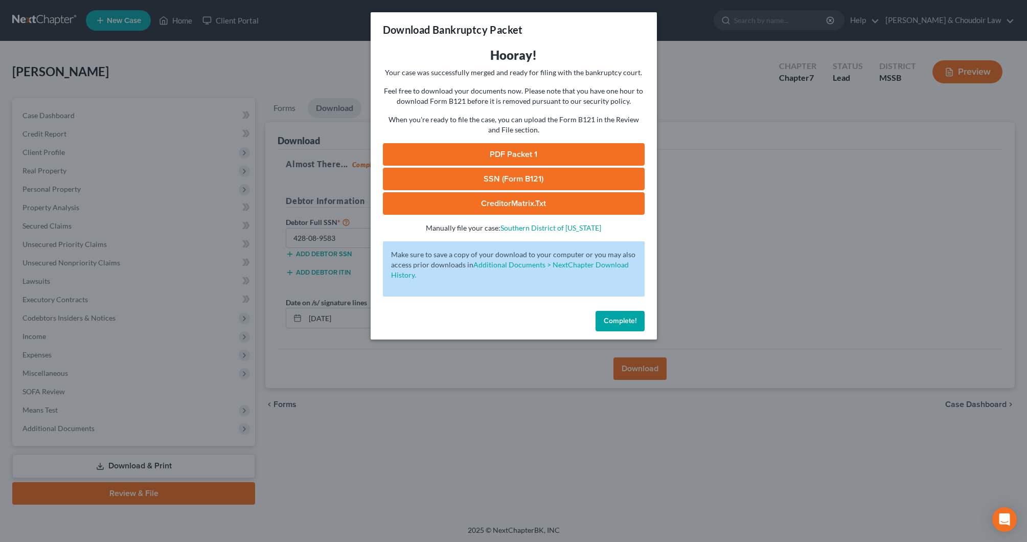
scroll to position [2, 0]
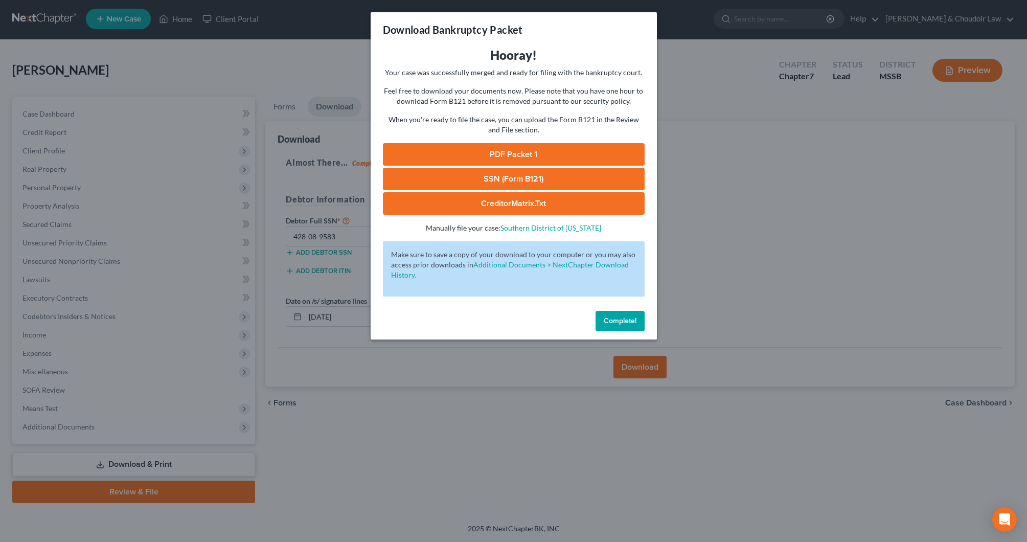
click at [622, 321] on span "Complete!" at bounding box center [620, 321] width 33 height 9
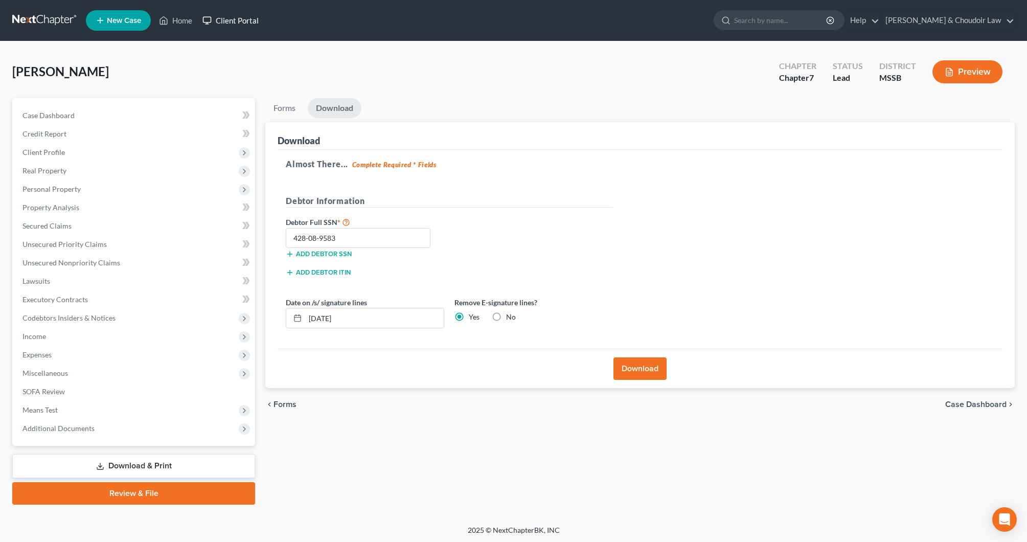
scroll to position [1, 0]
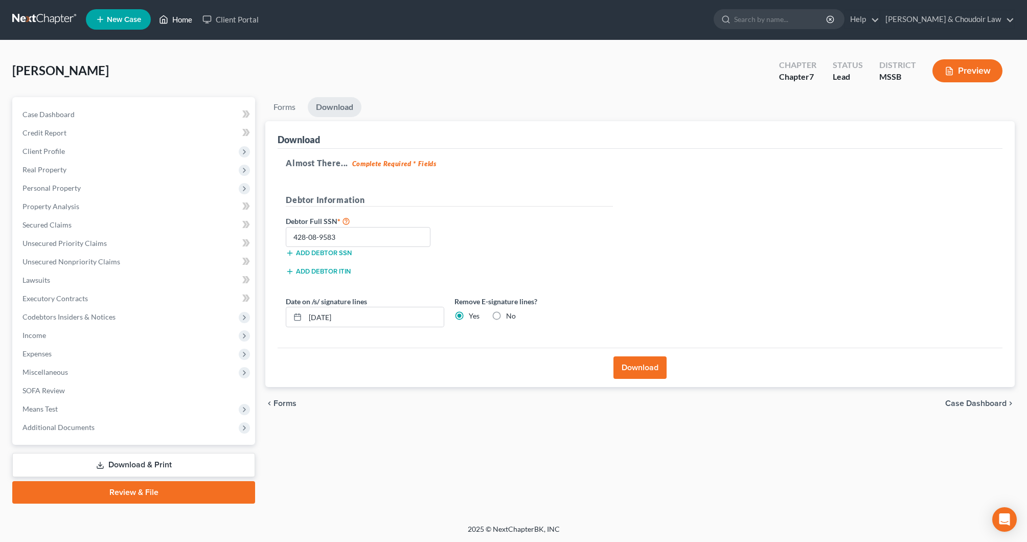
click at [193, 19] on link "Home" at bounding box center [175, 19] width 43 height 18
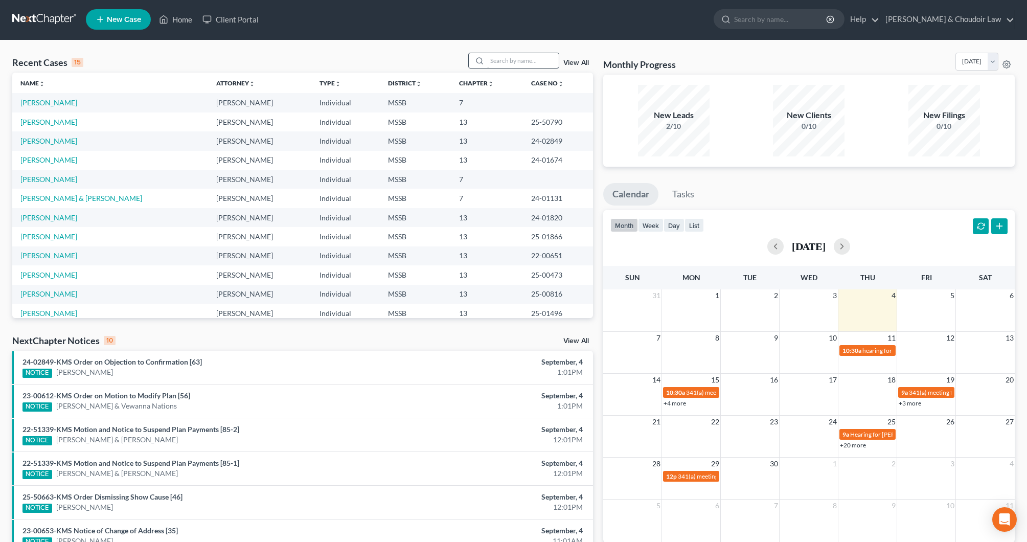
scroll to position [1, 0]
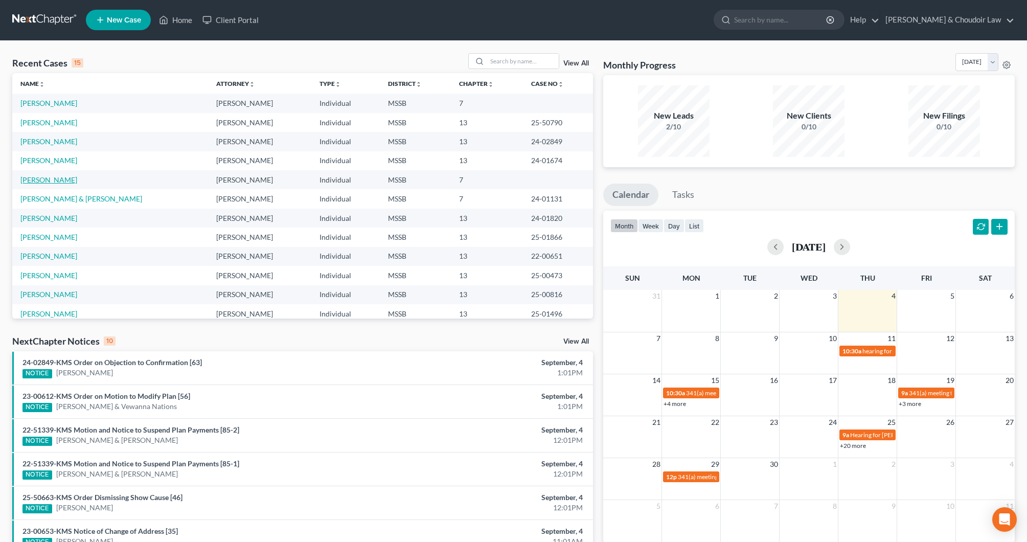
click at [30, 178] on link "[PERSON_NAME]" at bounding box center [48, 179] width 57 height 9
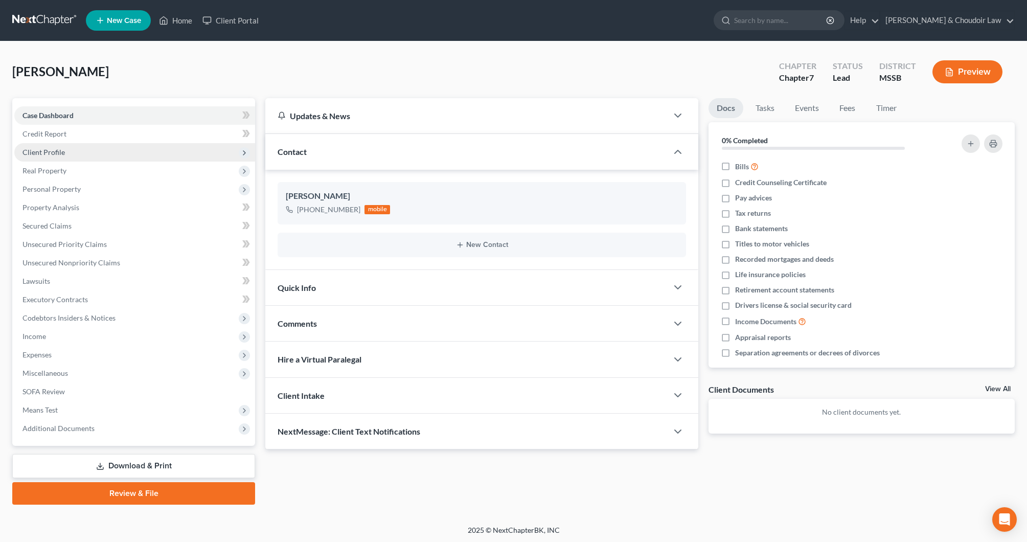
click at [48, 148] on span "Client Profile" at bounding box center [44, 152] width 42 height 9
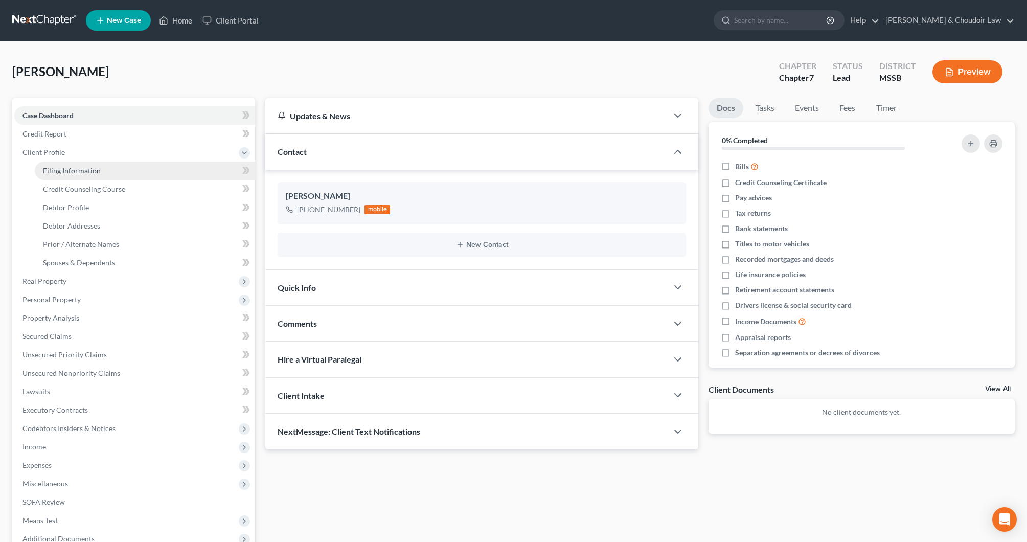
click at [63, 169] on span "Filing Information" at bounding box center [72, 170] width 58 height 9
select select "1"
select select "0"
select select "25"
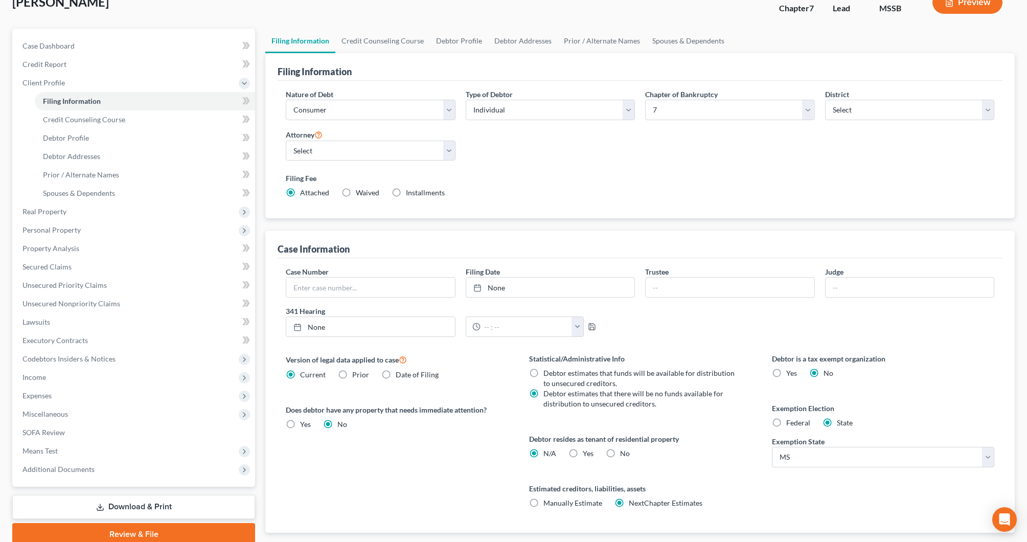
scroll to position [73, 0]
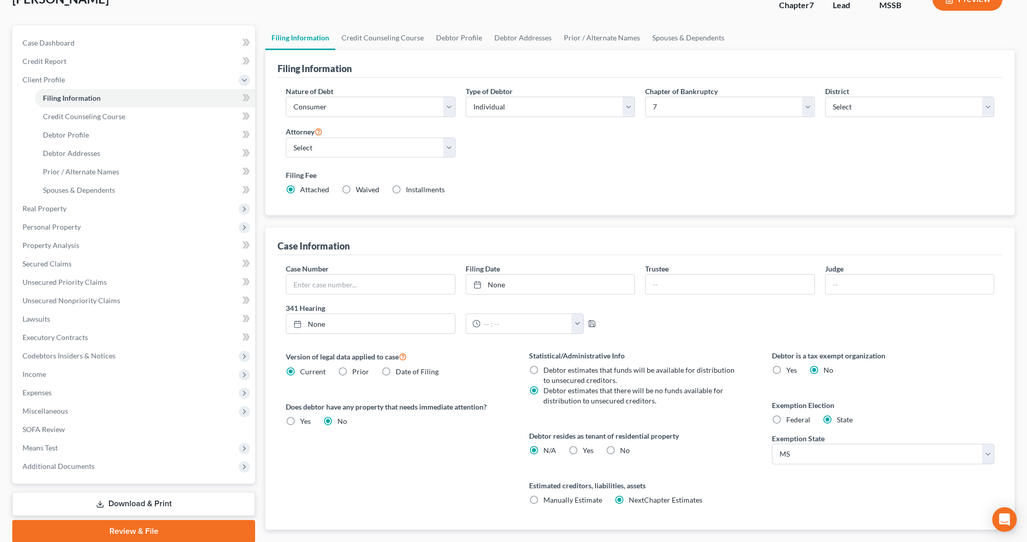
click at [624, 452] on span "No" at bounding box center [625, 450] width 10 height 9
click at [624, 452] on input "No" at bounding box center [627, 448] width 7 height 7
radio input "true"
radio input "false"
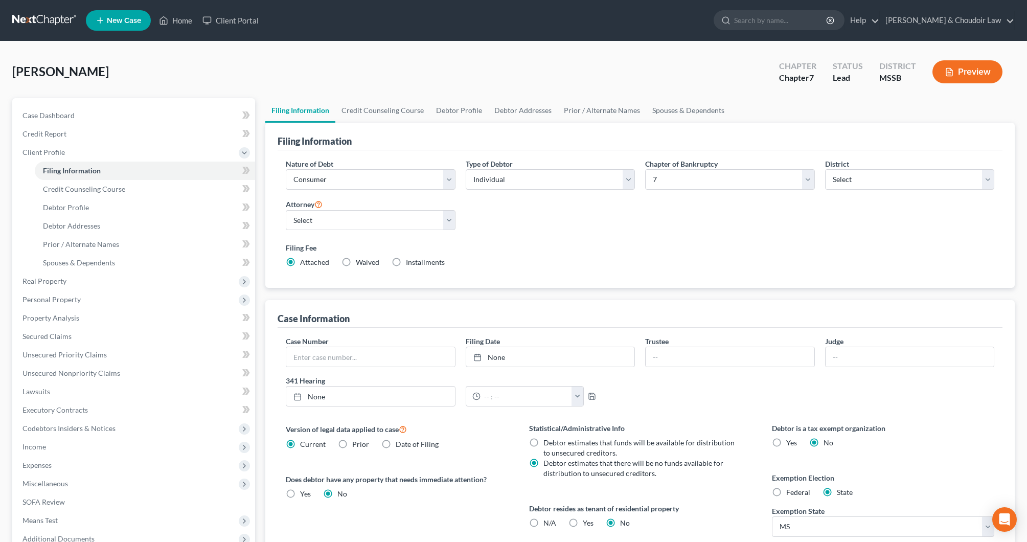
scroll to position [0, 0]
click at [385, 107] on link "Credit Counseling Course" at bounding box center [382, 110] width 95 height 25
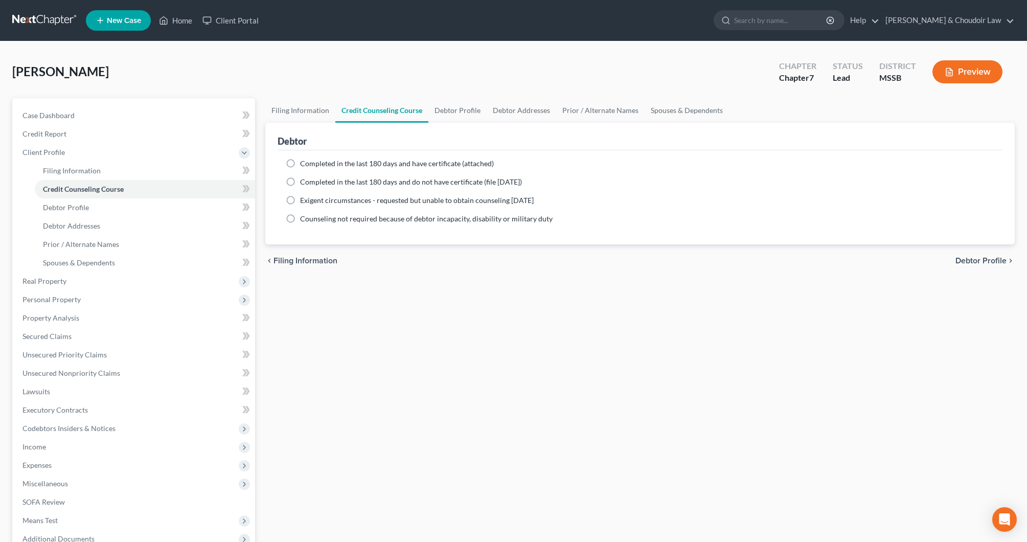
click at [395, 167] on span "Completed in the last 180 days and have certificate (attached)" at bounding box center [397, 163] width 194 height 9
click at [311, 165] on input "Completed in the last 180 days and have certificate (attached)" at bounding box center [307, 162] width 7 height 7
radio input "true"
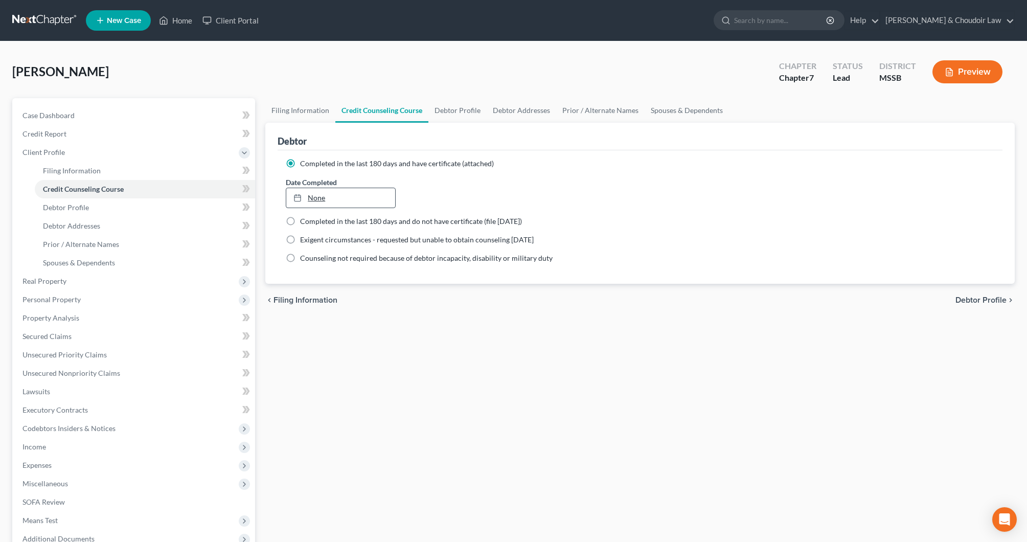
click at [324, 198] on link "None" at bounding box center [340, 197] width 108 height 19
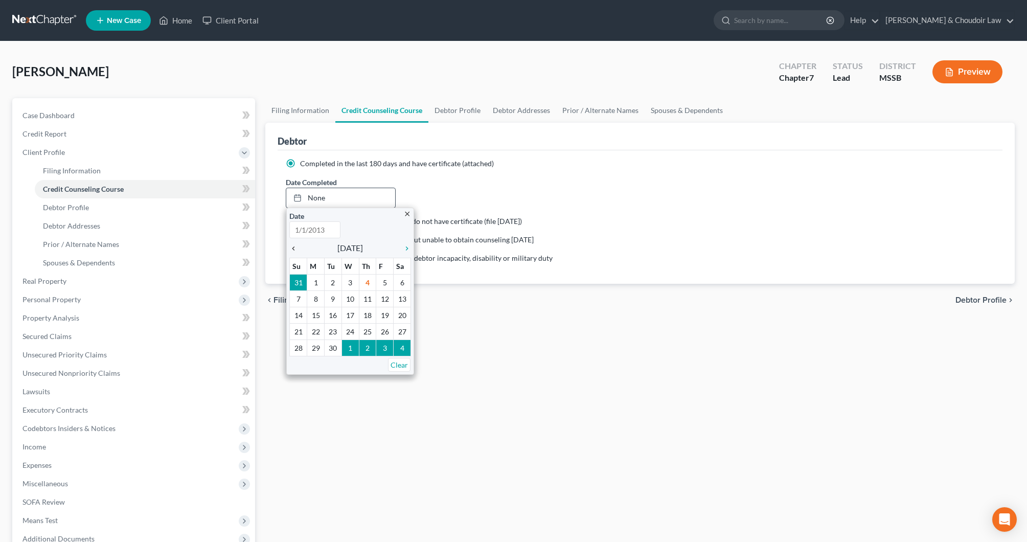
type input "[DATE]"
click at [293, 252] on icon "chevron_left" at bounding box center [295, 248] width 13 height 8
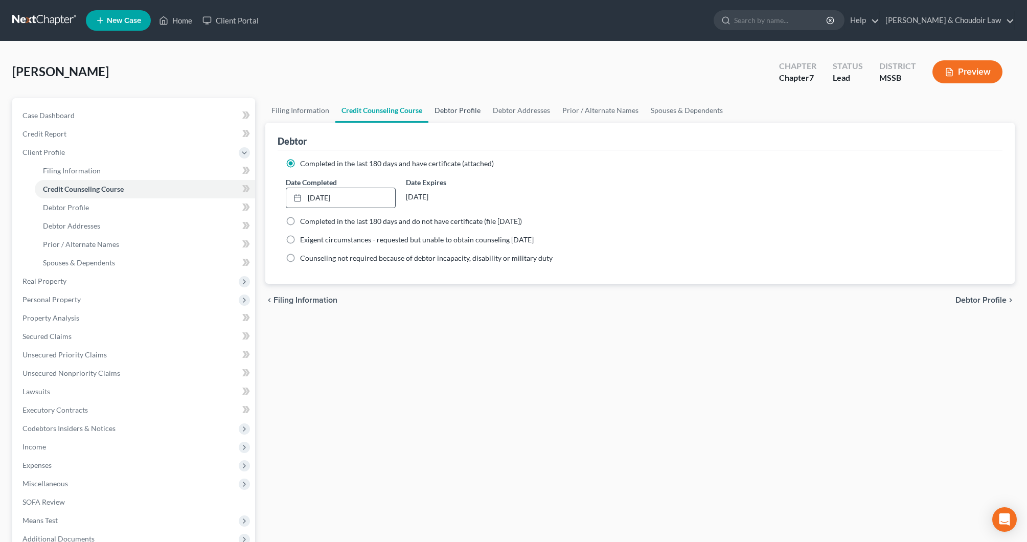
click at [459, 109] on link "Debtor Profile" at bounding box center [458, 110] width 58 height 25
select select "0"
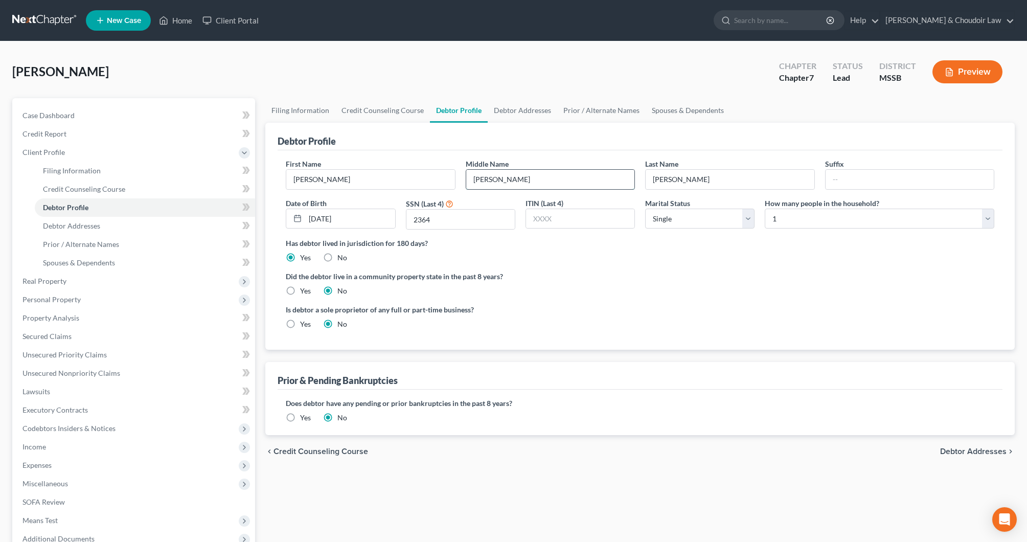
type input "[PERSON_NAME]"
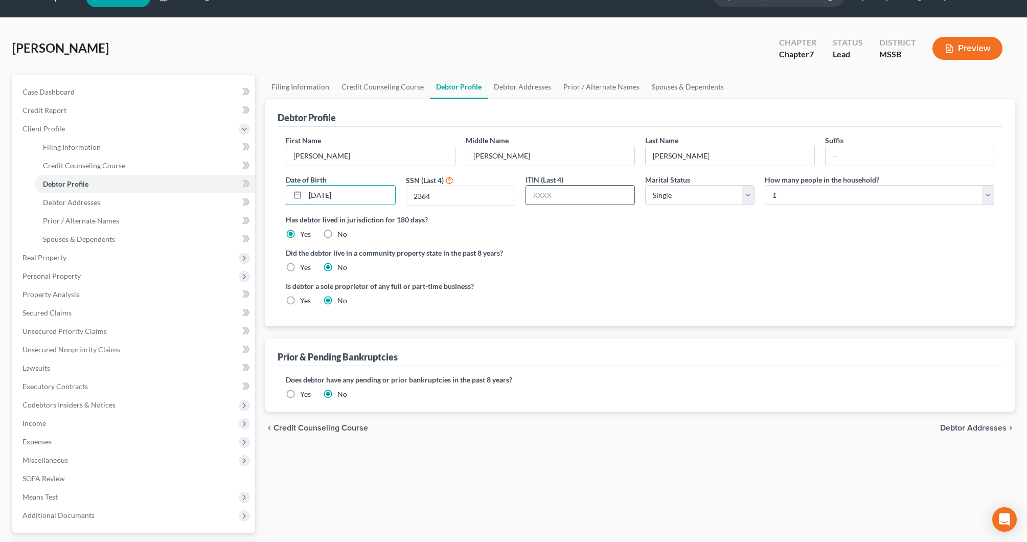
scroll to position [20, 0]
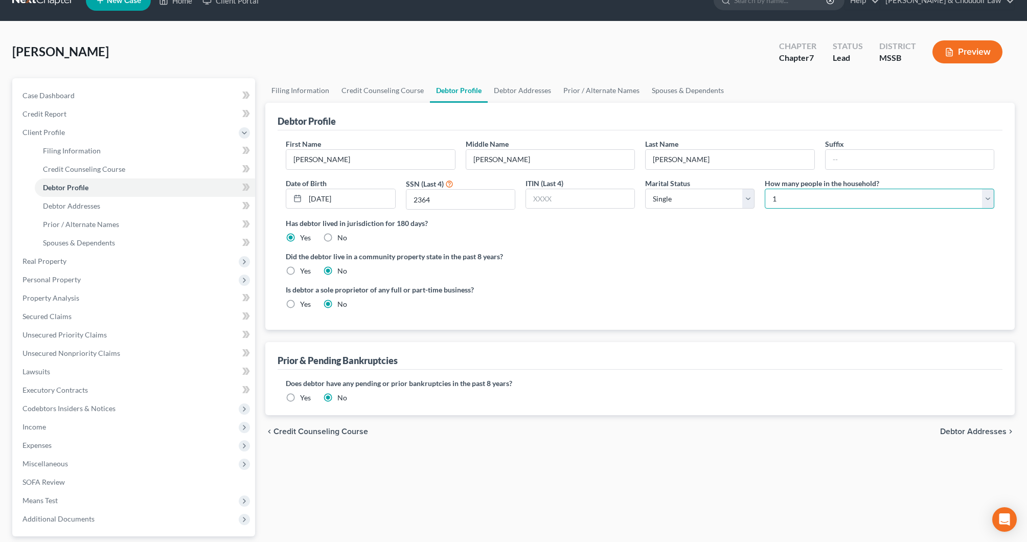
select select "2"
click at [531, 91] on link "Debtor Addresses" at bounding box center [523, 90] width 70 height 25
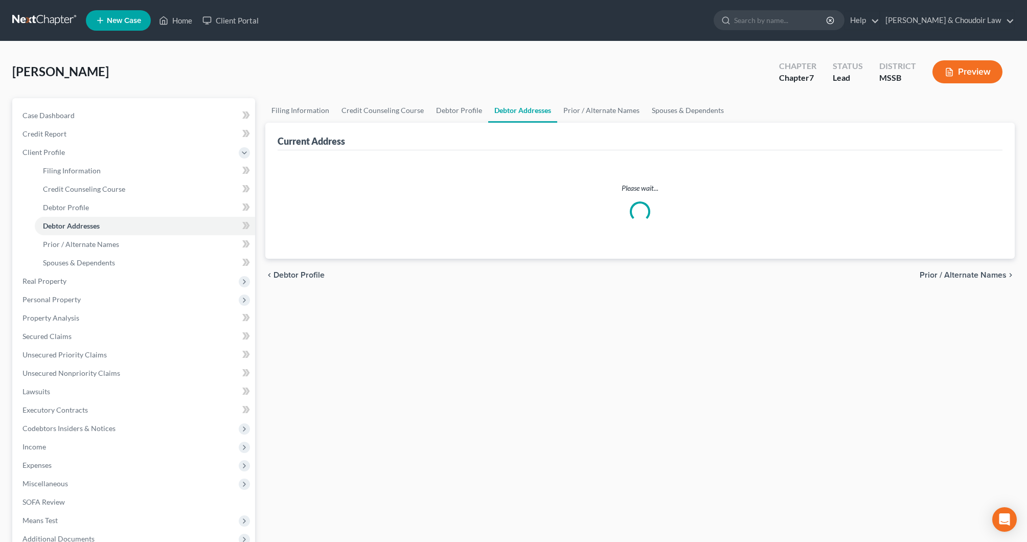
select select "0"
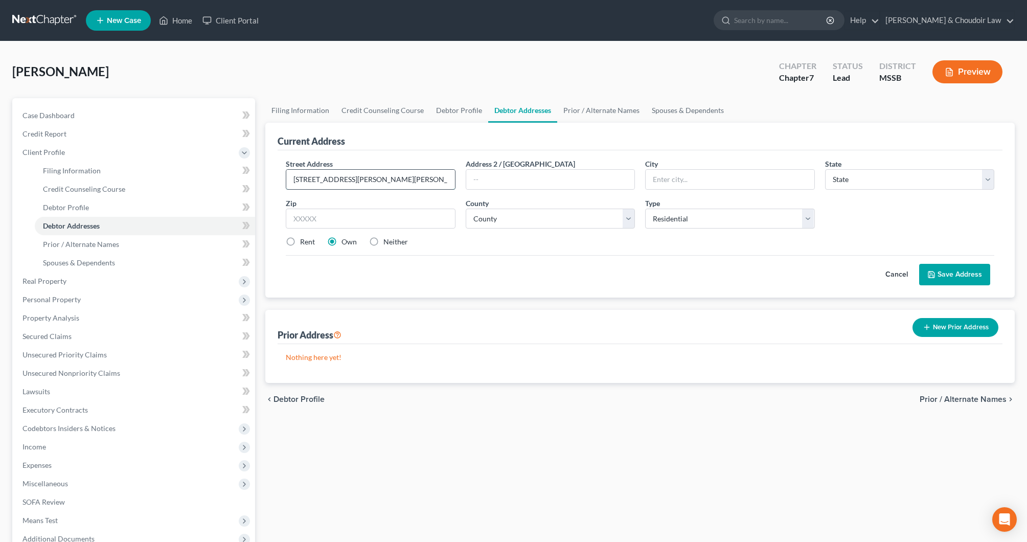
type input "[STREET_ADDRESS][PERSON_NAME][PERSON_NAME]"
type input "Monticello"
select select "25"
type input "39654"
select select "38"
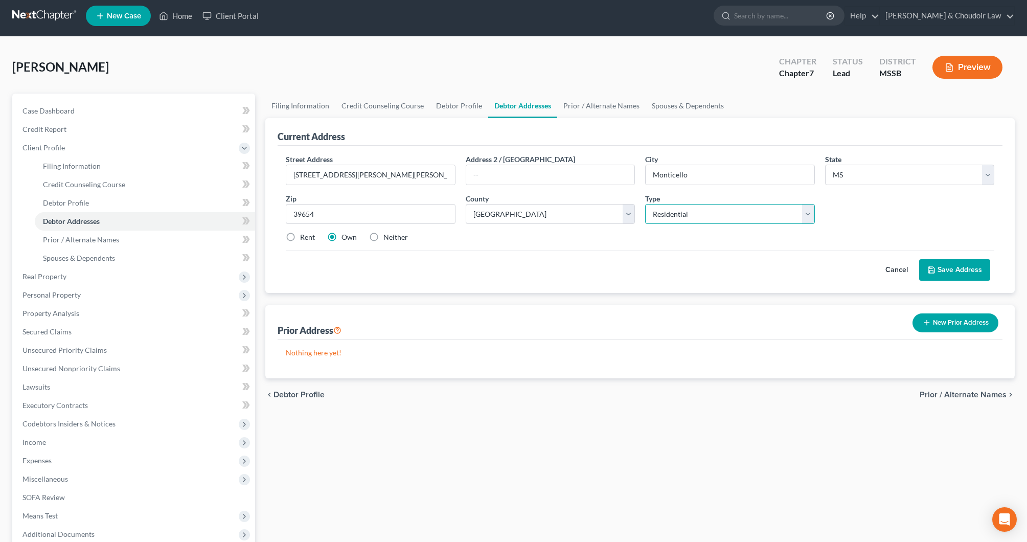
scroll to position [5, 0]
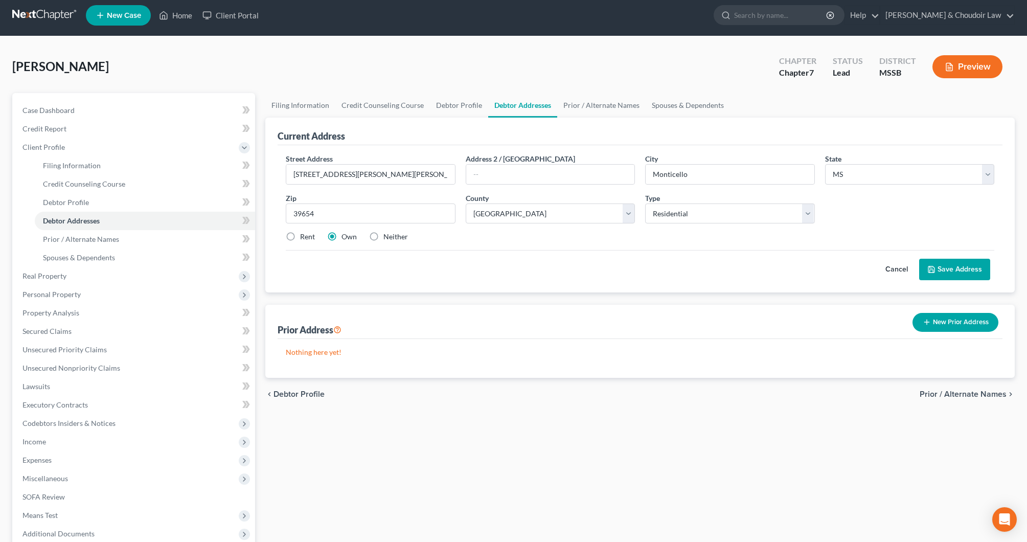
click at [384, 240] on label "Neither" at bounding box center [396, 237] width 25 height 10
click at [388, 238] on input "Neither" at bounding box center [391, 235] width 7 height 7
radio input "true"
click at [969, 274] on button "Save Address" at bounding box center [954, 269] width 71 height 21
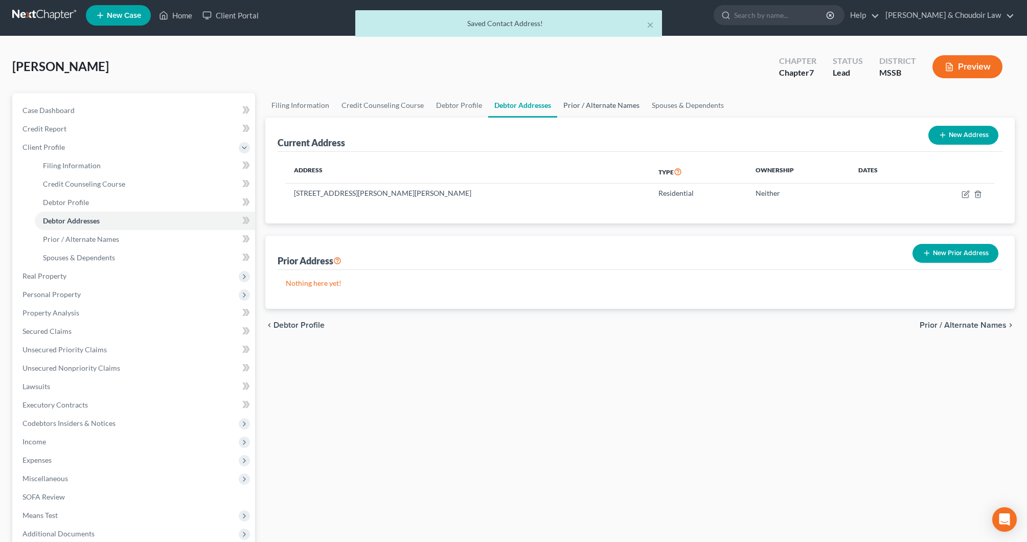
click at [618, 112] on link "Prior / Alternate Names" at bounding box center [601, 105] width 88 height 25
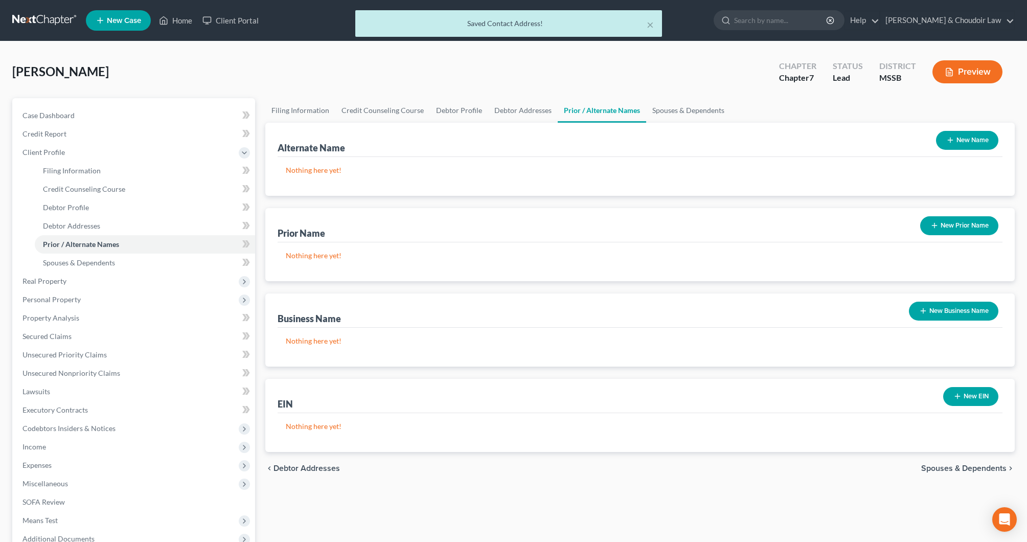
scroll to position [5, 0]
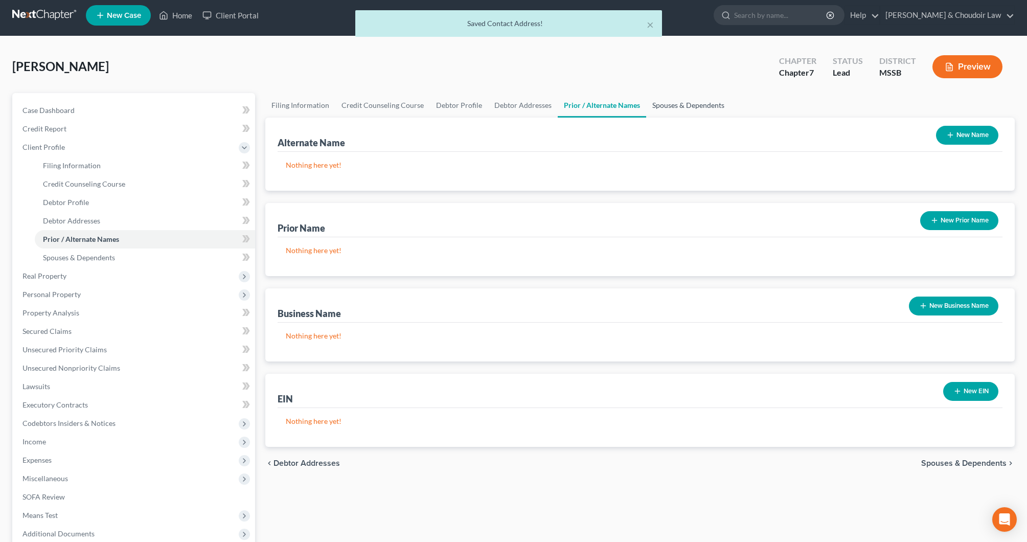
click at [684, 112] on link "Spouses & Dependents" at bounding box center [688, 105] width 84 height 25
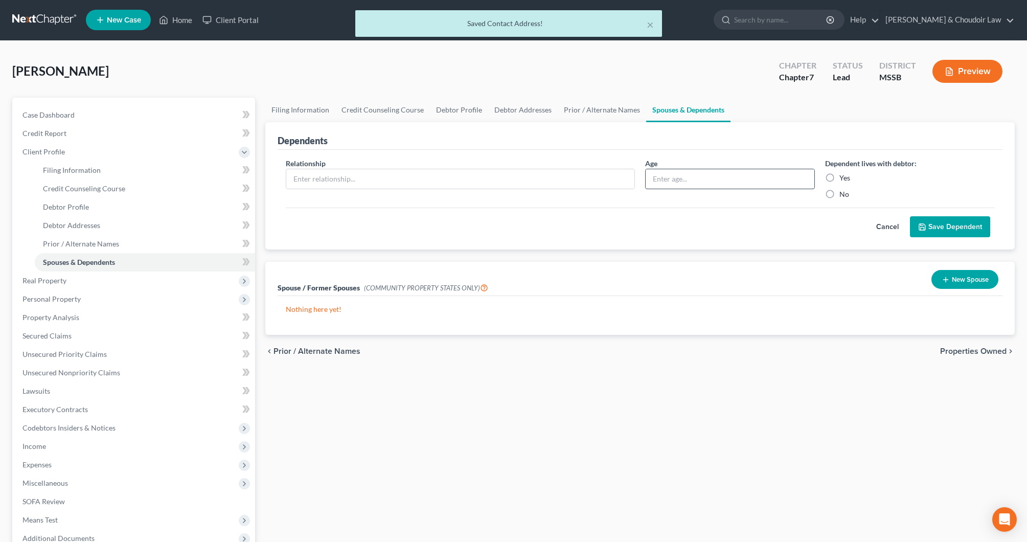
scroll to position [0, 1]
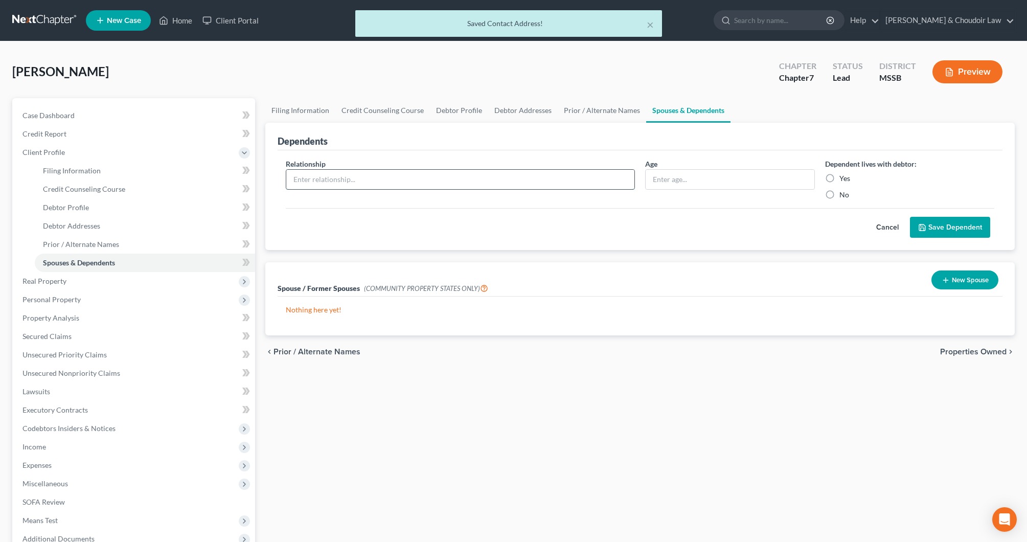
click at [588, 181] on input "text" at bounding box center [460, 179] width 348 height 19
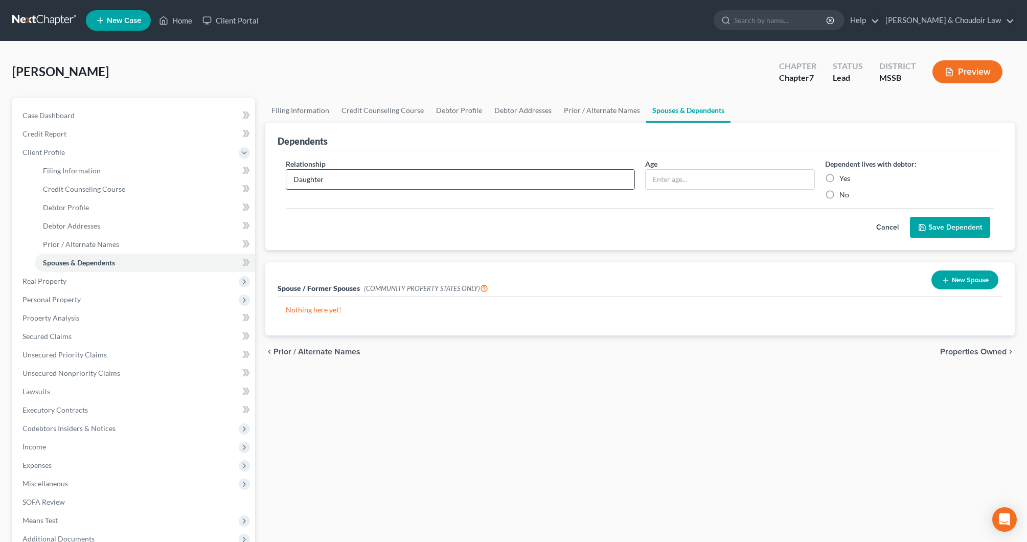
type input "Daughter"
type input "12"
click at [842, 176] on label "Yes" at bounding box center [845, 178] width 11 height 10
click at [844, 176] on input "Yes" at bounding box center [847, 176] width 7 height 7
radio input "true"
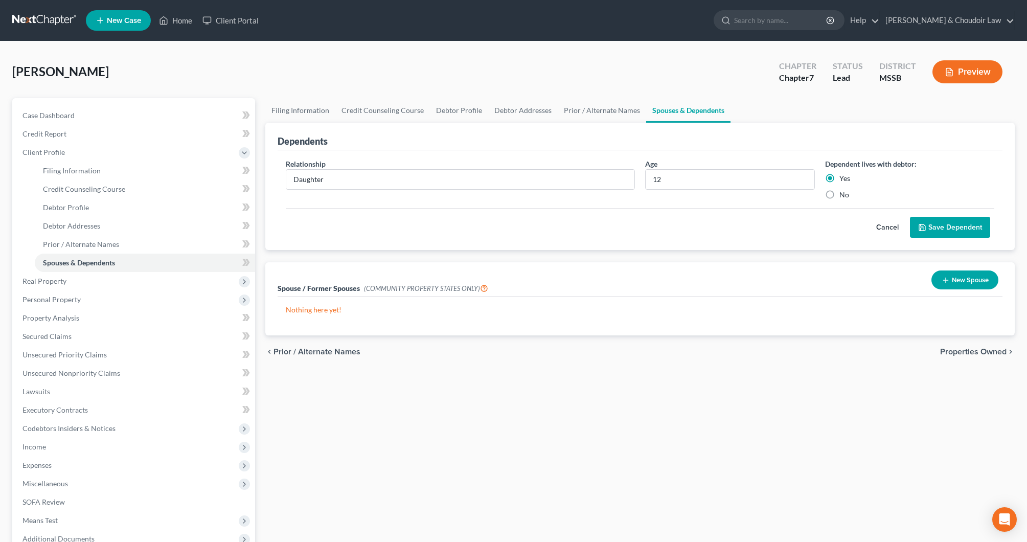
click at [939, 219] on button "Save Dependent" at bounding box center [950, 227] width 80 height 21
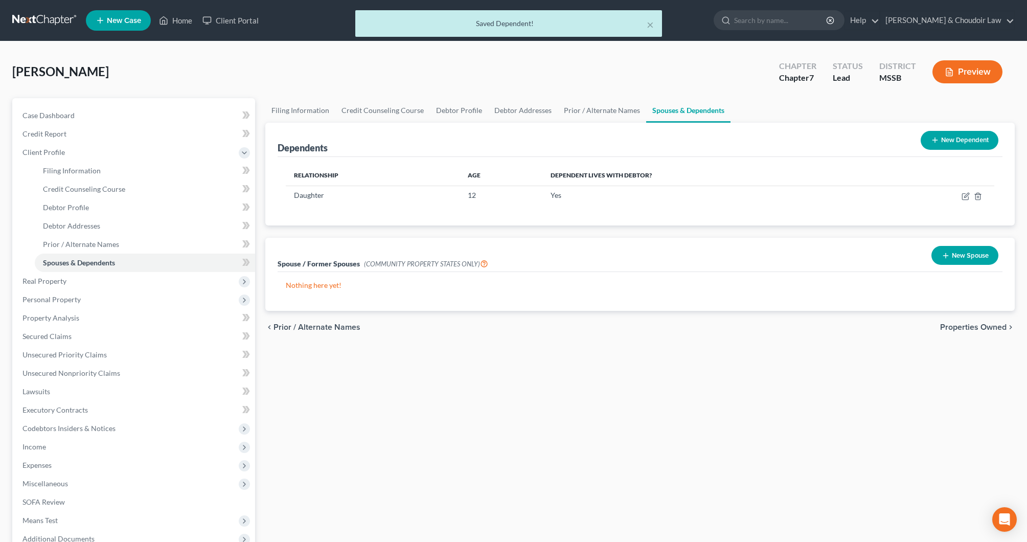
click at [933, 139] on icon at bounding box center [935, 140] width 8 height 8
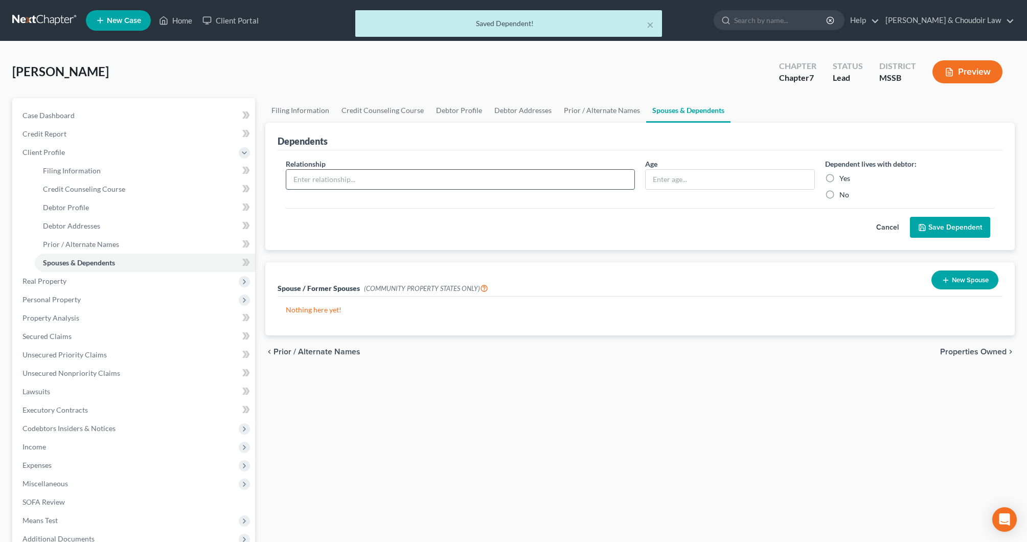
click at [409, 180] on input "text" at bounding box center [460, 179] width 348 height 19
type input "Daughter"
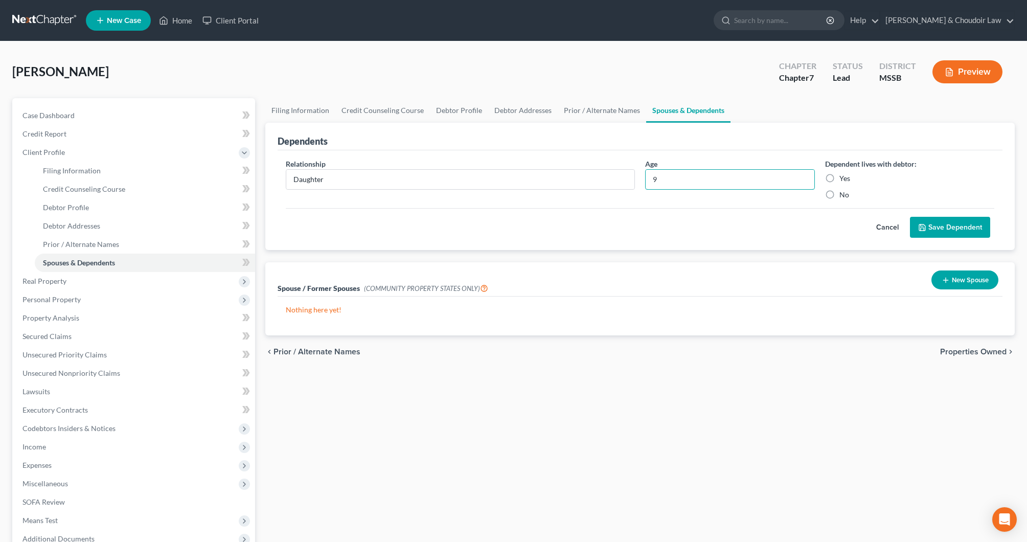
type input "9"
click at [845, 173] on label "Yes" at bounding box center [845, 178] width 11 height 10
click at [845, 173] on input "Yes" at bounding box center [847, 176] width 7 height 7
radio input "true"
click at [965, 218] on button "Save Dependent" at bounding box center [950, 227] width 80 height 21
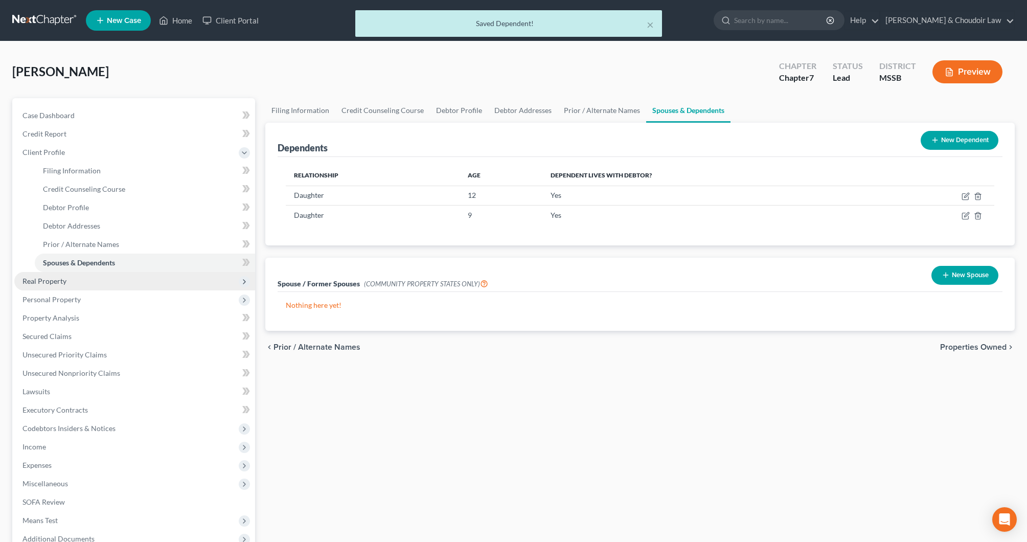
click at [60, 285] on span "Real Property" at bounding box center [134, 281] width 241 height 18
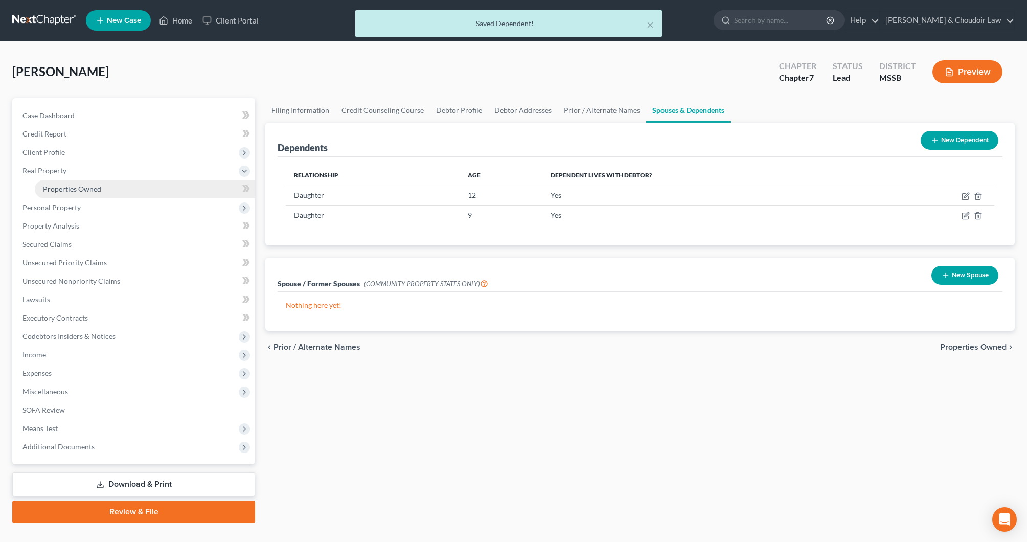
click at [85, 193] on link "Properties Owned" at bounding box center [145, 189] width 220 height 18
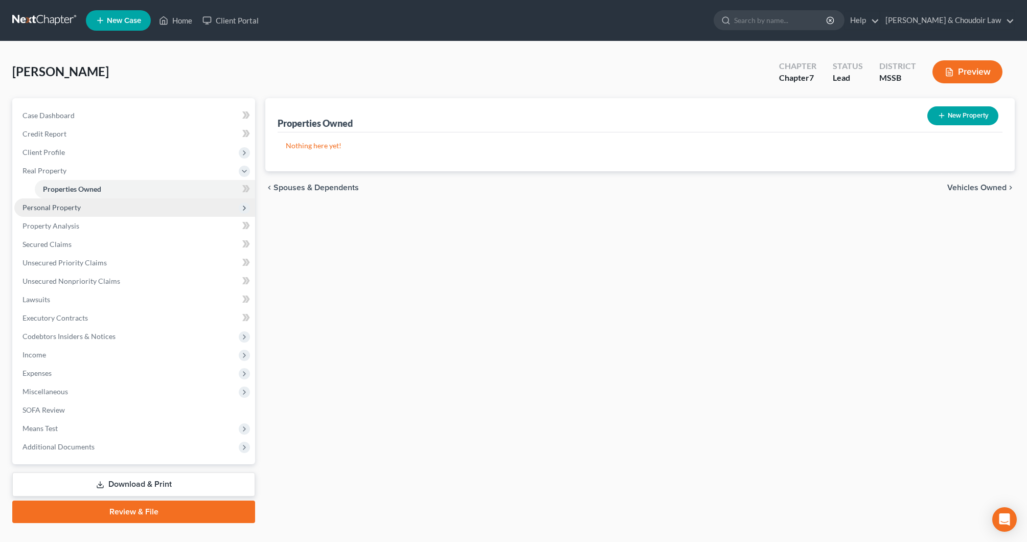
click at [54, 204] on span "Personal Property" at bounding box center [52, 207] width 58 height 9
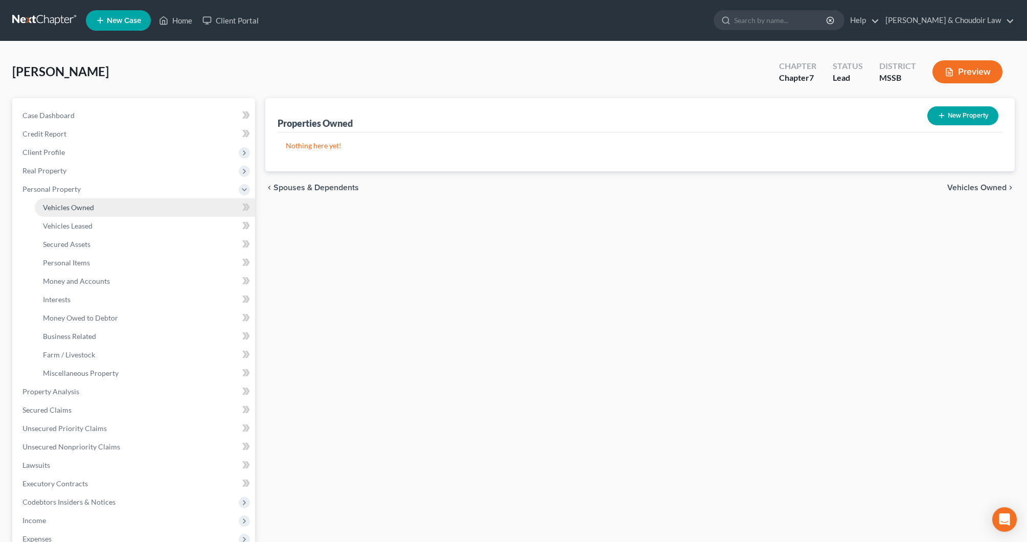
click at [76, 207] on span "Vehicles Owned" at bounding box center [68, 207] width 51 height 9
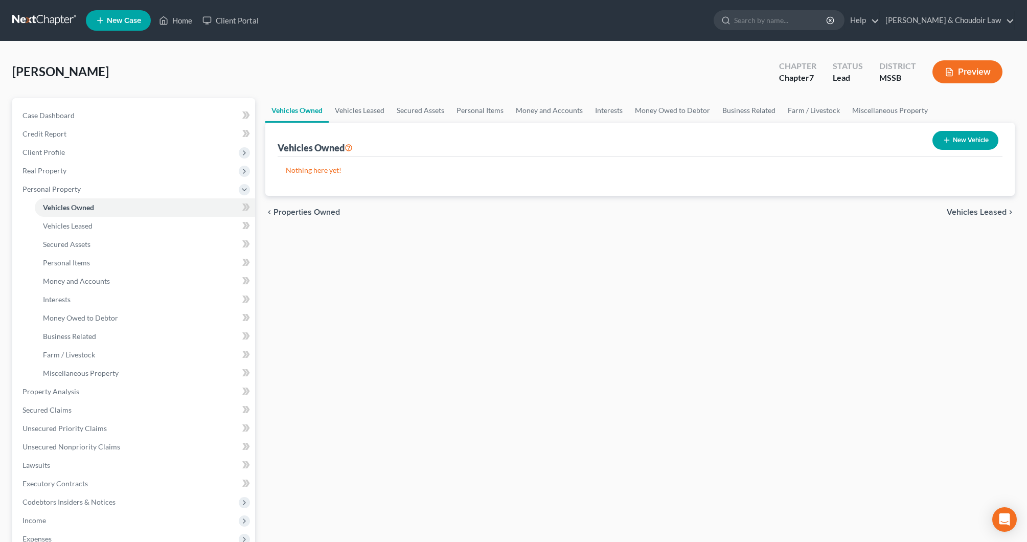
scroll to position [1, 0]
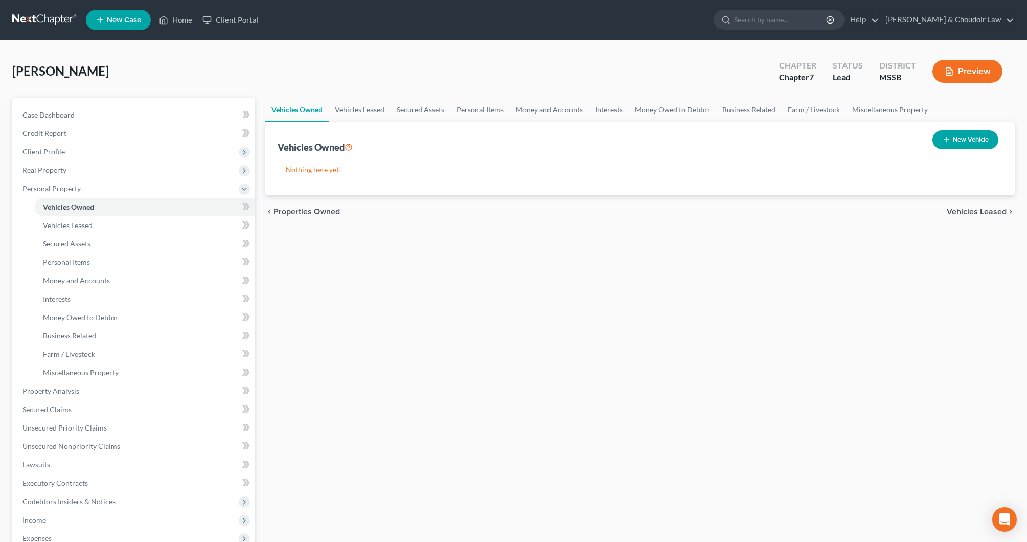
click at [953, 141] on button "New Vehicle" at bounding box center [966, 139] width 66 height 19
select select "0"
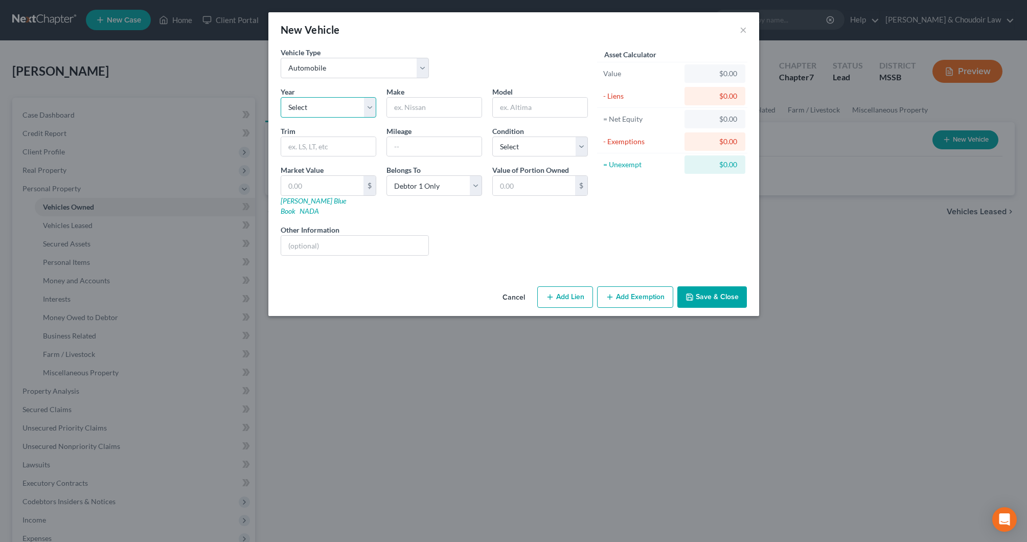
select select "6"
click at [413, 110] on input "text" at bounding box center [434, 107] width 95 height 19
type input "Ram"
type input "1500"
click at [748, 31] on div "New Vehicle ×" at bounding box center [513, 29] width 491 height 35
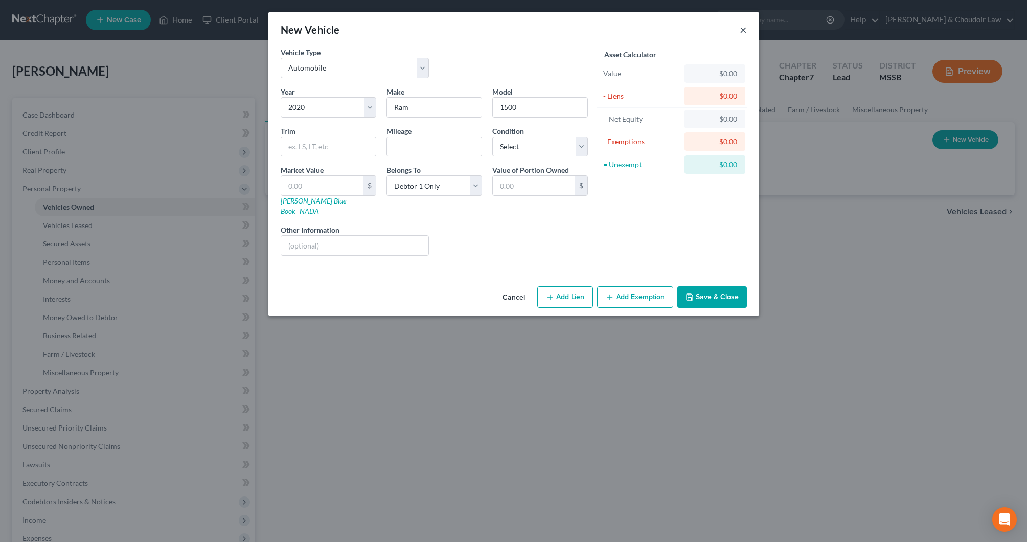
click at [746, 31] on div "New Vehicle ×" at bounding box center [513, 29] width 491 height 35
click at [745, 30] on button "×" at bounding box center [743, 30] width 7 height 12
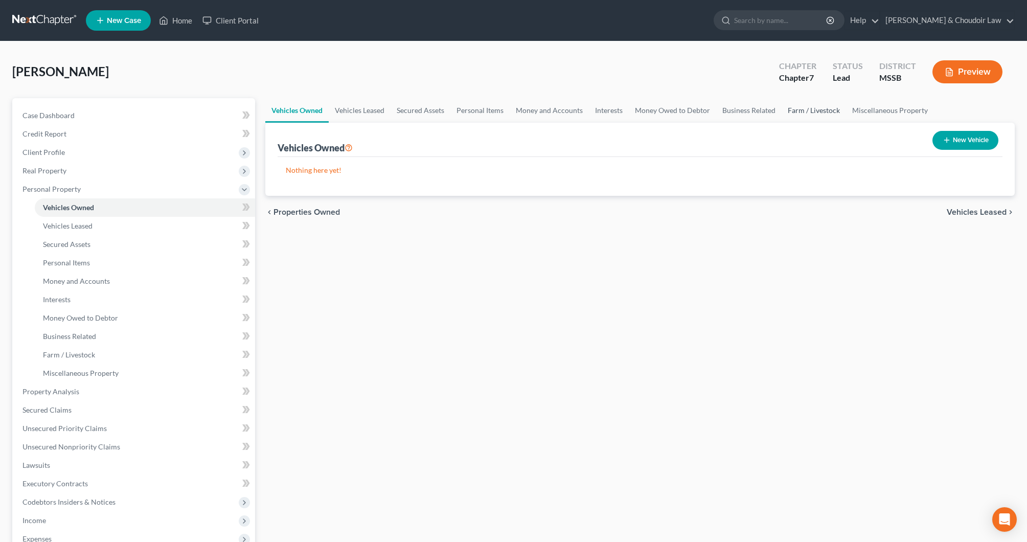
scroll to position [0, 0]
click at [864, 113] on link "Miscellaneous Property" at bounding box center [890, 110] width 88 height 25
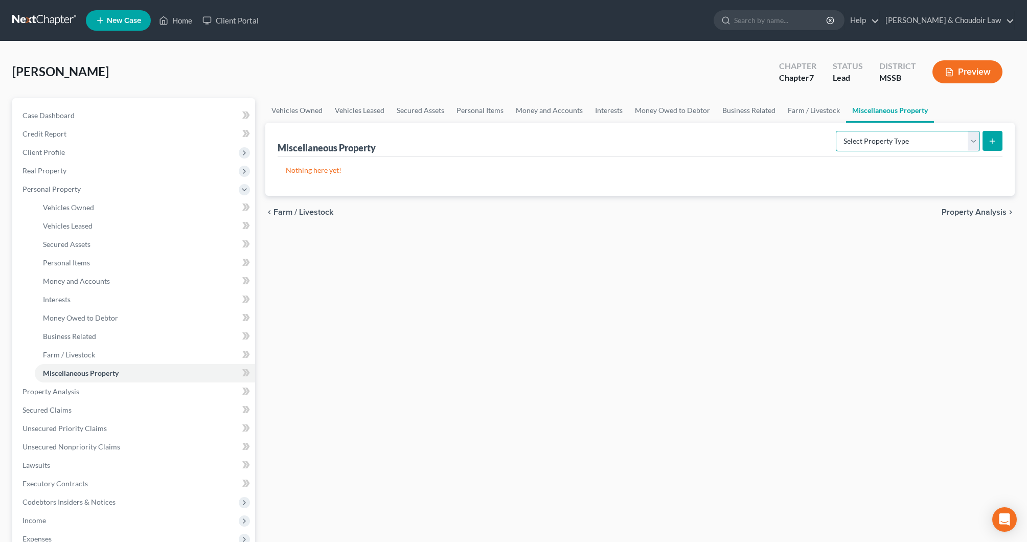
select select "holding_for_another"
click at [994, 142] on icon "submit" at bounding box center [992, 141] width 8 height 8
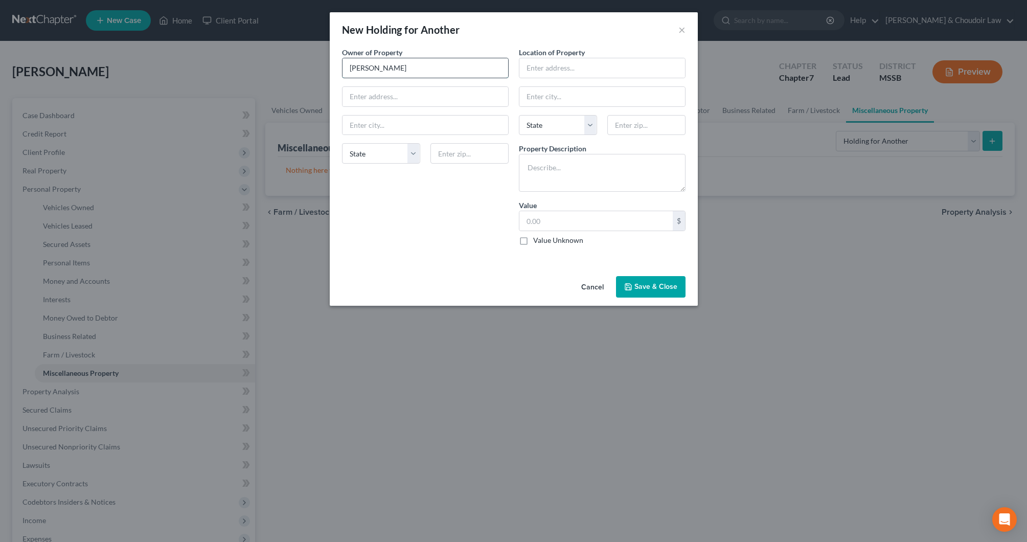
type input "[PERSON_NAME]"
click at [454, 93] on input "[STREET_ADDRESS]" at bounding box center [426, 96] width 166 height 19
type input "[STREET_ADDRESS]"
type input "Monticello"
select select "25"
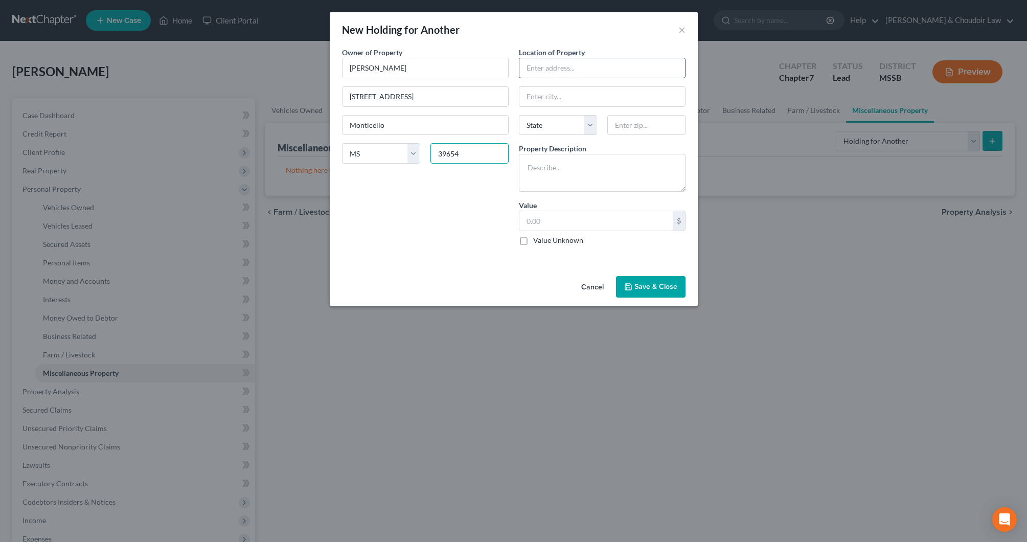
type input "39654"
type input "[STREET_ADDRESS][PERSON_NAME][PERSON_NAME]"
type input "m"
type input "Monticello"
select select "25"
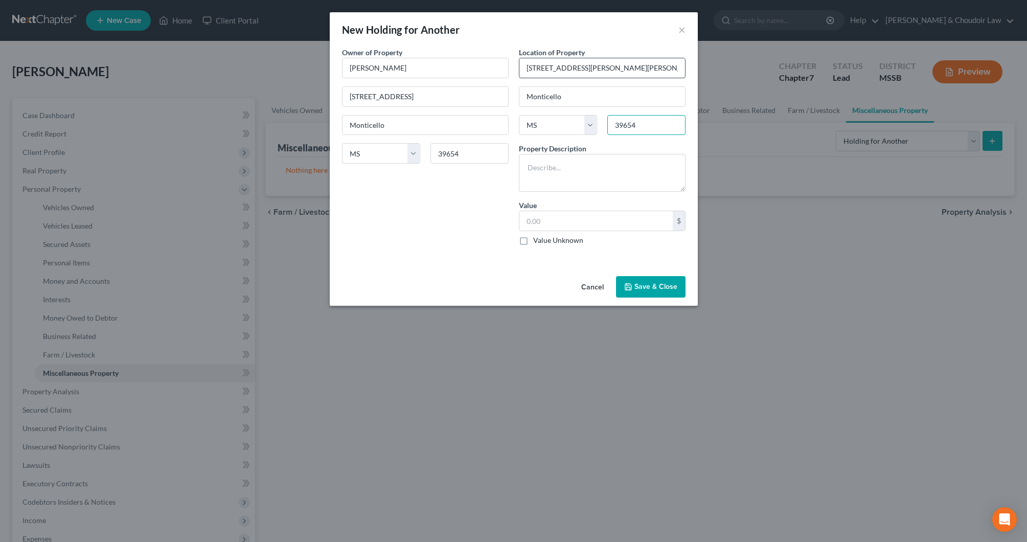
type input "39654"
type textarea "1998 Ford Ranger"
click at [570, 222] on input "text" at bounding box center [596, 220] width 153 height 19
type input "1,000"
click at [647, 293] on button "Save & Close" at bounding box center [651, 286] width 70 height 21
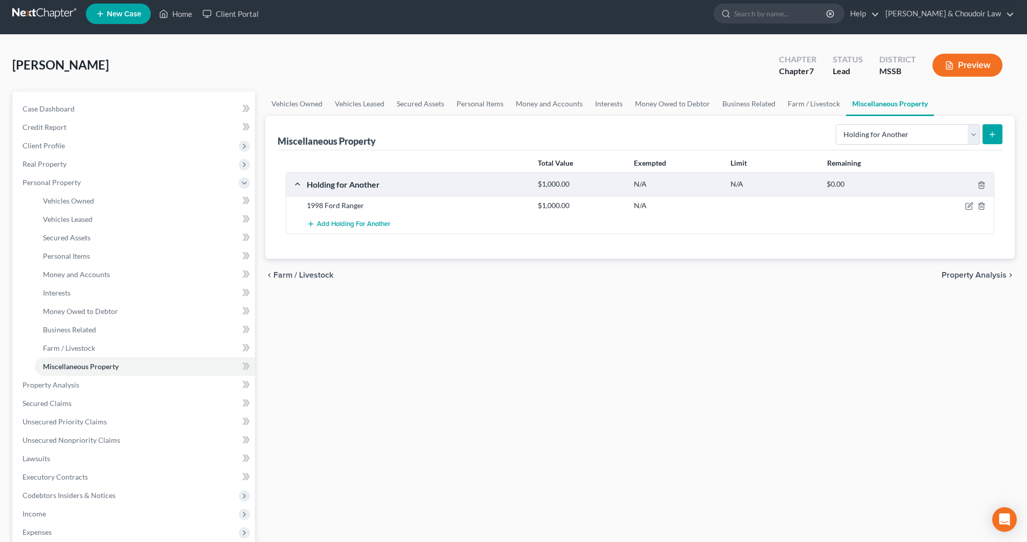
scroll to position [8, 0]
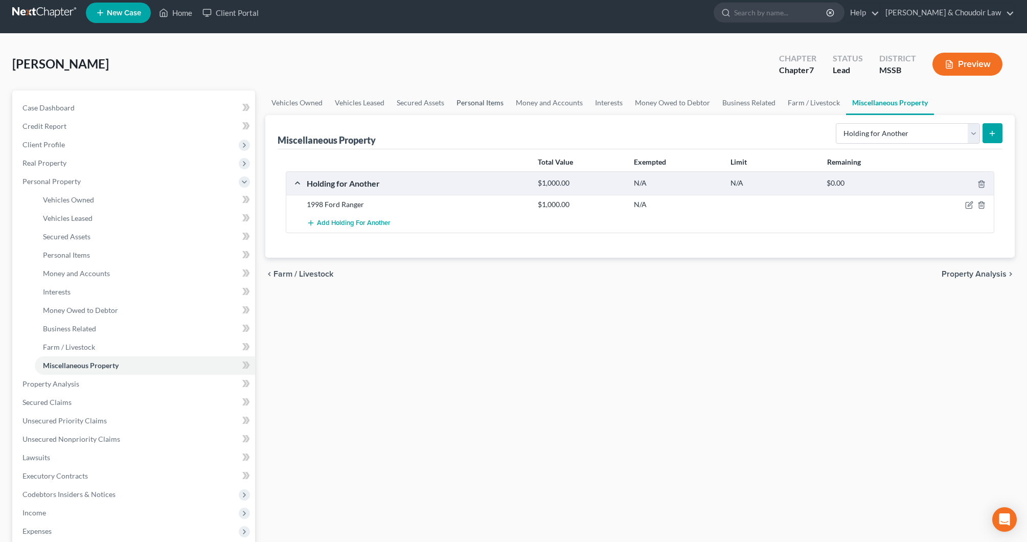
click at [469, 104] on link "Personal Items" at bounding box center [480, 103] width 59 height 25
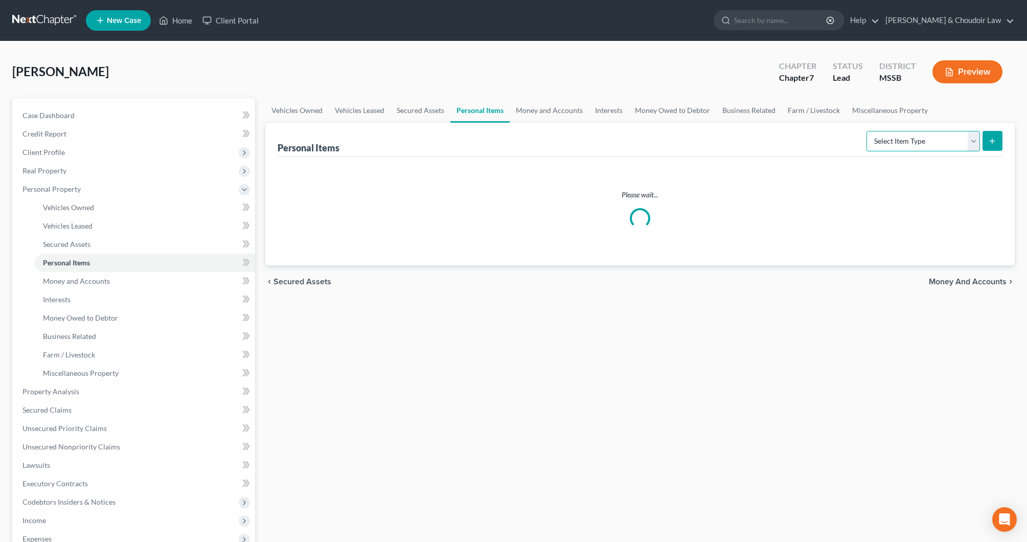
select select "clothing"
click at [998, 142] on button "submit" at bounding box center [993, 141] width 20 height 20
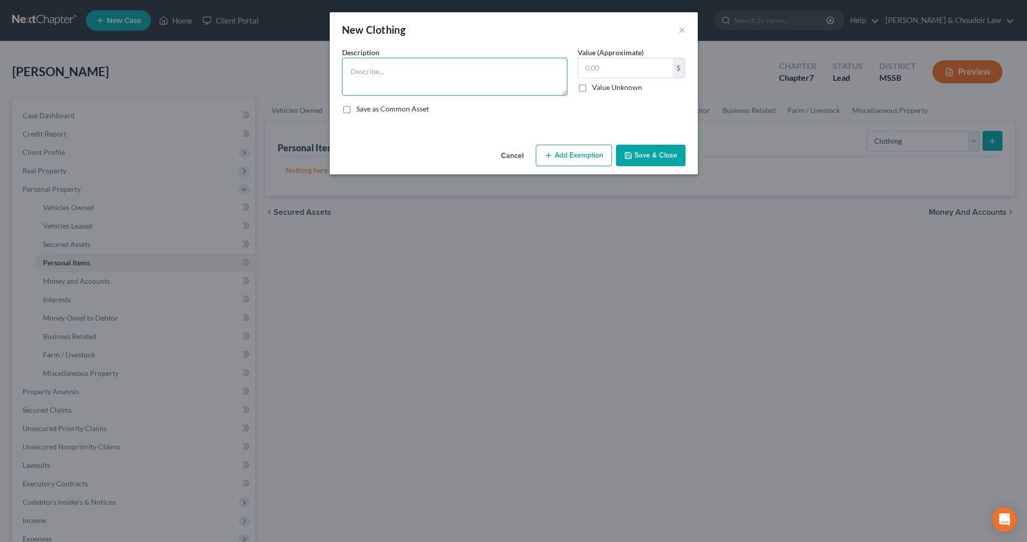
click at [461, 73] on textarea at bounding box center [455, 77] width 226 height 38
type textarea "Personal Clothing"
type input "400"
click at [558, 148] on button "Add Exemption" at bounding box center [574, 155] width 76 height 21
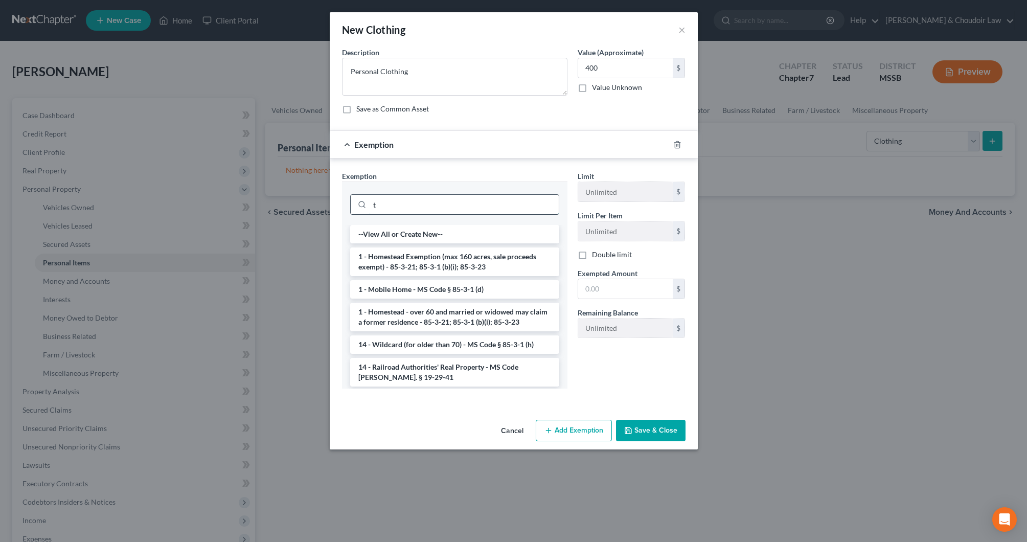
click at [533, 204] on input "t" at bounding box center [464, 204] width 189 height 19
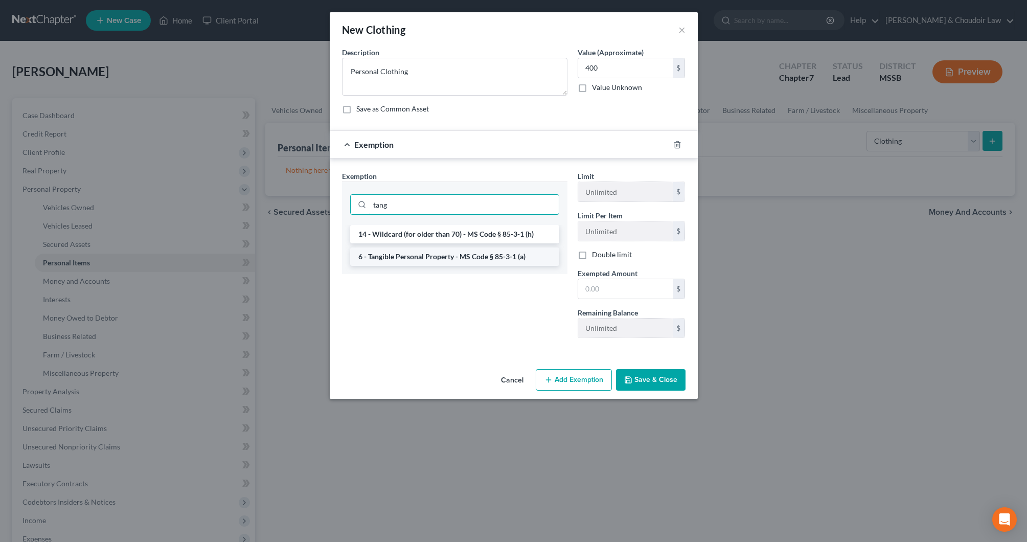
type input "tang"
click at [498, 253] on li "6 - Tangible Personal Property - MS Code § 85-3-1 (a)" at bounding box center [454, 257] width 209 height 18
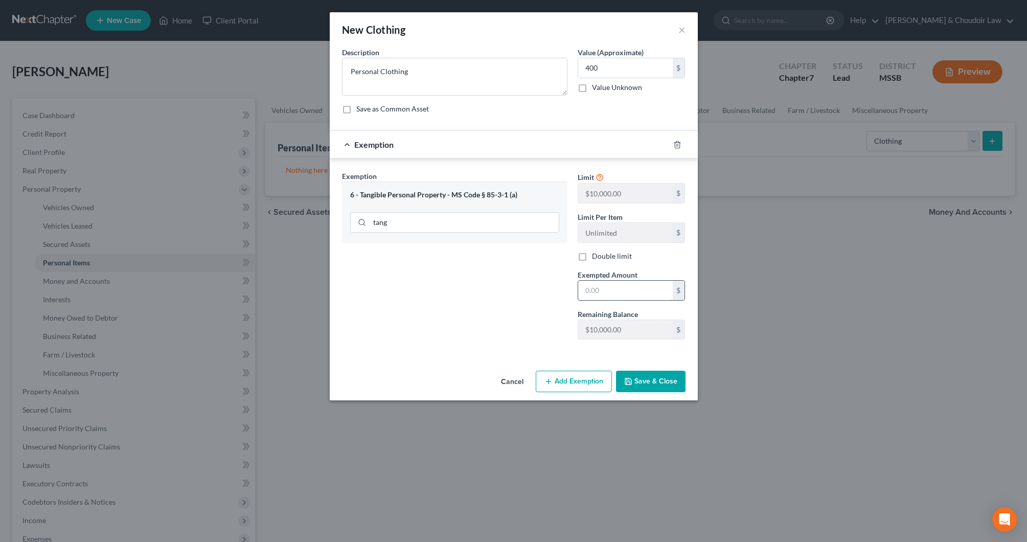
click at [633, 294] on input "text" at bounding box center [625, 290] width 95 height 19
type input "400"
click at [650, 377] on button "Save & Close" at bounding box center [651, 381] width 70 height 21
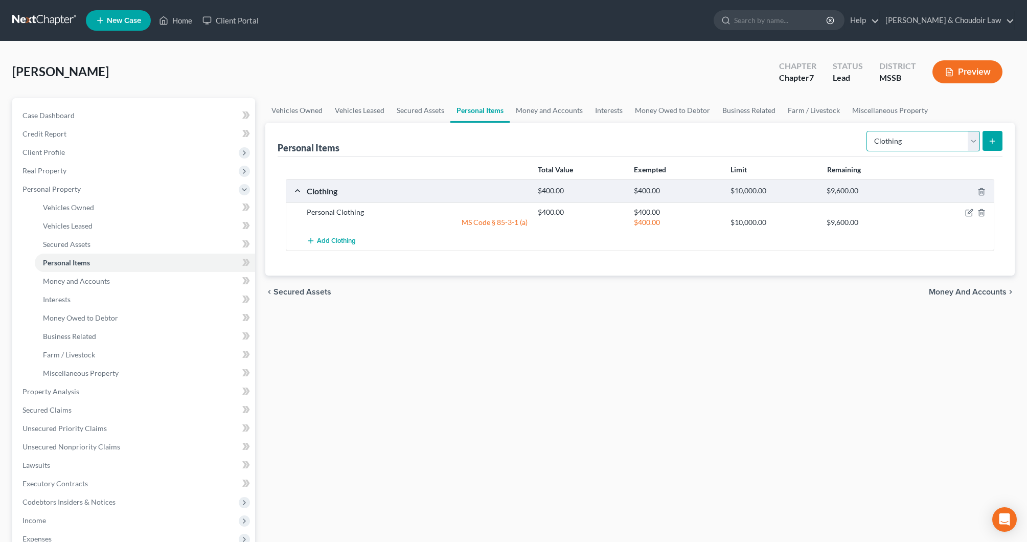
select select "electronics"
click at [990, 137] on button "submit" at bounding box center [993, 141] width 20 height 20
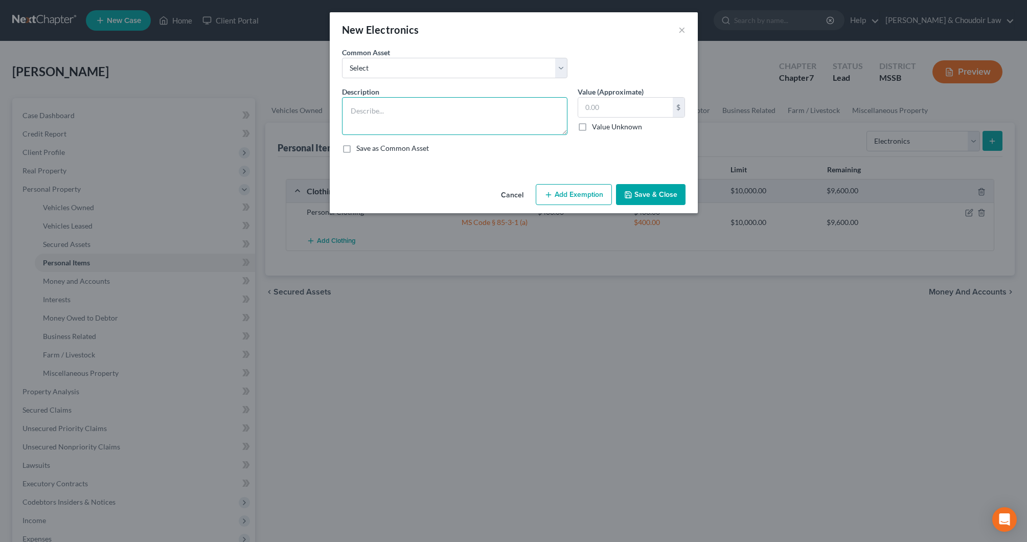
click at [486, 124] on textarea at bounding box center [455, 116] width 226 height 38
type textarea "Personal and Household Electronics"
type input "1,250"
click at [562, 189] on button "Add Exemption" at bounding box center [574, 194] width 76 height 21
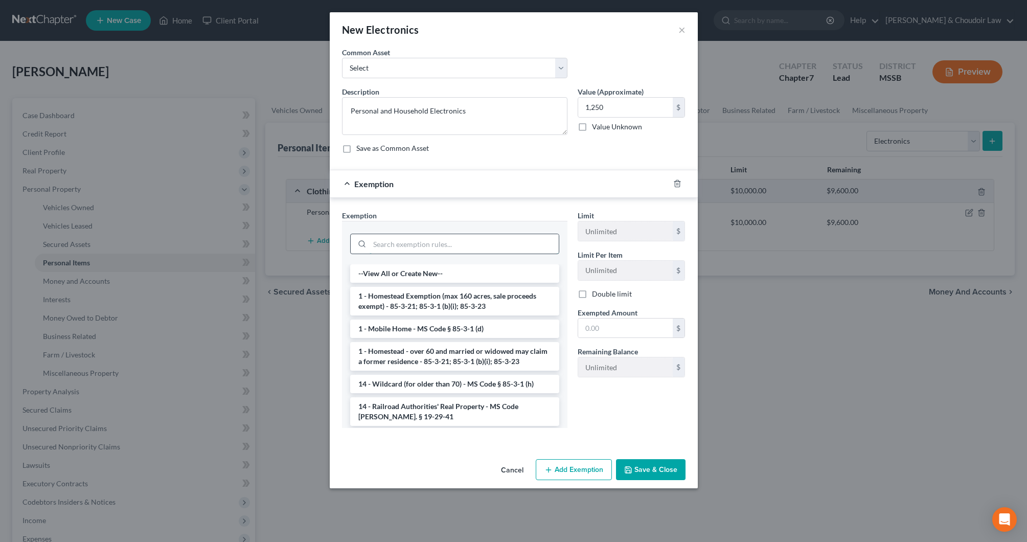
click at [521, 238] on input "search" at bounding box center [464, 243] width 189 height 19
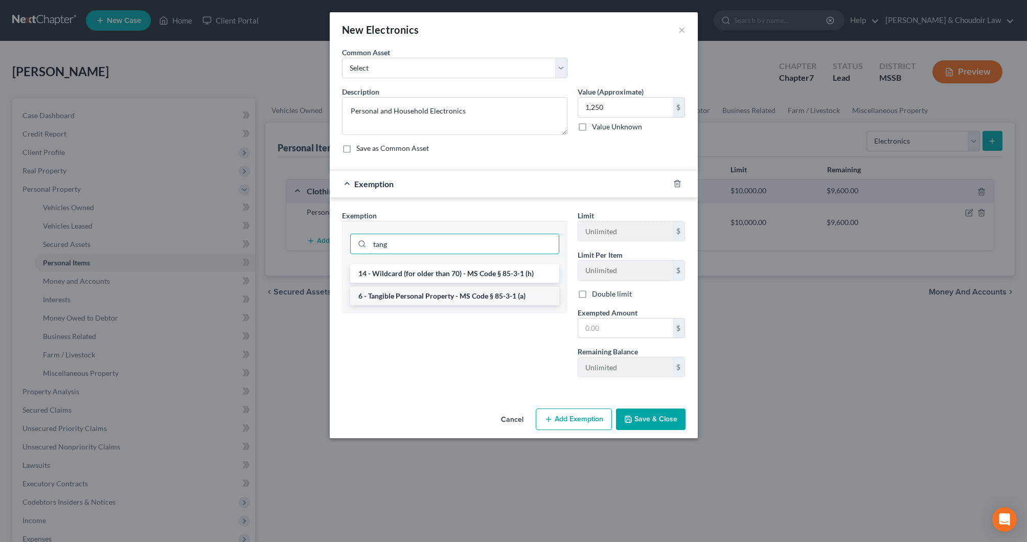
type input "tang"
click at [471, 291] on li "6 - Tangible Personal Property - MS Code § 85-3-1 (a)" at bounding box center [454, 296] width 209 height 18
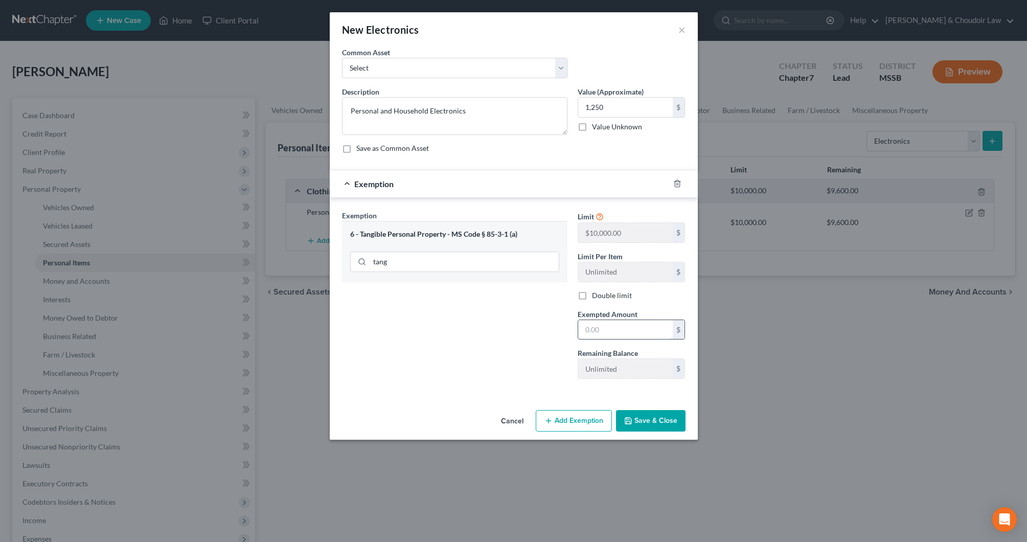
click at [591, 325] on input "text" at bounding box center [625, 329] width 95 height 19
type input "1,250"
click at [656, 420] on button "Save & Close" at bounding box center [651, 420] width 70 height 21
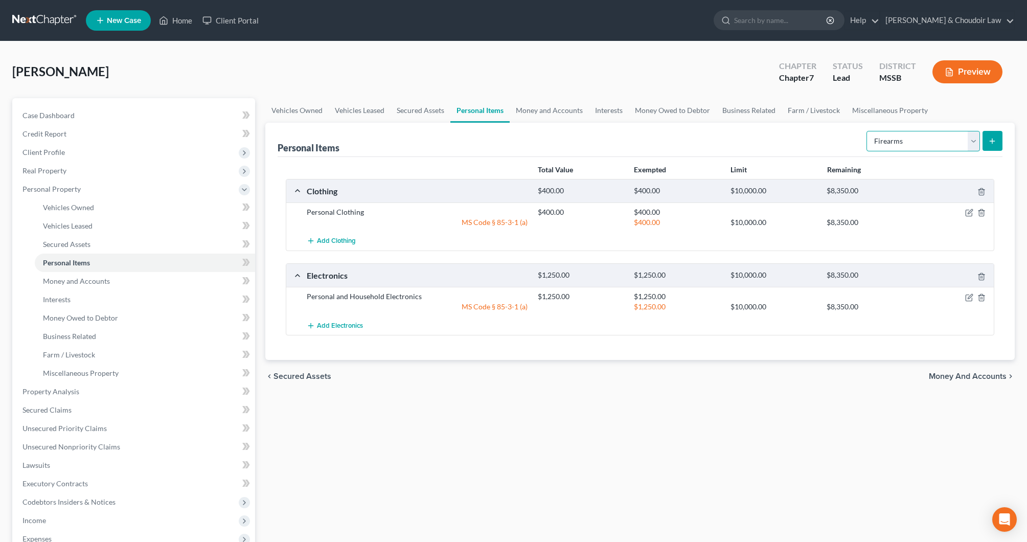
select select "household_goods"
click at [991, 140] on icon "submit" at bounding box center [992, 141] width 8 height 8
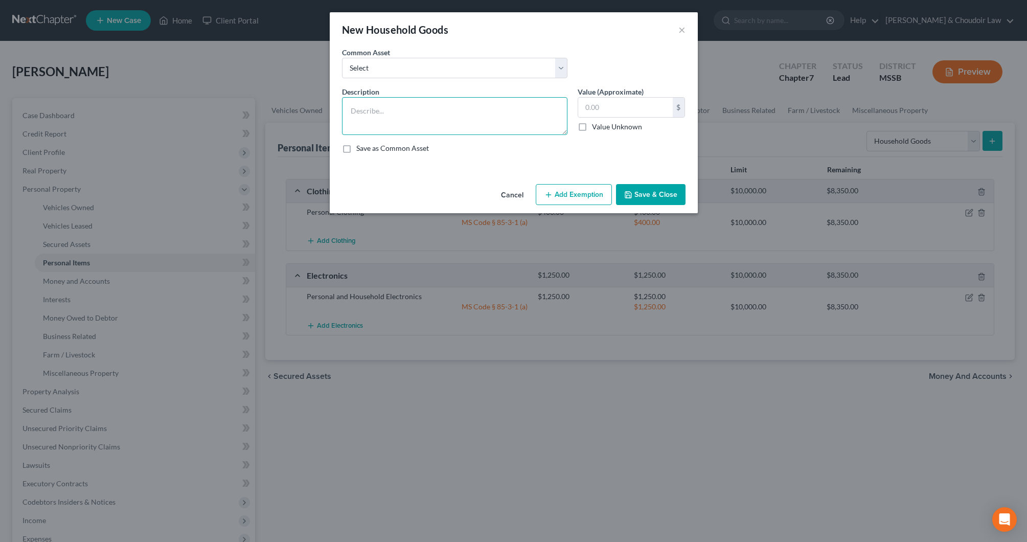
click at [517, 116] on textarea at bounding box center [455, 116] width 226 height 38
type textarea "Household Goods, Furniture, Appliances"
type input "1,000.00"
click at [600, 198] on button "Add Exemption" at bounding box center [574, 194] width 76 height 21
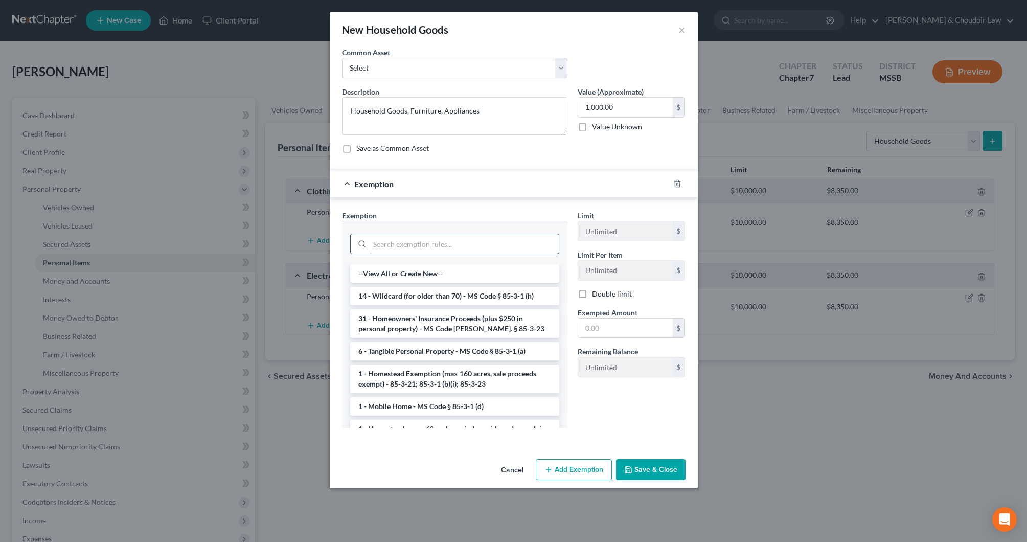
click at [528, 246] on input "search" at bounding box center [464, 243] width 189 height 19
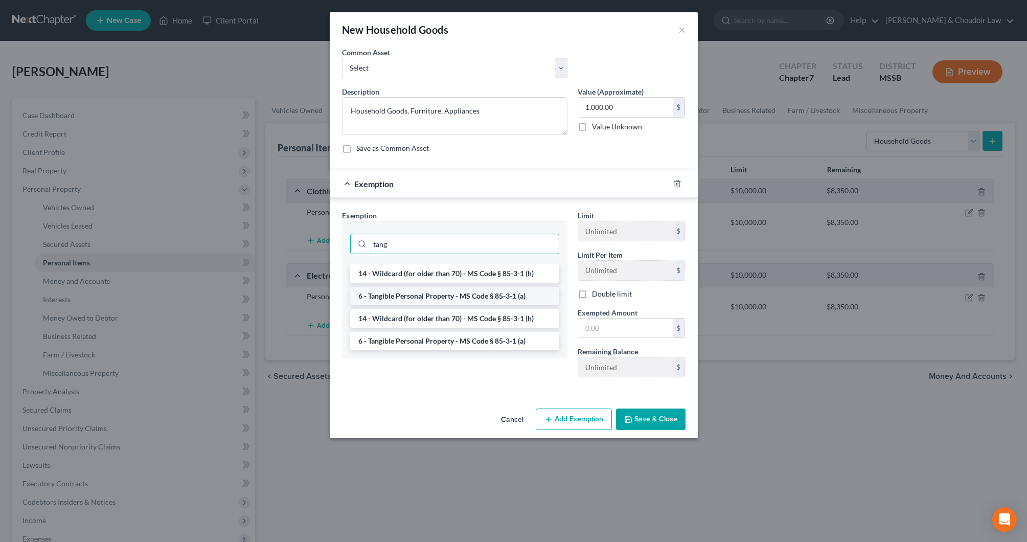
type input "tang"
click at [492, 295] on li "6 - Tangible Personal Property - MS Code § 85-3-1 (a)" at bounding box center [454, 296] width 209 height 18
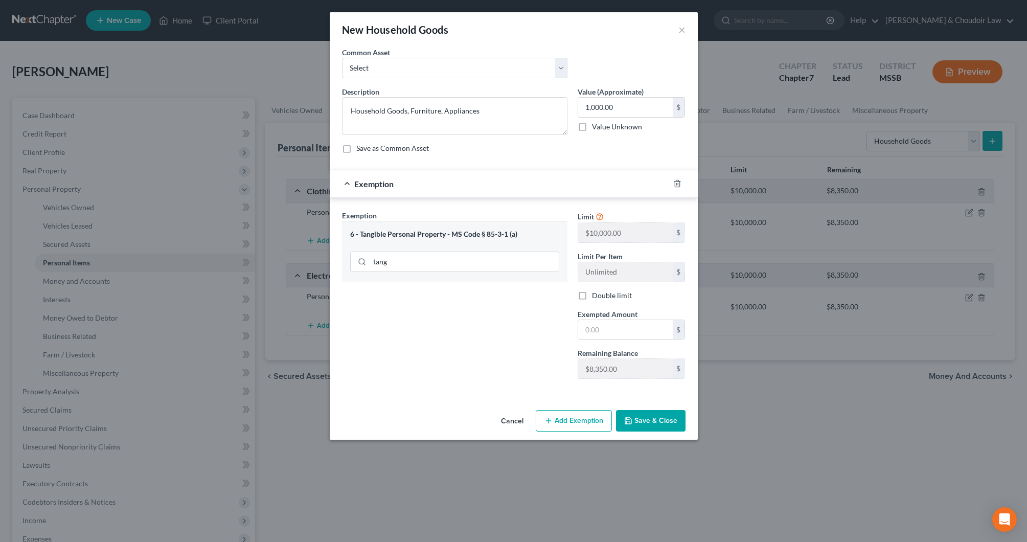
click at [615, 342] on div "Limit $10,000.00 $ Limit Per Item Unlimited $ Double limit Exempted Amount * $ …" at bounding box center [632, 298] width 118 height 177
click at [614, 332] on input "text" at bounding box center [625, 329] width 95 height 19
type input "1,000"
click at [647, 413] on button "Save & Close" at bounding box center [651, 420] width 70 height 21
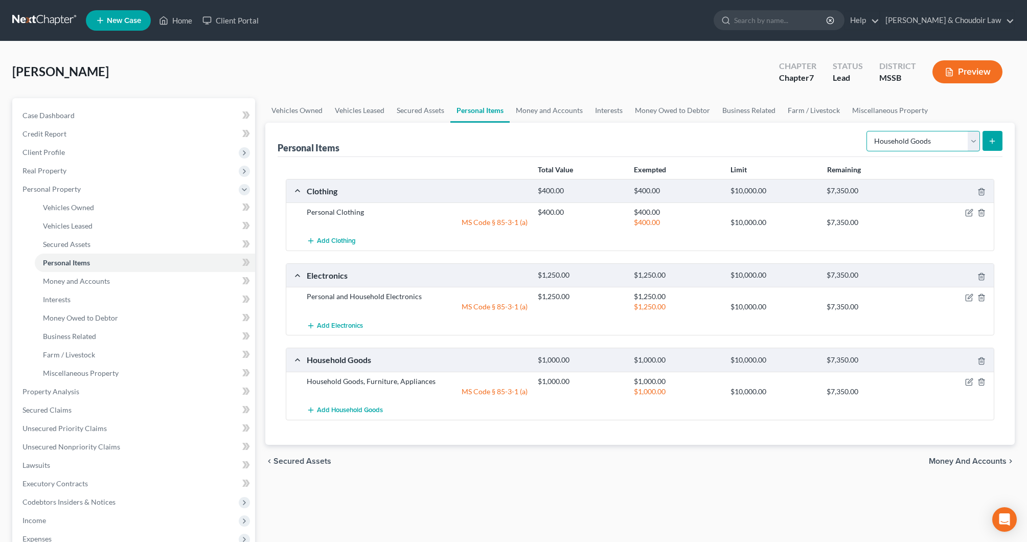
select select "other"
click at [1001, 142] on button "submit" at bounding box center [993, 141] width 20 height 20
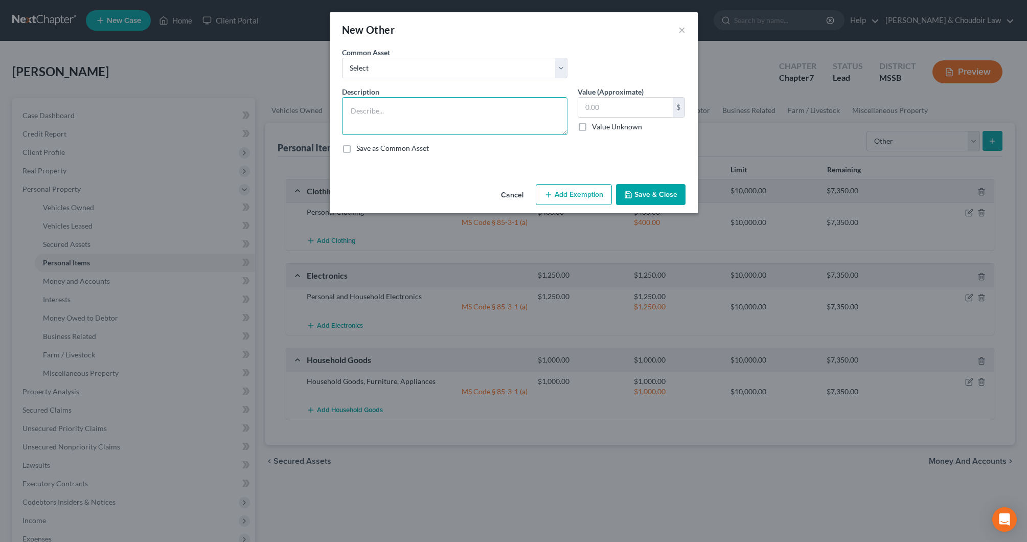
click at [465, 118] on textarea at bounding box center [455, 116] width 226 height 38
type textarea "Lawncare Equipment and Miscellaneous Tools"
type input "2,000"
click at [594, 197] on button "Add Exemption" at bounding box center [574, 194] width 76 height 21
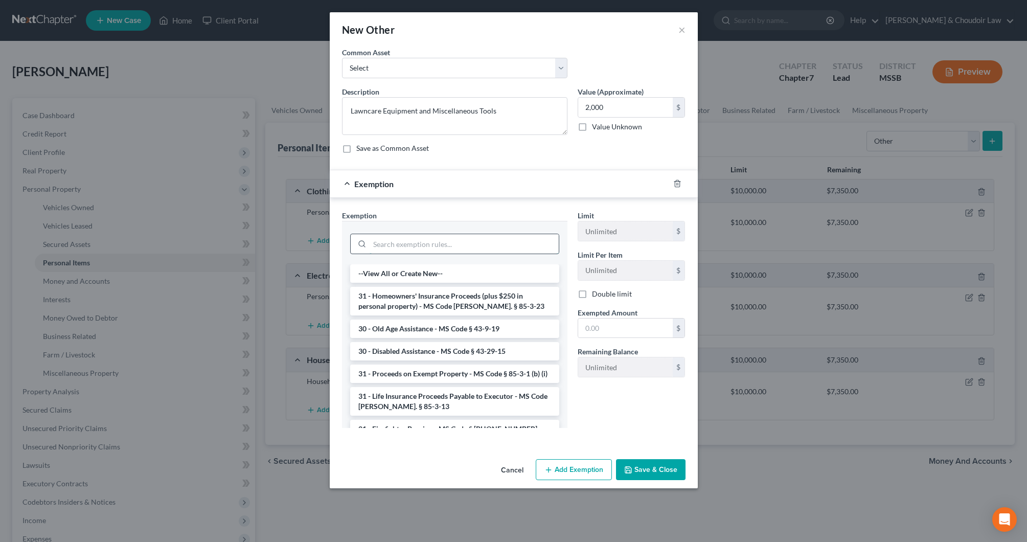
click at [548, 242] on input "search" at bounding box center [464, 243] width 189 height 19
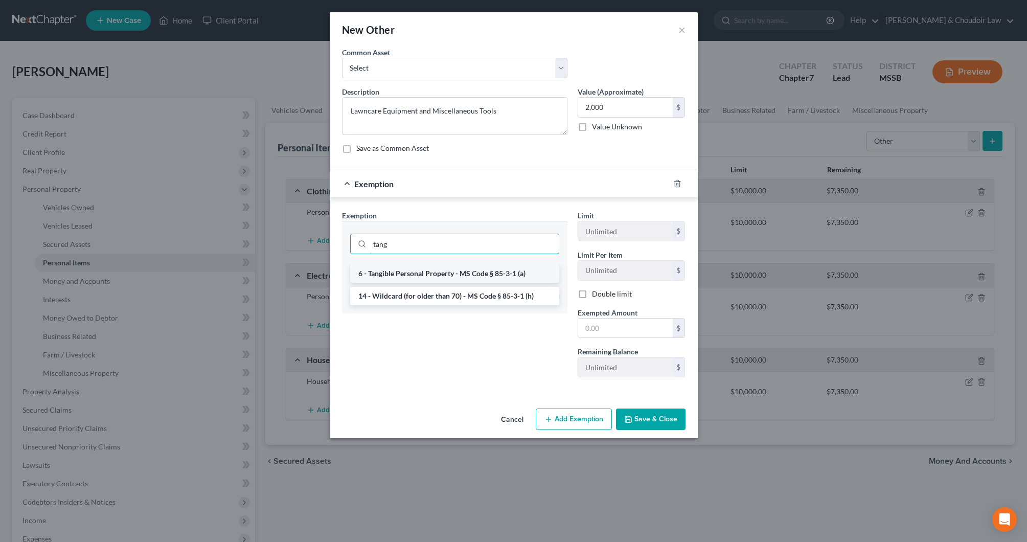
type input "tang"
click at [504, 279] on li "6 - Tangible Personal Property - MS Code § 85-3-1 (a)" at bounding box center [454, 273] width 209 height 18
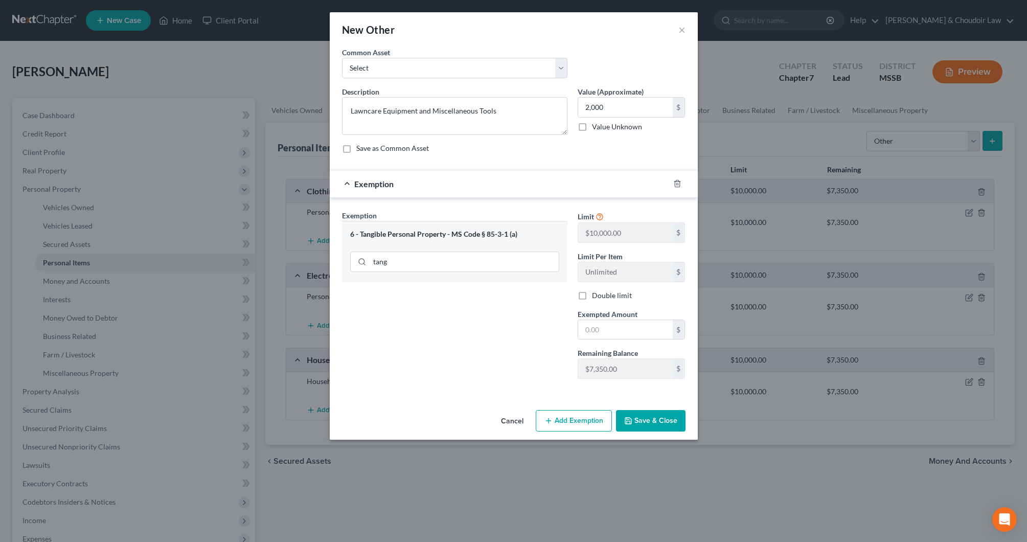
click at [596, 317] on span "Exempted Amount" at bounding box center [608, 314] width 60 height 9
click at [591, 327] on input "text" at bounding box center [625, 329] width 95 height 19
type input "2,000"
click at [641, 414] on button "Save & Close" at bounding box center [651, 420] width 70 height 21
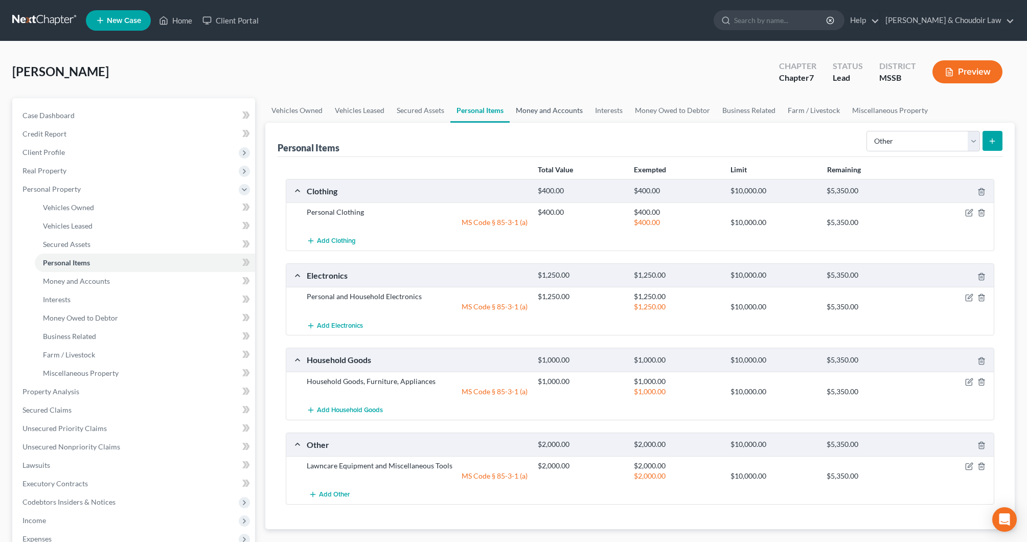
scroll to position [3, 0]
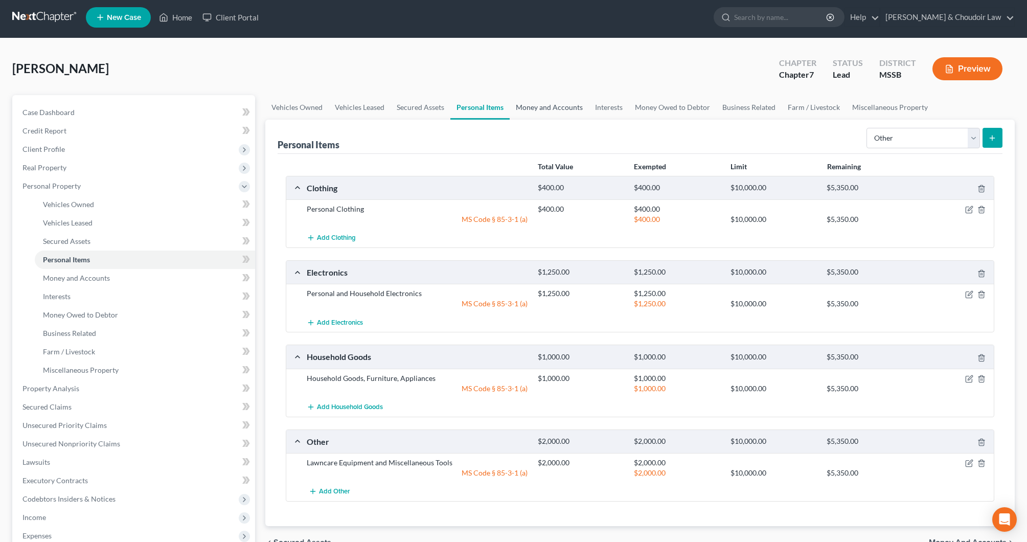
click at [550, 105] on link "Money and Accounts" at bounding box center [549, 107] width 79 height 25
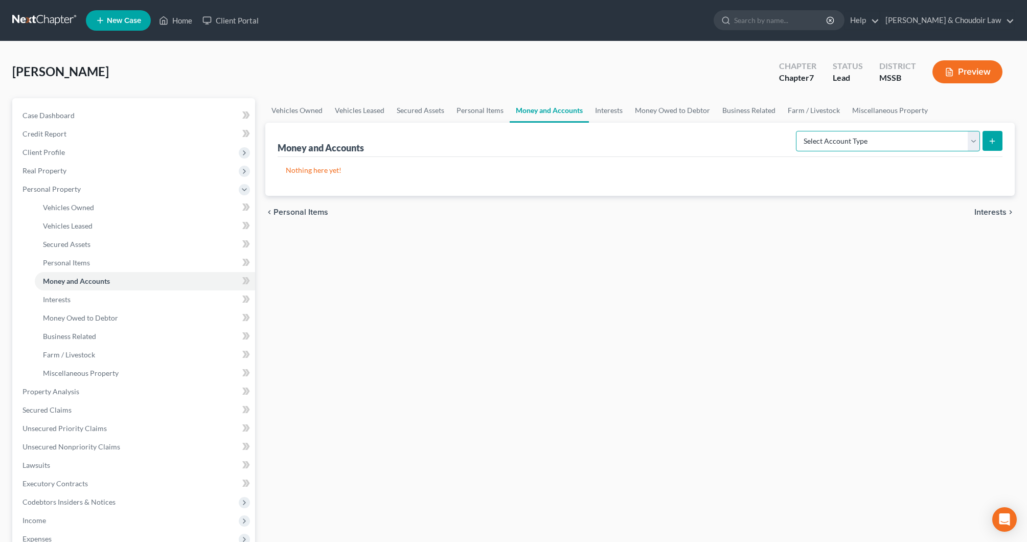
select select "checking"
click at [994, 140] on icon "submit" at bounding box center [992, 141] width 8 height 8
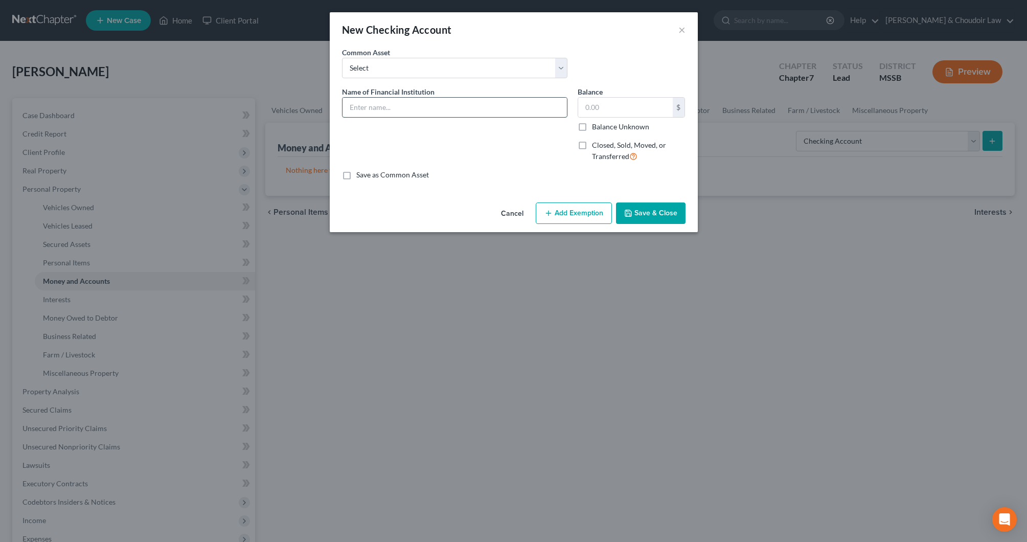
click at [558, 105] on input "text" at bounding box center [455, 107] width 224 height 19
type input "Chime (4805)"
type input "340.05"
click at [659, 215] on button "Save & Close" at bounding box center [651, 213] width 70 height 21
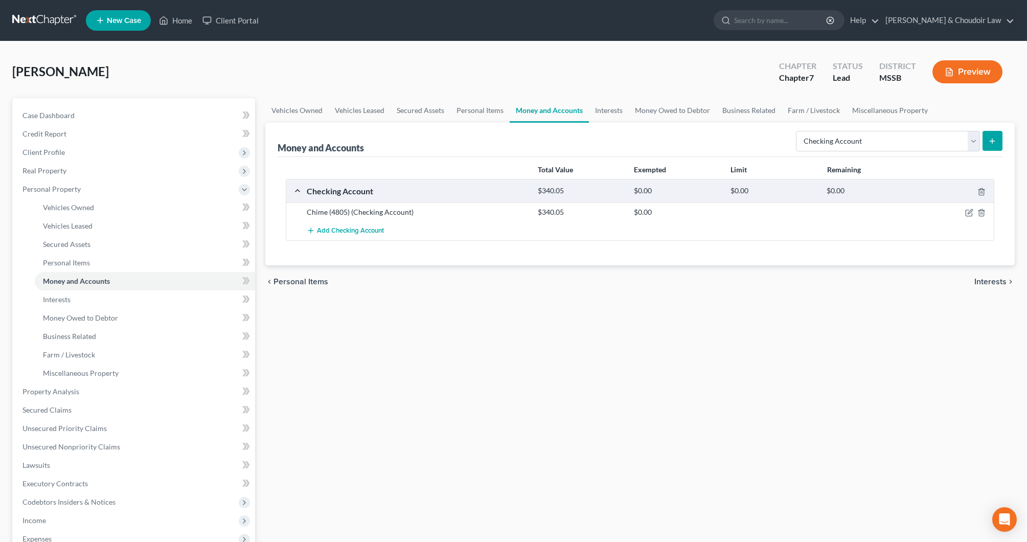
scroll to position [0, 1]
select select "savings"
click at [989, 140] on icon "submit" at bounding box center [992, 141] width 8 height 8
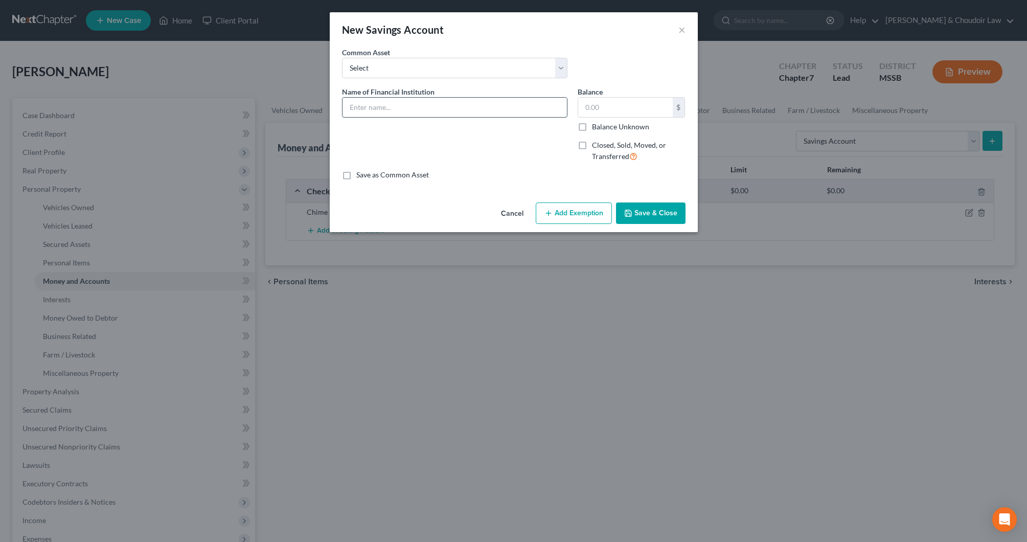
click at [495, 110] on input "text" at bounding box center [455, 107] width 224 height 19
type input "Chime (0618)"
type input "69.63"
click at [647, 214] on button "Save & Close" at bounding box center [651, 213] width 70 height 21
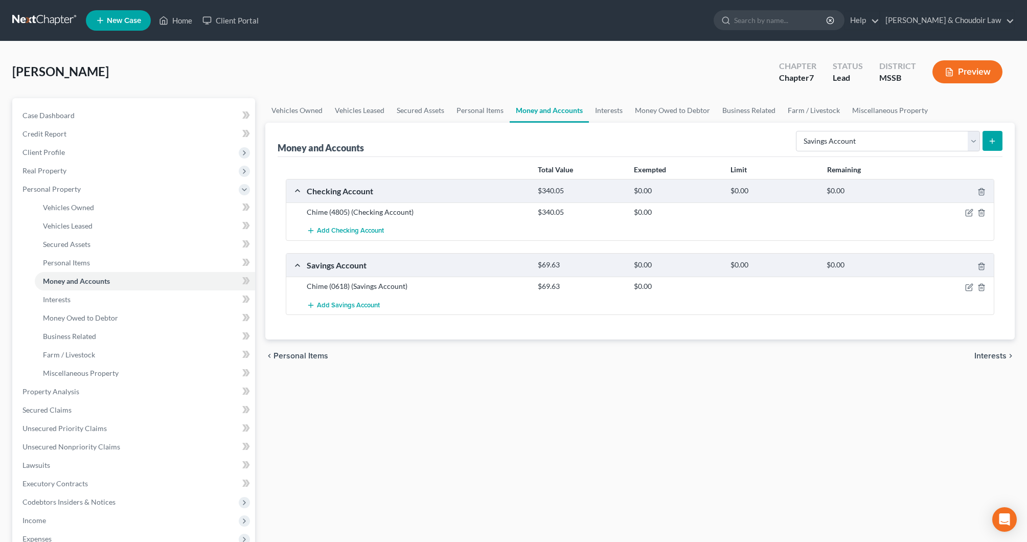
scroll to position [0, 1]
click at [368, 234] on span "Add Checking Account" at bounding box center [350, 231] width 67 height 8
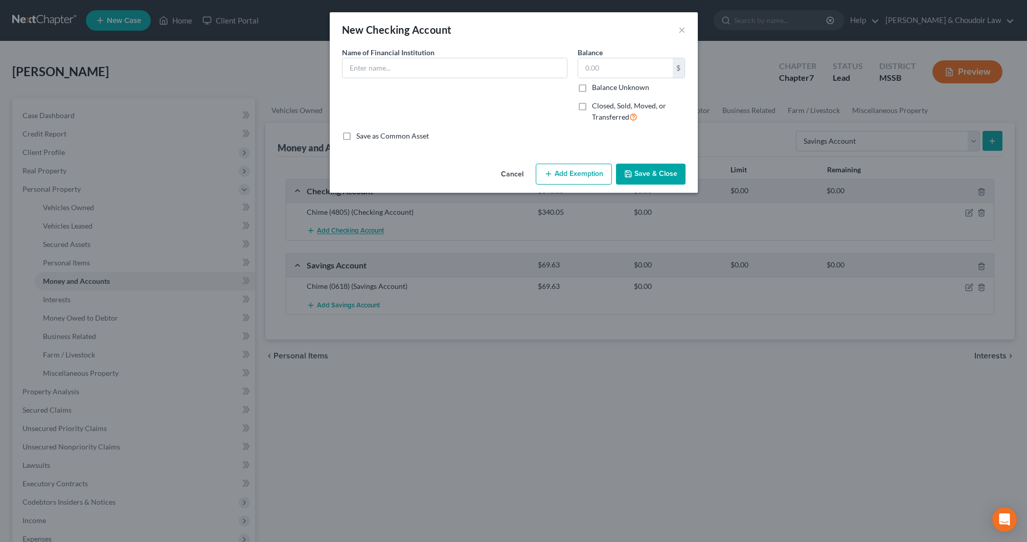
scroll to position [0, 0]
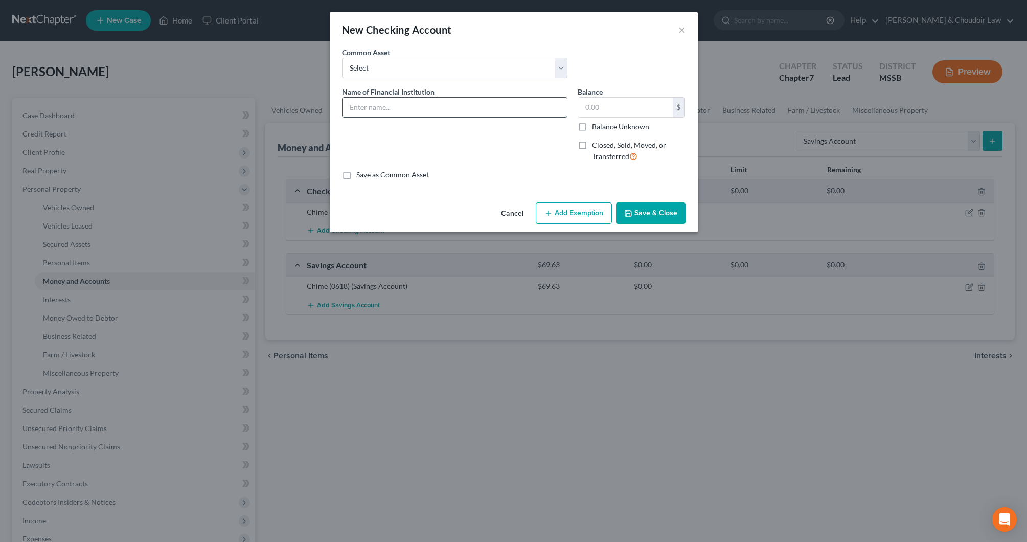
click at [431, 115] on input "text" at bounding box center [455, 107] width 224 height 19
type input "BankPlus (3944)"
type input "48.55"
click at [643, 220] on button "Save & Close" at bounding box center [651, 213] width 70 height 21
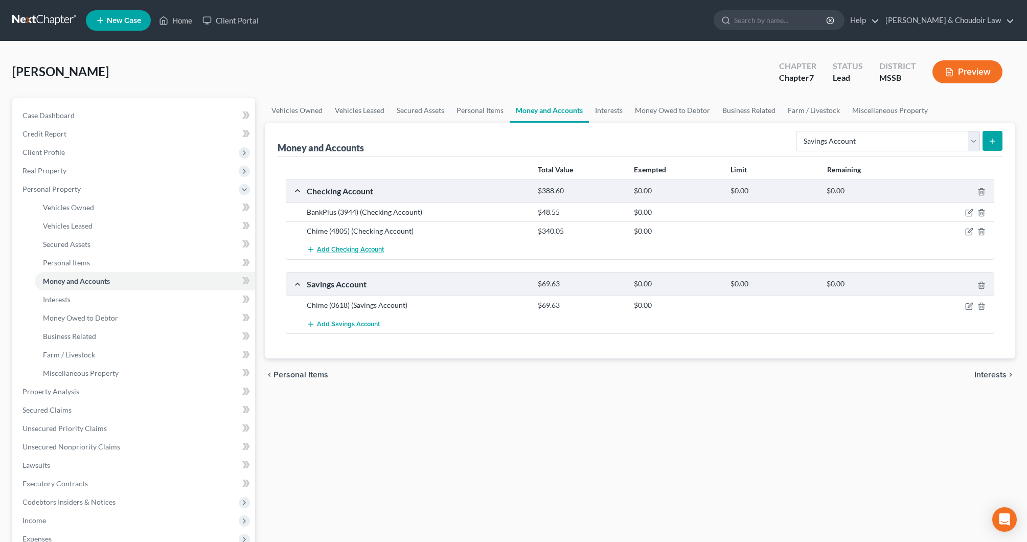
click at [358, 251] on span "Add Checking Account" at bounding box center [350, 250] width 67 height 8
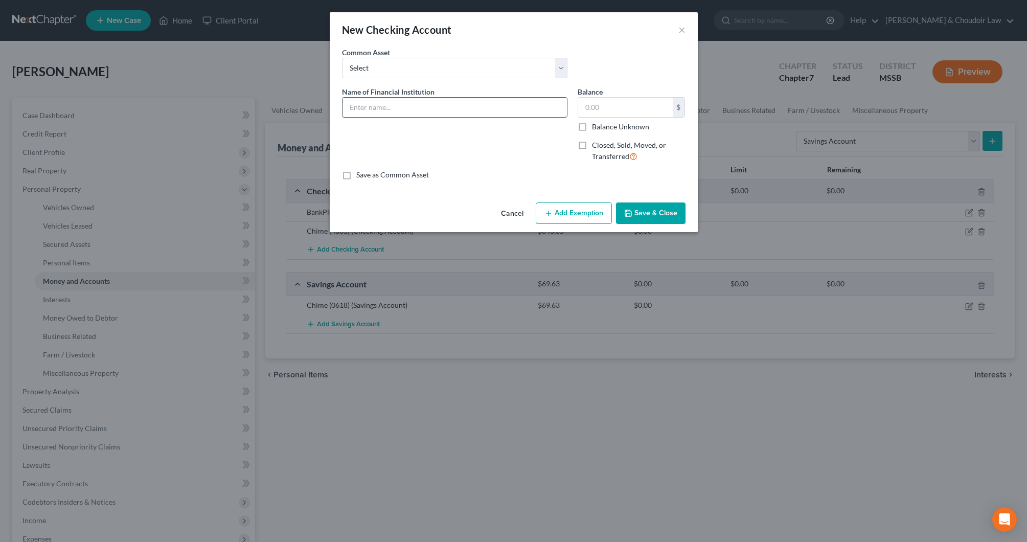
click at [424, 109] on input "text" at bounding box center [455, 107] width 224 height 19
type input "Chime (2833)"
type input "1,721.45"
click at [665, 210] on button "Save & Close" at bounding box center [651, 213] width 70 height 21
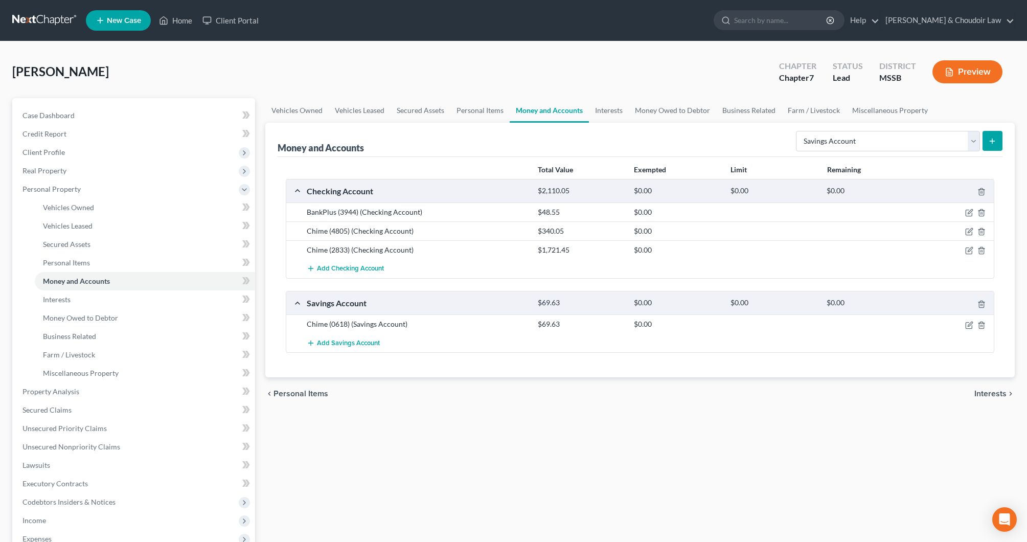
scroll to position [10, 0]
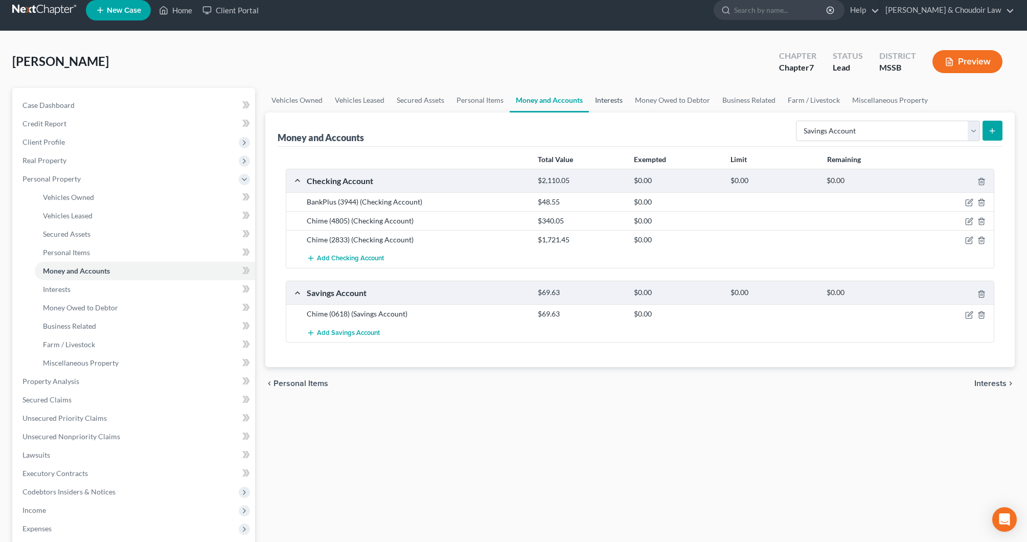
click at [615, 101] on link "Interests" at bounding box center [609, 100] width 40 height 25
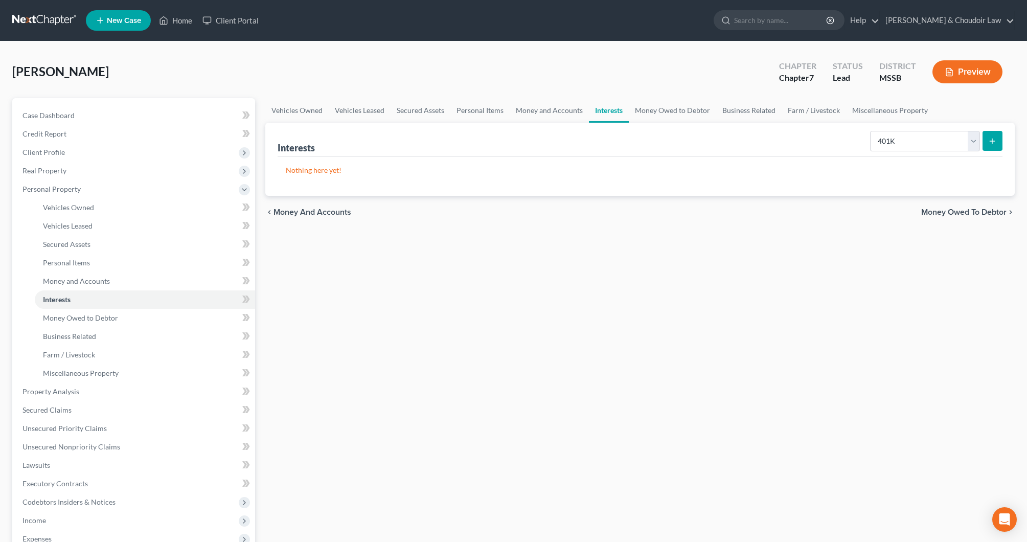
click at [992, 139] on icon "submit" at bounding box center [992, 141] width 8 height 8
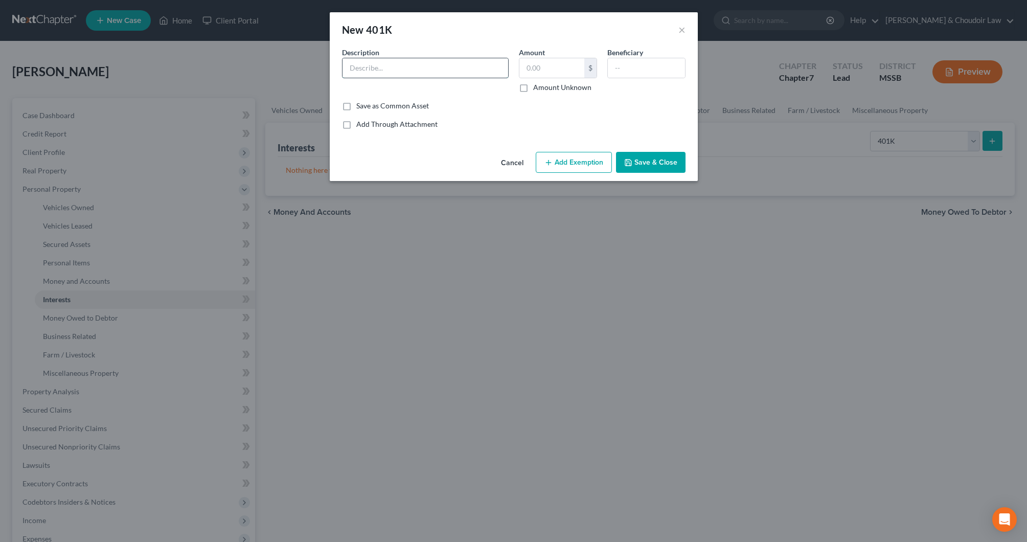
click at [466, 67] on input "text" at bounding box center [426, 67] width 166 height 19
click at [683, 31] on button "×" at bounding box center [682, 30] width 7 height 12
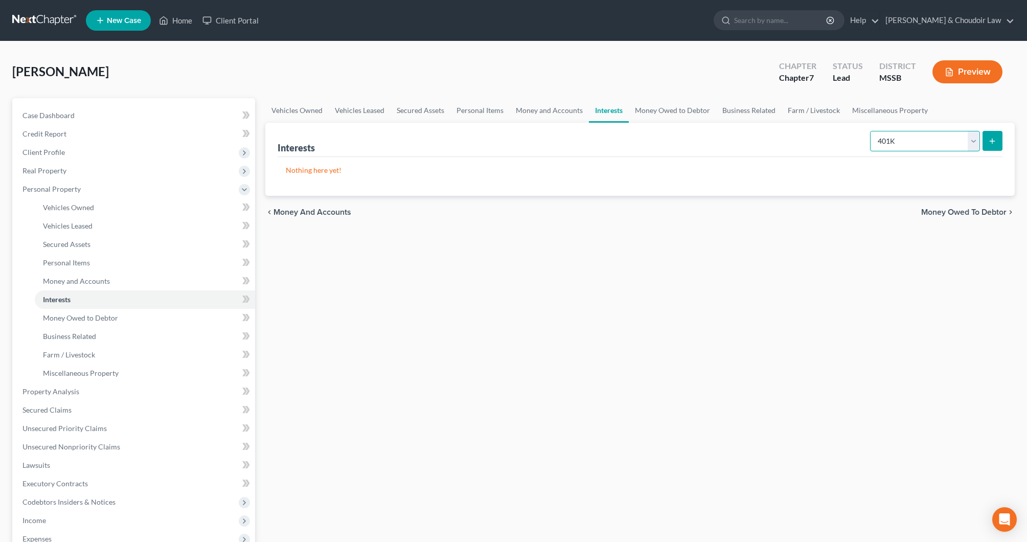
select select "other_retirement_plan"
click at [995, 140] on icon "submit" at bounding box center [992, 141] width 8 height 8
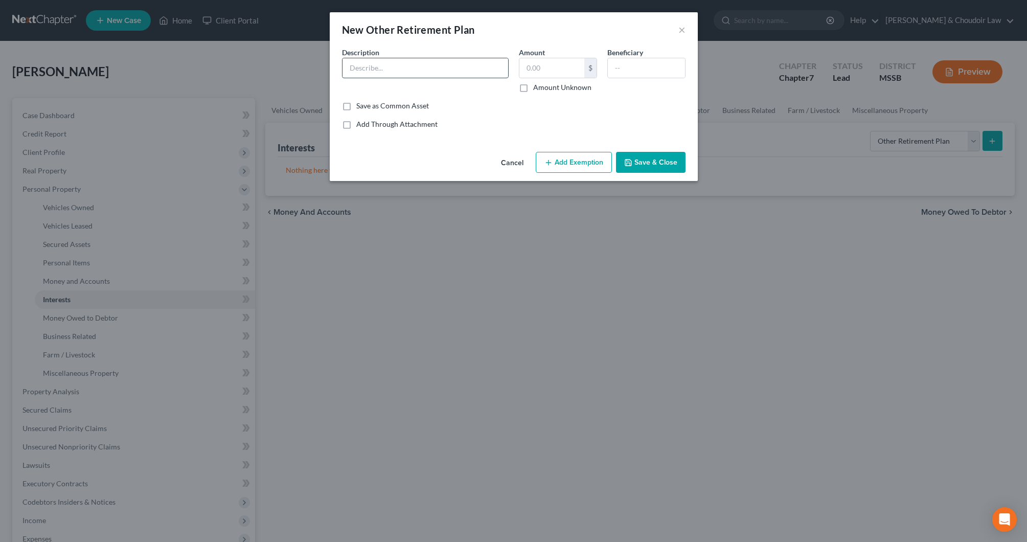
click at [464, 72] on input "text" at bounding box center [426, 67] width 166 height 19
type input "403(b)"
type input "6,450.55"
click at [592, 166] on button "Add Exemption" at bounding box center [574, 162] width 76 height 21
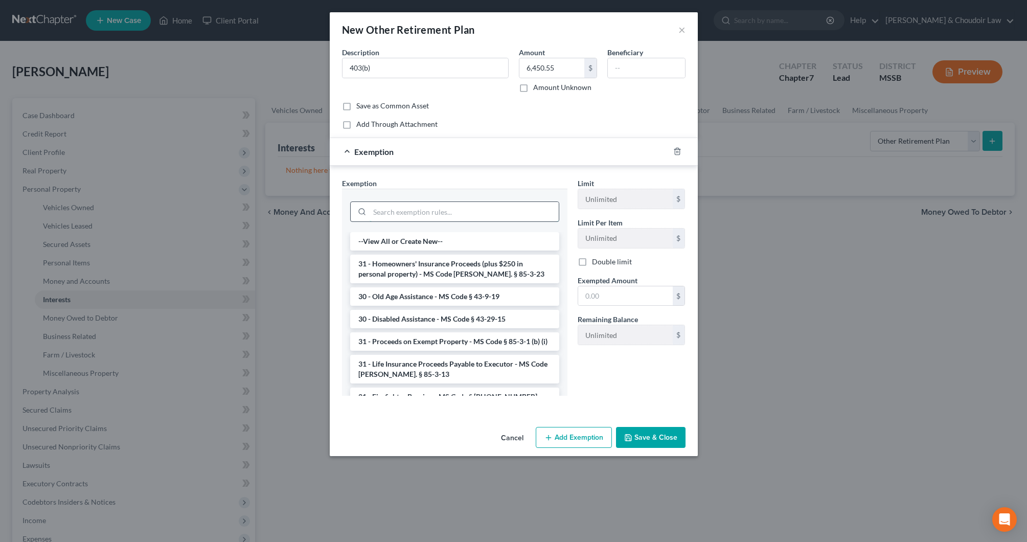
click at [522, 215] on input "search" at bounding box center [464, 211] width 189 height 19
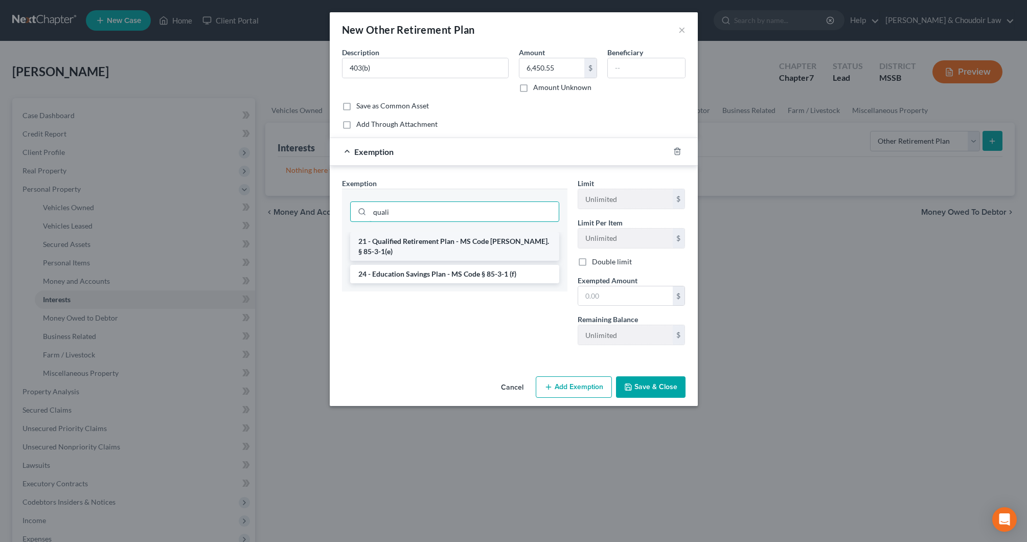
type input "quali"
click at [521, 241] on li "21 - Qualified Retirement Plan - MS Code [PERSON_NAME]. § 85-3-1(e)" at bounding box center [454, 246] width 209 height 29
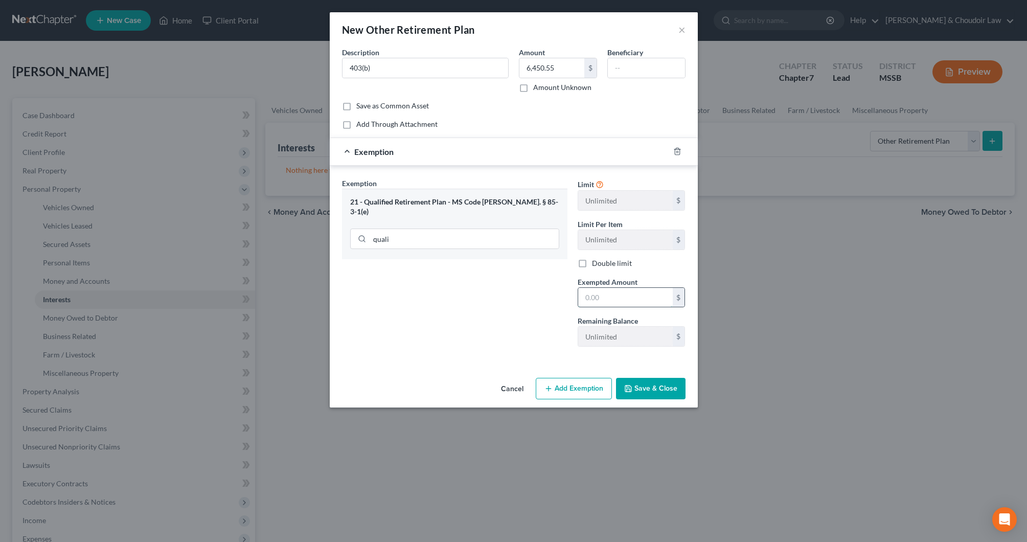
click at [604, 290] on input "text" at bounding box center [625, 297] width 95 height 19
type input "7,000"
click at [659, 388] on button "Save & Close" at bounding box center [651, 388] width 70 height 21
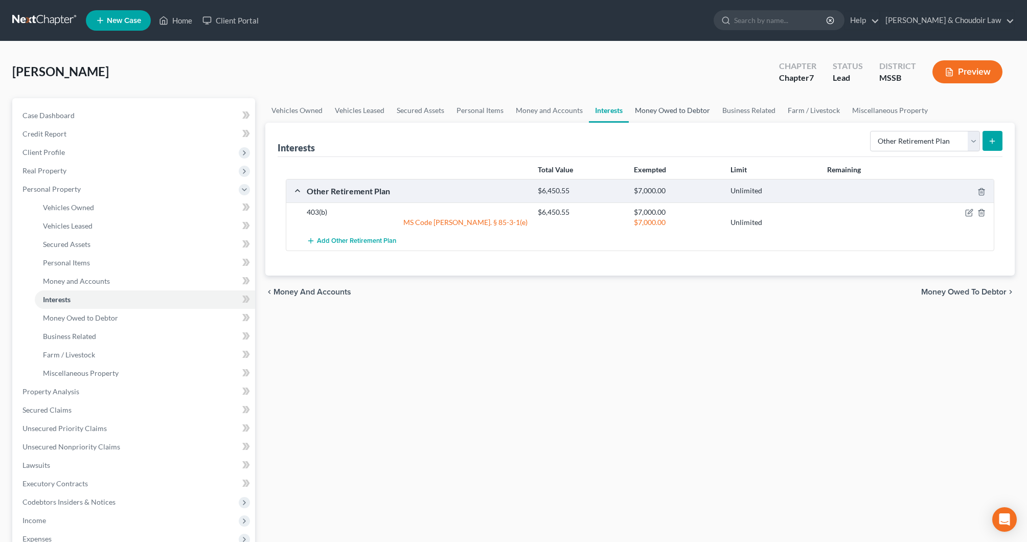
click at [681, 107] on link "Money Owed to Debtor" at bounding box center [672, 110] width 87 height 25
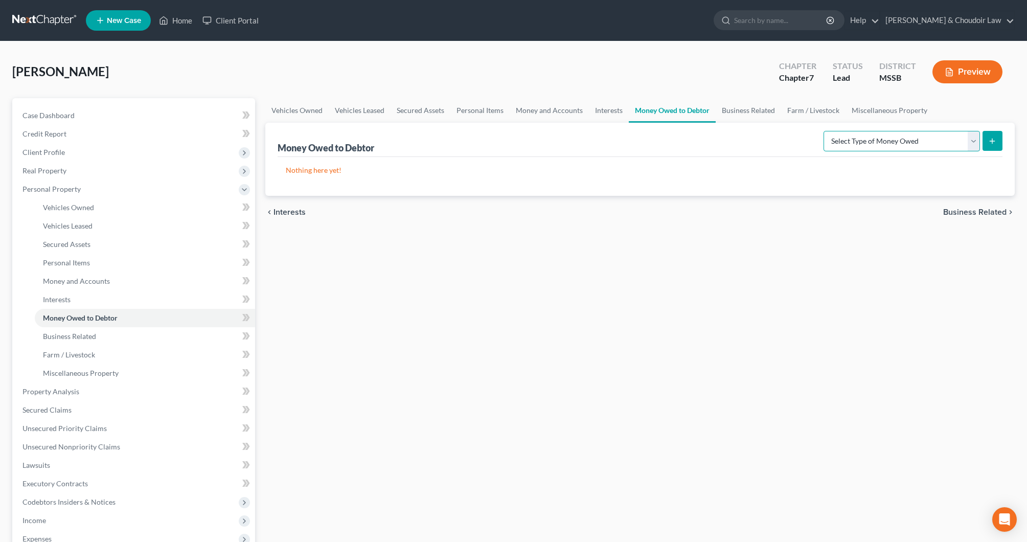
select select "expected_tax_refund"
click at [989, 141] on icon "submit" at bounding box center [992, 141] width 8 height 8
select select "0"
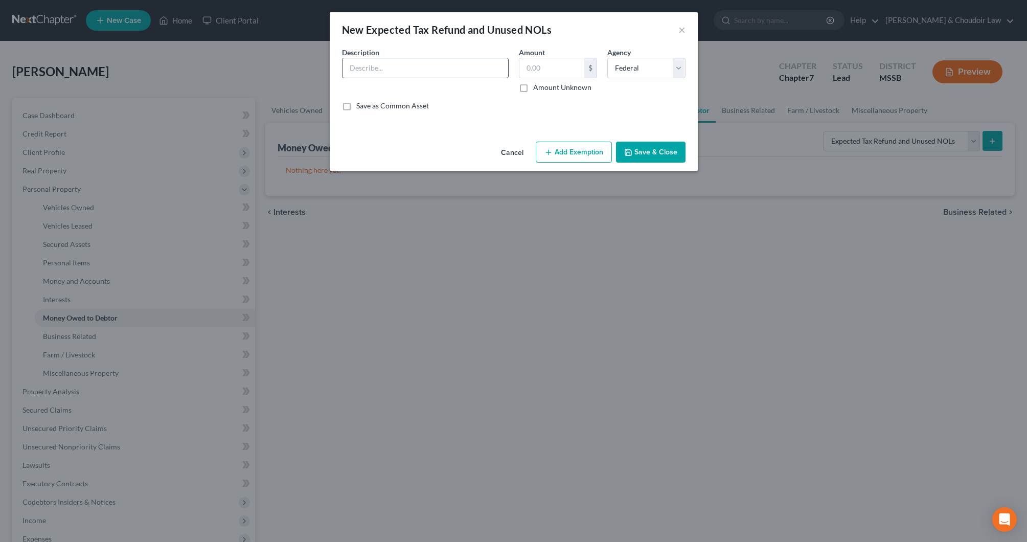
click at [436, 75] on input "text" at bounding box center [426, 67] width 166 height 19
type input "Federal Tax Refund (2024)"
type input "1,049.00"
drag, startPoint x: 570, startPoint y: 159, endPoint x: 555, endPoint y: 176, distance: 23.2
click at [570, 159] on button "Add Exemption" at bounding box center [574, 152] width 76 height 21
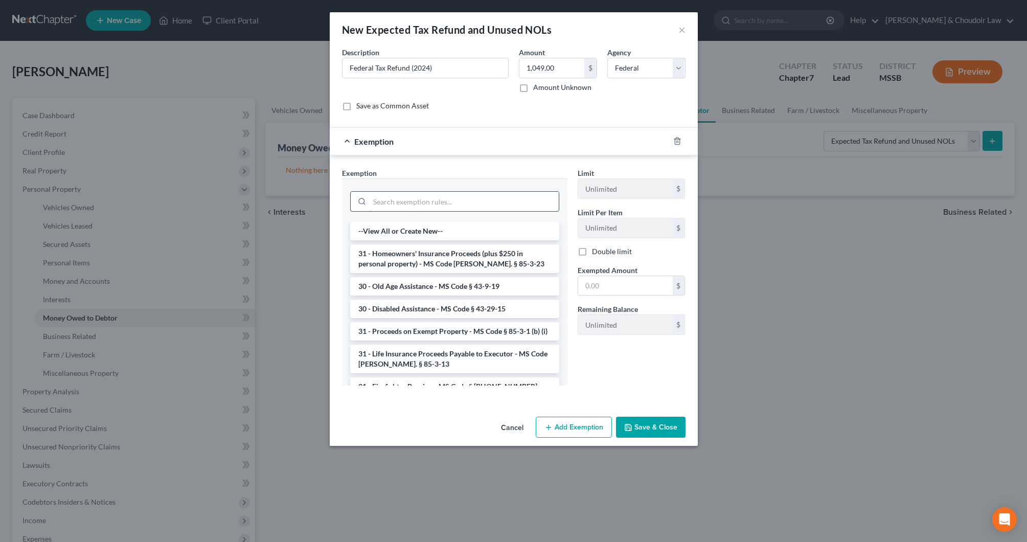
click at [541, 202] on input "search" at bounding box center [464, 201] width 189 height 19
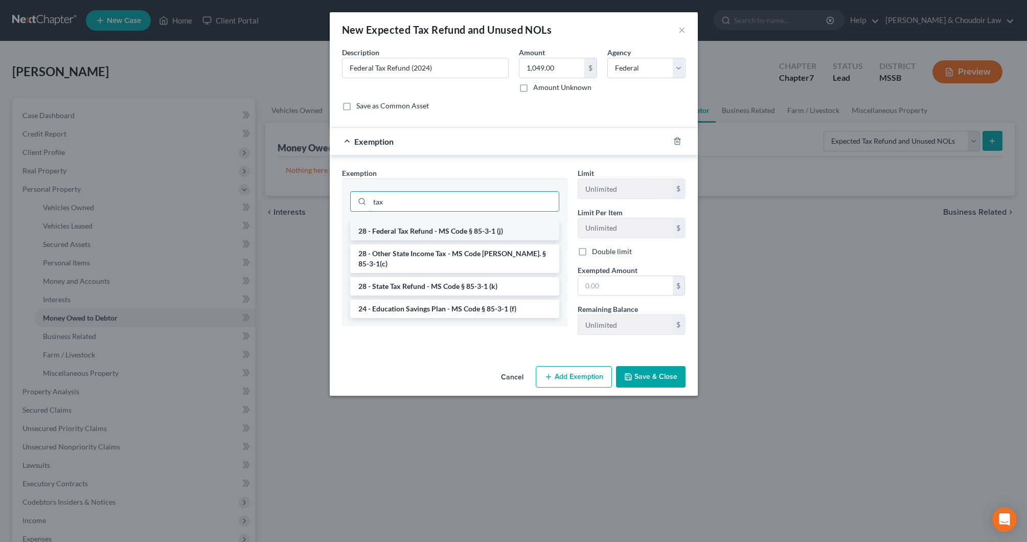
type input "tax"
click at [482, 232] on li "28 - Federal Tax Refund - MS Code § 85-3-1 (j)" at bounding box center [454, 231] width 209 height 18
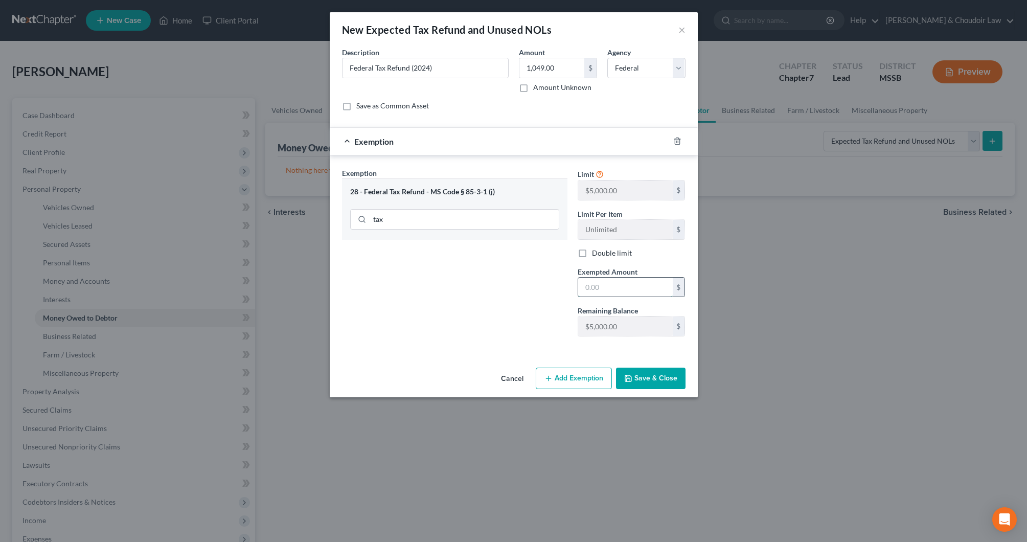
click at [612, 288] on input "text" at bounding box center [625, 287] width 95 height 19
type input "1"
type input "5,000"
click at [643, 386] on button "Save & Close" at bounding box center [651, 378] width 70 height 21
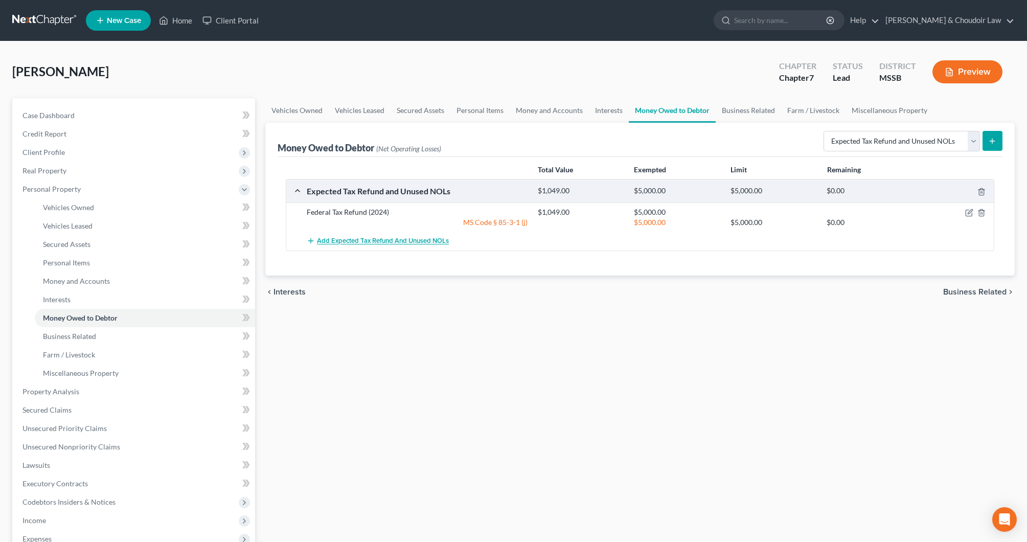
click at [406, 244] on span "Add Expected Tax Refund and Unused NOLs" at bounding box center [383, 241] width 132 height 8
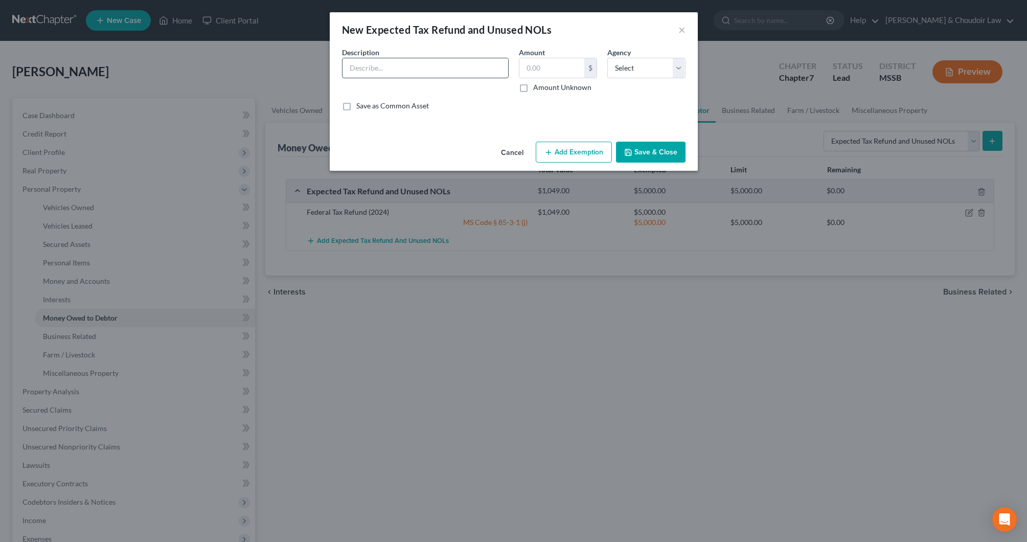
click at [487, 66] on input "text" at bounding box center [426, 67] width 166 height 19
type input "State Tax Refund (MS)"
type input "268"
select select "1"
drag, startPoint x: 587, startPoint y: 136, endPoint x: 579, endPoint y: 156, distance: 21.2
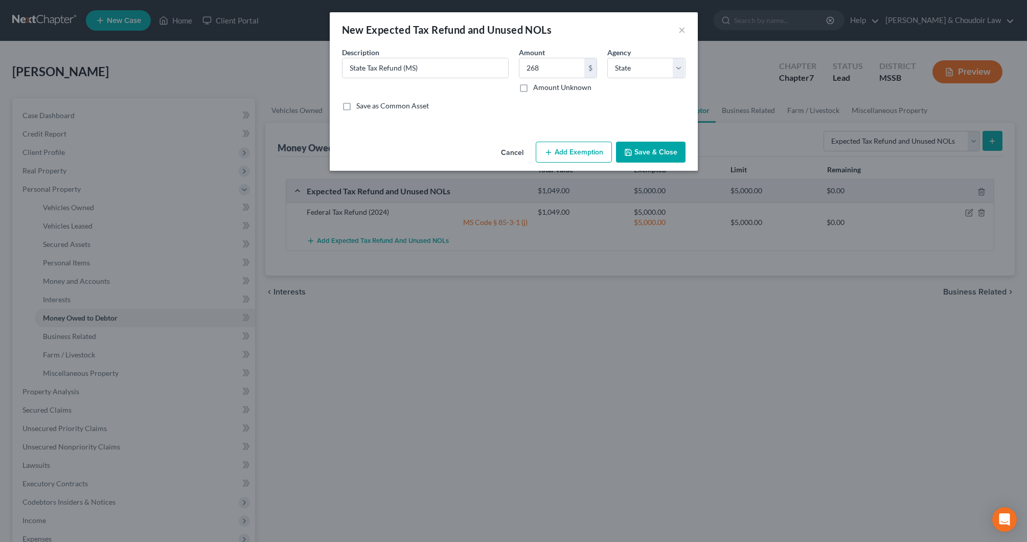
click at [584, 144] on div "New Expected Tax Refund and Unused NOLs × An exemption set must first be select…" at bounding box center [514, 91] width 368 height 159
click at [579, 156] on button "Add Exemption" at bounding box center [574, 152] width 76 height 21
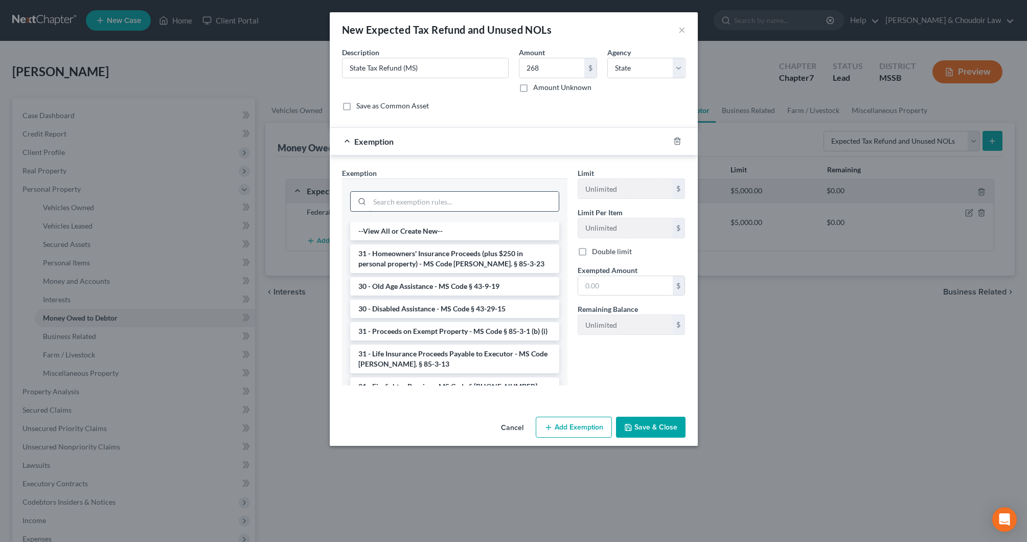
click at [531, 196] on input "search" at bounding box center [464, 201] width 189 height 19
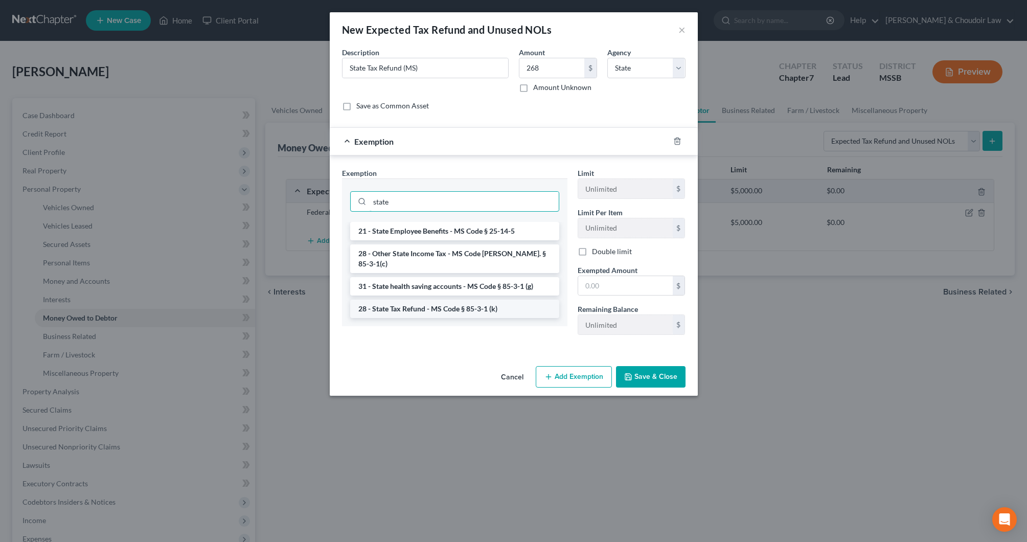
type input "state"
click at [456, 300] on li "28 - State Tax Refund - MS Code § 85-3-1 (k)" at bounding box center [454, 309] width 209 height 18
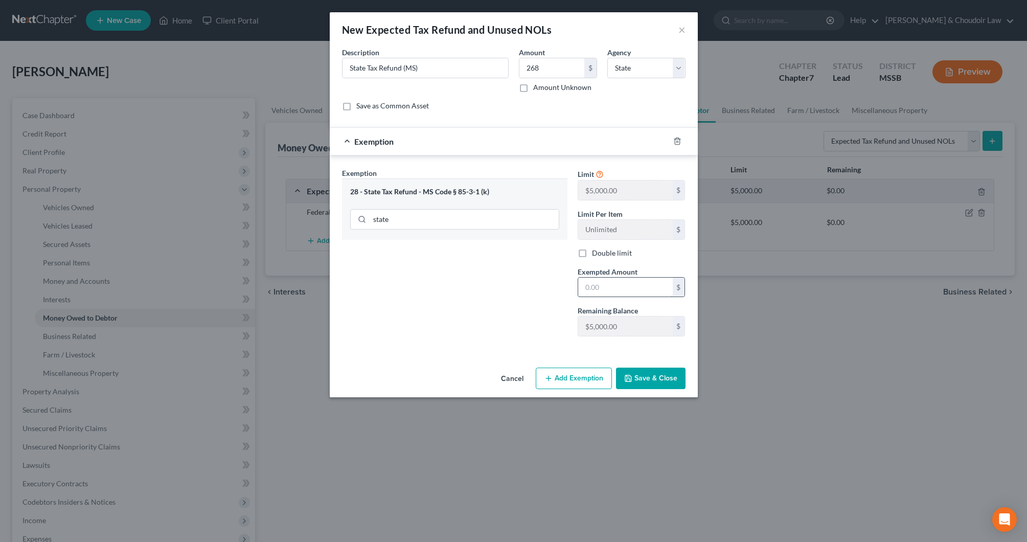
click at [621, 293] on input "text" at bounding box center [625, 287] width 95 height 19
type input "2"
type input "5,000"
click at [665, 377] on button "Save & Close" at bounding box center [651, 378] width 70 height 21
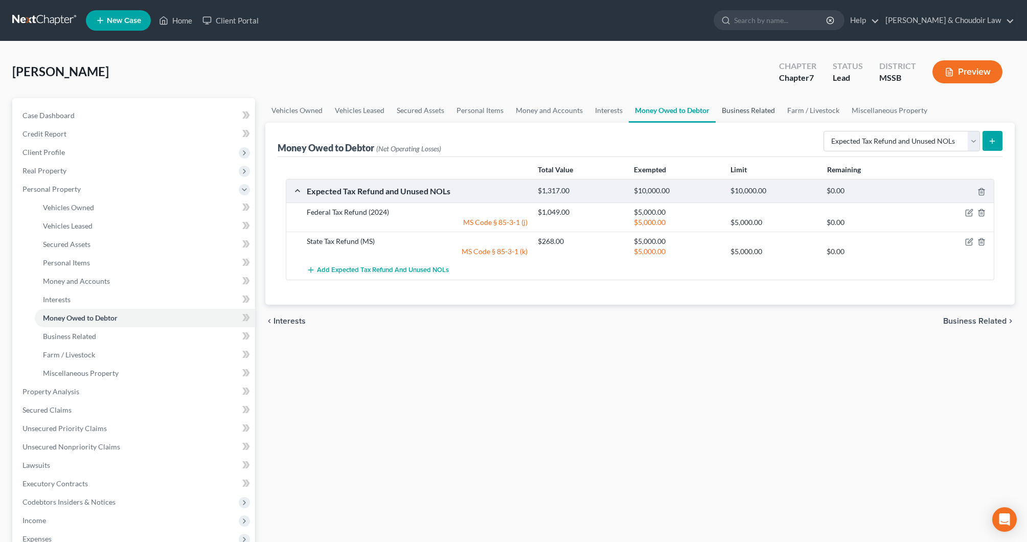
click at [745, 115] on link "Business Related" at bounding box center [748, 110] width 65 height 25
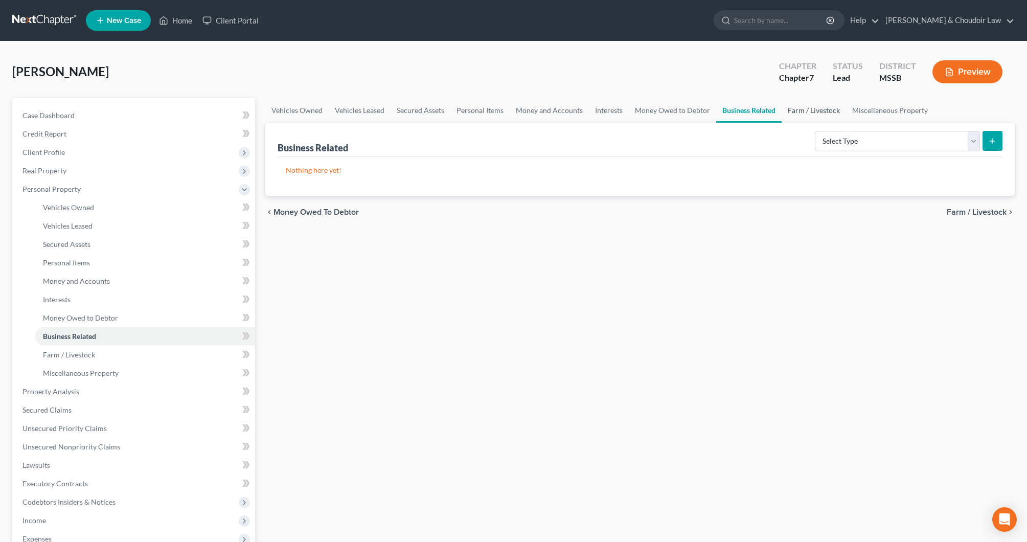
click at [798, 114] on link "Farm / Livestock" at bounding box center [814, 110] width 64 height 25
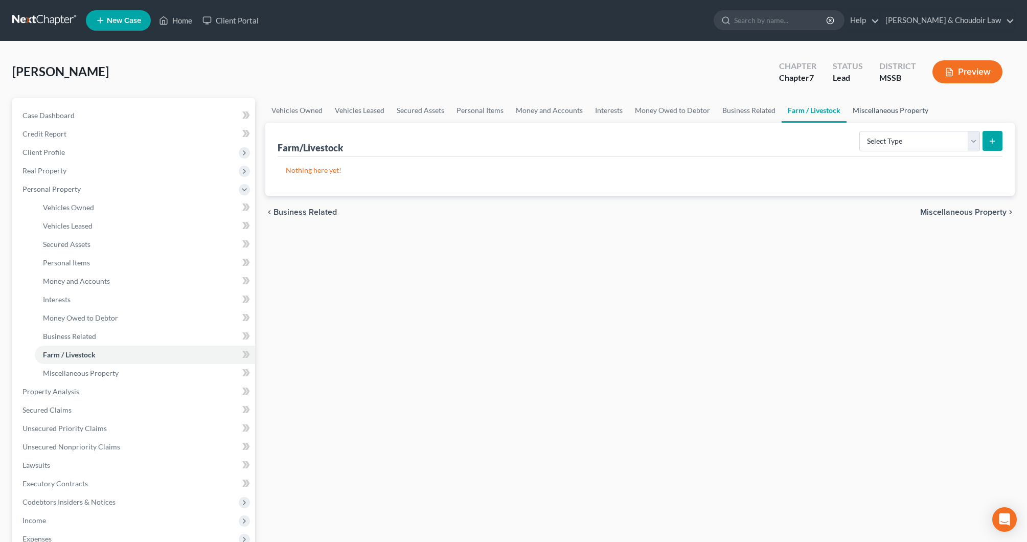
click at [861, 113] on link "Miscellaneous Property" at bounding box center [891, 110] width 88 height 25
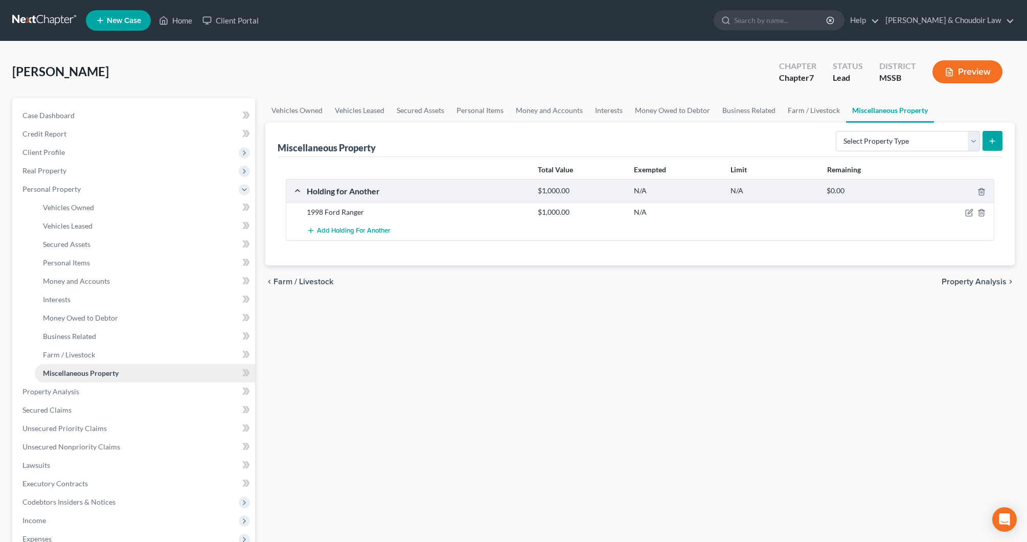
scroll to position [0, 1]
click at [75, 390] on span "Property Analysis" at bounding box center [51, 391] width 57 height 9
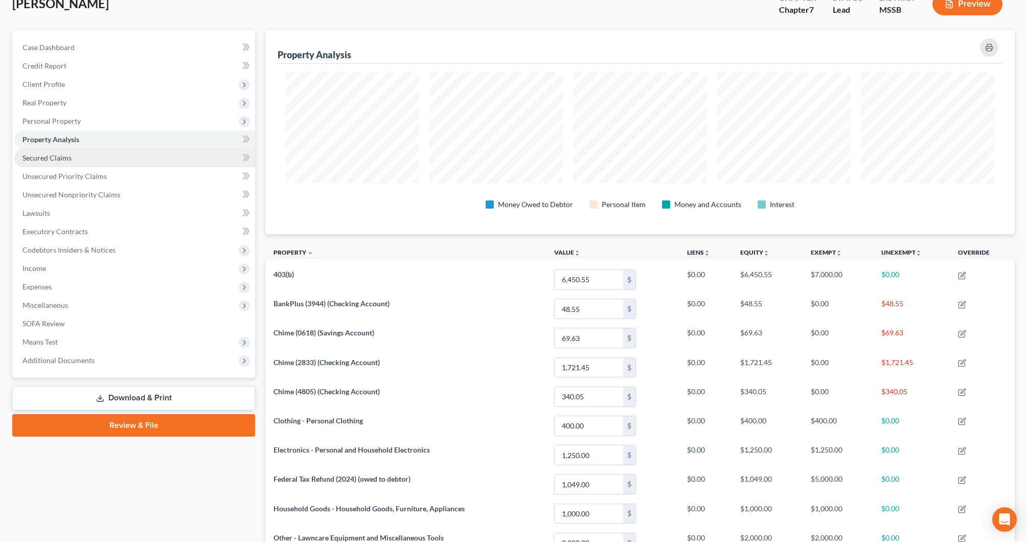
scroll to position [70, 0]
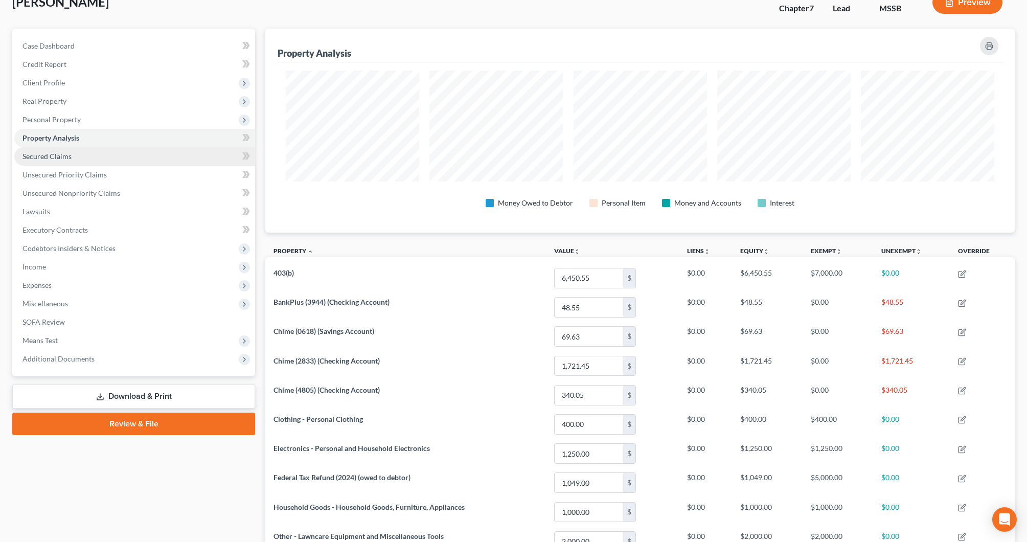
click at [63, 153] on span "Secured Claims" at bounding box center [47, 156] width 49 height 9
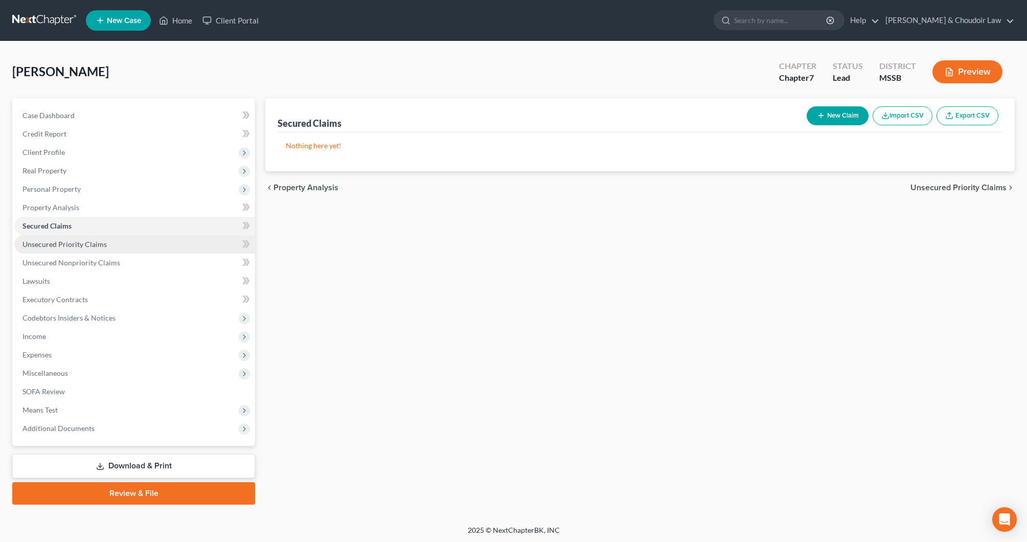
scroll to position [-1, 0]
click at [96, 248] on span "Unsecured Priority Claims" at bounding box center [65, 244] width 84 height 9
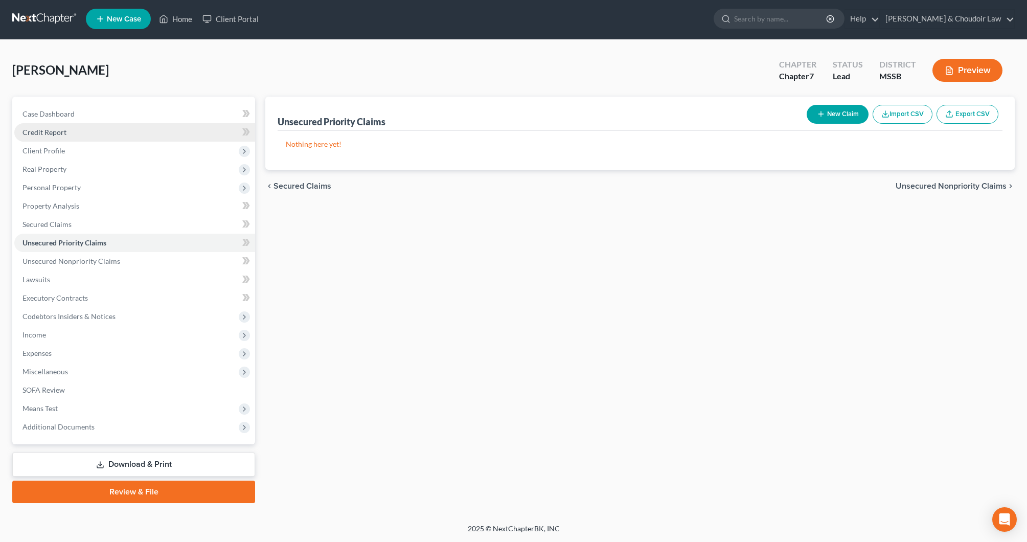
click at [70, 132] on link "Credit Report" at bounding box center [134, 132] width 241 height 18
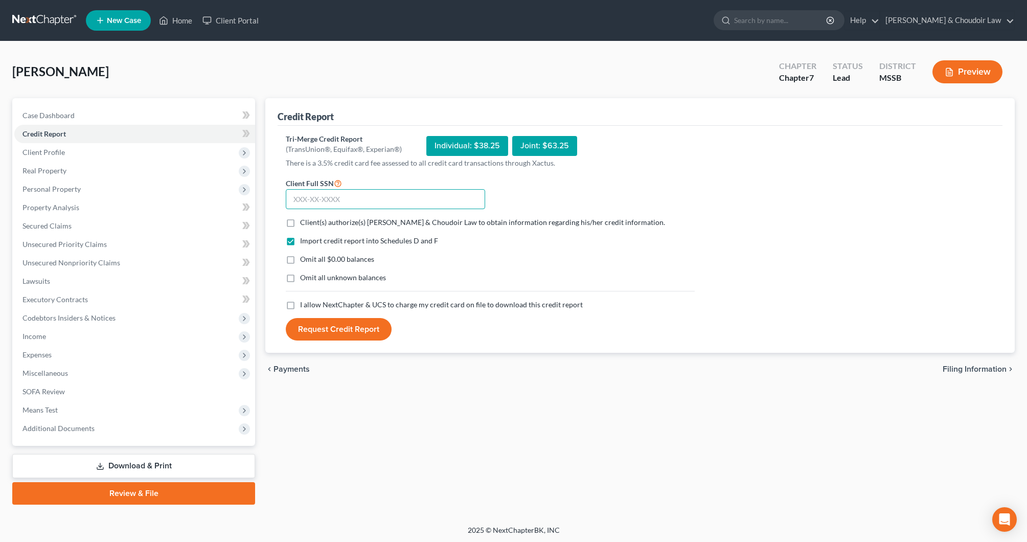
click at [416, 195] on input "text" at bounding box center [385, 199] width 199 height 20
type input "428-69-2364"
click at [373, 225] on span "Client(s) authorize(s) [PERSON_NAME] & Choudoir Law to obtain information regar…" at bounding box center [482, 222] width 365 height 9
click at [311, 224] on input "Client(s) authorize(s) [PERSON_NAME] & Choudoir Law to obtain information regar…" at bounding box center [307, 220] width 7 height 7
checkbox input "true"
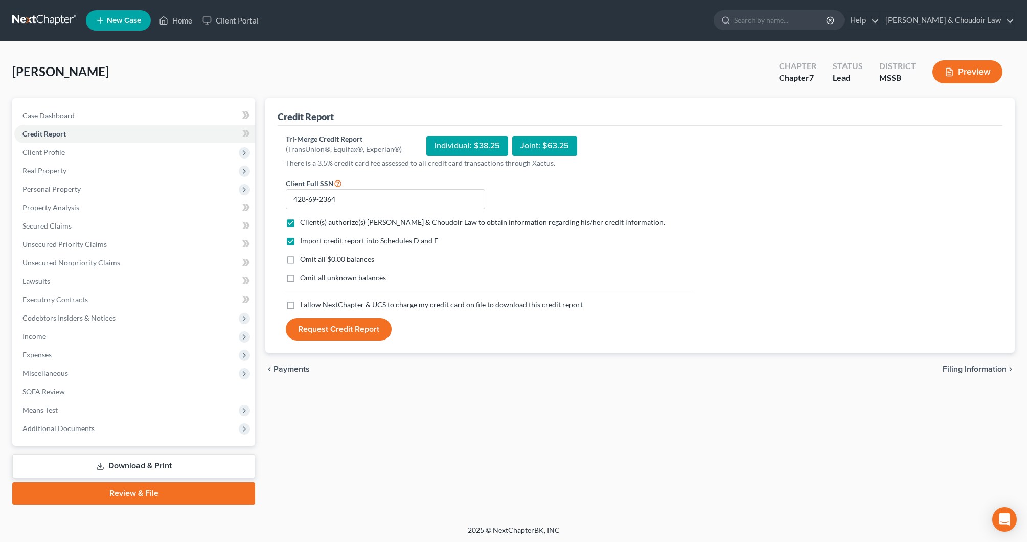
click at [360, 264] on label "Omit all $0.00 balances" at bounding box center [337, 259] width 74 height 10
click at [311, 261] on input "Omit all $0.00 balances" at bounding box center [307, 257] width 7 height 7
checkbox input "true"
click at [361, 279] on span "Omit all unknown balances" at bounding box center [343, 277] width 86 height 9
click at [311, 279] on input "Omit all unknown balances" at bounding box center [307, 276] width 7 height 7
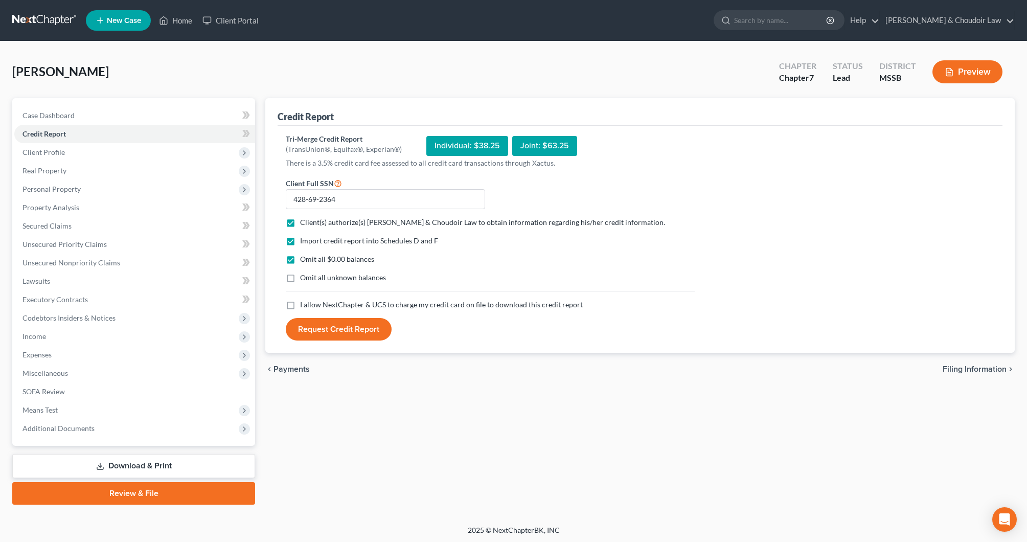
checkbox input "true"
drag, startPoint x: 363, startPoint y: 303, endPoint x: 358, endPoint y: 323, distance: 20.4
click at [363, 303] on span "I allow NextChapter & UCS to charge my credit card on file to download this cre…" at bounding box center [441, 304] width 283 height 9
click at [311, 303] on input "I allow NextChapter & UCS to charge my credit card on file to download this cre…" at bounding box center [307, 303] width 7 height 7
checkbox input "true"
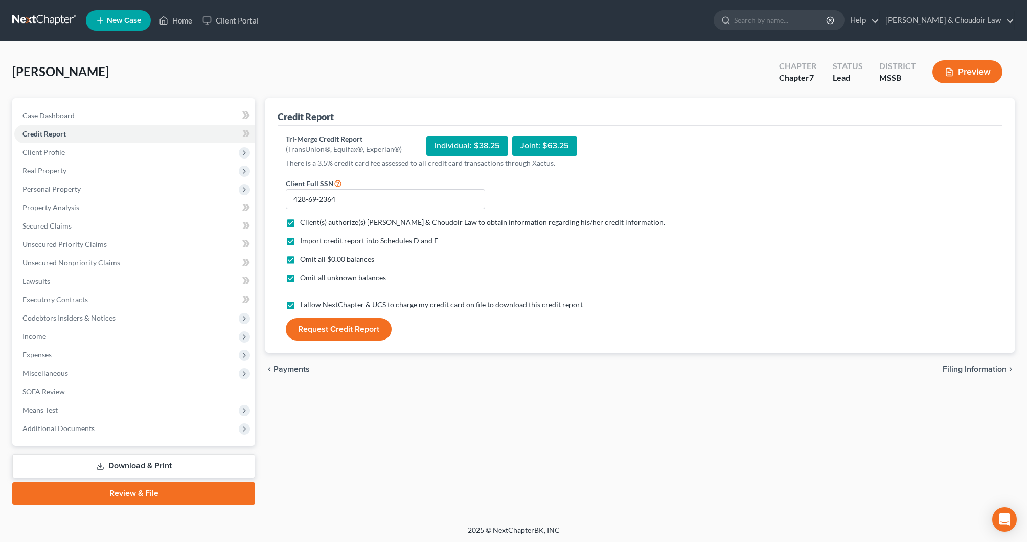
click at [359, 326] on button "Request Credit Report" at bounding box center [339, 329] width 106 height 23
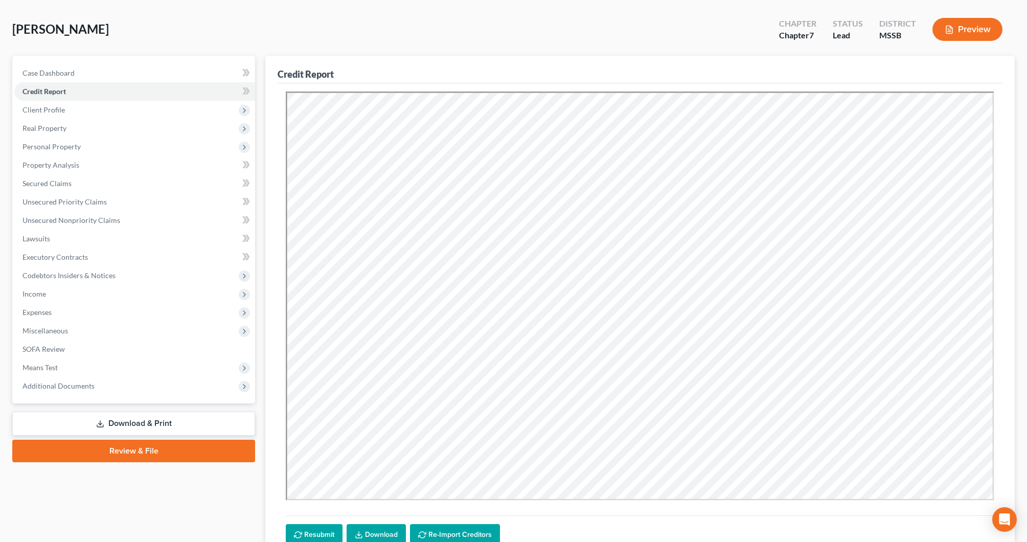
scroll to position [20, 0]
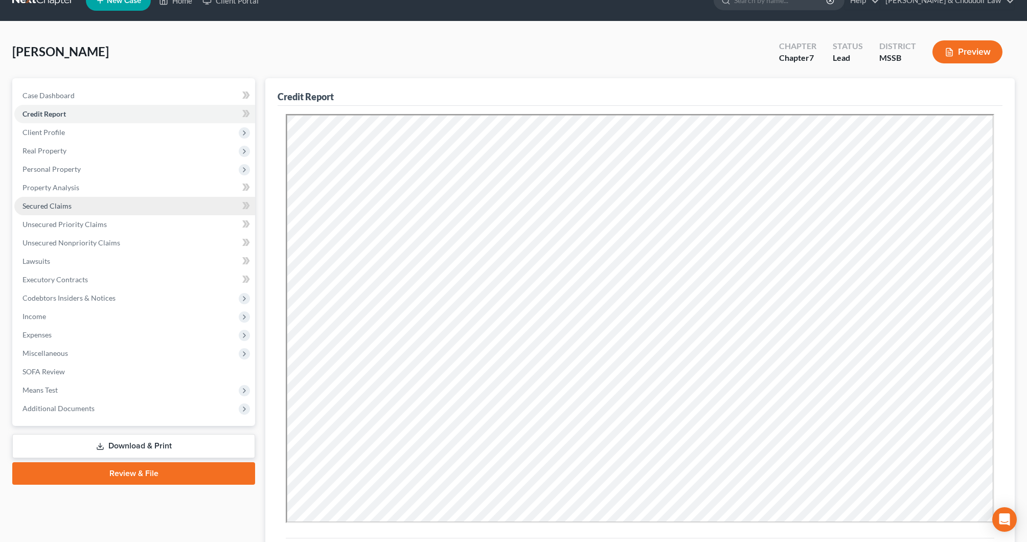
click at [70, 208] on span "Secured Claims" at bounding box center [47, 205] width 49 height 9
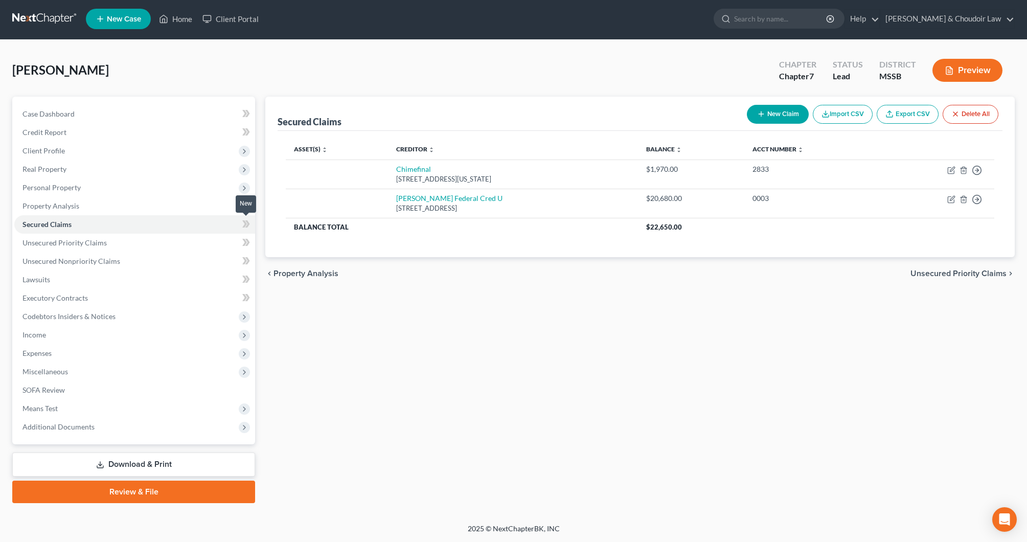
scroll to position [2, 0]
click at [60, 184] on span "Personal Property" at bounding box center [52, 187] width 58 height 9
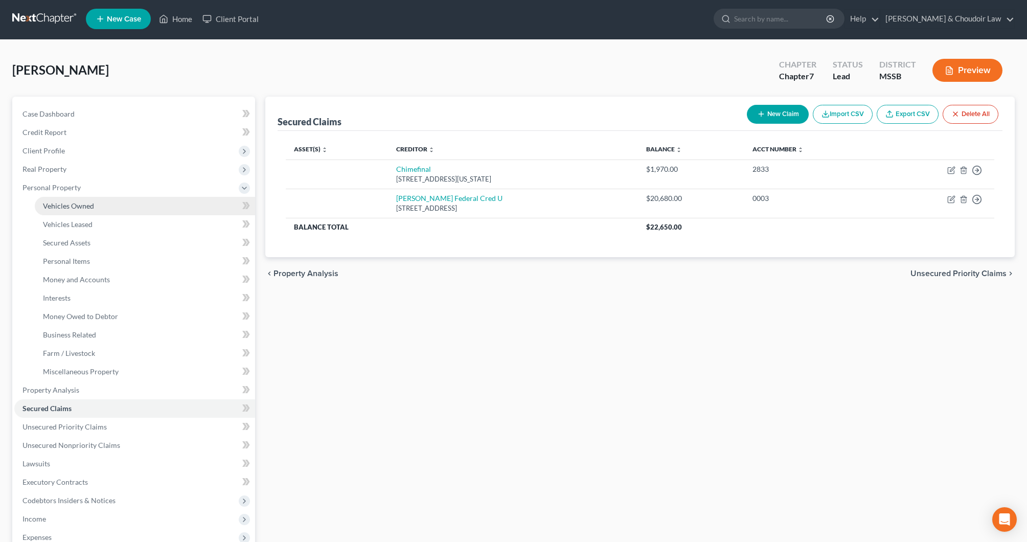
click at [61, 202] on span "Vehicles Owned" at bounding box center [68, 205] width 51 height 9
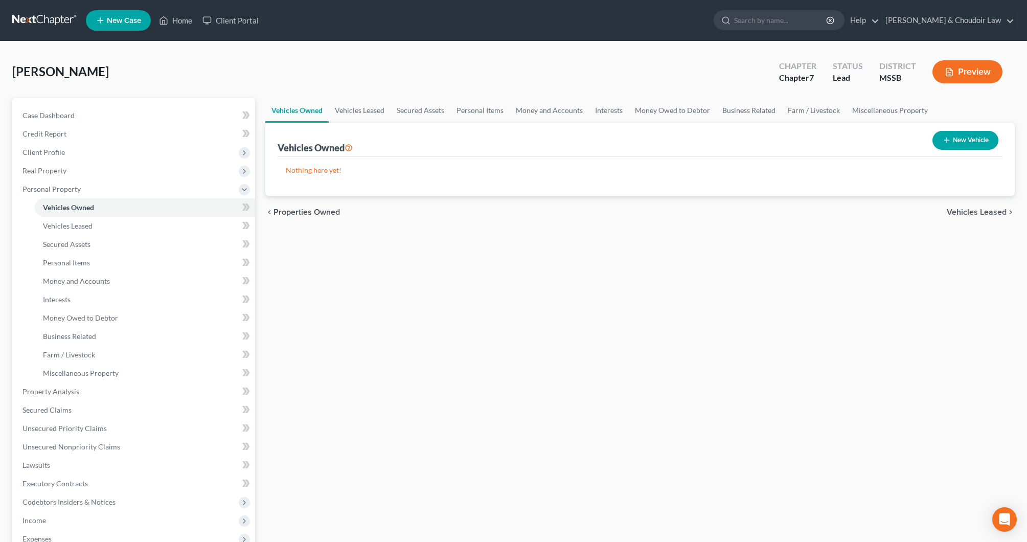
click at [971, 140] on button "New Vehicle" at bounding box center [966, 140] width 66 height 19
select select "0"
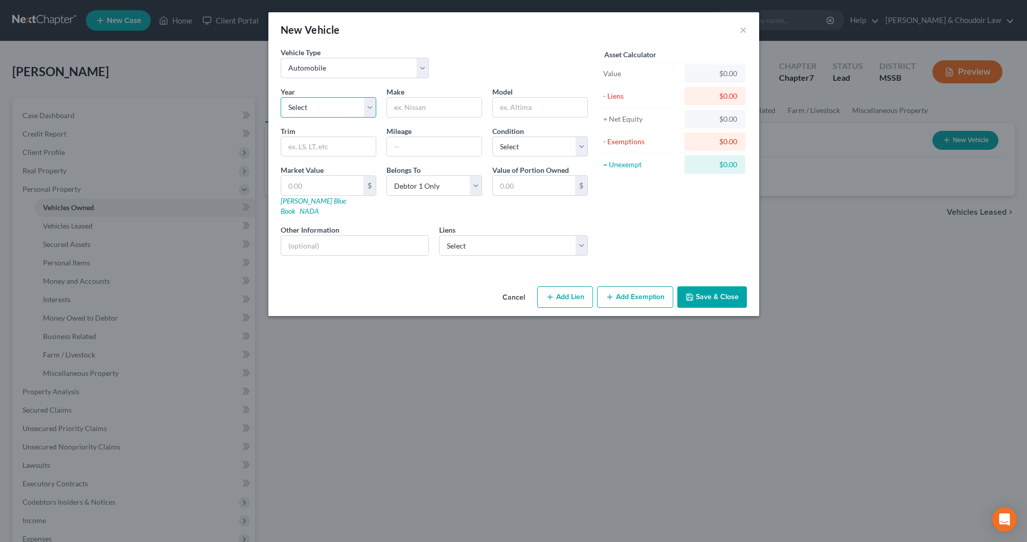
select select "6"
click at [442, 106] on input "text" at bounding box center [434, 107] width 95 height 19
type input "d"
type input "Dodge"
type input "Ram"
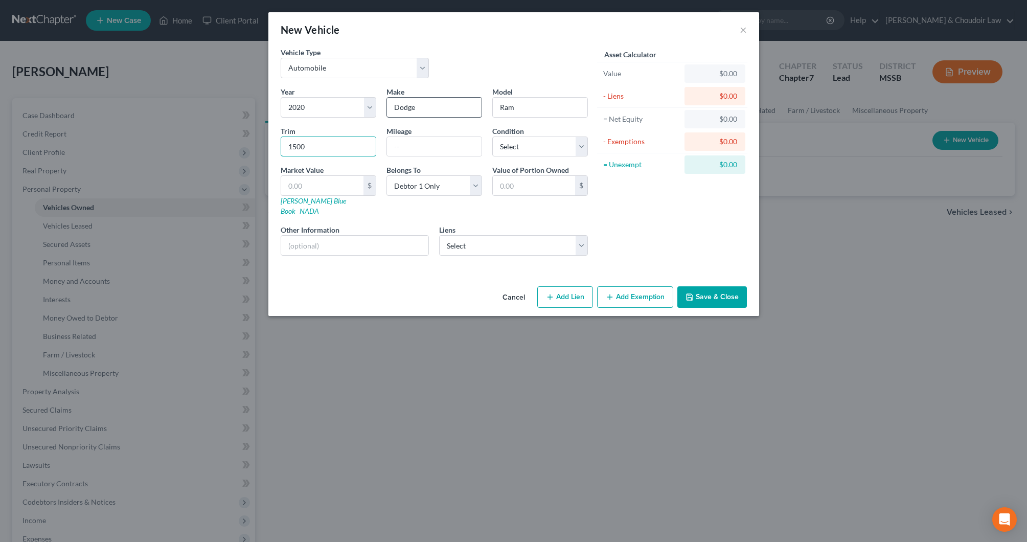
type input "1500"
type input "unknown"
select select "2"
type input "2"
type input "2.00"
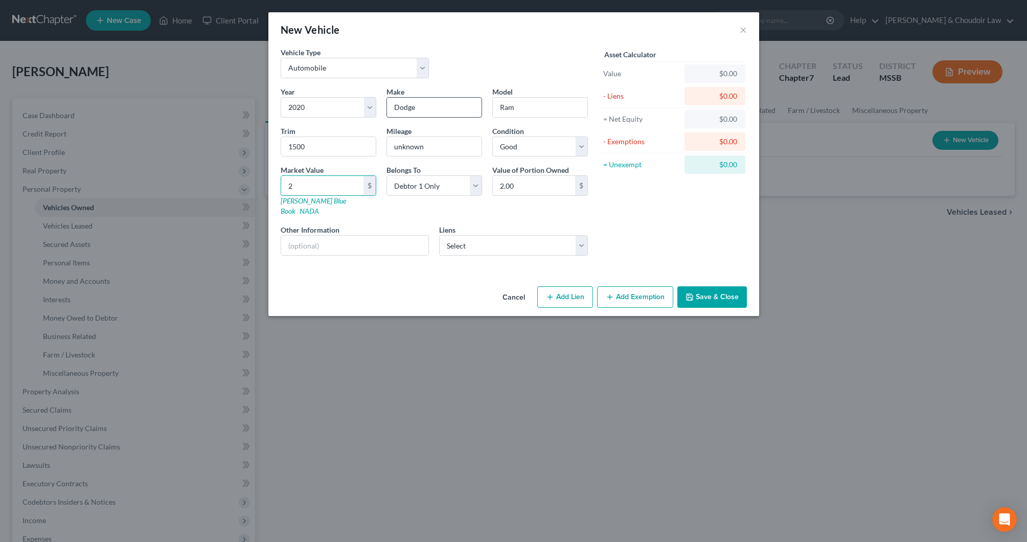
type input "20"
type input "20.00"
type input "200"
type input "200.00"
type input "2000"
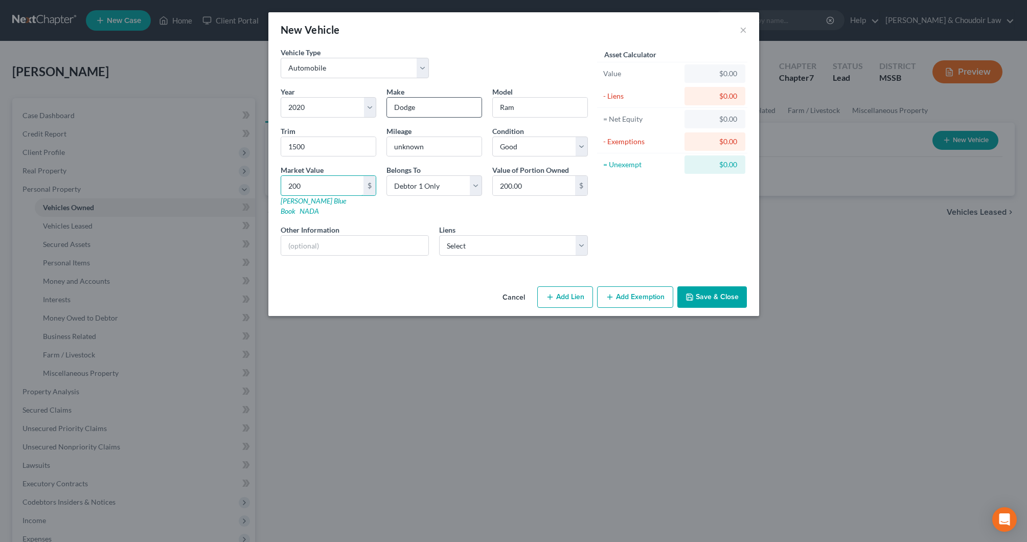
type input "2,000.00"
type input "2,0000"
type input "20,000.00"
type input "20,000"
select select "0"
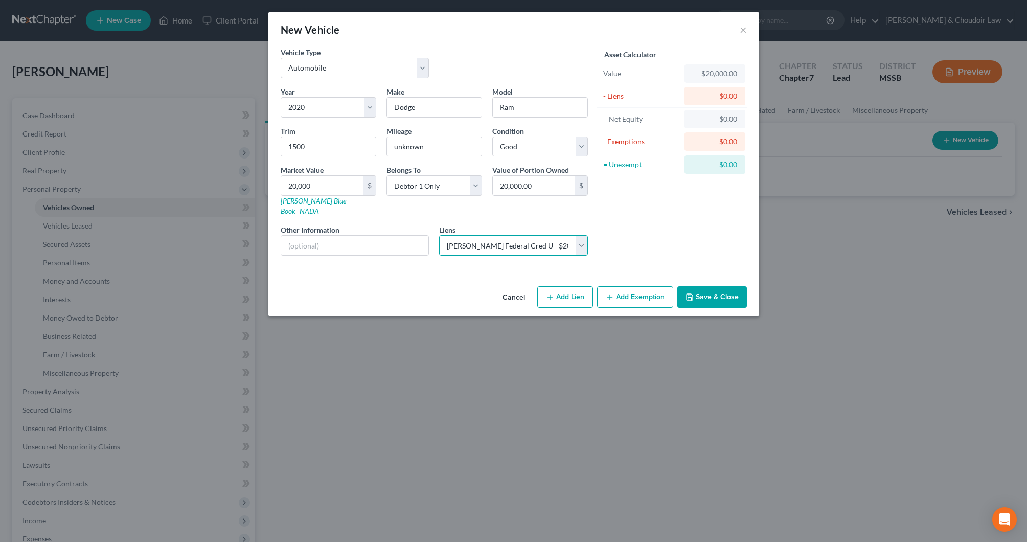
select select
select select "25"
select select "0"
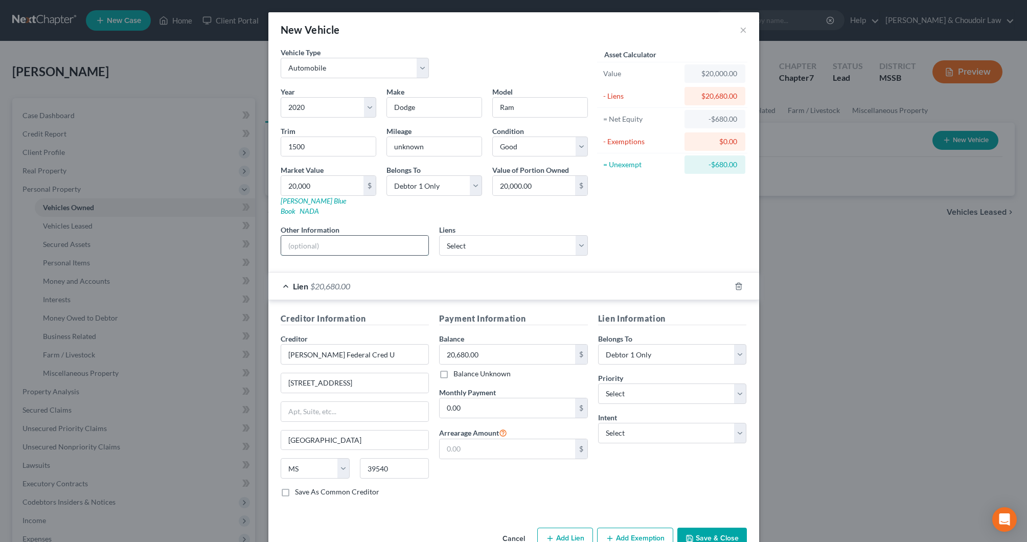
click at [381, 240] on input "text" at bounding box center [355, 245] width 148 height 19
type input "surrender to creditor (already repoed)"
select select "0"
click at [711, 528] on button "Save & Close" at bounding box center [713, 538] width 70 height 21
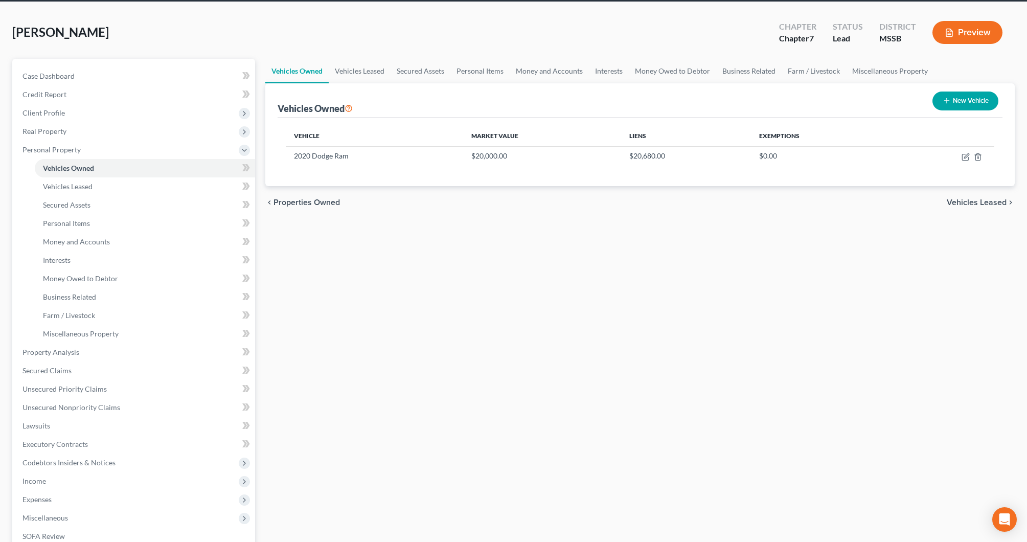
scroll to position [43, 0]
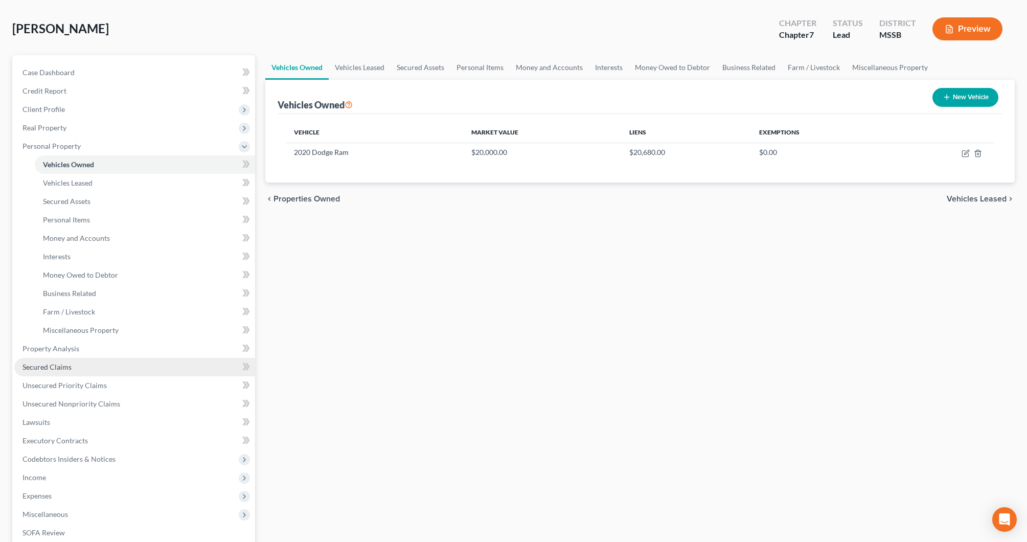
click at [58, 366] on span "Secured Claims" at bounding box center [47, 367] width 49 height 9
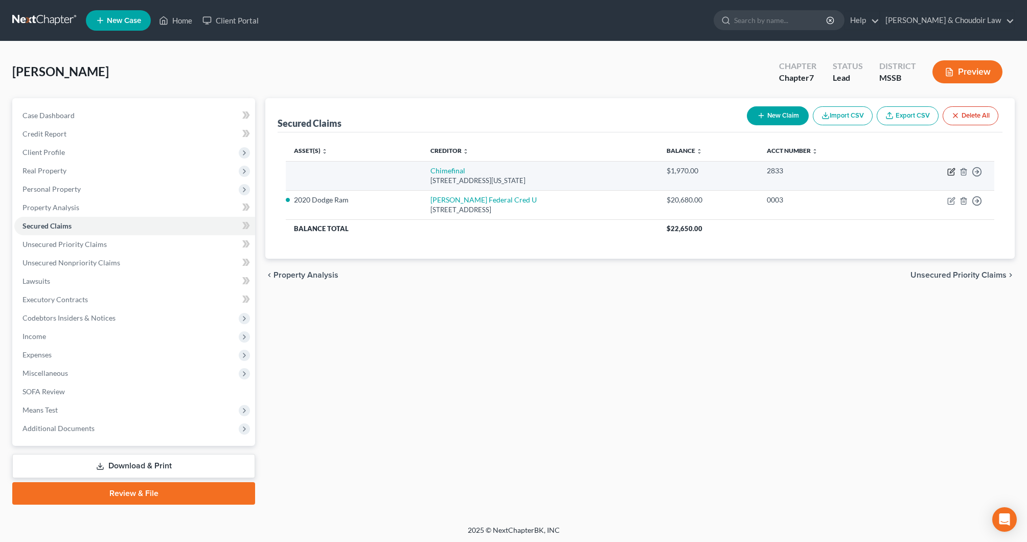
click at [953, 172] on icon "button" at bounding box center [952, 172] width 8 height 8
select select "4"
select select "0"
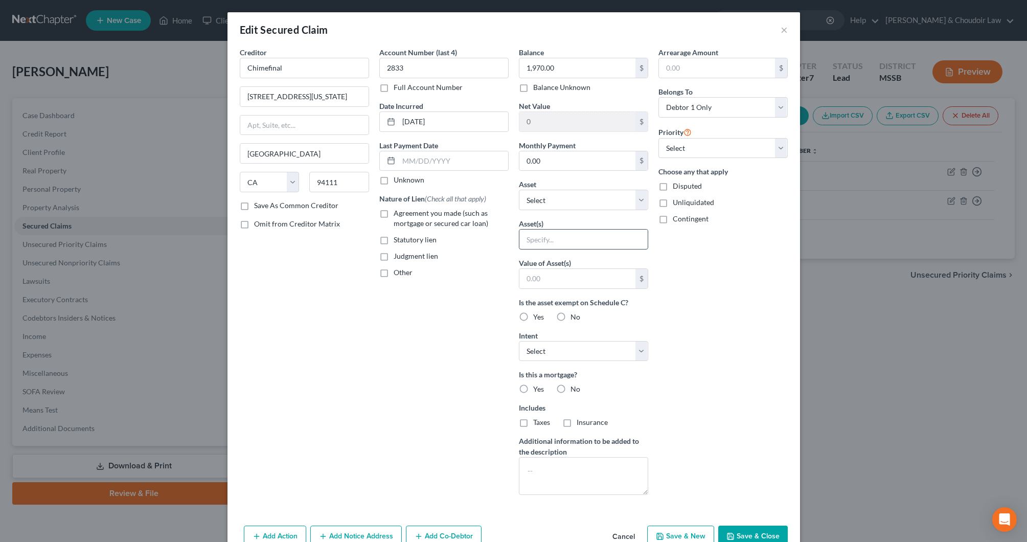
click at [598, 243] on input "text" at bounding box center [584, 239] width 128 height 19
type input "bank account with chime"
click at [601, 272] on input "text" at bounding box center [578, 278] width 116 height 19
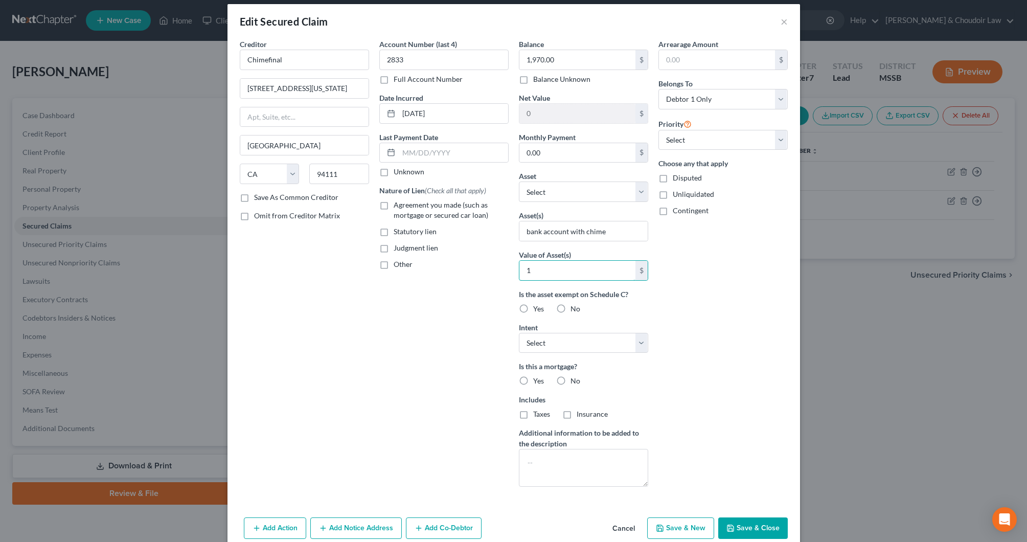
scroll to position [9, 0]
type input "1,000"
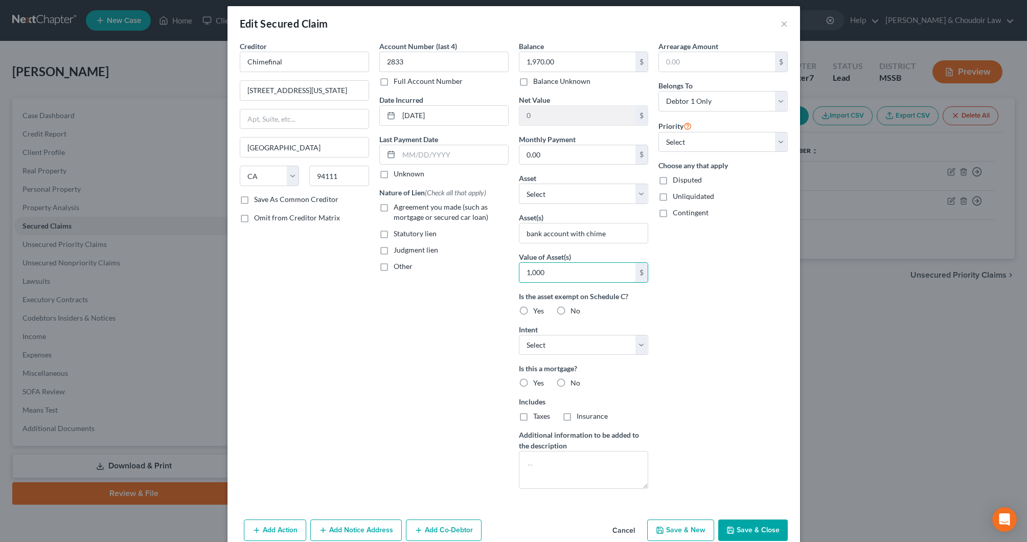
scroll to position [5, 0]
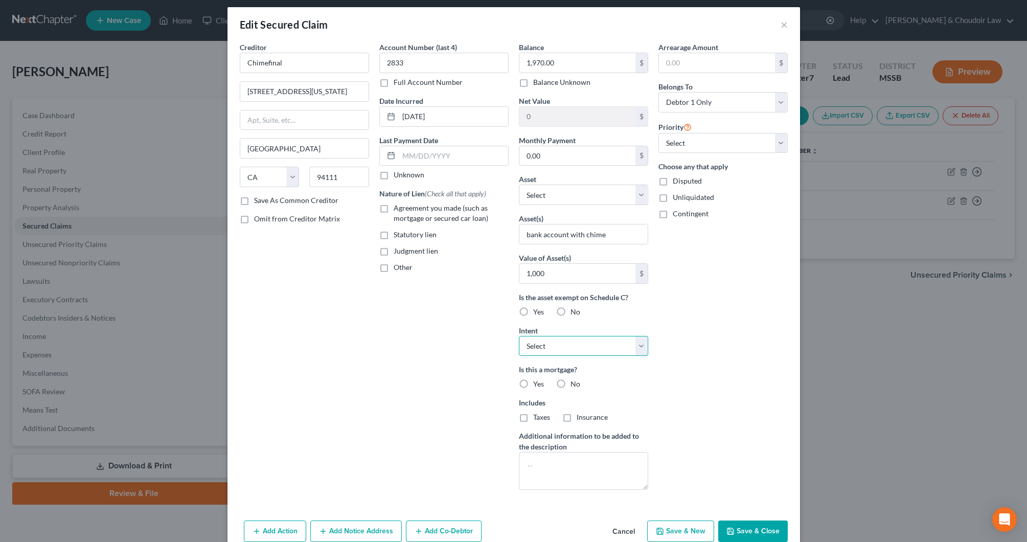
select select "2"
click at [571, 384] on label "No" at bounding box center [576, 384] width 10 height 10
click at [575, 384] on input "No" at bounding box center [578, 382] width 7 height 7
radio input "true"
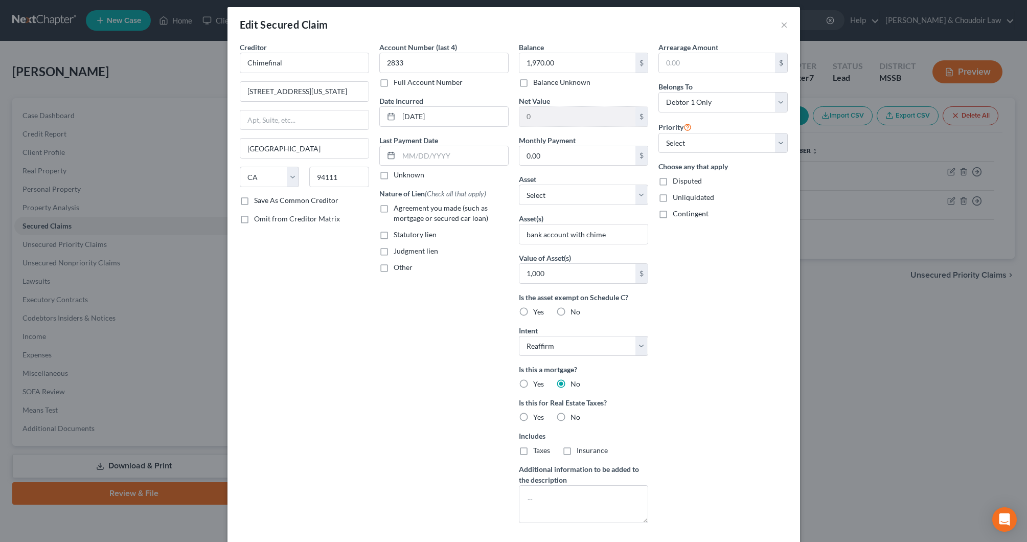
click at [574, 418] on span "No" at bounding box center [576, 417] width 10 height 9
click at [575, 418] on input "No" at bounding box center [578, 415] width 7 height 7
radio input "true"
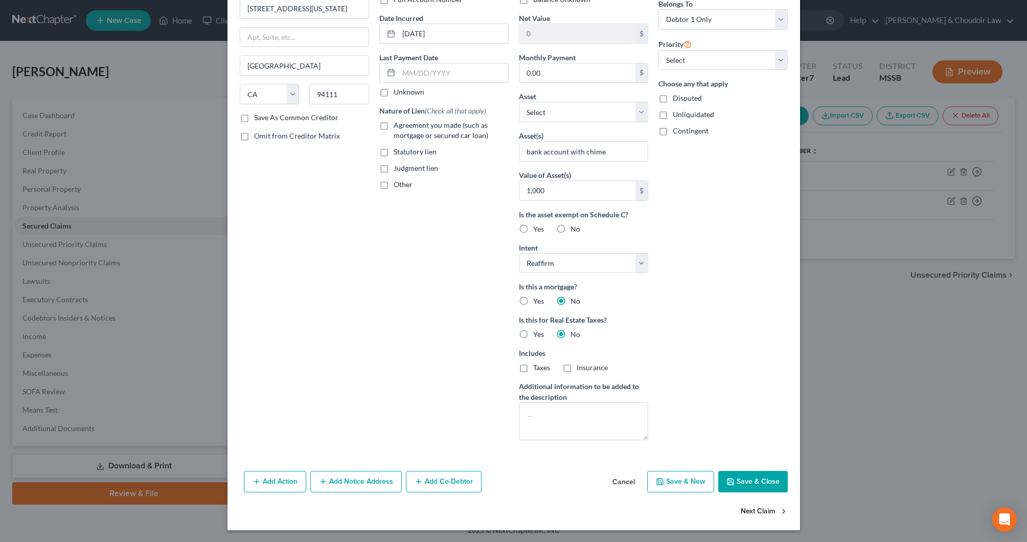
click at [756, 520] on button "Next Claim" at bounding box center [764, 511] width 47 height 21
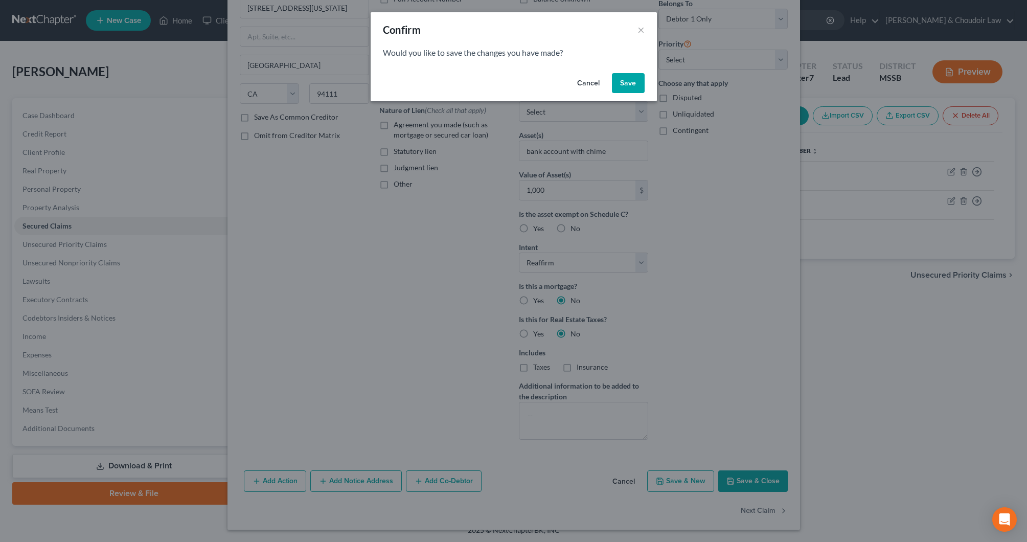
click at [636, 87] on button "Save" at bounding box center [628, 83] width 33 height 20
select select "25"
select select "0"
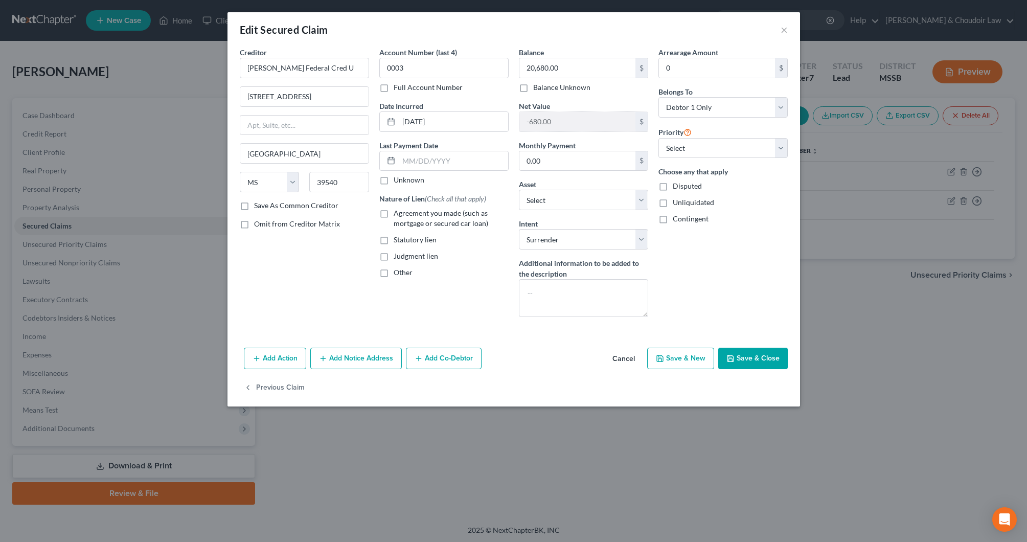
scroll to position [0, 0]
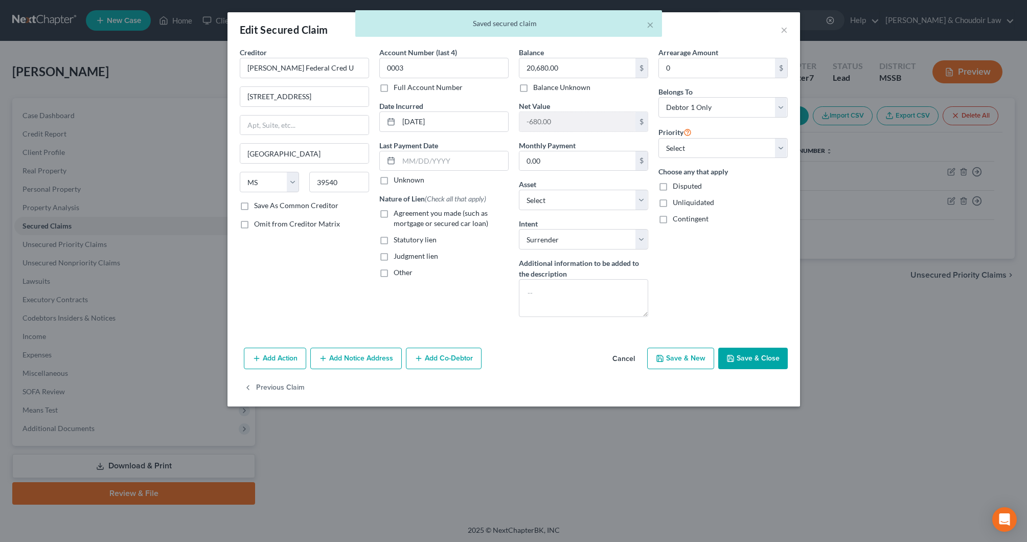
click at [786, 27] on div "× Saved secured claim" at bounding box center [508, 26] width 1027 height 32
click at [759, 362] on button "Save & Close" at bounding box center [753, 358] width 70 height 21
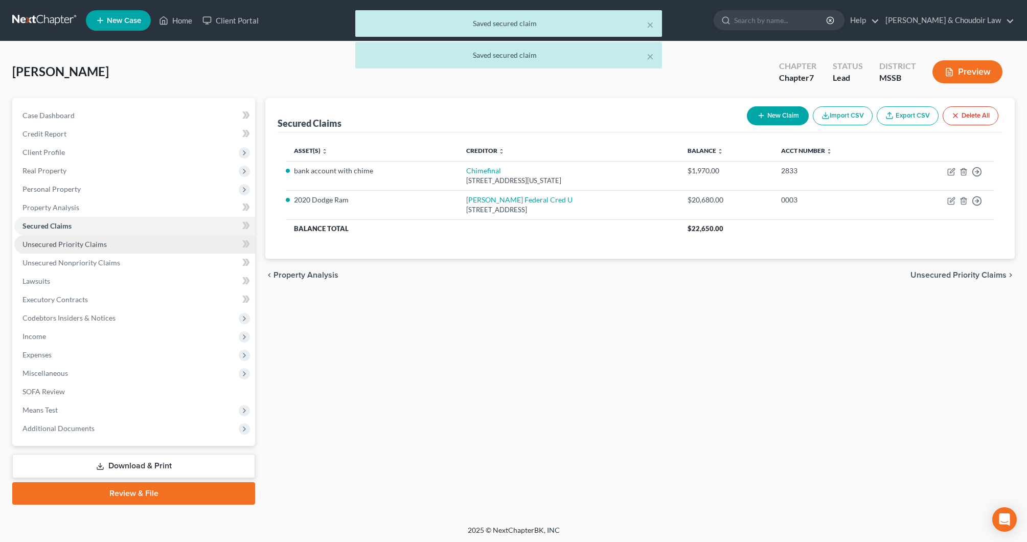
click at [83, 249] on span "Unsecured Priority Claims" at bounding box center [65, 244] width 84 height 9
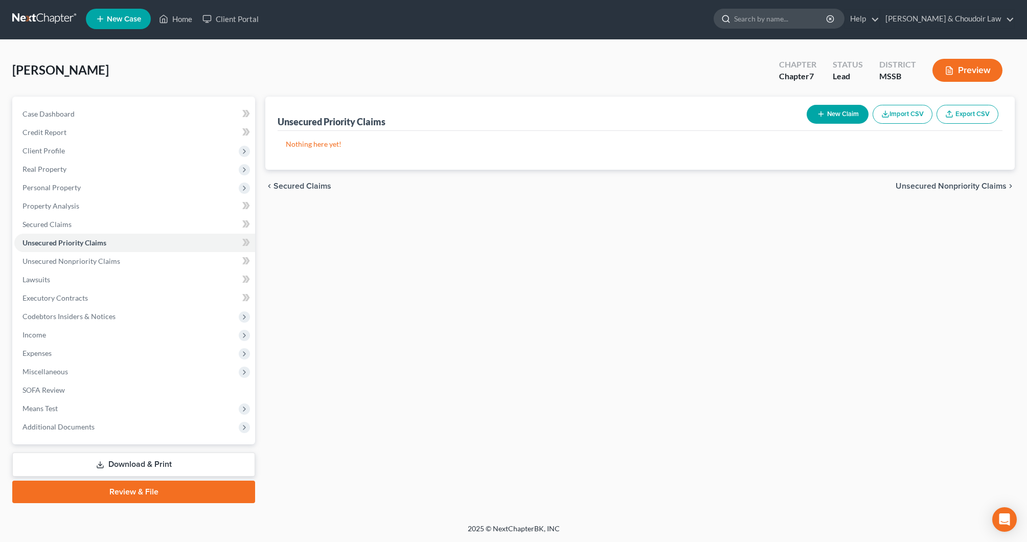
scroll to position [2, 0]
click at [93, 257] on span "Unsecured Nonpriority Claims" at bounding box center [72, 261] width 98 height 9
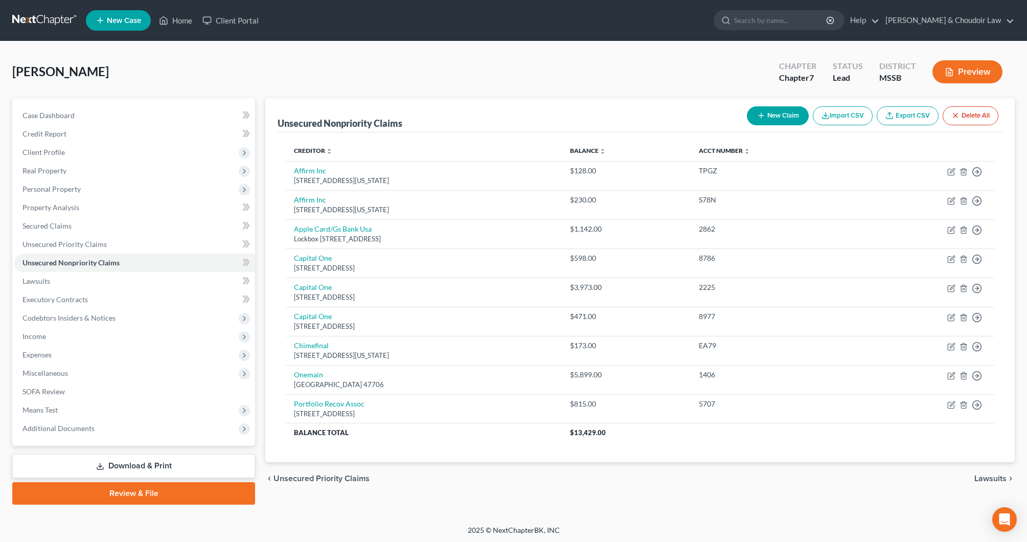
click at [797, 119] on button "New Claim" at bounding box center [778, 115] width 62 height 19
select select "0"
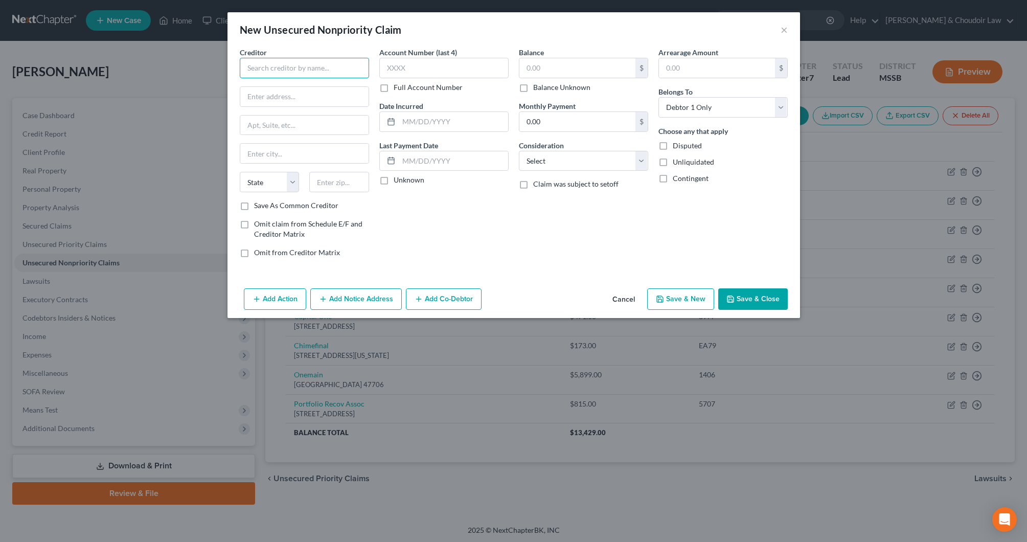
click at [326, 66] on input "text" at bounding box center [304, 68] width 129 height 20
type input "[GEOGRAPHIC_DATA]"
type input "[STREET_ADDRESS]"
type input "Hattiesbrug"
select select "25"
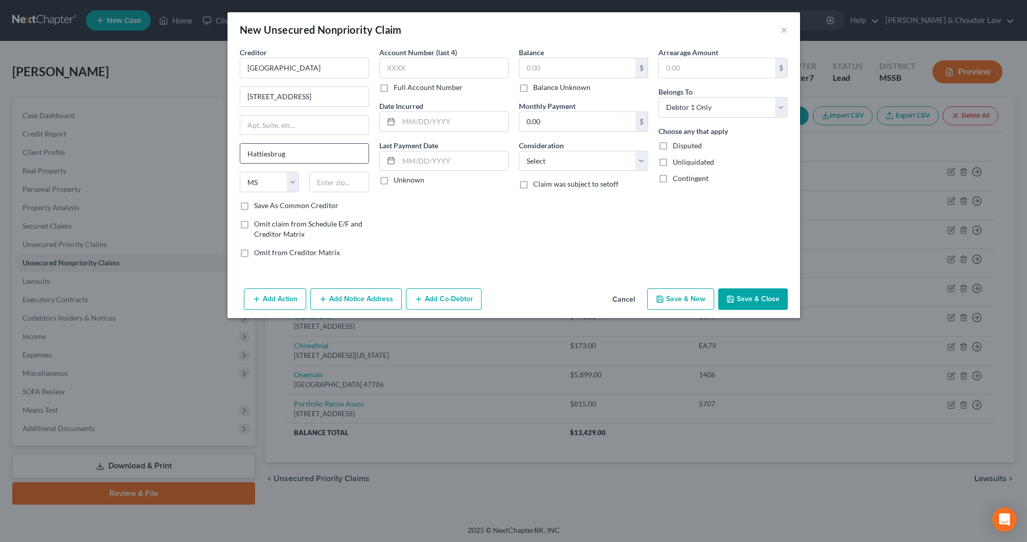
click at [297, 151] on input "Hattiesbrug" at bounding box center [304, 153] width 128 height 19
type input "Hattiesburg"
type input "39402-3107"
type input "5870"
type input "23.20"
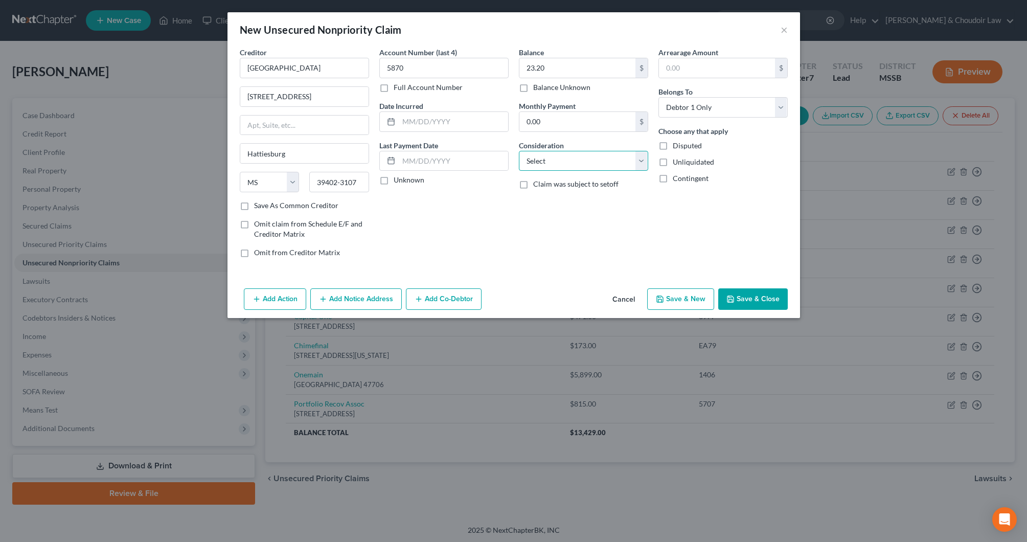
select select "9"
click at [756, 299] on button "Save & Close" at bounding box center [753, 298] width 70 height 21
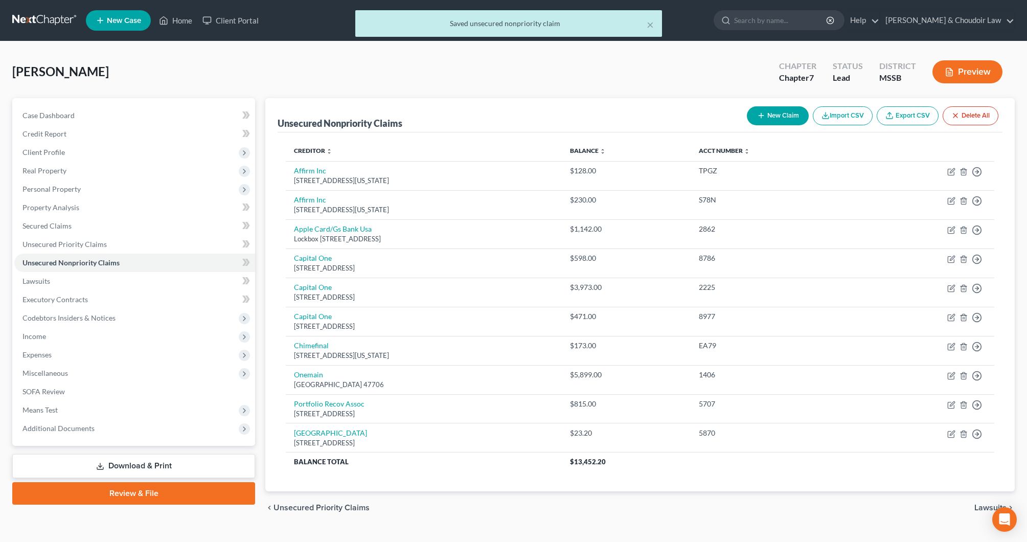
click at [788, 114] on button "New Claim" at bounding box center [778, 115] width 62 height 19
select select "0"
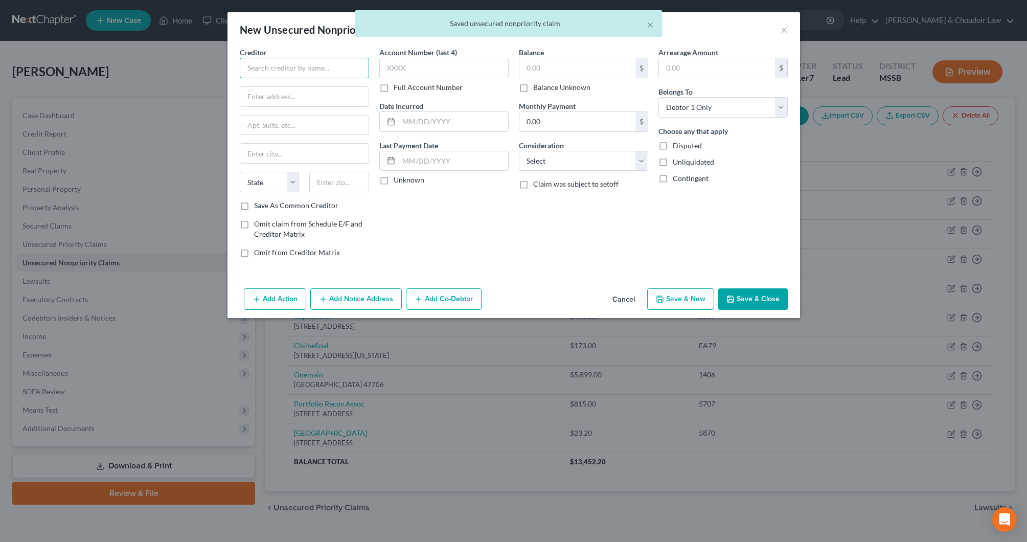
click at [317, 74] on input "text" at bounding box center [304, 68] width 129 height 20
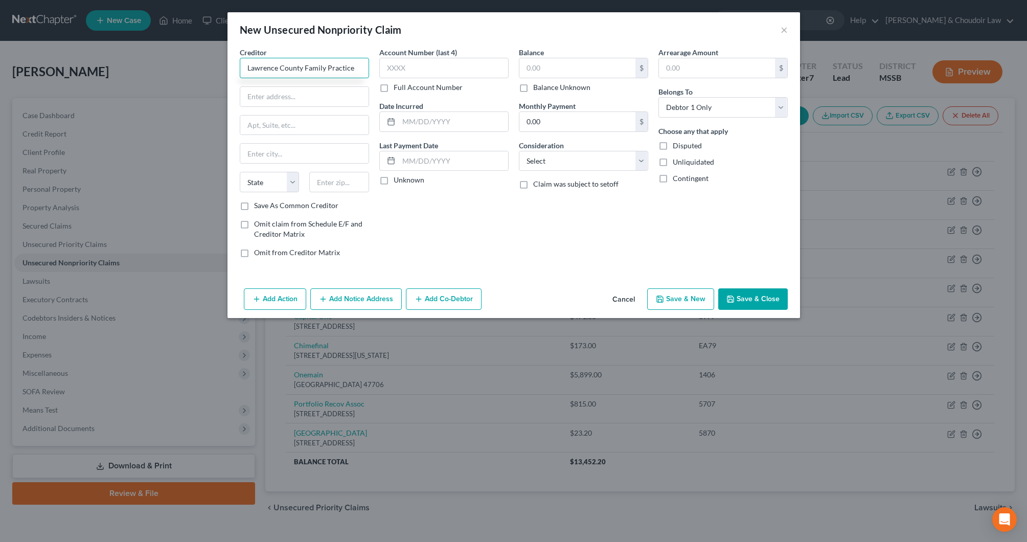
type input "Lawrence County Family Practice"
type input "[STREET_ADDRESS]"
type input "Monticello"
select select "25"
type input "39654"
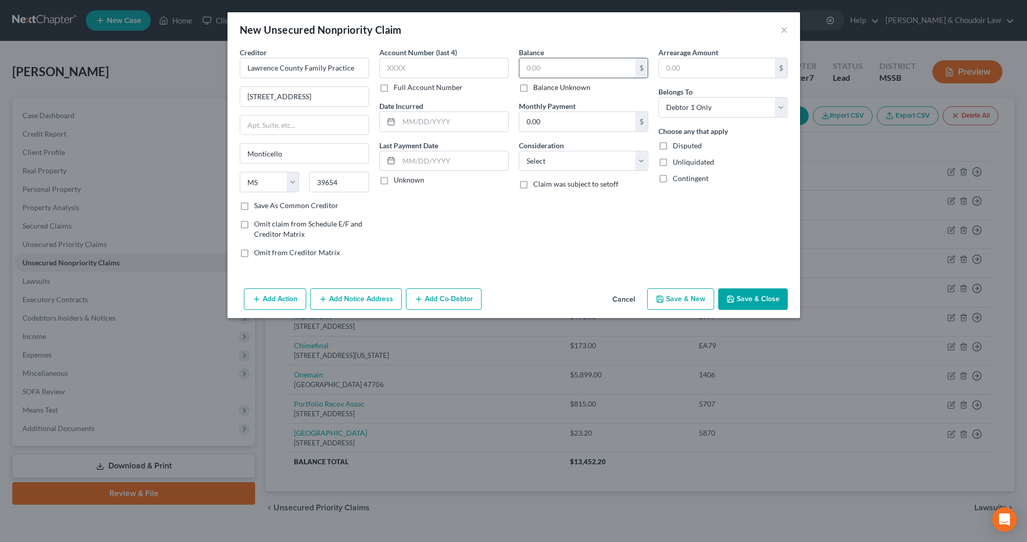
click at [570, 74] on input "text" at bounding box center [578, 67] width 116 height 19
type input "27.72"
select select "9"
click at [671, 300] on button "Save & New" at bounding box center [680, 298] width 67 height 21
select select "0"
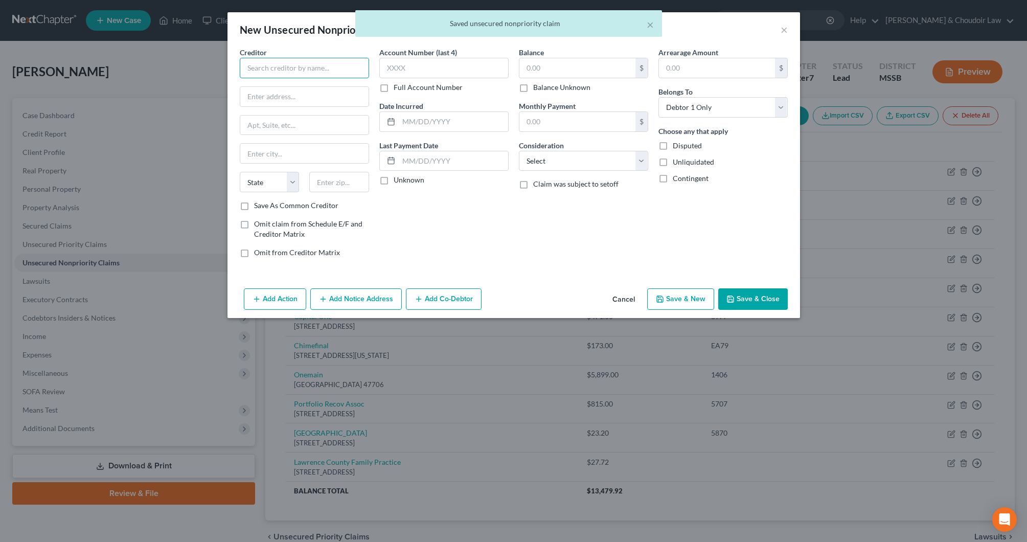
click at [304, 71] on input "text" at bounding box center [304, 68] width 129 height 20
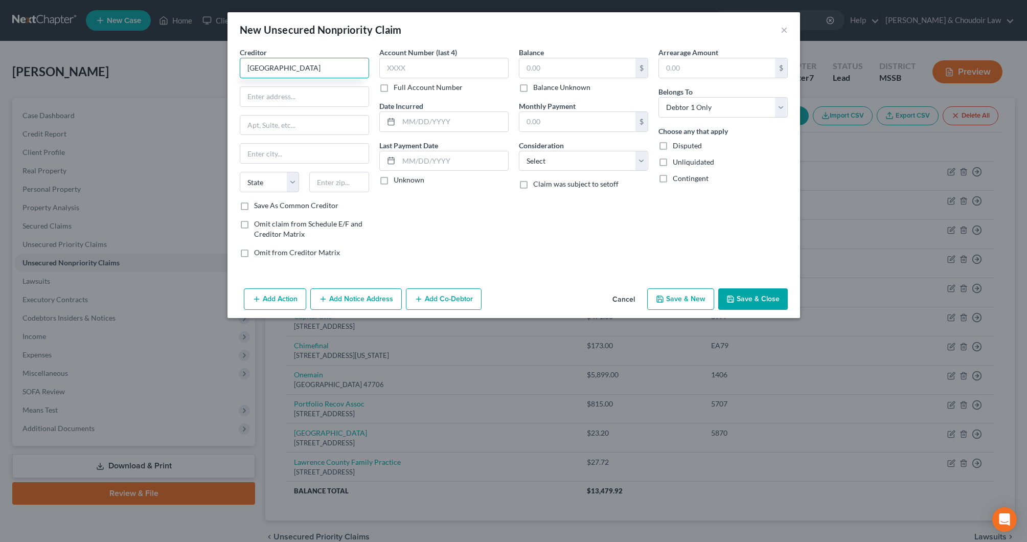
type input "[GEOGRAPHIC_DATA]"
type input "[STREET_ADDRESS]"
type input "Monticello"
select select "25"
type input "39654"
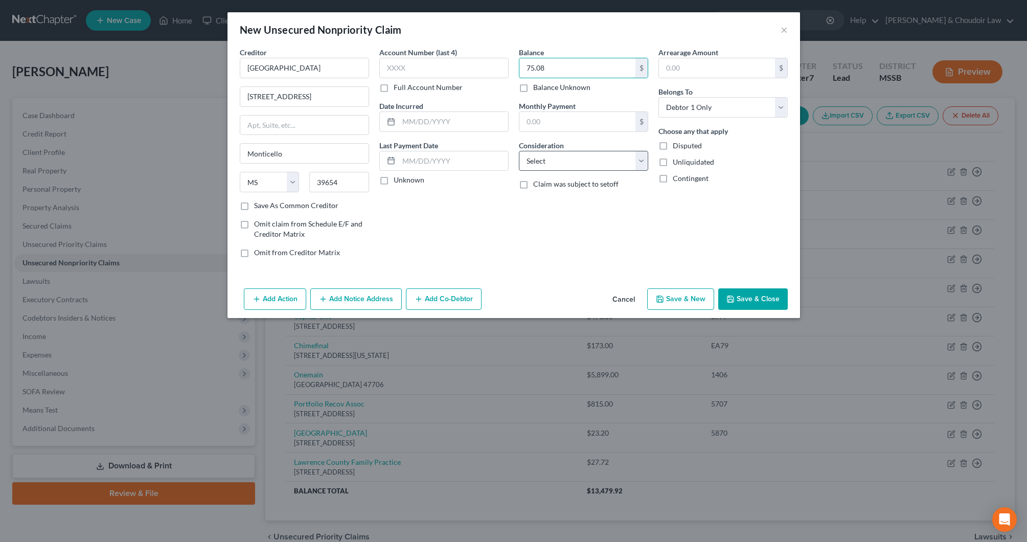
type input "75.08"
select select "9"
click at [677, 291] on button "Save & New" at bounding box center [680, 298] width 67 height 21
select select "0"
type input "0.00"
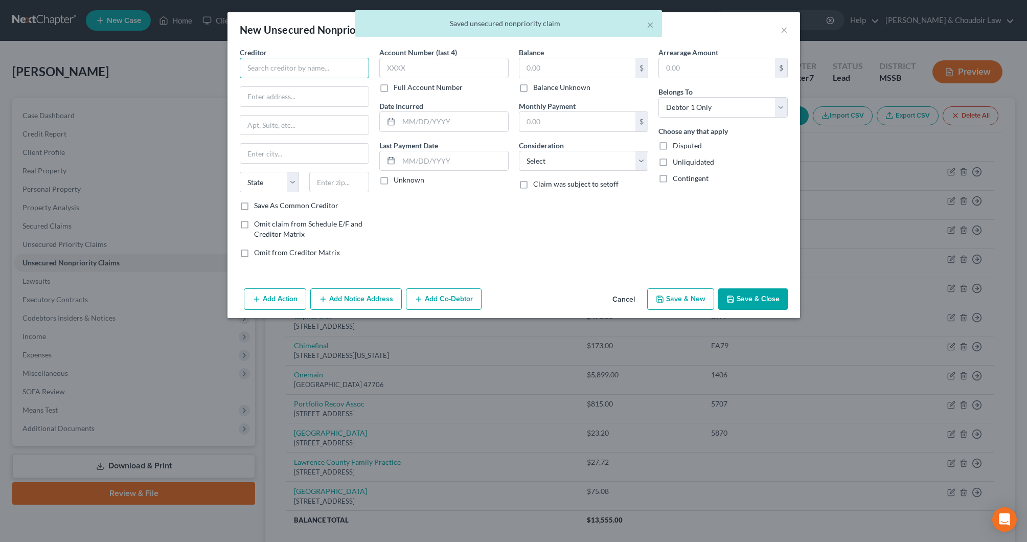
click at [333, 72] on input "text" at bounding box center [304, 68] width 129 height 20
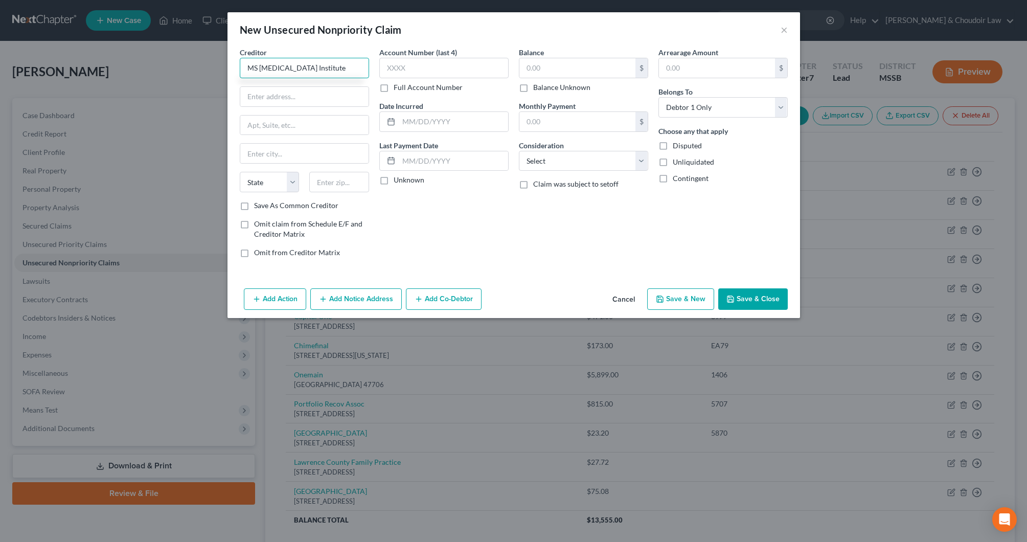
type input "MS [MEDICAL_DATA] Institute"
type input "[STREET_ADDRESS]"
type input "[PERSON_NAME]"
select select "25"
type input "39648"
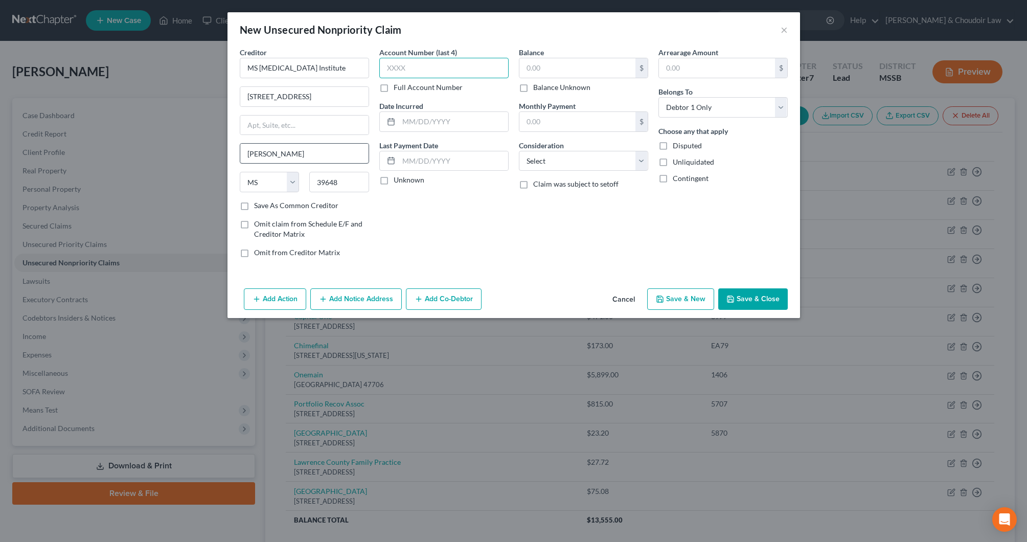
type input "[PERSON_NAME]"
type input "40.00"
select select "9"
click at [742, 302] on button "Save & Close" at bounding box center [753, 298] width 70 height 21
type input "0.00"
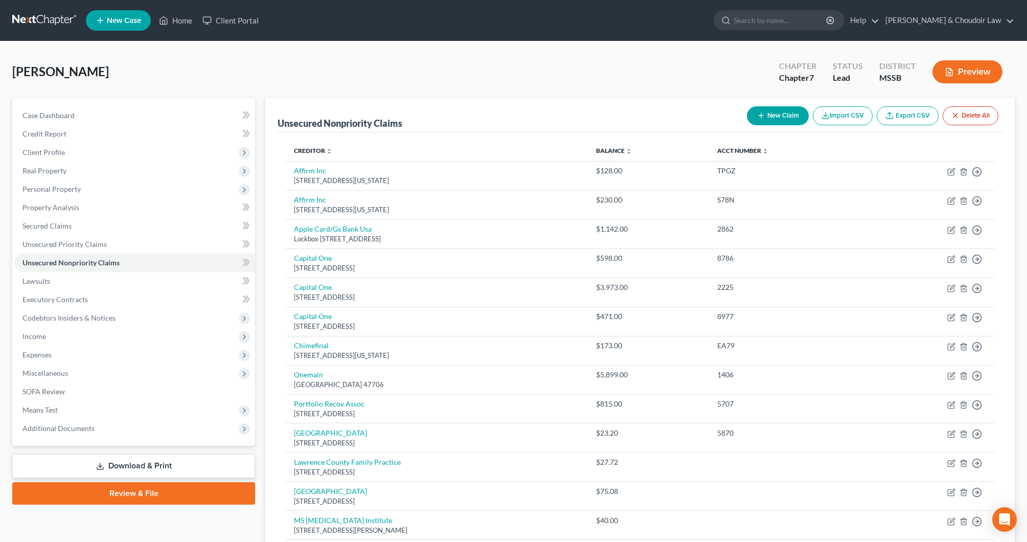
click at [770, 123] on button "New Claim" at bounding box center [778, 115] width 62 height 19
select select "0"
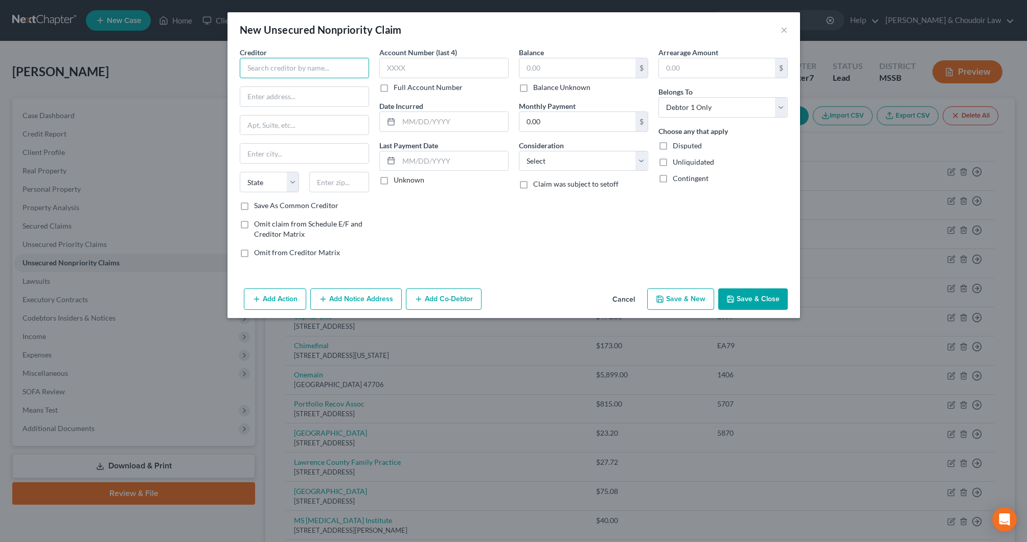
click at [311, 61] on input "text" at bounding box center [304, 68] width 129 height 20
type input "[GEOGRAPHIC_DATA]"
type input "P. O. Box 415000"
type input "[GEOGRAPHIC_DATA]"
select select "44"
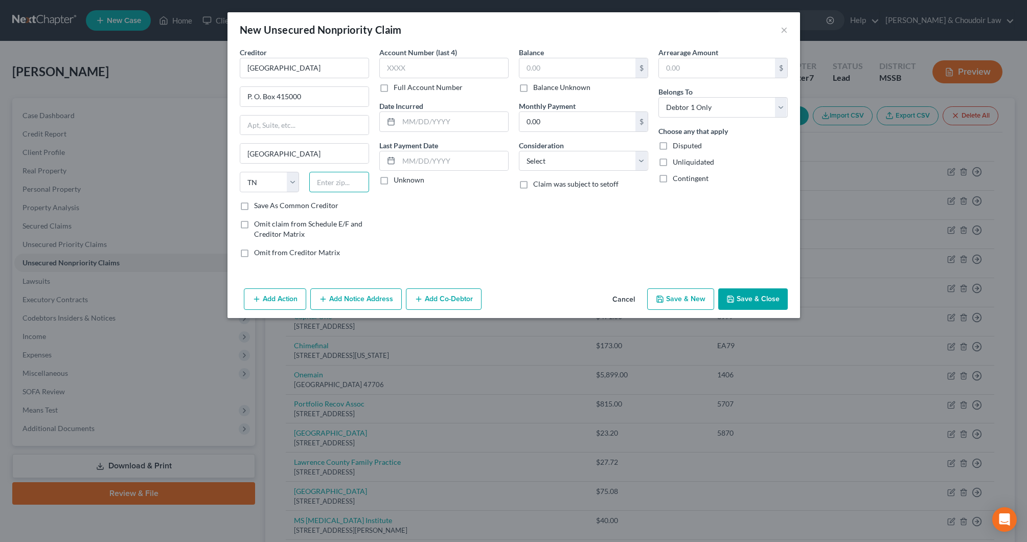
click at [334, 186] on input "text" at bounding box center [339, 182] width 60 height 20
type input "37241"
type input "1568"
type input "1,658.40"
select select "9"
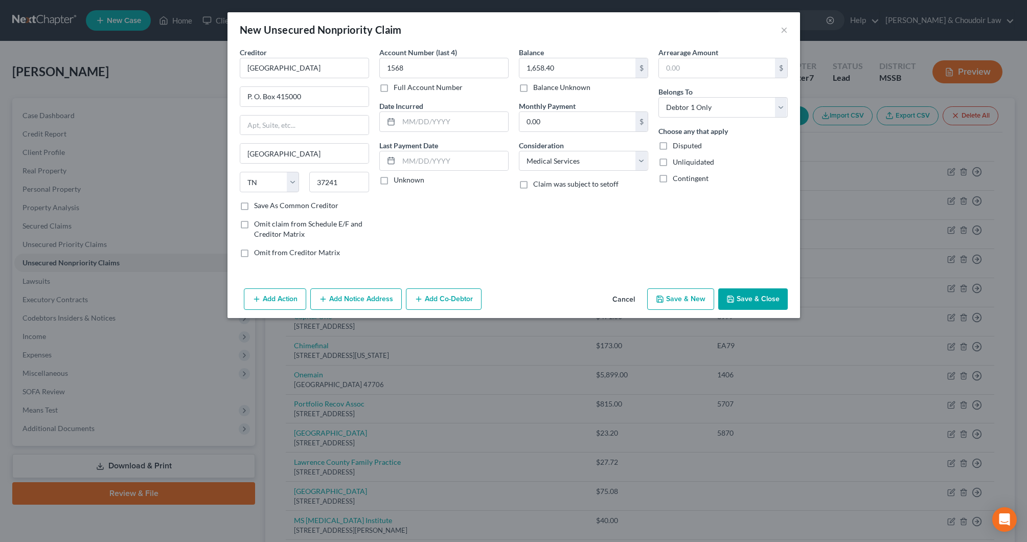
click at [767, 303] on button "Save & Close" at bounding box center [753, 298] width 70 height 21
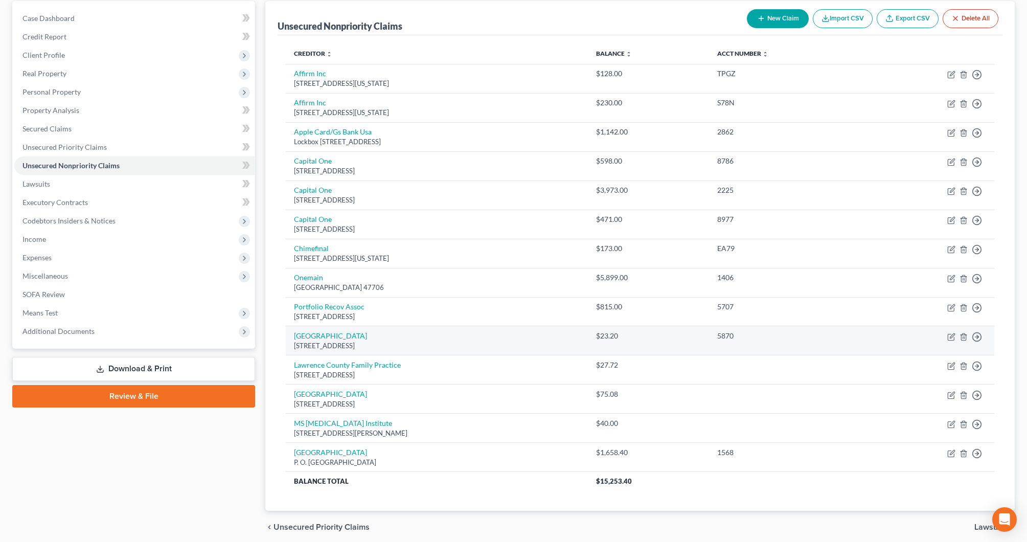
scroll to position [99, 0]
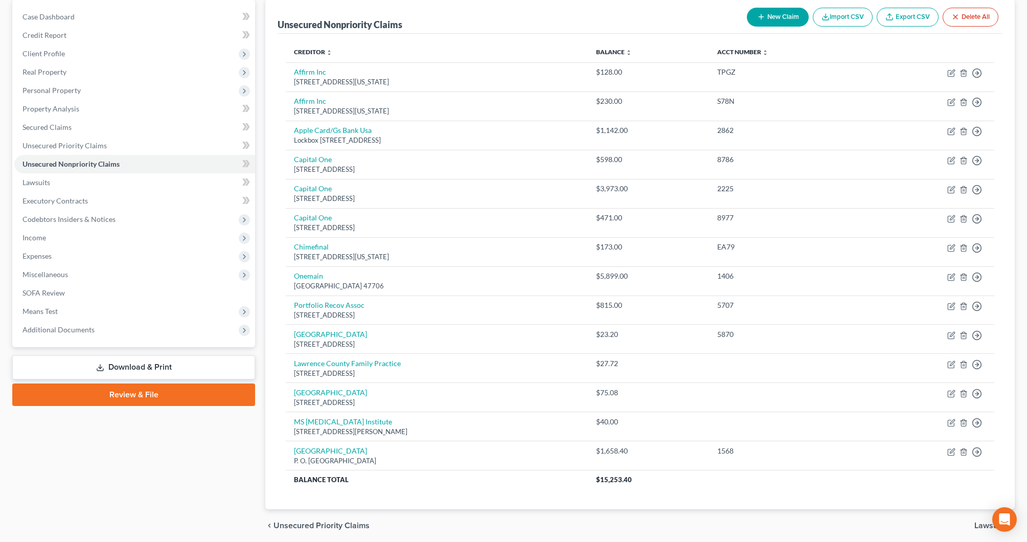
click at [774, 21] on button "New Claim" at bounding box center [778, 17] width 62 height 19
select select "0"
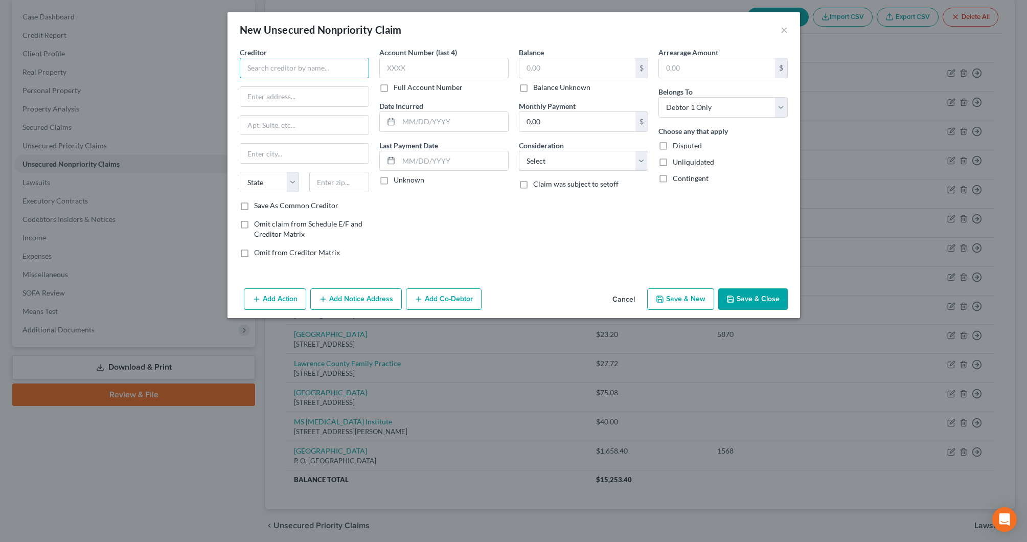
click at [319, 77] on input "text" at bounding box center [304, 68] width 129 height 20
type input "Zenni Optical"
type input "[STREET_ADDRESS][PERSON_NAME]"
type input "Suite 332"
type input "Novato"
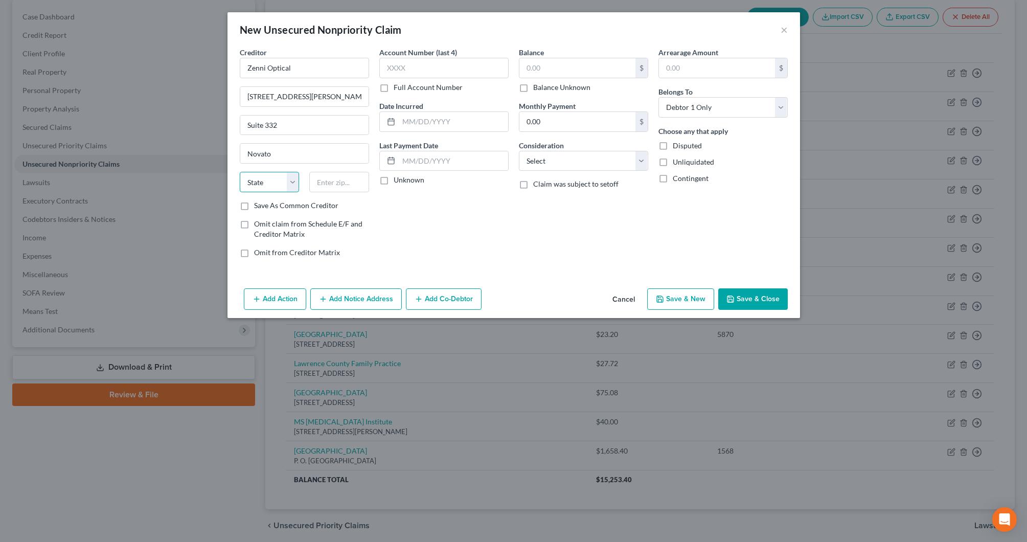
select select "4"
type input "94949"
type input "128.00"
select select "9"
click at [771, 299] on button "Save & Close" at bounding box center [753, 298] width 70 height 21
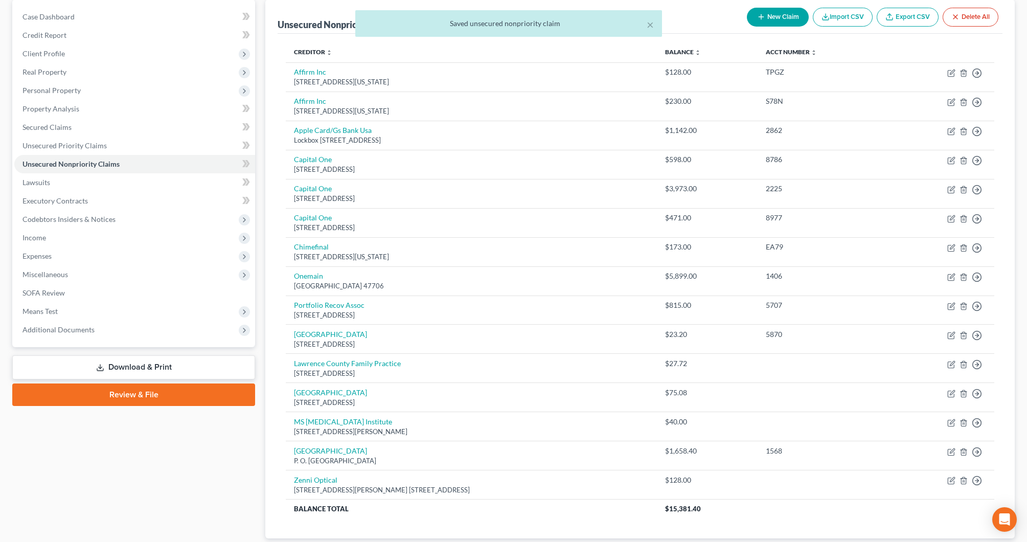
click at [773, 10] on div "× Saved unsecured nonpriority claim" at bounding box center [508, 26] width 1027 height 32
click at [773, 17] on div "× Saved unsecured nonpriority claim" at bounding box center [508, 26] width 1027 height 32
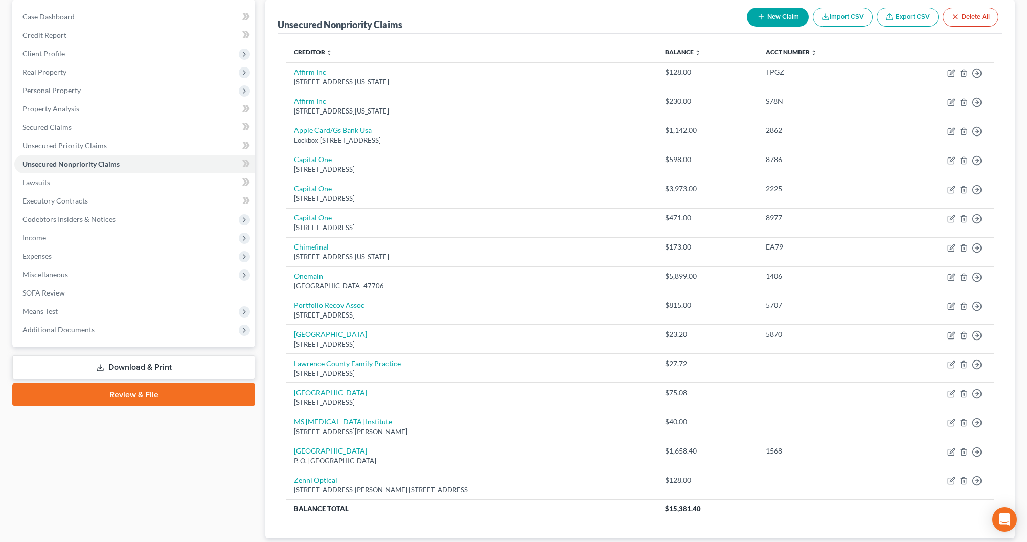
click at [765, 16] on button "New Claim" at bounding box center [778, 17] width 62 height 19
select select "0"
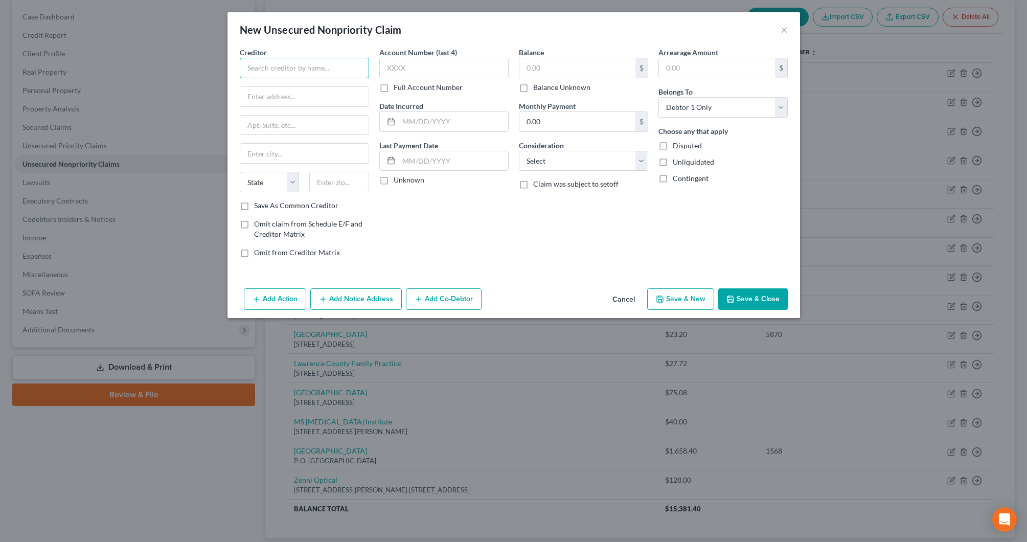
click at [335, 69] on input "text" at bounding box center [304, 68] width 129 height 20
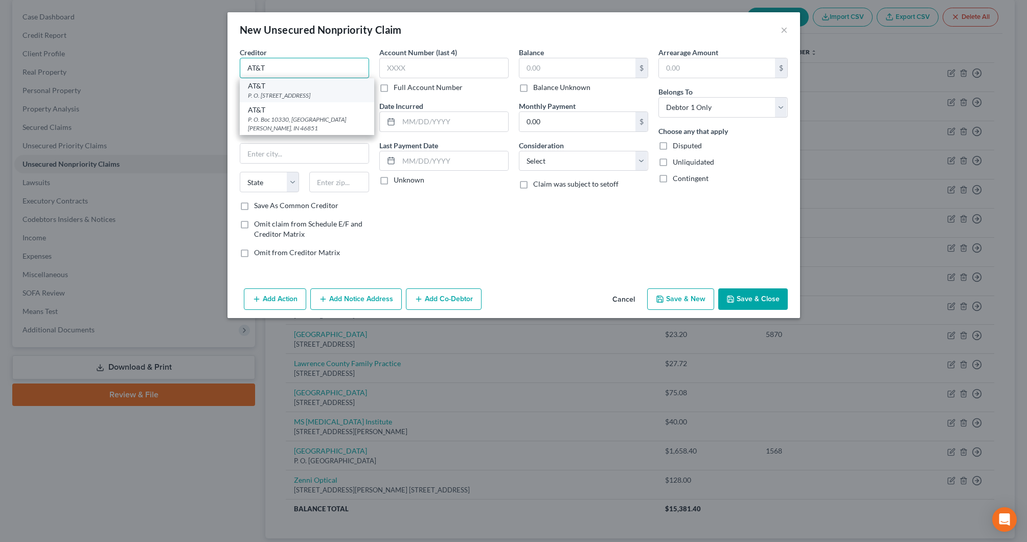
type input "AT&T"
click at [305, 94] on div "P. O. [STREET_ADDRESS]" at bounding box center [307, 95] width 118 height 9
type input "P. O. Box 6416"
type input "[PERSON_NAME] Stream"
select select "14"
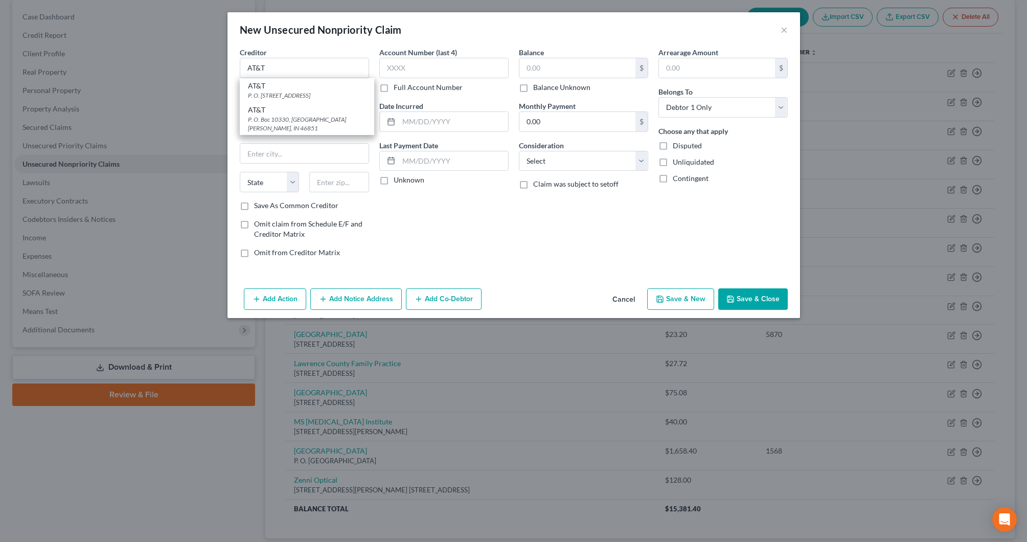
type input "60197"
click at [561, 87] on label "Balance Unknown" at bounding box center [561, 87] width 57 height 10
click at [544, 87] on input "Balance Unknown" at bounding box center [540, 85] width 7 height 7
checkbox input "true"
type input "0.00"
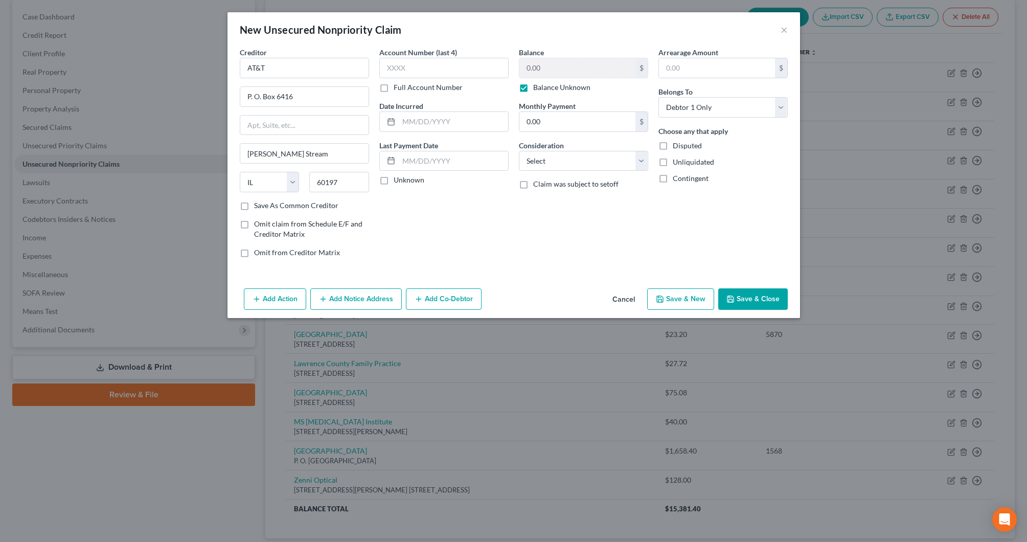
click at [561, 87] on label "Balance Unknown" at bounding box center [561, 87] width 57 height 10
click at [544, 87] on input "Balance Unknown" at bounding box center [540, 85] width 7 height 7
checkbox input "false"
click at [559, 62] on input "0.00" at bounding box center [578, 67] width 116 height 19
type input "2,000.00"
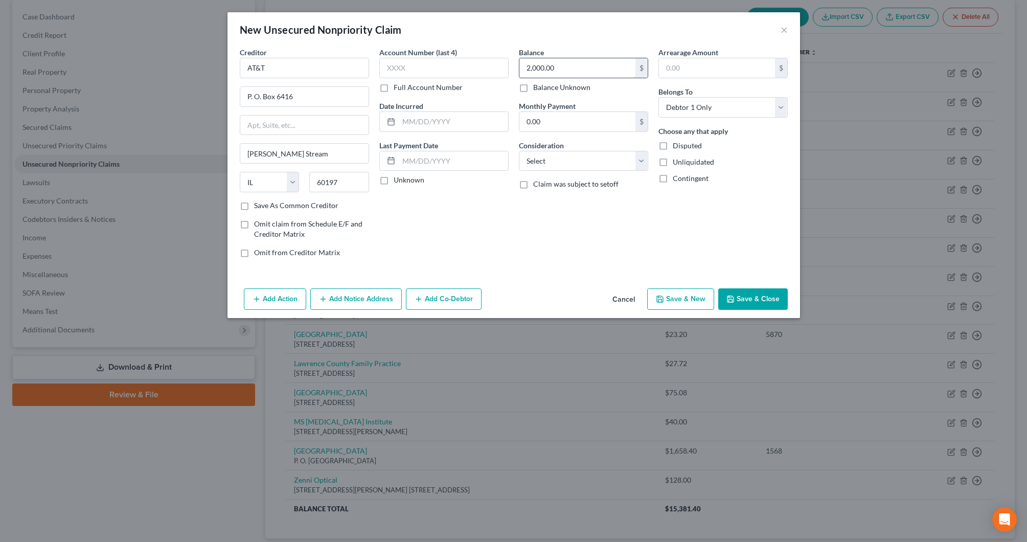
click at [568, 70] on input "2,000.00" at bounding box center [578, 67] width 116 height 19
select select "19"
click at [746, 301] on button "Save & Close" at bounding box center [753, 298] width 70 height 21
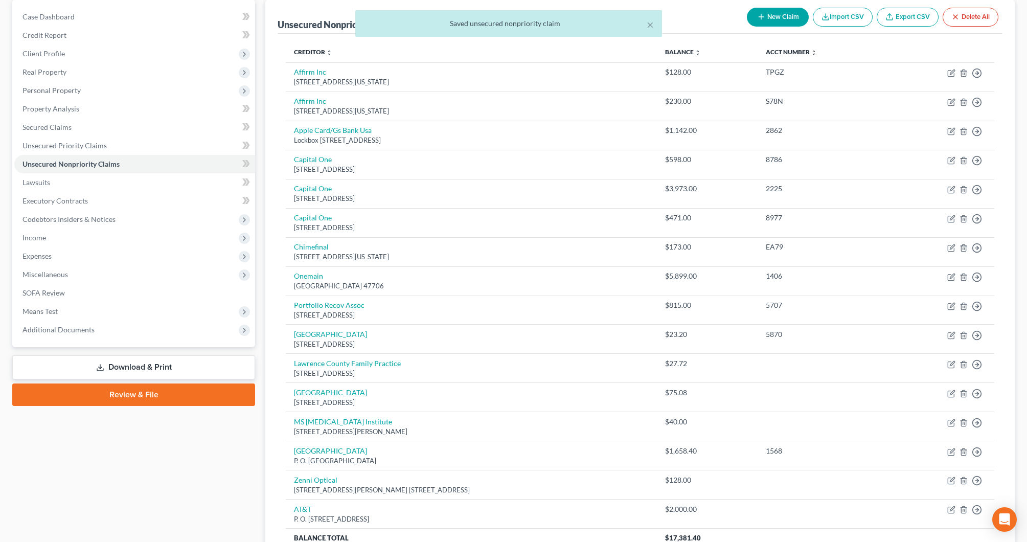
click at [768, 20] on div "× Saved unsecured nonpriority claim" at bounding box center [508, 26] width 1027 height 32
click at [768, 17] on div "× Saved unsecured nonpriority claim [PERSON_NAME] Upgraded Chapter Chapter 7 St…" at bounding box center [513, 282] width 1027 height 678
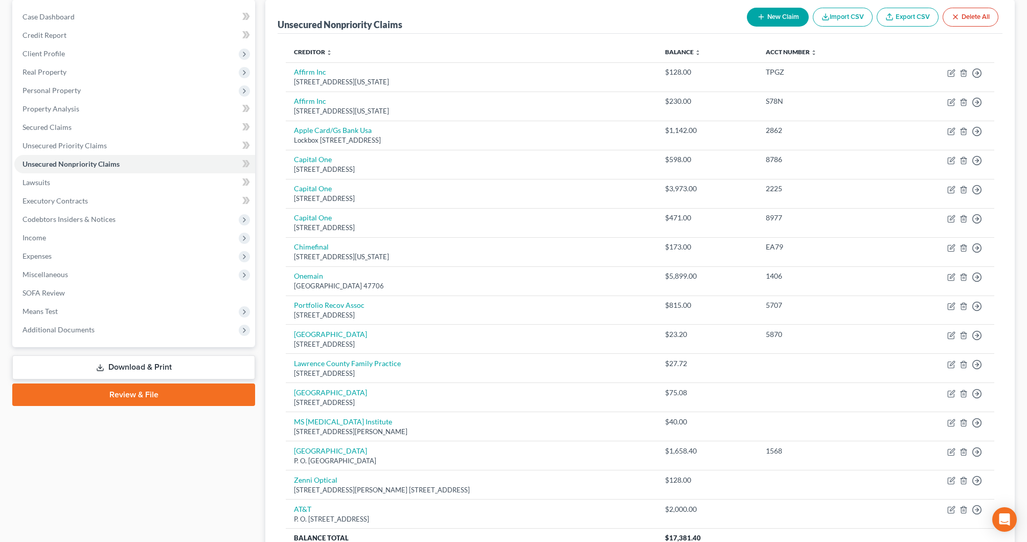
click at [774, 16] on button "New Claim" at bounding box center [778, 17] width 62 height 19
select select "0"
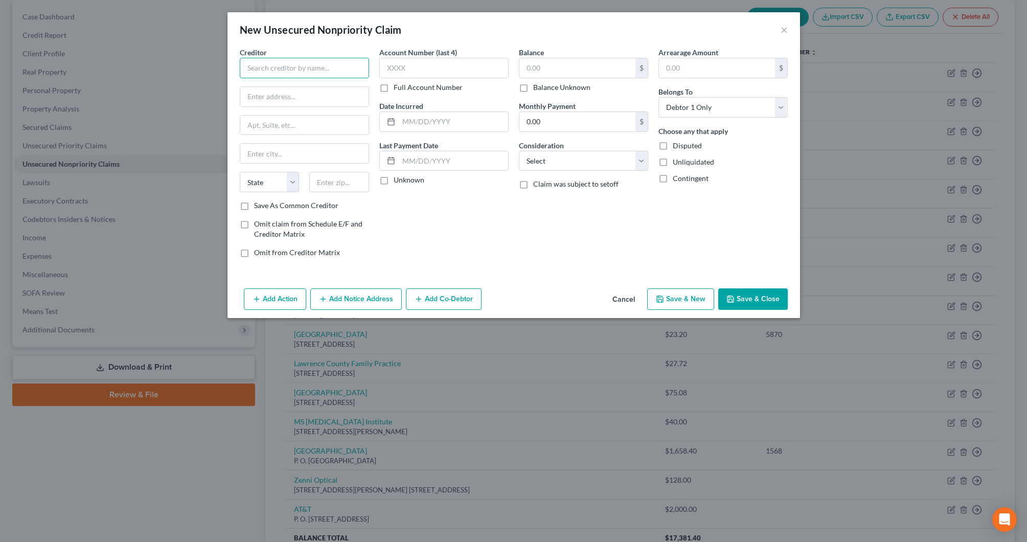
click at [344, 69] on input "text" at bounding box center [304, 68] width 129 height 20
type input "Verizon Wireless"
click at [764, 300] on button "Save & Close" at bounding box center [753, 298] width 70 height 21
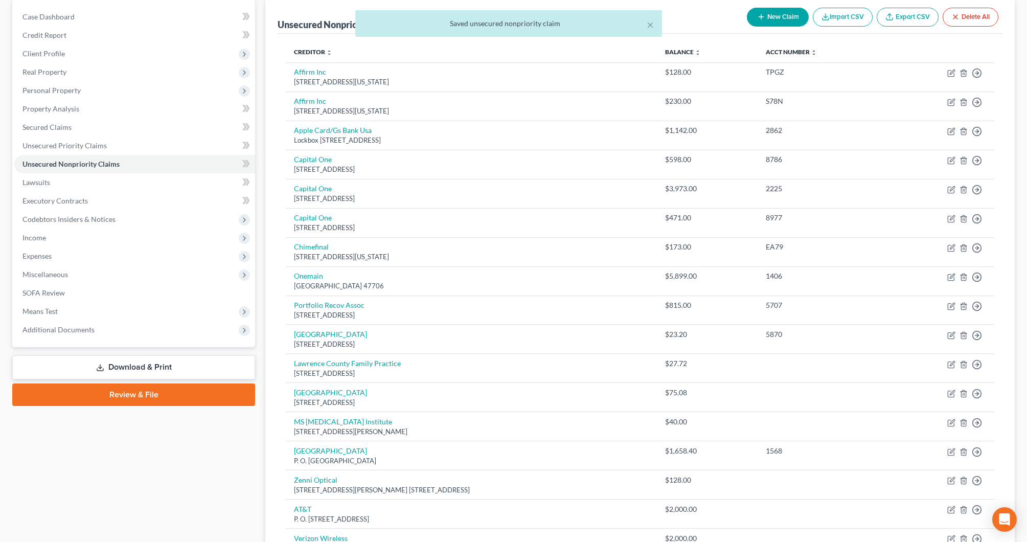
click at [778, 19] on div "× Saved unsecured nonpriority claim" at bounding box center [508, 26] width 1027 height 32
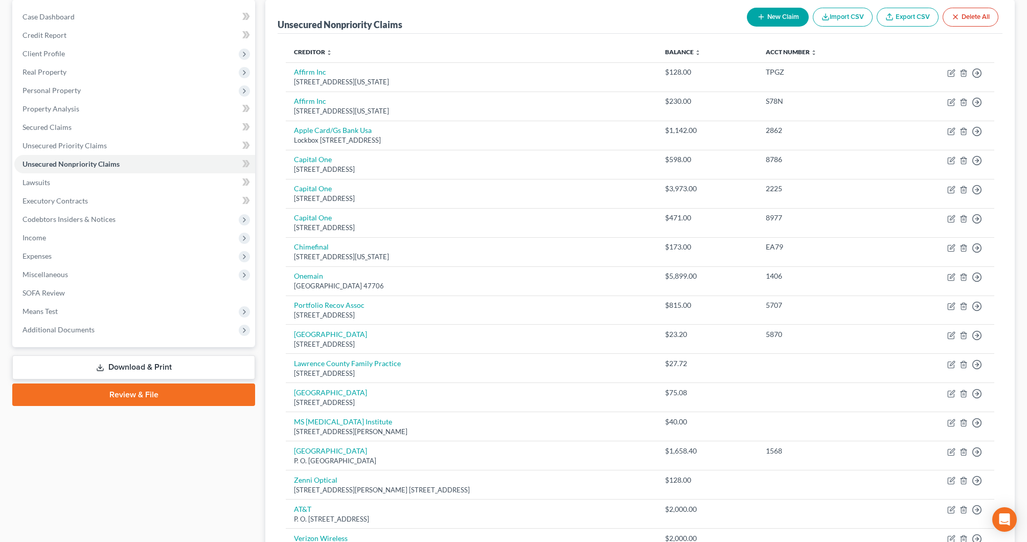
click at [773, 18] on button "New Claim" at bounding box center [778, 17] width 62 height 19
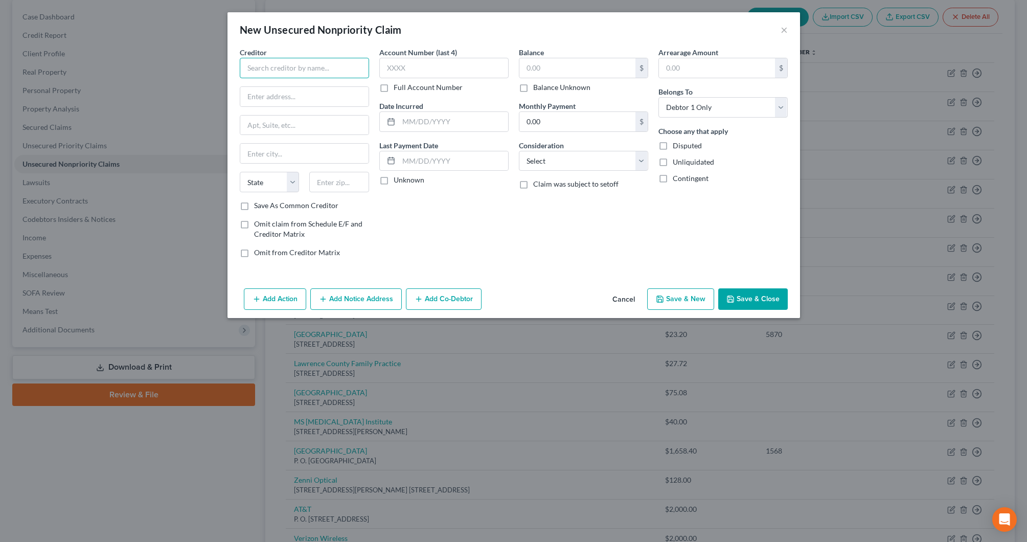
click at [361, 68] on input "text" at bounding box center [304, 68] width 129 height 20
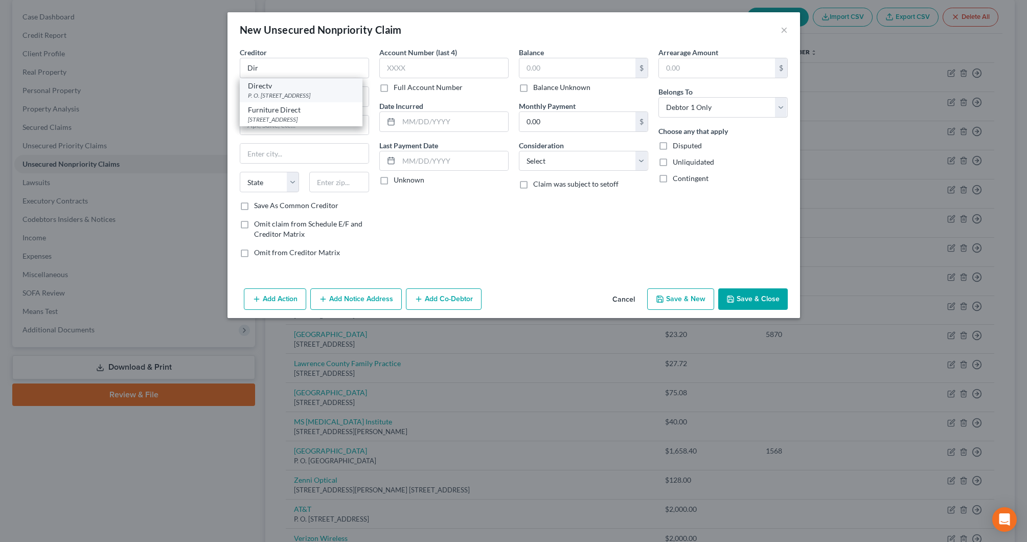
click at [290, 93] on div "P. O. [STREET_ADDRESS]" at bounding box center [301, 95] width 106 height 9
click at [553, 72] on input "text" at bounding box center [578, 67] width 116 height 19
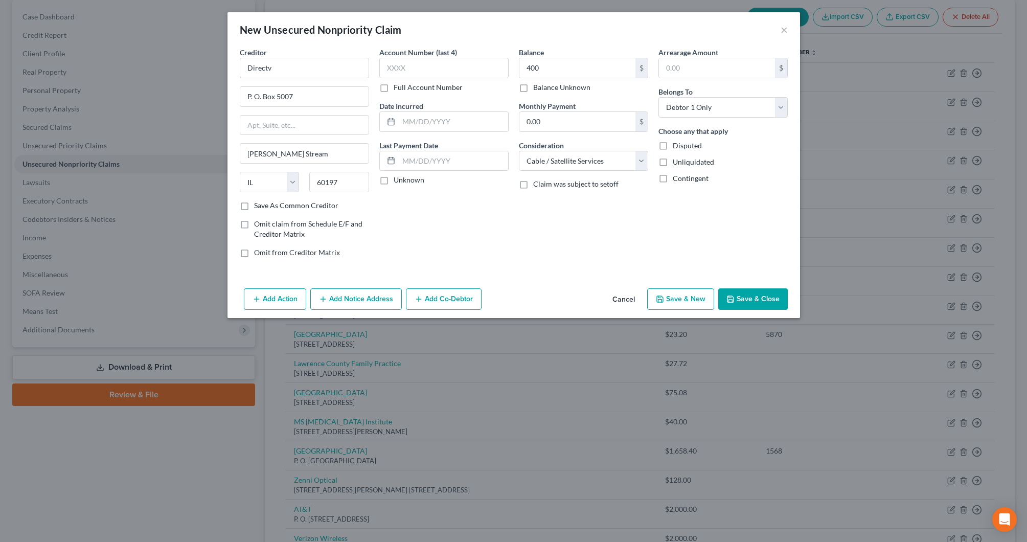
click at [738, 294] on button "Save & Close" at bounding box center [753, 298] width 70 height 21
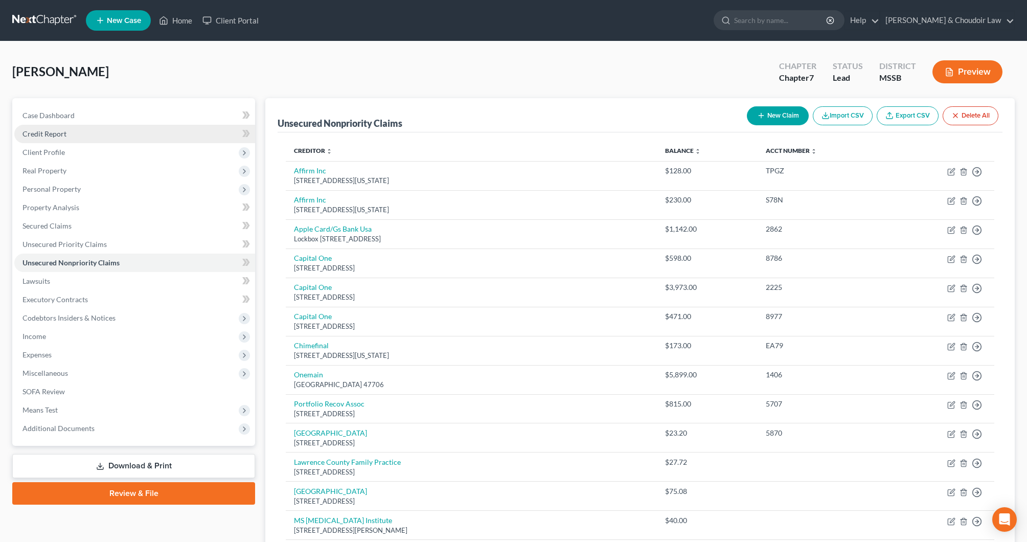
scroll to position [0, 0]
click at [51, 185] on span "Personal Property" at bounding box center [52, 189] width 58 height 9
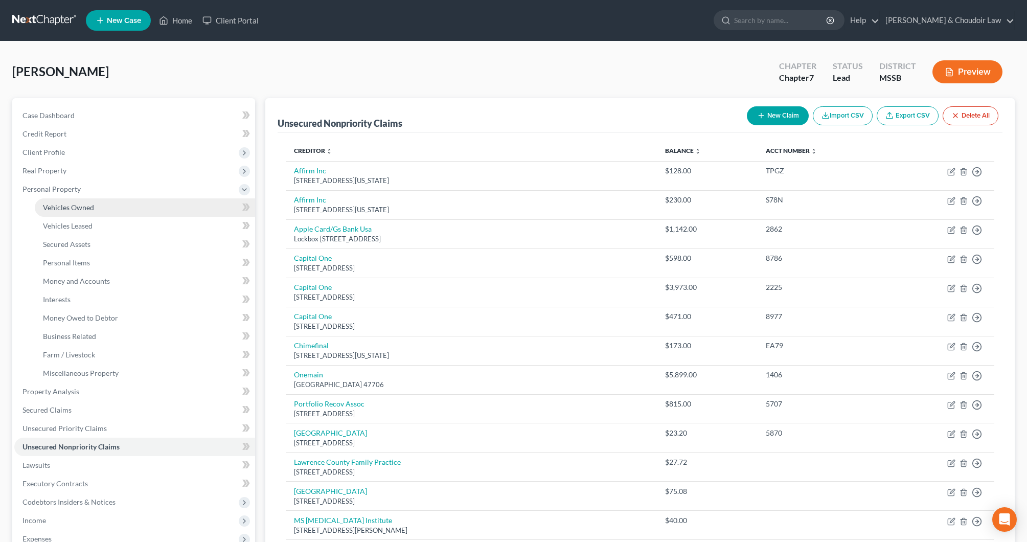
click at [100, 211] on link "Vehicles Owned" at bounding box center [145, 207] width 220 height 18
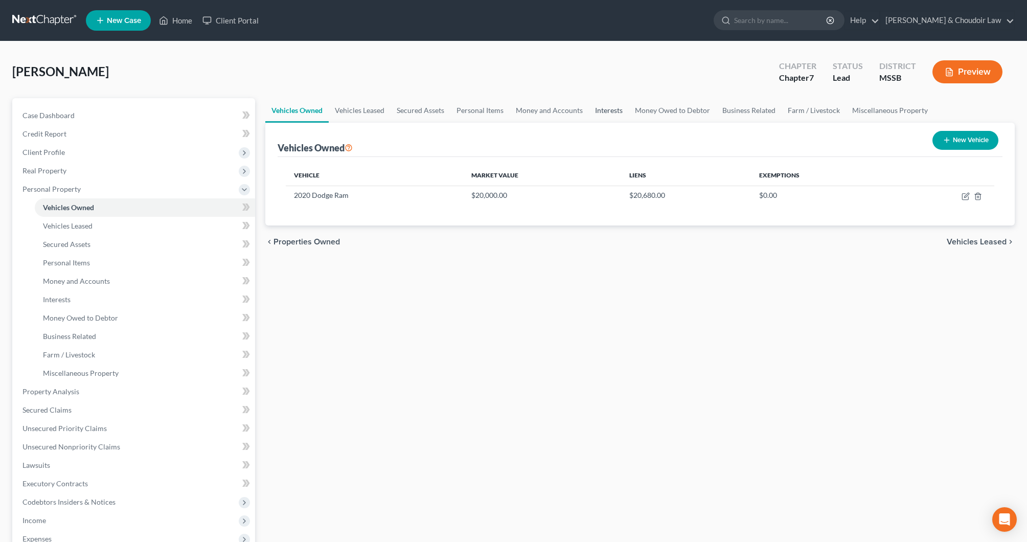
click at [598, 114] on link "Interests" at bounding box center [609, 110] width 40 height 25
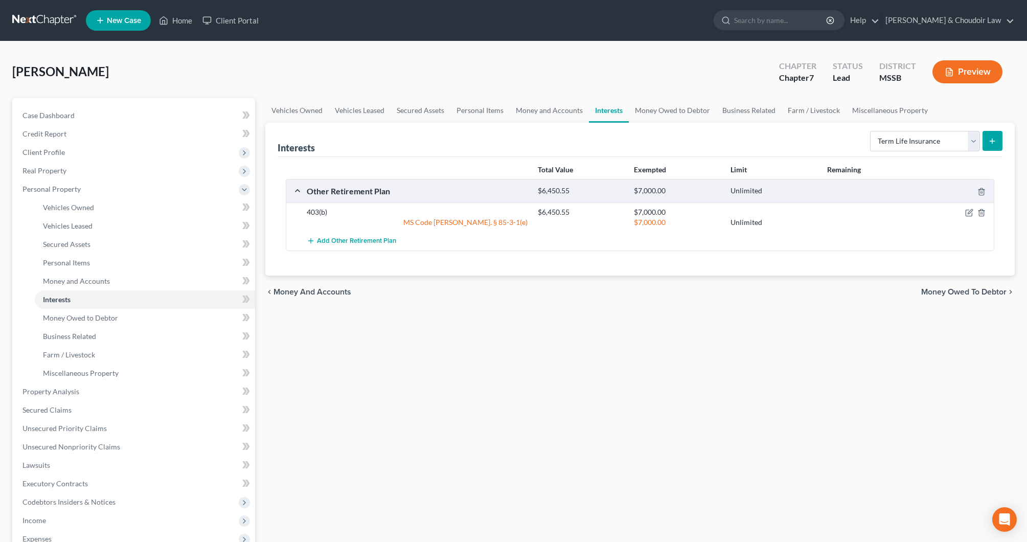
click at [992, 141] on line "submit" at bounding box center [993, 141] width 5 height 0
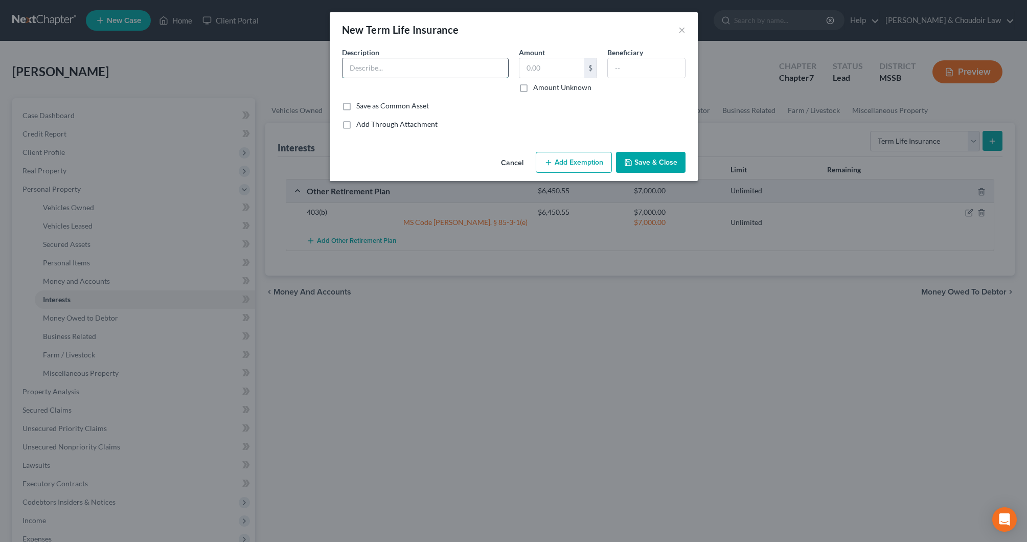
click at [477, 74] on input "text" at bounding box center [426, 67] width 166 height 19
click at [485, 73] on input "Payroll Deducted Term life ins. policy" at bounding box center [426, 67] width 166 height 19
click at [545, 85] on label "Amount Unknown" at bounding box center [562, 87] width 58 height 10
click at [544, 85] on input "Amount Unknown" at bounding box center [540, 85] width 7 height 7
click at [636, 162] on button "Save & Close" at bounding box center [651, 162] width 70 height 21
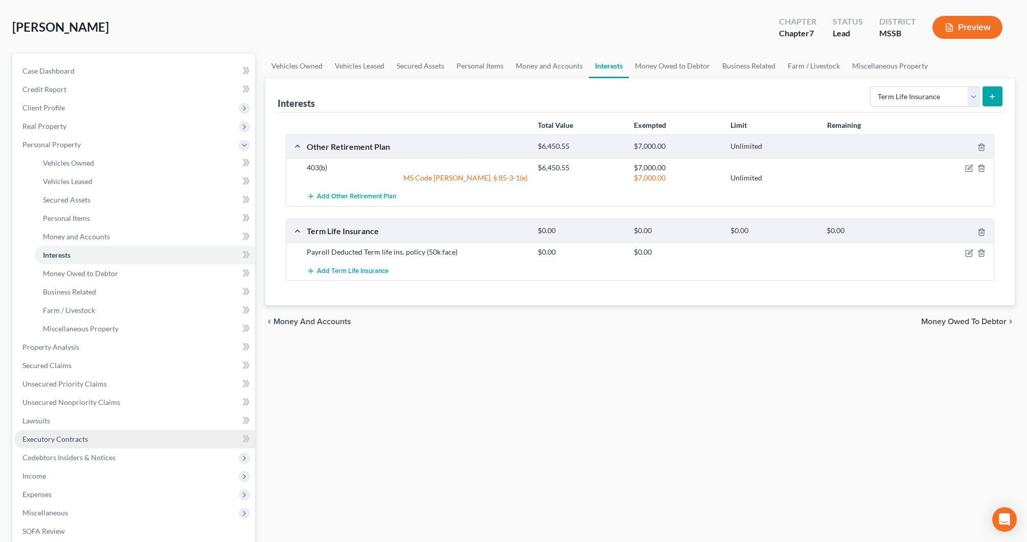
scroll to position [46, 0]
click at [55, 423] on link "Lawsuits" at bounding box center [134, 420] width 241 height 18
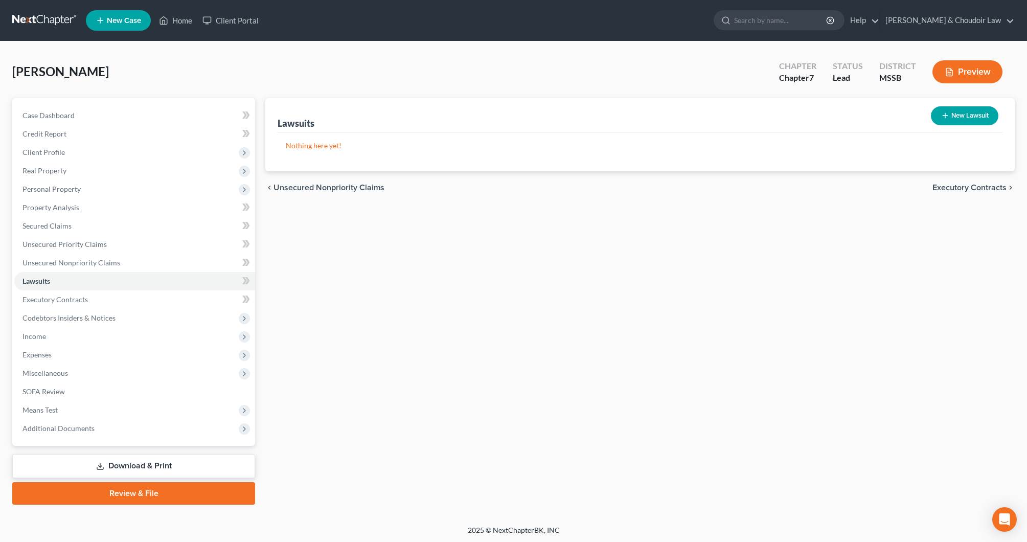
click at [990, 120] on button "New Lawsuit" at bounding box center [965, 115] width 68 height 19
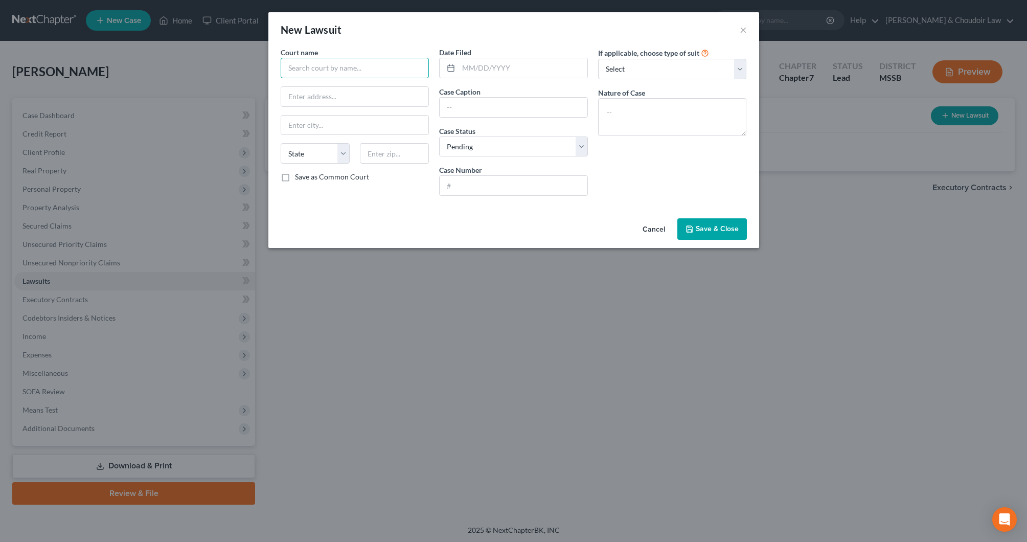
click at [363, 76] on input "text" at bounding box center [355, 68] width 149 height 20
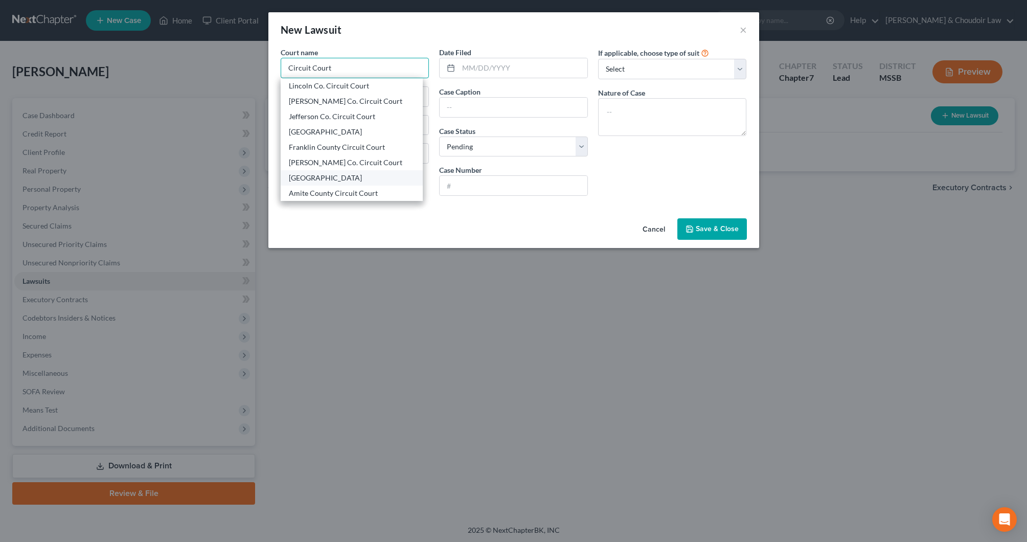
scroll to position [169, 0]
click at [347, 177] on div "[GEOGRAPHIC_DATA]" at bounding box center [352, 178] width 126 height 10
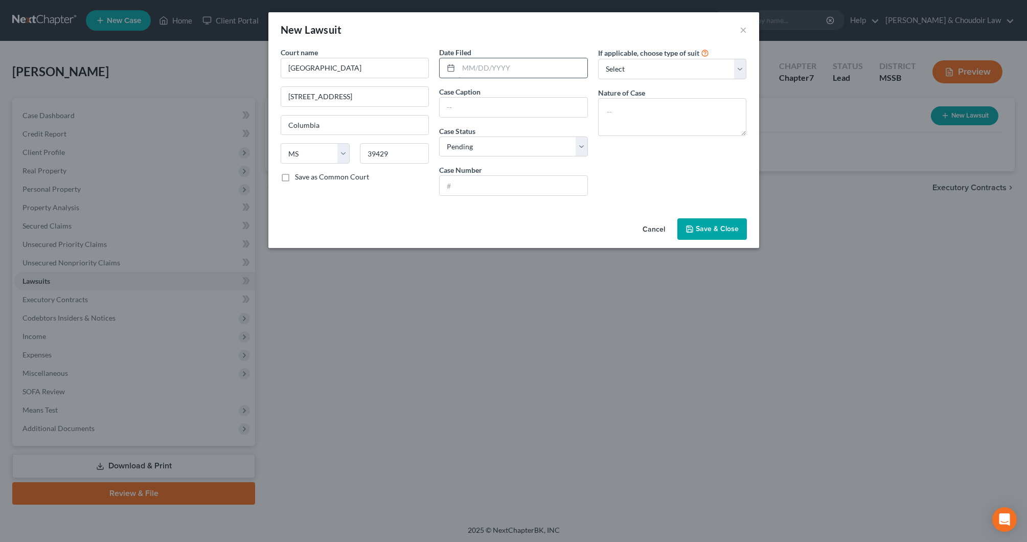
click at [483, 68] on input "text" at bounding box center [523, 67] width 129 height 19
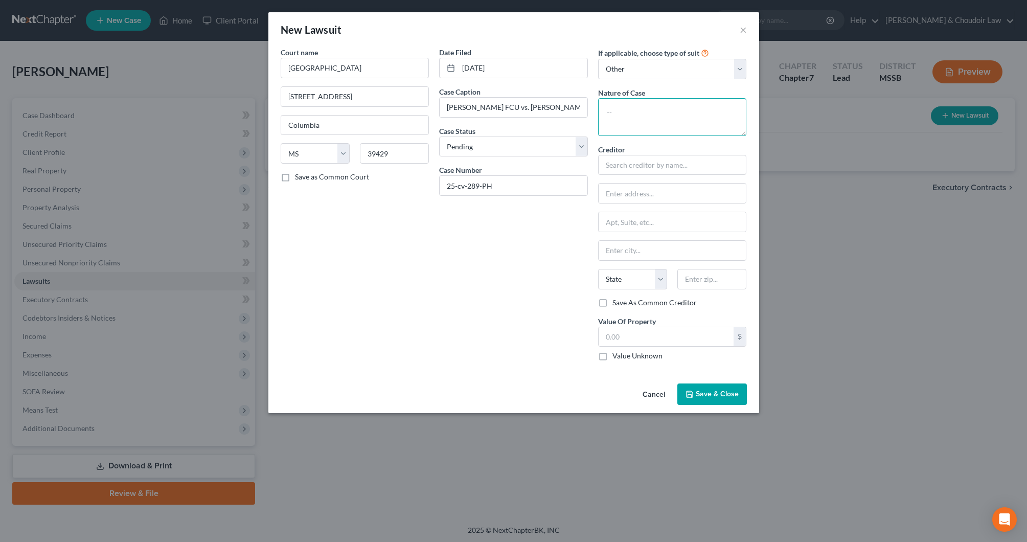
click at [631, 106] on textarea at bounding box center [672, 117] width 149 height 38
click at [646, 357] on label "Value Unknown" at bounding box center [638, 356] width 50 height 10
click at [623, 357] on input "Value Unknown" at bounding box center [620, 354] width 7 height 7
click at [730, 395] on span "Save & Close" at bounding box center [717, 394] width 43 height 9
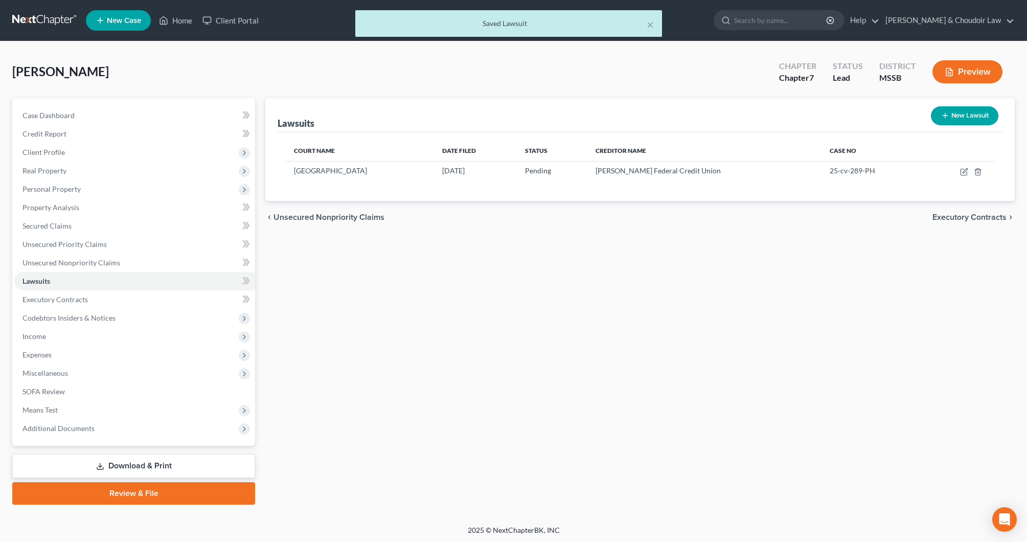
scroll to position [1, 1]
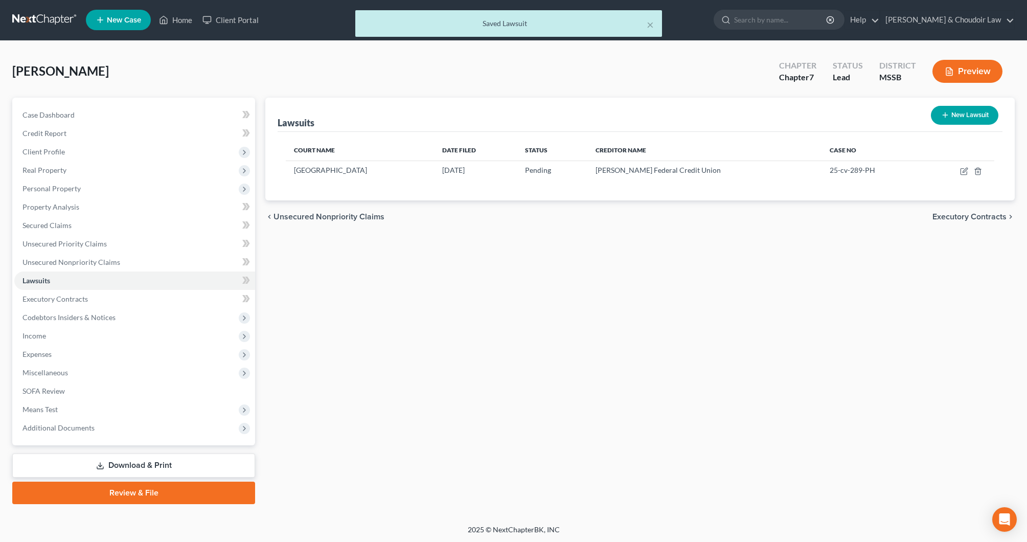
click at [967, 112] on button "New Lawsuit" at bounding box center [965, 115] width 68 height 19
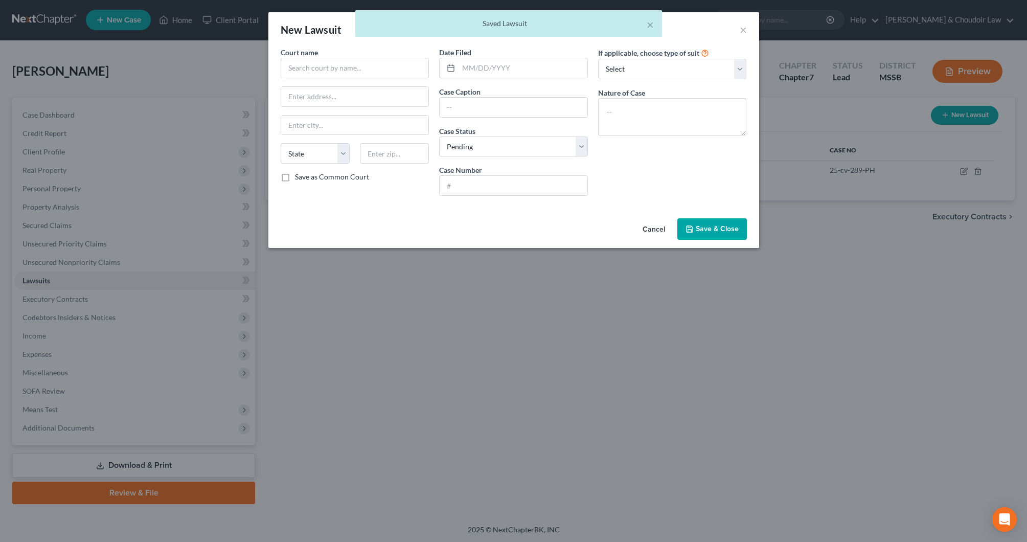
scroll to position [1, 0]
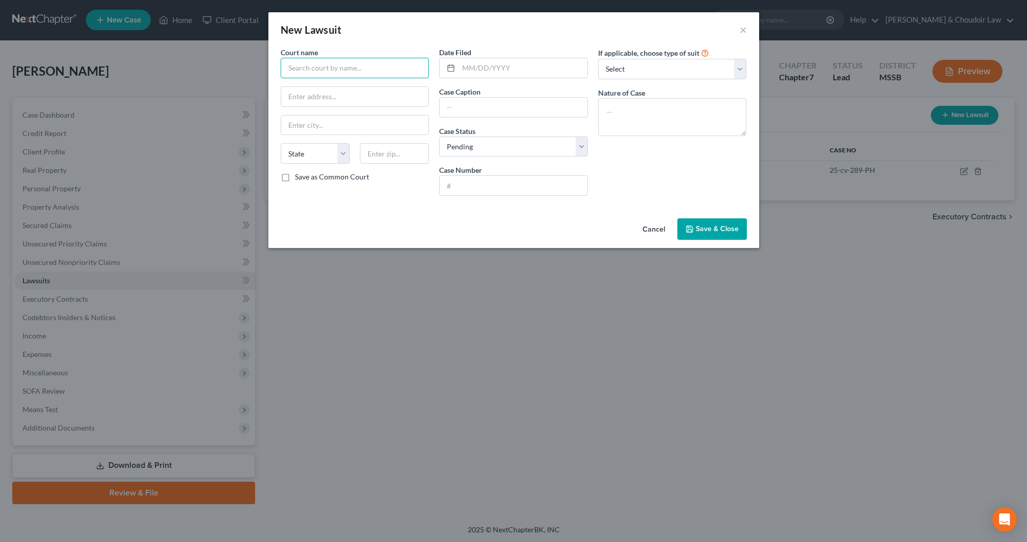
click at [354, 68] on input "text" at bounding box center [355, 68] width 149 height 20
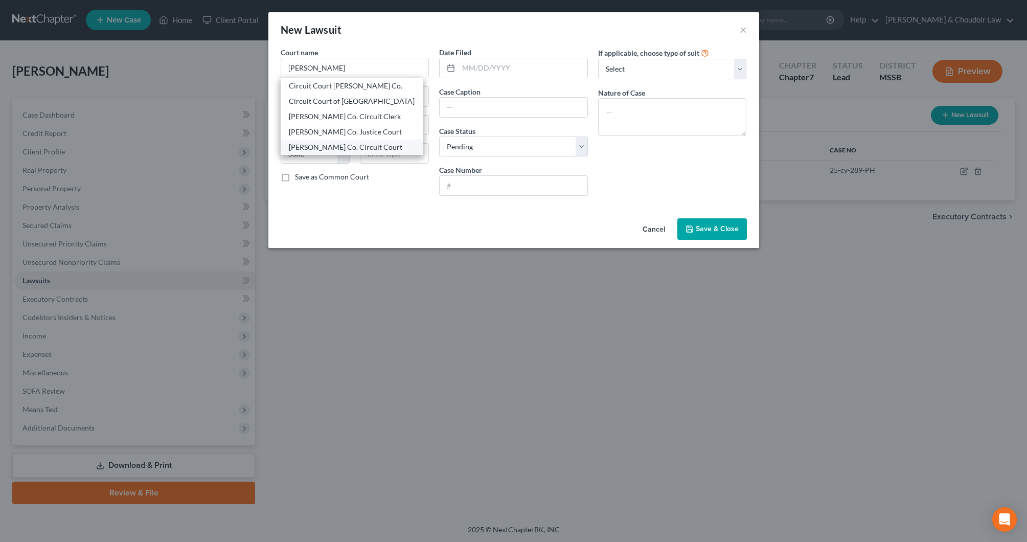
click at [354, 144] on div "[PERSON_NAME] Co. Circuit Court" at bounding box center [352, 147] width 126 height 10
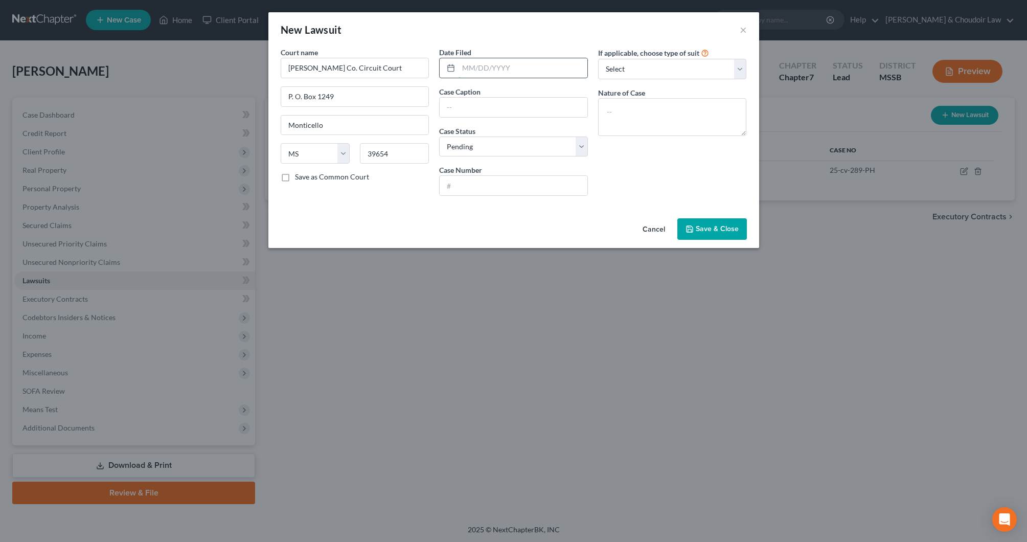
click at [484, 65] on input "text" at bounding box center [523, 67] width 129 height 19
click at [700, 57] on div "If applicable, choose type of suit Select Repossession Garnishment Foreclosure …" at bounding box center [672, 63] width 149 height 32
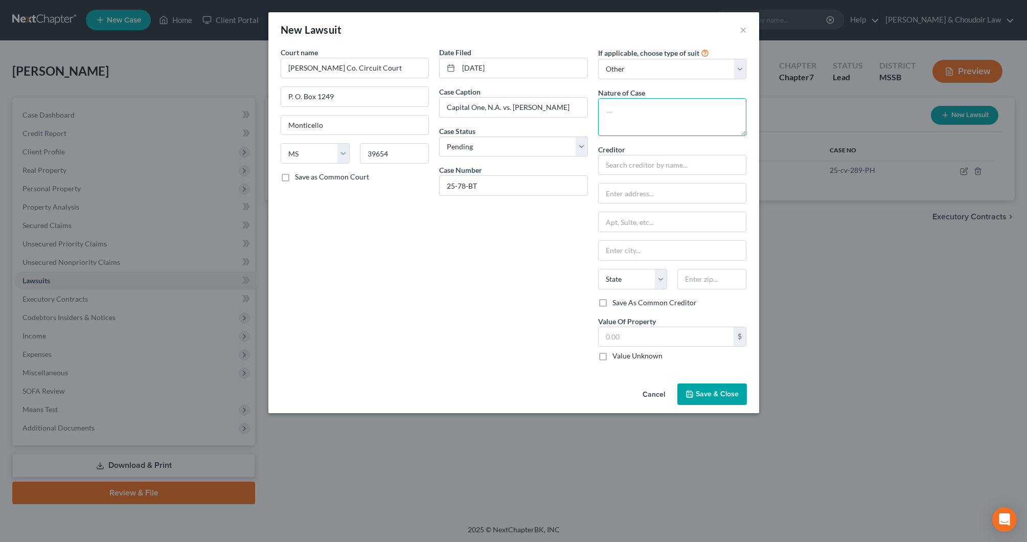
click at [655, 119] on textarea at bounding box center [672, 117] width 149 height 38
click at [628, 165] on input "Captial One, N.A." at bounding box center [672, 165] width 149 height 20
click at [646, 354] on label "Value Unknown" at bounding box center [638, 356] width 50 height 10
click at [623, 354] on input "Value Unknown" at bounding box center [620, 354] width 7 height 7
click at [707, 397] on span "Save & Close" at bounding box center [717, 394] width 43 height 9
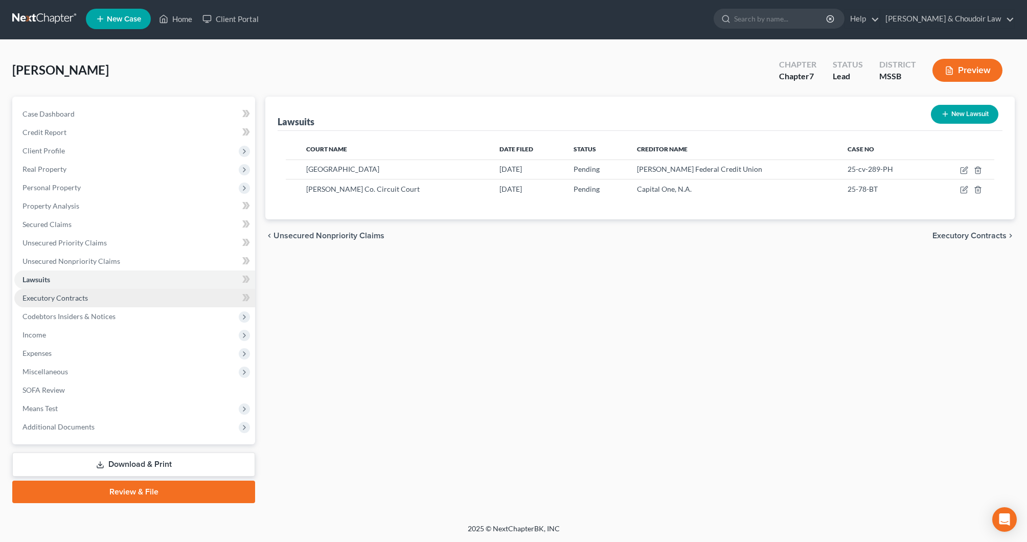
scroll to position [2, 0]
click at [95, 305] on link "Executory Contracts" at bounding box center [134, 298] width 241 height 18
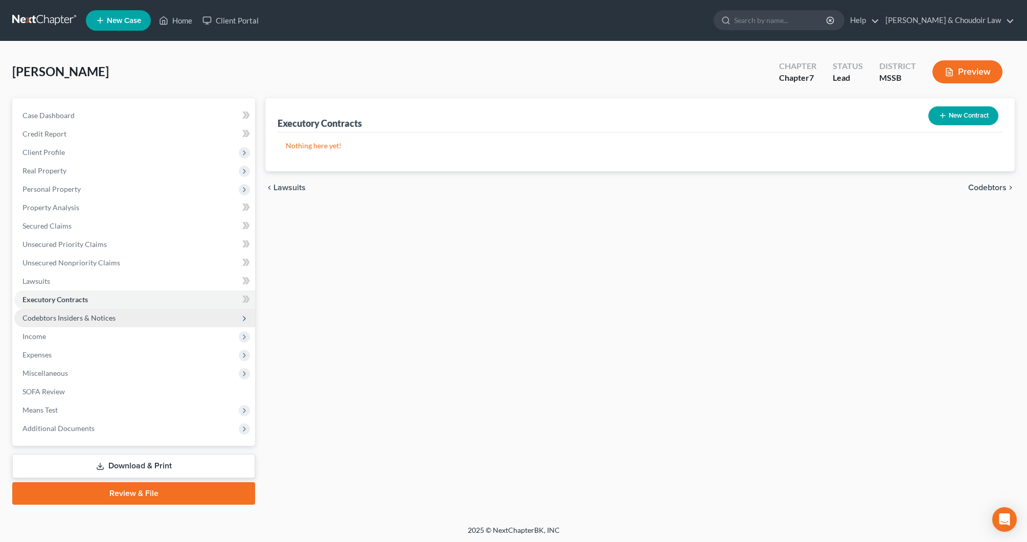
click at [97, 321] on span "Codebtors Insiders & Notices" at bounding box center [69, 317] width 93 height 9
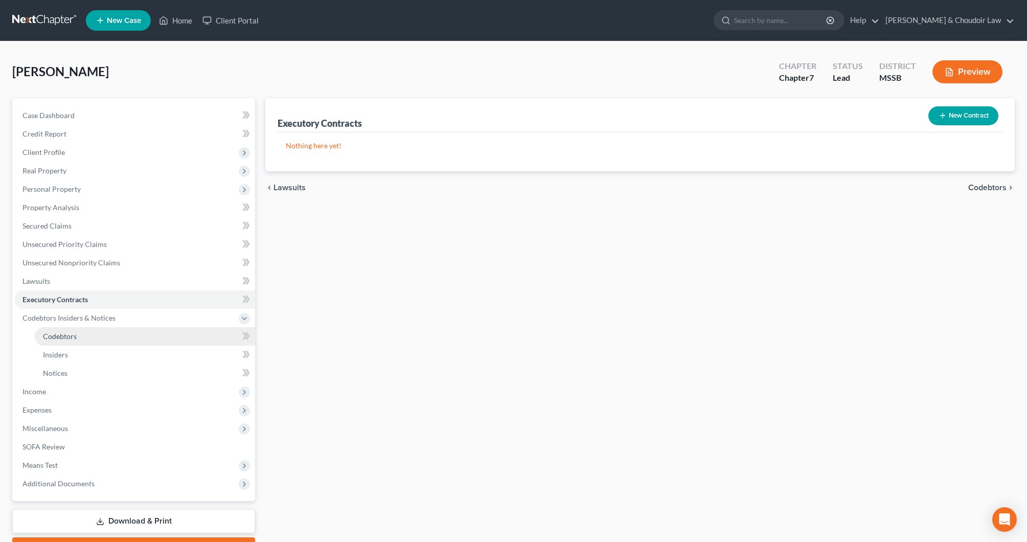
click at [93, 341] on link "Codebtors" at bounding box center [145, 336] width 220 height 18
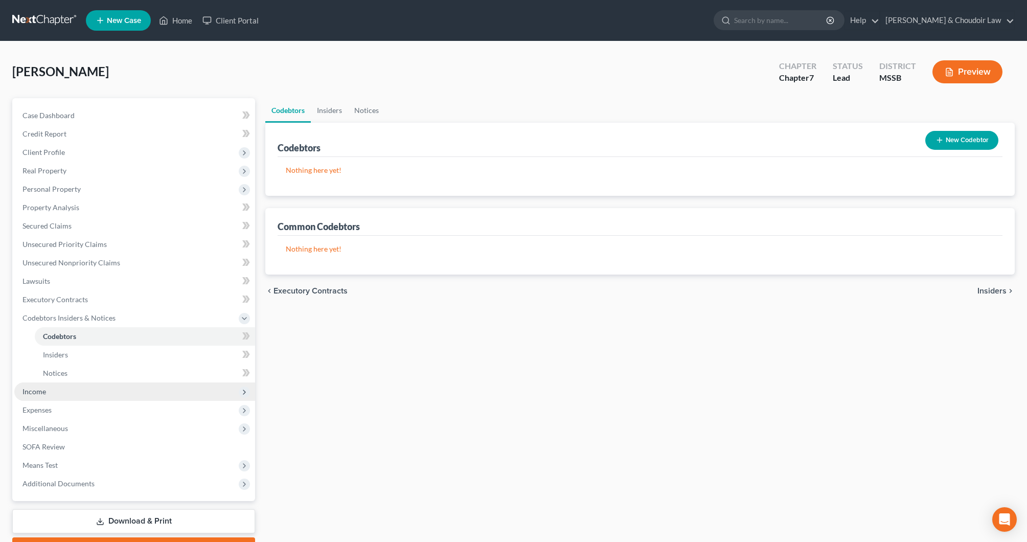
click at [59, 388] on span "Income" at bounding box center [134, 392] width 241 height 18
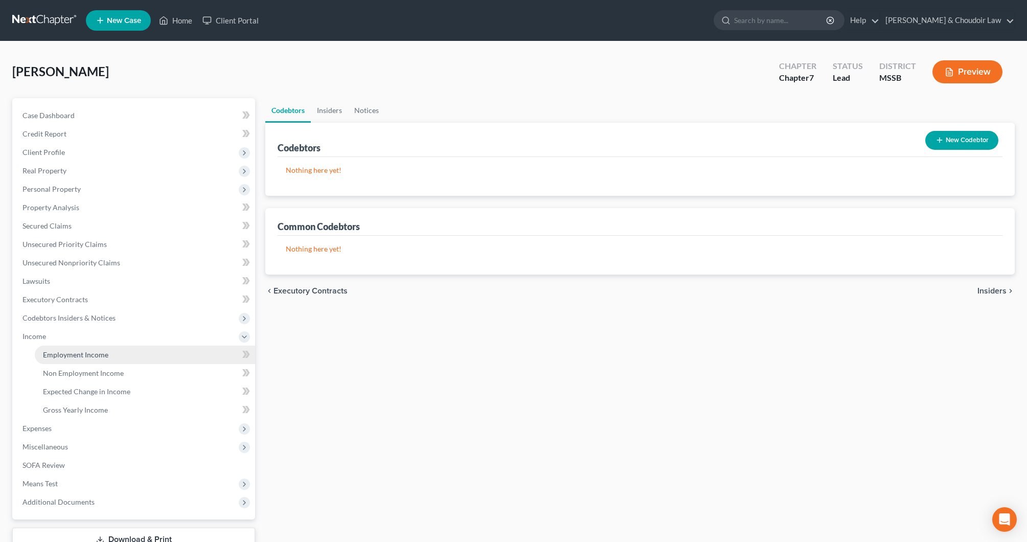
click at [76, 357] on span "Employment Income" at bounding box center [75, 354] width 65 height 9
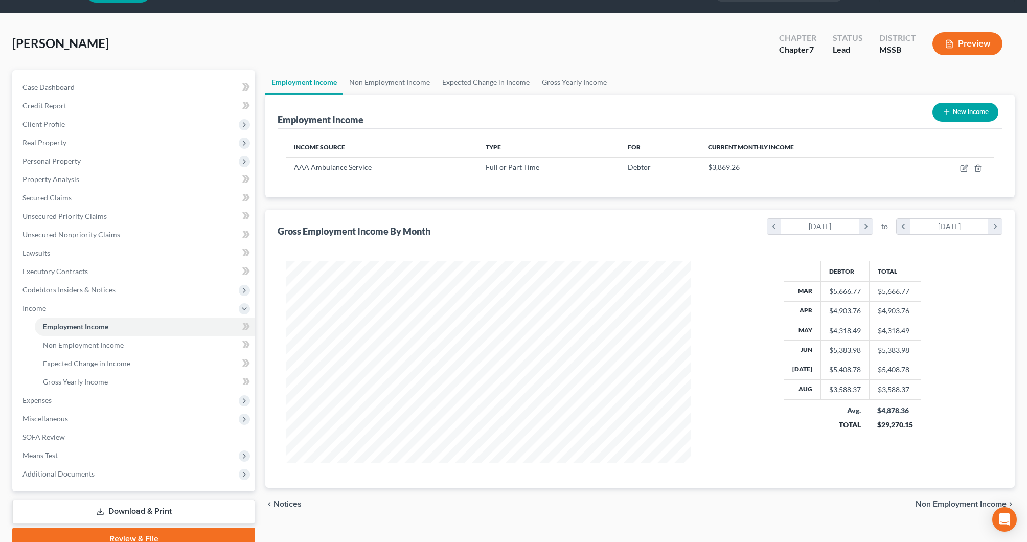
scroll to position [31, 0]
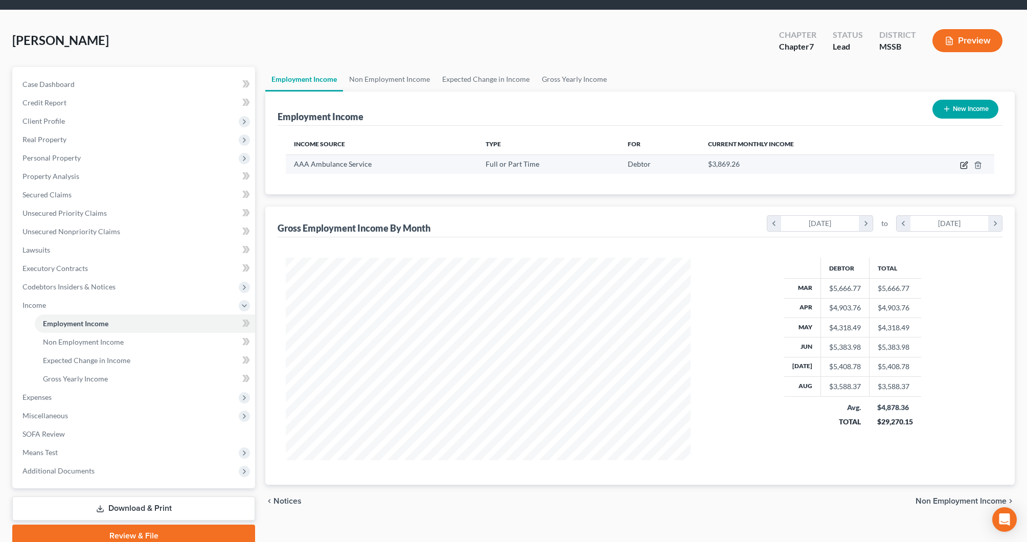
click at [962, 164] on icon "button" at bounding box center [964, 165] width 8 height 8
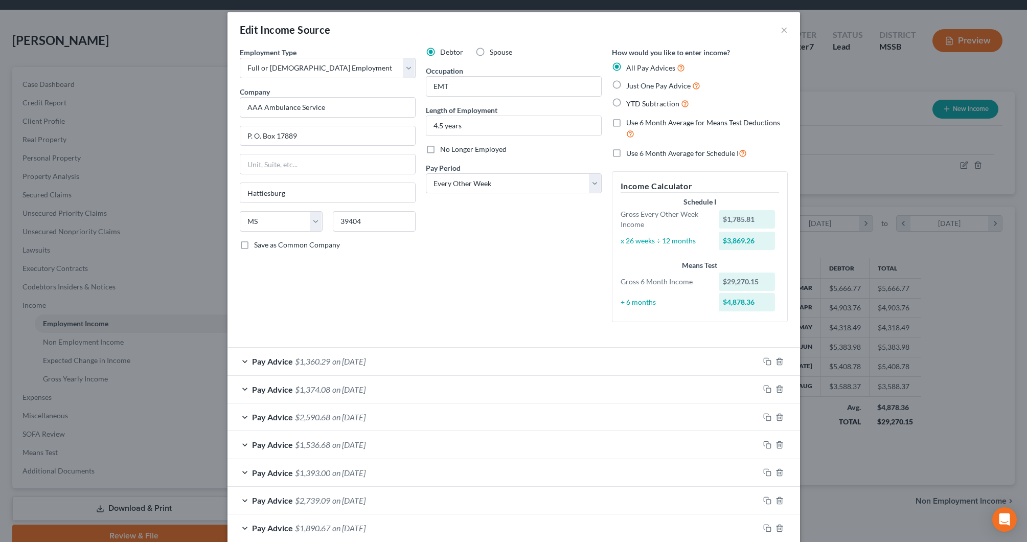
click at [747, 122] on span "Use 6 Month Average for Means Test Deductions" at bounding box center [703, 122] width 154 height 9
click at [637, 122] on input "Use 6 Month Average for Means Test Deductions" at bounding box center [634, 121] width 7 height 7
click at [719, 150] on span "Use 6 Month Average for Schedule I" at bounding box center [682, 153] width 113 height 9
click at [637, 150] on input "Use 6 Month Average for Schedule I" at bounding box center [634, 150] width 7 height 7
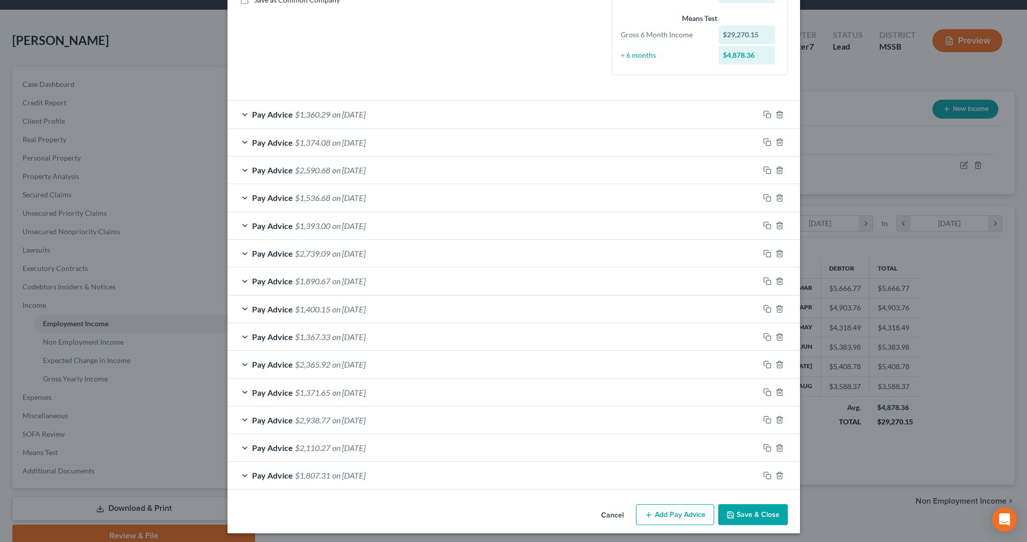
scroll to position [244, 0]
click at [760, 511] on button "Save & Close" at bounding box center [753, 515] width 70 height 21
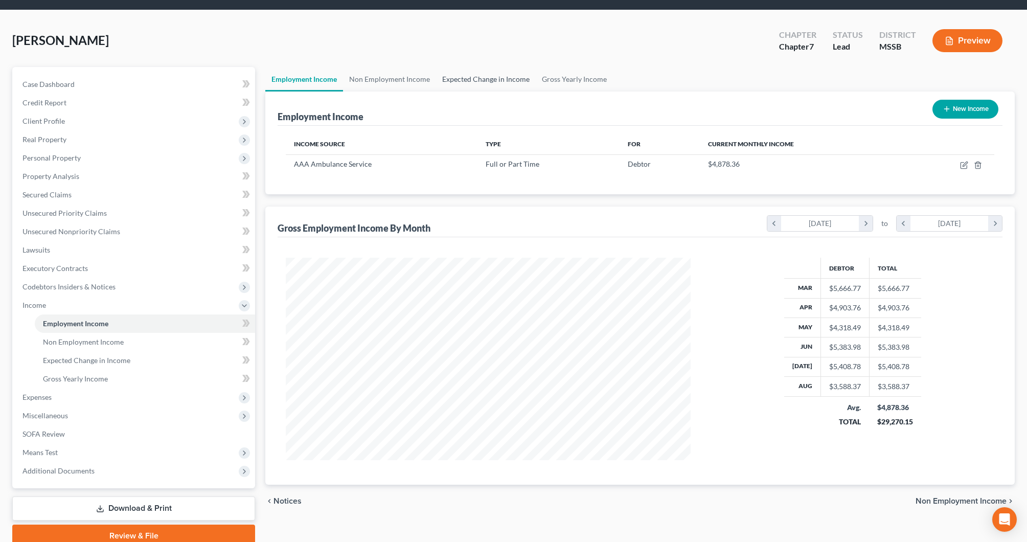
click at [480, 83] on link "Expected Change in Income" at bounding box center [486, 79] width 100 height 25
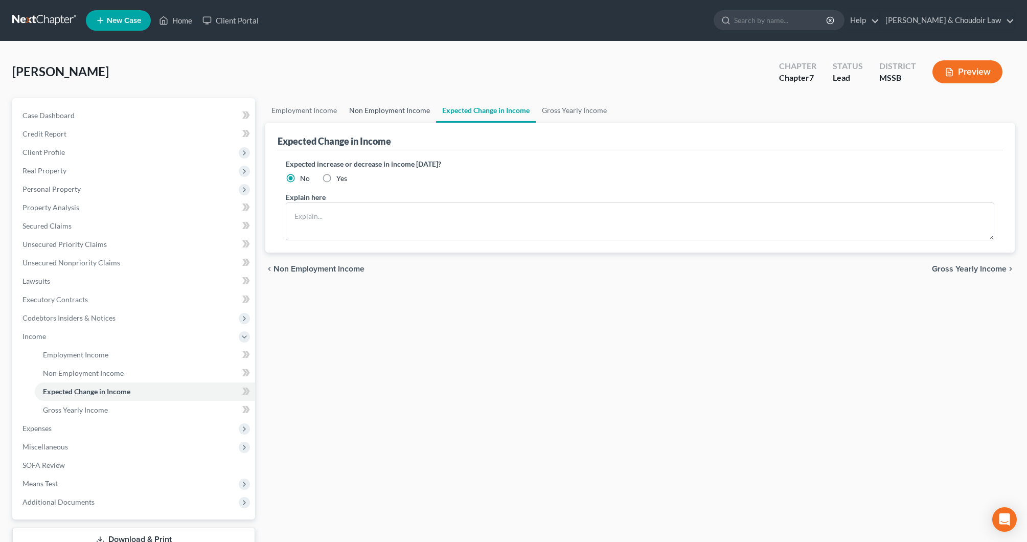
drag, startPoint x: 395, startPoint y: 121, endPoint x: 399, endPoint y: 115, distance: 7.4
click at [396, 120] on link "Non Employment Income" at bounding box center [389, 110] width 93 height 25
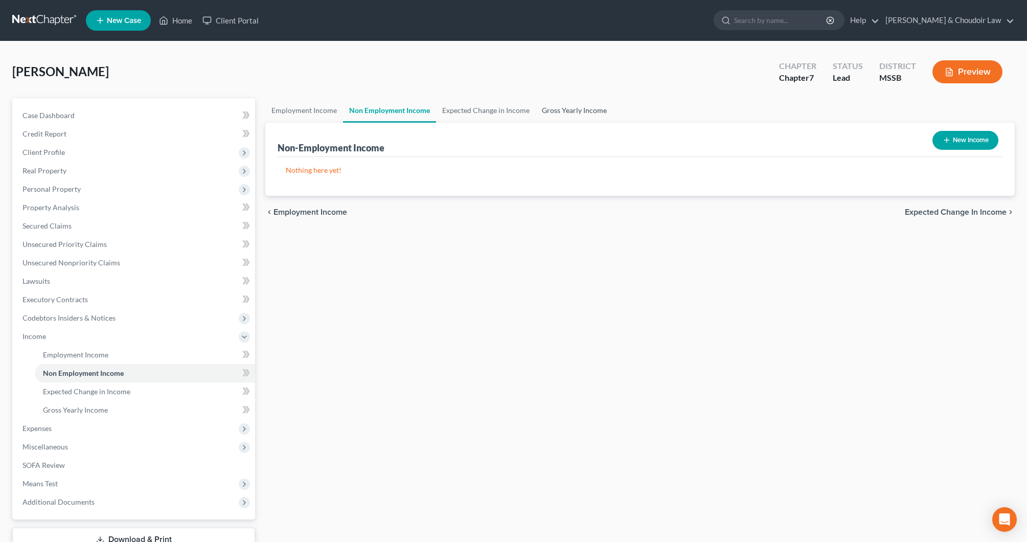
click at [573, 115] on link "Gross Yearly Income" at bounding box center [574, 110] width 77 height 25
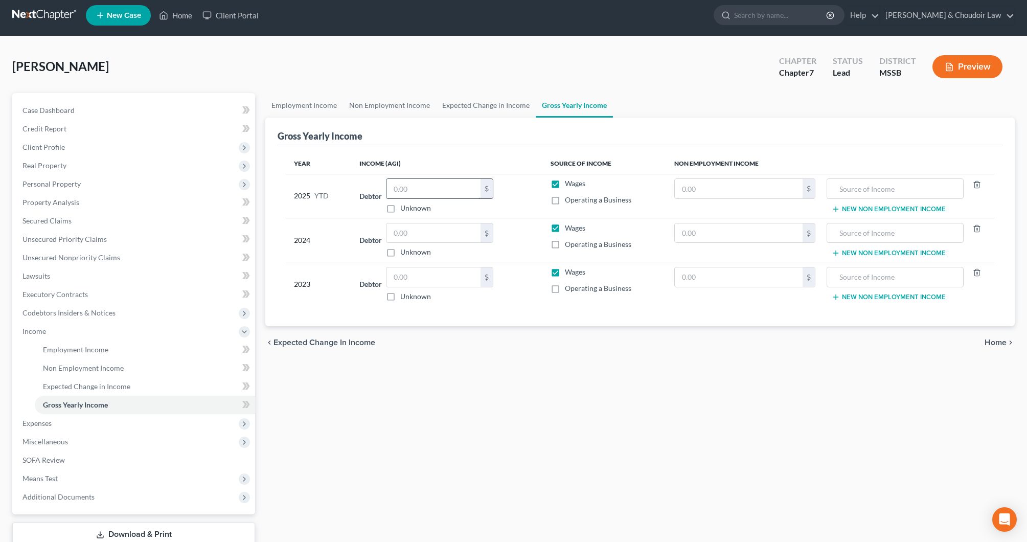
scroll to position [3, 1]
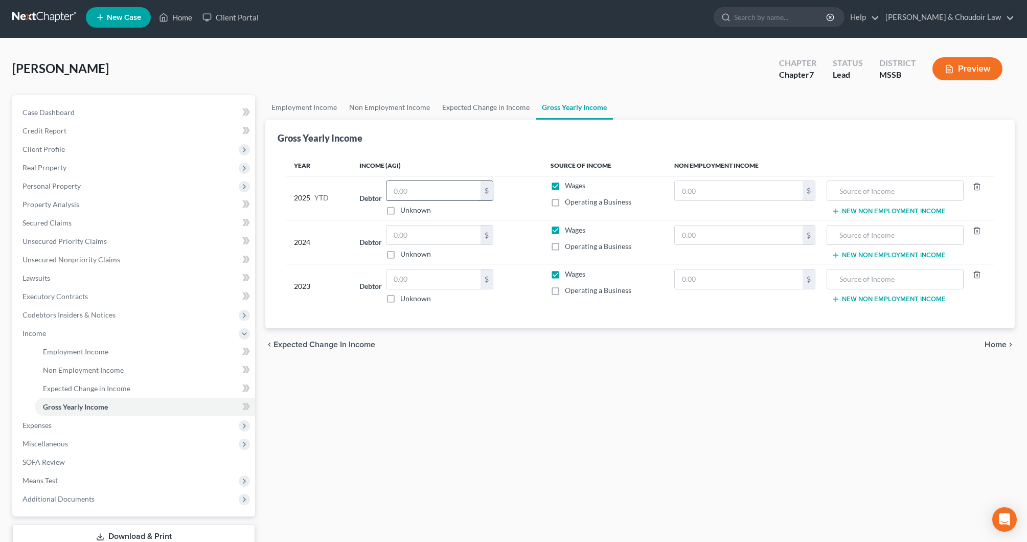
click at [457, 183] on input "text" at bounding box center [434, 190] width 94 height 19
click at [400, 211] on label "Unknown" at bounding box center [415, 210] width 31 height 10
click at [404, 211] on input "Unknown" at bounding box center [407, 208] width 7 height 7
click at [400, 211] on label "Unknown" at bounding box center [415, 210] width 31 height 10
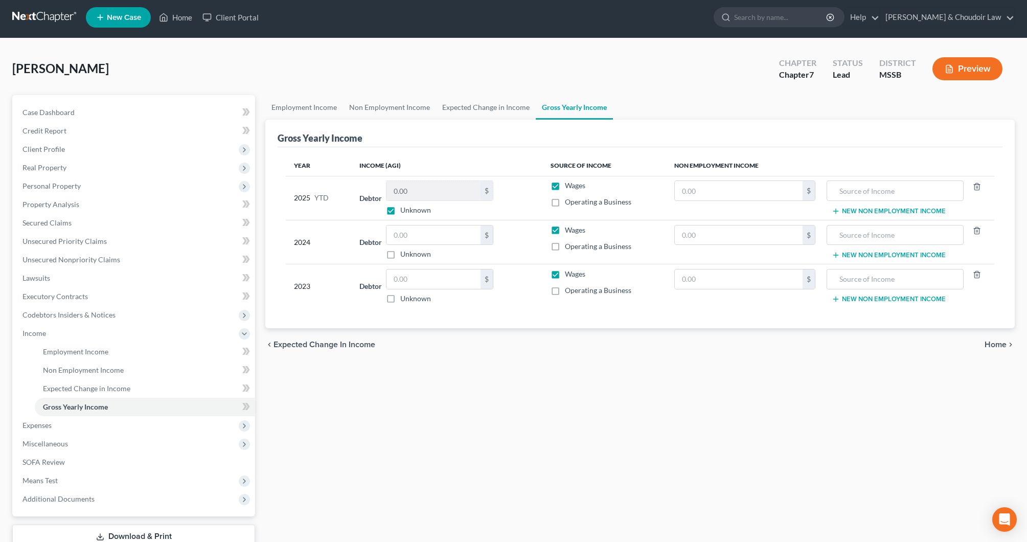
click at [404, 211] on input "Unknown" at bounding box center [407, 208] width 7 height 7
drag, startPoint x: 419, startPoint y: 193, endPoint x: 366, endPoint y: 190, distance: 53.8
click at [366, 190] on div "Debtor 0.00 $ Unknown Balance Undetermined 0.00 $ Unknown" at bounding box center [446, 198] width 175 height 35
click at [411, 231] on input "text" at bounding box center [434, 235] width 94 height 19
drag, startPoint x: 416, startPoint y: 282, endPoint x: 408, endPoint y: 282, distance: 8.2
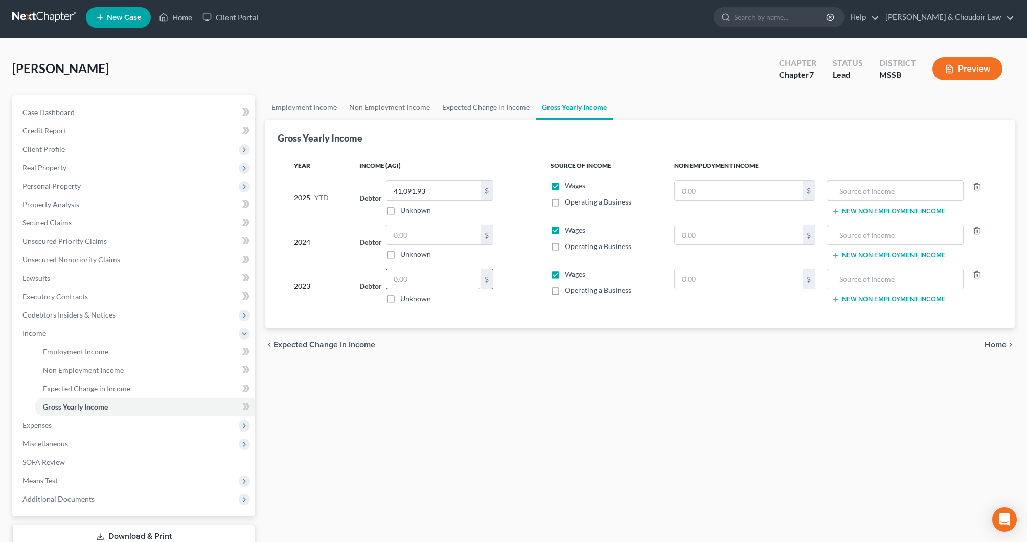
click at [408, 282] on input "text" at bounding box center [434, 278] width 94 height 19
click at [425, 233] on input "text" at bounding box center [434, 235] width 94 height 19
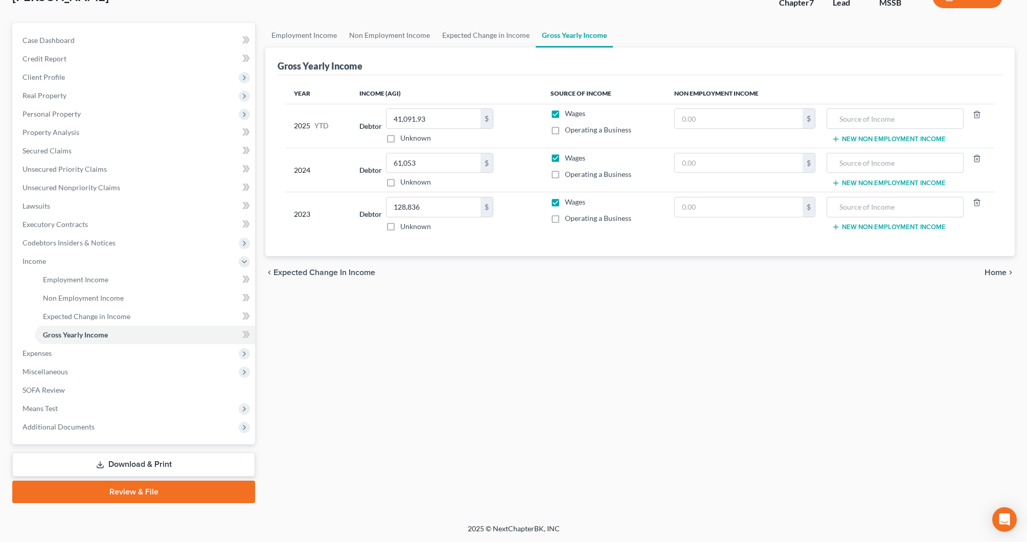
scroll to position [75, 0]
click at [535, 250] on div "Year Income (AGI) Source of Income Non Employment Income 2025 YTD Debtor 41,091…" at bounding box center [640, 166] width 725 height 182
click at [40, 353] on span "Expenses" at bounding box center [37, 353] width 29 height 9
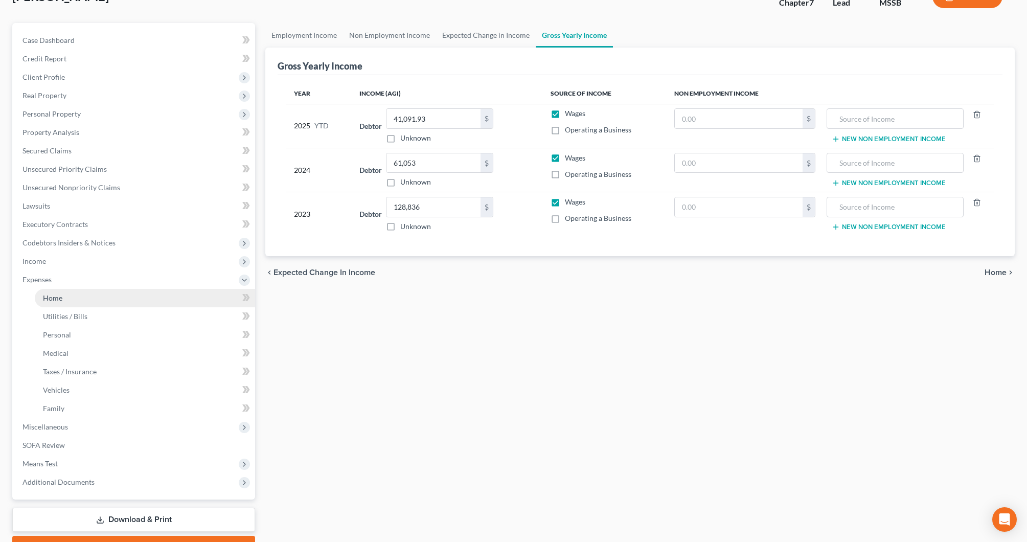
click at [54, 298] on span "Home" at bounding box center [52, 298] width 19 height 9
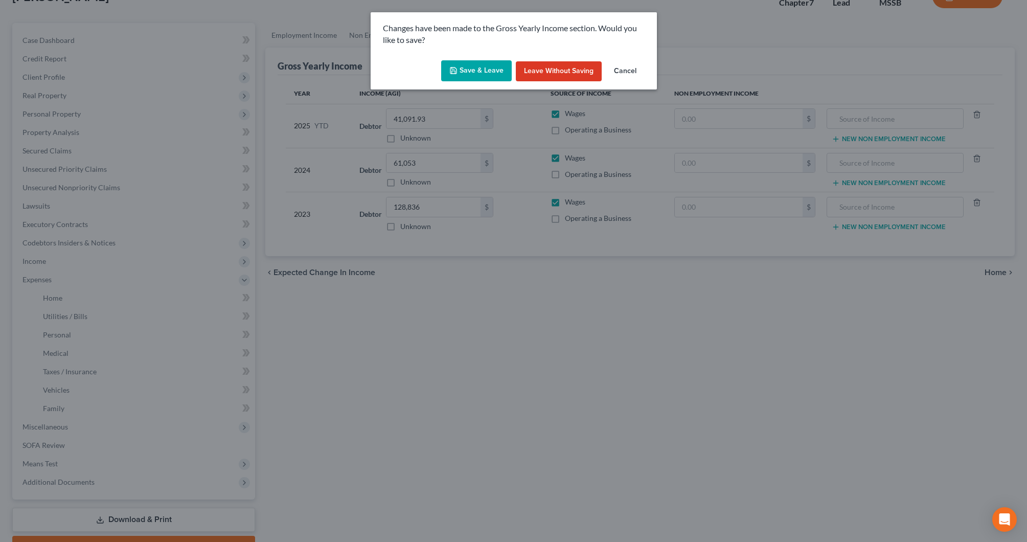
click at [505, 64] on button "Save & Leave" at bounding box center [476, 70] width 71 height 21
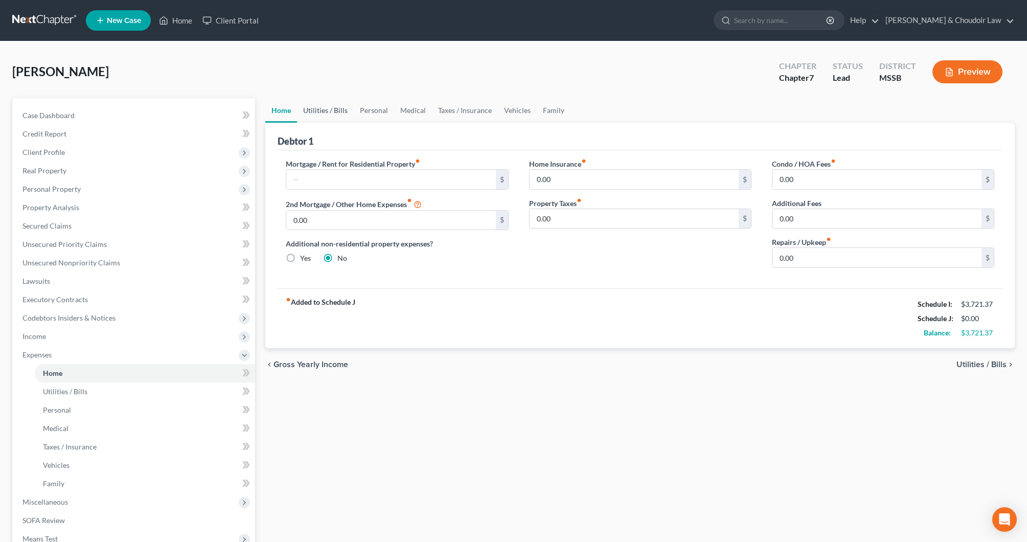
drag, startPoint x: 334, startPoint y: 120, endPoint x: 333, endPoint y: 115, distance: 5.6
click at [334, 120] on link "Utilities / Bills" at bounding box center [325, 110] width 57 height 25
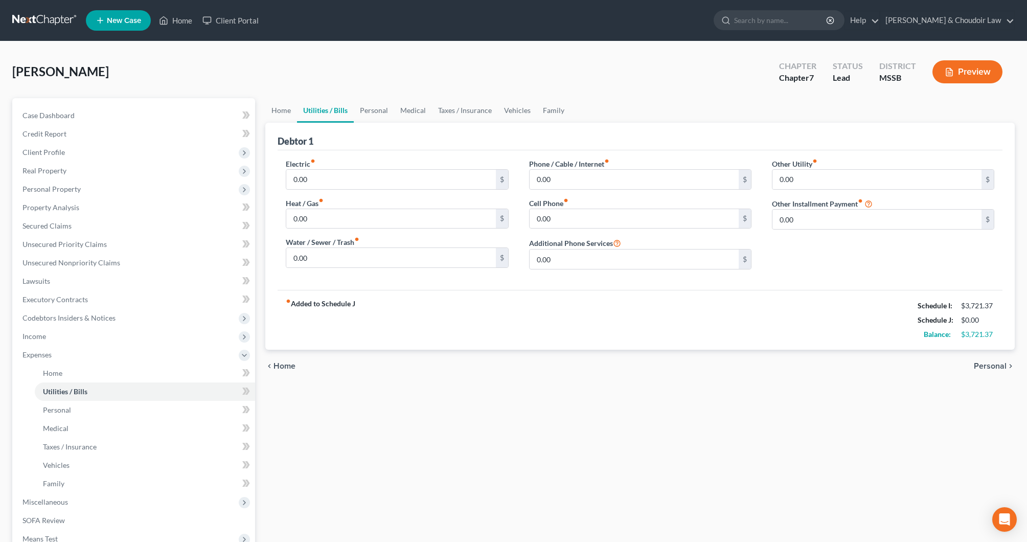
click at [333, 115] on link "Utilities / Bills" at bounding box center [325, 110] width 57 height 25
click at [296, 115] on link "Home" at bounding box center [281, 110] width 32 height 25
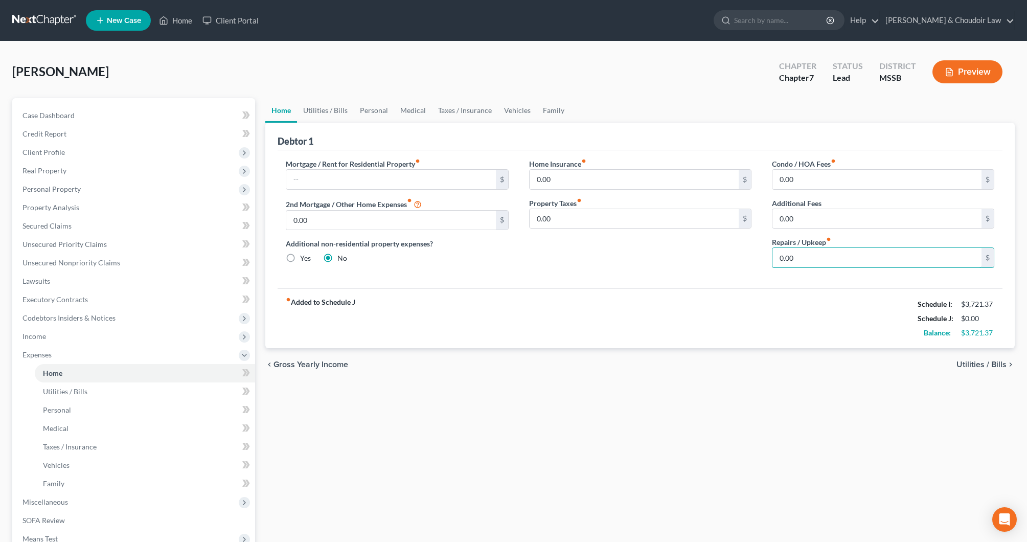
drag, startPoint x: 844, startPoint y: 263, endPoint x: 705, endPoint y: 259, distance: 139.7
click at [705, 260] on div "Mortgage / Rent for Residential Property fiber_manual_record $ 2nd Mortgage / O…" at bounding box center [640, 218] width 729 height 118
click at [323, 107] on link "Utilities / Bills" at bounding box center [325, 110] width 57 height 25
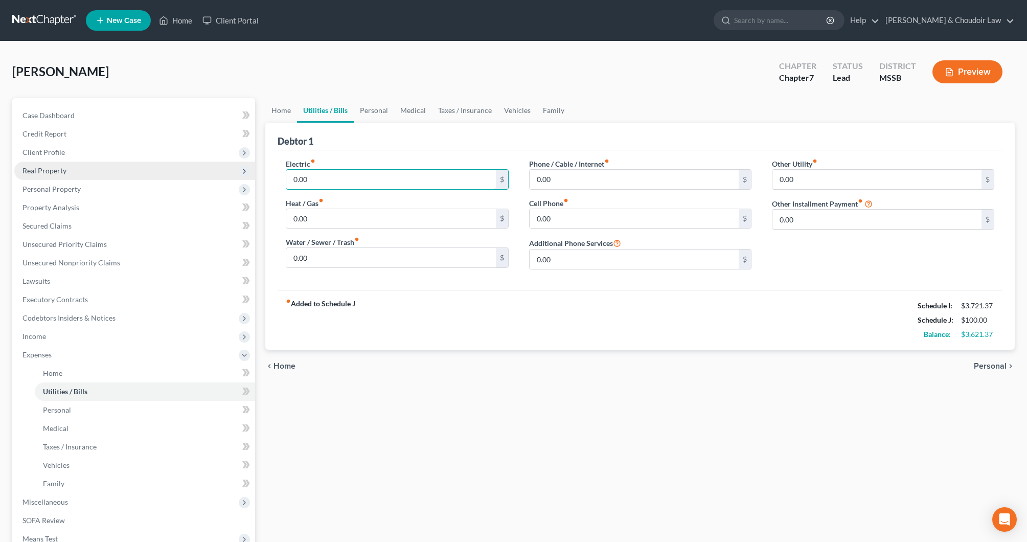
drag, startPoint x: 338, startPoint y: 175, endPoint x: 247, endPoint y: 175, distance: 90.5
click at [247, 175] on div "Petition Navigation Case Dashboard Payments Invoices Payments Payments Credit R…" at bounding box center [513, 365] width 1013 height 535
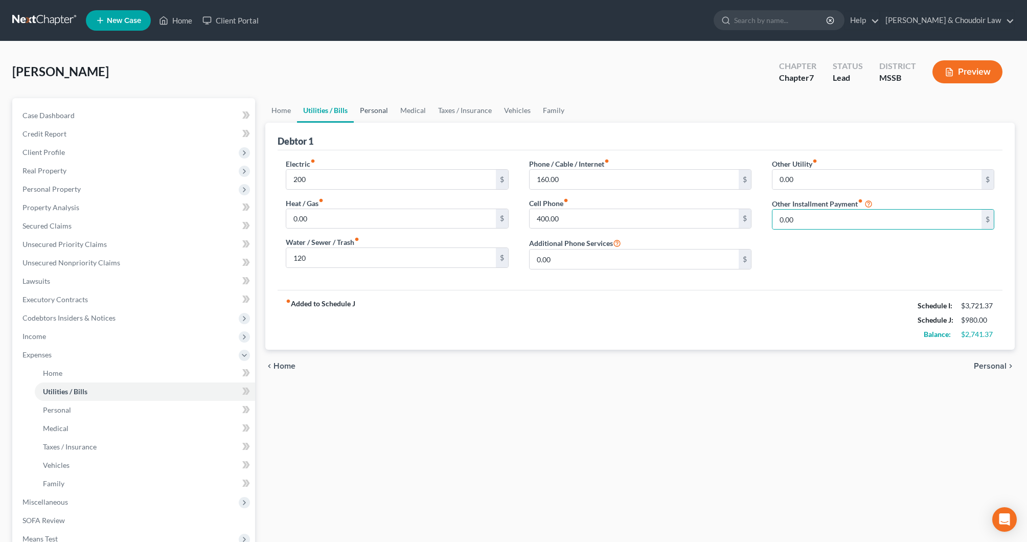
click at [375, 114] on link "Personal" at bounding box center [374, 110] width 40 height 25
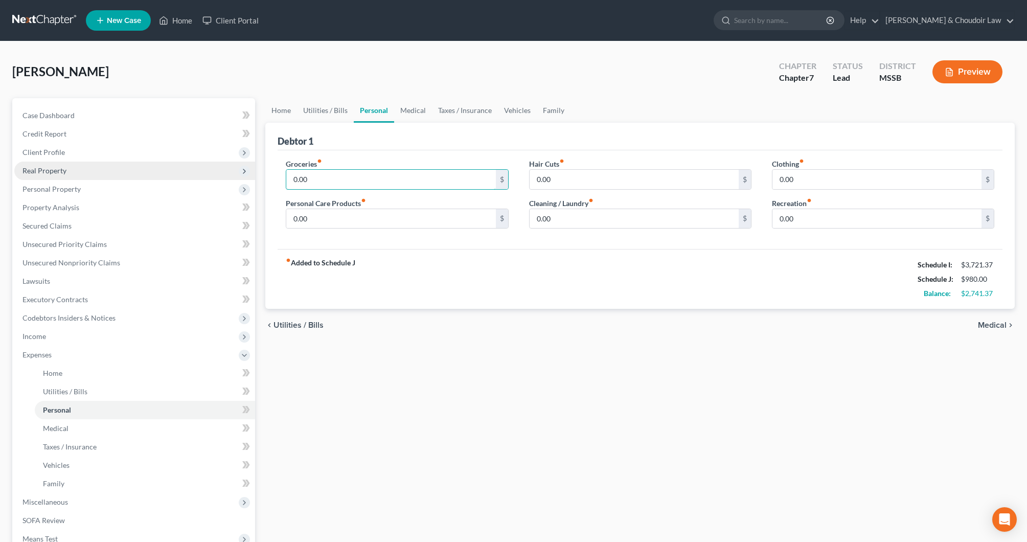
drag, startPoint x: 348, startPoint y: 175, endPoint x: 248, endPoint y: 178, distance: 100.3
click at [248, 178] on div "Petition Navigation Case Dashboard Payments Invoices Payments Payments Credit R…" at bounding box center [513, 365] width 1013 height 535
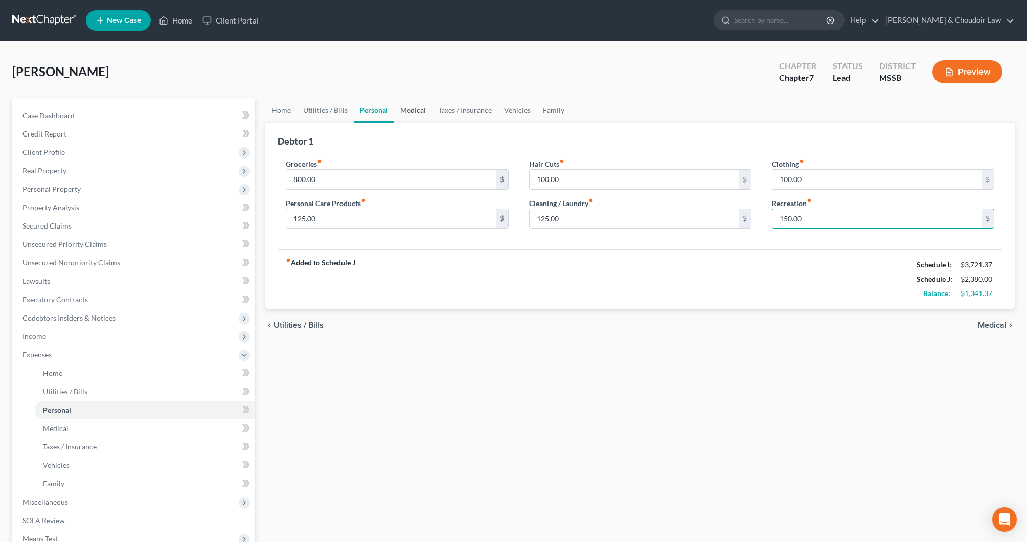
click at [408, 108] on link "Medical" at bounding box center [413, 110] width 38 height 25
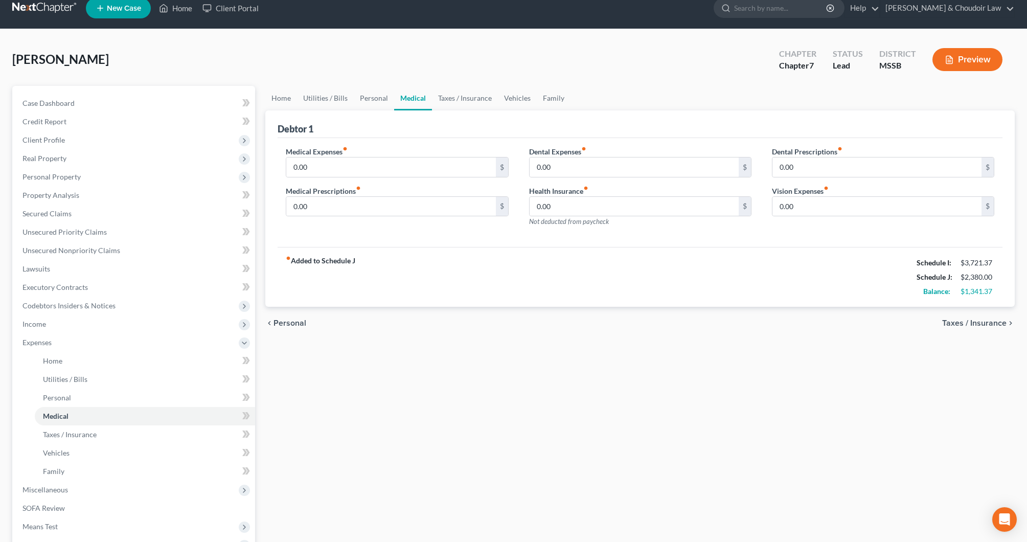
scroll to position [12, 0]
drag, startPoint x: 346, startPoint y: 160, endPoint x: 251, endPoint y: 153, distance: 95.8
click at [251, 153] on div "Petition Navigation Case Dashboard Payments Invoices Payments Payments Credit R…" at bounding box center [513, 353] width 1013 height 535
drag, startPoint x: 317, startPoint y: 165, endPoint x: 265, endPoint y: 162, distance: 51.2
click at [265, 162] on div "Debtor 1 Medical Expenses fiber_manual_record 0.00 $ Medical Prescriptions fibe…" at bounding box center [640, 208] width 750 height 197
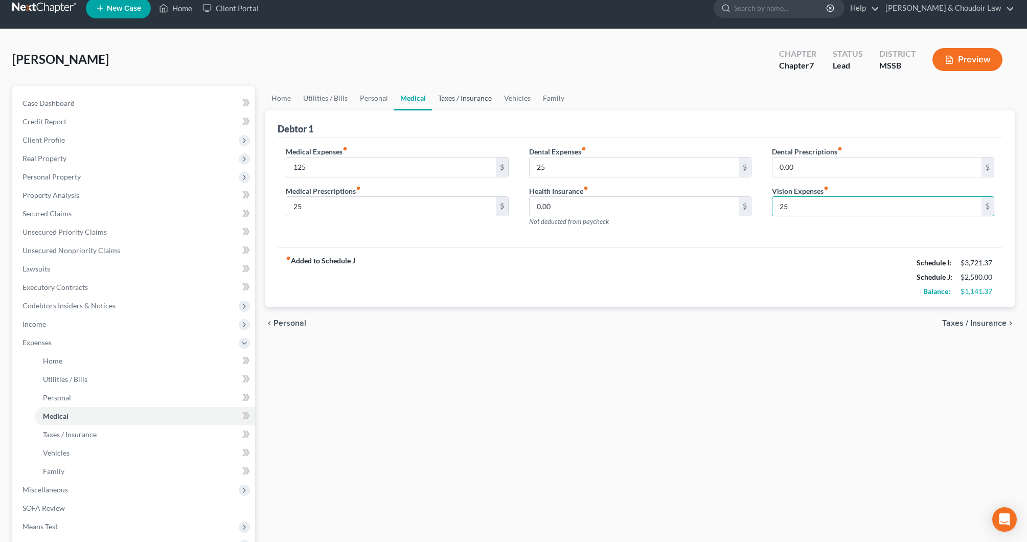
click at [452, 100] on link "Taxes / Insurance" at bounding box center [465, 98] width 66 height 25
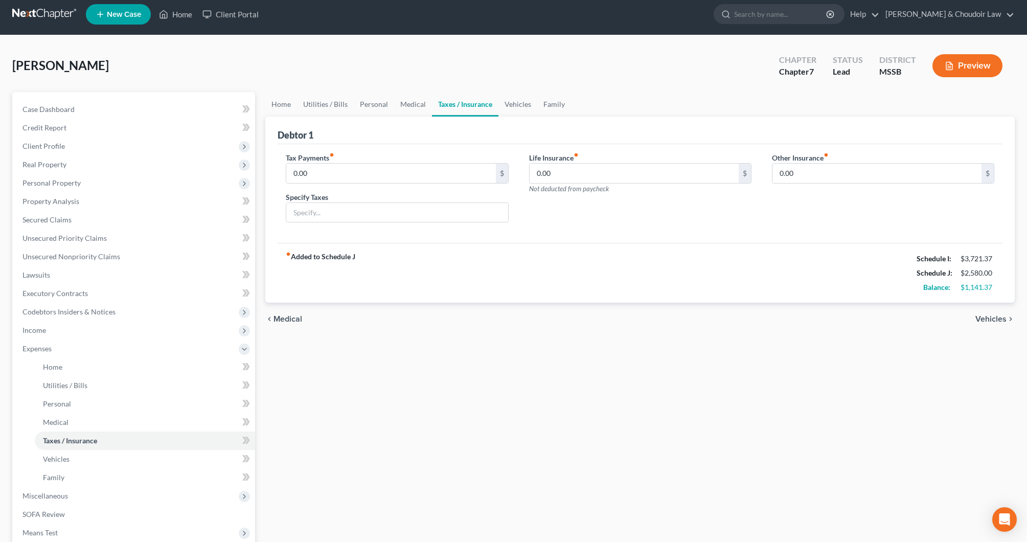
scroll to position [6, 1]
drag, startPoint x: 349, startPoint y: 173, endPoint x: 257, endPoint y: 170, distance: 92.1
click at [257, 170] on div "Petition Navigation Case Dashboard Payments Invoices Payments Payments Credit R…" at bounding box center [513, 360] width 1013 height 535
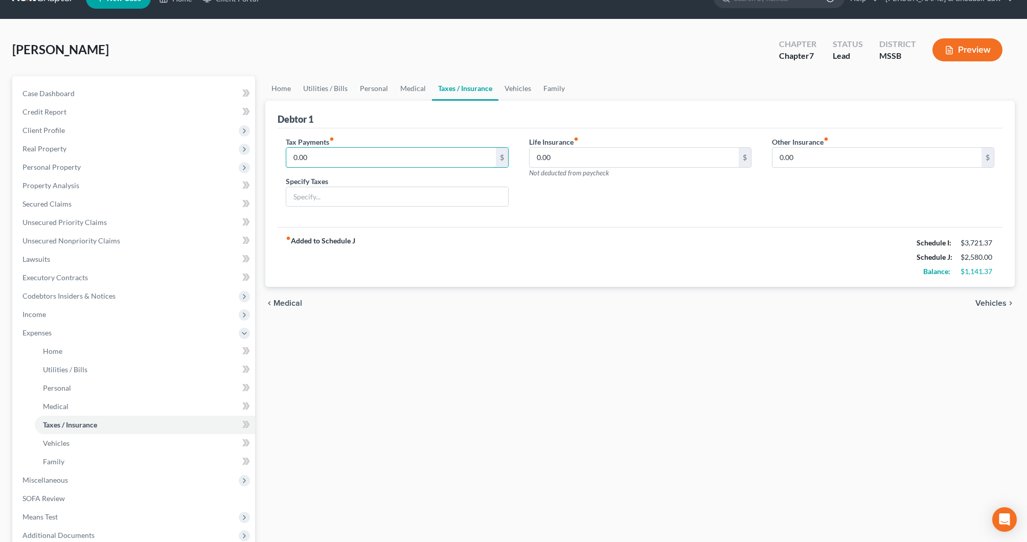
scroll to position [25, 0]
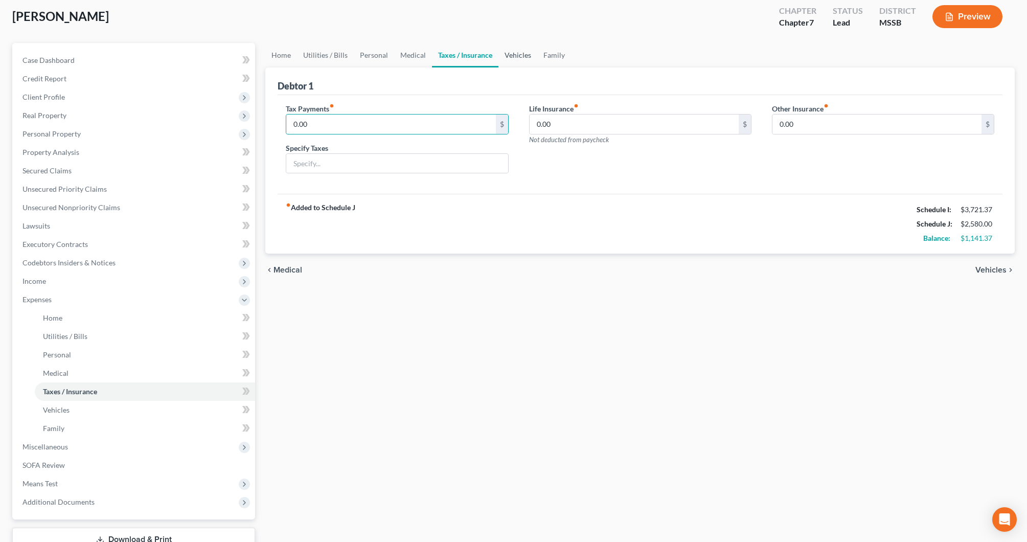
click at [511, 55] on link "Vehicles" at bounding box center [518, 55] width 39 height 25
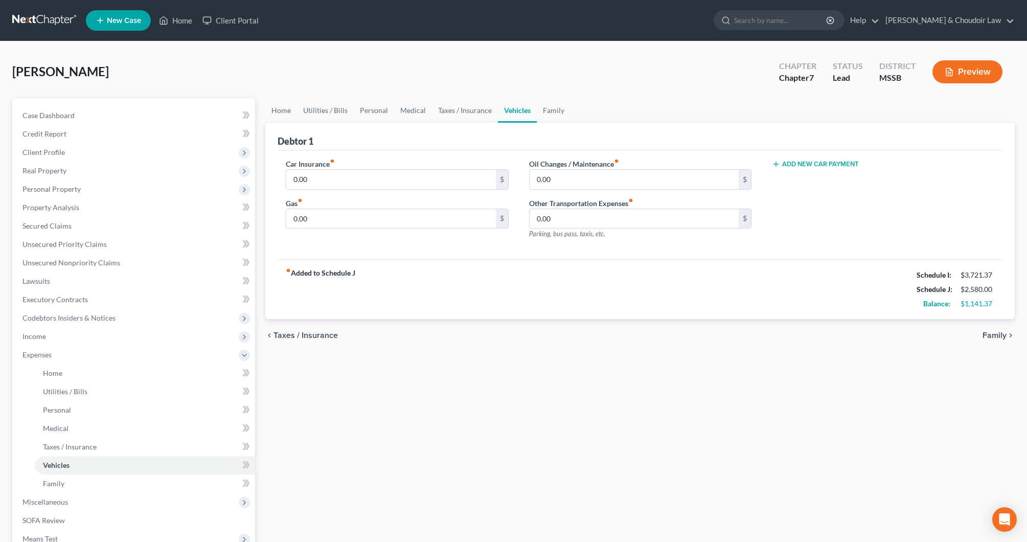
scroll to position [1, 1]
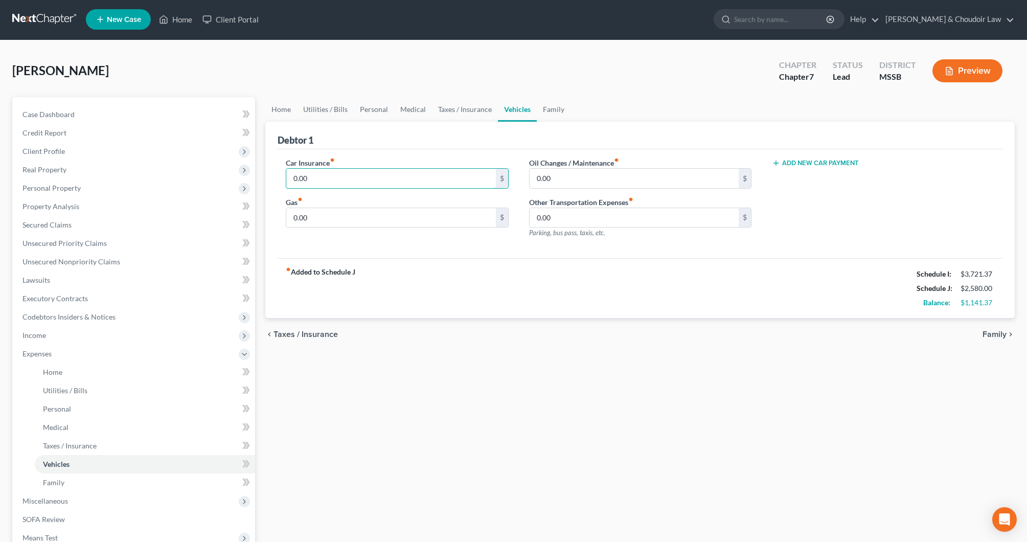
click at [265, 179] on div "Debtor 1 Car Insurance fiber_manual_record 0.00 $ Gas fiber_manual_record 0.00 …" at bounding box center [640, 220] width 750 height 197
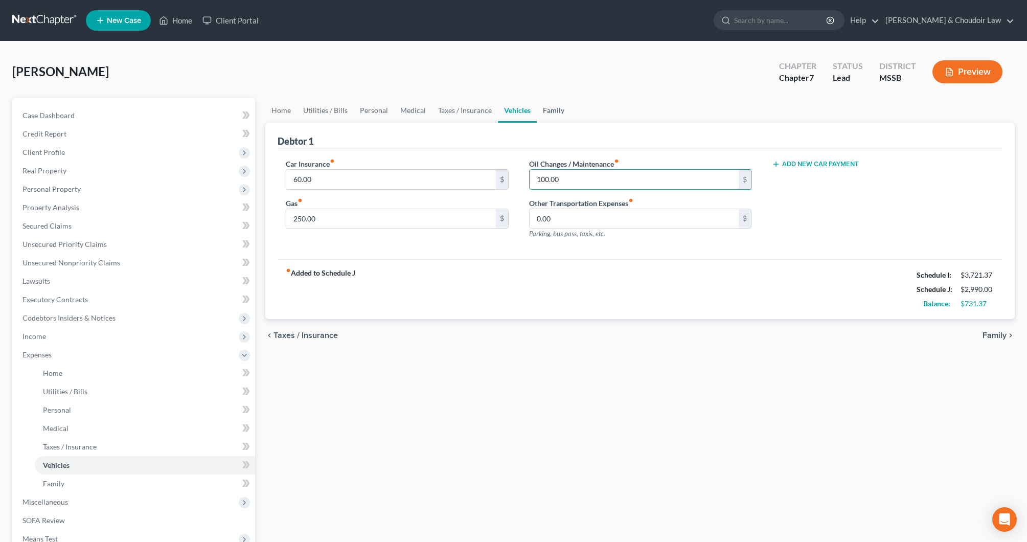
scroll to position [0, 0]
click at [549, 104] on link "Family" at bounding box center [554, 110] width 34 height 25
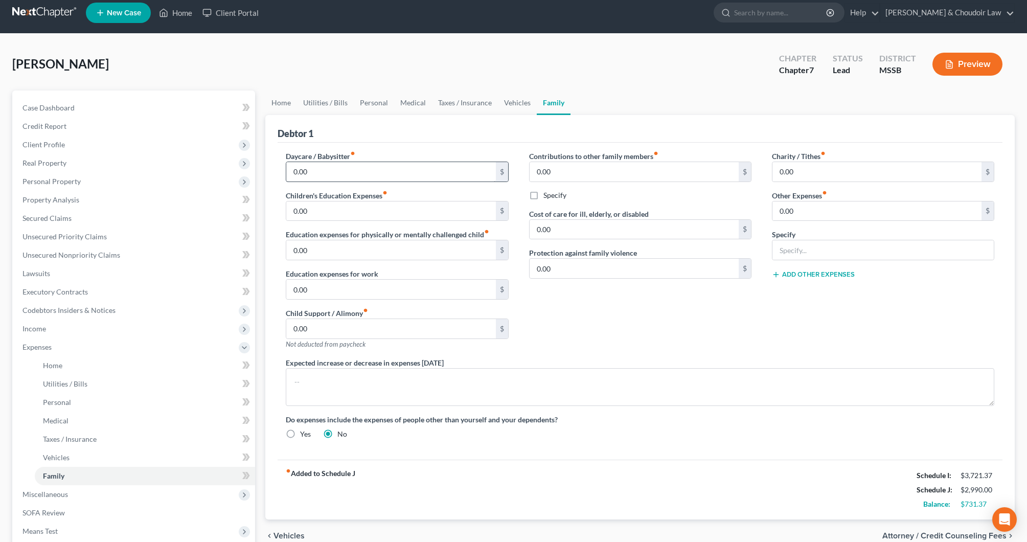
scroll to position [9, 0]
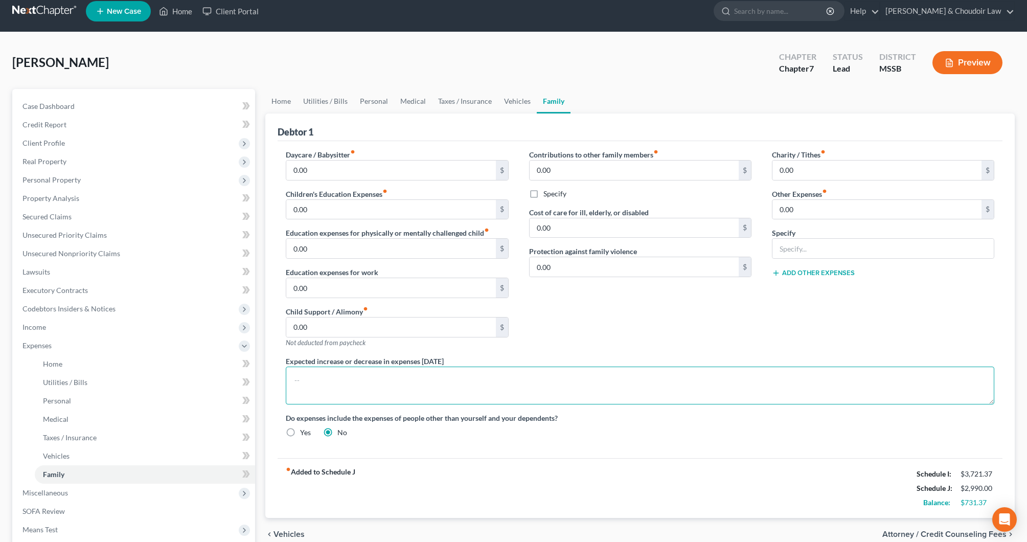
click at [433, 395] on textarea at bounding box center [640, 386] width 709 height 38
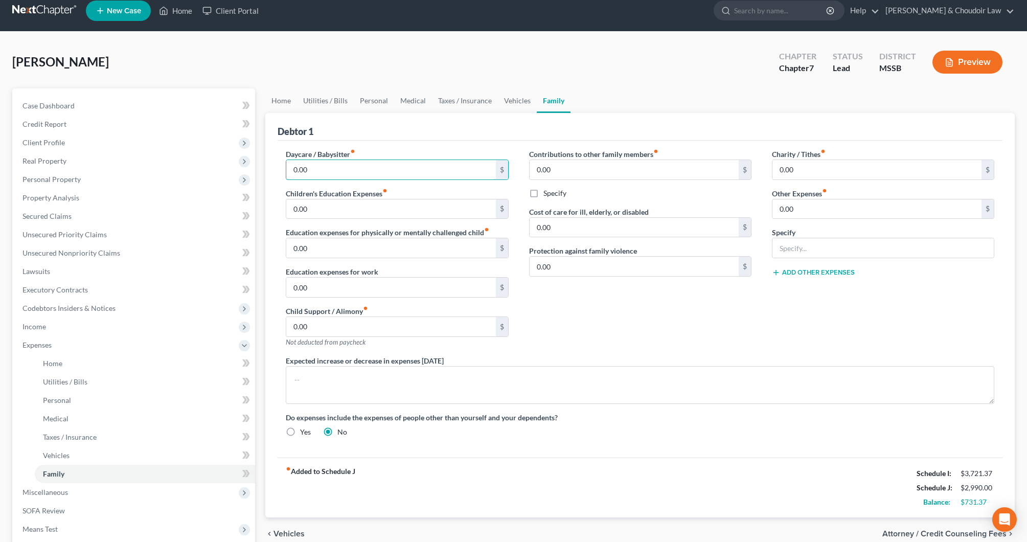
drag, startPoint x: 317, startPoint y: 169, endPoint x: 276, endPoint y: 169, distance: 41.4
click at [276, 169] on div "Daycare / Babysitter fiber_manual_record 0.00 $ Children's Education Expenses f…" at bounding box center [397, 252] width 243 height 207
click at [288, 104] on link "Home" at bounding box center [281, 100] width 32 height 25
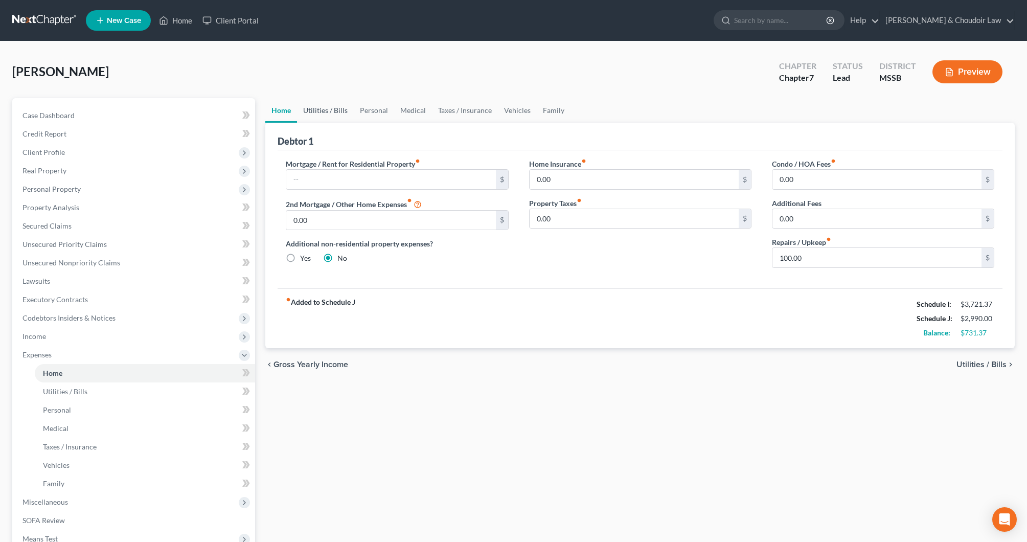
click at [321, 111] on link "Utilities / Bills" at bounding box center [325, 110] width 57 height 25
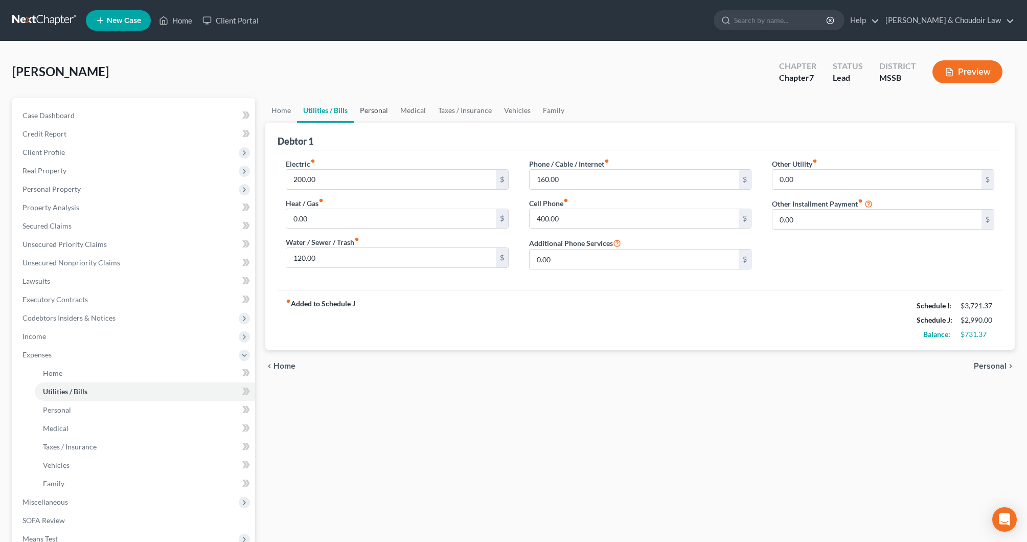
click at [375, 113] on link "Personal" at bounding box center [374, 110] width 40 height 25
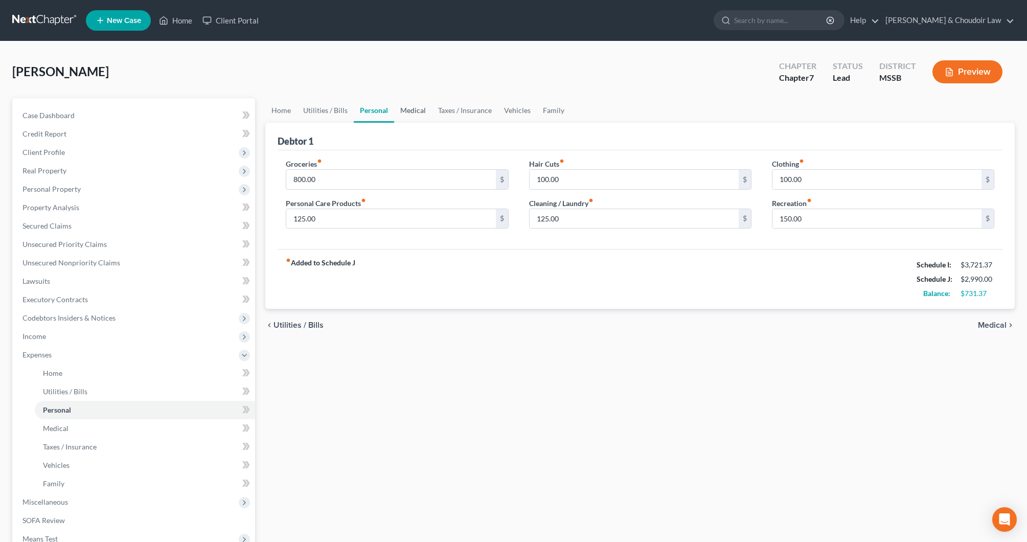
click at [412, 110] on link "Medical" at bounding box center [413, 110] width 38 height 25
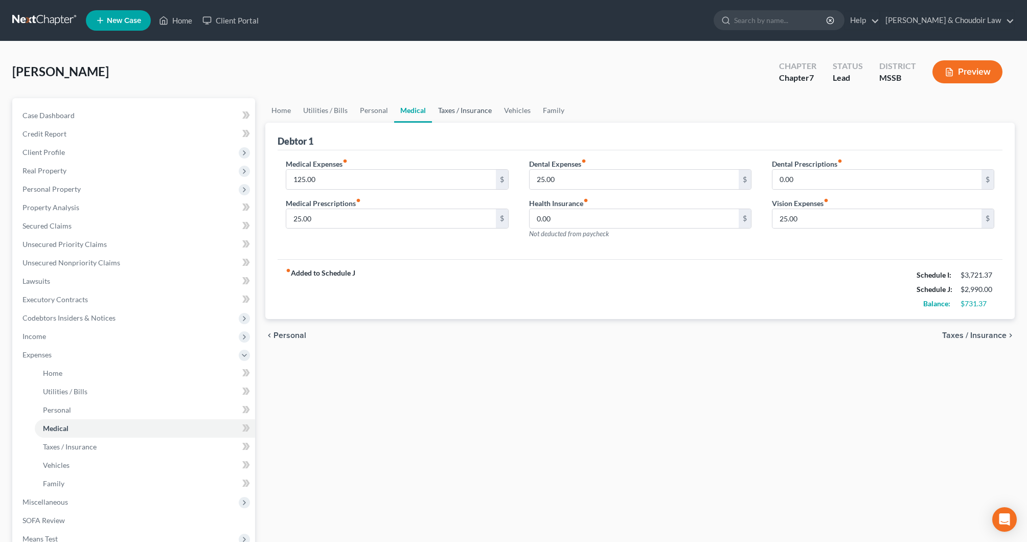
click at [470, 111] on link "Taxes / Insurance" at bounding box center [465, 110] width 66 height 25
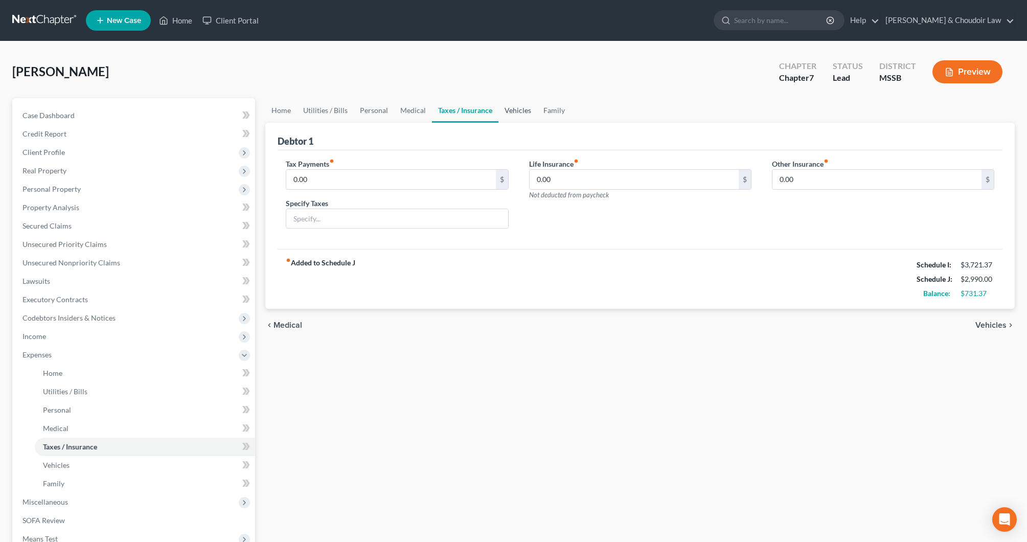
click at [524, 114] on link "Vehicles" at bounding box center [518, 110] width 39 height 25
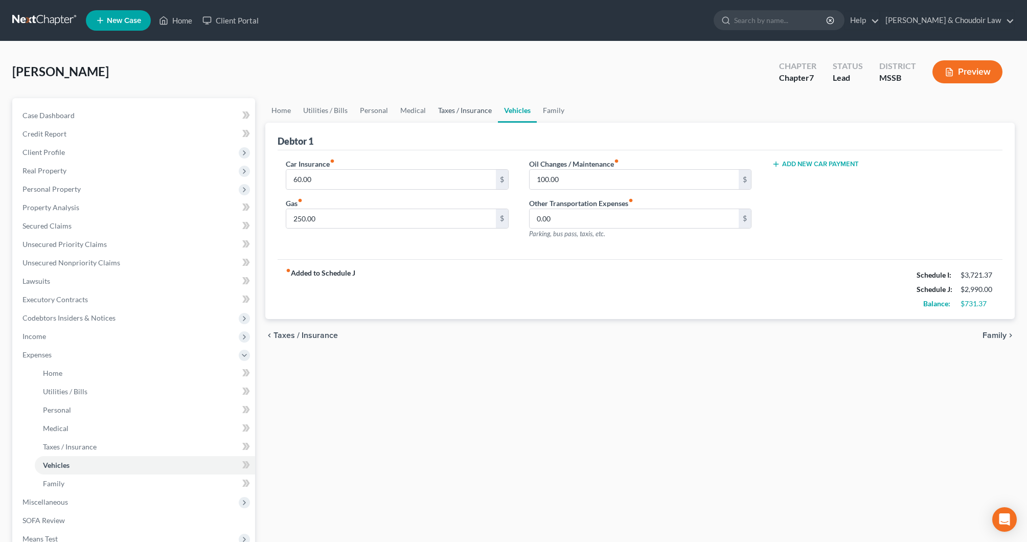
click at [466, 108] on link "Taxes / Insurance" at bounding box center [465, 110] width 66 height 25
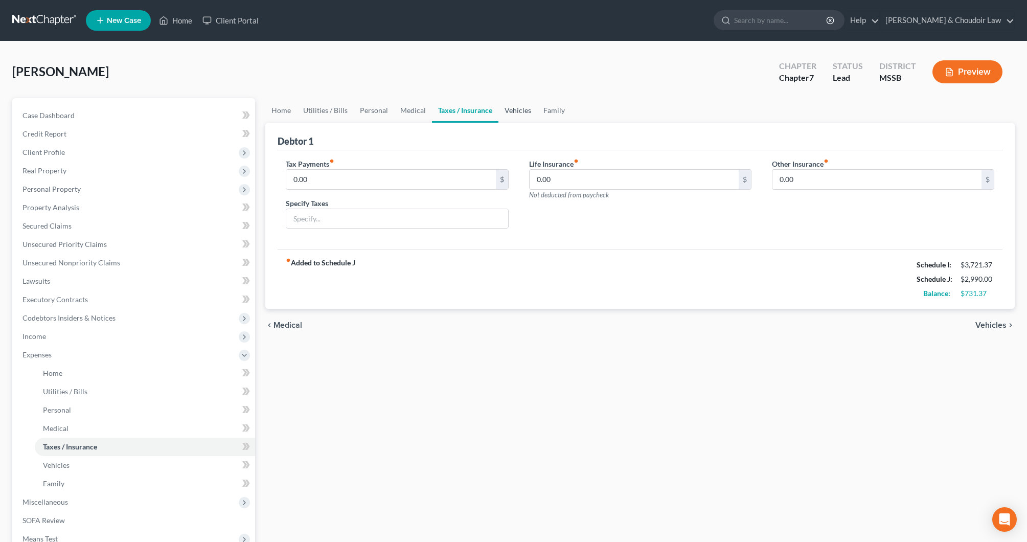
click at [511, 108] on link "Vehicles" at bounding box center [518, 110] width 39 height 25
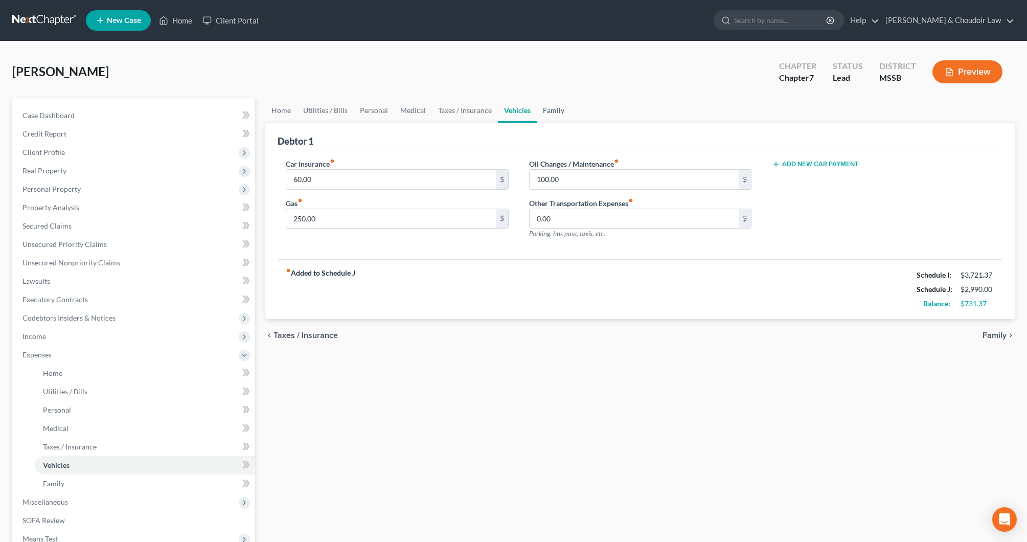
click at [548, 114] on link "Family" at bounding box center [554, 110] width 34 height 25
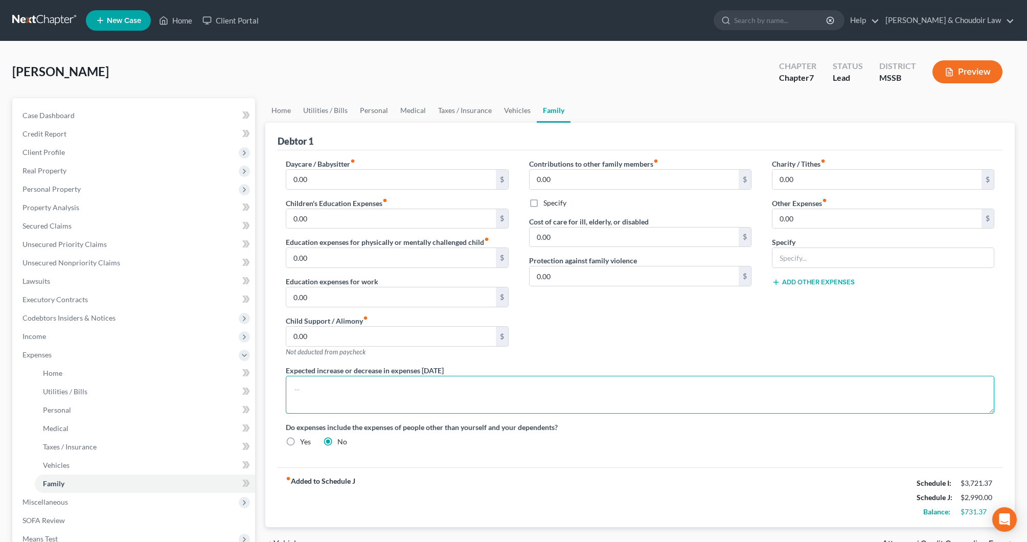
click at [436, 389] on textarea at bounding box center [640, 395] width 709 height 38
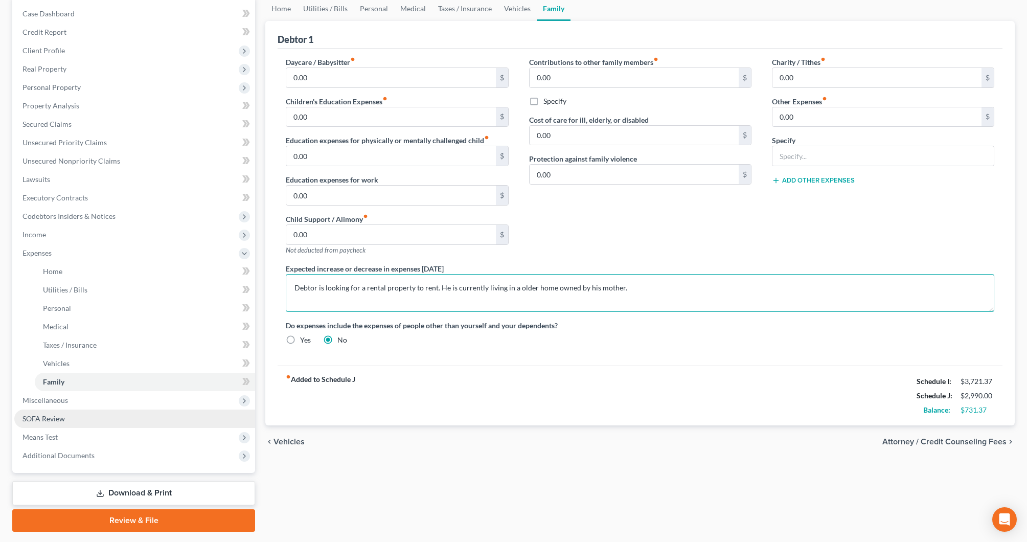
scroll to position [104, 0]
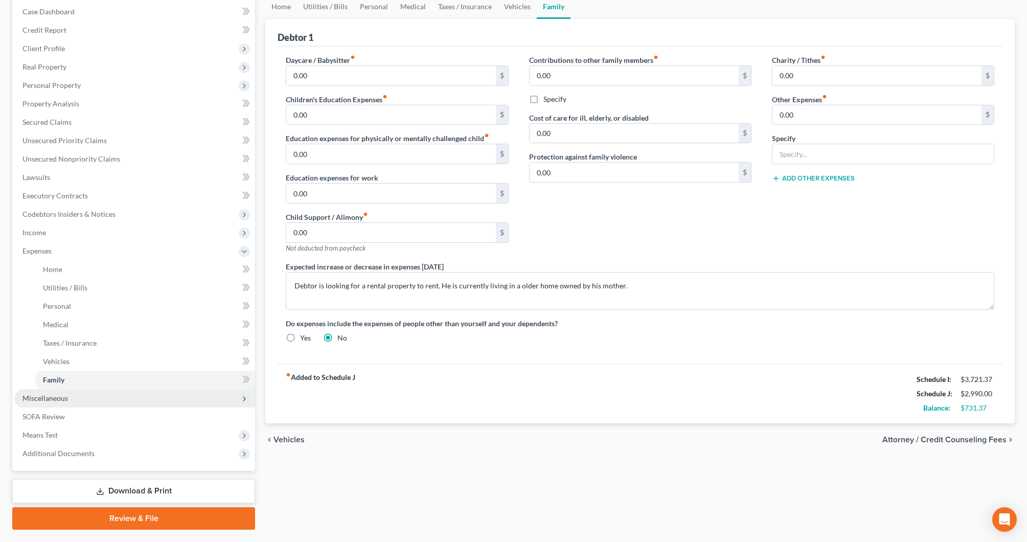
click at [66, 402] on span "Miscellaneous" at bounding box center [134, 398] width 241 height 18
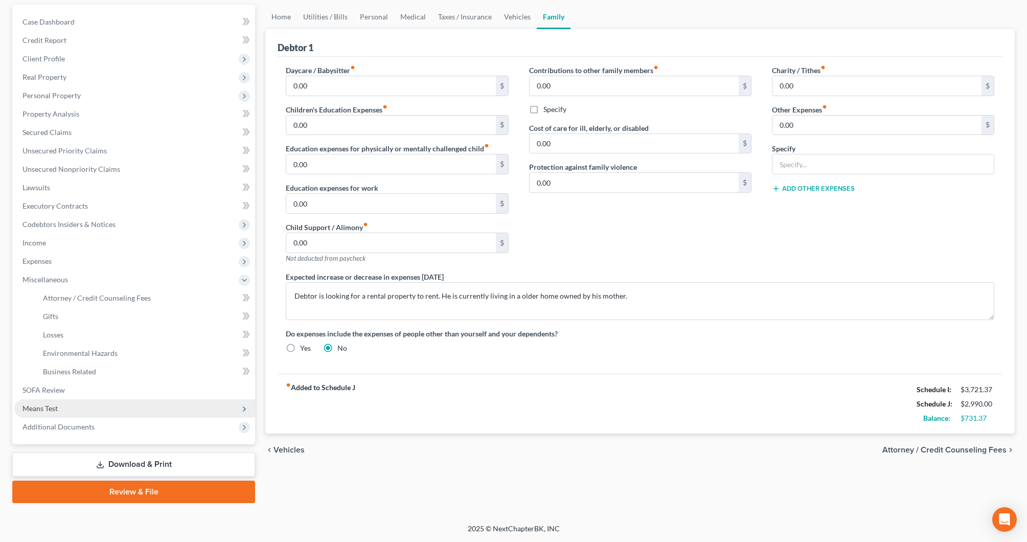
scroll to position [94, 0]
click at [103, 302] on link "Attorney / Credit Counseling Fees" at bounding box center [145, 298] width 220 height 18
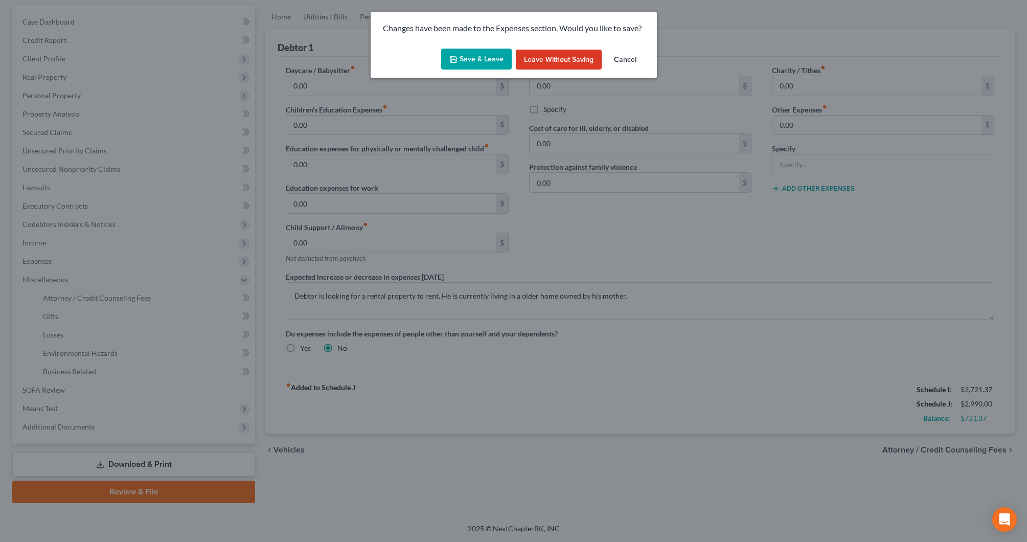
click at [469, 53] on button "Save & Leave" at bounding box center [476, 59] width 71 height 21
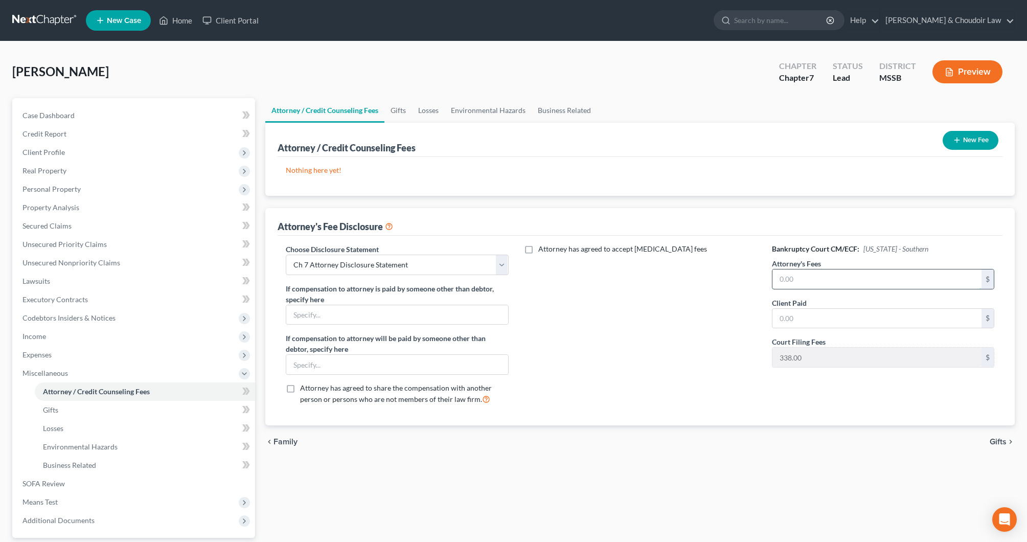
click at [804, 278] on input "text" at bounding box center [877, 278] width 209 height 19
click at [827, 315] on input "text" at bounding box center [877, 318] width 209 height 19
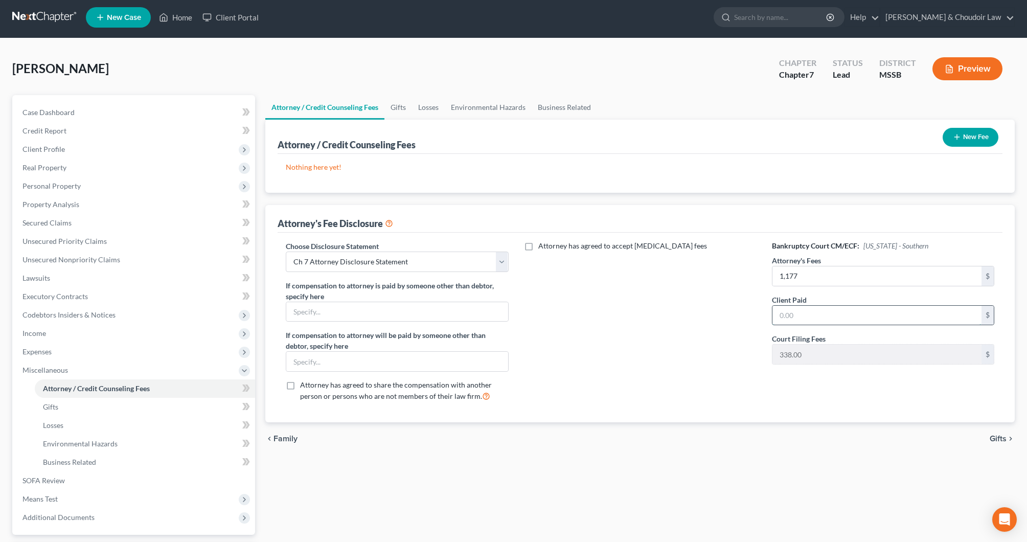
scroll to position [7, 0]
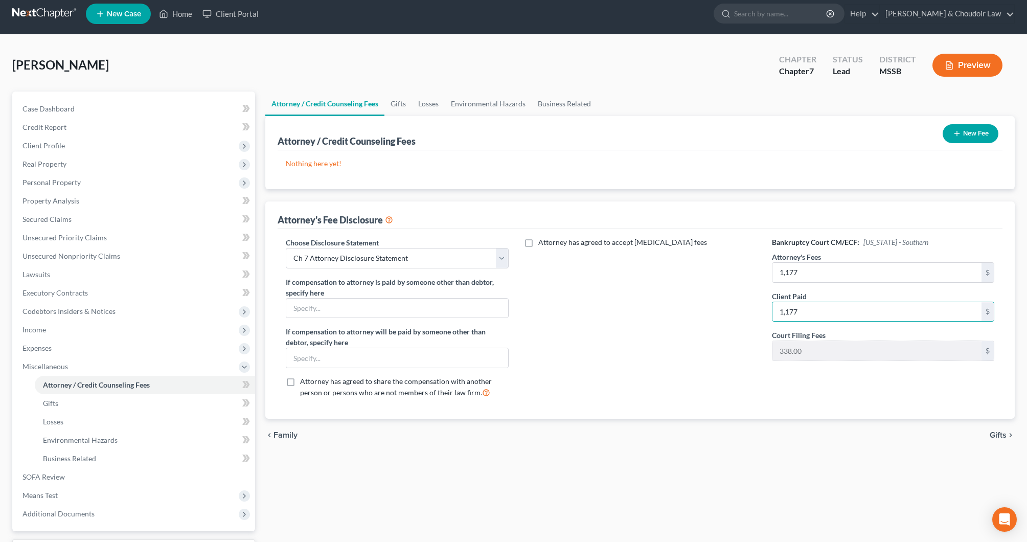
click at [749, 314] on div "Attorney has agreed to accept [MEDICAL_DATA] fees" at bounding box center [640, 321] width 243 height 169
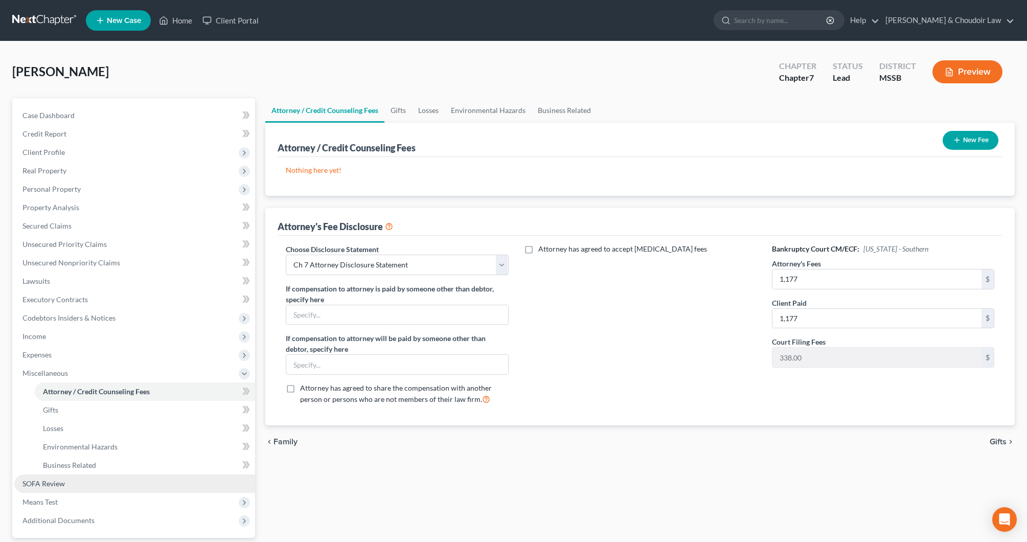
scroll to position [0, 0]
click at [52, 487] on span "SOFA Review" at bounding box center [44, 483] width 42 height 9
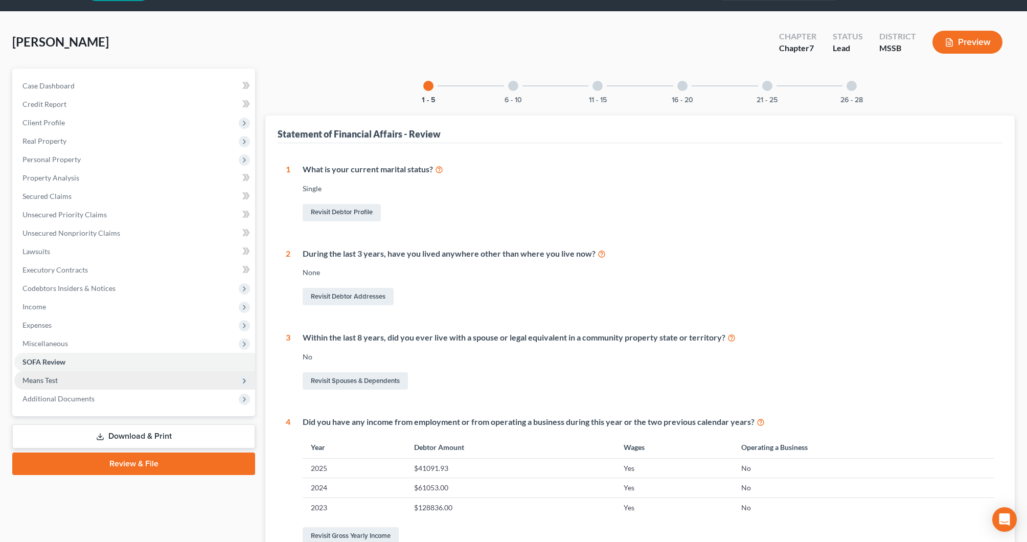
scroll to position [33, 0]
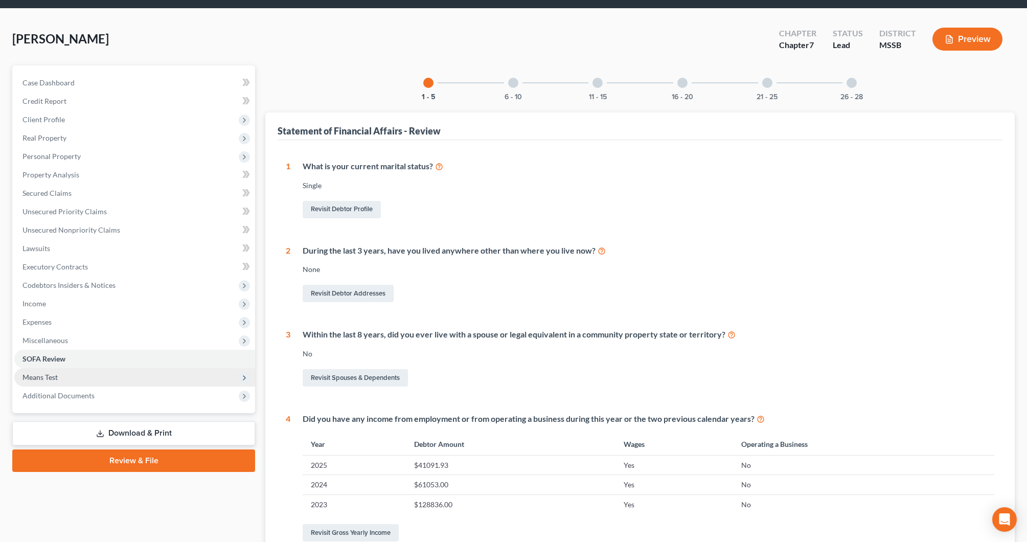
click at [74, 382] on span "Means Test" at bounding box center [134, 377] width 241 height 18
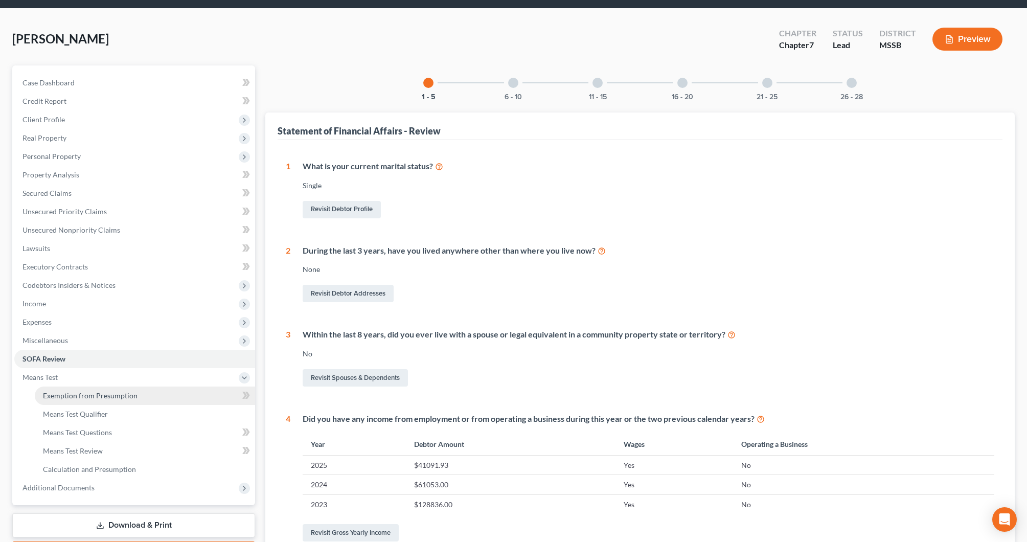
click at [75, 389] on link "Exemption from Presumption" at bounding box center [145, 396] width 220 height 18
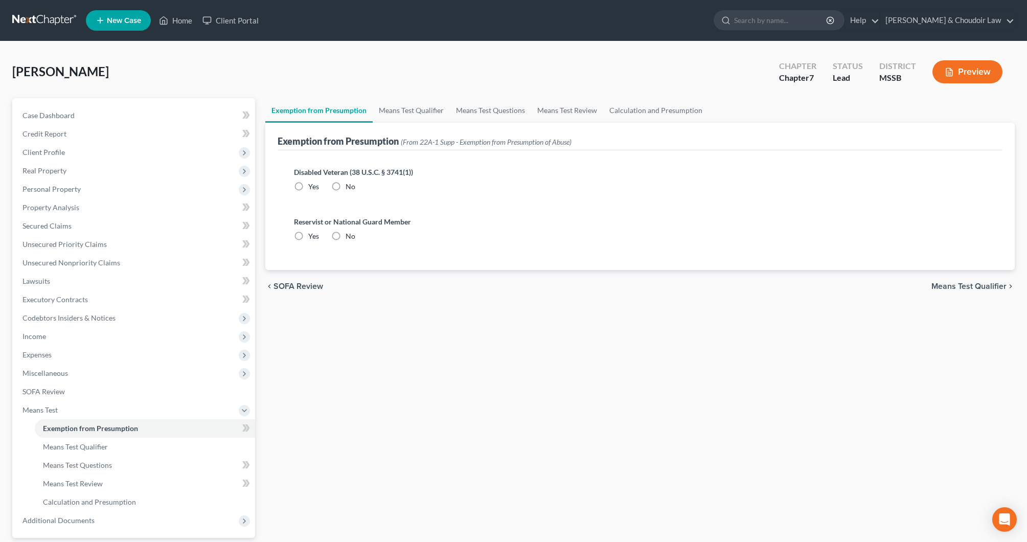
click at [346, 185] on label "No" at bounding box center [351, 187] width 10 height 10
click at [350, 185] on input "No" at bounding box center [353, 185] width 7 height 7
click at [346, 238] on label "No" at bounding box center [351, 236] width 10 height 10
click at [350, 238] on input "No" at bounding box center [353, 234] width 7 height 7
click at [437, 107] on link "Means Test Qualifier" at bounding box center [411, 110] width 77 height 25
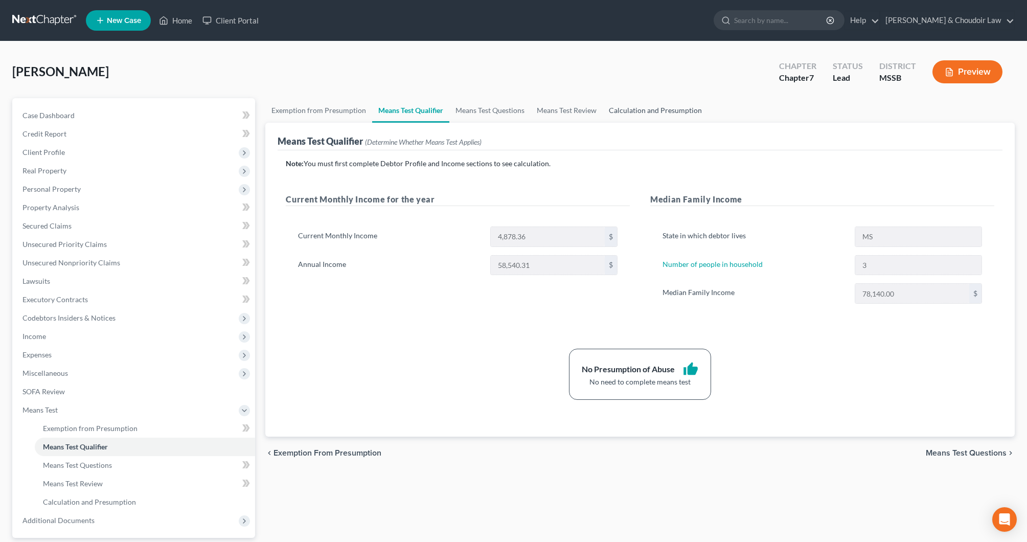
click at [641, 102] on link "Calculation and Presumption" at bounding box center [655, 110] width 105 height 25
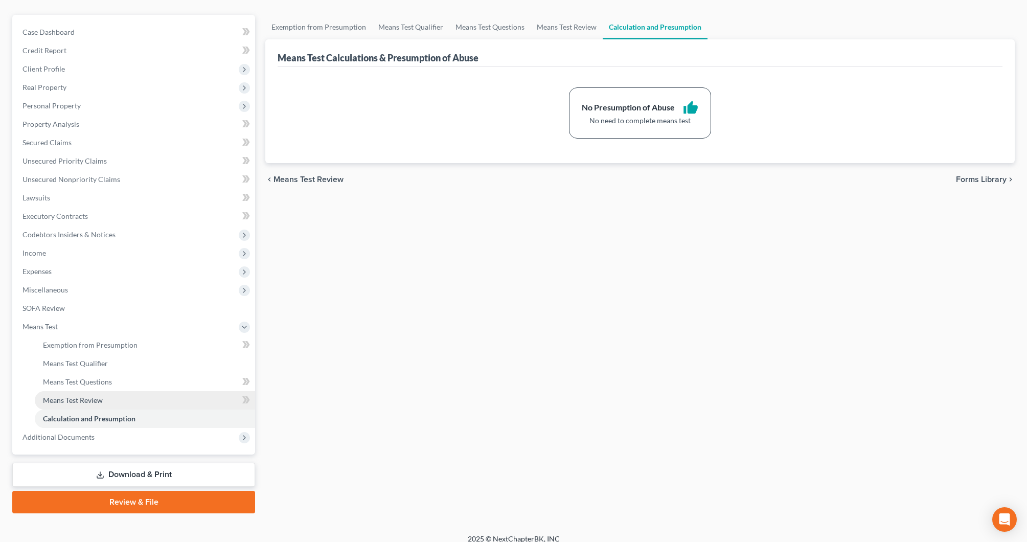
scroll to position [84, 0]
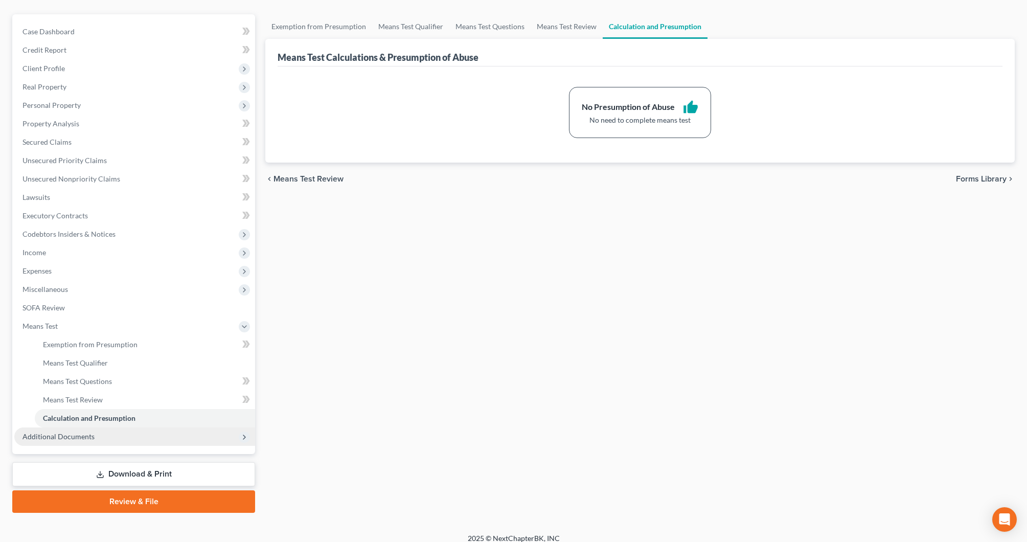
click at [94, 435] on span "Additional Documents" at bounding box center [134, 437] width 241 height 18
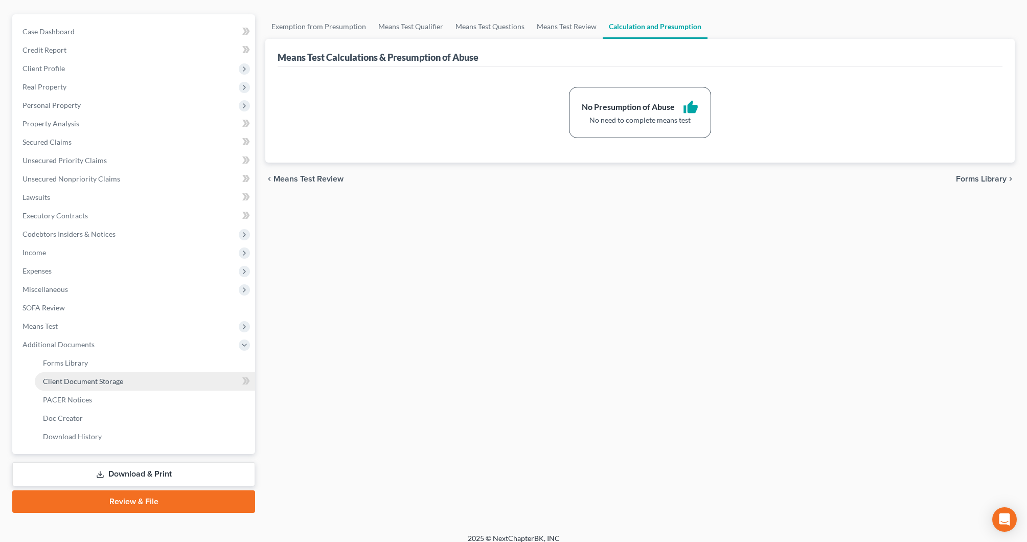
click at [104, 384] on span "Client Document Storage" at bounding box center [83, 381] width 80 height 9
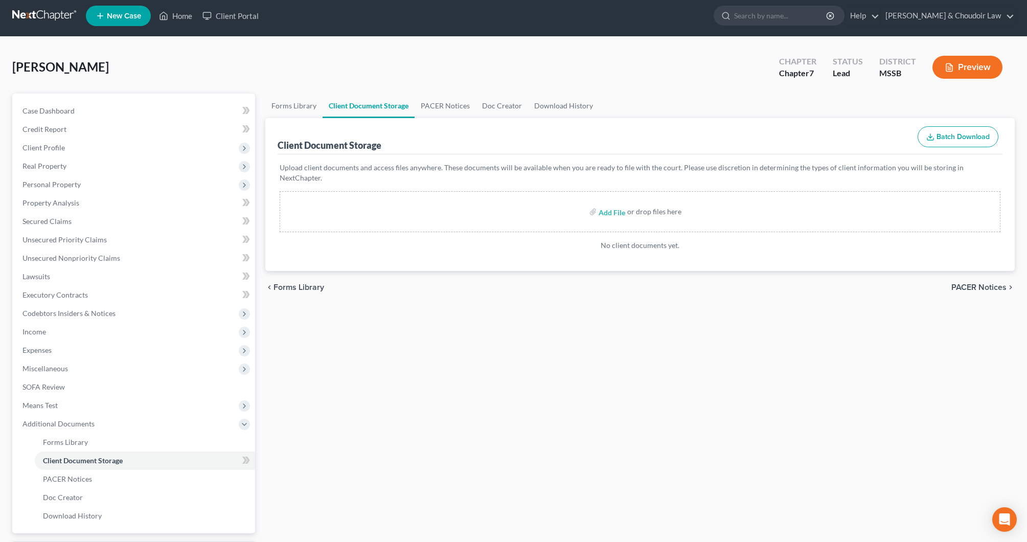
scroll to position [5, 0]
click at [610, 203] on input "file" at bounding box center [611, 212] width 25 height 18
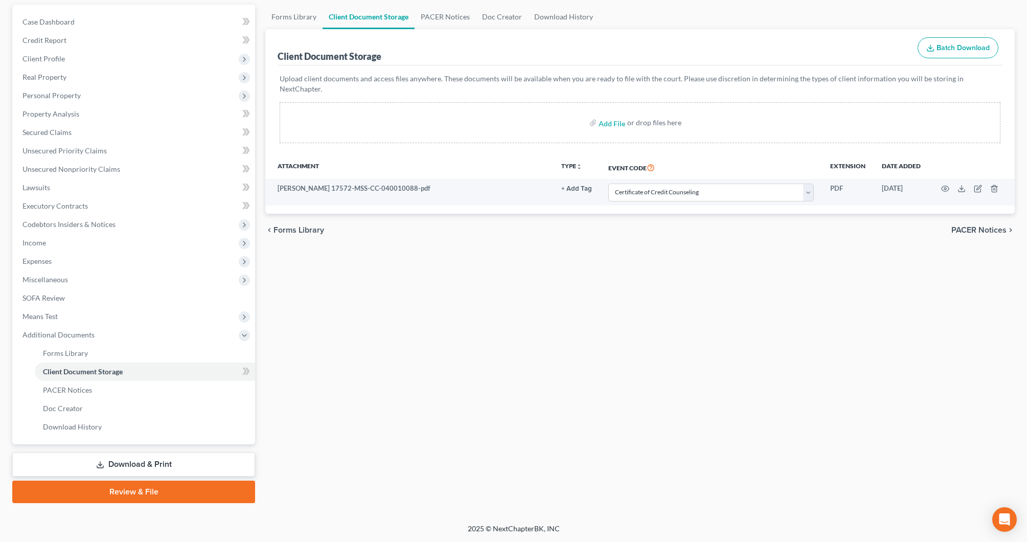
click at [189, 458] on link "Download & Print" at bounding box center [133, 465] width 243 height 24
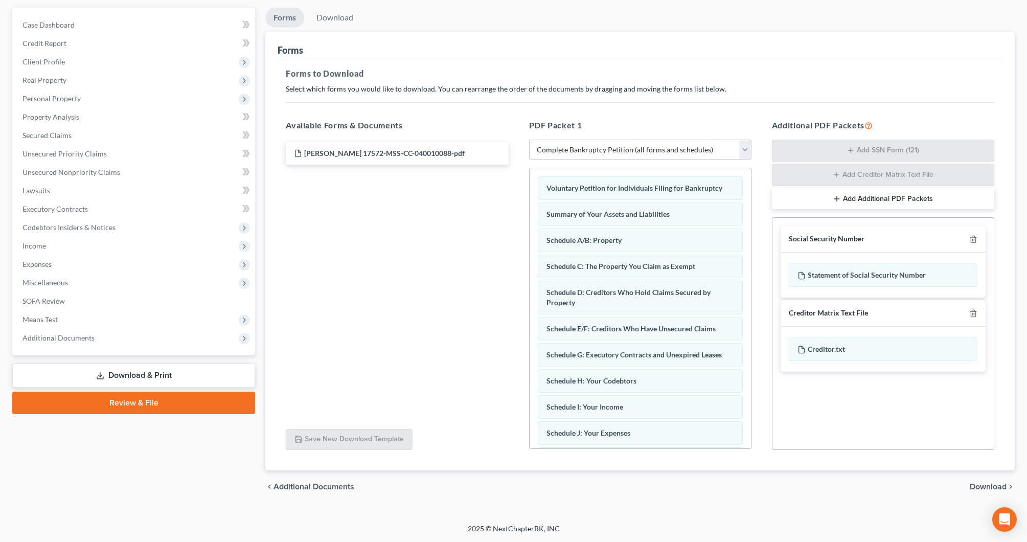
click at [975, 483] on span "Download" at bounding box center [988, 487] width 37 height 8
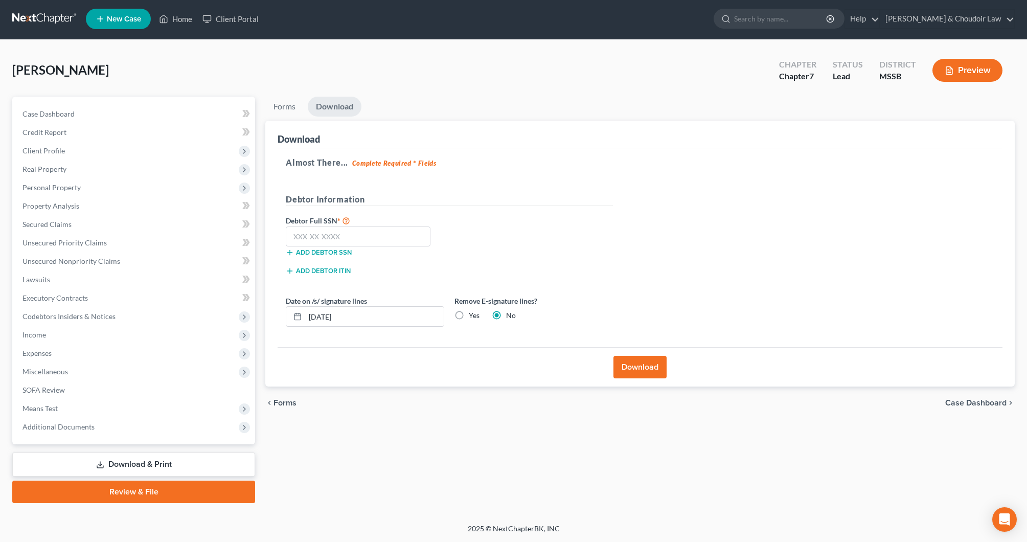
scroll to position [2, 0]
click at [405, 241] on input "text" at bounding box center [358, 237] width 145 height 20
click at [469, 317] on label "Yes" at bounding box center [474, 315] width 11 height 10
click at [473, 317] on input "Yes" at bounding box center [476, 313] width 7 height 7
drag, startPoint x: 327, startPoint y: 318, endPoint x: 338, endPoint y: 322, distance: 11.3
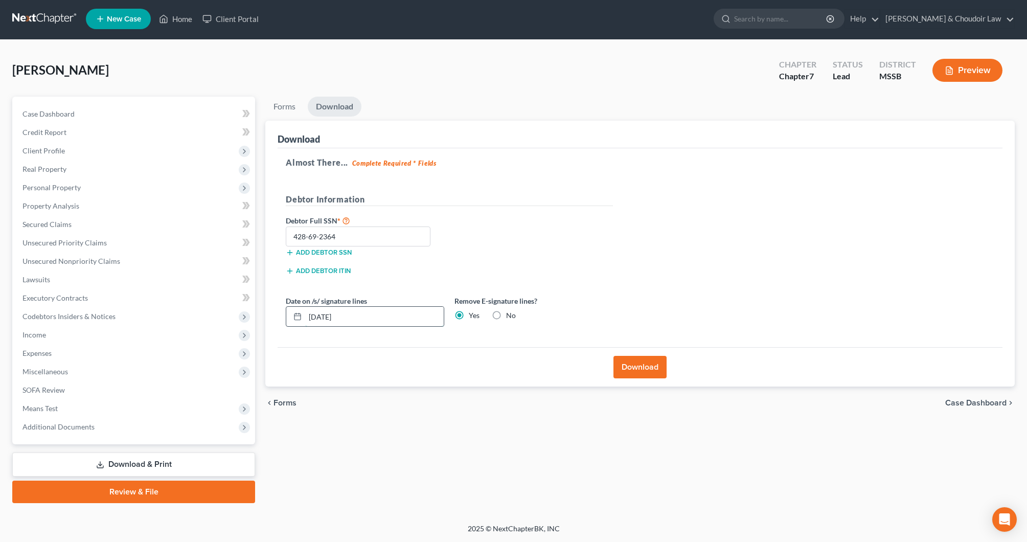
click at [328, 318] on input "[DATE]" at bounding box center [374, 316] width 139 height 19
click at [656, 359] on button "Download" at bounding box center [640, 367] width 53 height 23
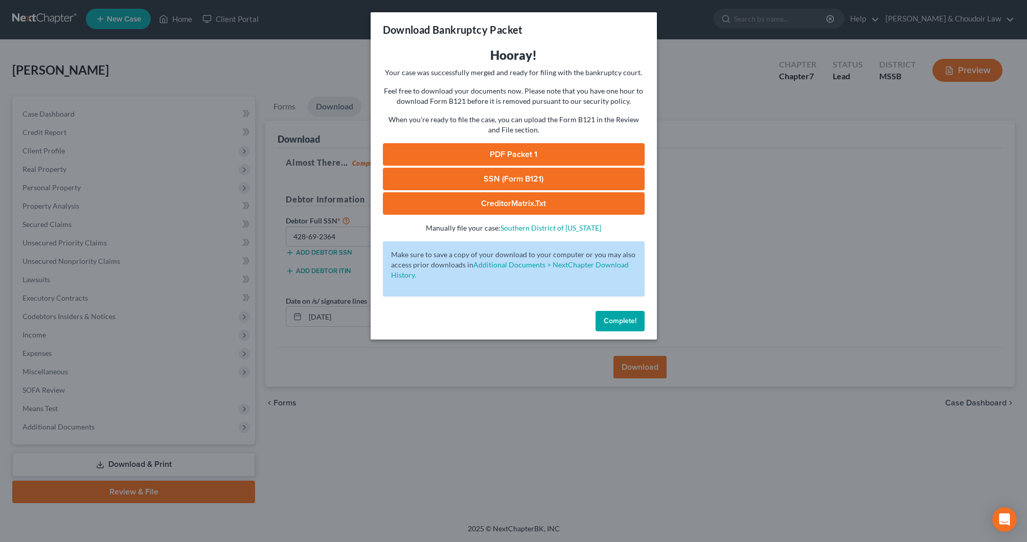
click at [572, 151] on link "PDF Packet 1" at bounding box center [514, 154] width 262 height 23
click at [553, 185] on link "SSN (Form B121)" at bounding box center [514, 179] width 262 height 23
click at [635, 323] on span "Complete!" at bounding box center [620, 321] width 33 height 9
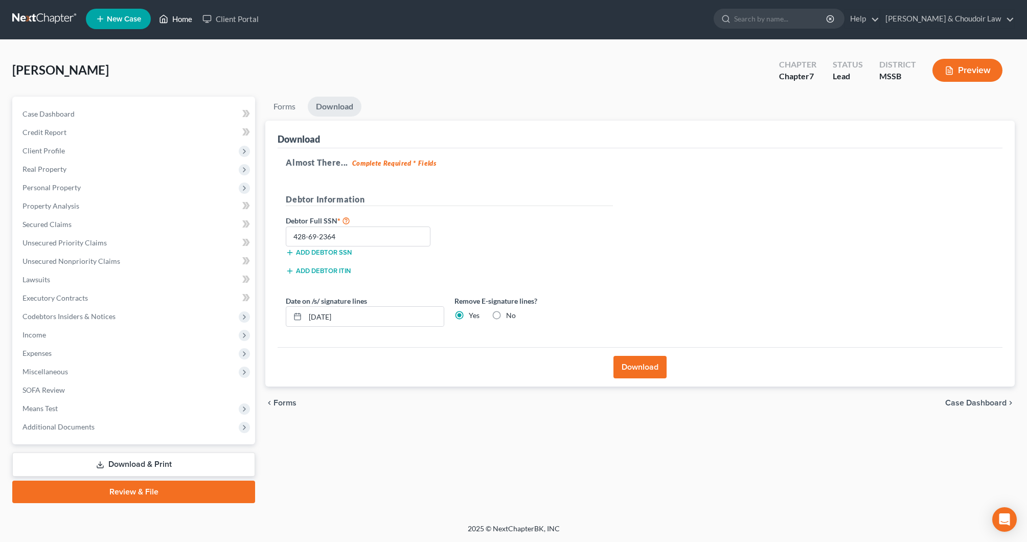
click at [177, 16] on link "Home" at bounding box center [175, 19] width 43 height 18
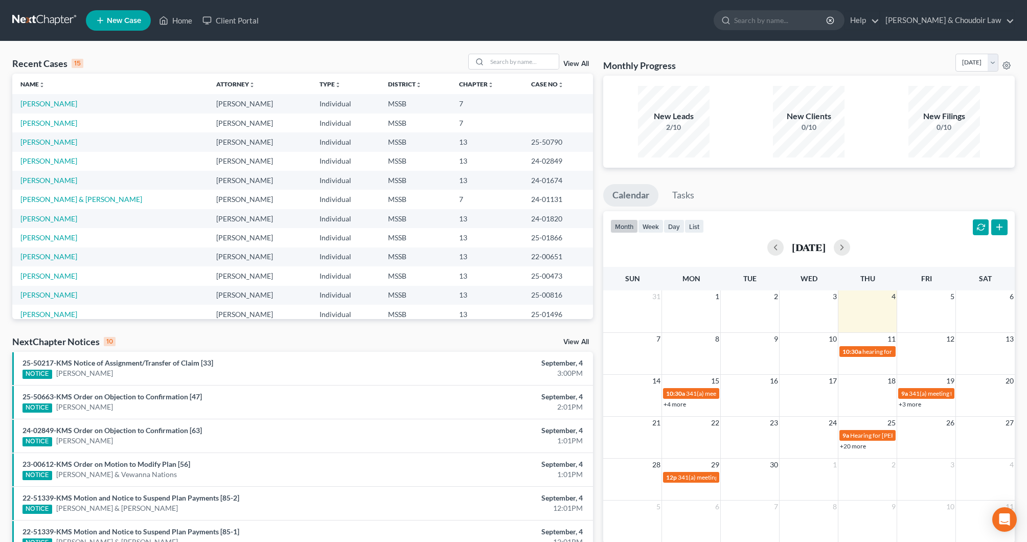
click at [119, 20] on span "New Case" at bounding box center [124, 21] width 34 height 8
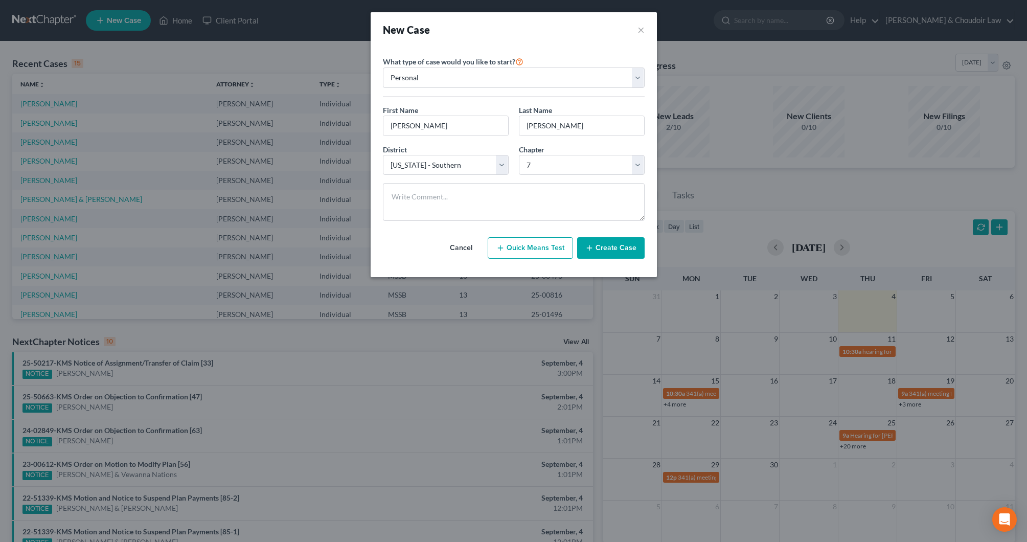
click at [636, 254] on button "Create Case" at bounding box center [611, 247] width 68 height 21
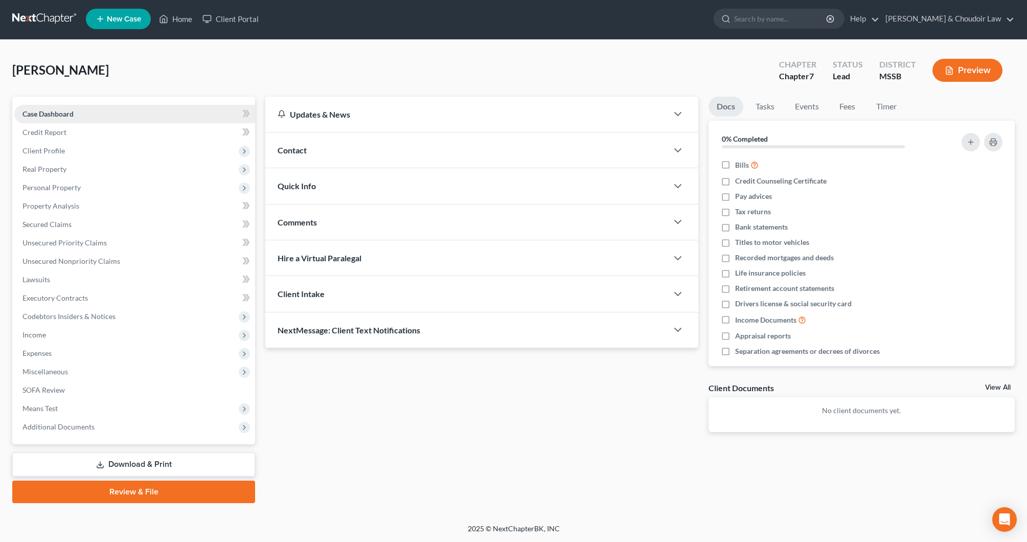
scroll to position [2, 0]
click at [48, 153] on span "Client Profile" at bounding box center [44, 150] width 42 height 9
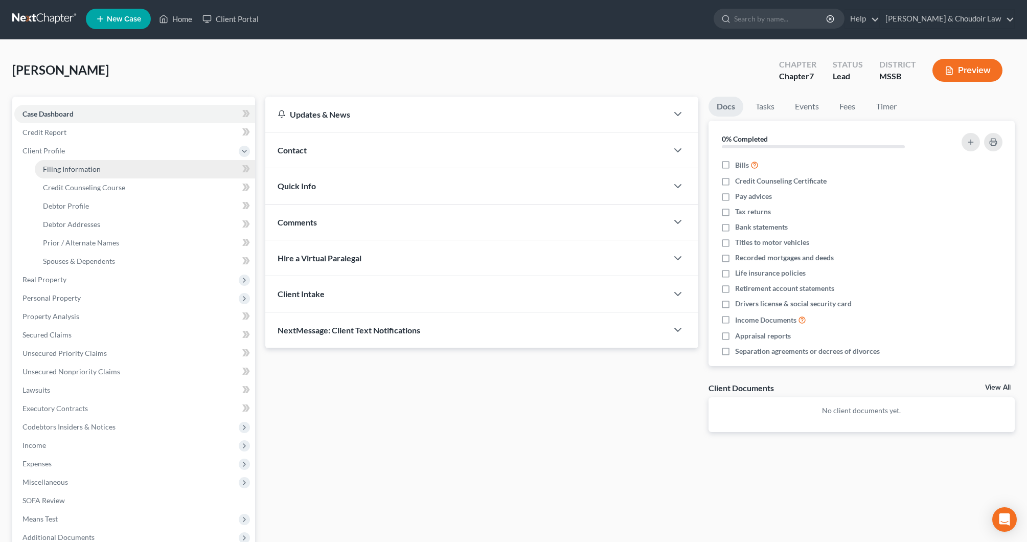
click at [60, 174] on link "Filing Information" at bounding box center [145, 169] width 220 height 18
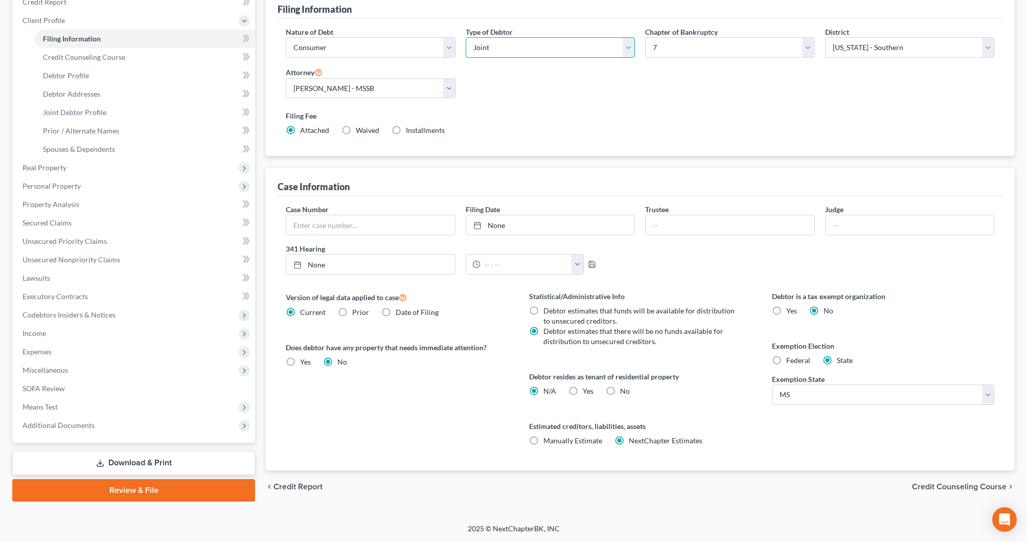
scroll to position [132, 0]
click at [624, 392] on span "No" at bounding box center [625, 391] width 10 height 9
click at [624, 392] on input "No" at bounding box center [627, 389] width 7 height 7
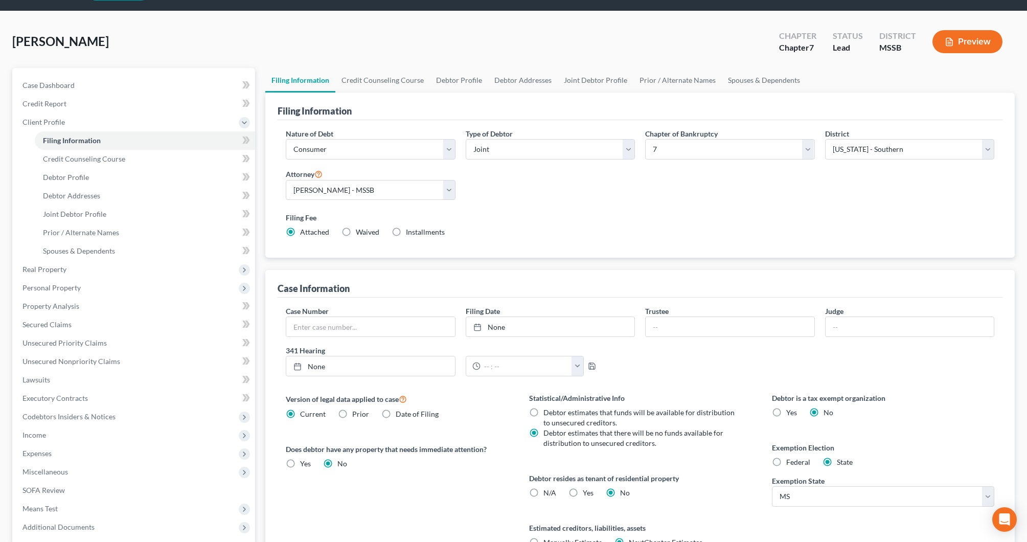
scroll to position [43, 0]
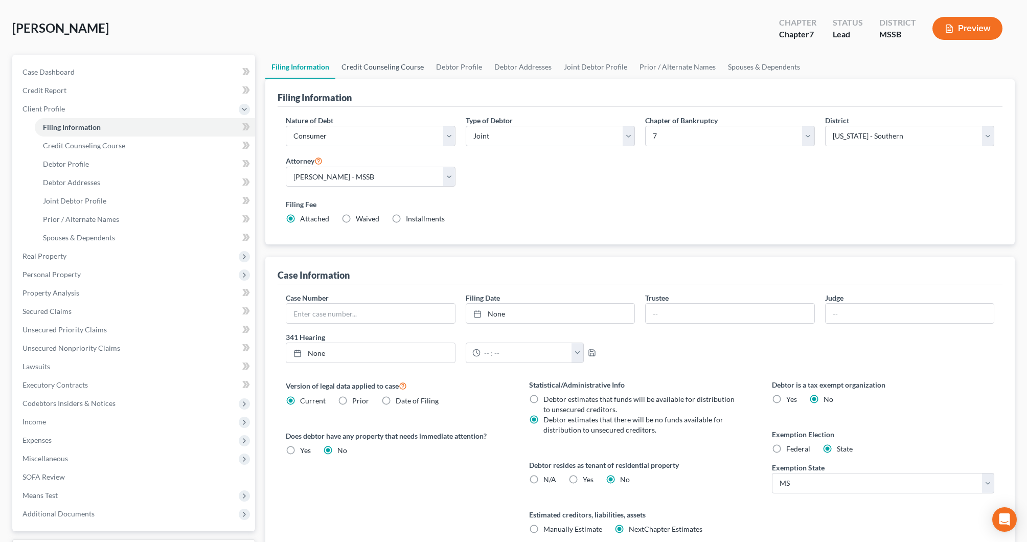
click at [353, 67] on link "Credit Counseling Course" at bounding box center [382, 67] width 95 height 25
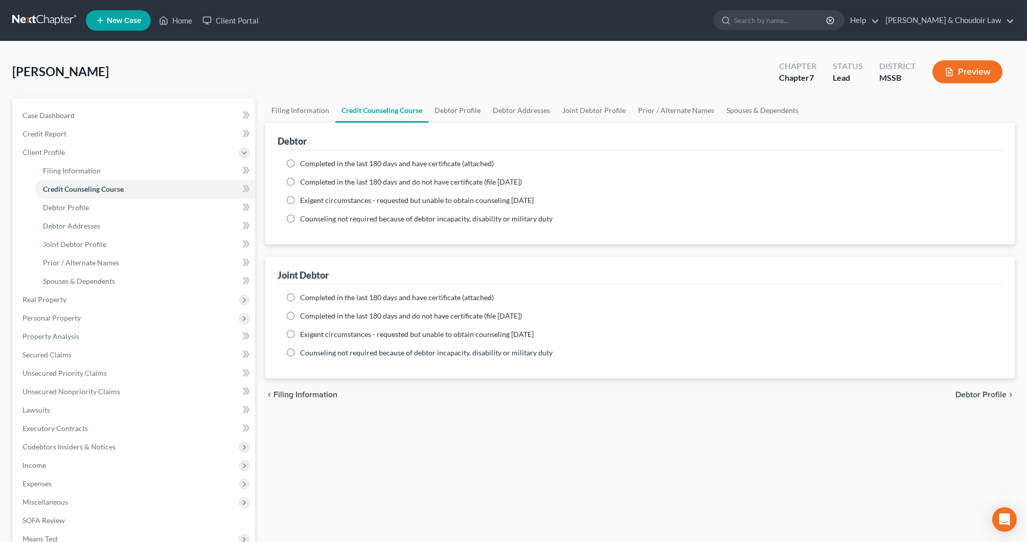
click at [355, 162] on span "Completed in the last 180 days and have certificate (attached)" at bounding box center [397, 163] width 194 height 9
click at [311, 162] on input "Completed in the last 180 days and have certificate (attached)" at bounding box center [307, 162] width 7 height 7
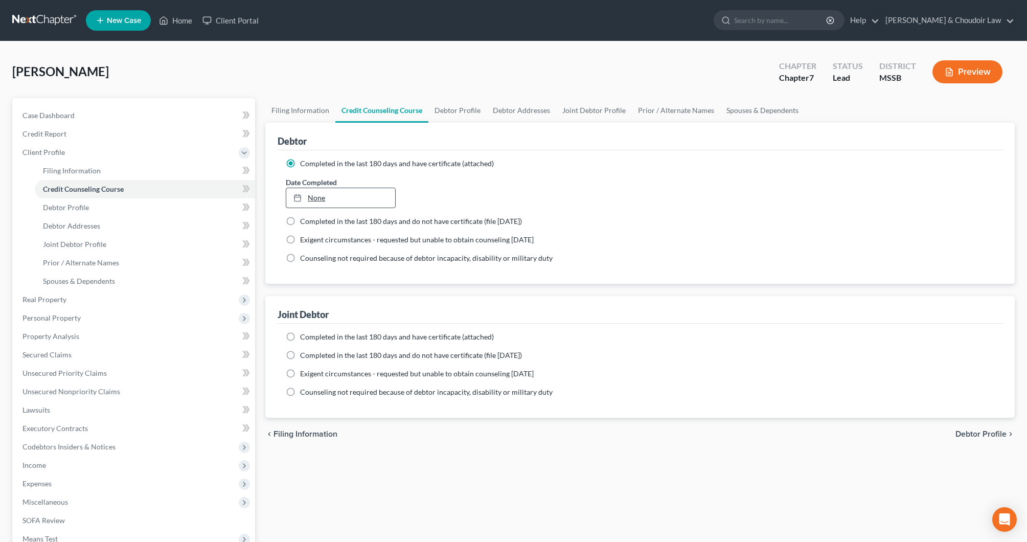
click at [333, 198] on link "None" at bounding box center [340, 197] width 108 height 19
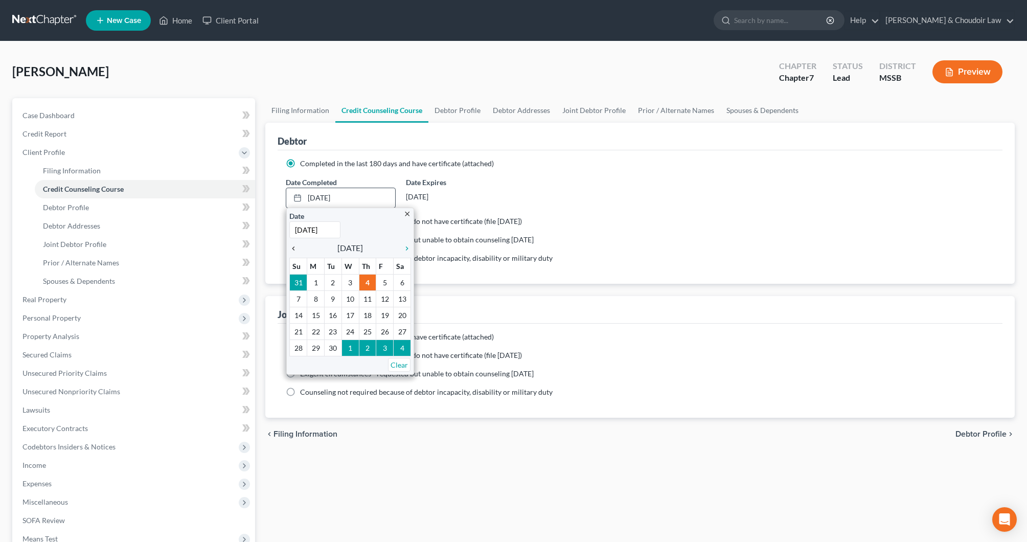
click at [298, 248] on icon "chevron_left" at bounding box center [295, 248] width 13 height 8
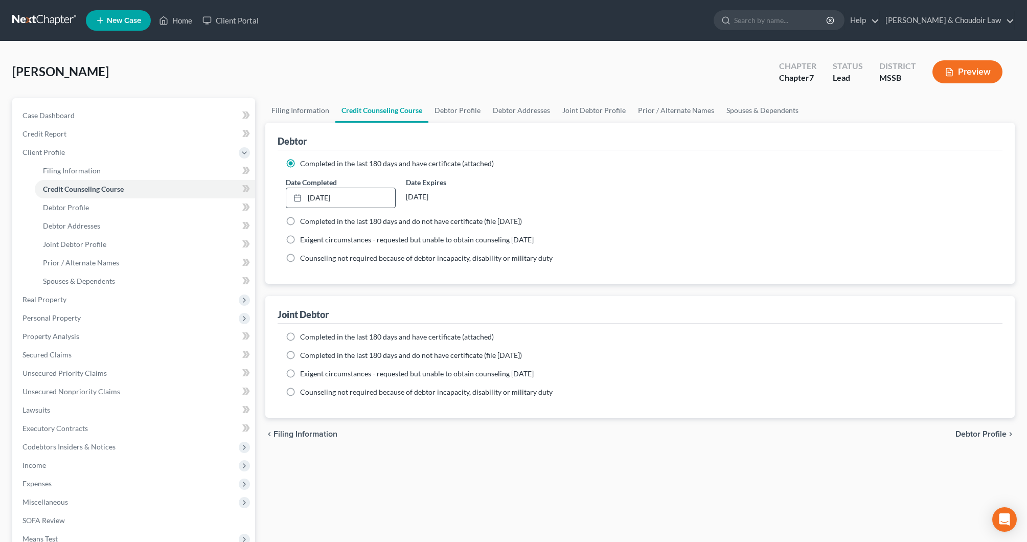
click at [330, 340] on span "Completed in the last 180 days and have certificate (attached)" at bounding box center [397, 336] width 194 height 9
click at [311, 339] on input "Completed in the last 180 days and have certificate (attached)" at bounding box center [307, 335] width 7 height 7
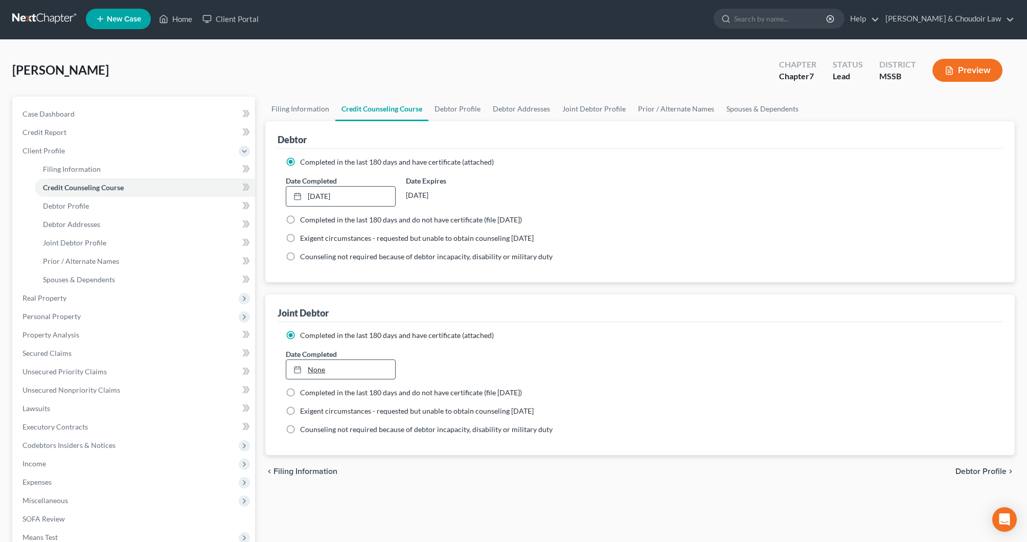
click at [320, 365] on link "None" at bounding box center [340, 369] width 108 height 19
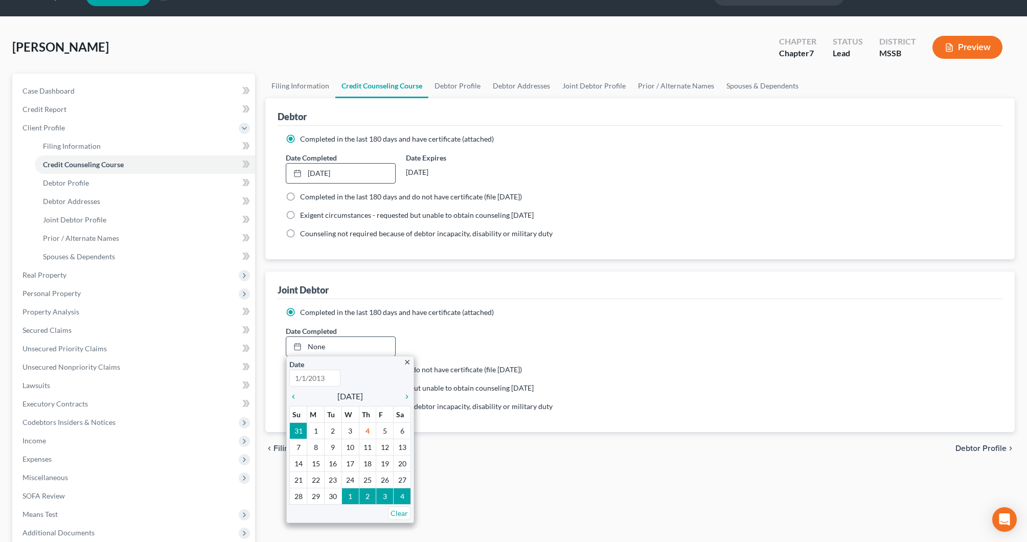
scroll to position [36, 0]
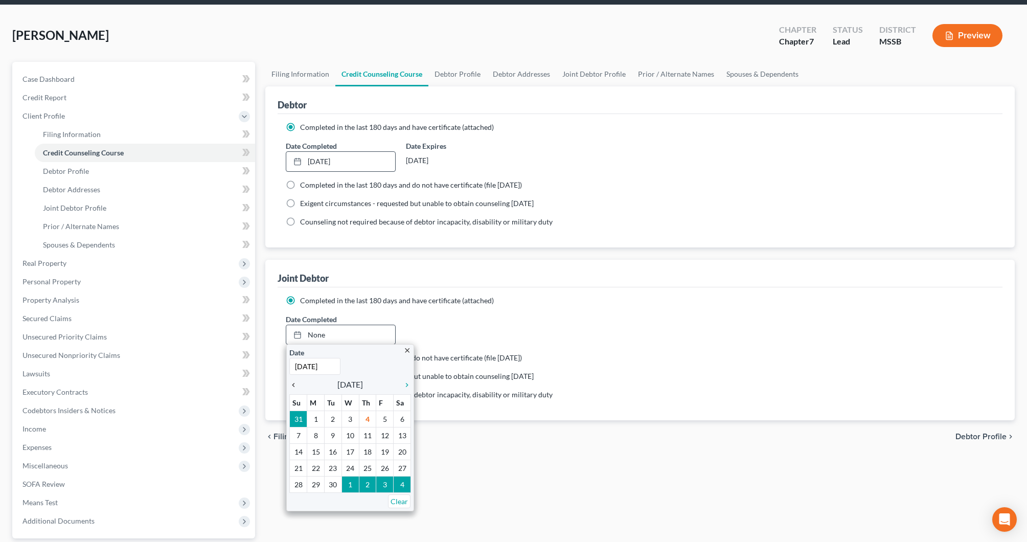
click at [297, 384] on icon "chevron_left" at bounding box center [295, 385] width 13 height 8
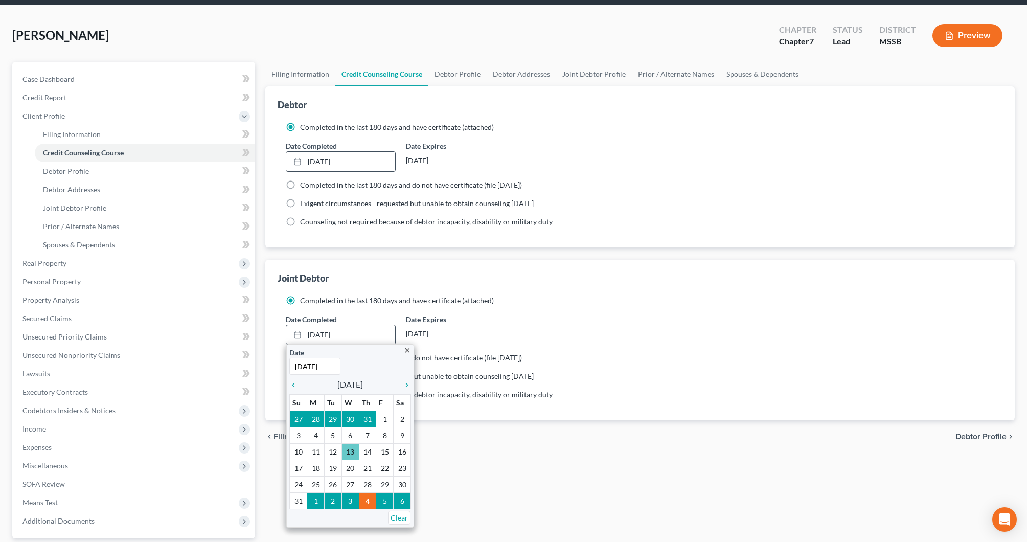
scroll to position [31, 0]
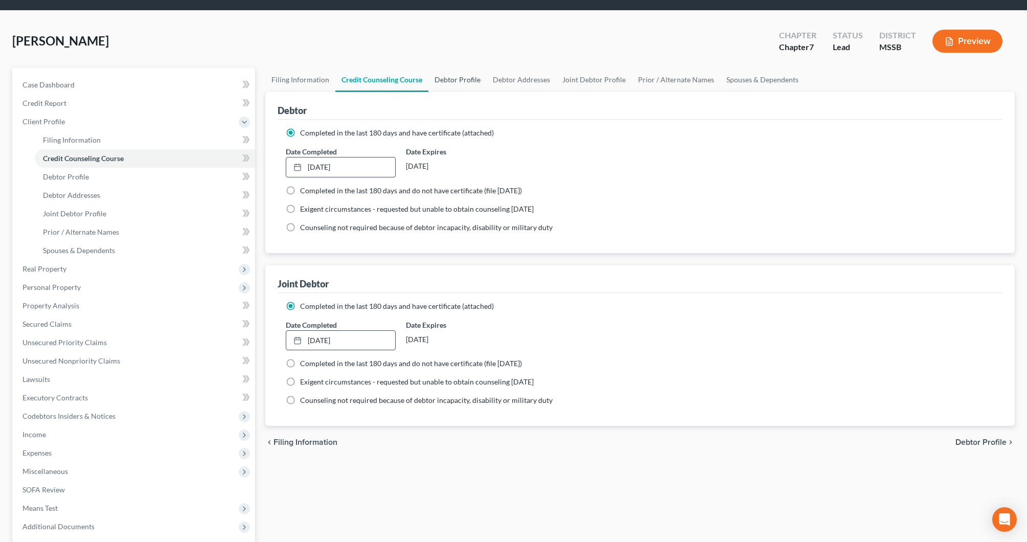
click at [456, 78] on link "Debtor Profile" at bounding box center [458, 80] width 58 height 25
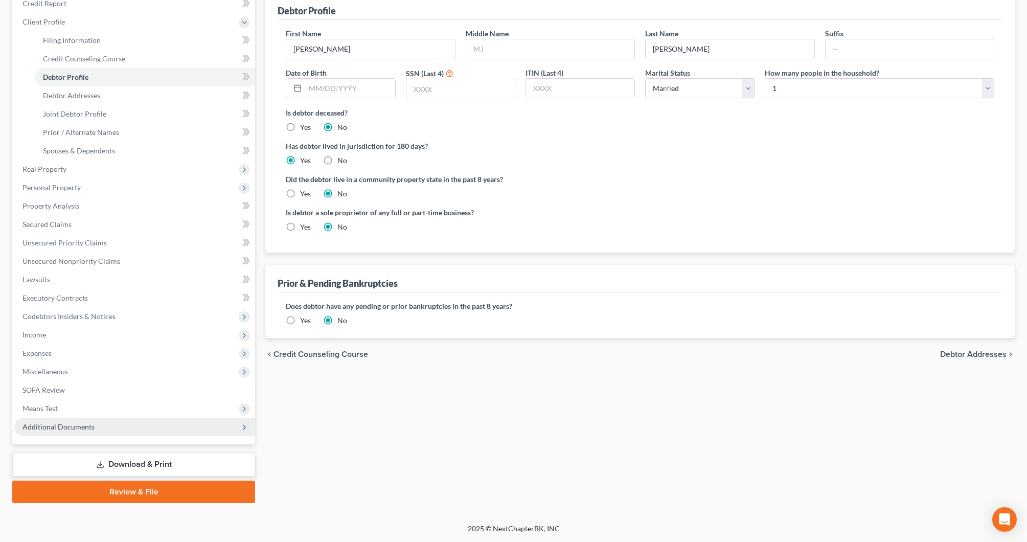
click at [84, 429] on span "Additional Documents" at bounding box center [59, 426] width 72 height 9
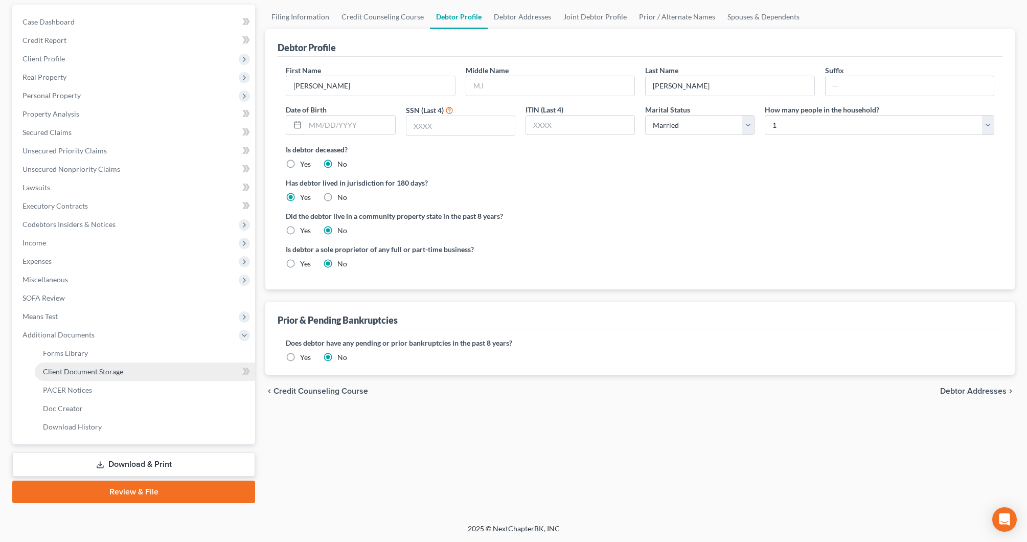
click at [102, 377] on link "Client Document Storage" at bounding box center [145, 372] width 220 height 18
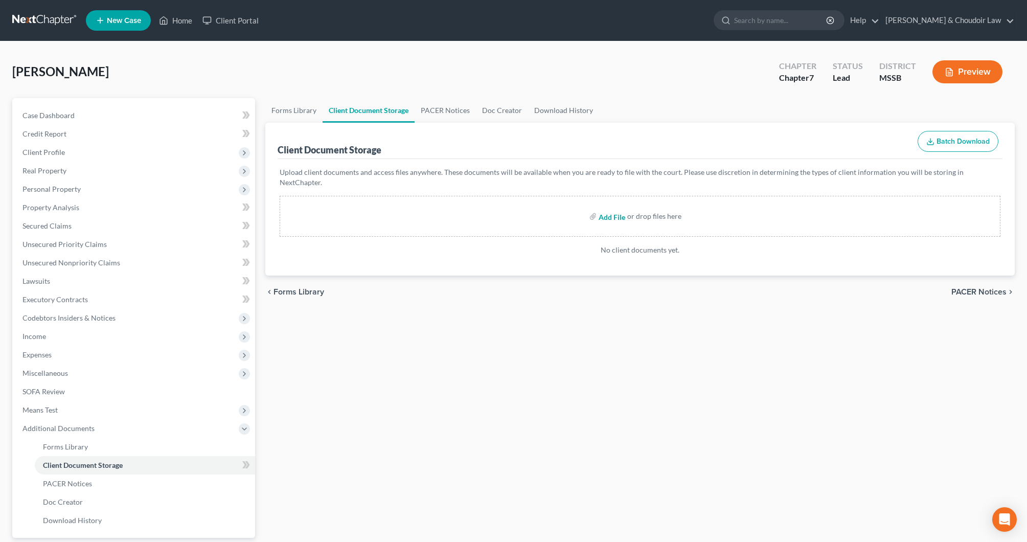
click at [617, 210] on input "file" at bounding box center [611, 216] width 25 height 18
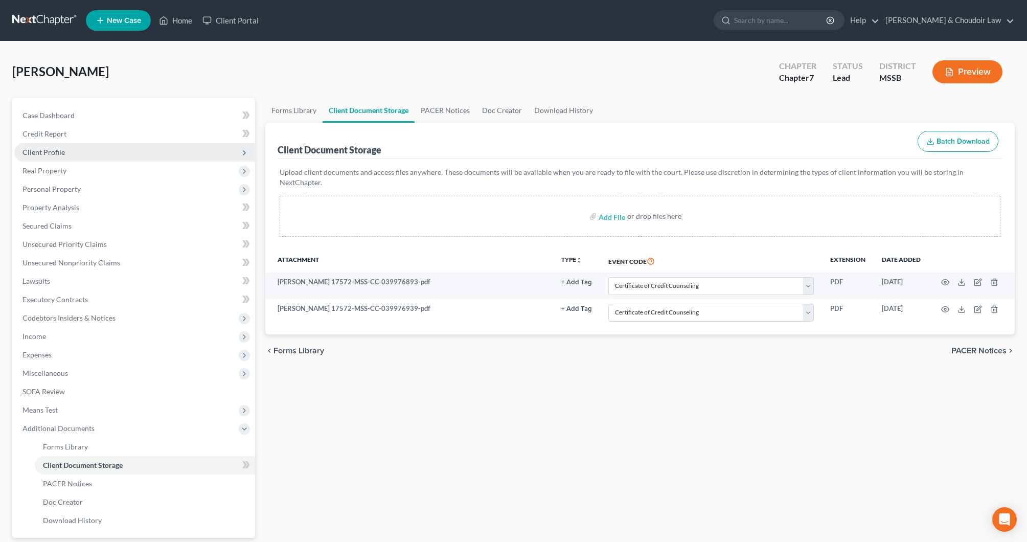
click at [50, 157] on span "Client Profile" at bounding box center [134, 152] width 241 height 18
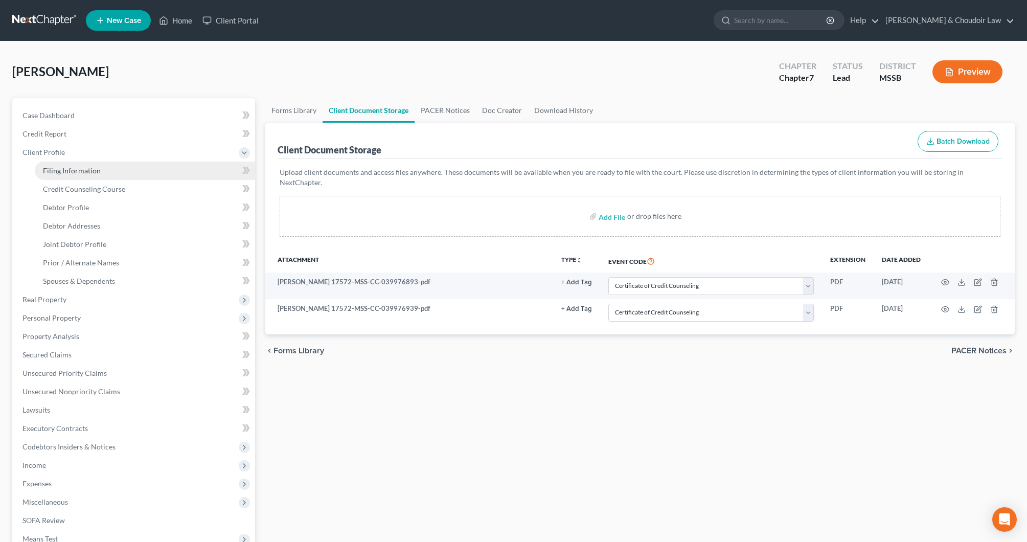
click at [59, 168] on span "Filing Information" at bounding box center [72, 170] width 58 height 9
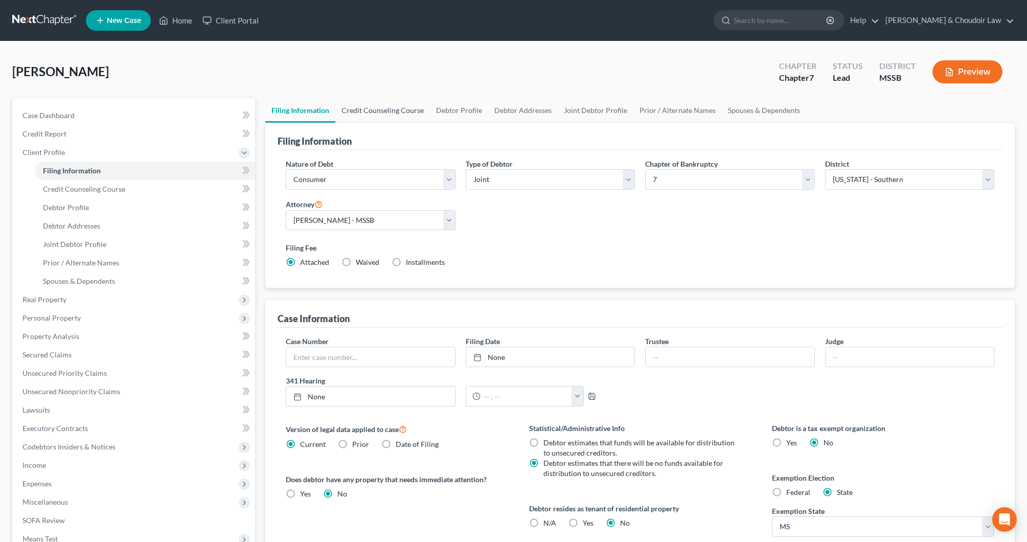
click at [386, 115] on link "Credit Counseling Course" at bounding box center [382, 110] width 95 height 25
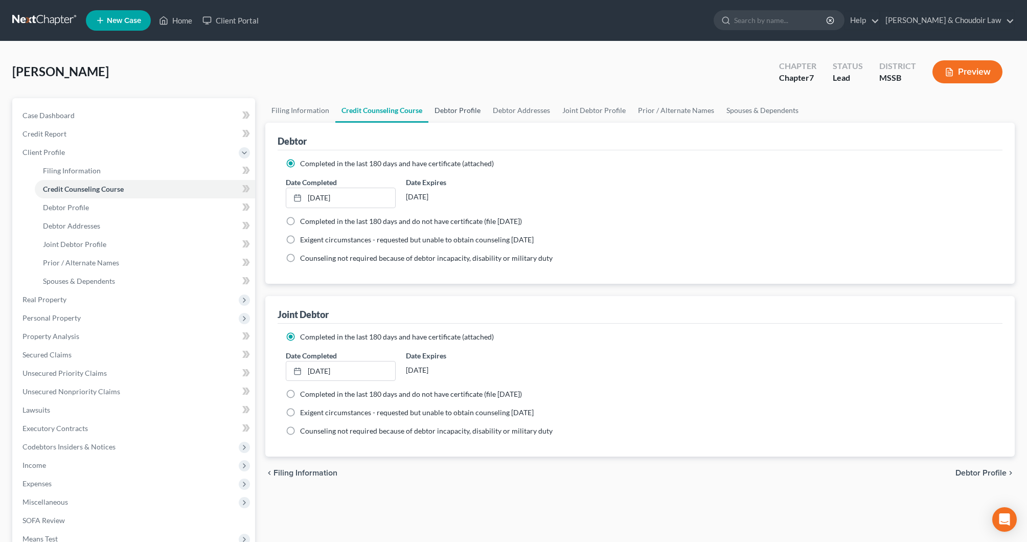
click at [475, 111] on link "Debtor Profile" at bounding box center [458, 110] width 58 height 25
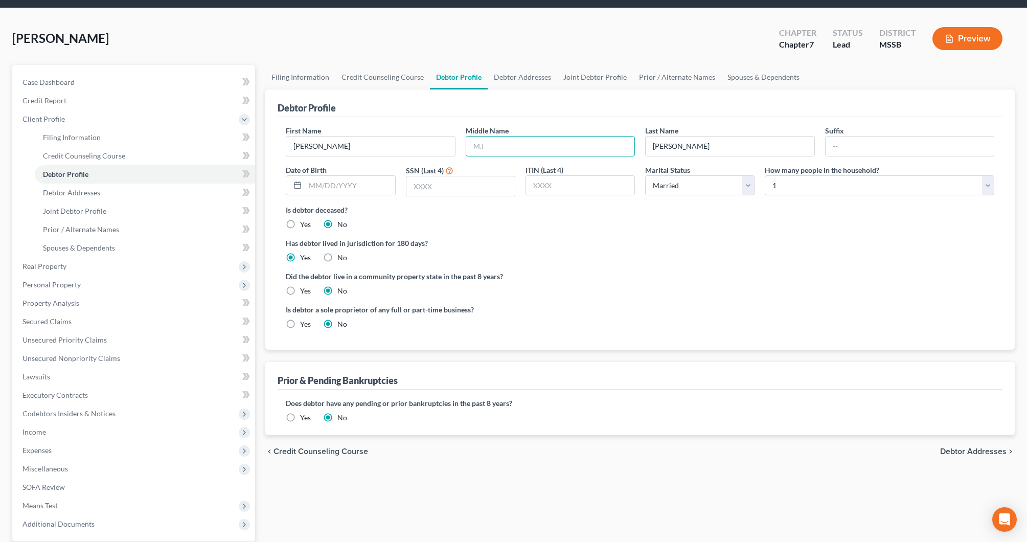
scroll to position [35, 0]
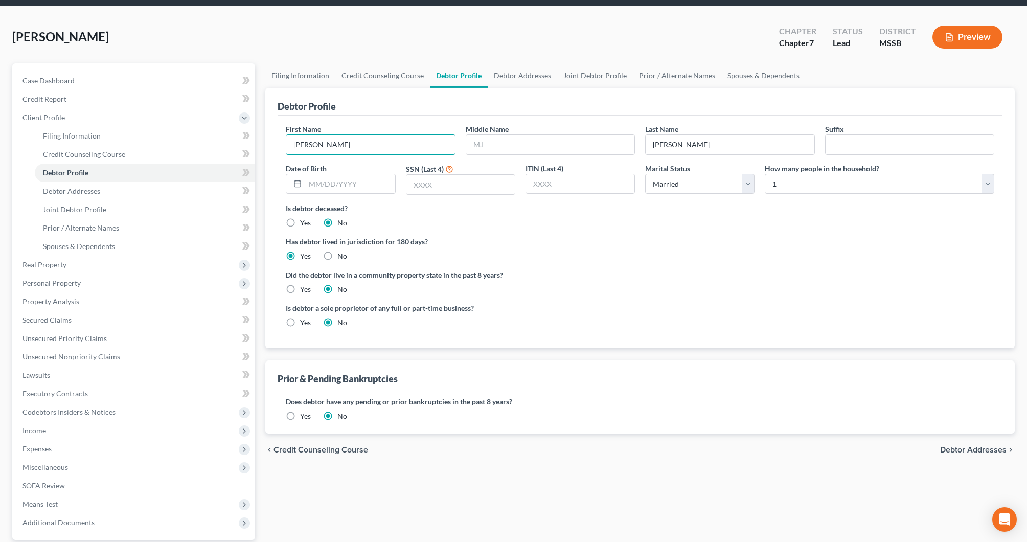
drag, startPoint x: 289, startPoint y: 148, endPoint x: 250, endPoint y: 148, distance: 39.4
click at [530, 142] on input "text" at bounding box center [550, 144] width 168 height 19
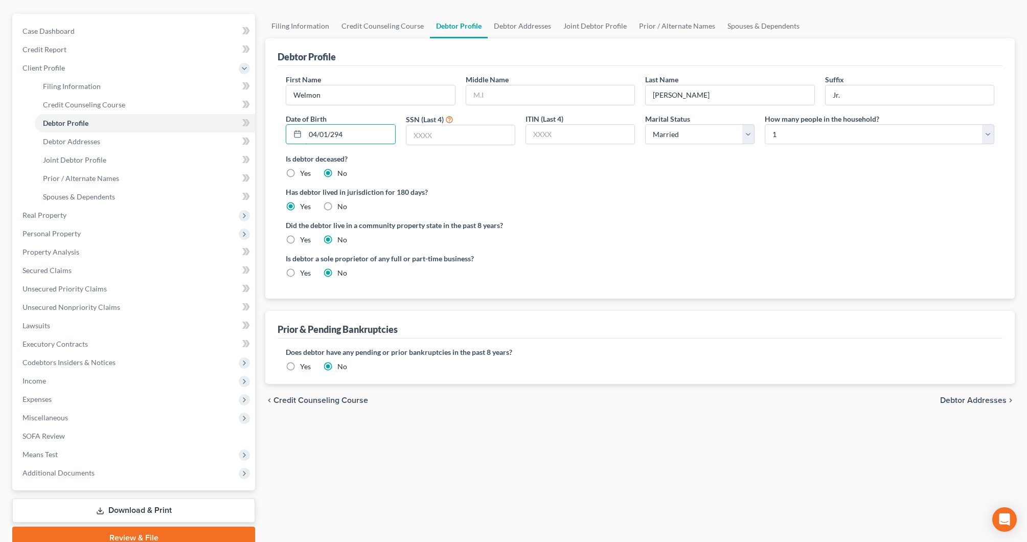
scroll to position [85, 0]
click at [490, 130] on input "text" at bounding box center [461, 134] width 108 height 19
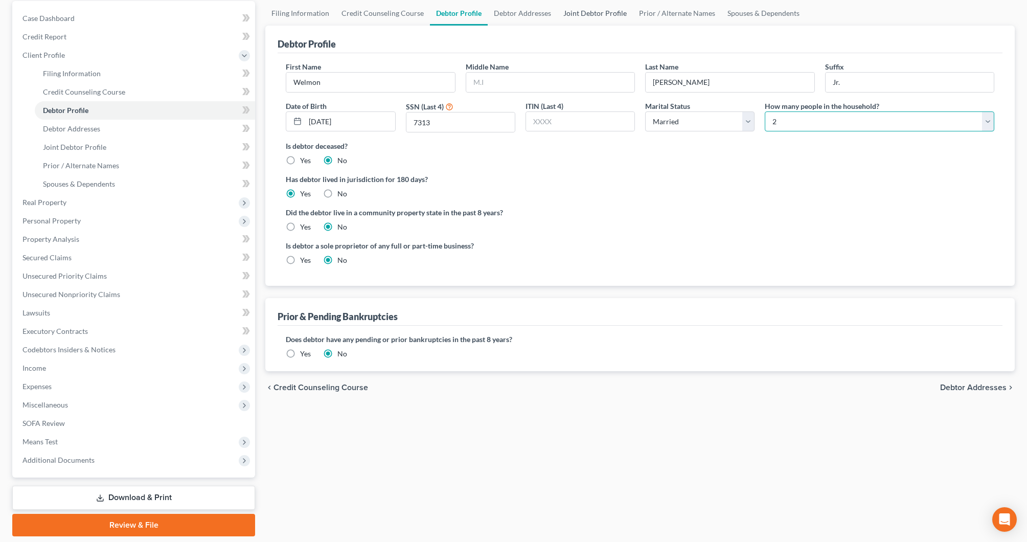
scroll to position [98, 0]
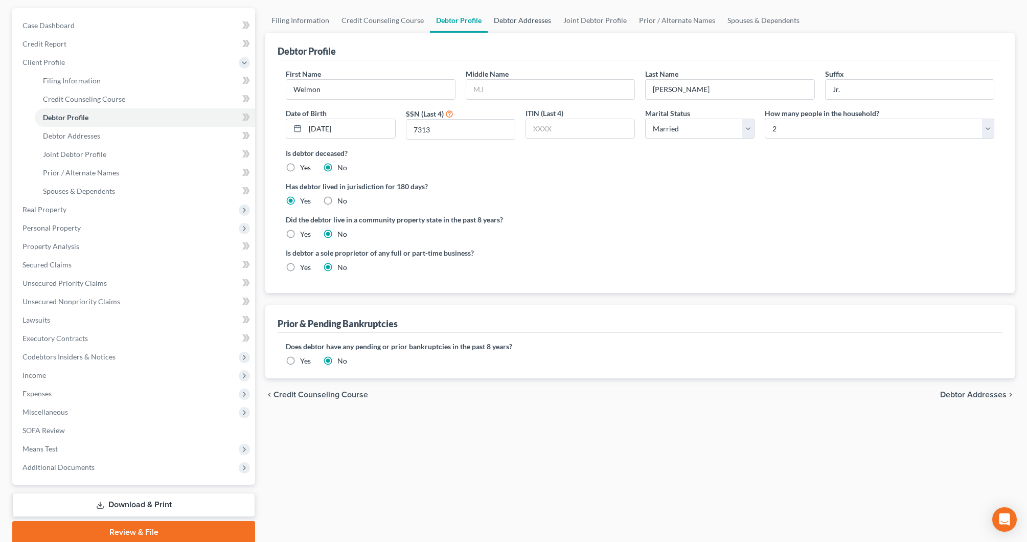
click at [503, 27] on link "Debtor Addresses" at bounding box center [523, 20] width 70 height 25
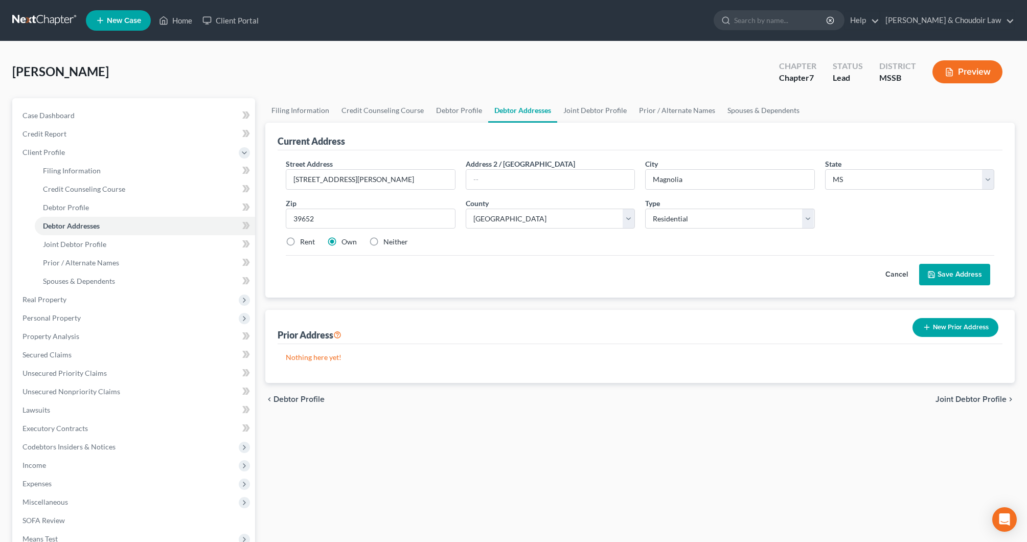
click at [956, 275] on button "Save Address" at bounding box center [954, 274] width 71 height 21
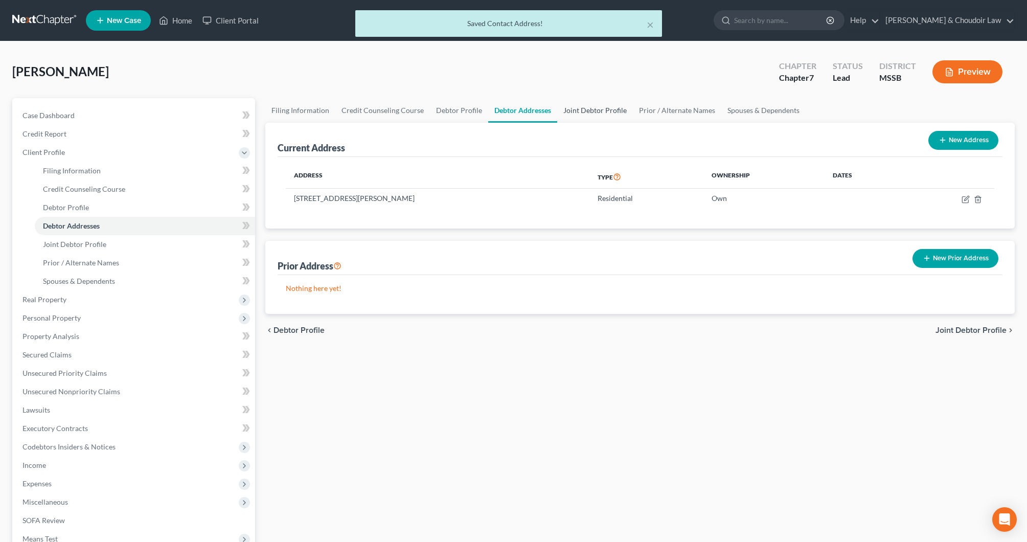
click at [596, 104] on link "Joint Debtor Profile" at bounding box center [595, 110] width 76 height 25
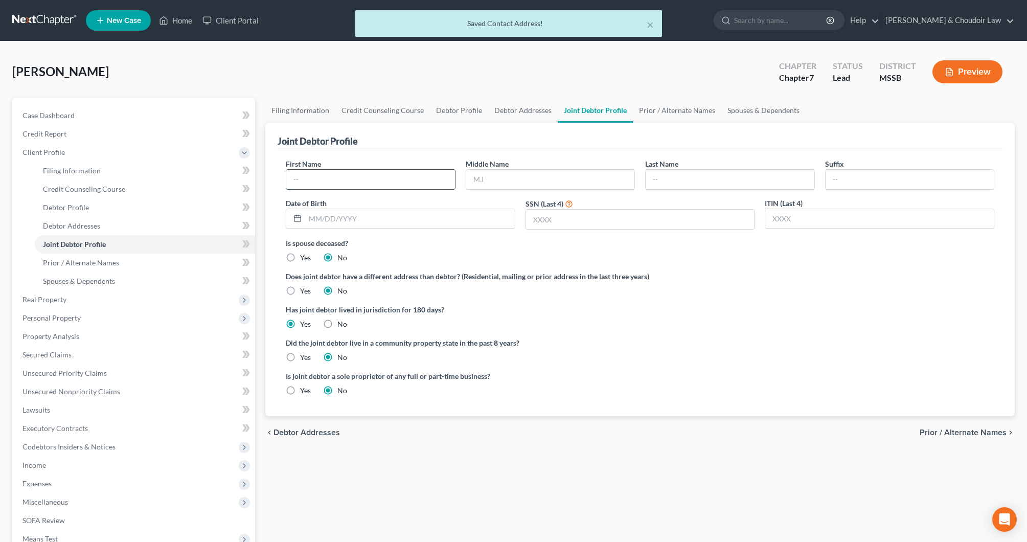
click at [408, 174] on input "text" at bounding box center [370, 179] width 168 height 19
click at [178, 19] on div "× Saved Contact Address!" at bounding box center [508, 26] width 1027 height 32
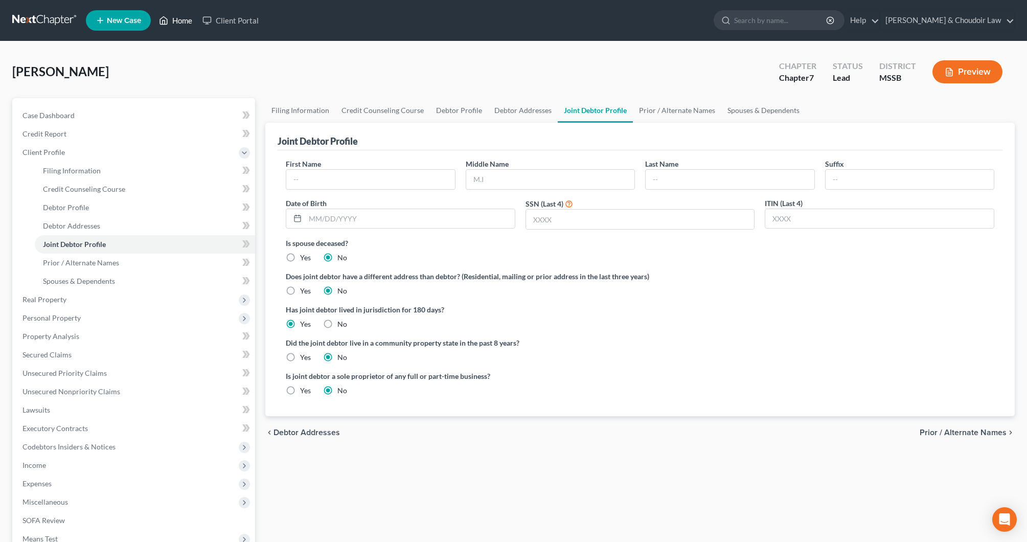
click at [186, 23] on link "Home" at bounding box center [175, 20] width 43 height 18
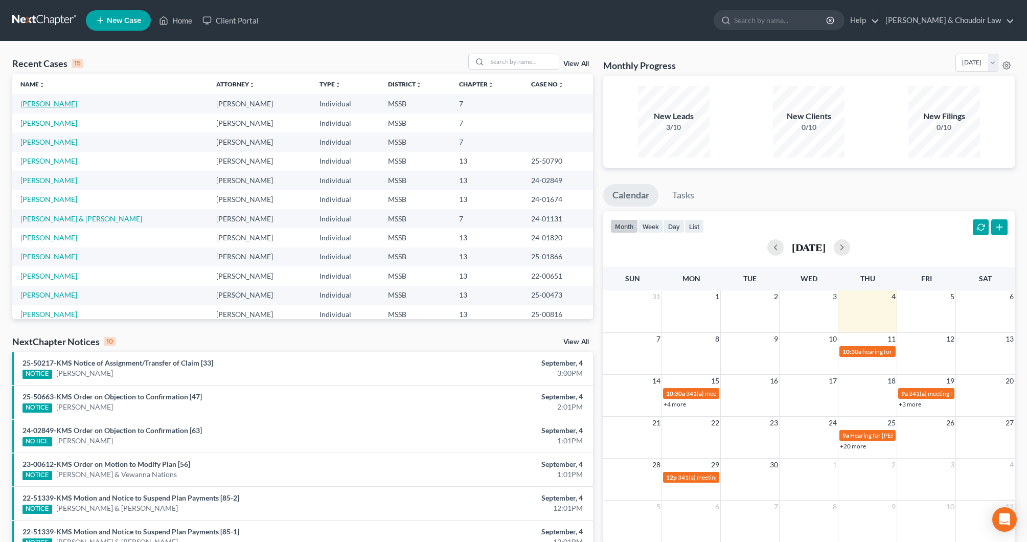
click at [52, 107] on link "[PERSON_NAME]" at bounding box center [48, 103] width 57 height 9
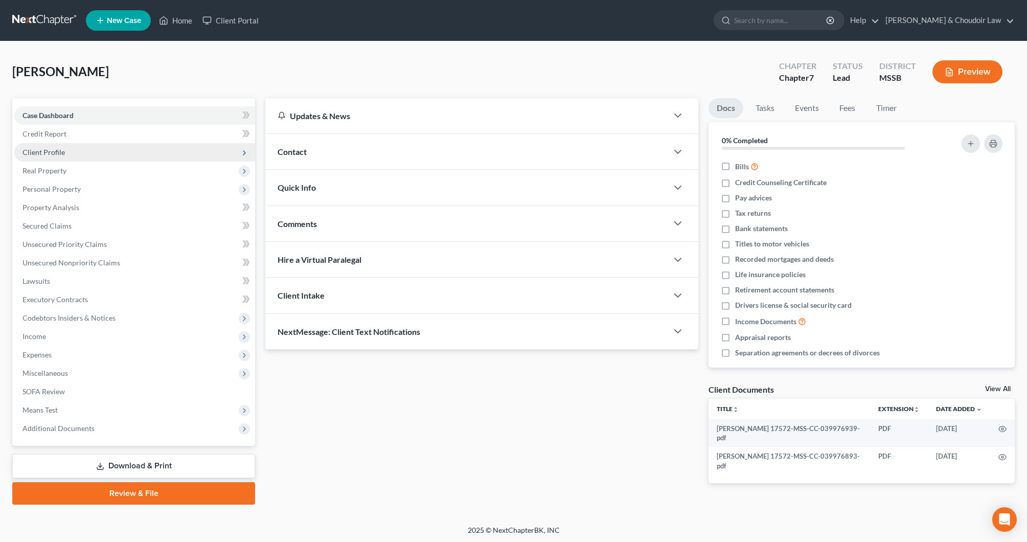
click at [62, 156] on span "Client Profile" at bounding box center [134, 152] width 241 height 18
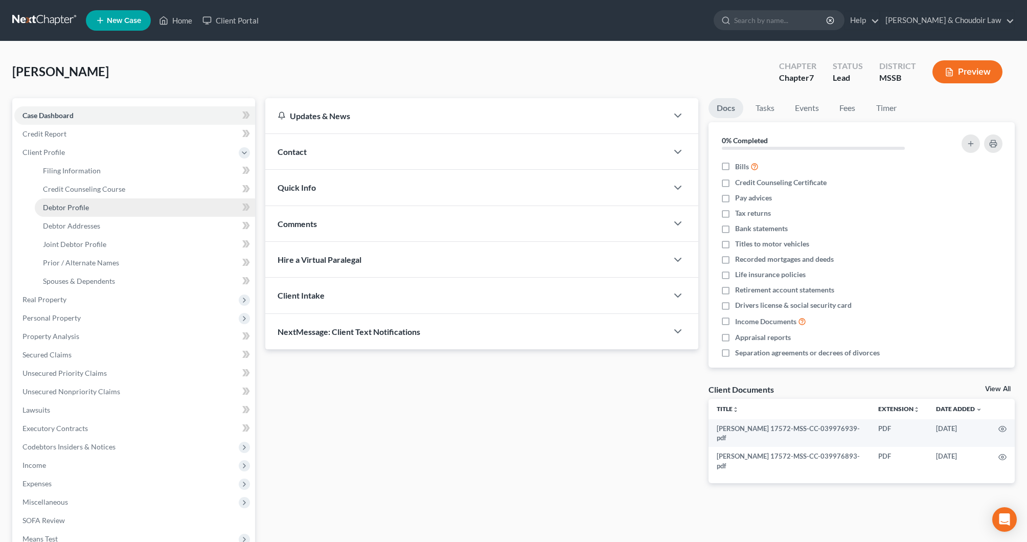
click at [104, 210] on link "Debtor Profile" at bounding box center [145, 207] width 220 height 18
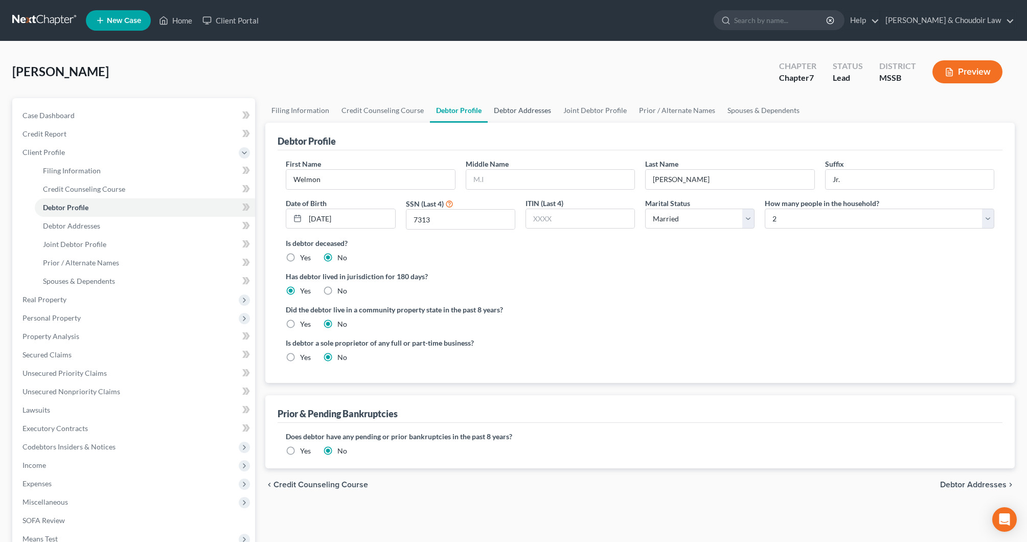
click at [517, 113] on link "Debtor Addresses" at bounding box center [523, 110] width 70 height 25
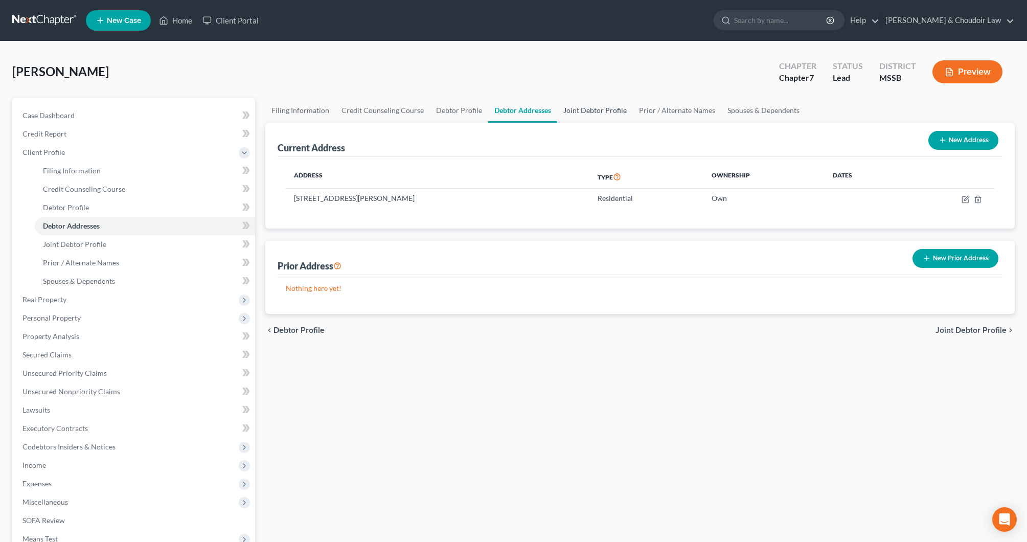
click at [588, 113] on link "Joint Debtor Profile" at bounding box center [595, 110] width 76 height 25
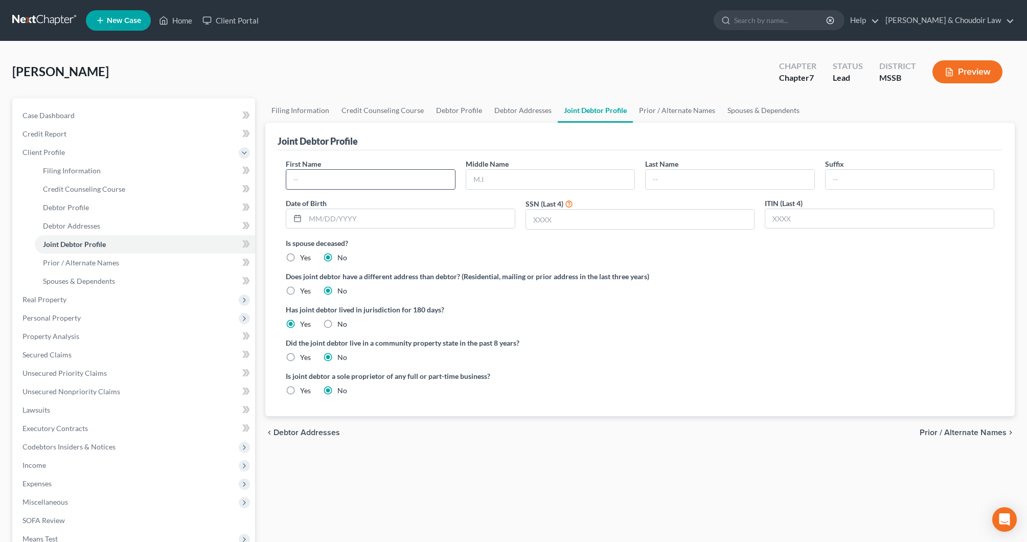
drag, startPoint x: 381, startPoint y: 169, endPoint x: 378, endPoint y: 175, distance: 7.6
click at [380, 171] on div at bounding box center [370, 179] width 169 height 20
click at [512, 183] on input "text" at bounding box center [550, 179] width 168 height 19
click at [653, 113] on link "Prior / Alternate Names" at bounding box center [677, 110] width 88 height 25
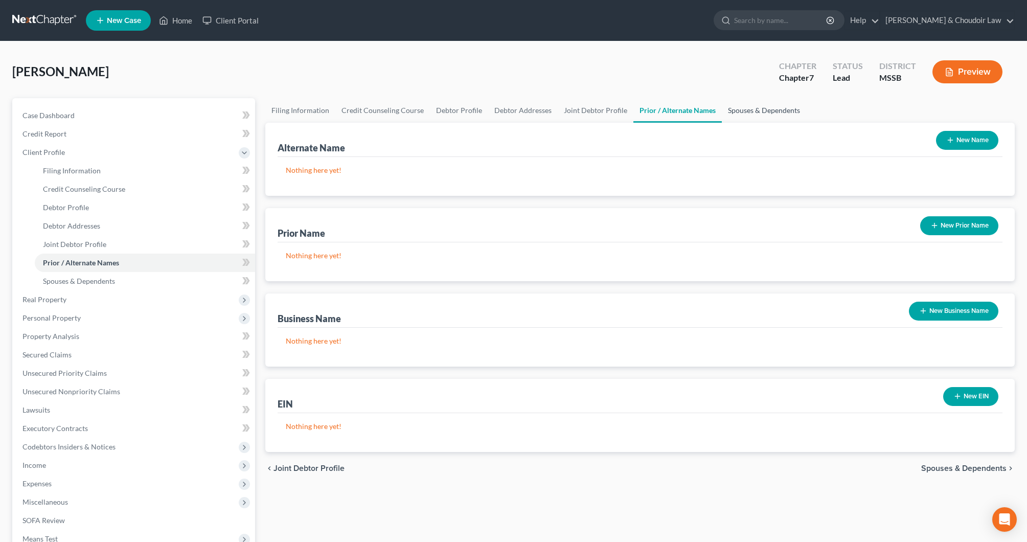
click at [753, 107] on link "Spouses & Dependents" at bounding box center [764, 110] width 84 height 25
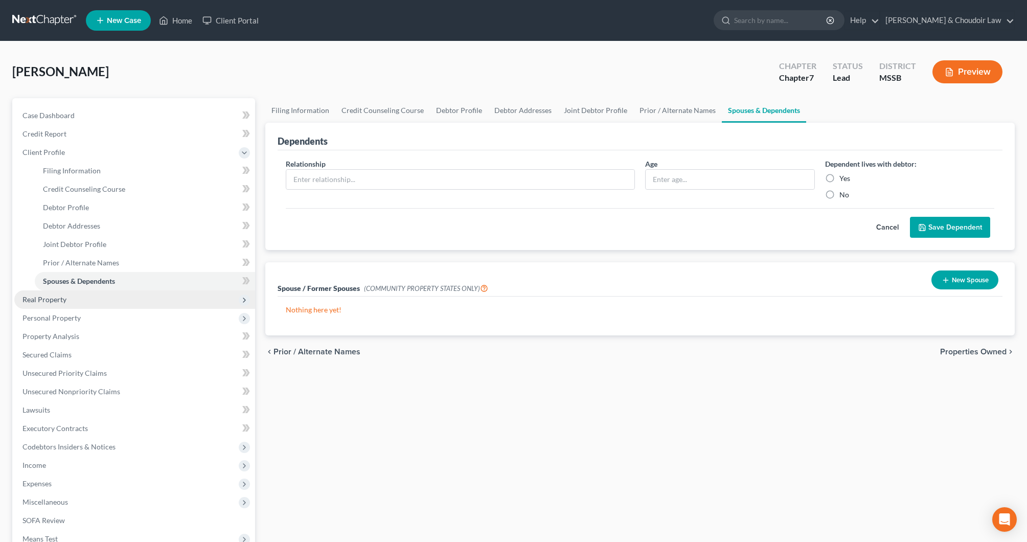
click at [59, 307] on span "Real Property" at bounding box center [134, 299] width 241 height 18
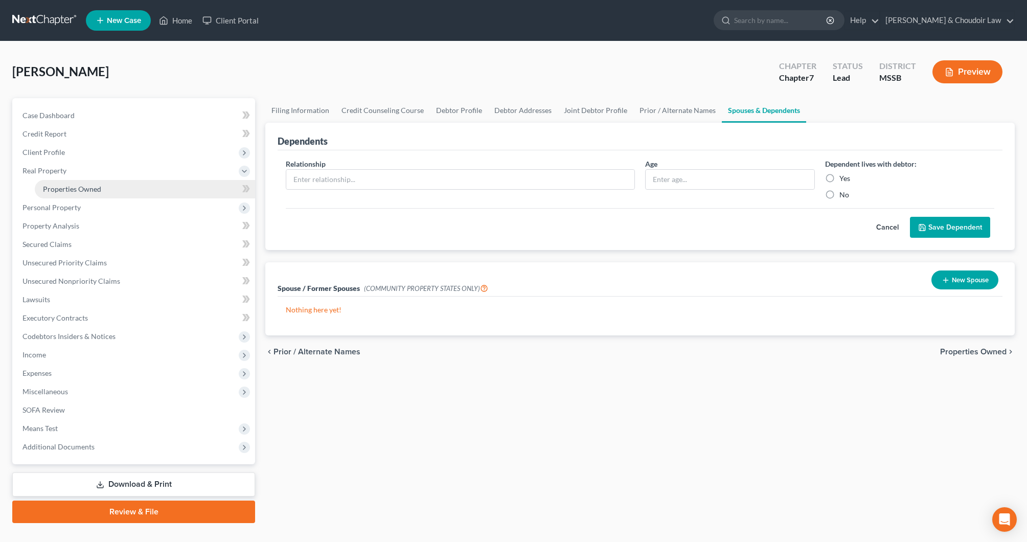
click at [78, 193] on link "Properties Owned" at bounding box center [145, 189] width 220 height 18
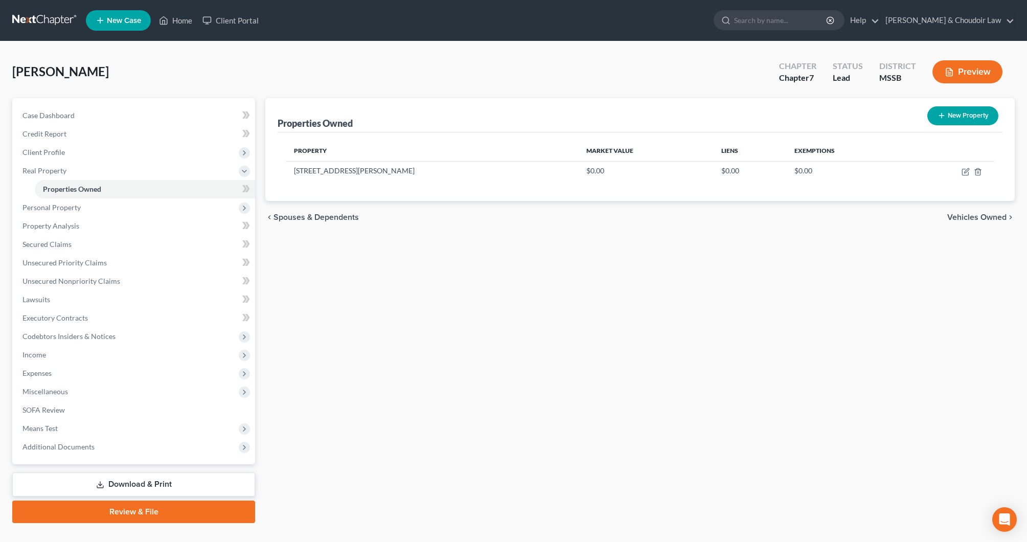
scroll to position [17, 0]
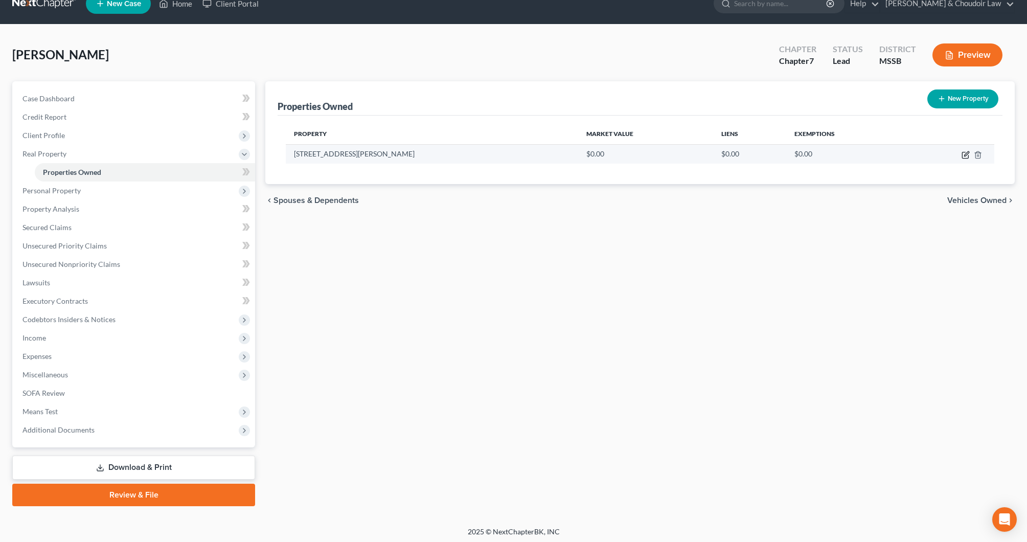
click at [962, 152] on icon "button" at bounding box center [966, 155] width 8 height 8
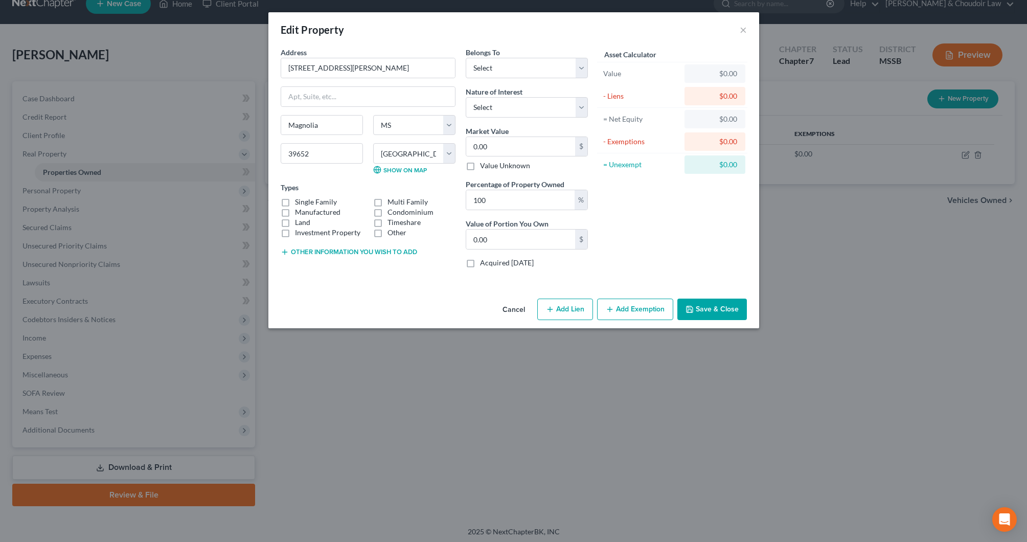
click at [312, 214] on label "Manufactured" at bounding box center [318, 212] width 46 height 10
click at [306, 214] on input "Manufactured" at bounding box center [302, 210] width 7 height 7
click at [301, 224] on label "Land" at bounding box center [302, 222] width 15 height 10
click at [301, 224] on input "Land" at bounding box center [302, 220] width 7 height 7
click at [394, 231] on label "Other" at bounding box center [397, 233] width 19 height 10
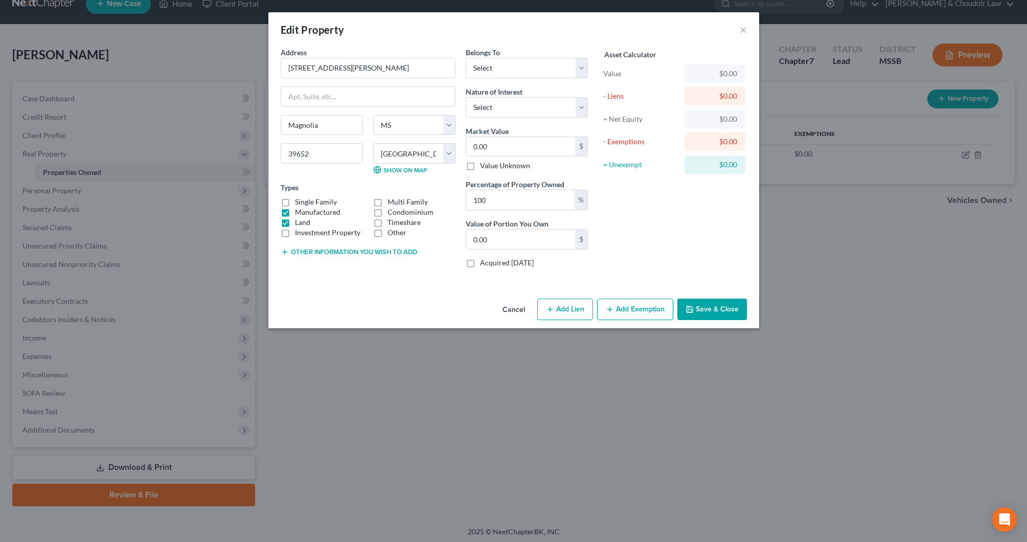
click at [394, 231] on input "Other" at bounding box center [395, 231] width 7 height 7
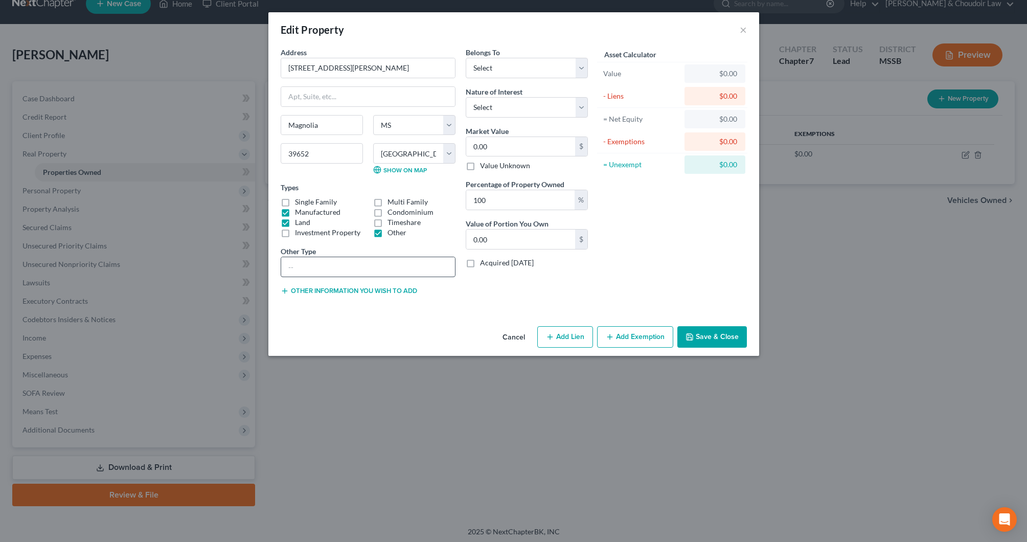
drag, startPoint x: 386, startPoint y: 255, endPoint x: 385, endPoint y: 263, distance: 8.2
click at [386, 258] on div "Other Type" at bounding box center [368, 261] width 175 height 31
drag, startPoint x: 386, startPoint y: 263, endPoint x: 385, endPoint y: 270, distance: 7.2
click at [385, 265] on input "text" at bounding box center [368, 266] width 174 height 19
drag, startPoint x: 527, startPoint y: 144, endPoint x: 440, endPoint y: 142, distance: 87.5
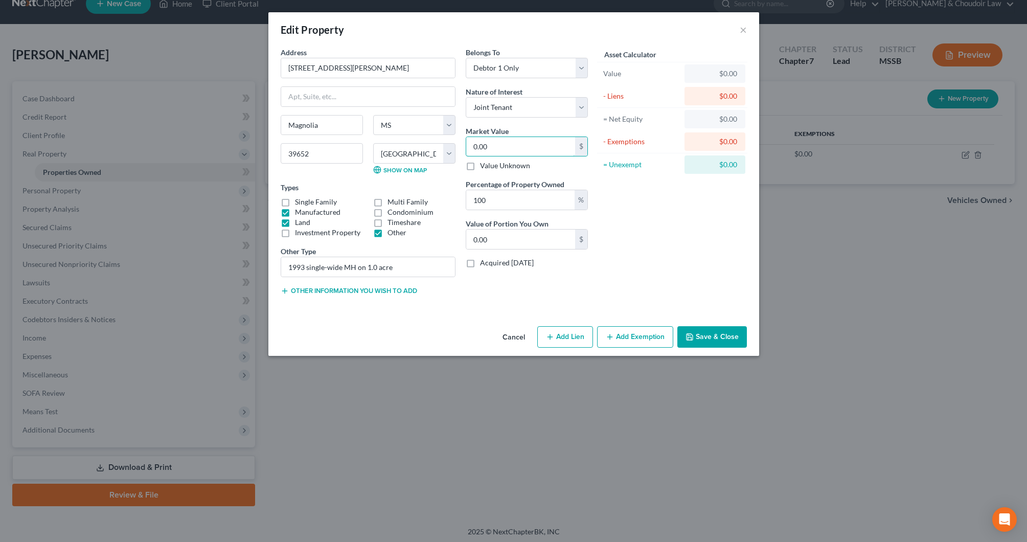
click at [440, 142] on div "Address * [STREET_ADDRESS][PERSON_NAME] [GEOGRAPHIC_DATA] [US_STATE][GEOGRAPHIC…" at bounding box center [435, 175] width 318 height 257
click at [649, 341] on button "Add Exemption" at bounding box center [635, 336] width 76 height 21
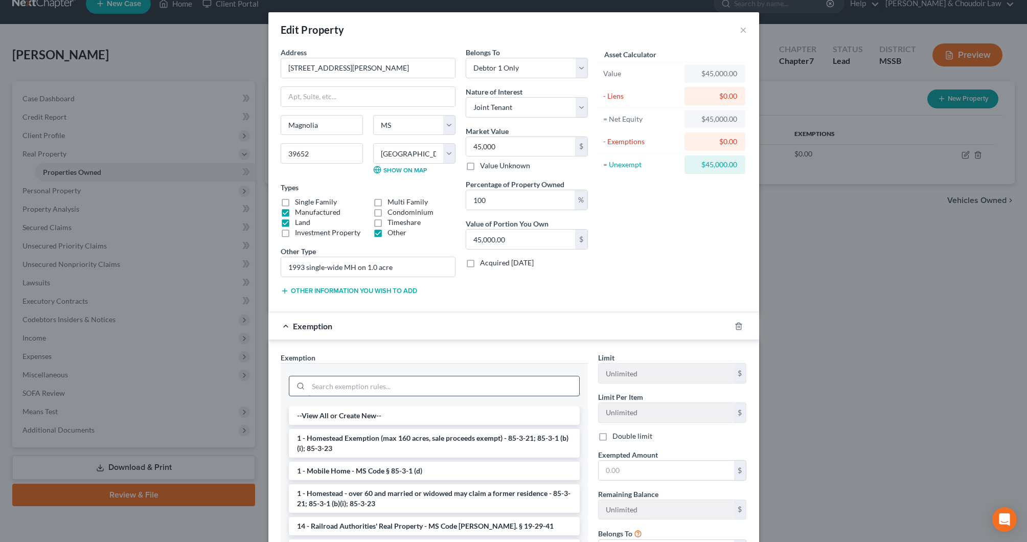
click at [540, 389] on input "search" at bounding box center [443, 385] width 271 height 19
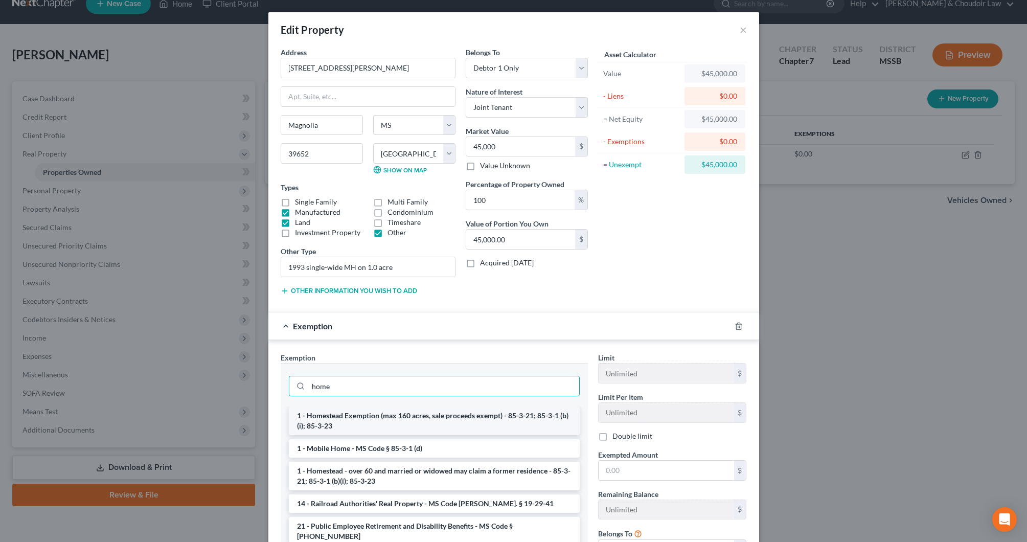
click at [491, 420] on li "1 - Homestead Exemption (max 160 acres, sale proceeds exempt) - 85-3-21; 85-3-1…" at bounding box center [434, 421] width 291 height 29
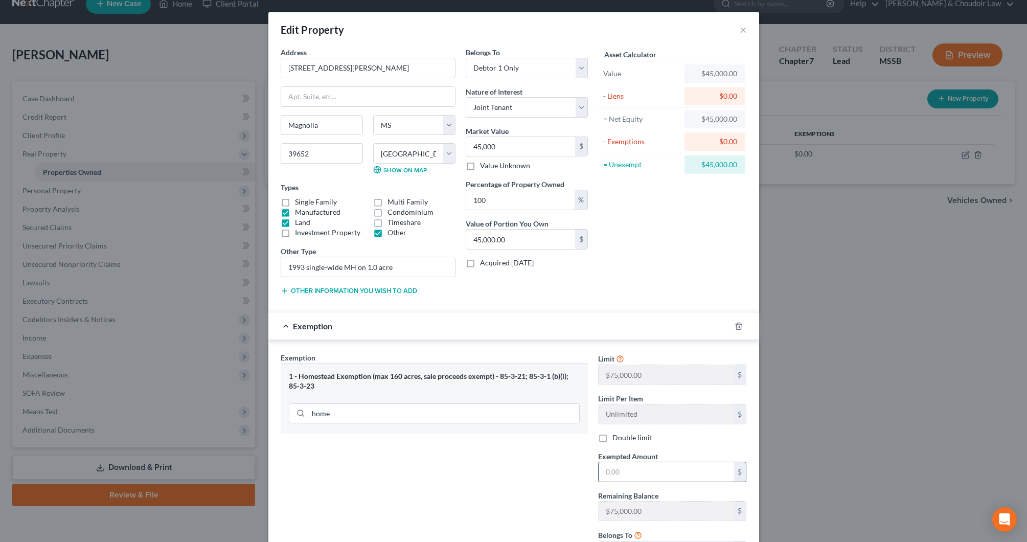
click at [626, 472] on input "text" at bounding box center [667, 471] width 136 height 19
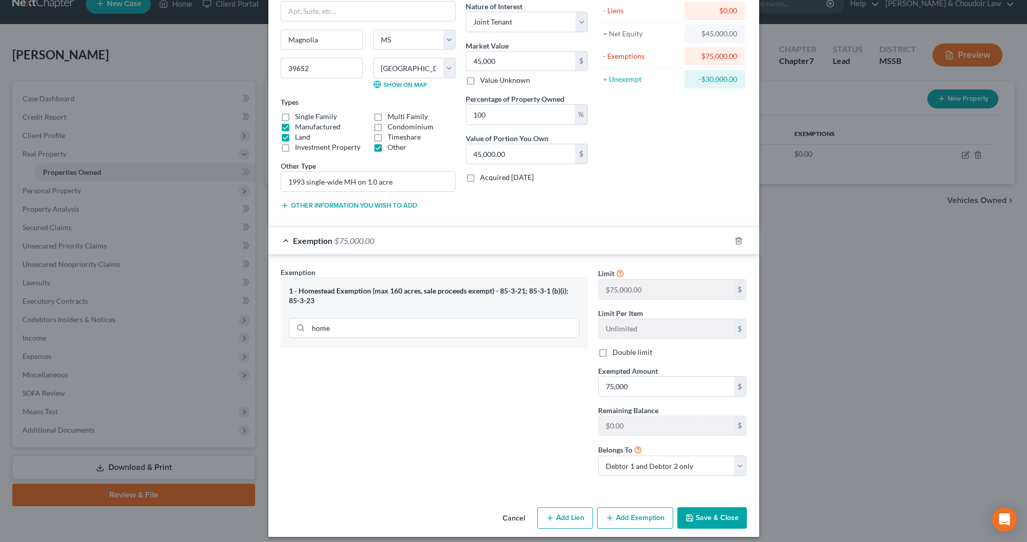
scroll to position [88, 0]
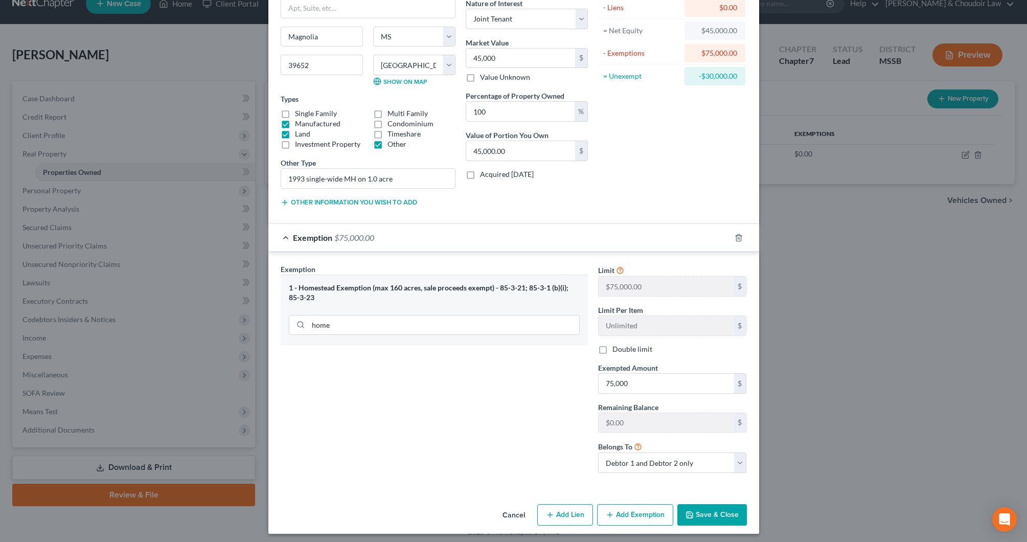
click at [741, 517] on button "Save & Close" at bounding box center [713, 514] width 70 height 21
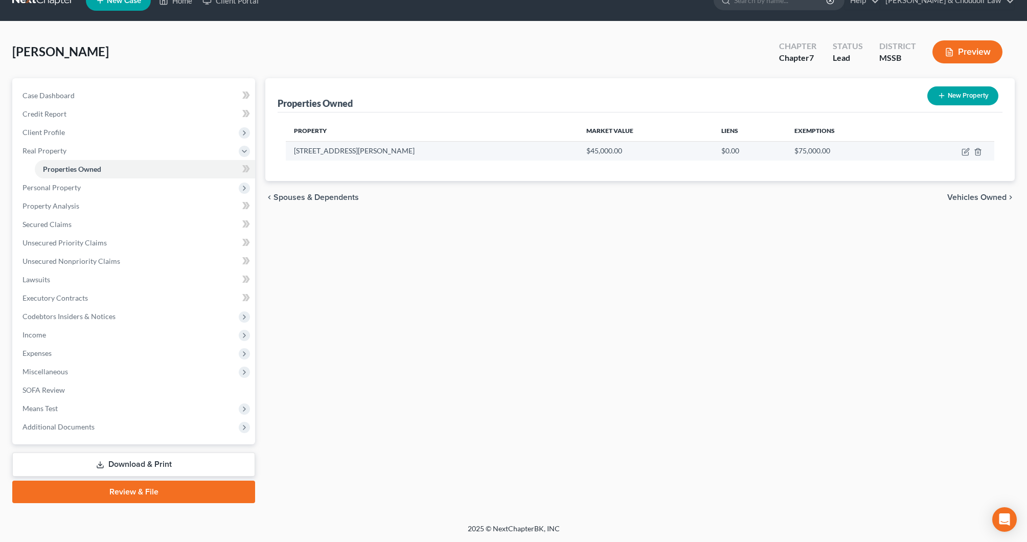
scroll to position [20, 0]
click at [966, 151] on icon "button" at bounding box center [966, 150] width 5 height 5
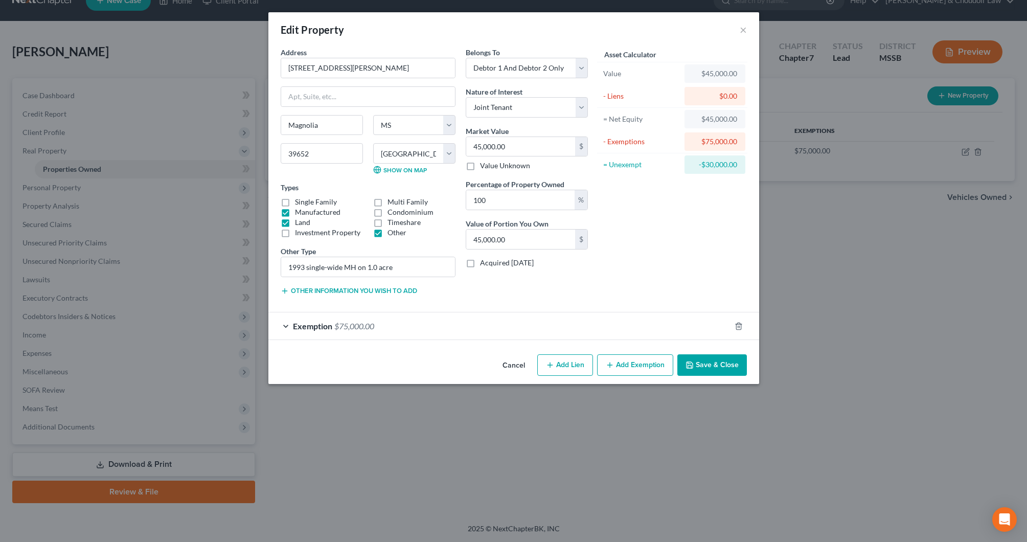
click at [724, 362] on button "Save & Close" at bounding box center [713, 364] width 70 height 21
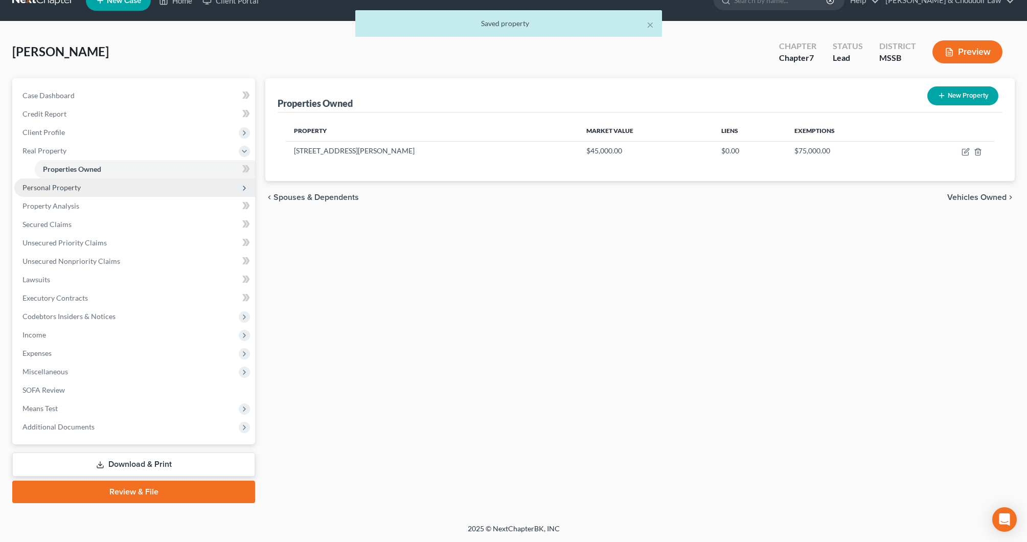
click at [55, 185] on span "Personal Property" at bounding box center [52, 187] width 58 height 9
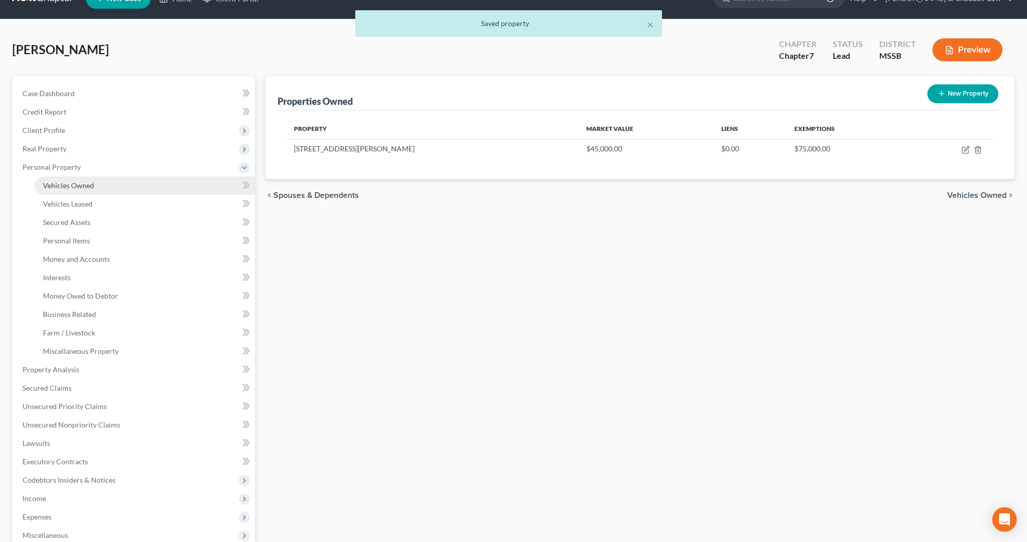
click at [61, 185] on span "Vehicles Owned" at bounding box center [68, 185] width 51 height 9
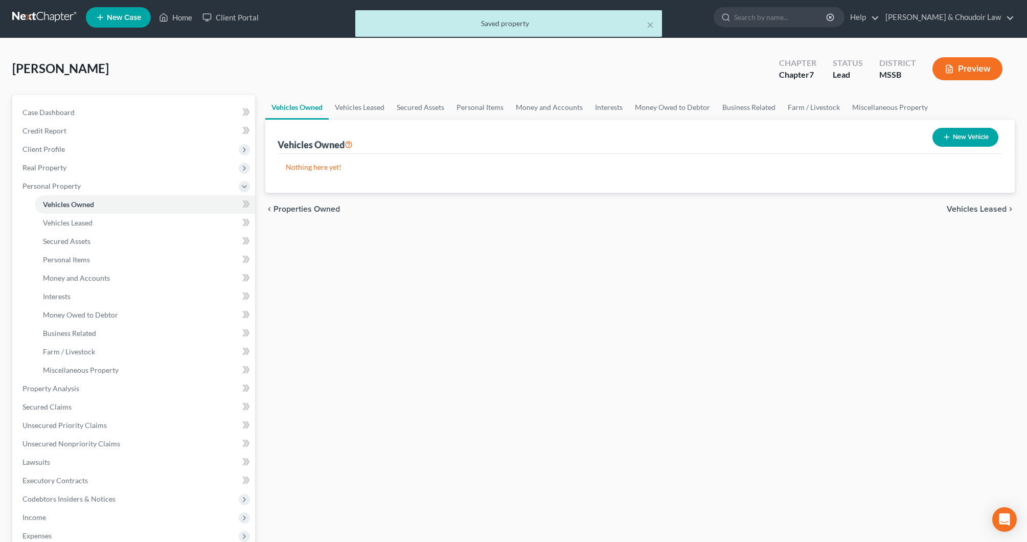
scroll to position [5, 0]
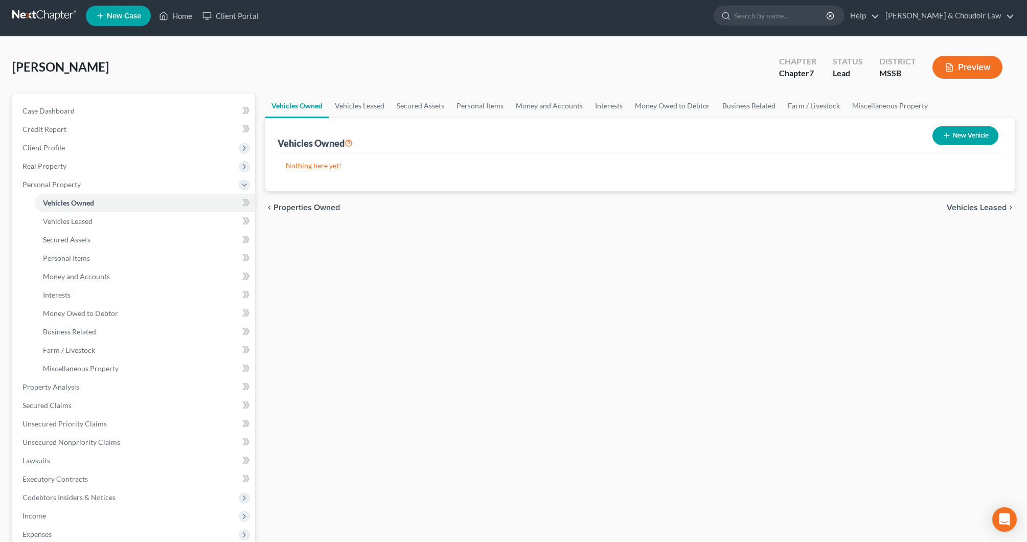
click at [968, 136] on button "New Vehicle" at bounding box center [966, 135] width 66 height 19
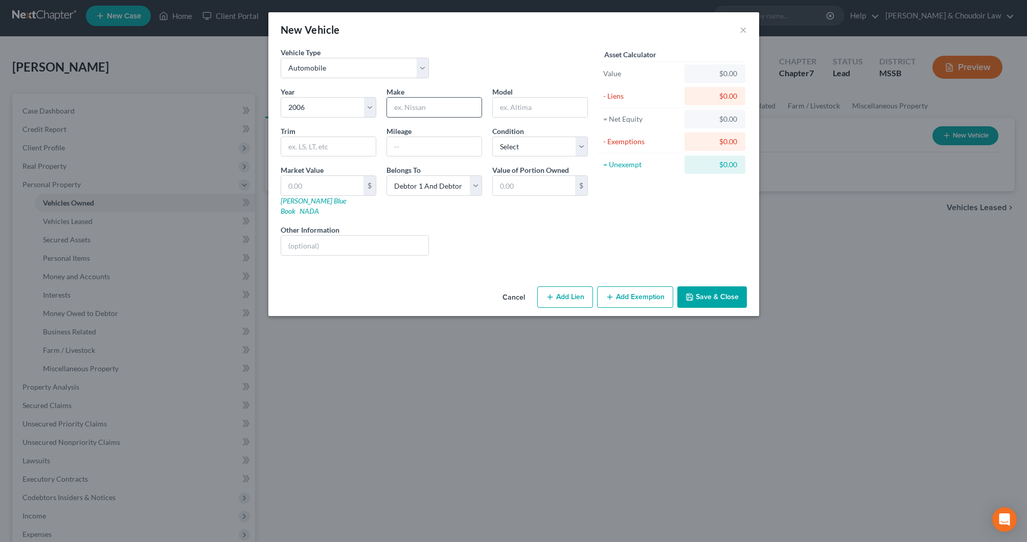
click at [463, 111] on input "text" at bounding box center [434, 107] width 95 height 19
click at [316, 200] on link "[PERSON_NAME] Blue Book" at bounding box center [313, 205] width 65 height 19
click at [333, 189] on input "text" at bounding box center [322, 185] width 82 height 19
click at [623, 286] on button "Add Exemption" at bounding box center [635, 296] width 76 height 21
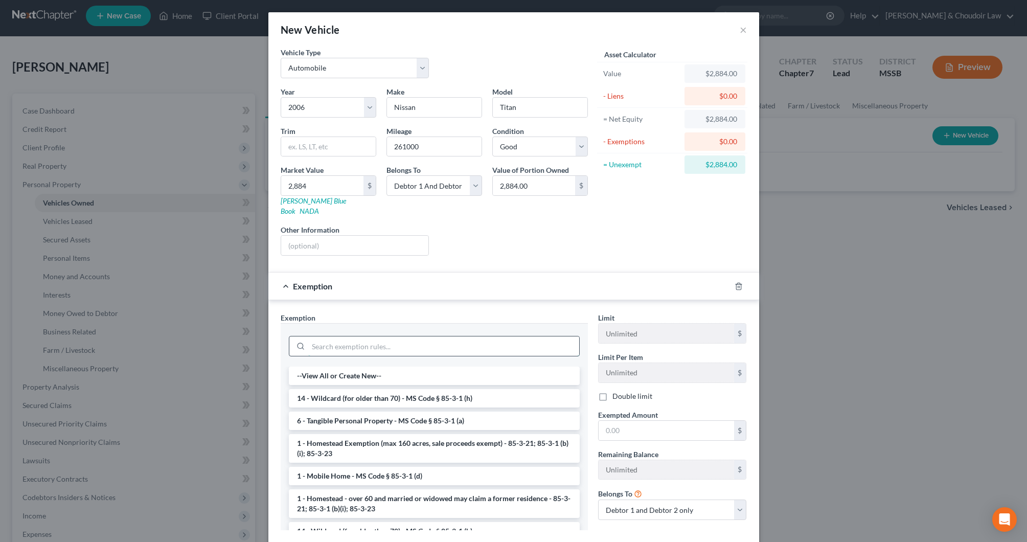
click at [570, 336] on input "search" at bounding box center [443, 345] width 271 height 19
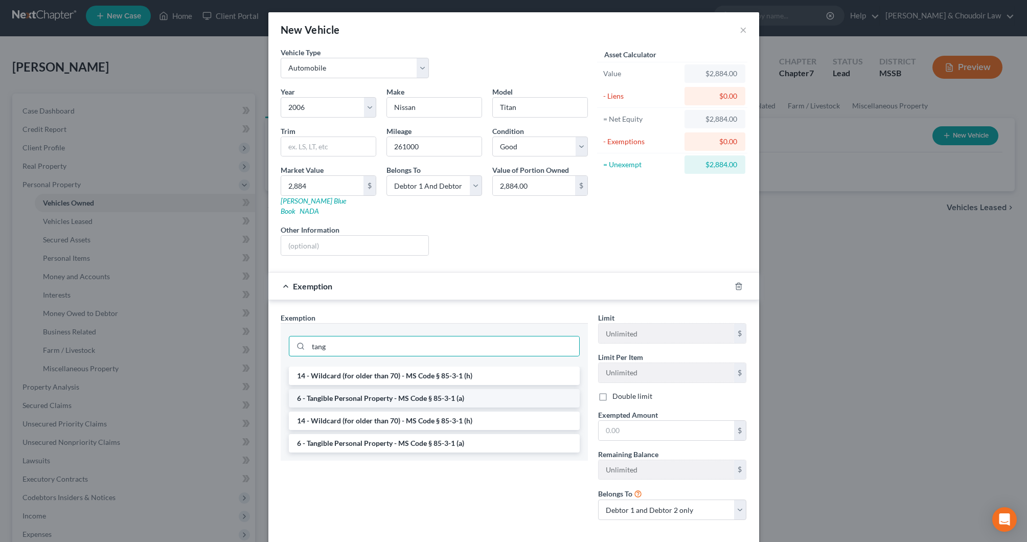
click at [476, 389] on li "6 - Tangible Personal Property - MS Code § 85-3-1 (a)" at bounding box center [434, 398] width 291 height 18
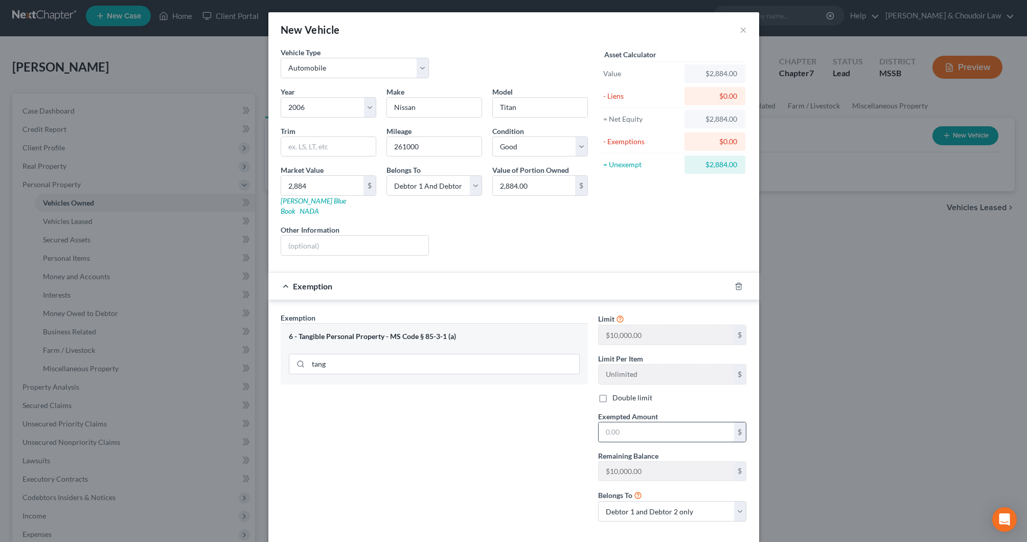
click at [629, 422] on input "text" at bounding box center [667, 431] width 136 height 19
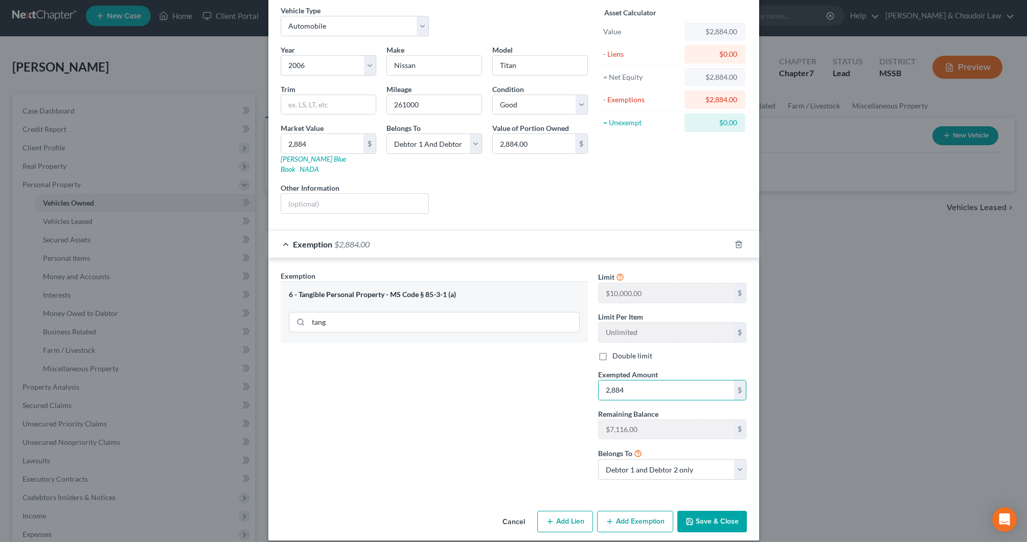
click at [711, 511] on button "Save & Close" at bounding box center [713, 521] width 70 height 21
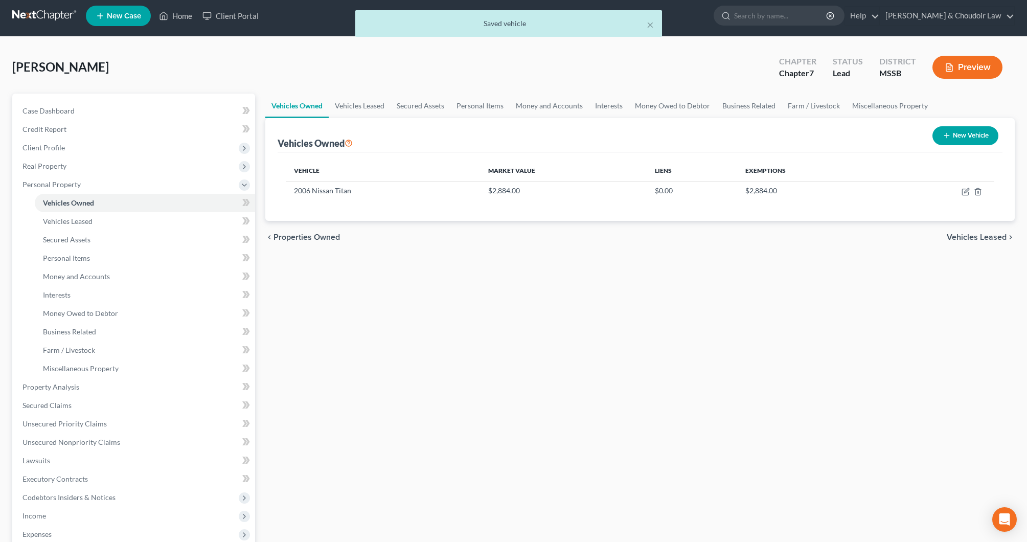
scroll to position [6, 0]
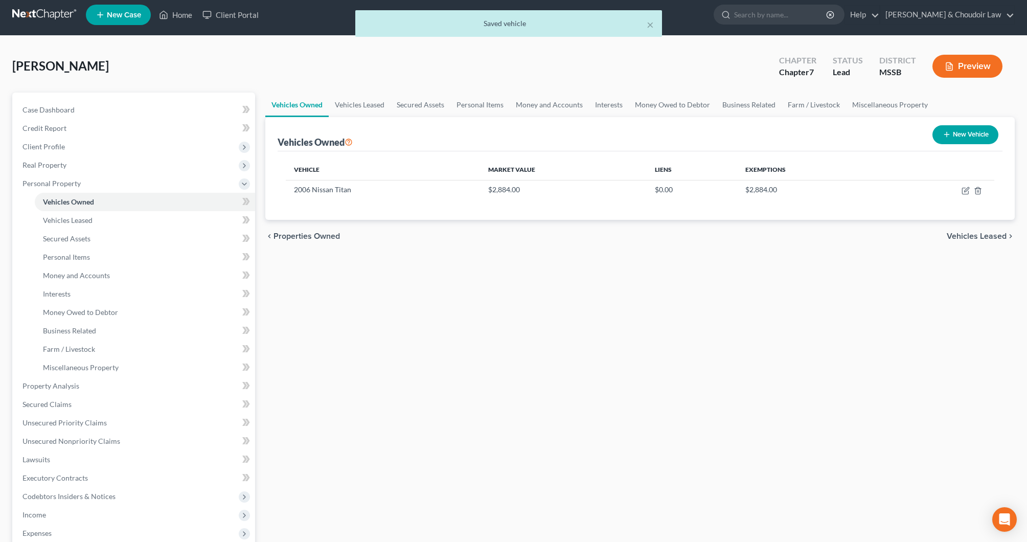
click at [948, 132] on icon "button" at bounding box center [947, 134] width 8 height 8
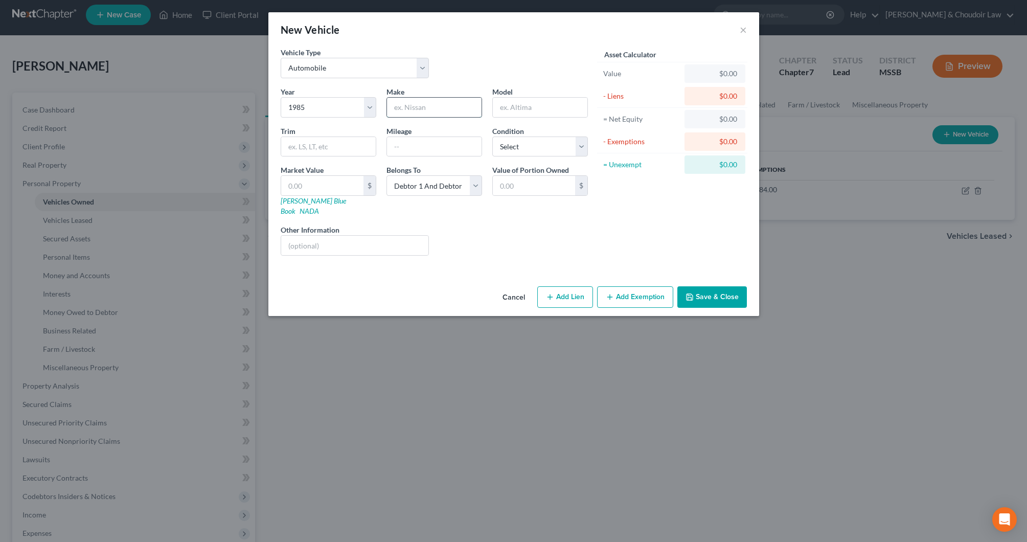
click at [446, 115] on input "text" at bounding box center [434, 107] width 95 height 19
click at [310, 202] on link "[PERSON_NAME] Blue Book" at bounding box center [313, 205] width 65 height 19
click at [349, 188] on input "text" at bounding box center [322, 185] width 82 height 19
click at [367, 236] on input "text" at bounding box center [355, 245] width 148 height 19
click at [626, 286] on button "Add Exemption" at bounding box center [635, 296] width 76 height 21
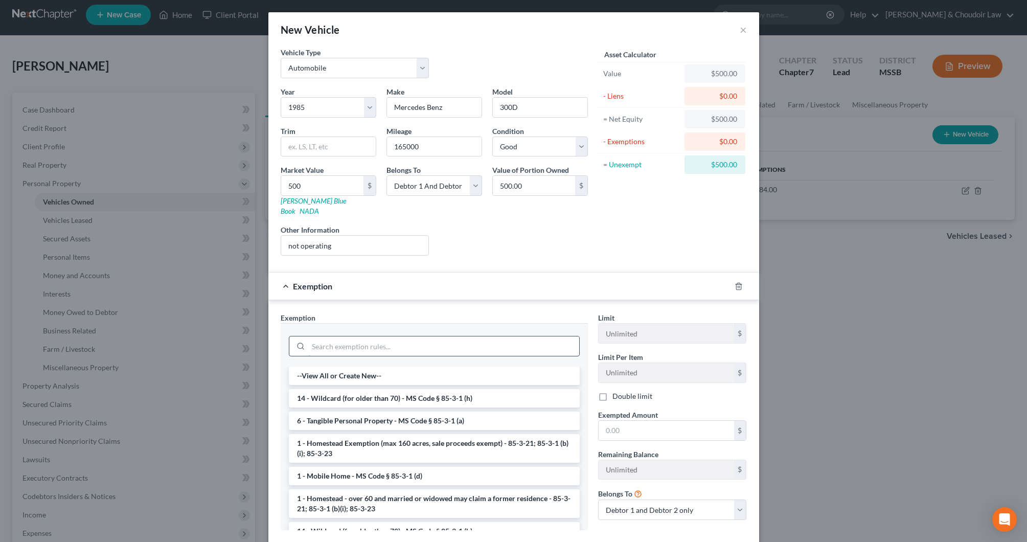
click at [528, 336] on input "search" at bounding box center [443, 345] width 271 height 19
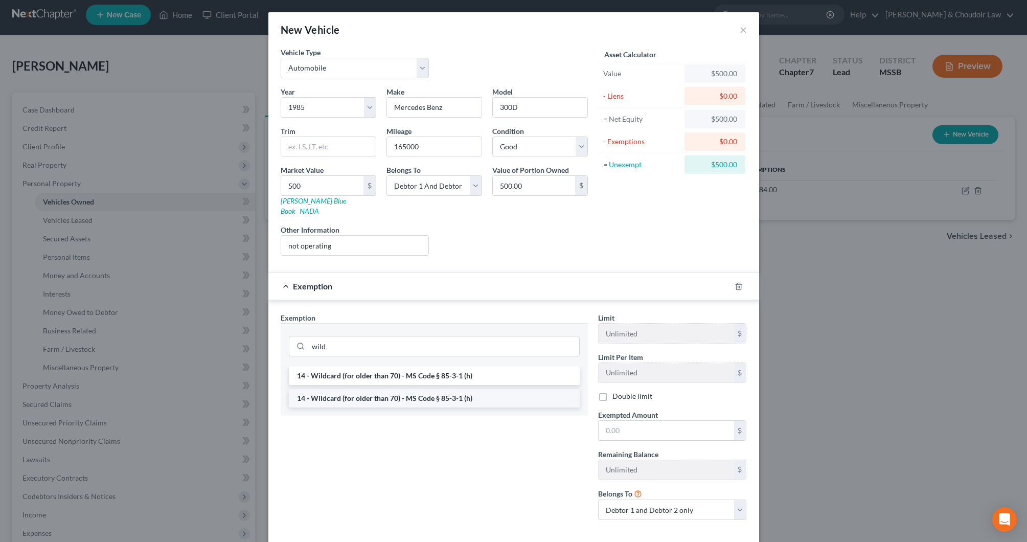
click at [513, 389] on li "14 - Wildcard (for older than 70) - MS Code § 85-3-1 (h)" at bounding box center [434, 398] width 291 height 18
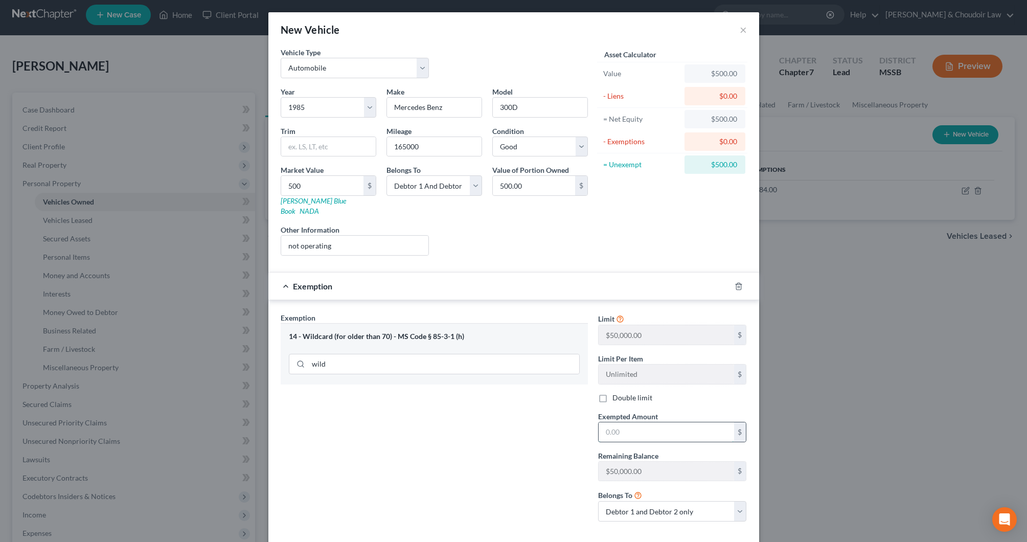
click at [643, 423] on input "text" at bounding box center [667, 431] width 136 height 19
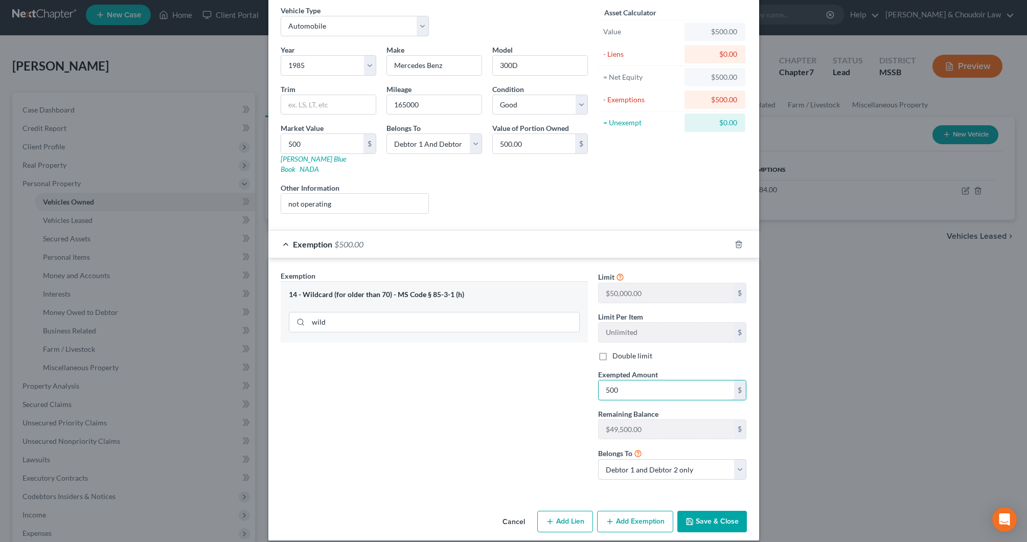
scroll to position [41, 0]
click at [710, 511] on button "Save & Close" at bounding box center [713, 521] width 70 height 21
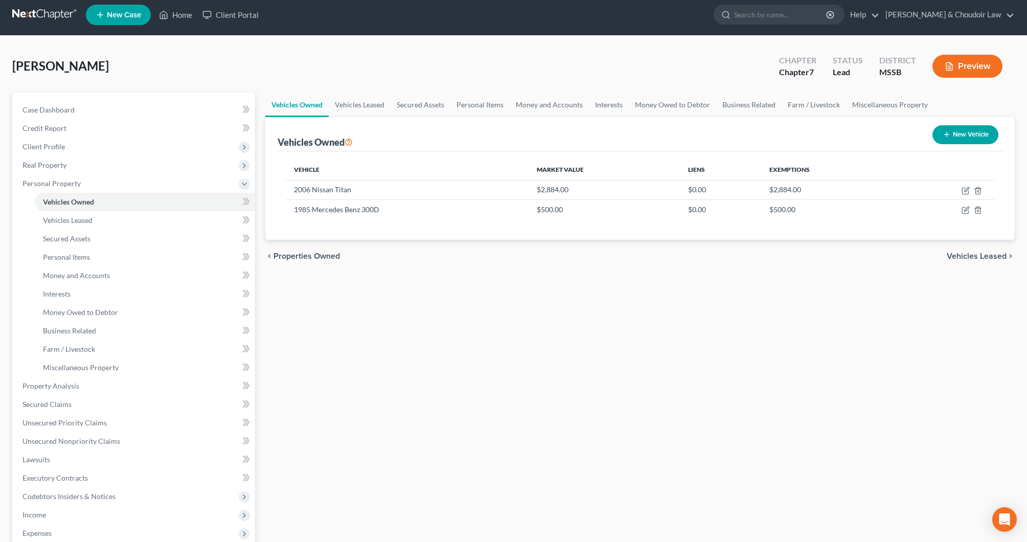
click at [971, 137] on button "New Vehicle" at bounding box center [966, 134] width 66 height 19
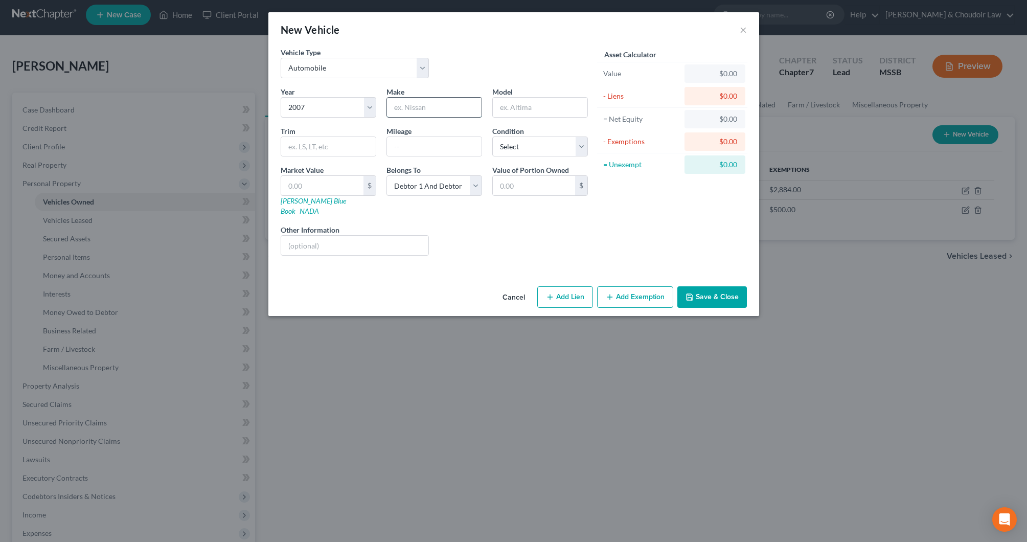
click at [422, 111] on input "text" at bounding box center [434, 107] width 95 height 19
click at [452, 147] on input "text" at bounding box center [434, 146] width 95 height 19
click at [333, 183] on input "text" at bounding box center [322, 185] width 82 height 19
click at [655, 289] on button "Add Exemption" at bounding box center [635, 296] width 76 height 21
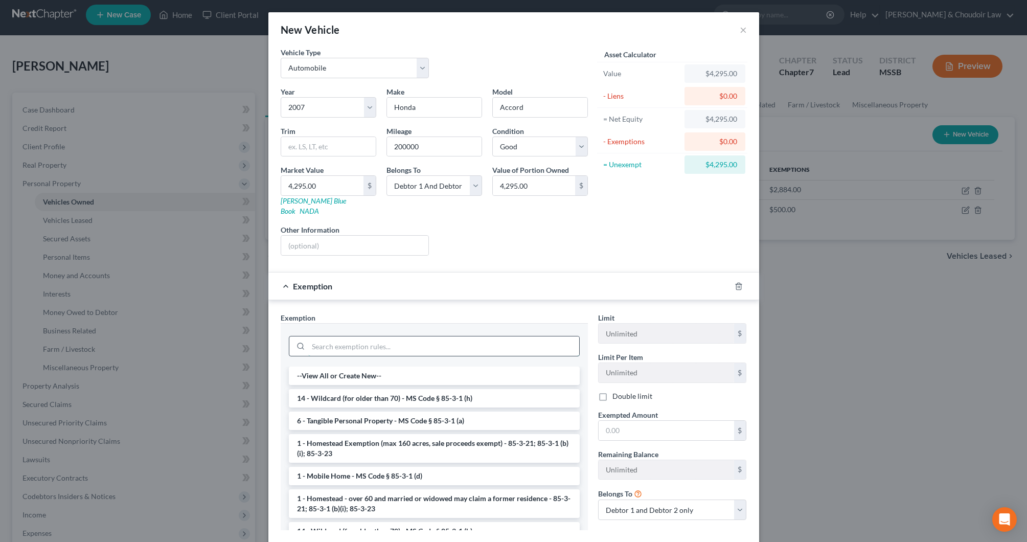
click at [507, 338] on input "search" at bounding box center [443, 345] width 271 height 19
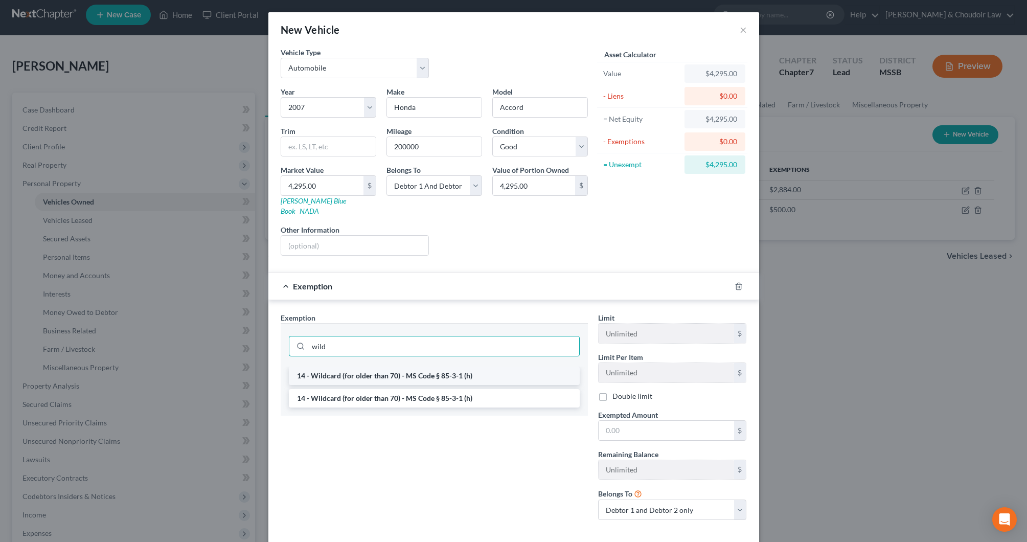
click at [501, 367] on li "14 - Wildcard (for older than 70) - MS Code § 85-3-1 (h)" at bounding box center [434, 376] width 291 height 18
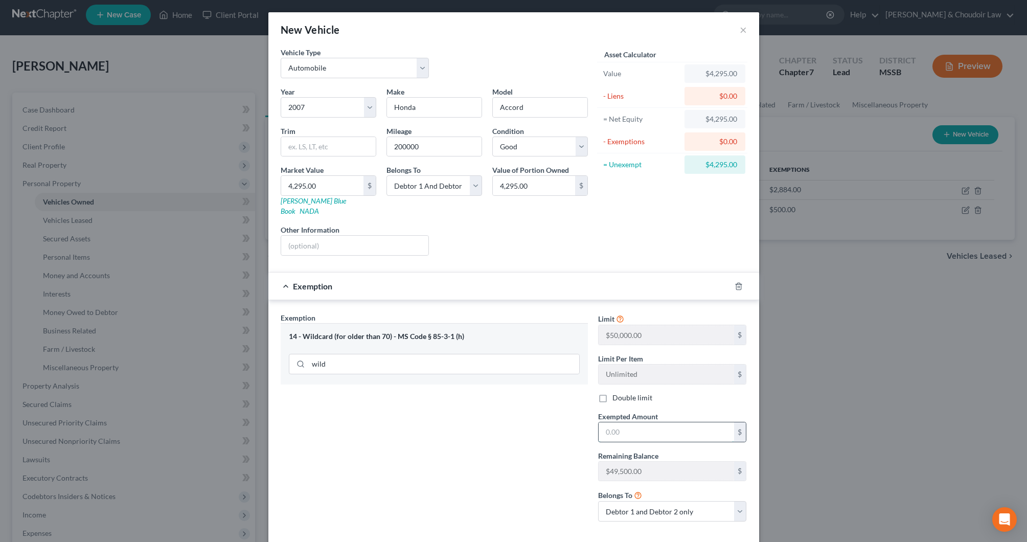
click at [616, 422] on input "text" at bounding box center [667, 431] width 136 height 19
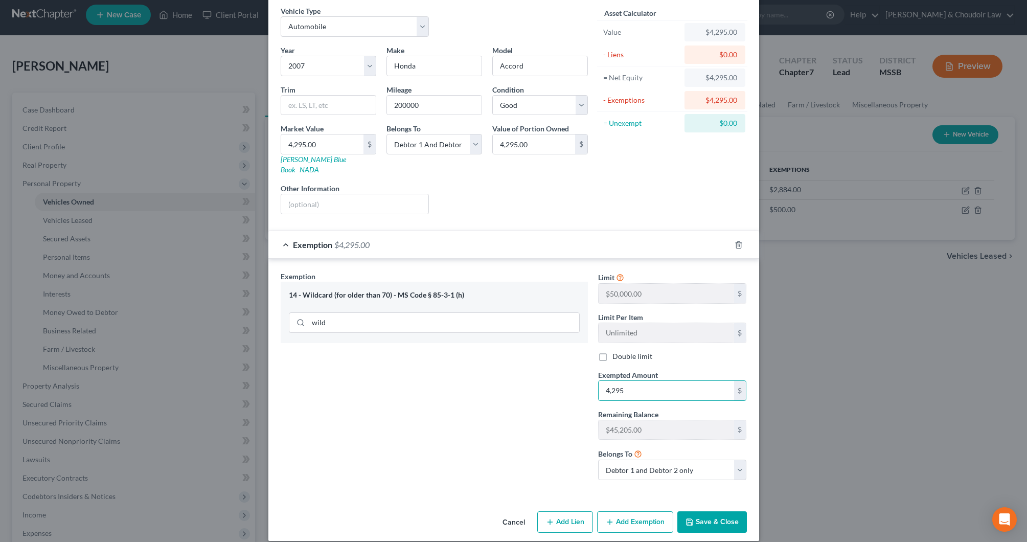
click at [708, 511] on button "Save & Close" at bounding box center [713, 521] width 70 height 21
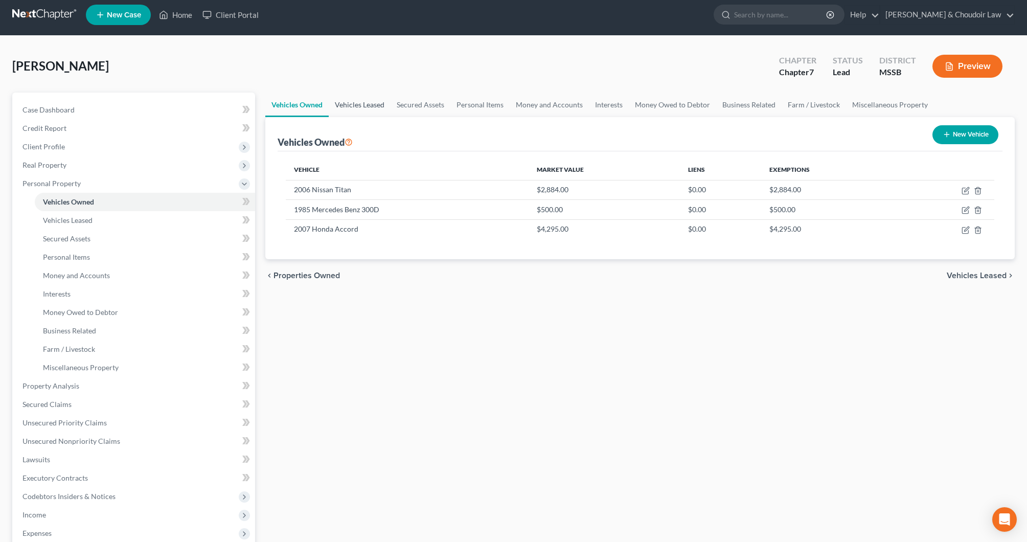
click at [360, 100] on link "Vehicles Leased" at bounding box center [360, 105] width 62 height 25
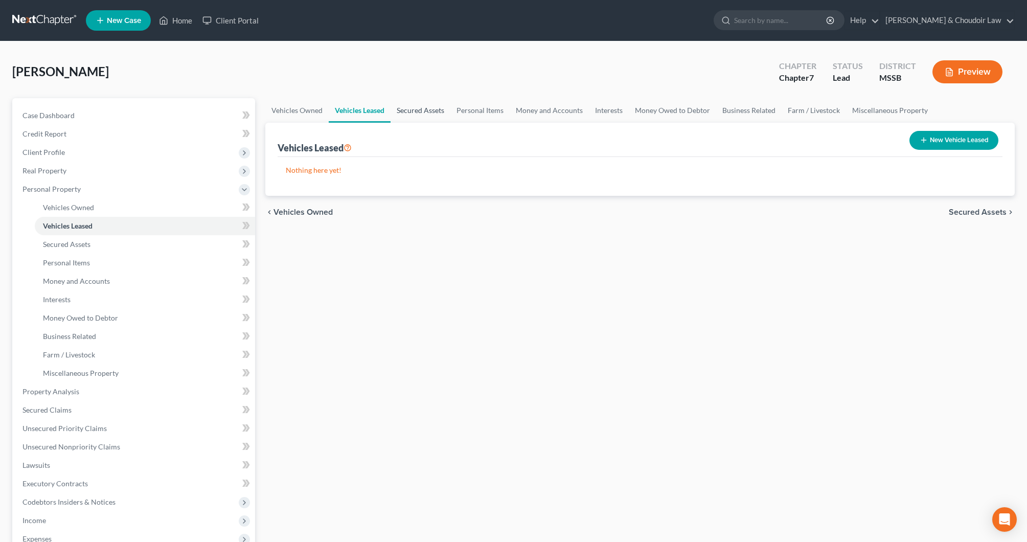
click at [421, 106] on link "Secured Assets" at bounding box center [421, 110] width 60 height 25
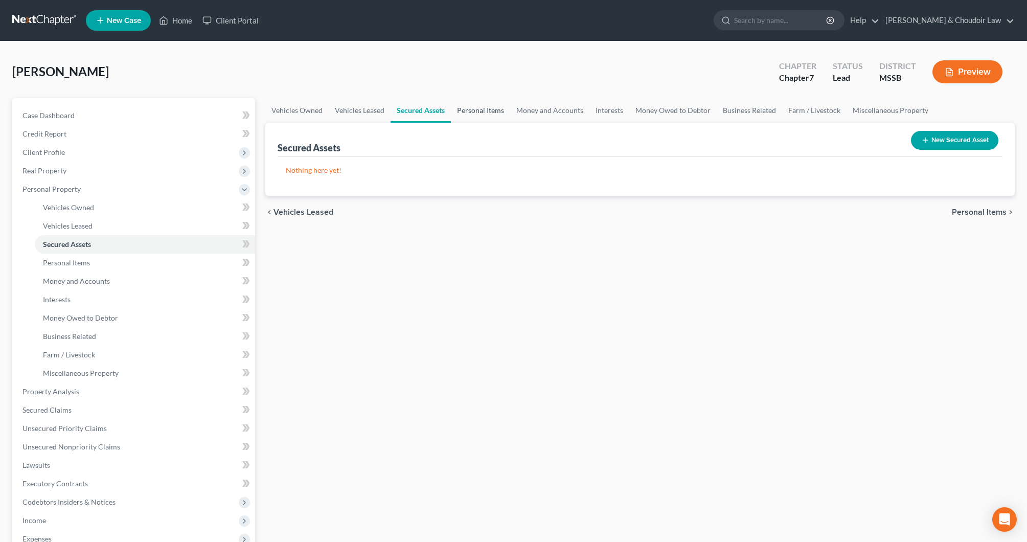
click at [491, 109] on link "Personal Items" at bounding box center [480, 110] width 59 height 25
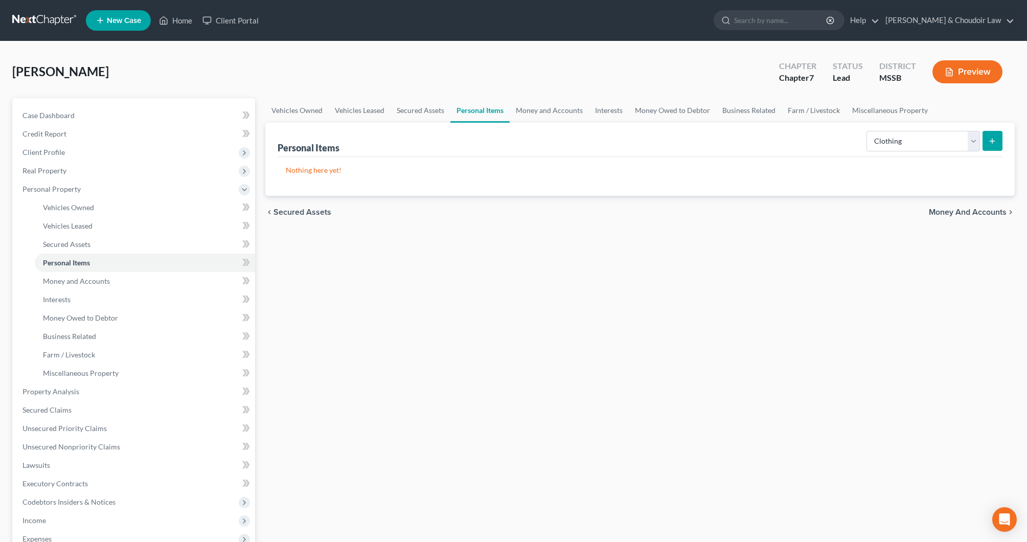
click at [992, 140] on icon "submit" at bounding box center [992, 141] width 8 height 8
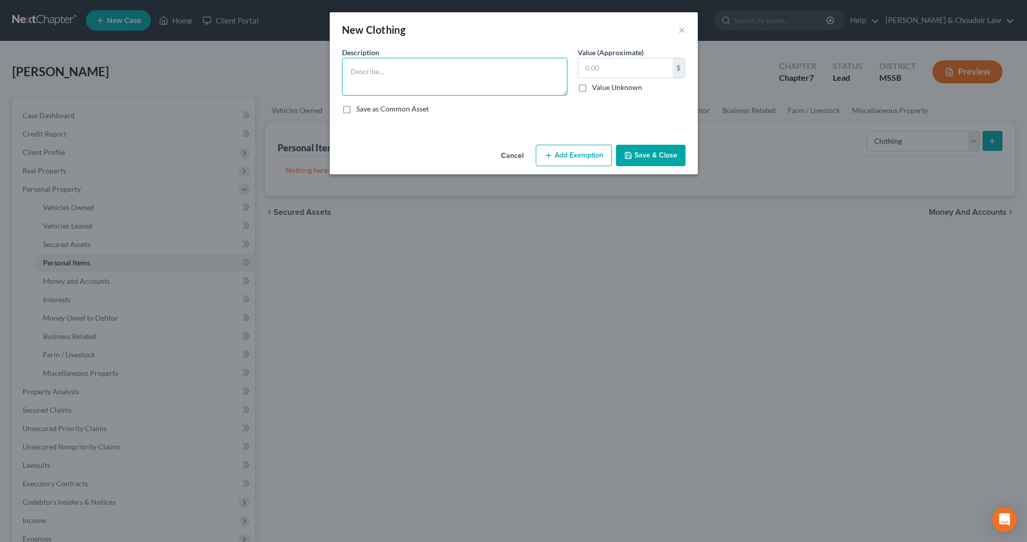
click at [511, 76] on textarea at bounding box center [455, 77] width 226 height 38
click at [563, 153] on button "Add Exemption" at bounding box center [574, 155] width 76 height 21
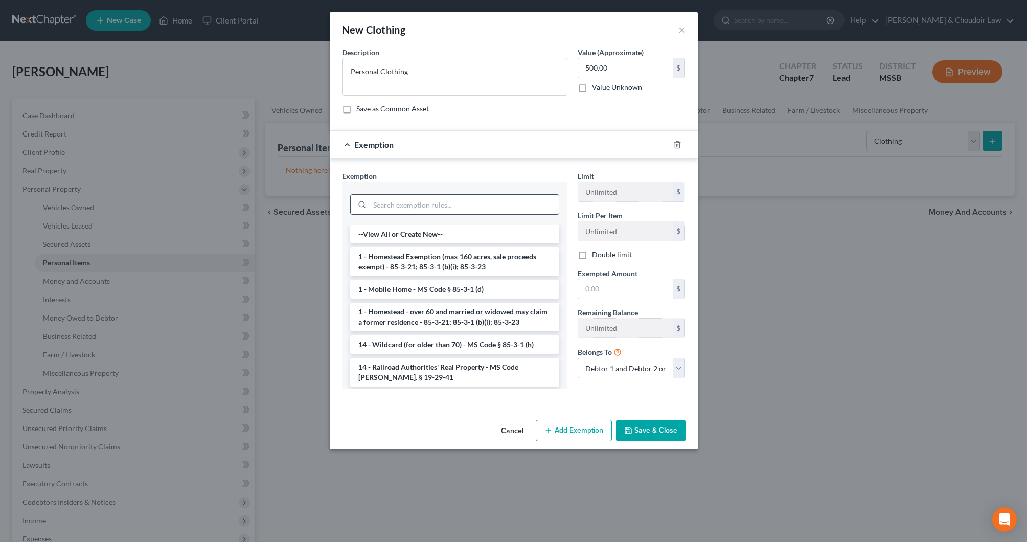
click at [537, 201] on input "search" at bounding box center [464, 204] width 189 height 19
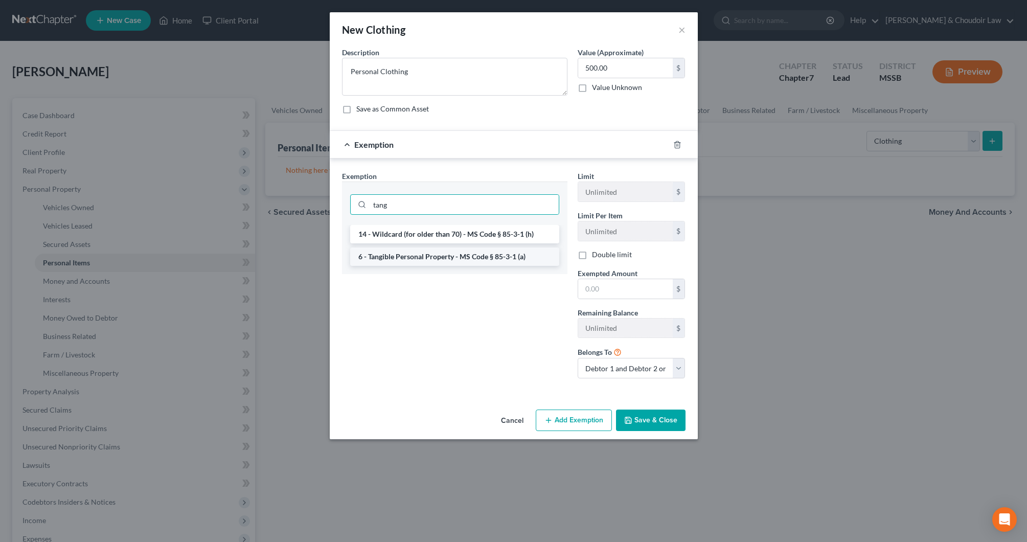
click at [511, 255] on li "6 - Tangible Personal Property - MS Code § 85-3-1 (a)" at bounding box center [454, 257] width 209 height 18
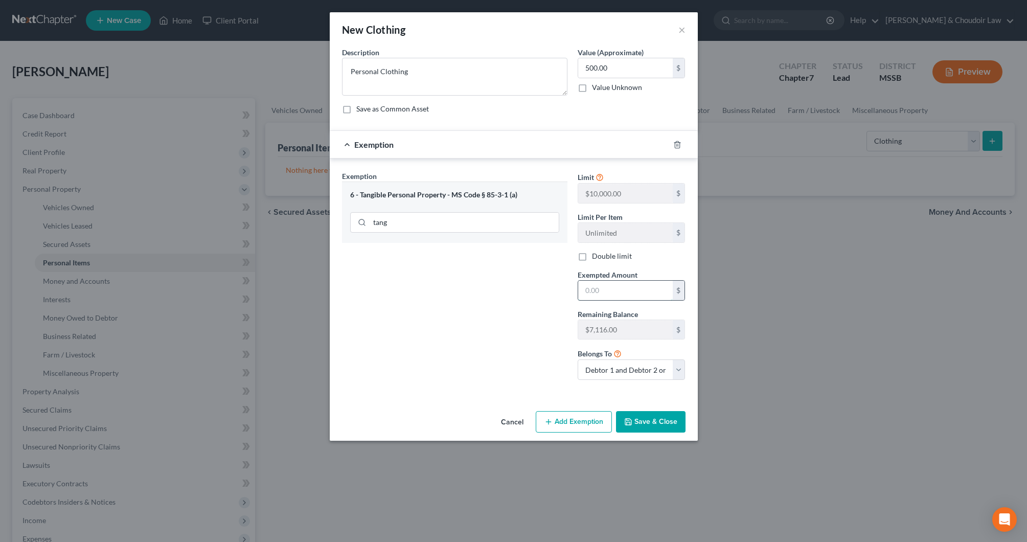
click at [592, 290] on input "text" at bounding box center [625, 290] width 95 height 19
click at [663, 416] on button "Save & Close" at bounding box center [651, 421] width 70 height 21
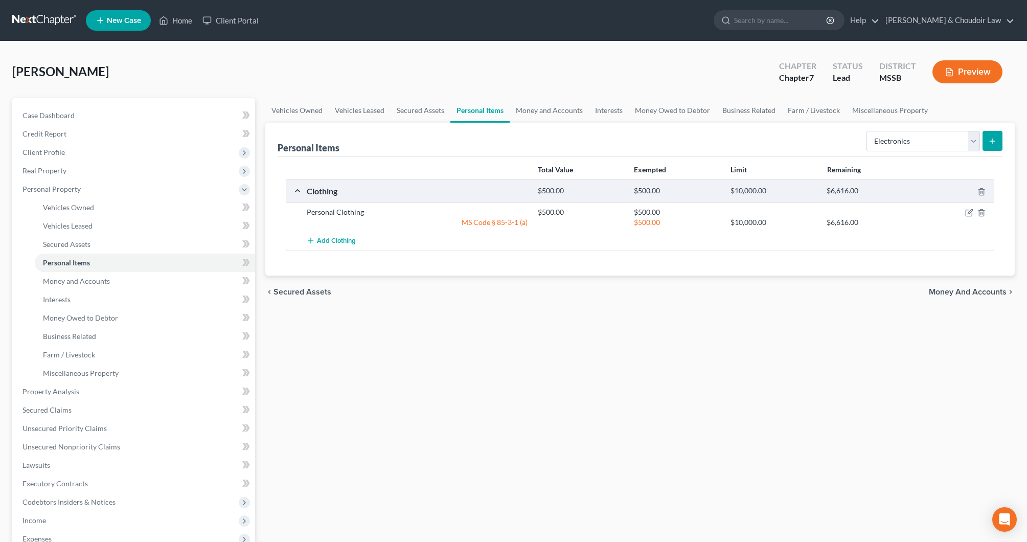
click at [990, 137] on button "submit" at bounding box center [993, 141] width 20 height 20
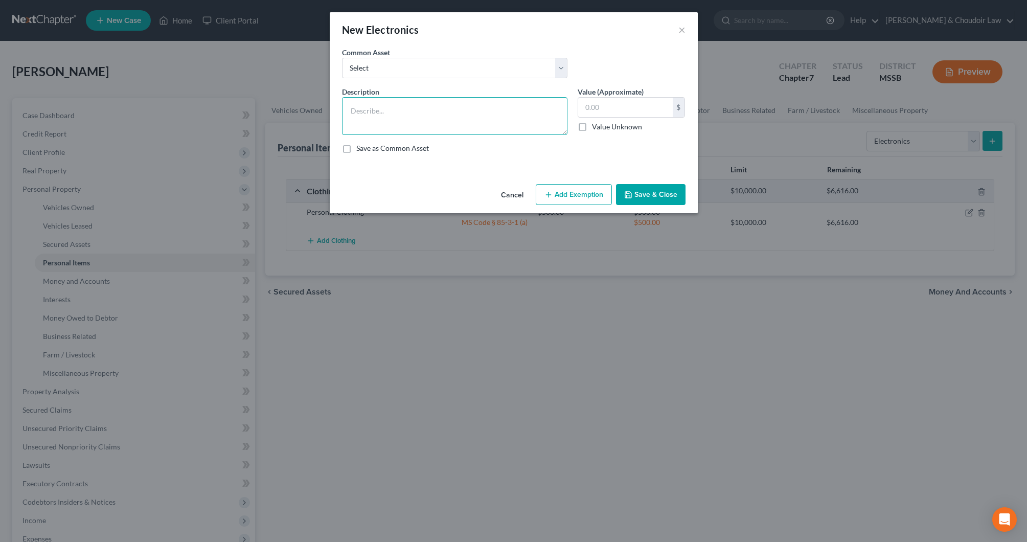
click at [475, 120] on textarea at bounding box center [455, 116] width 226 height 38
click at [552, 190] on button "Add Exemption" at bounding box center [574, 194] width 76 height 21
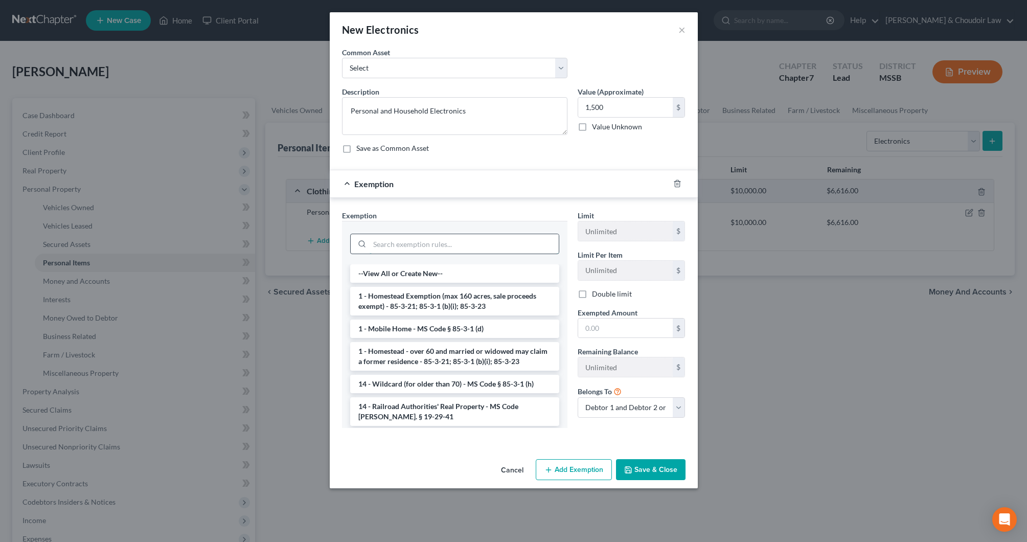
click at [546, 239] on input "search" at bounding box center [464, 243] width 189 height 19
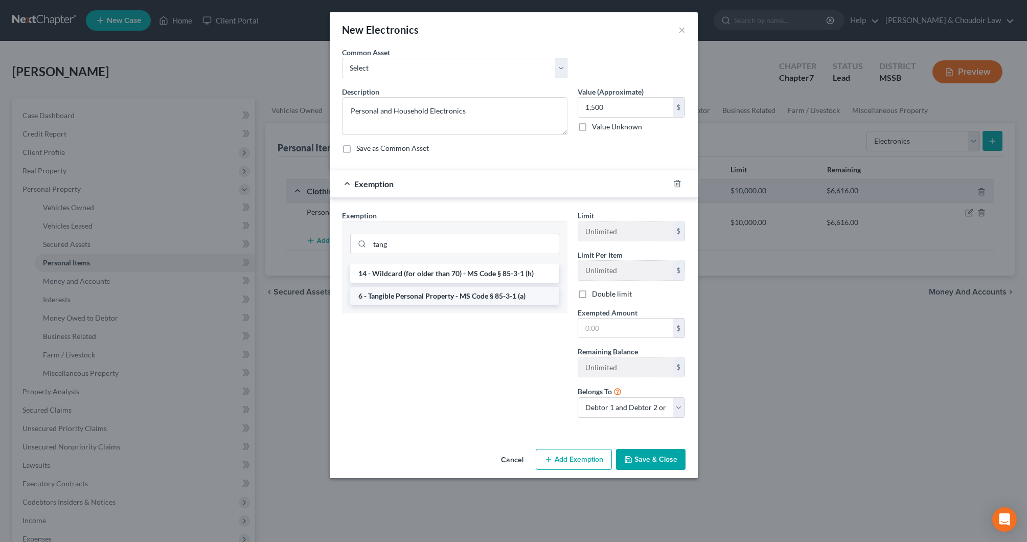
click at [503, 290] on li "6 - Tangible Personal Property - MS Code § 85-3-1 (a)" at bounding box center [454, 296] width 209 height 18
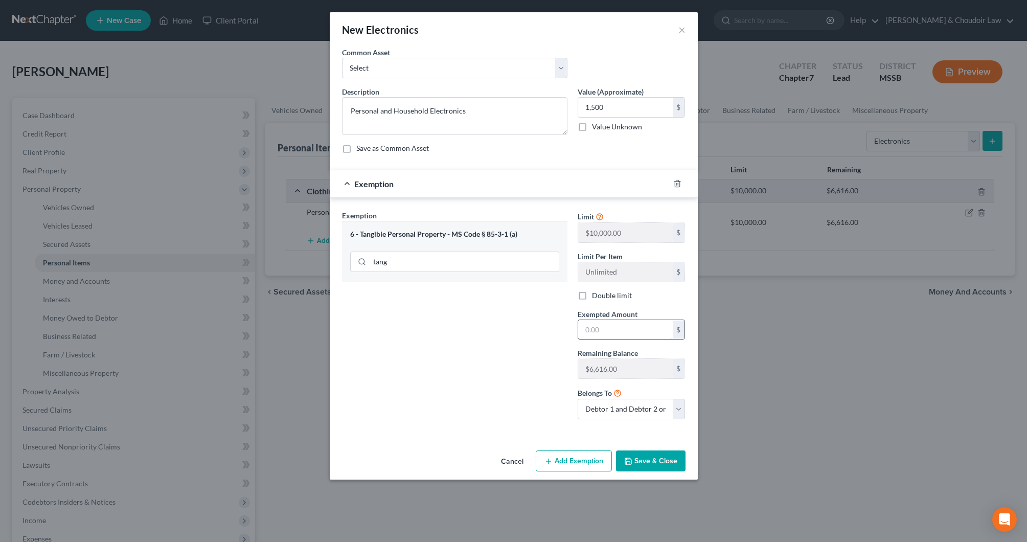
click at [606, 325] on input "text" at bounding box center [625, 329] width 95 height 19
click at [665, 458] on button "Save & Close" at bounding box center [651, 461] width 70 height 21
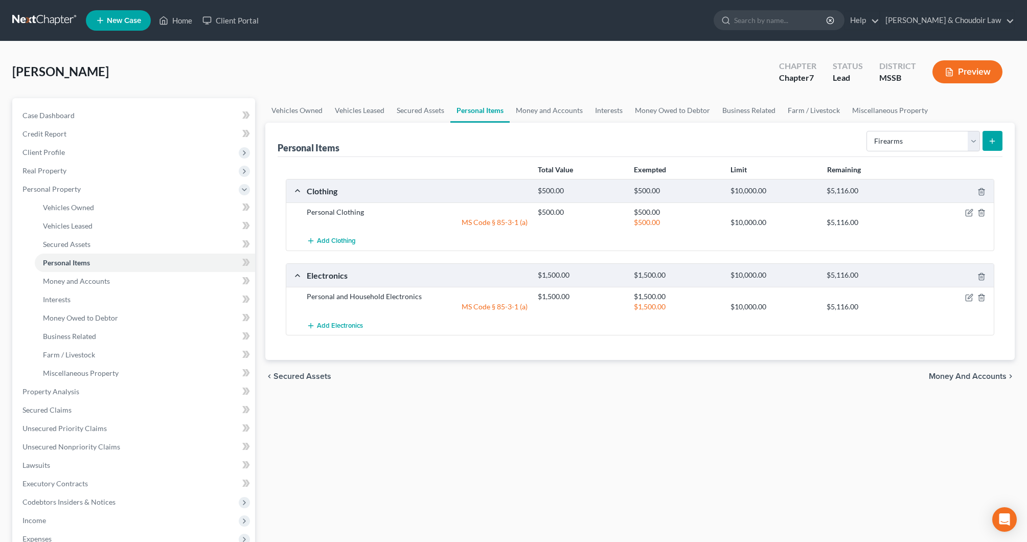
click at [998, 142] on button "submit" at bounding box center [993, 141] width 20 height 20
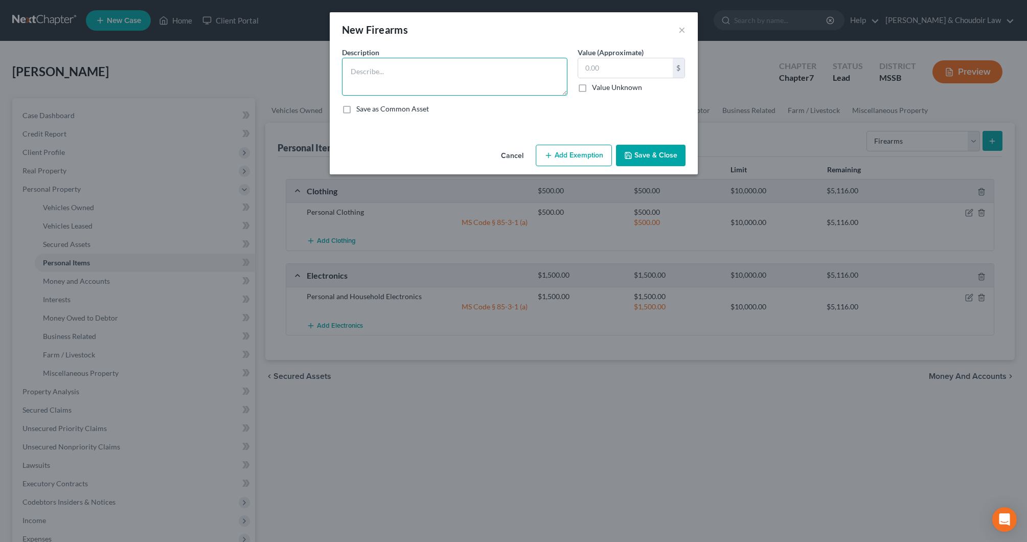
click at [514, 82] on textarea at bounding box center [455, 77] width 226 height 38
click at [579, 163] on button "Add Exemption" at bounding box center [574, 155] width 76 height 21
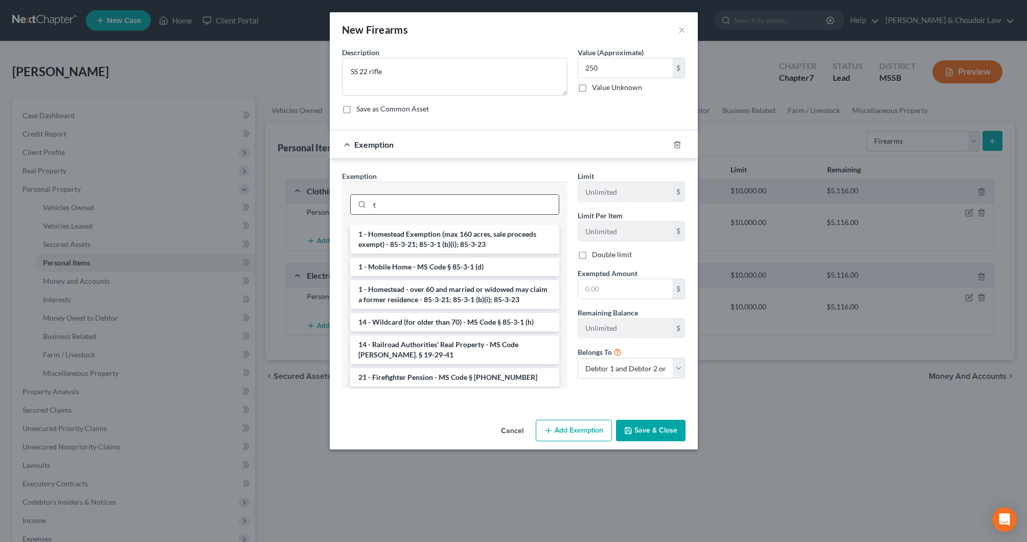
click at [547, 206] on input "t" at bounding box center [464, 204] width 189 height 19
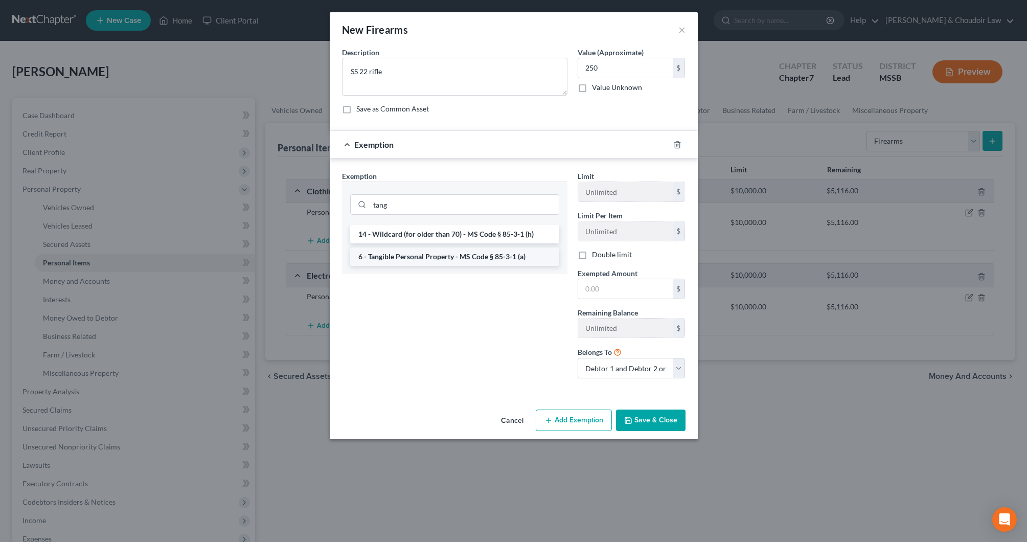
click at [477, 257] on li "6 - Tangible Personal Property - MS Code § 85-3-1 (a)" at bounding box center [454, 257] width 209 height 18
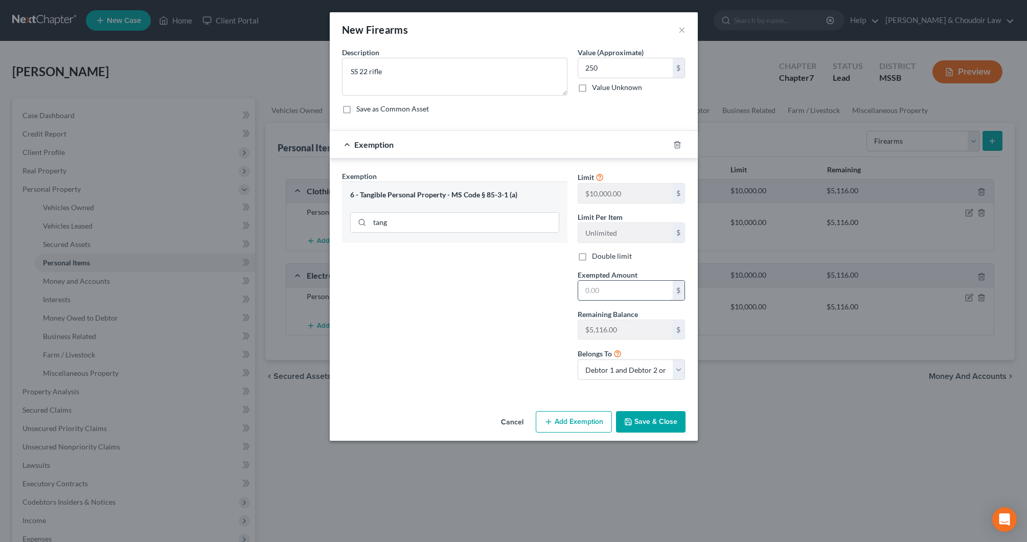
click at [594, 290] on input "text" at bounding box center [625, 290] width 95 height 19
click at [648, 412] on button "Save & Close" at bounding box center [651, 421] width 70 height 21
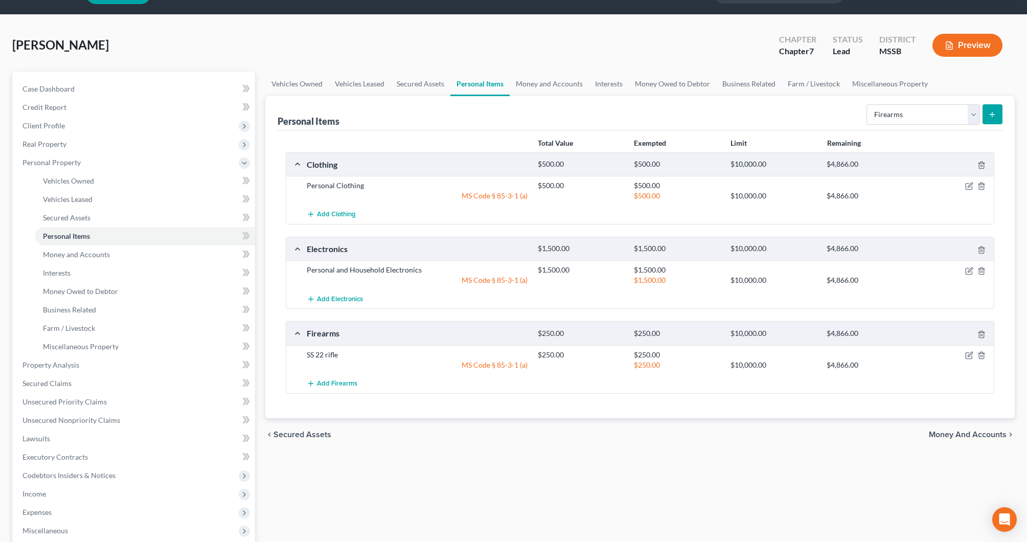
scroll to position [43, 0]
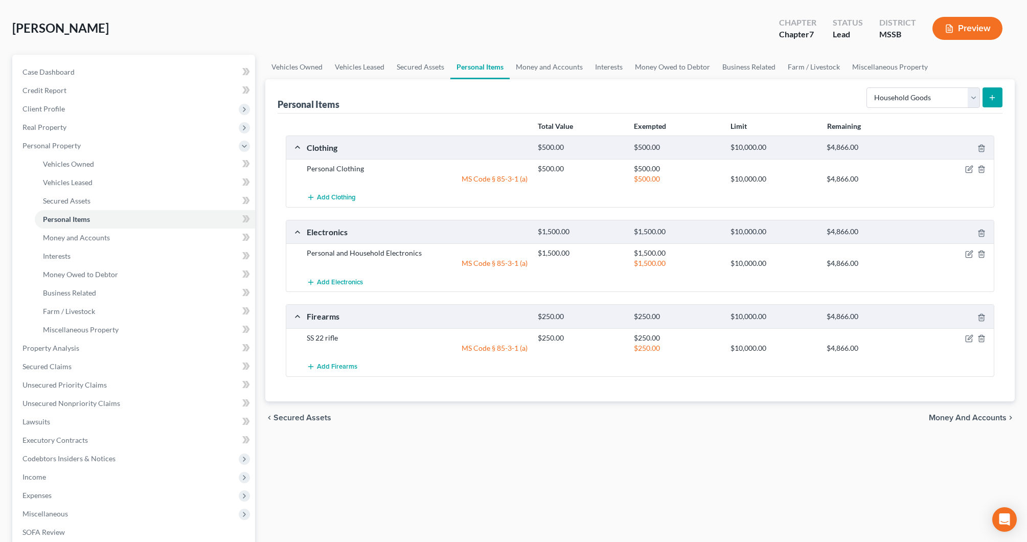
click at [993, 99] on icon "submit" at bounding box center [992, 98] width 8 height 8
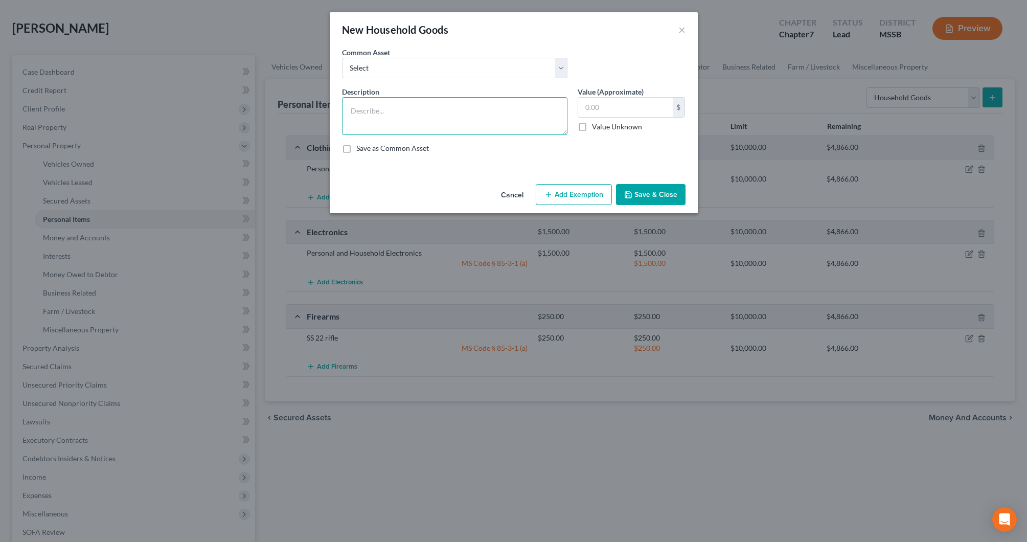
click at [505, 117] on textarea at bounding box center [455, 116] width 226 height 38
click at [565, 200] on button "Add Exemption" at bounding box center [574, 194] width 76 height 21
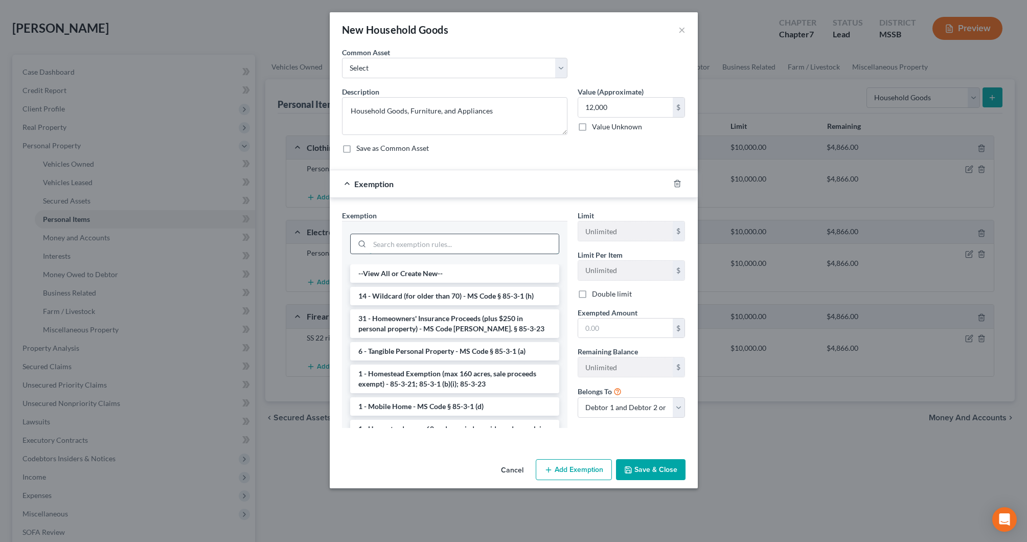
click at [544, 246] on input "search" at bounding box center [464, 243] width 189 height 19
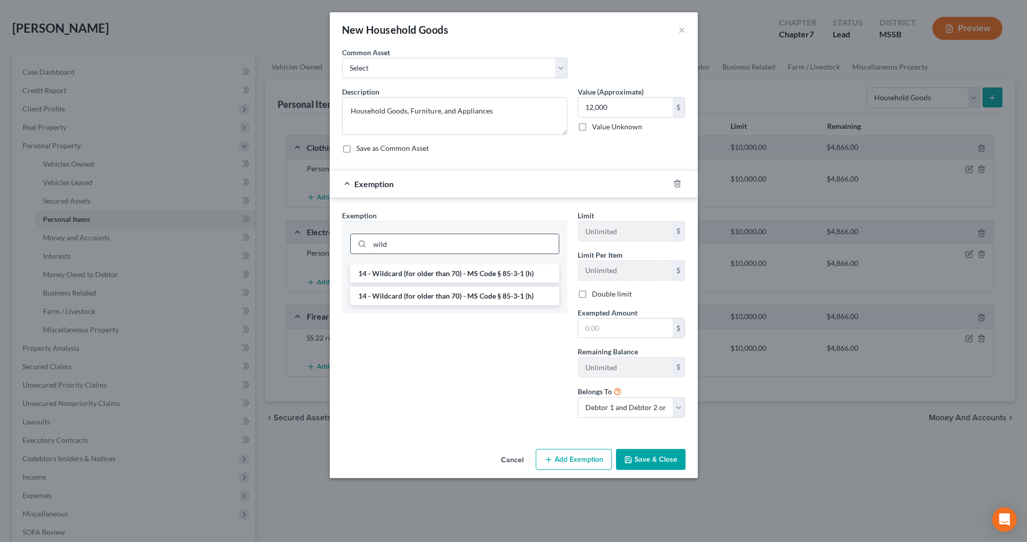
click at [533, 270] on li "14 - Wildcard (for older than 70) - MS Code § 85-3-1 (h)" at bounding box center [454, 273] width 209 height 18
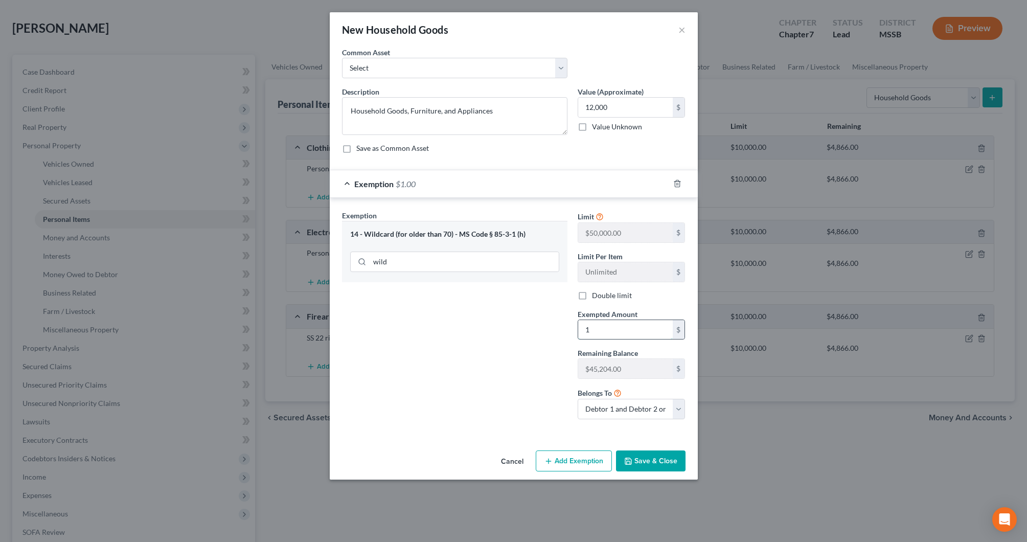
click at [606, 323] on input "1" at bounding box center [625, 329] width 95 height 19
click at [655, 455] on button "Save & Close" at bounding box center [651, 461] width 70 height 21
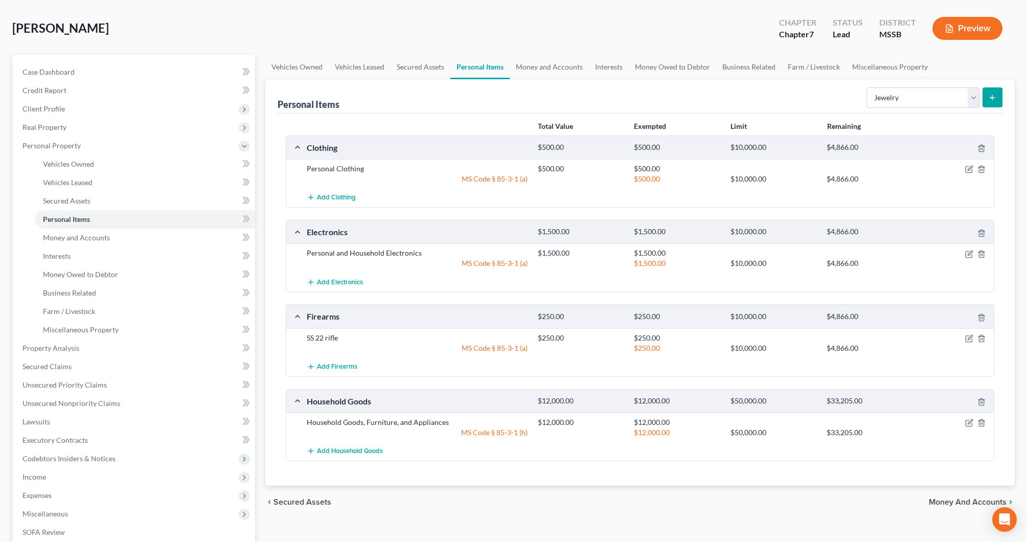
click at [997, 95] on icon "submit" at bounding box center [992, 98] width 8 height 8
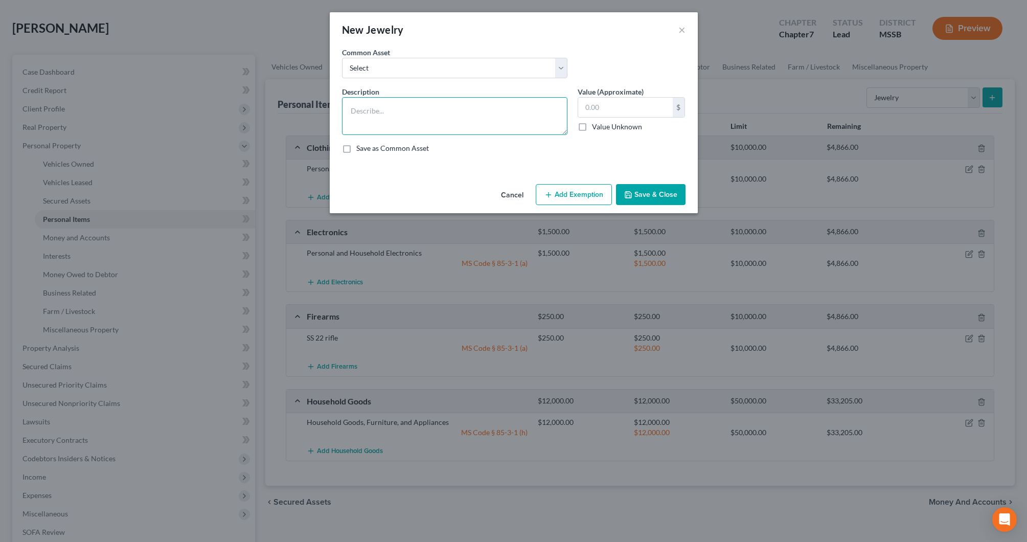
click at [514, 114] on textarea at bounding box center [455, 116] width 226 height 38
click at [586, 187] on button "Add Exemption" at bounding box center [574, 194] width 76 height 21
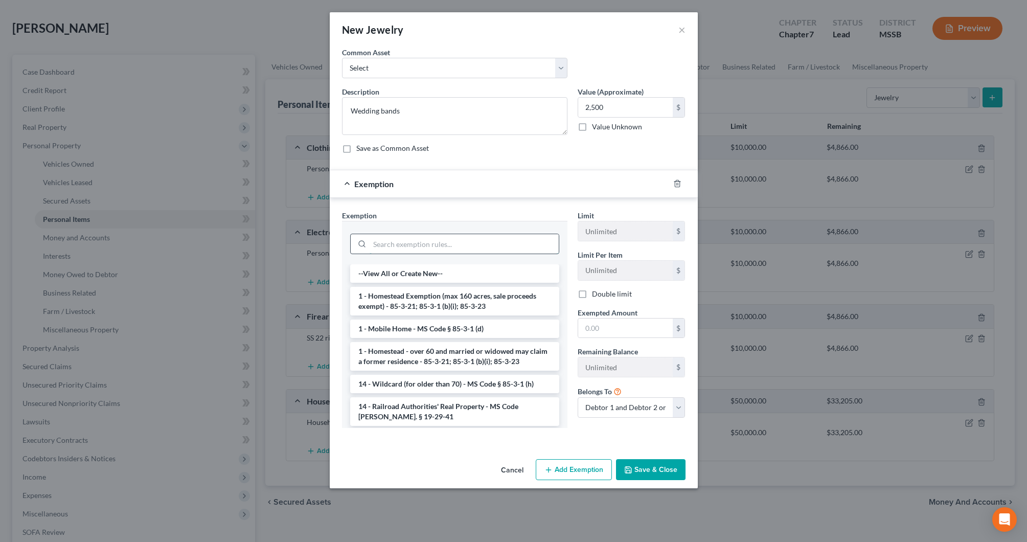
click at [543, 241] on input "search" at bounding box center [464, 243] width 189 height 19
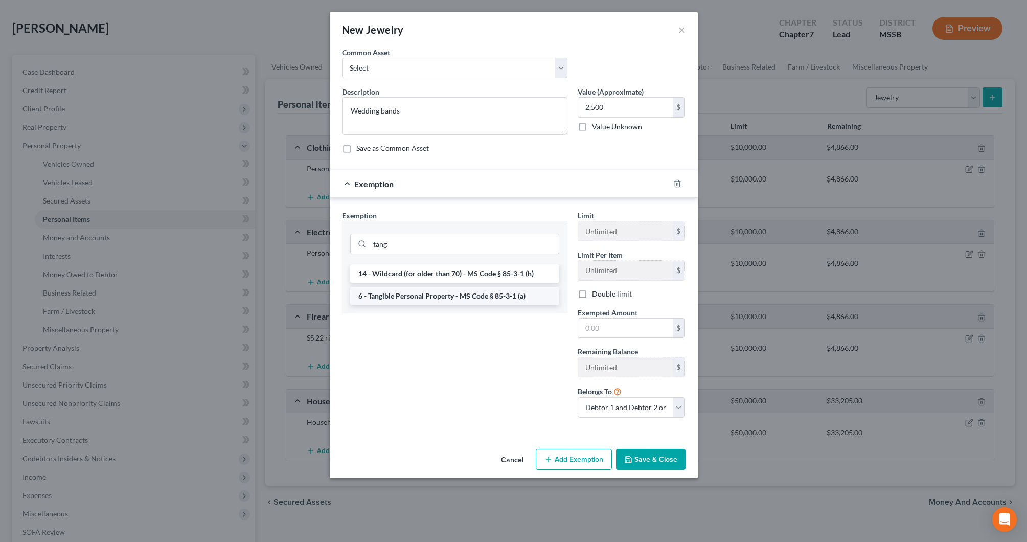
click at [537, 298] on li "6 - Tangible Personal Property - MS Code § 85-3-1 (a)" at bounding box center [454, 296] width 209 height 18
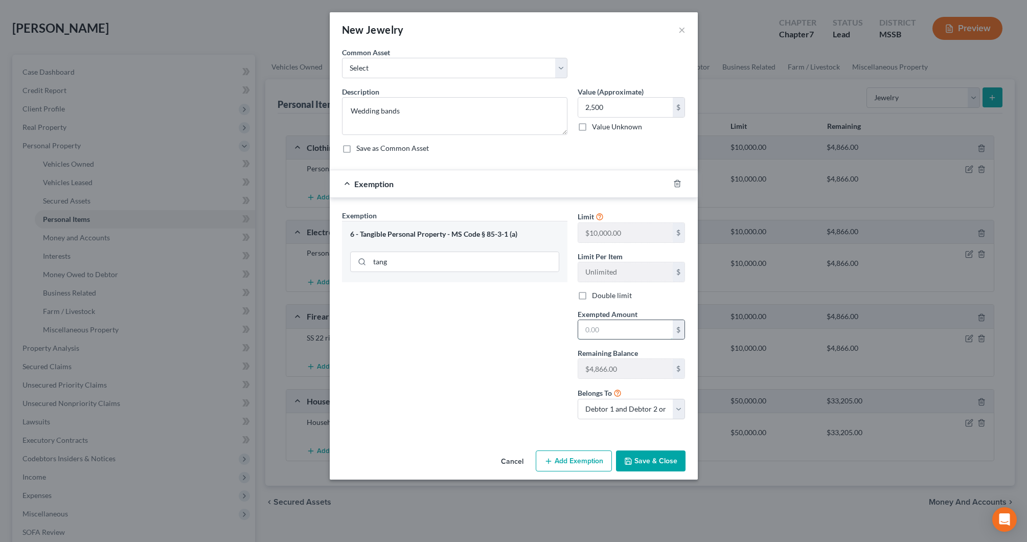
click at [600, 328] on input "text" at bounding box center [625, 329] width 95 height 19
click at [660, 457] on button "Save & Close" at bounding box center [651, 461] width 70 height 21
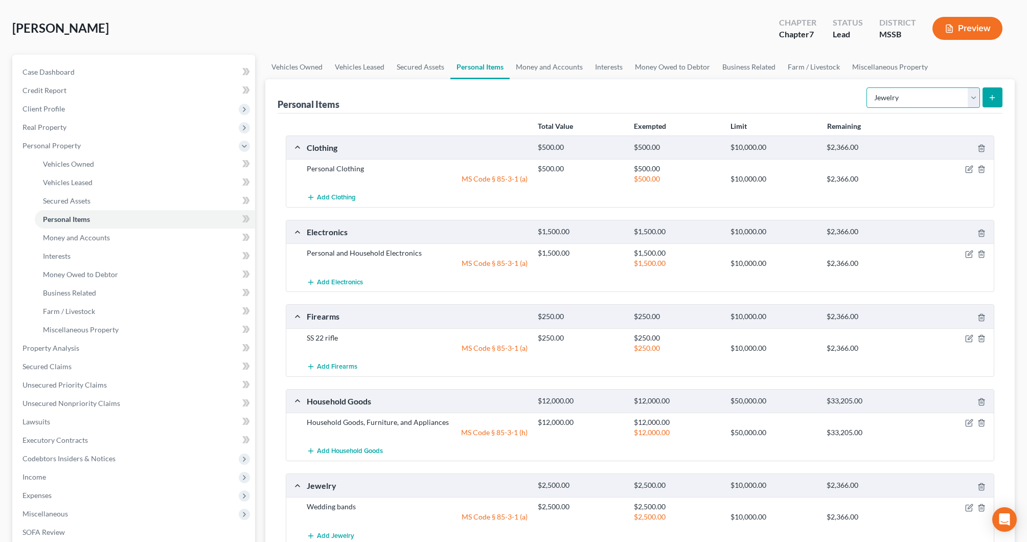
scroll to position [47, 0]
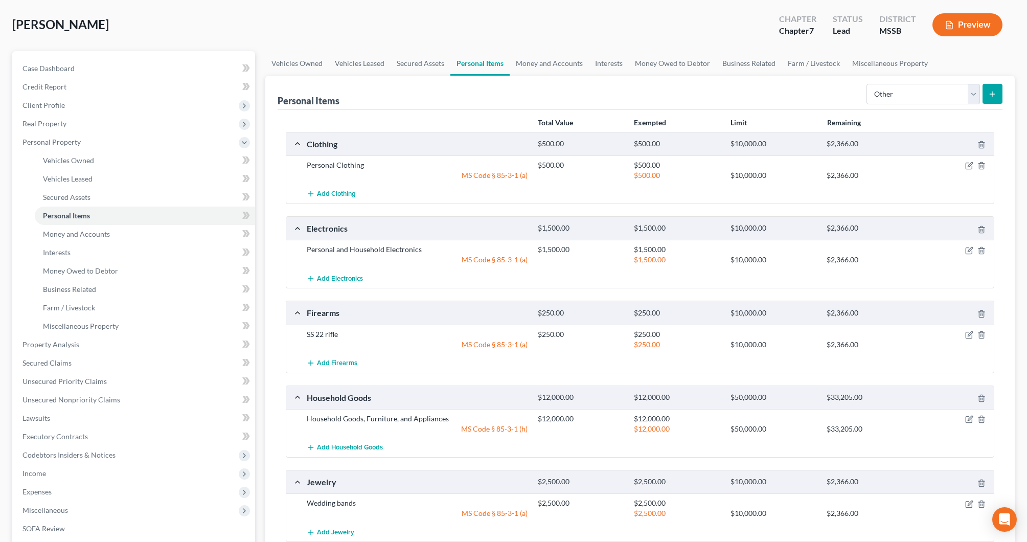
click at [992, 92] on icon "submit" at bounding box center [992, 94] width 8 height 8
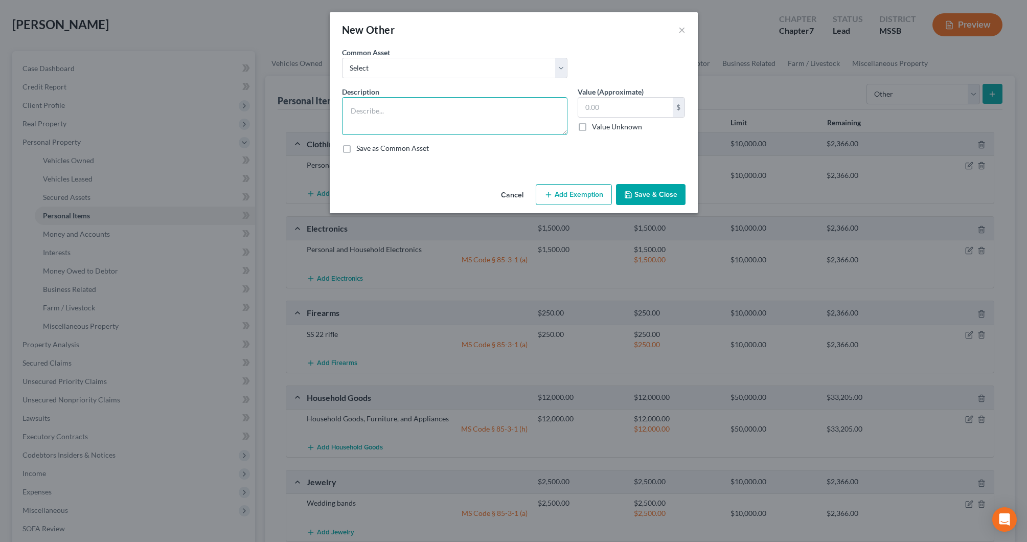
click at [496, 120] on textarea at bounding box center [455, 116] width 226 height 38
click at [593, 190] on button "Add Exemption" at bounding box center [574, 194] width 76 height 21
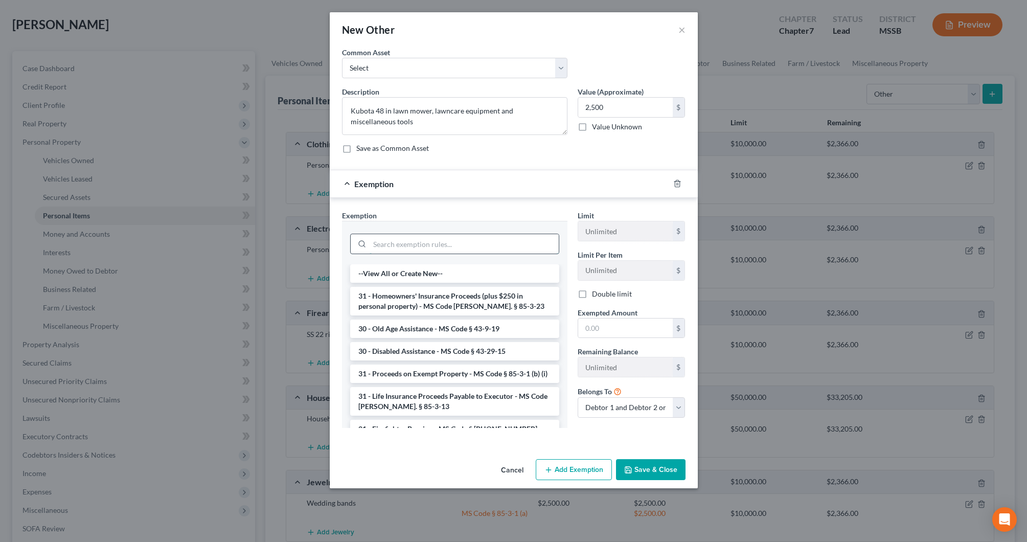
click at [532, 239] on input "search" at bounding box center [464, 243] width 189 height 19
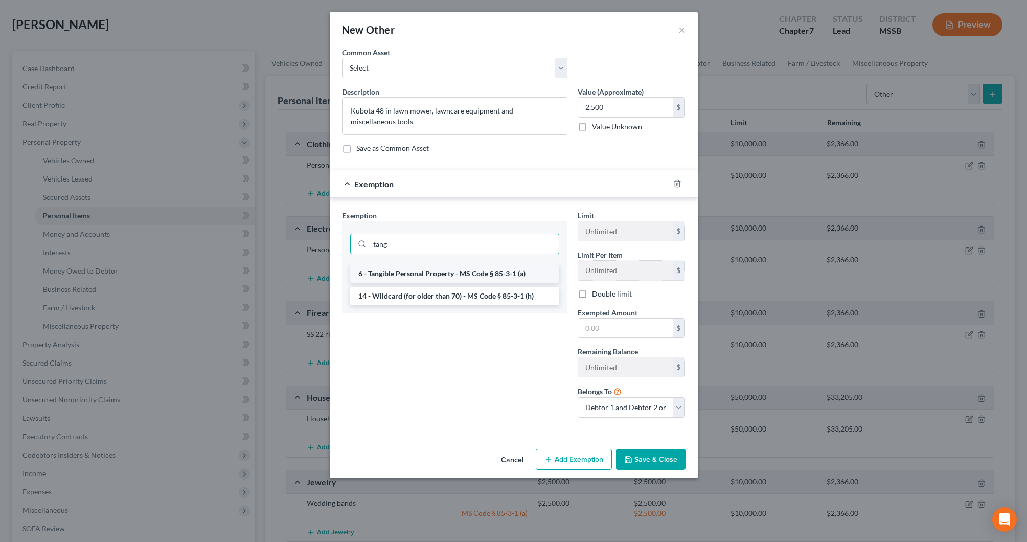
click at [491, 276] on li "6 - Tangible Personal Property - MS Code § 85-3-1 (a)" at bounding box center [454, 273] width 209 height 18
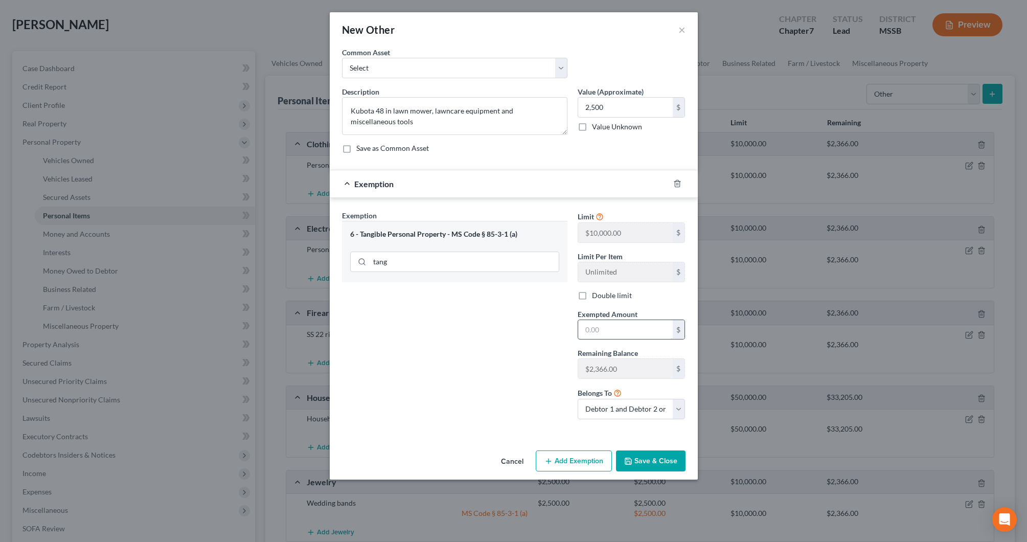
click at [605, 330] on input "text" at bounding box center [625, 329] width 95 height 19
click at [584, 457] on button "Add Exemption" at bounding box center [574, 461] width 76 height 21
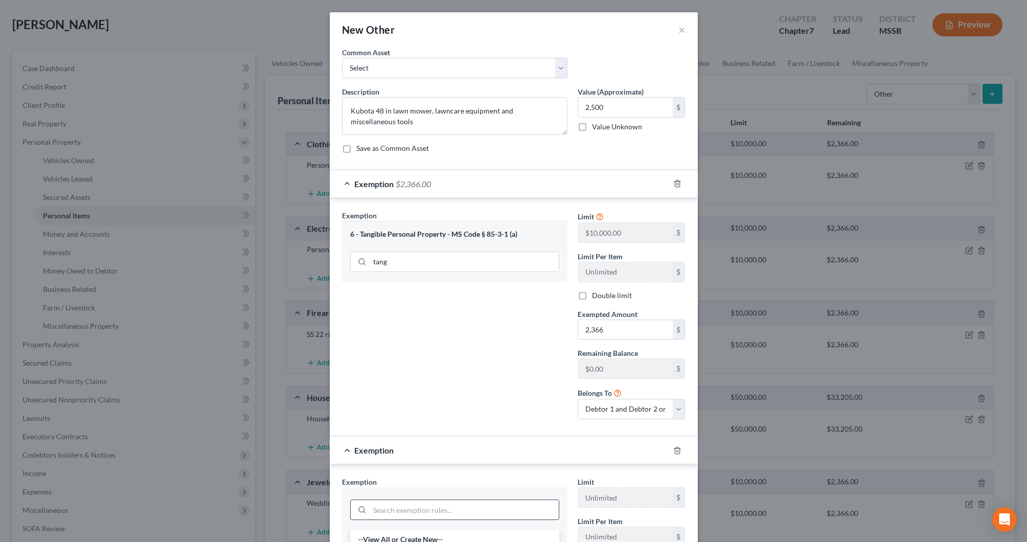
click at [523, 501] on input "search" at bounding box center [464, 509] width 189 height 19
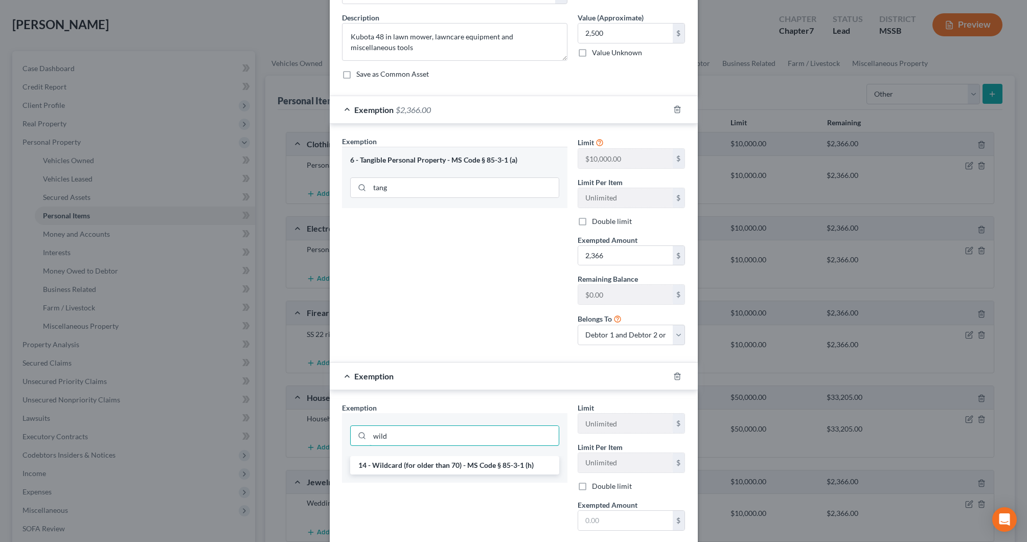
scroll to position [128, 0]
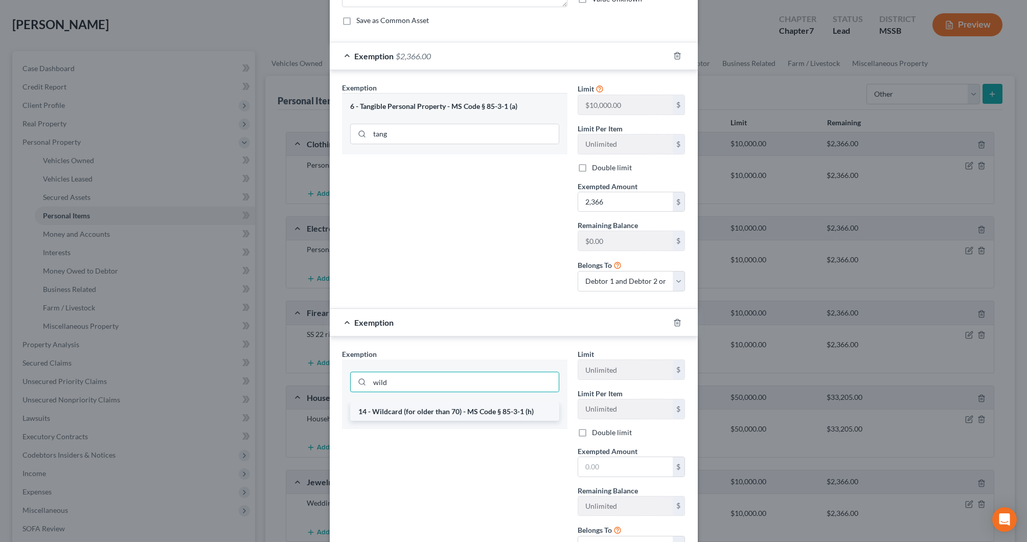
click at [522, 417] on li "14 - Wildcard (for older than 70) - MS Code § 85-3-1 (h)" at bounding box center [454, 411] width 209 height 18
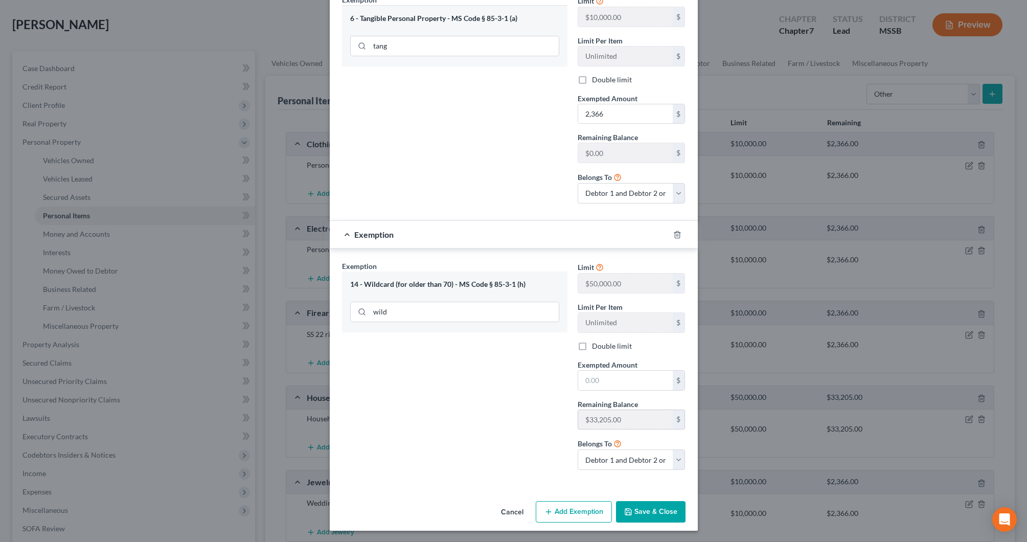
scroll to position [215, 0]
click at [597, 380] on input "text" at bounding box center [625, 380] width 95 height 19
click at [634, 115] on input "2,366" at bounding box center [625, 114] width 95 height 19
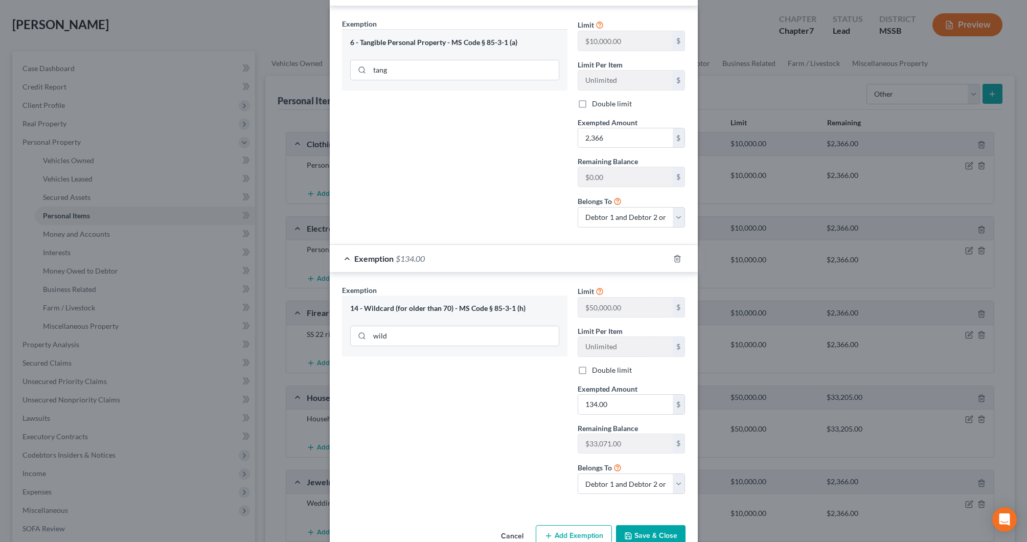
click at [661, 536] on button "Save & Close" at bounding box center [651, 535] width 70 height 21
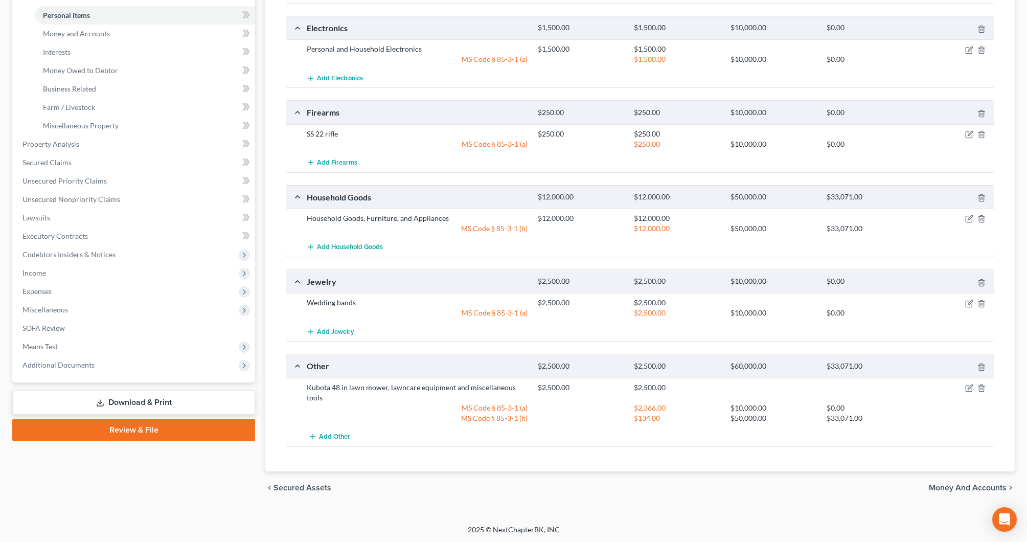
scroll to position [13, 0]
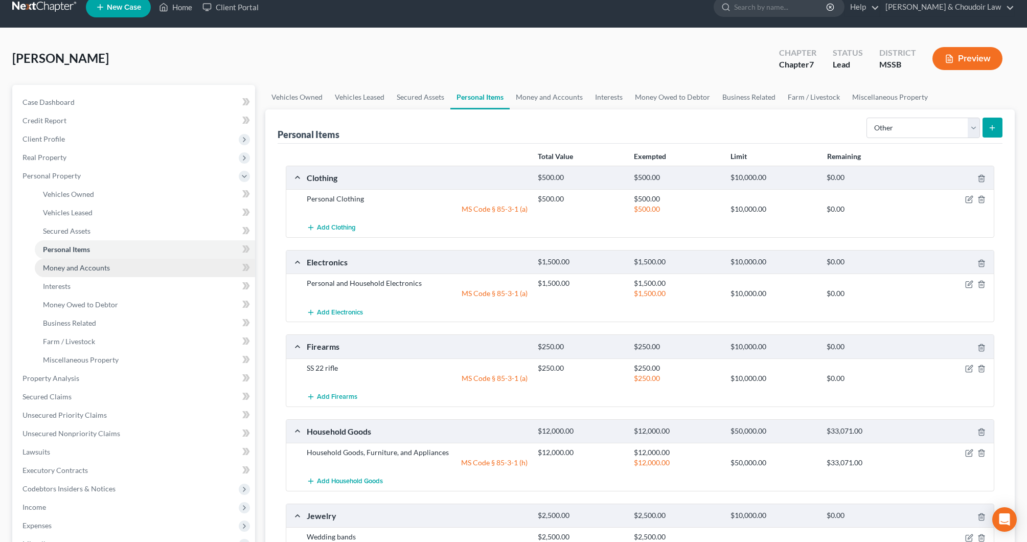
click at [84, 272] on link "Money and Accounts" at bounding box center [145, 268] width 220 height 18
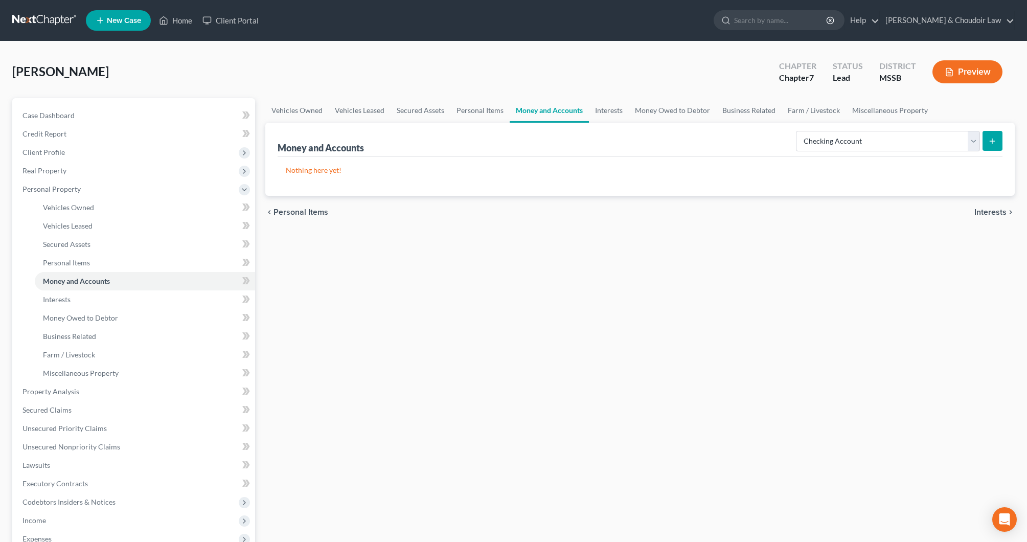
click at [1000, 136] on button "submit" at bounding box center [993, 141] width 20 height 20
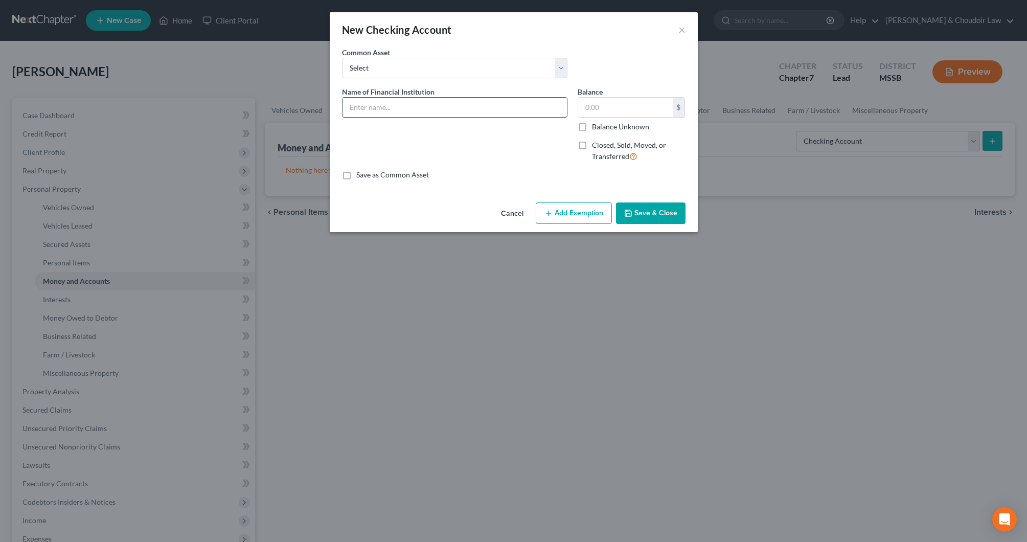
click at [450, 100] on input "text" at bounding box center [455, 107] width 224 height 19
click at [655, 212] on button "Save & Close" at bounding box center [651, 213] width 70 height 21
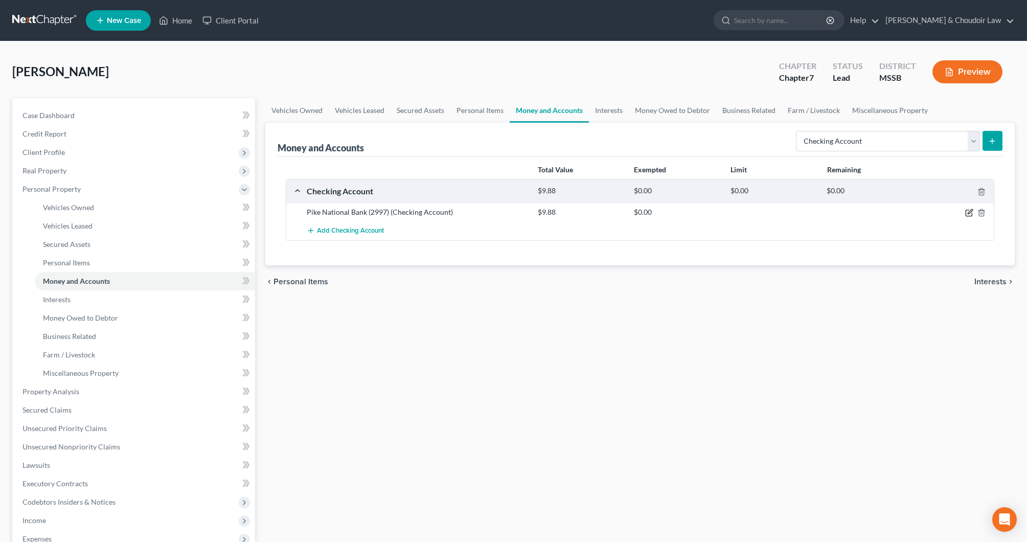
click at [972, 214] on icon "button" at bounding box center [969, 213] width 8 height 8
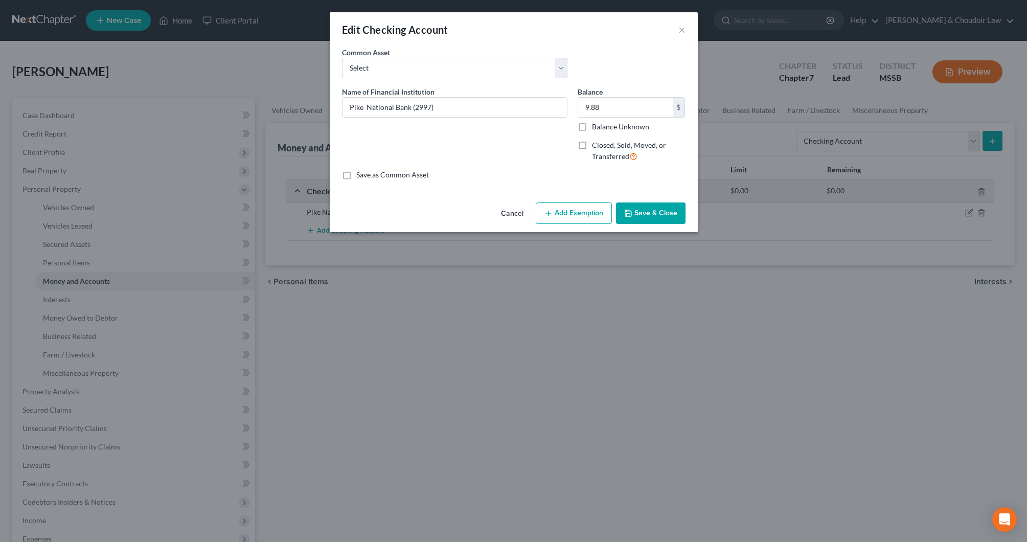
click at [574, 203] on button "Add Exemption" at bounding box center [574, 213] width 76 height 21
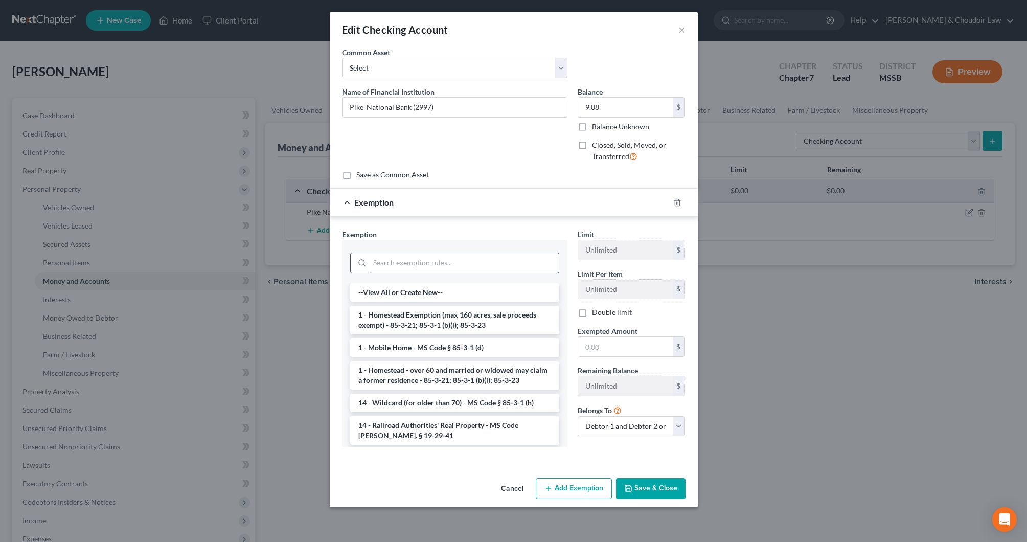
click at [519, 266] on input "search" at bounding box center [464, 262] width 189 height 19
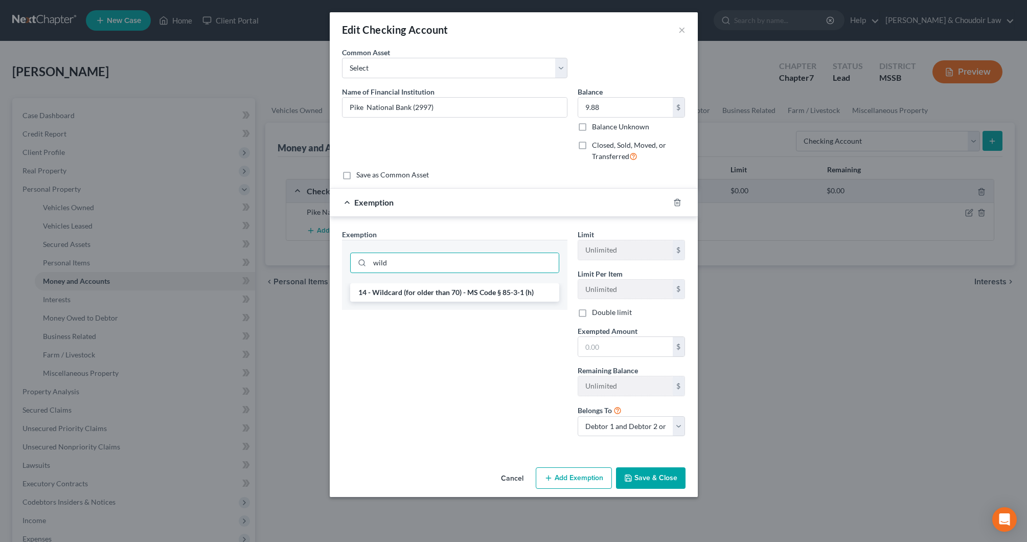
drag, startPoint x: 530, startPoint y: 285, endPoint x: 533, endPoint y: 291, distance: 7.3
click at [530, 285] on li "14 - Wildcard (for older than 70) - MS Code § 85-3-1 (h)" at bounding box center [454, 292] width 209 height 18
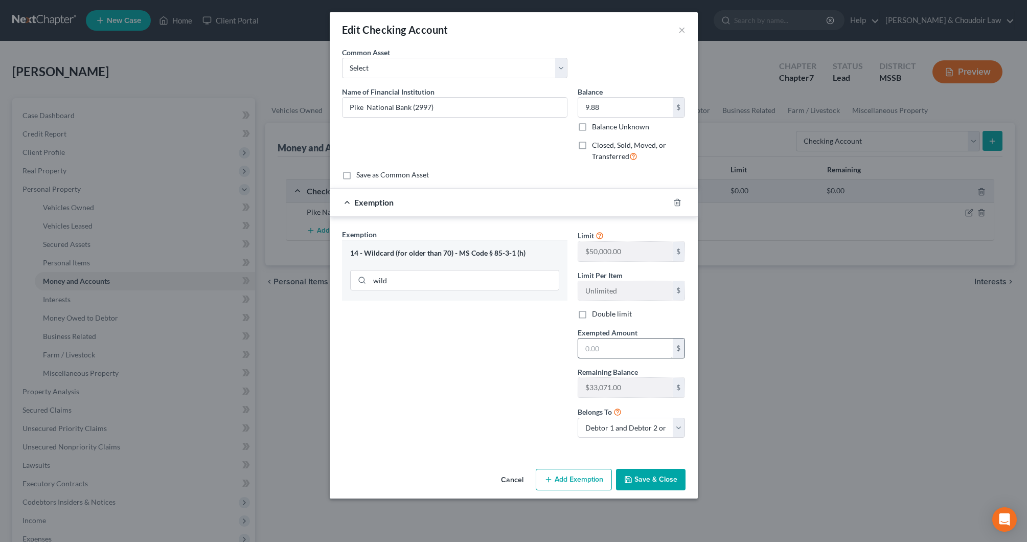
drag, startPoint x: 578, startPoint y: 338, endPoint x: 594, endPoint y: 341, distance: 15.6
click at [594, 341] on div "$" at bounding box center [632, 348] width 108 height 20
click at [595, 341] on input "text" at bounding box center [625, 348] width 95 height 19
click at [660, 470] on button "Save & Close" at bounding box center [651, 479] width 70 height 21
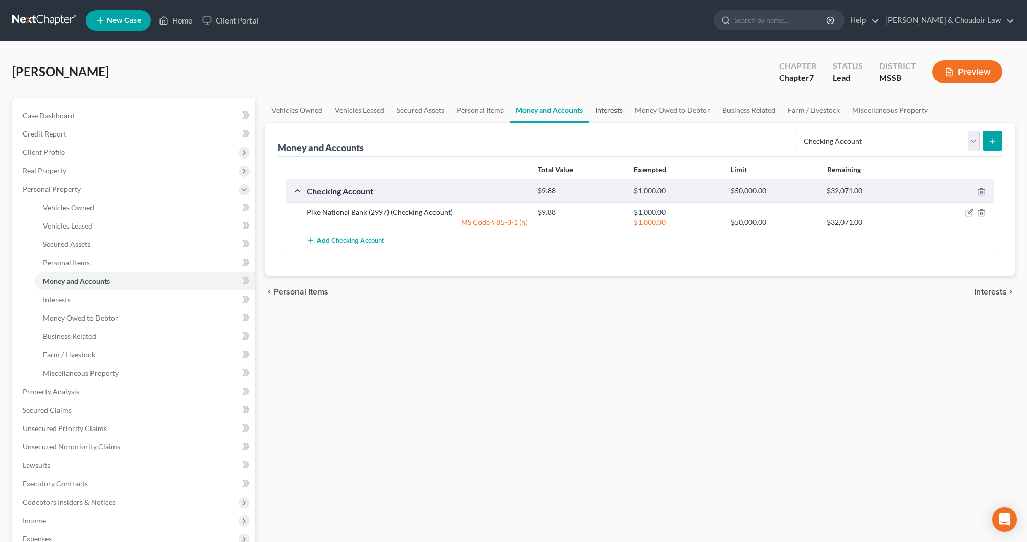
click at [613, 113] on link "Interests" at bounding box center [609, 110] width 40 height 25
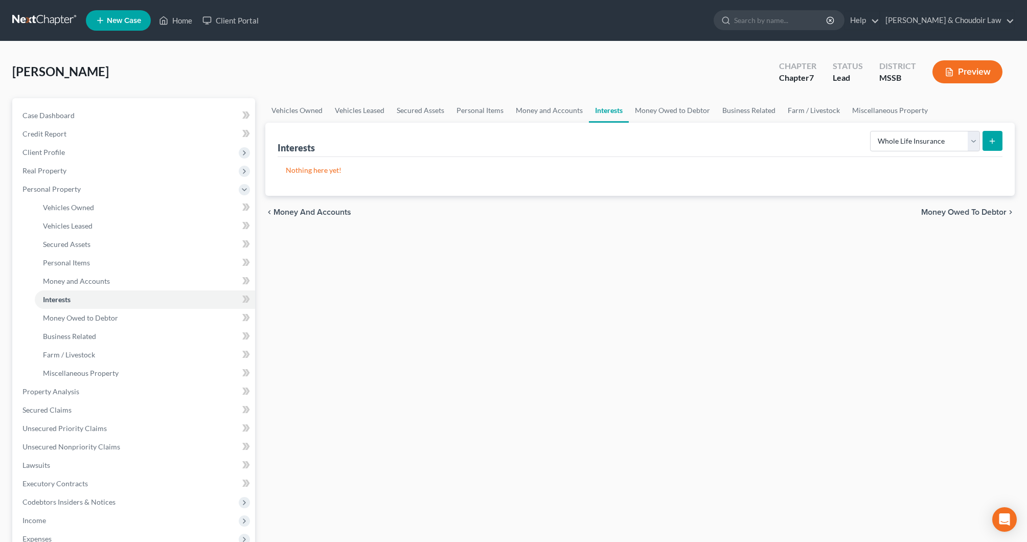
click at [997, 139] on button "submit" at bounding box center [993, 141] width 20 height 20
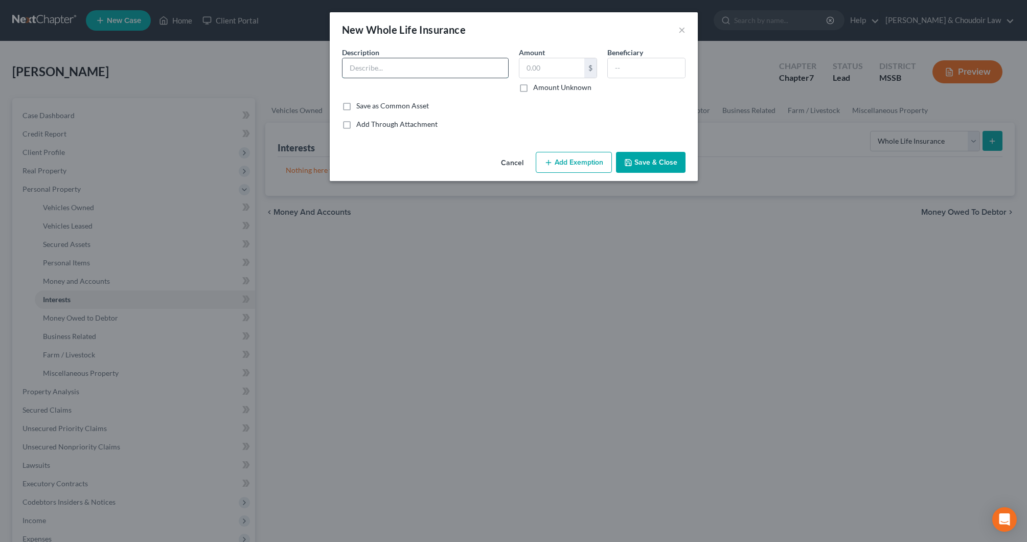
click at [464, 64] on input "text" at bounding box center [426, 67] width 166 height 19
click at [565, 161] on button "Add Exemption" at bounding box center [574, 162] width 76 height 21
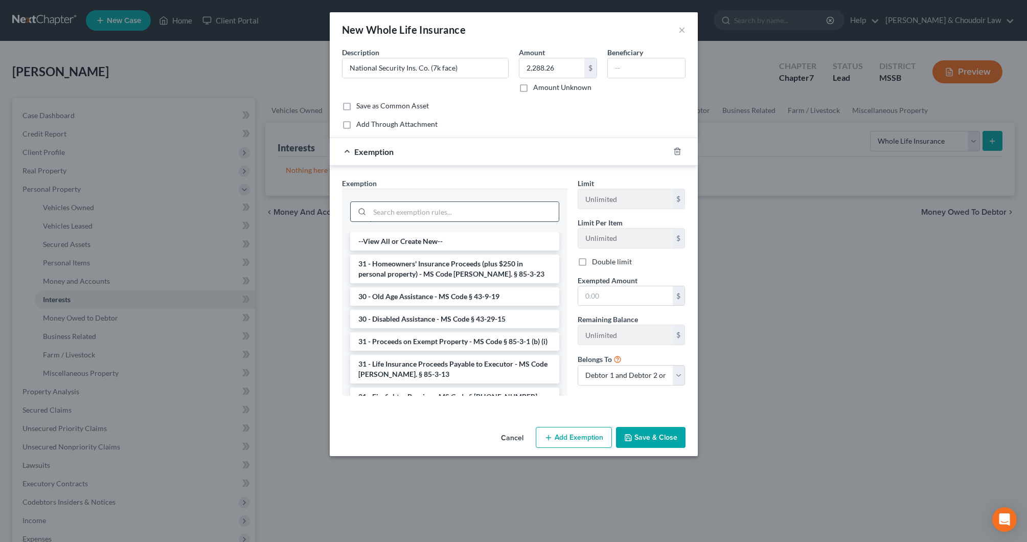
click at [545, 210] on input "search" at bounding box center [464, 211] width 189 height 19
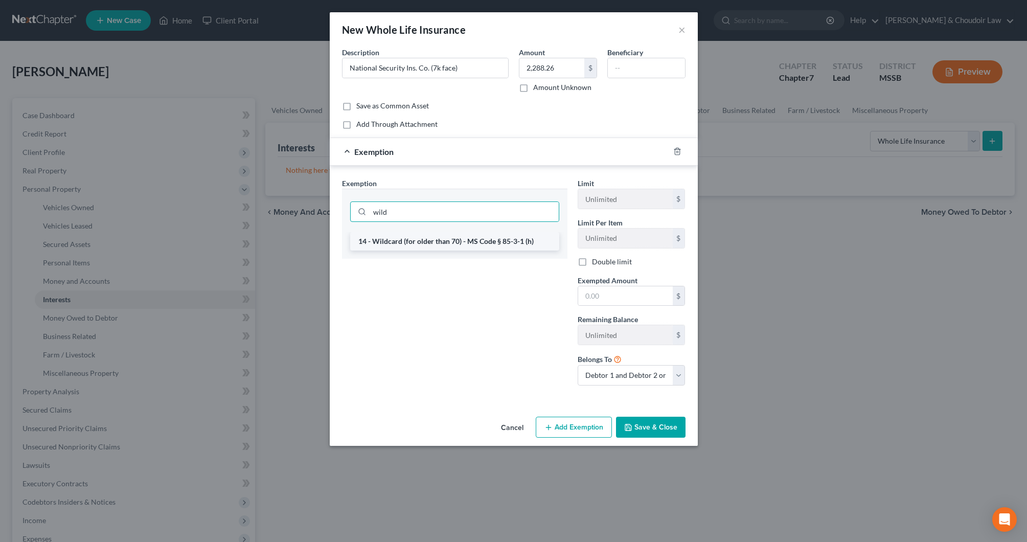
click at [539, 239] on li "14 - Wildcard (for older than 70) - MS Code § 85-3-1 (h)" at bounding box center [454, 241] width 209 height 18
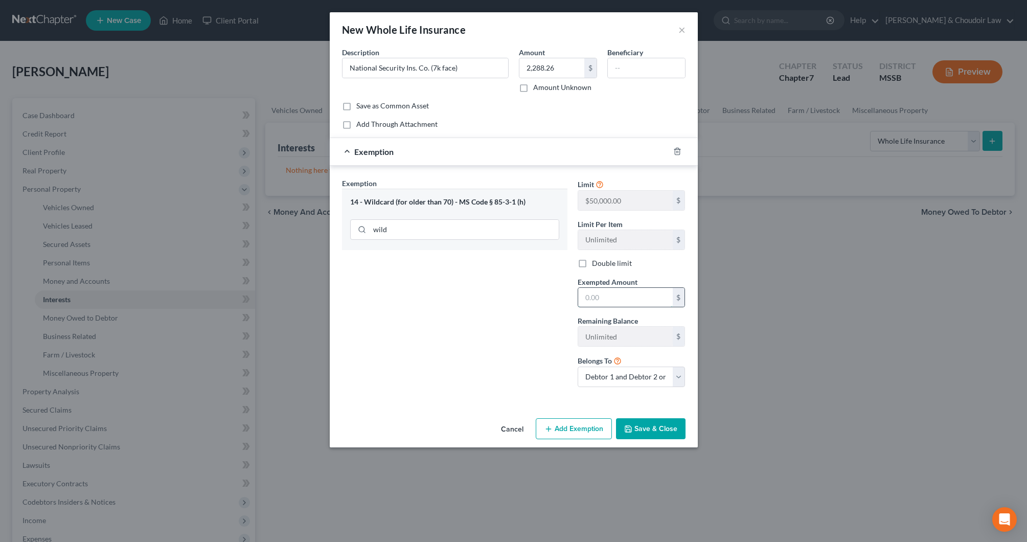
click at [600, 290] on input "text" at bounding box center [625, 297] width 95 height 19
click at [660, 422] on button "Save & Close" at bounding box center [651, 428] width 70 height 21
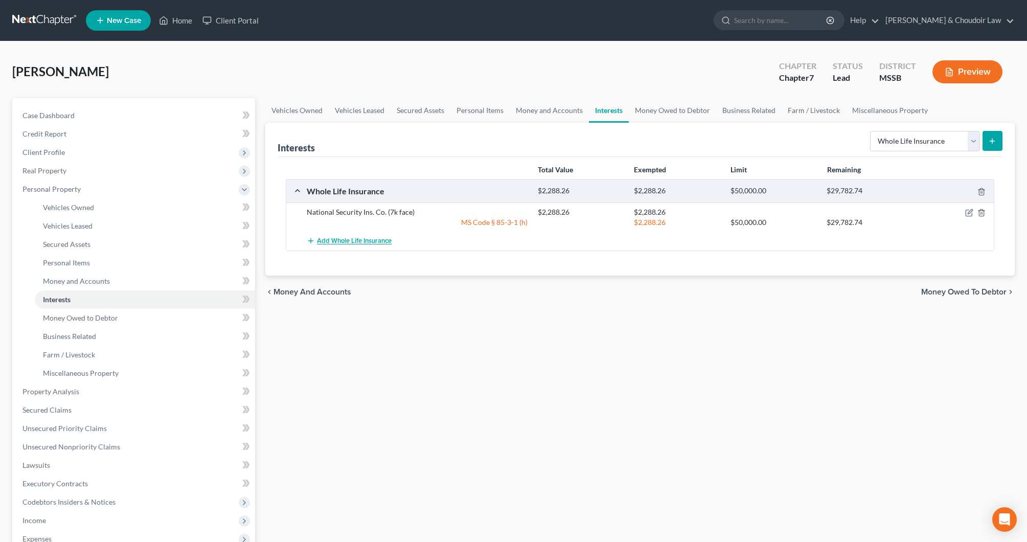
click at [351, 238] on span "Add Whole Life Insurance" at bounding box center [354, 241] width 75 height 8
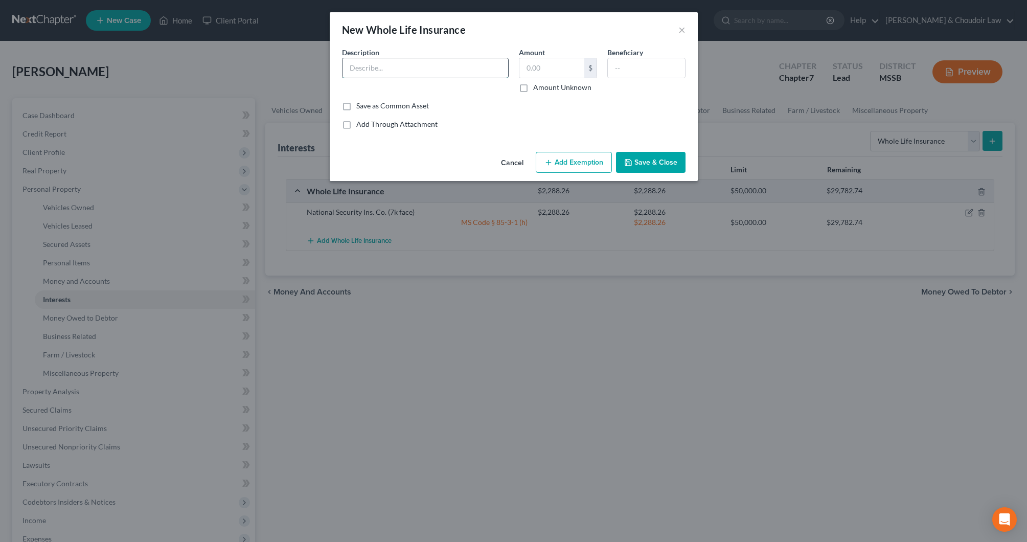
click at [405, 70] on input "text" at bounding box center [426, 67] width 166 height 19
click at [557, 161] on button "Add Exemption" at bounding box center [574, 162] width 76 height 21
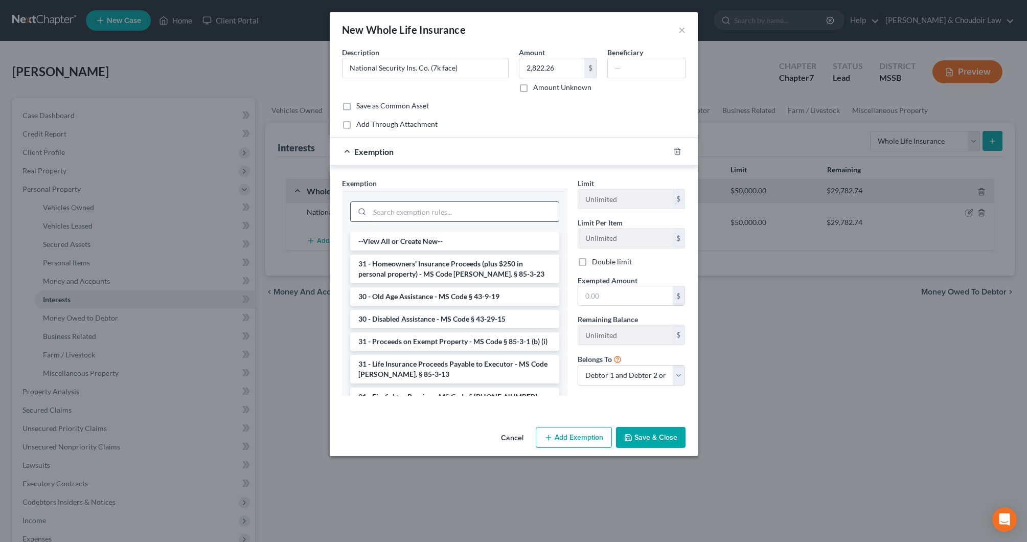
click at [514, 208] on input "search" at bounding box center [464, 211] width 189 height 19
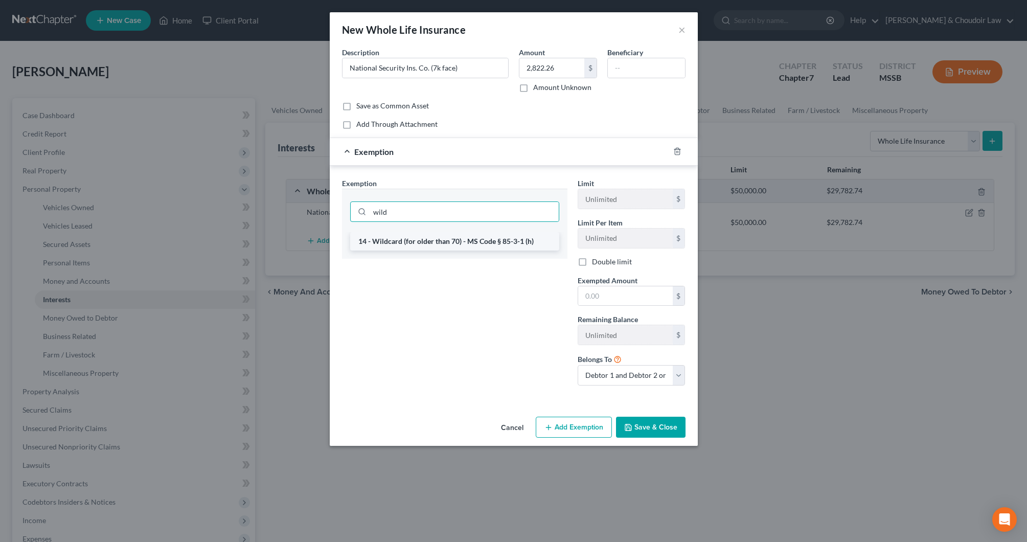
click at [526, 235] on li "14 - Wildcard (for older than 70) - MS Code § 85-3-1 (h)" at bounding box center [454, 241] width 209 height 18
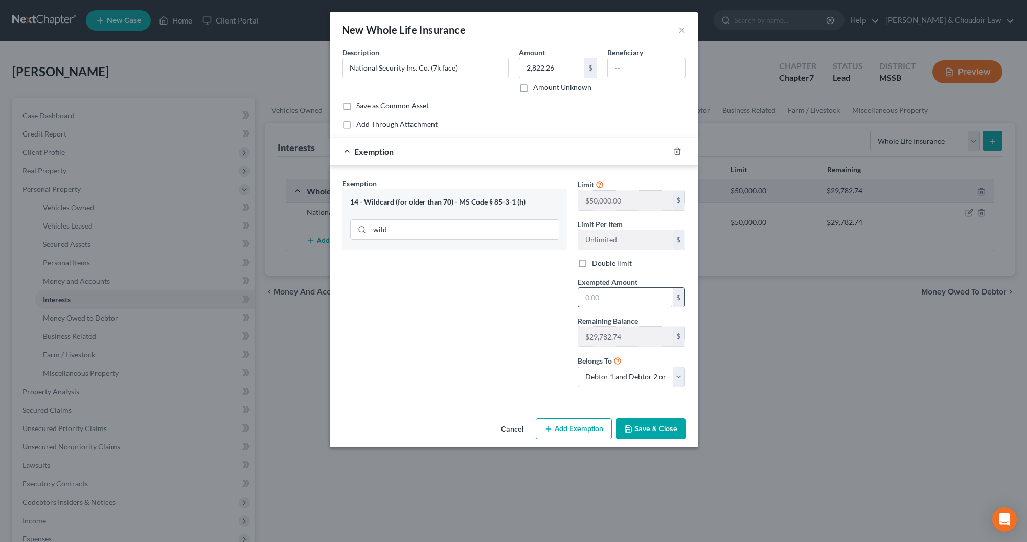
click at [606, 295] on input "text" at bounding box center [625, 297] width 95 height 19
click at [657, 425] on button "Save & Close" at bounding box center [651, 428] width 70 height 21
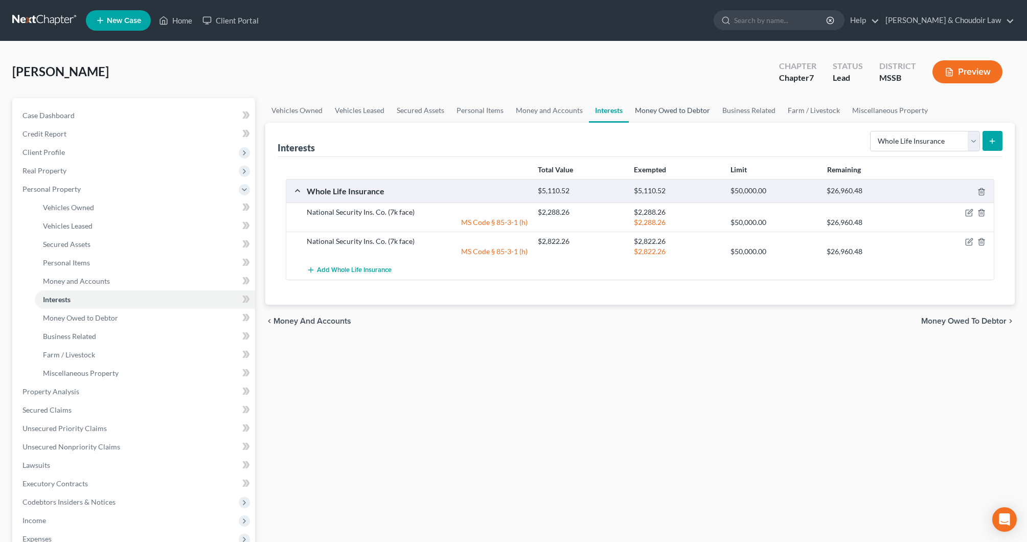
click at [696, 114] on link "Money Owed to Debtor" at bounding box center [672, 110] width 87 height 25
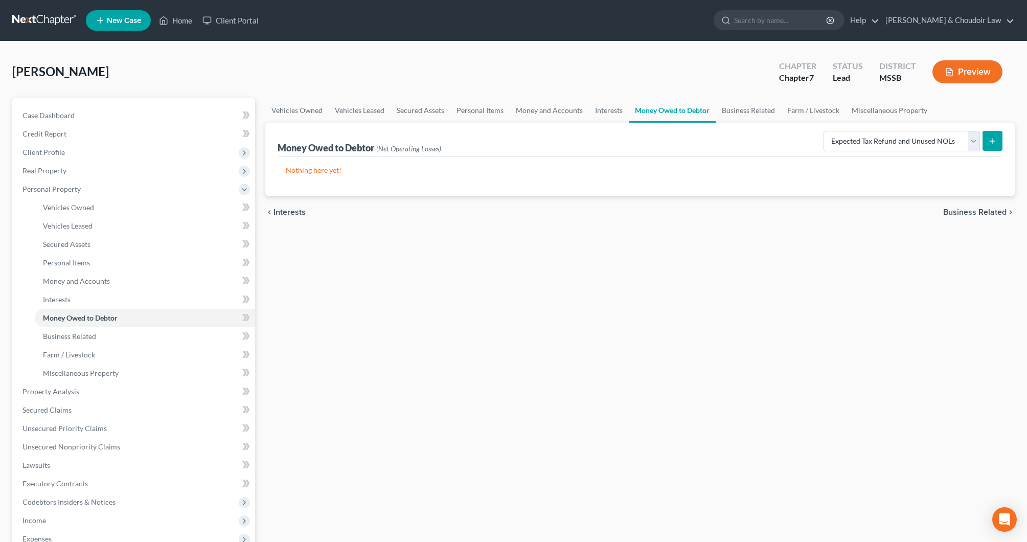
click at [987, 142] on button "submit" at bounding box center [993, 141] width 20 height 20
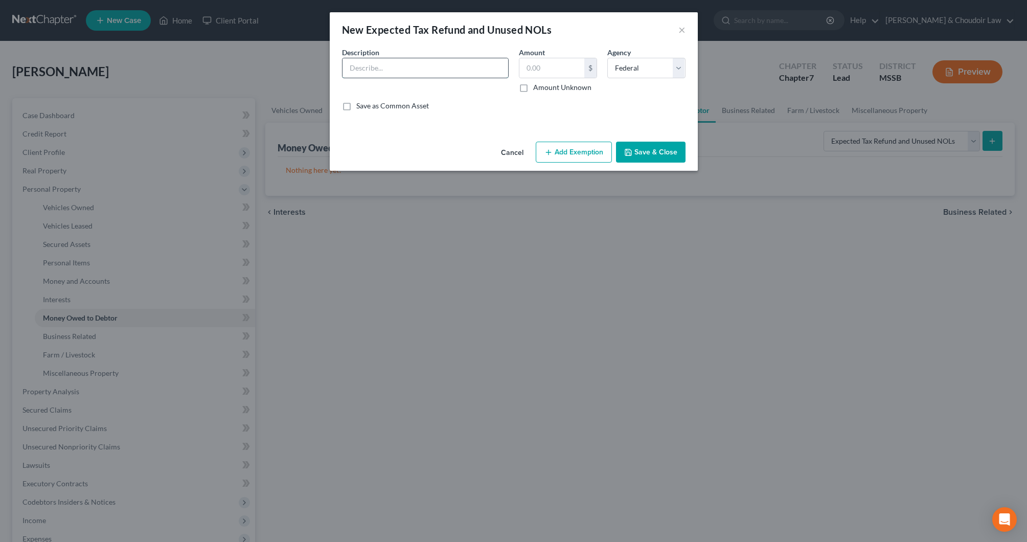
click at [394, 73] on input "text" at bounding box center [426, 67] width 166 height 19
click at [598, 149] on button "Add Exemption" at bounding box center [574, 152] width 76 height 21
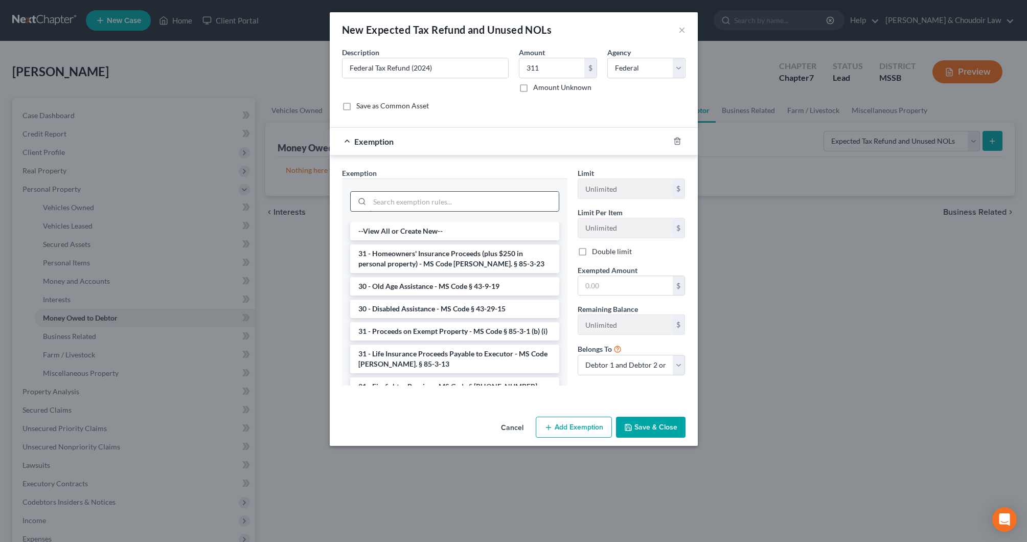
click at [529, 196] on input "search" at bounding box center [464, 201] width 189 height 19
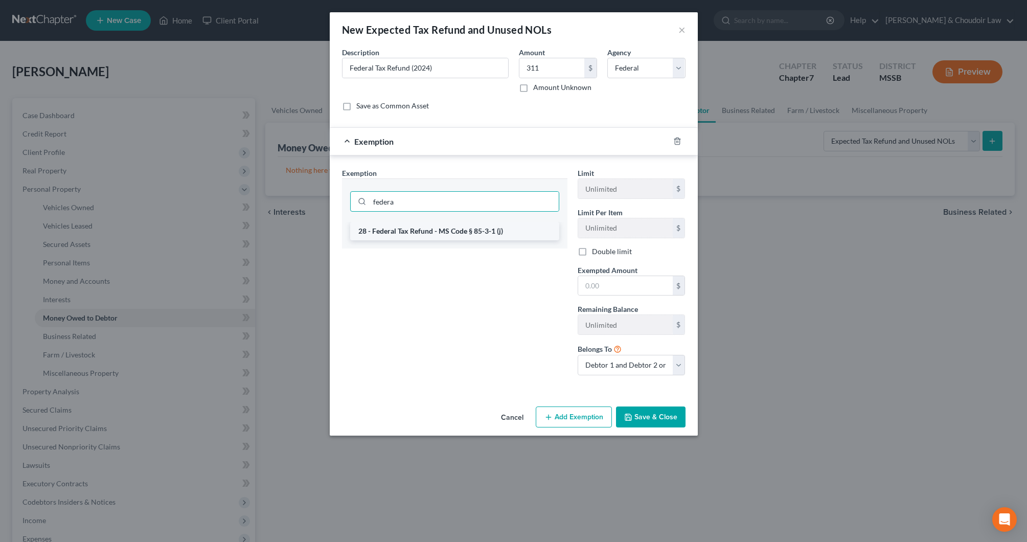
click at [501, 227] on li "28 - Federal Tax Refund - MS Code § 85-3-1 (j)" at bounding box center [454, 231] width 209 height 18
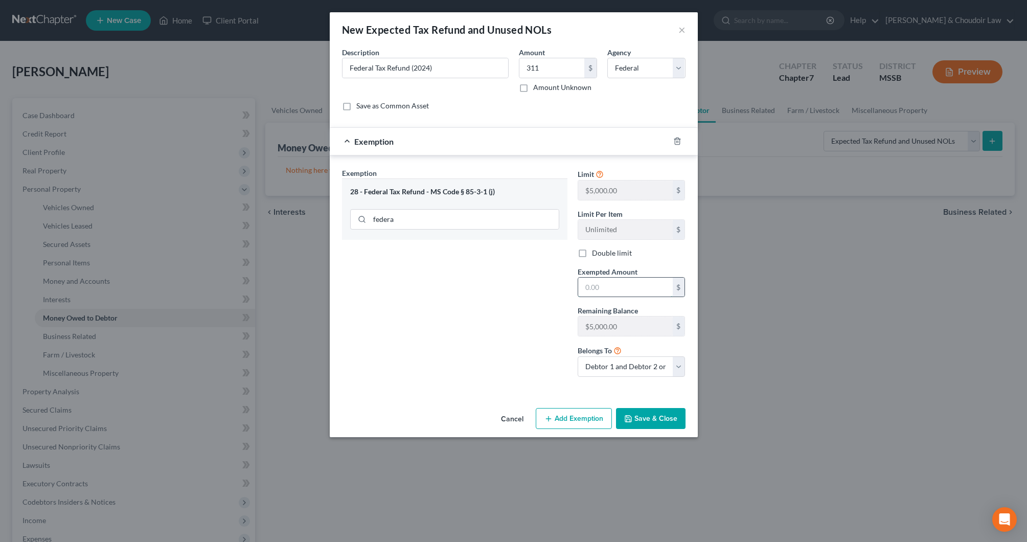
click at [609, 290] on input "text" at bounding box center [625, 287] width 95 height 19
click at [670, 410] on button "Save & Close" at bounding box center [651, 418] width 70 height 21
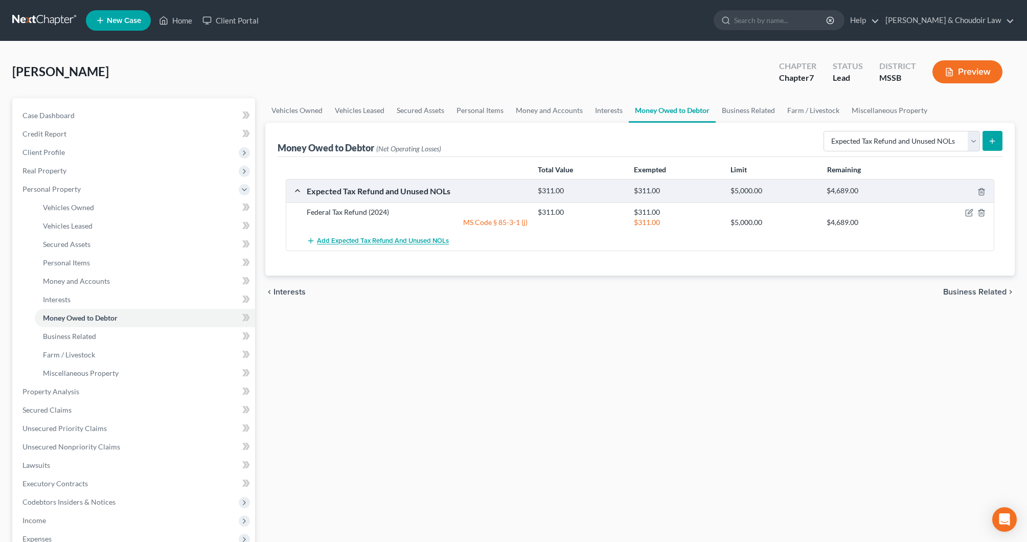
click at [415, 246] on button "Add Expected Tax Refund and Unused NOLs" at bounding box center [378, 241] width 142 height 19
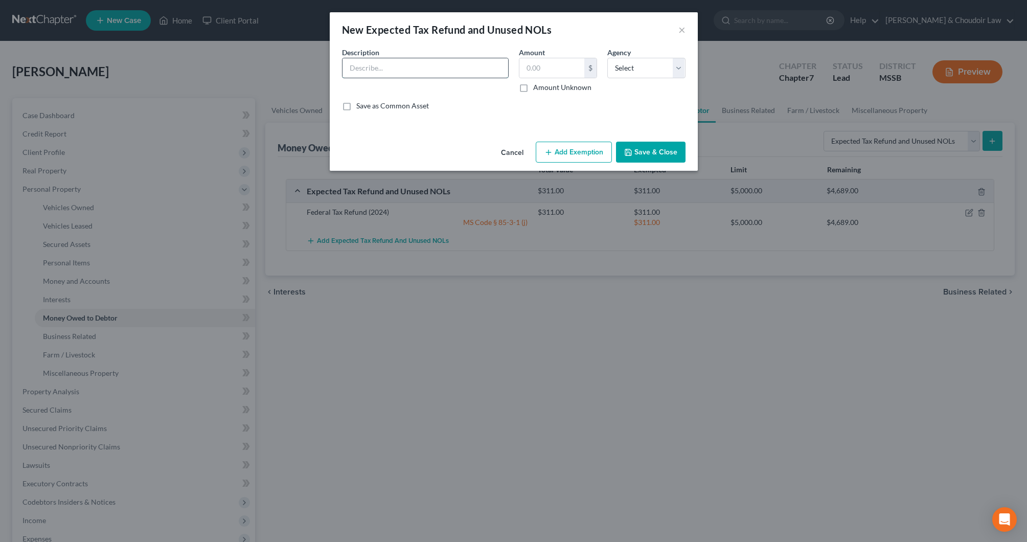
click at [433, 66] on input "text" at bounding box center [426, 67] width 166 height 19
click at [580, 155] on button "Add Exemption" at bounding box center [574, 152] width 76 height 21
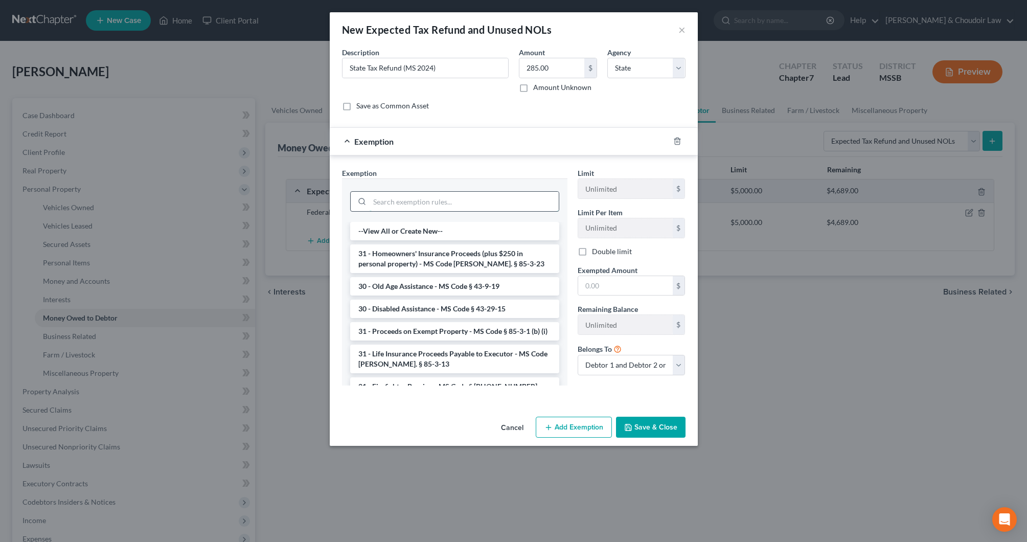
click at [488, 201] on input "search" at bounding box center [464, 201] width 189 height 19
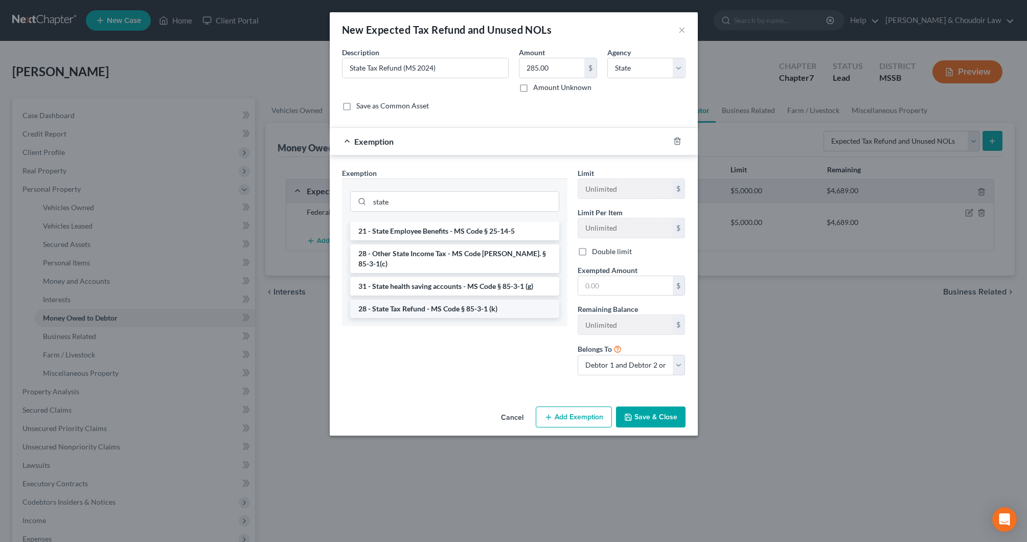
click at [446, 300] on li "28 - State Tax Refund - MS Code § 85-3-1 (k)" at bounding box center [454, 309] width 209 height 18
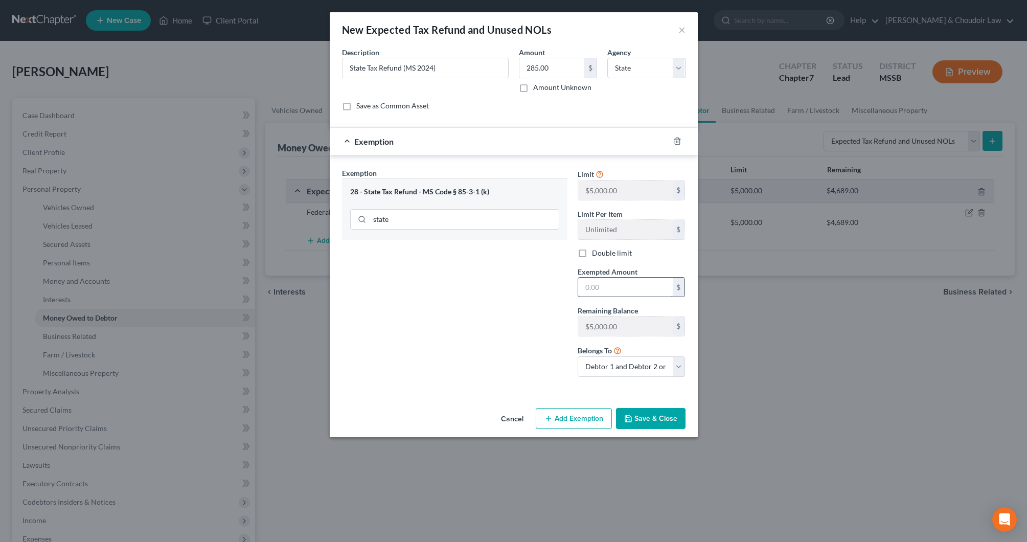
click at [602, 287] on input "text" at bounding box center [625, 287] width 95 height 19
click at [650, 423] on button "Save & Close" at bounding box center [651, 418] width 70 height 21
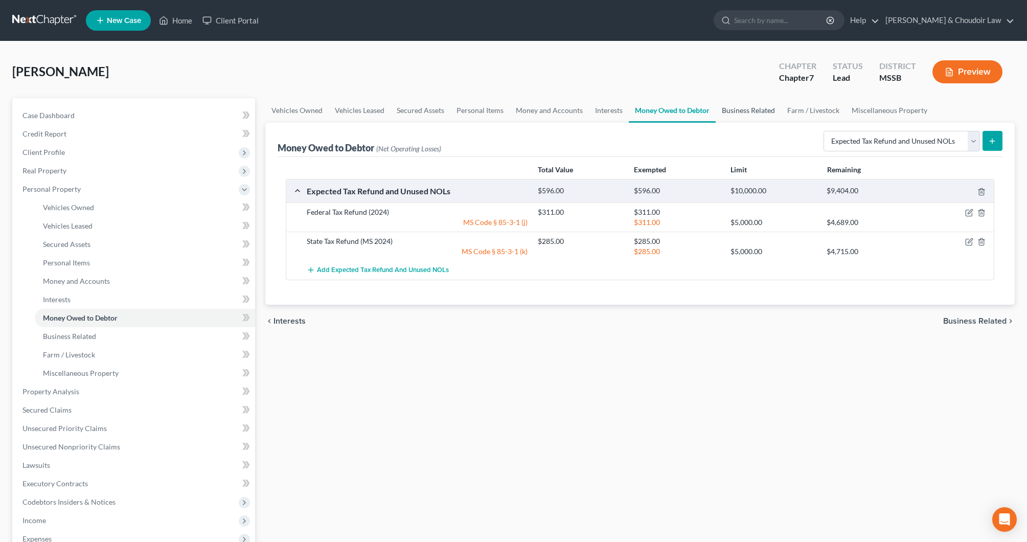
click at [745, 106] on link "Business Related" at bounding box center [748, 110] width 65 height 25
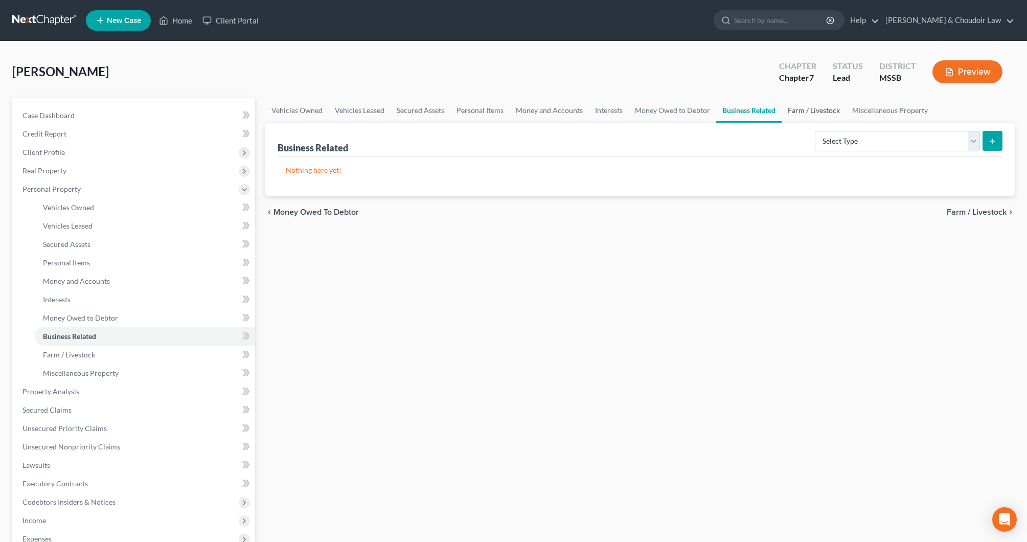
click at [799, 103] on link "Farm / Livestock" at bounding box center [814, 110] width 64 height 25
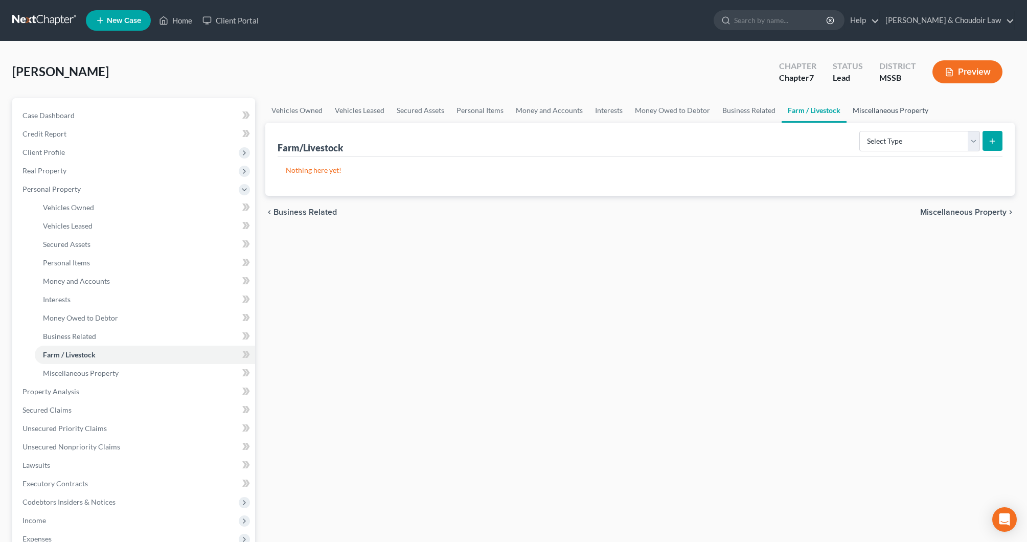
click at [878, 106] on link "Miscellaneous Property" at bounding box center [891, 110] width 88 height 25
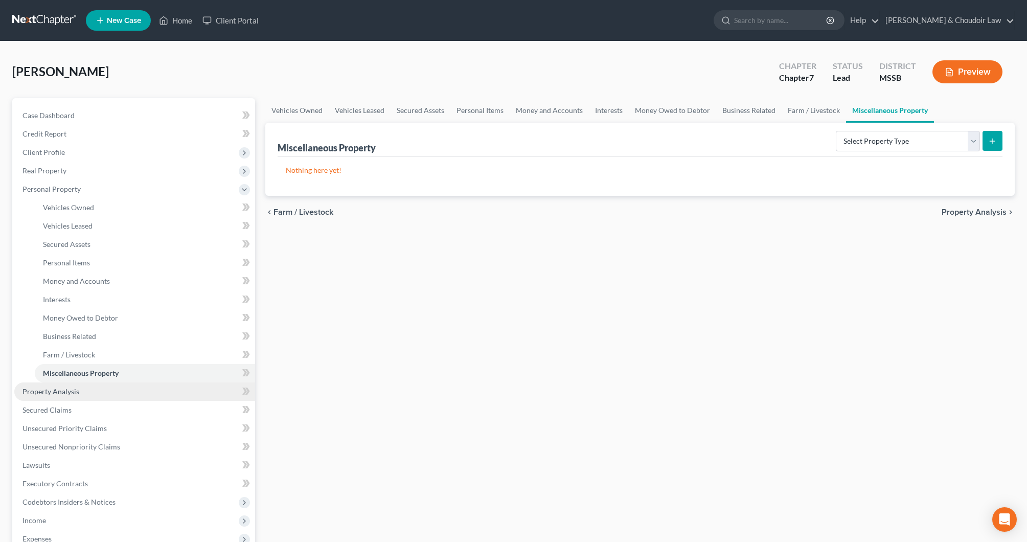
click at [75, 387] on span "Property Analysis" at bounding box center [51, 391] width 57 height 9
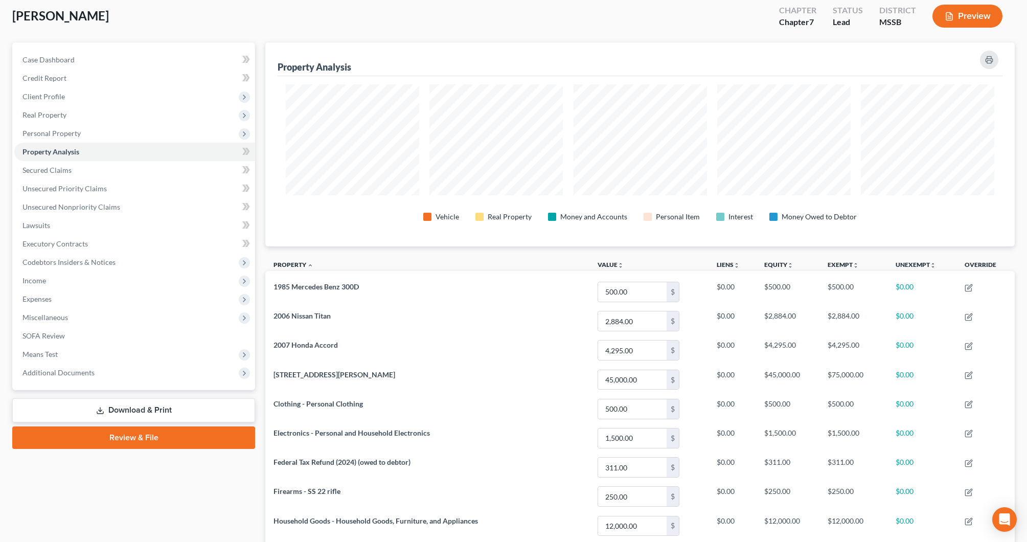
scroll to position [7, 0]
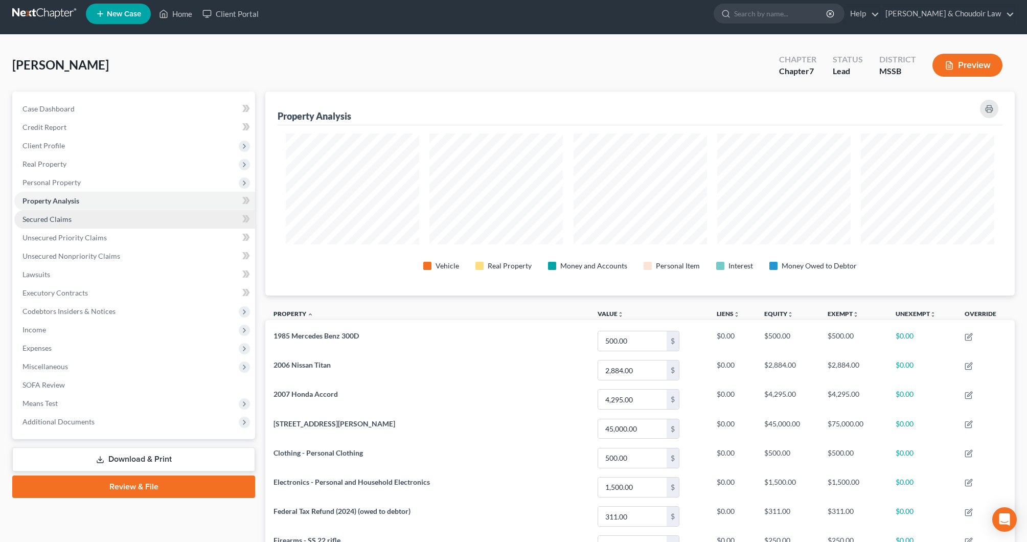
click at [68, 222] on span "Secured Claims" at bounding box center [47, 219] width 49 height 9
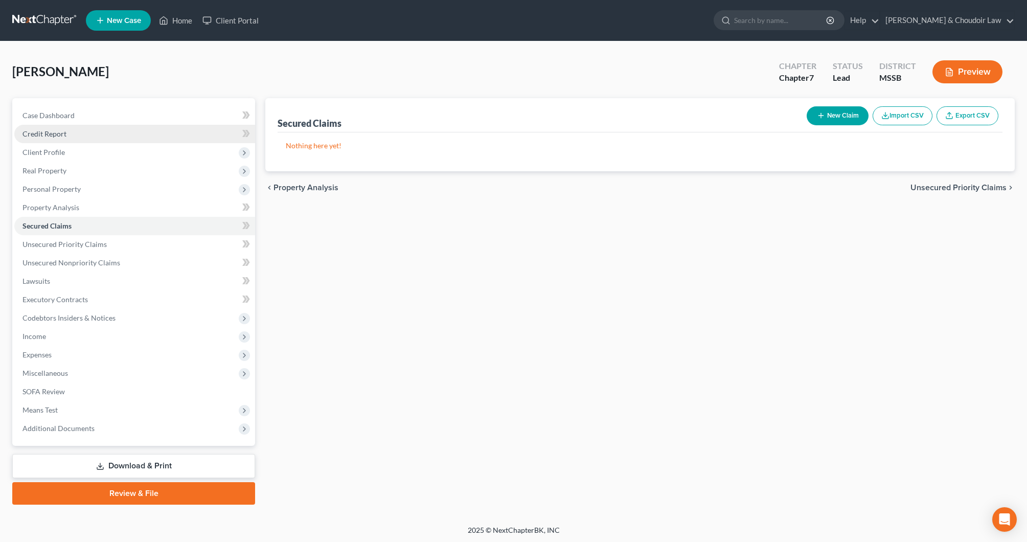
click at [37, 135] on span "Credit Report" at bounding box center [45, 133] width 44 height 9
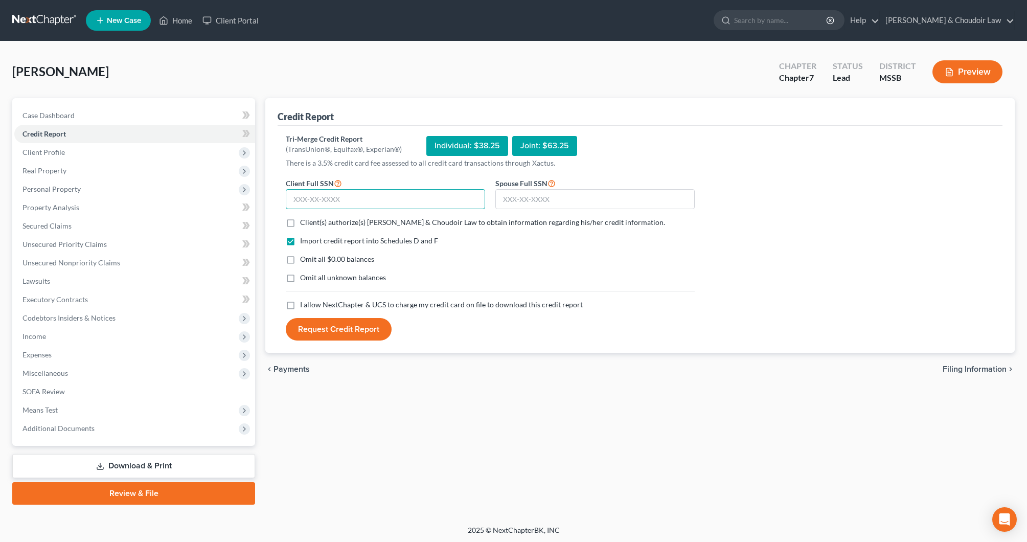
click at [403, 201] on input "text" at bounding box center [385, 199] width 199 height 20
click at [322, 218] on span "Client(s) authorize(s) [PERSON_NAME] & Choudoir Law to obtain information regar…" at bounding box center [482, 222] width 365 height 9
click at [311, 218] on input "Client(s) authorize(s) [PERSON_NAME] & Choudoir Law to obtain information regar…" at bounding box center [307, 220] width 7 height 7
click at [313, 262] on span "Omit all $0.00 balances" at bounding box center [337, 259] width 74 height 9
click at [311, 261] on input "Omit all $0.00 balances" at bounding box center [307, 257] width 7 height 7
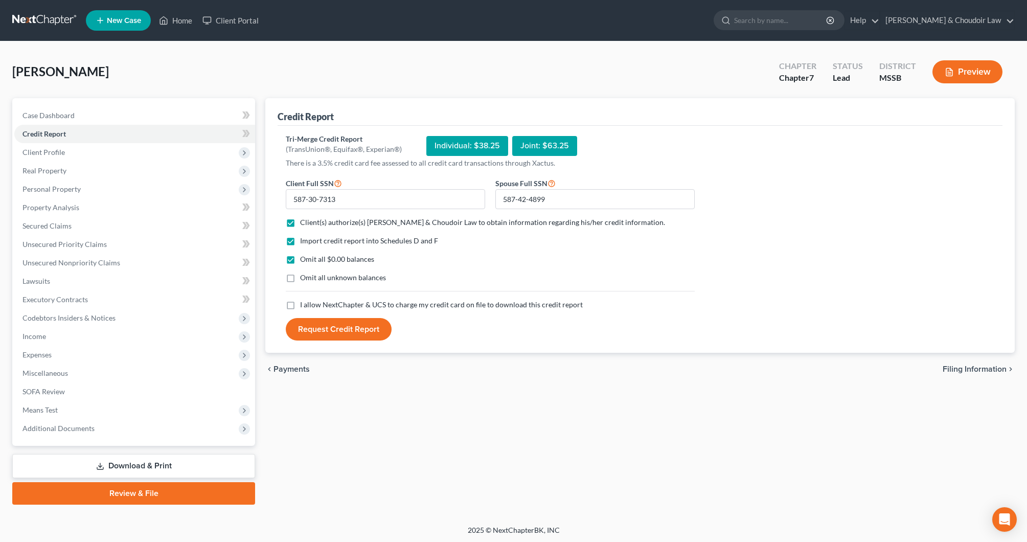
click at [314, 274] on span "Omit all unknown balances" at bounding box center [343, 277] width 86 height 9
click at [311, 274] on input "Omit all unknown balances" at bounding box center [307, 276] width 7 height 7
click at [321, 305] on span "I allow NextChapter & UCS to charge my credit card on file to download this cre…" at bounding box center [441, 304] width 283 height 9
click at [311, 305] on input "I allow NextChapter & UCS to charge my credit card on file to download this cre…" at bounding box center [307, 303] width 7 height 7
click at [324, 322] on button "Request Credit Report" at bounding box center [339, 329] width 106 height 23
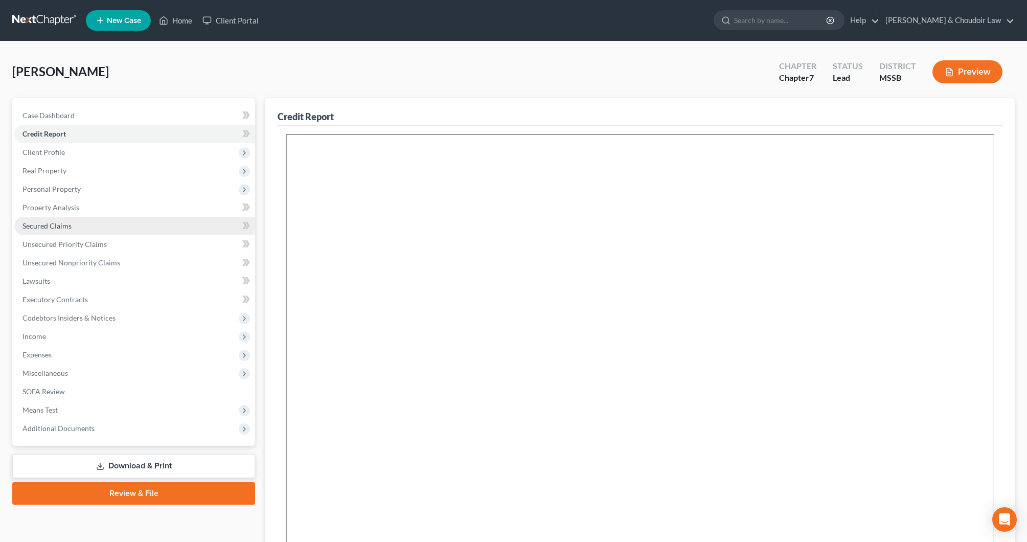
click at [58, 223] on span "Secured Claims" at bounding box center [47, 225] width 49 height 9
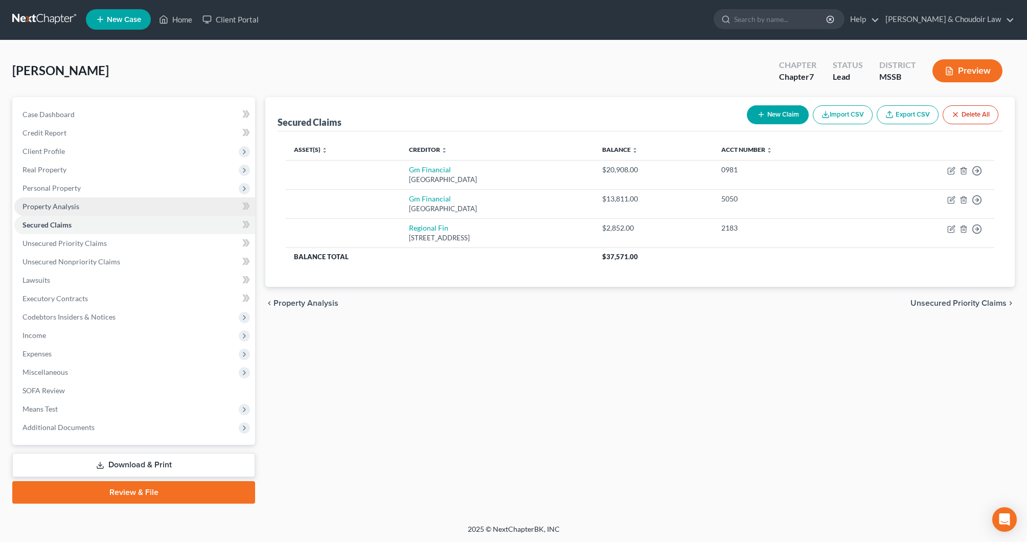
scroll to position [0, 1]
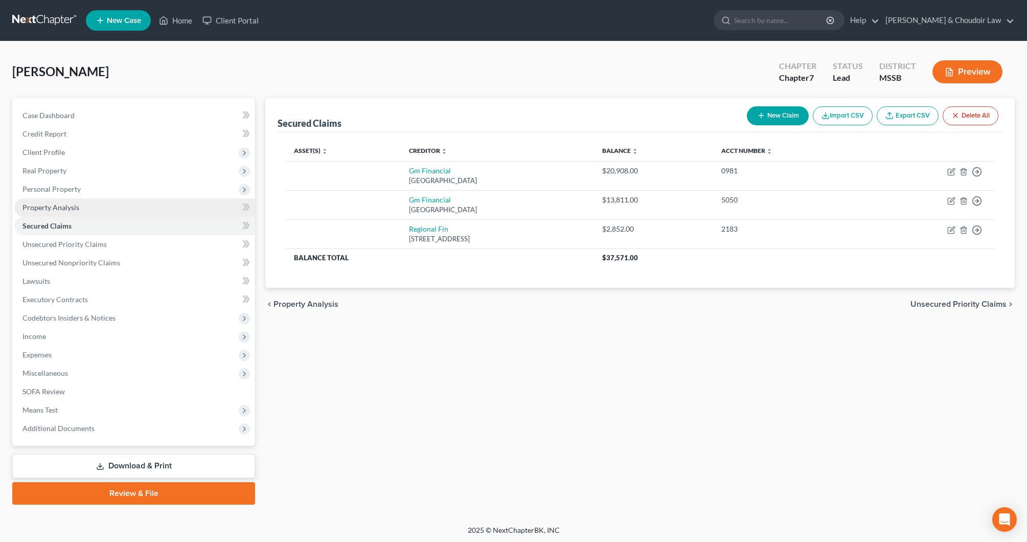
click at [95, 198] on link "Property Analysis" at bounding box center [134, 207] width 241 height 18
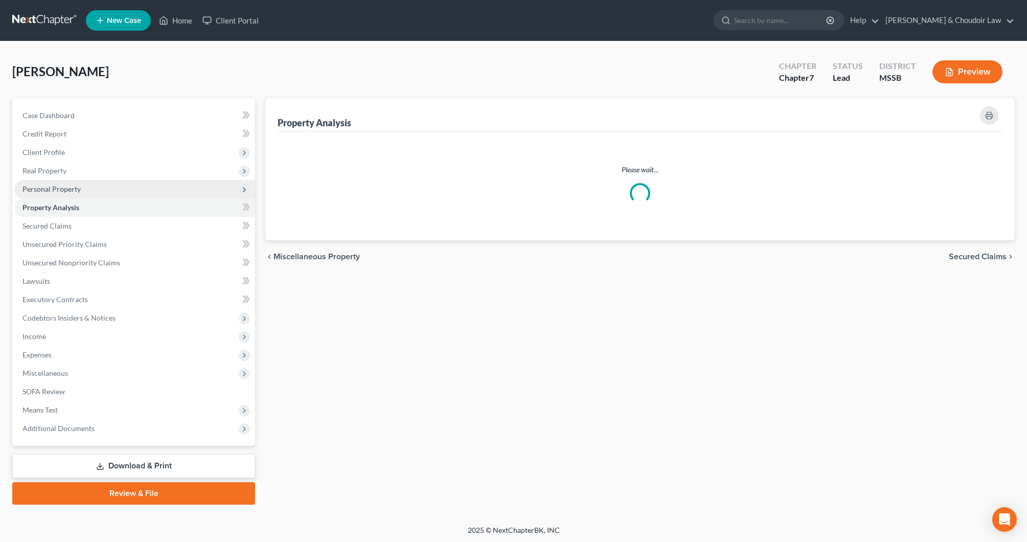
click at [93, 192] on span "Personal Property" at bounding box center [134, 189] width 241 height 18
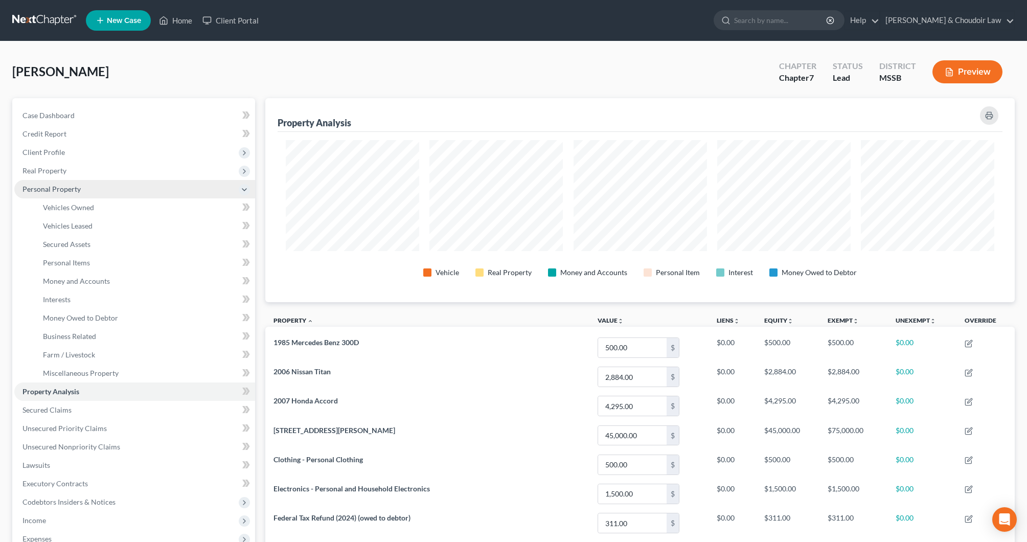
scroll to position [511161, 510615]
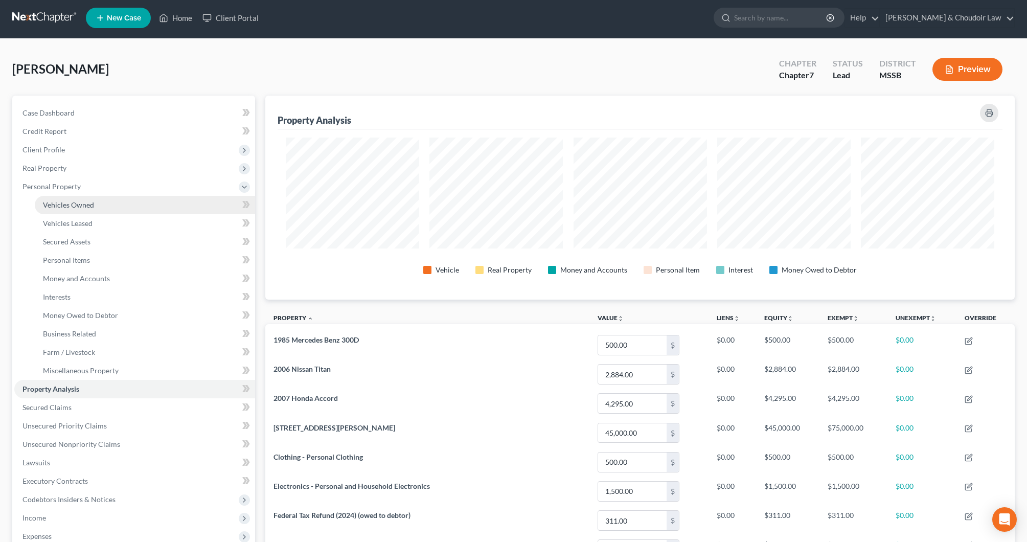
click at [73, 203] on span "Vehicles Owned" at bounding box center [68, 204] width 51 height 9
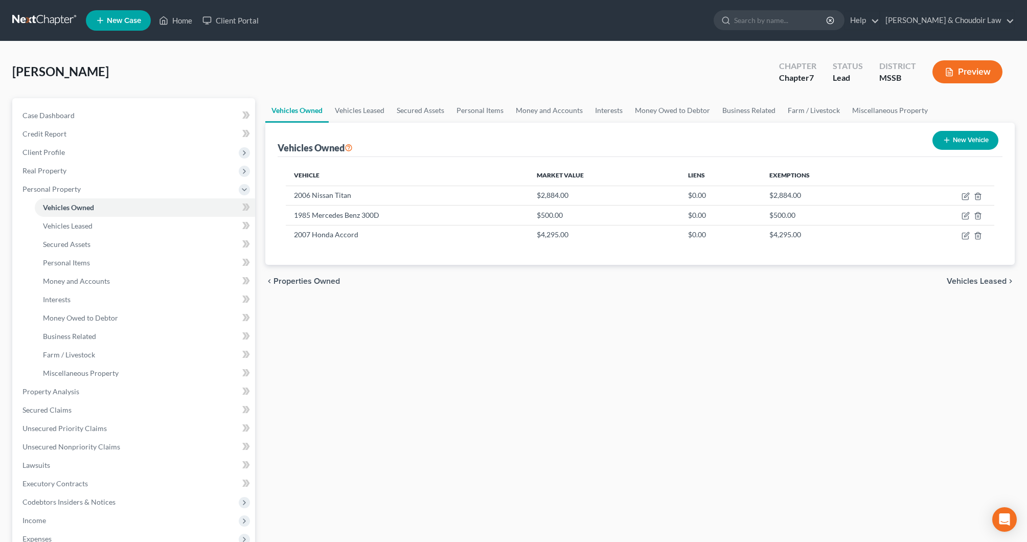
scroll to position [1, 0]
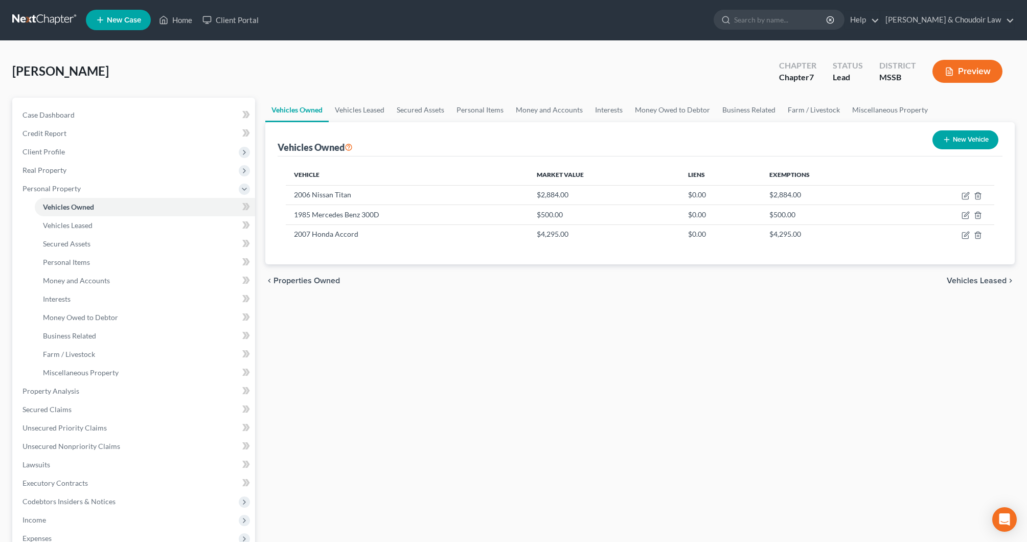
click at [960, 137] on button "New Vehicle" at bounding box center [966, 139] width 66 height 19
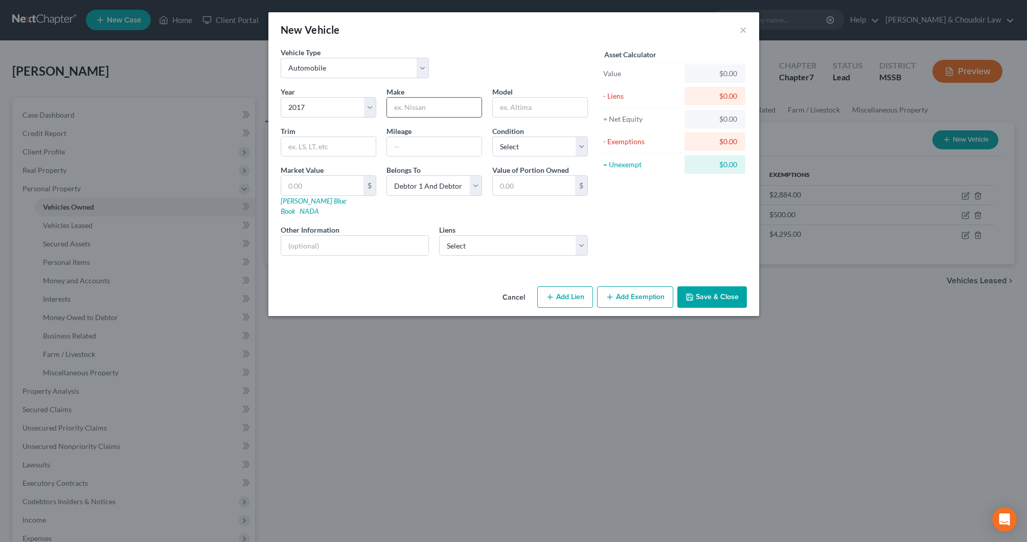
click at [424, 103] on input "text" at bounding box center [434, 107] width 95 height 19
click at [344, 186] on input "text" at bounding box center [322, 185] width 82 height 19
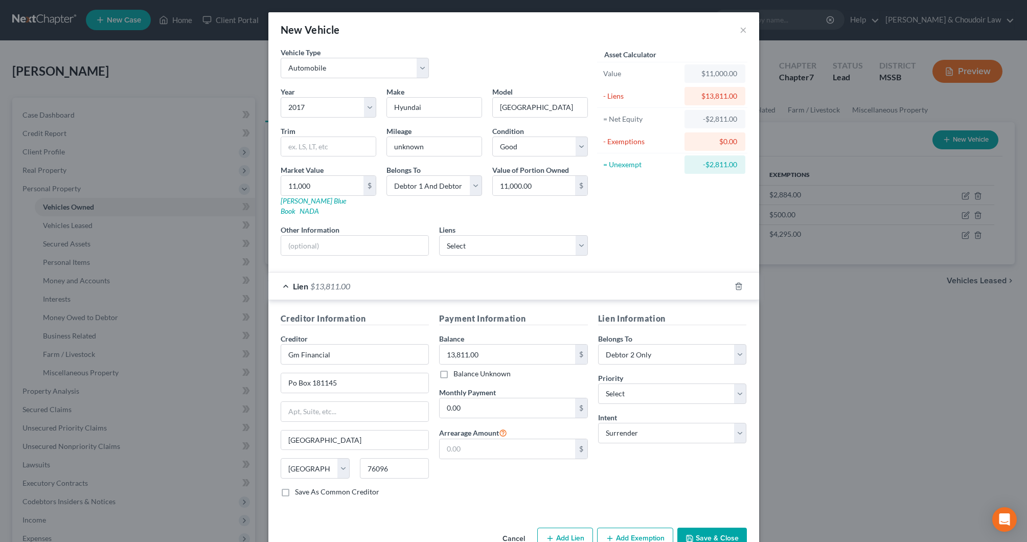
click at [699, 528] on button "Save & Close" at bounding box center [713, 538] width 70 height 21
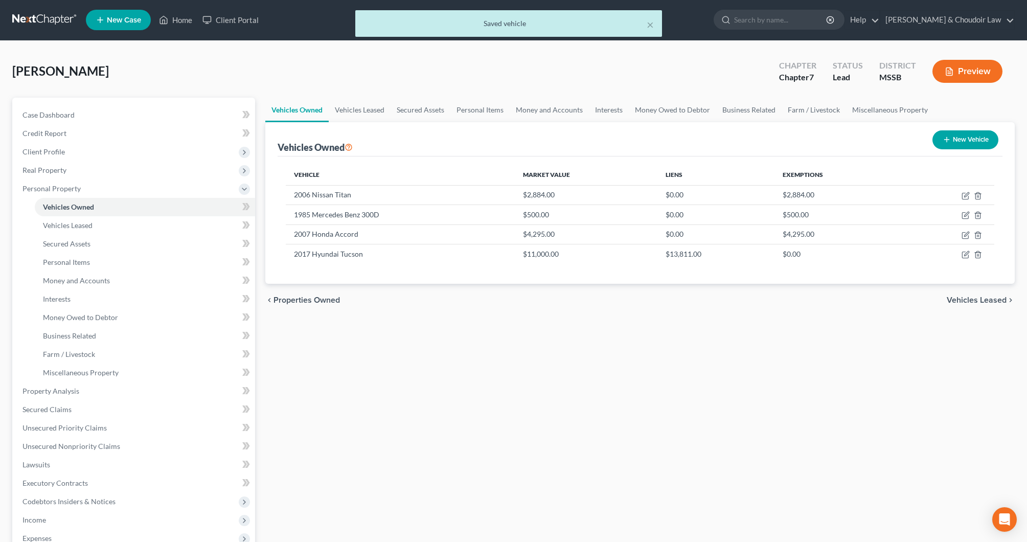
click at [957, 133] on button "New Vehicle" at bounding box center [966, 139] width 66 height 19
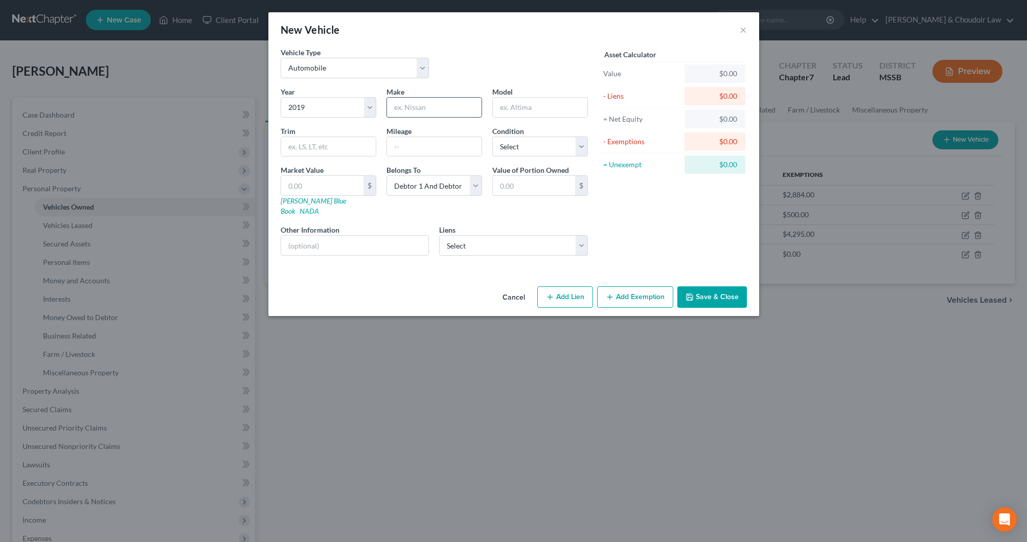
click at [411, 107] on input "text" at bounding box center [434, 107] width 95 height 19
click at [340, 184] on input "text" at bounding box center [322, 185] width 82 height 19
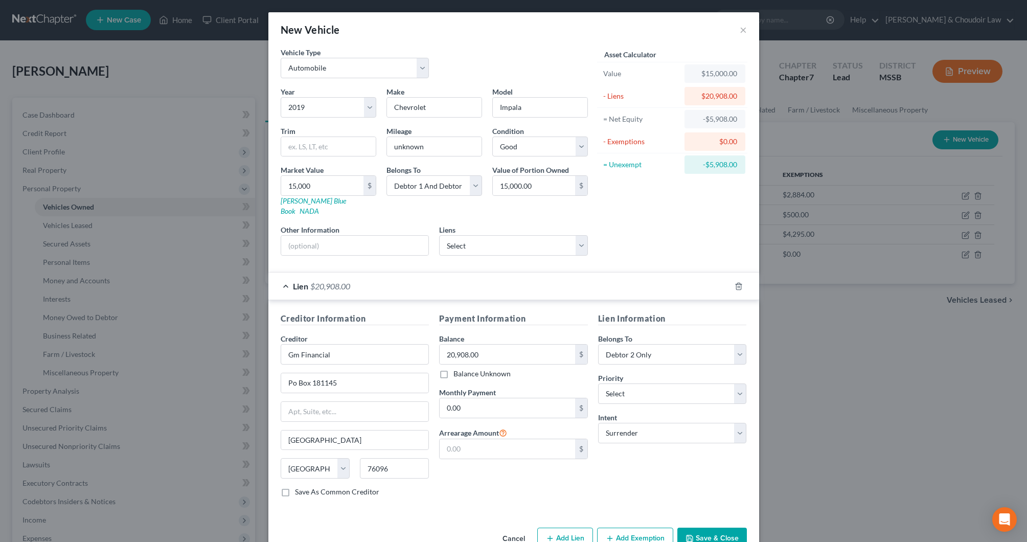
click at [709, 524] on div "Cancel Add Lien Add Lease Add Exemption Save & Close" at bounding box center [513, 541] width 491 height 34
click at [709, 528] on button "Save & Close" at bounding box center [713, 538] width 70 height 21
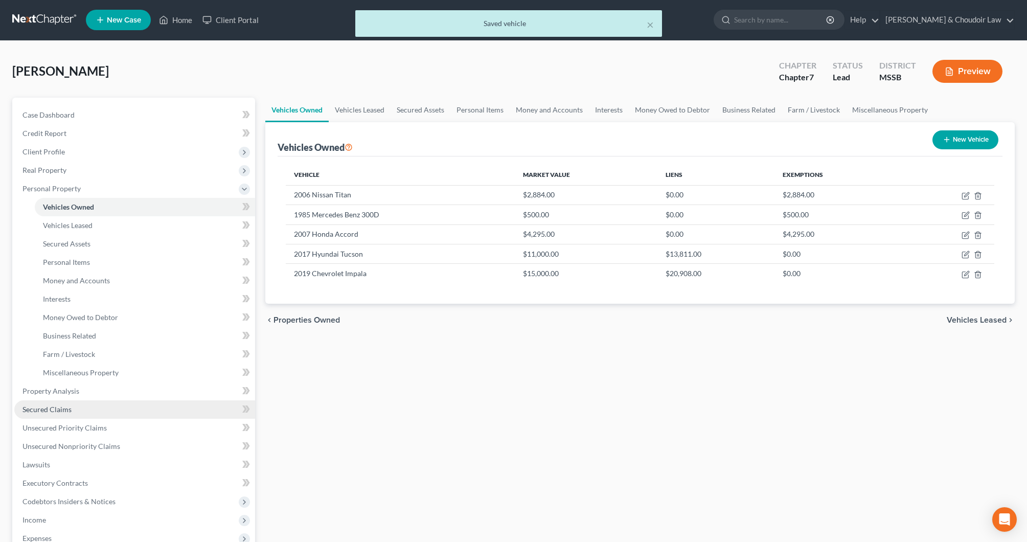
click at [82, 412] on link "Secured Claims" at bounding box center [134, 409] width 241 height 18
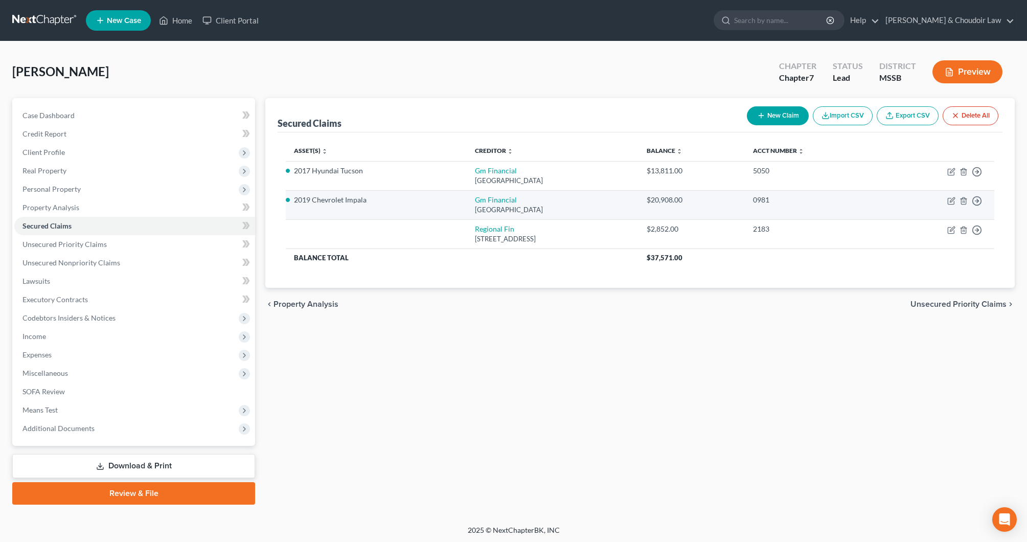
scroll to position [0, 1]
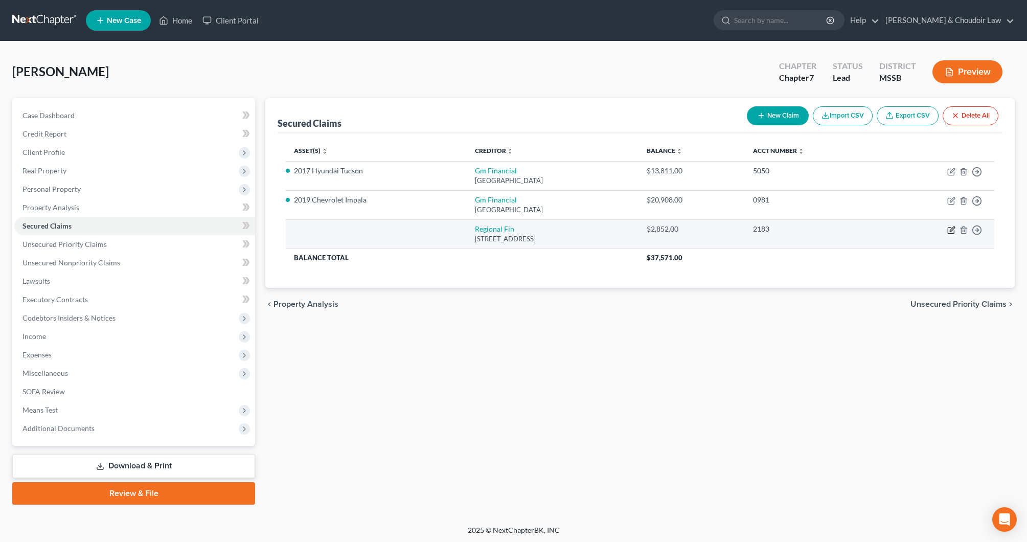
click at [954, 229] on icon "button" at bounding box center [952, 230] width 8 height 8
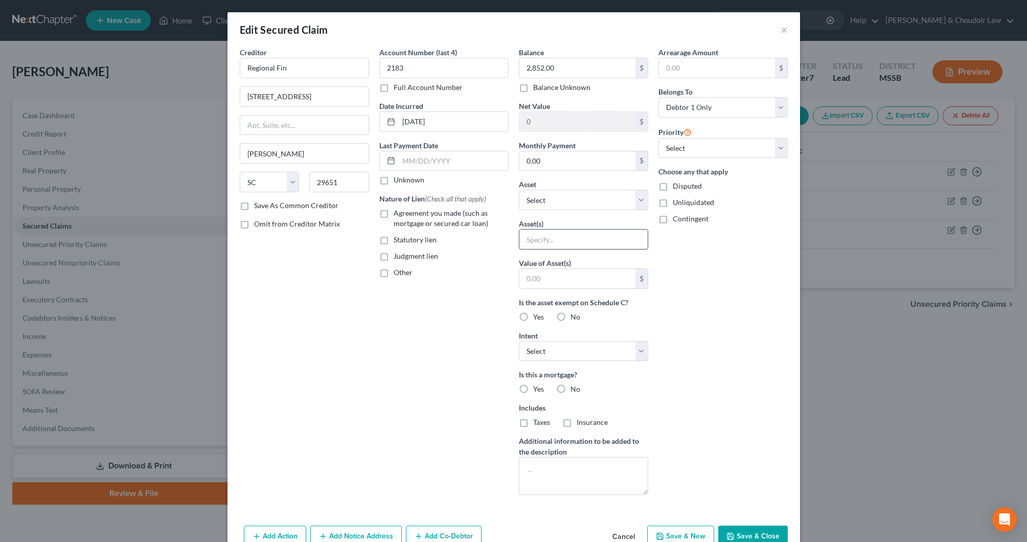
scroll to position [0, 0]
click at [600, 238] on input "text" at bounding box center [584, 239] width 128 height 19
click at [598, 275] on input "text" at bounding box center [578, 278] width 116 height 19
click at [573, 391] on span "No" at bounding box center [576, 389] width 10 height 9
click at [575, 391] on input "No" at bounding box center [578, 387] width 7 height 7
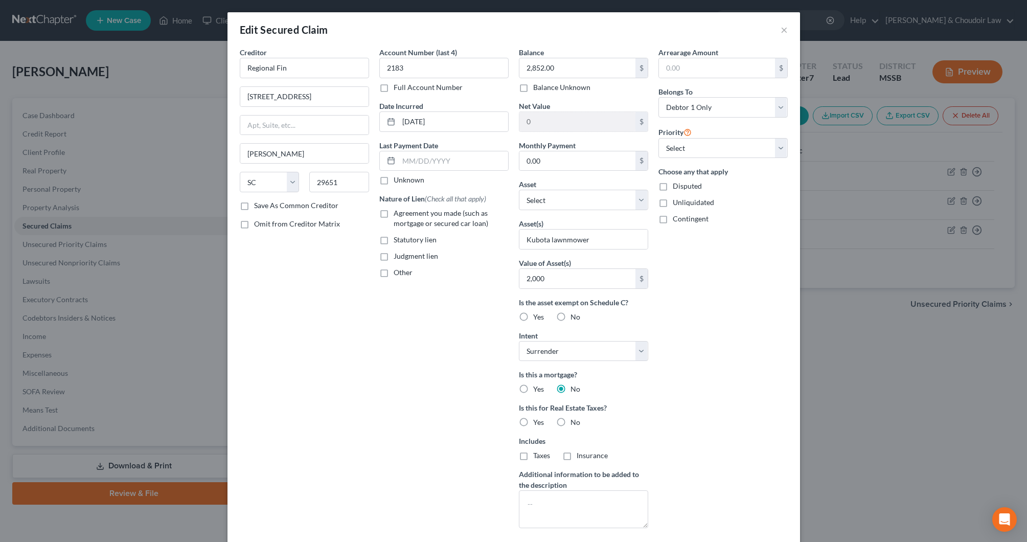
click at [577, 421] on span "No" at bounding box center [576, 422] width 10 height 9
click at [577, 421] on input "No" at bounding box center [578, 420] width 7 height 7
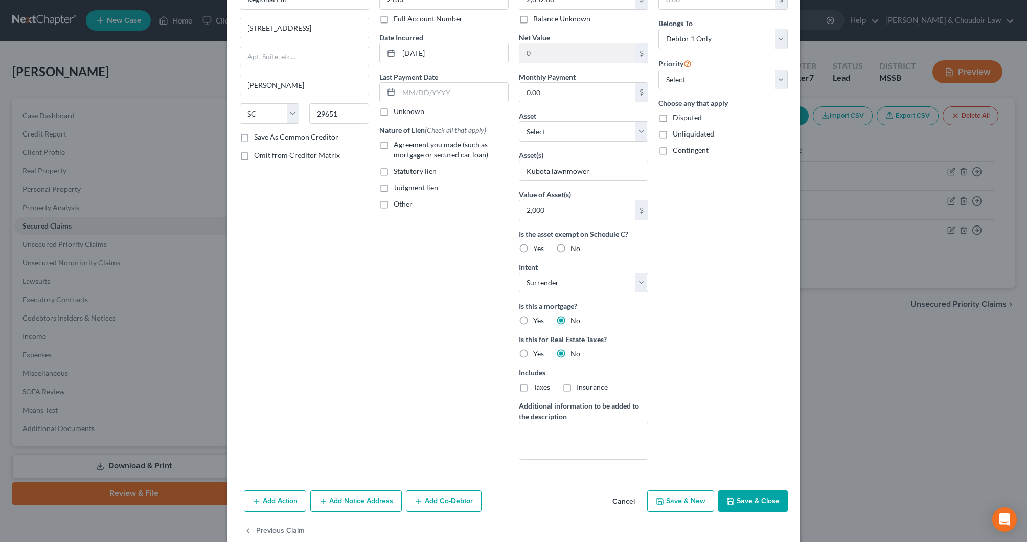
scroll to position [69, 0]
click at [739, 499] on button "Save & Close" at bounding box center [753, 500] width 70 height 21
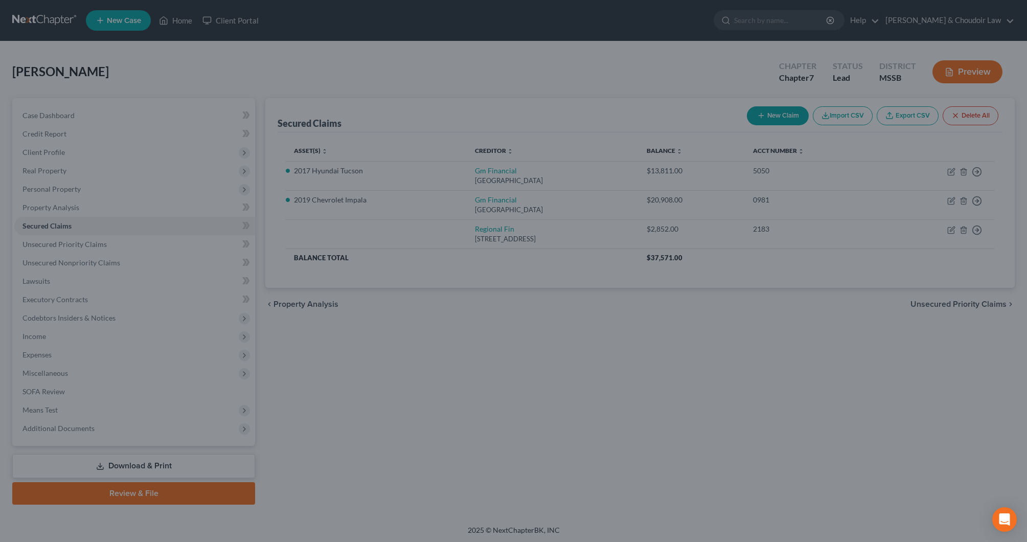
scroll to position [0, 0]
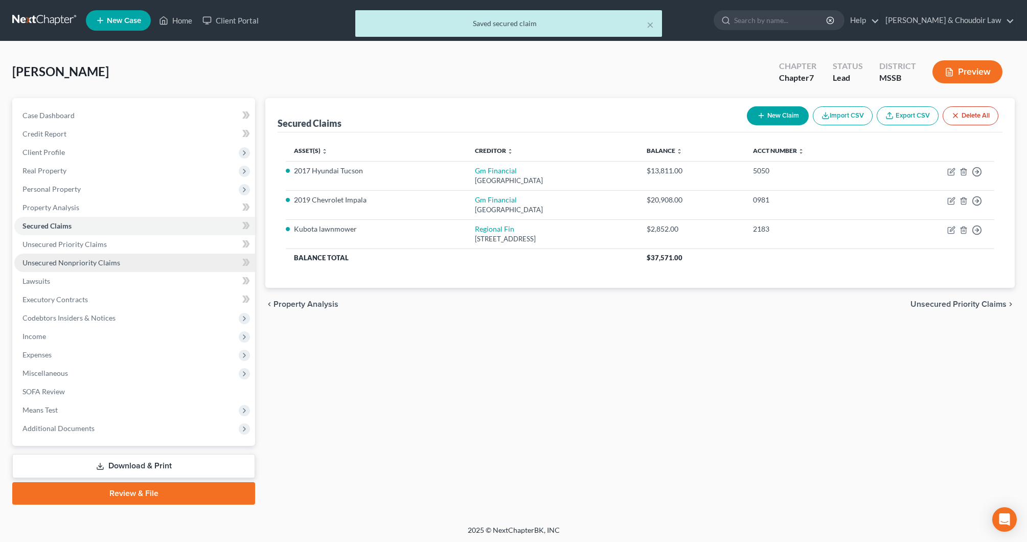
click at [89, 261] on span "Unsecured Nonpriority Claims" at bounding box center [72, 262] width 98 height 9
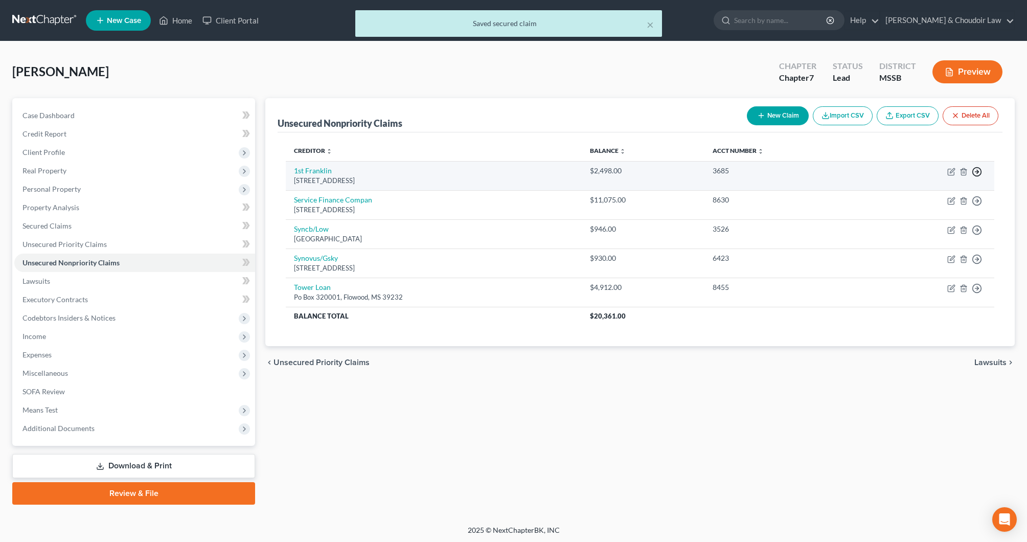
click at [979, 172] on polyline "button" at bounding box center [978, 172] width 2 height 4
click at [921, 180] on link "Move to D" at bounding box center [930, 178] width 85 height 17
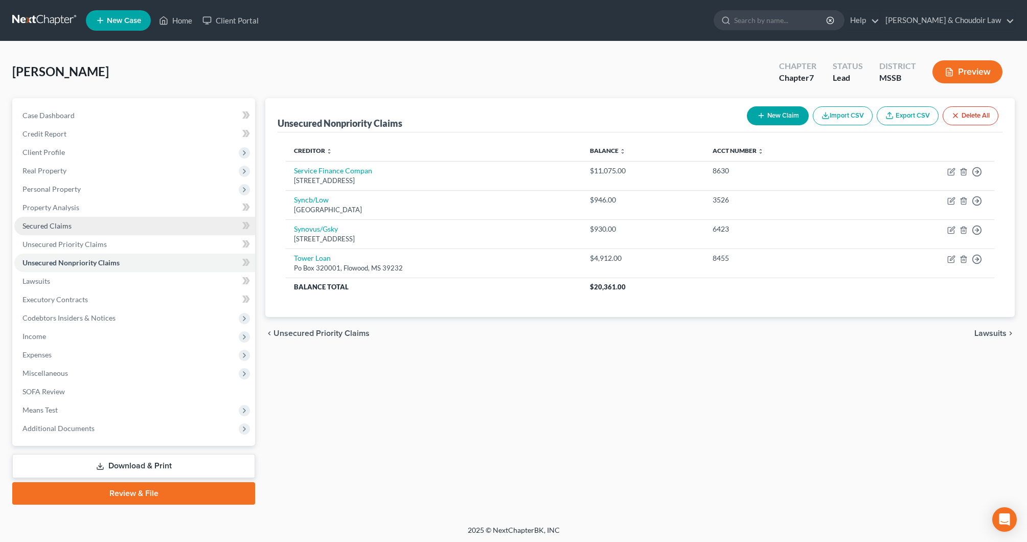
click at [80, 226] on link "Secured Claims" at bounding box center [134, 226] width 241 height 18
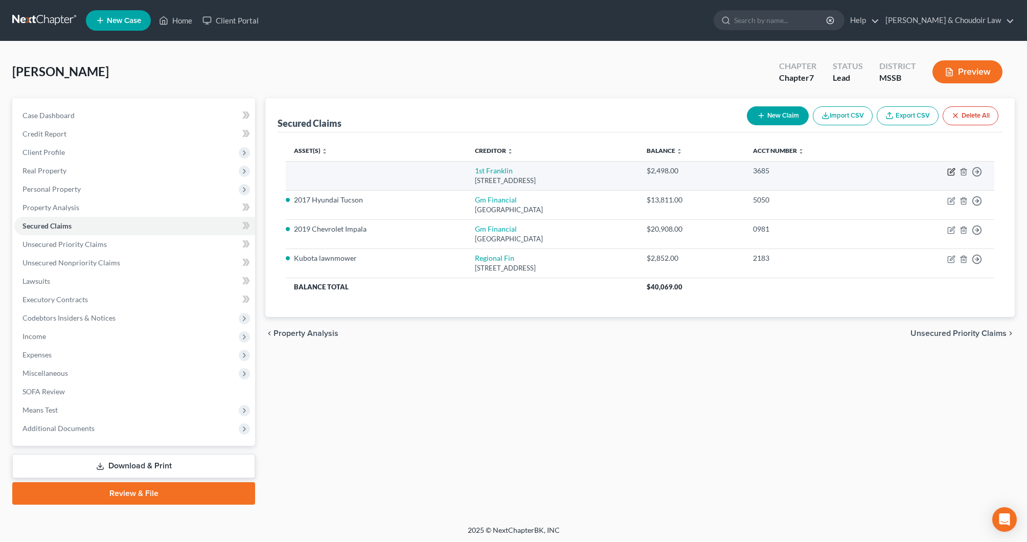
click at [951, 171] on icon "button" at bounding box center [952, 170] width 5 height 5
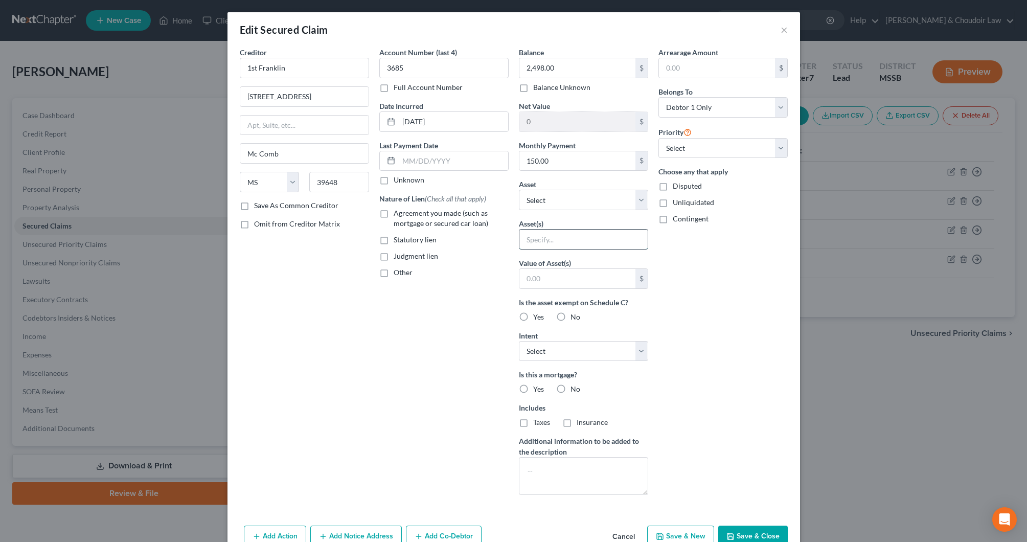
click at [589, 241] on input "text" at bounding box center [584, 239] width 128 height 19
click at [574, 318] on span "No" at bounding box center [576, 316] width 10 height 9
click at [575, 318] on input "No" at bounding box center [578, 315] width 7 height 7
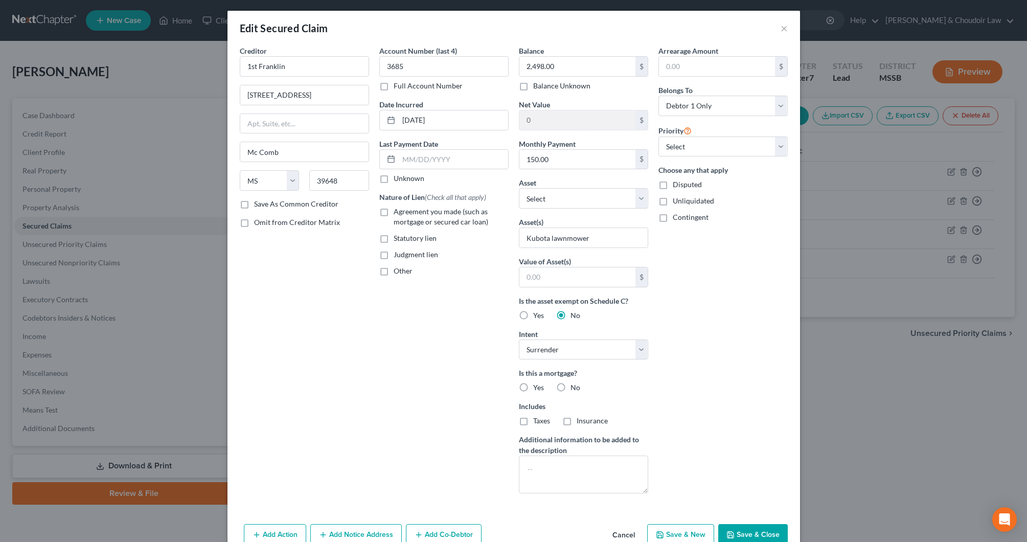
click at [571, 388] on label "No" at bounding box center [576, 388] width 10 height 10
click at [575, 388] on input "No" at bounding box center [578, 386] width 7 height 7
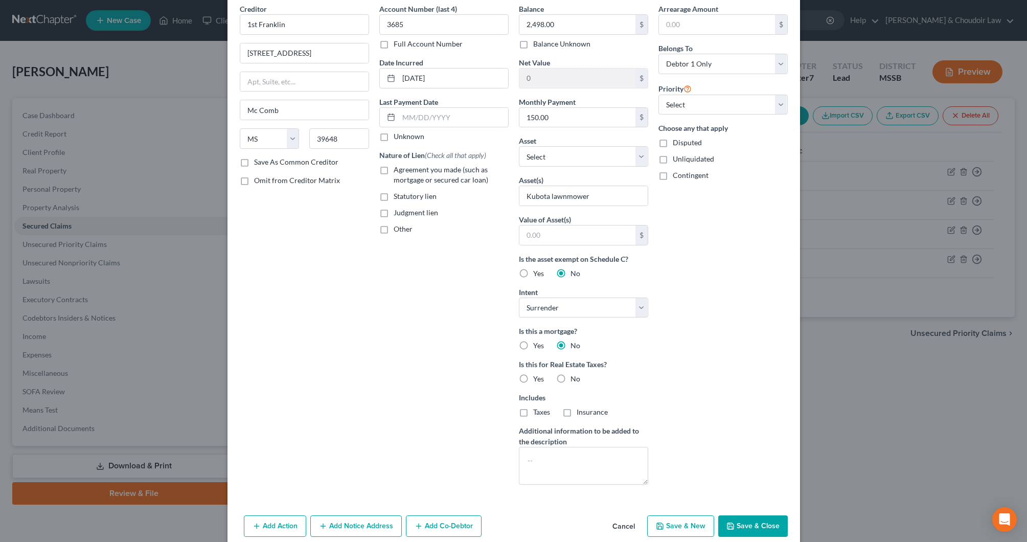
scroll to position [55, 0]
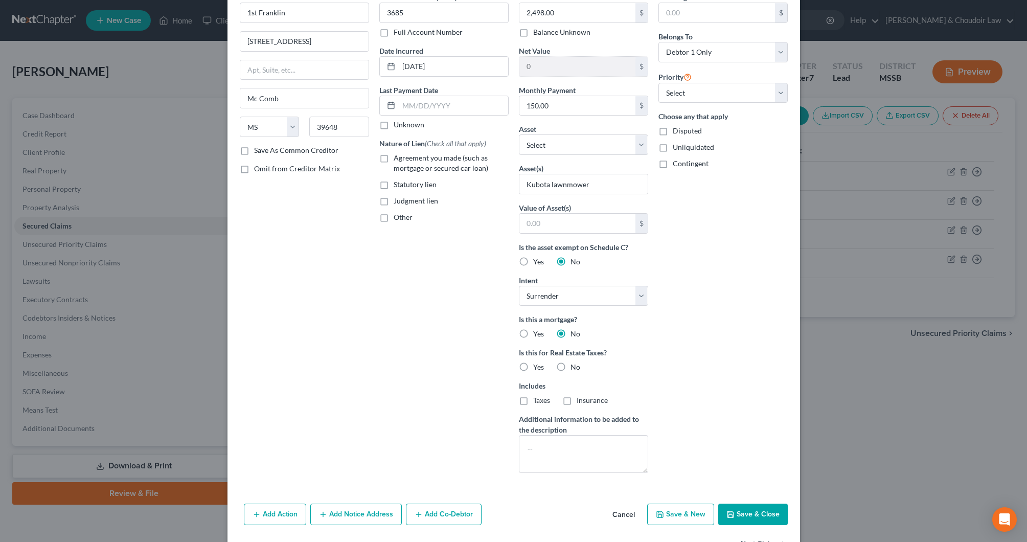
click at [747, 512] on button "Save & Close" at bounding box center [753, 514] width 70 height 21
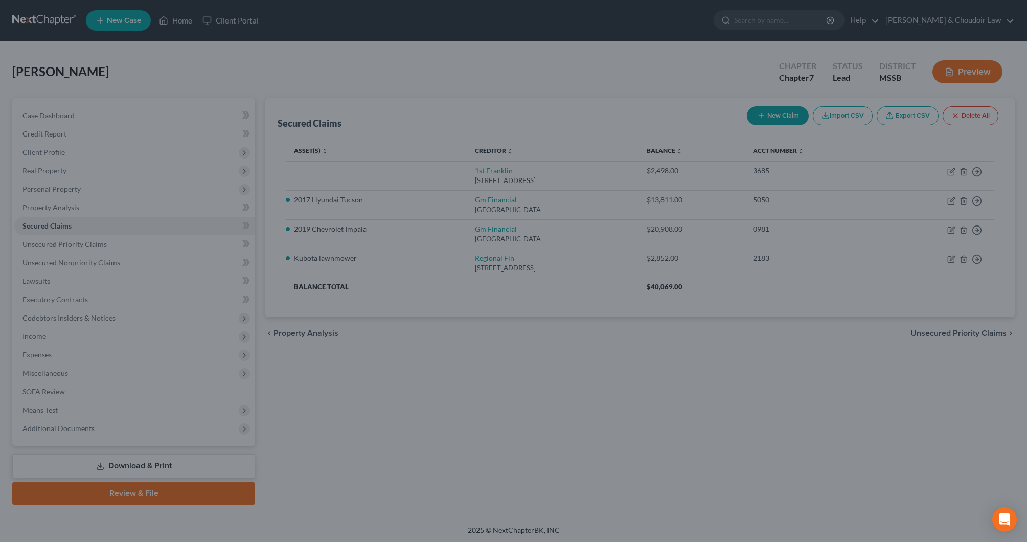
scroll to position [0, 0]
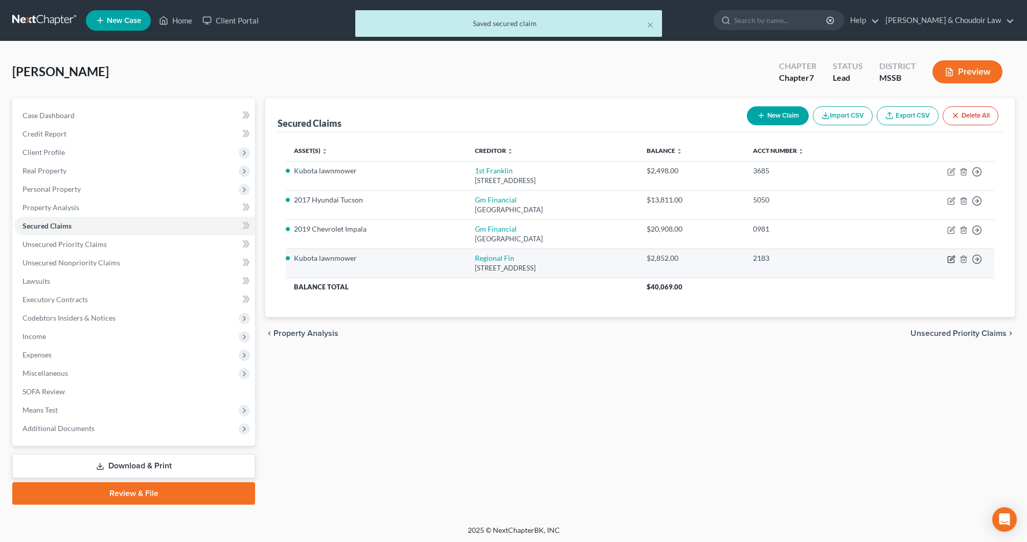
click at [953, 258] on icon "button" at bounding box center [952, 258] width 5 height 5
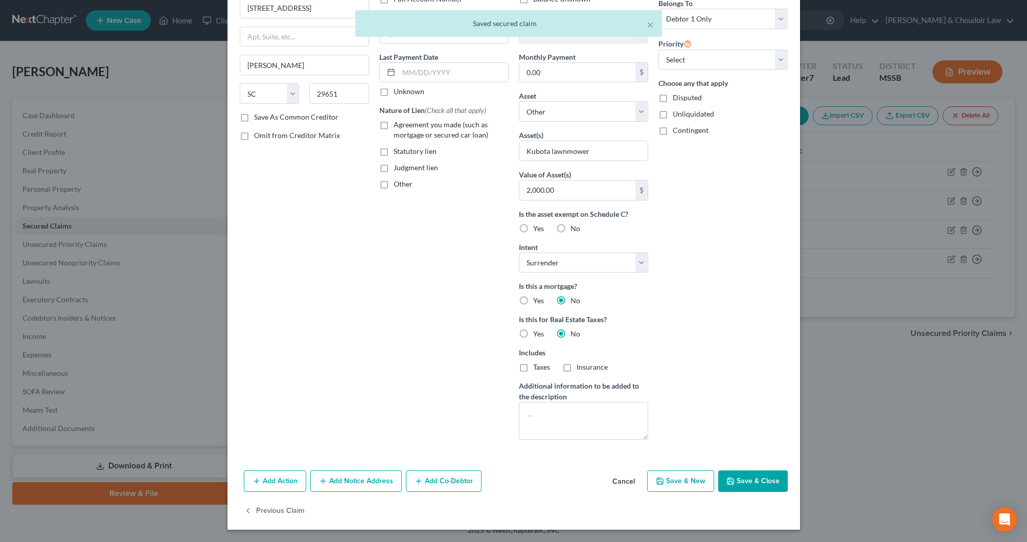
scroll to position [88, 0]
click at [750, 479] on button "Save & Close" at bounding box center [753, 480] width 70 height 21
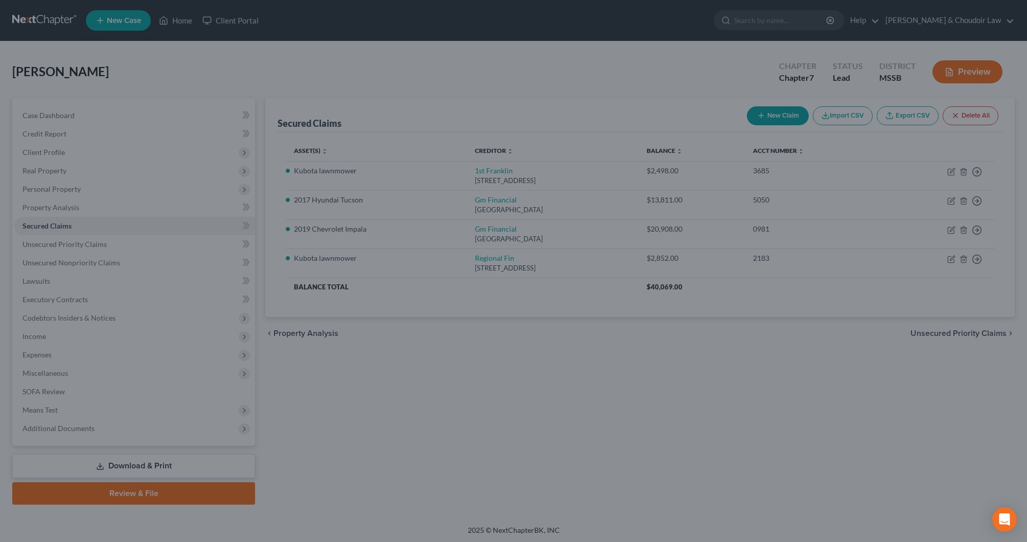
scroll to position [0, 0]
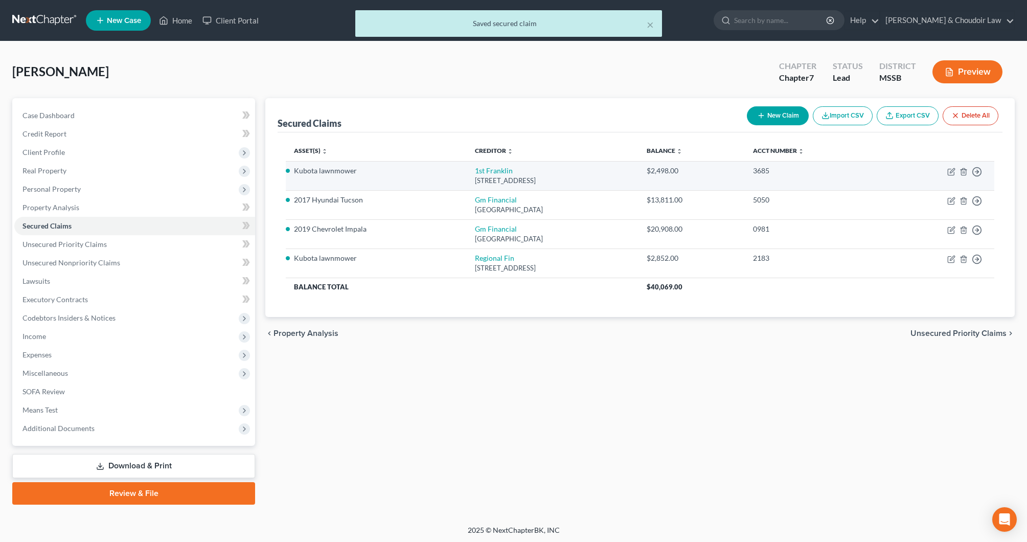
click at [947, 169] on td "Move to E Move to F Move to G Move to Notice Only" at bounding box center [938, 175] width 113 height 29
click at [950, 171] on icon "button" at bounding box center [952, 172] width 8 height 8
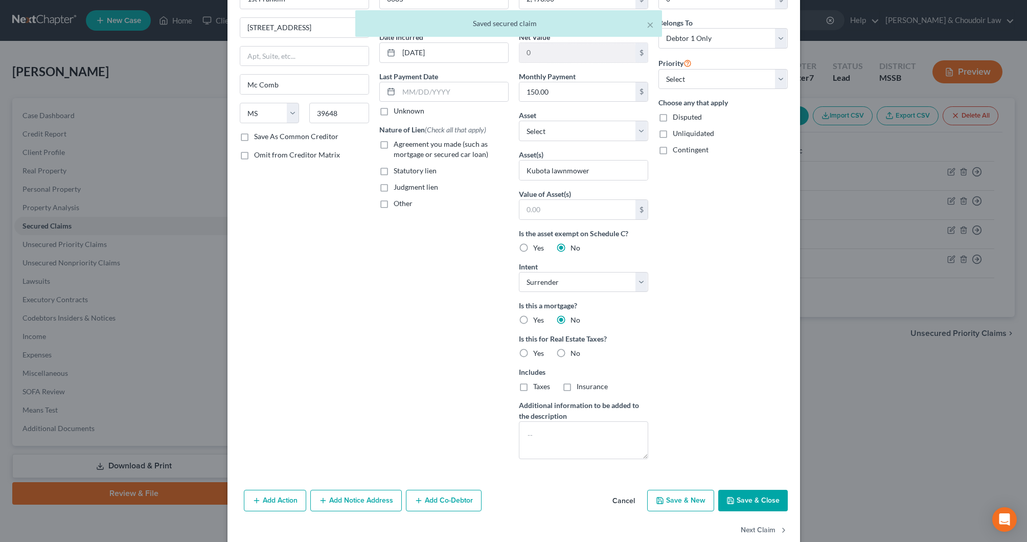
scroll to position [70, 0]
click at [750, 504] on button "Save & Close" at bounding box center [753, 499] width 70 height 21
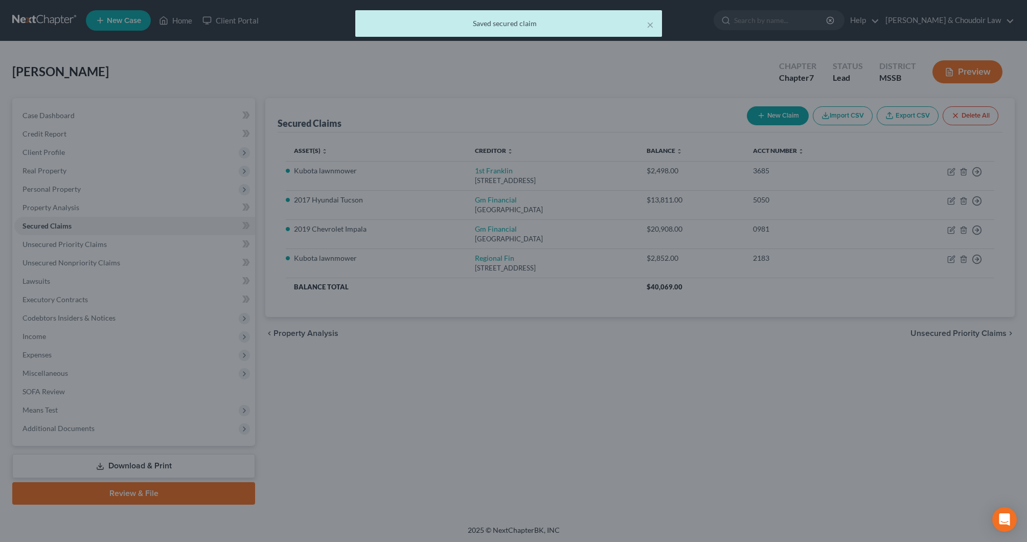
scroll to position [0, 0]
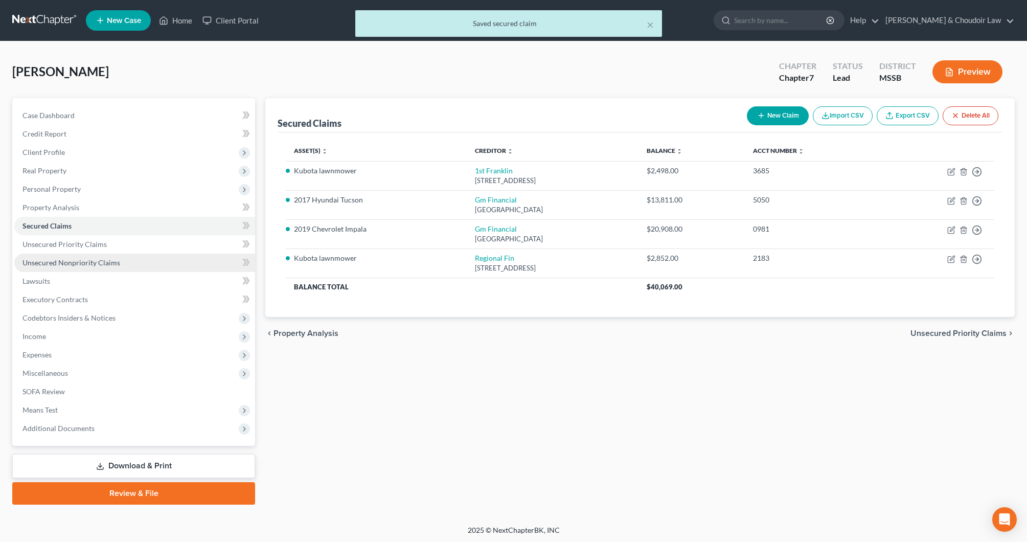
click at [87, 257] on link "Unsecured Nonpriority Claims" at bounding box center [134, 263] width 241 height 18
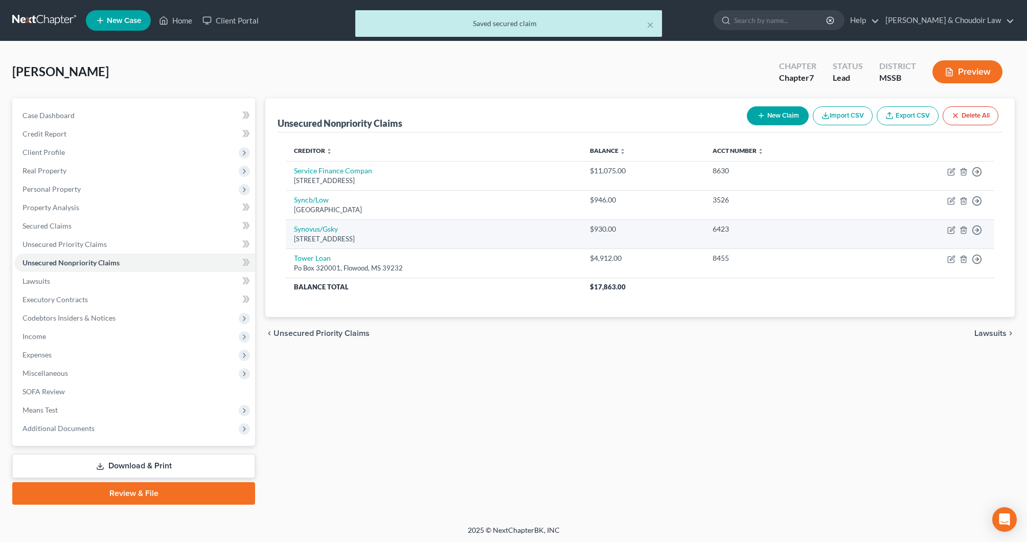
scroll to position [1, 0]
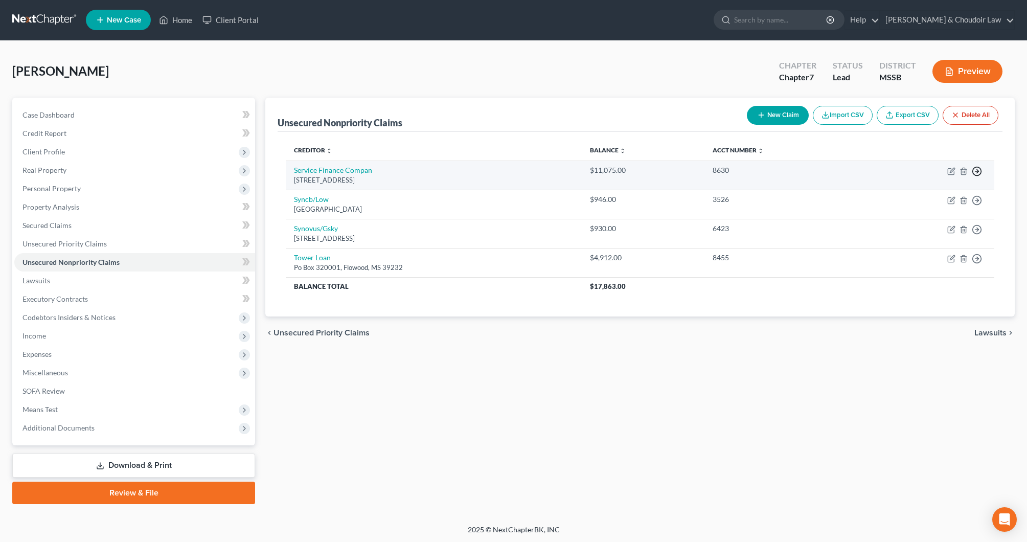
click at [979, 171] on icon "button" at bounding box center [977, 171] width 10 height 10
click at [931, 180] on link "Move to D" at bounding box center [930, 178] width 85 height 17
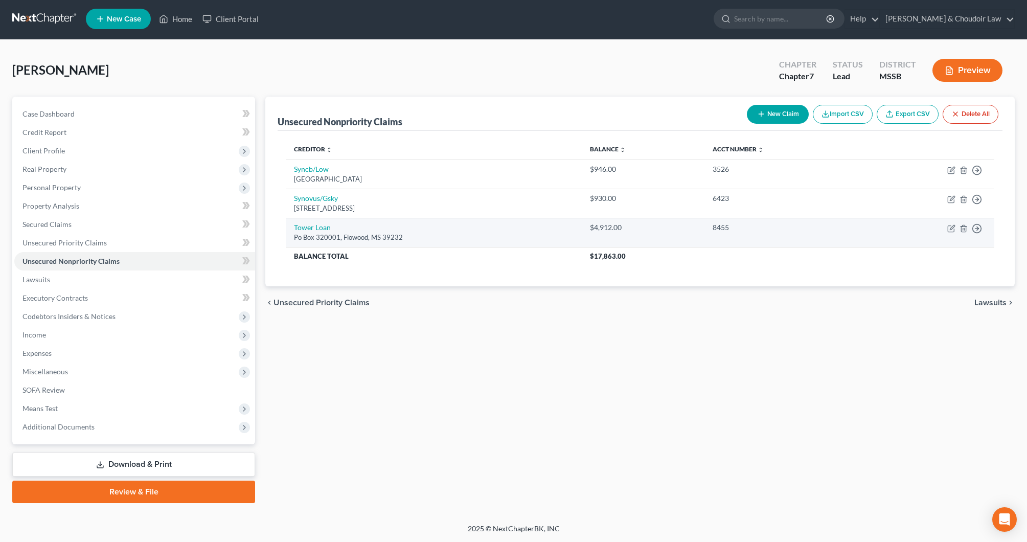
scroll to position [2, 0]
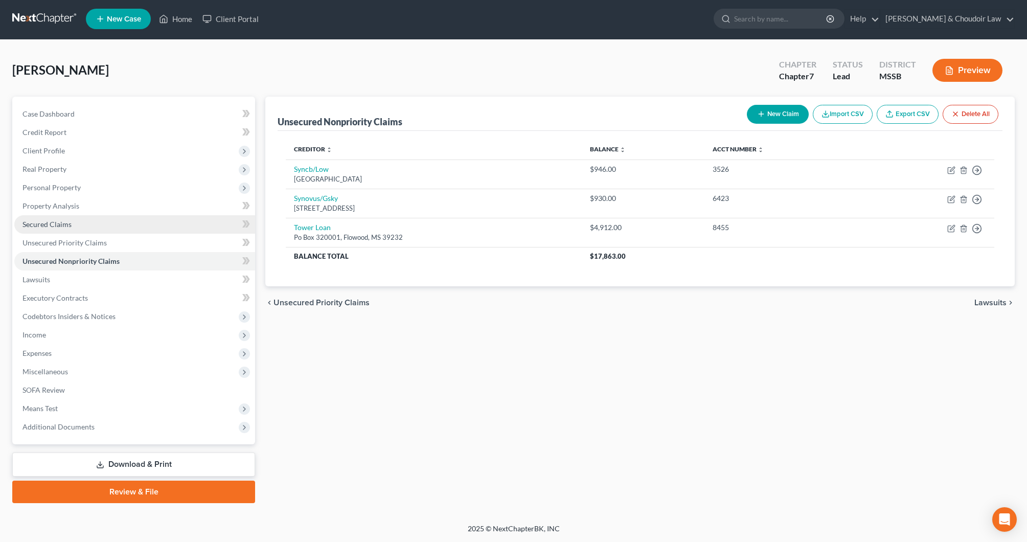
click at [50, 224] on span "Secured Claims" at bounding box center [47, 224] width 49 height 9
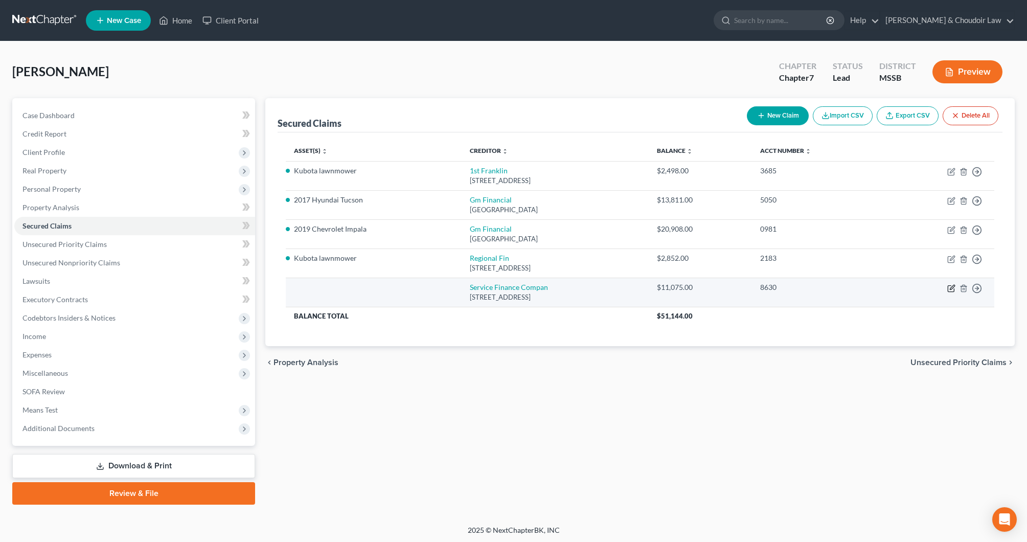
click at [951, 285] on icon "button" at bounding box center [951, 288] width 6 height 6
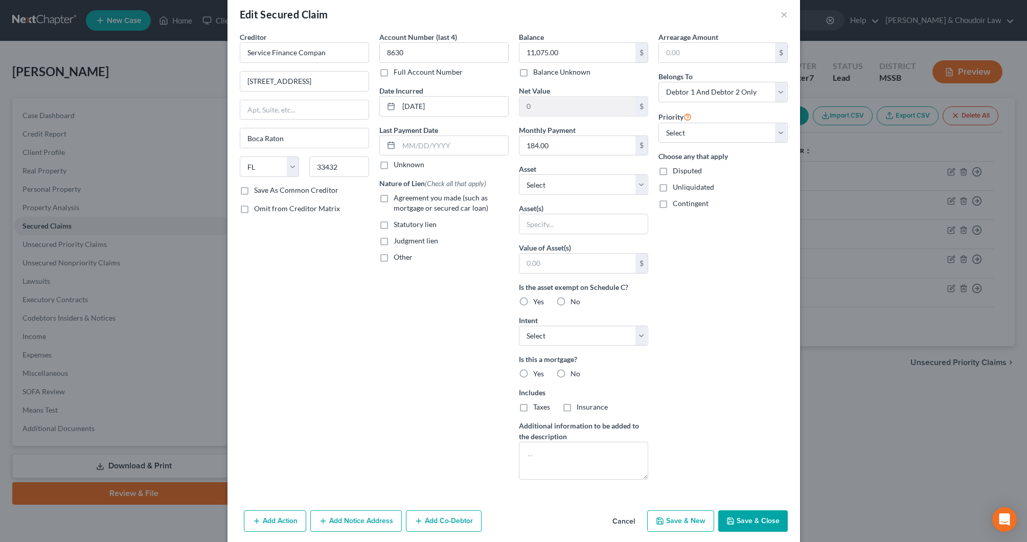
scroll to position [26, 0]
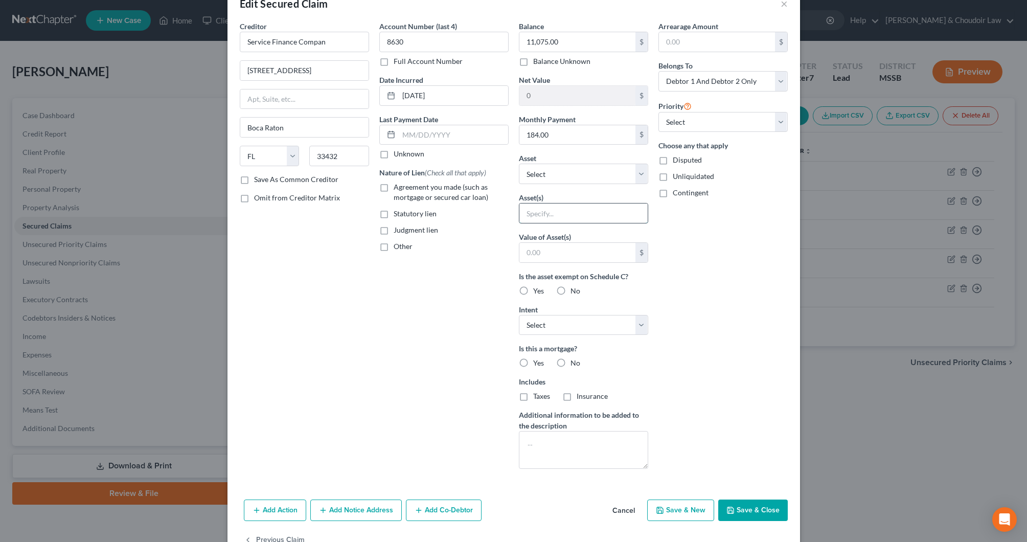
click at [569, 210] on input "text" at bounding box center [584, 213] width 128 height 19
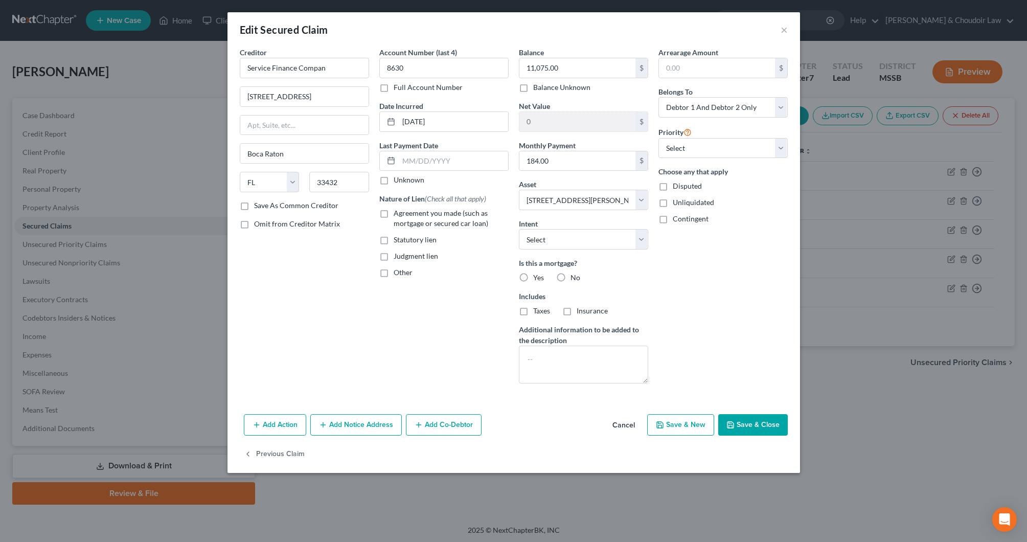
click at [571, 278] on label "No" at bounding box center [576, 278] width 10 height 10
click at [575, 278] on input "No" at bounding box center [578, 276] width 7 height 7
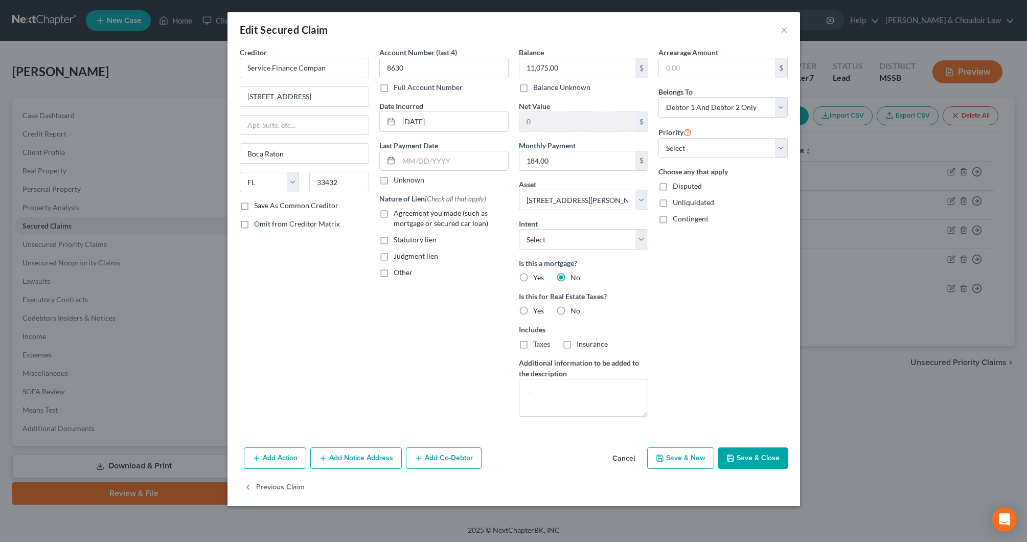
click at [571, 311] on label "No" at bounding box center [576, 311] width 10 height 10
click at [575, 311] on input "No" at bounding box center [578, 309] width 7 height 7
click at [602, 393] on textarea at bounding box center [583, 398] width 129 height 38
click at [604, 393] on textarea "HVAC fixture e" at bounding box center [583, 398] width 129 height 38
click at [766, 464] on button "Save & Close" at bounding box center [753, 457] width 70 height 21
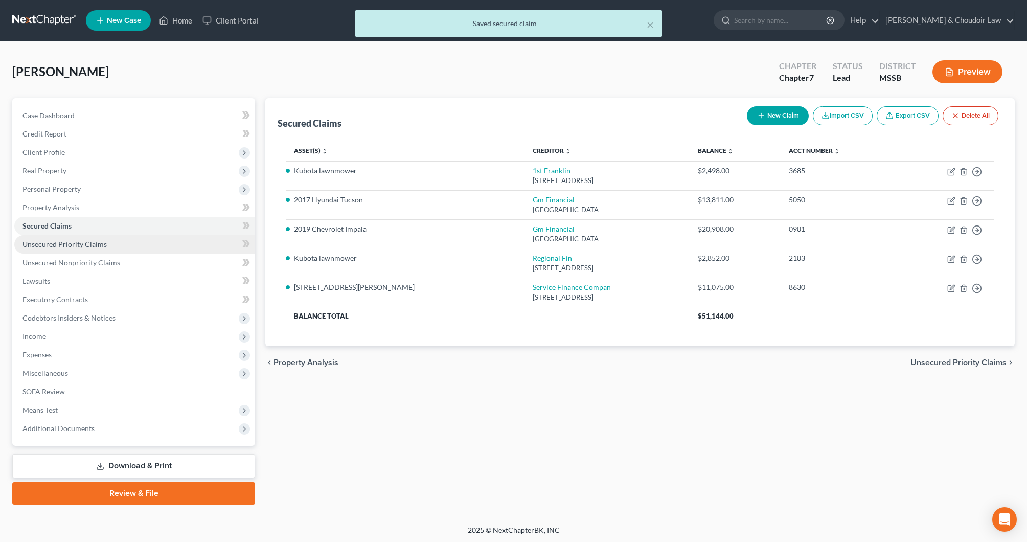
click at [91, 249] on link "Unsecured Priority Claims" at bounding box center [134, 244] width 241 height 18
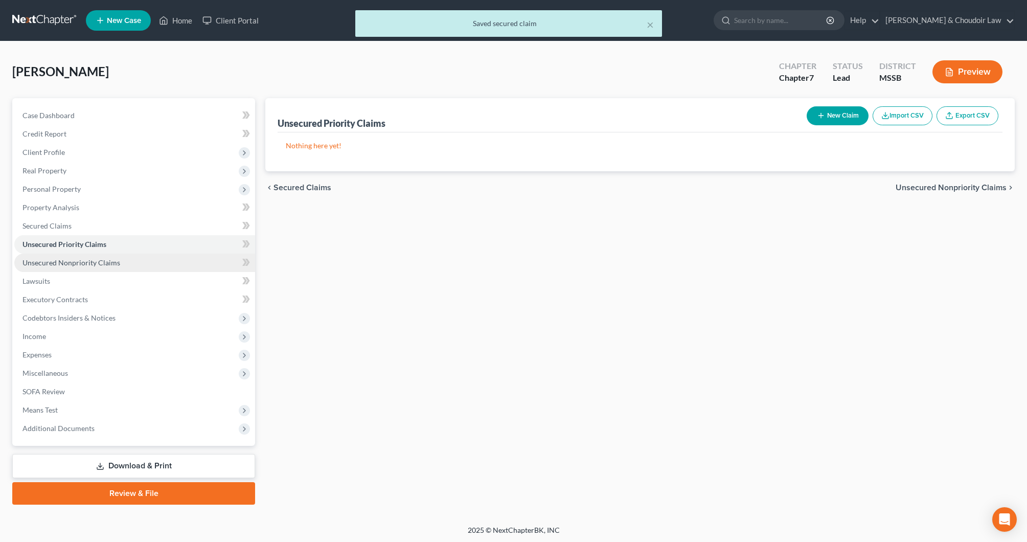
click at [91, 258] on span "Unsecured Nonpriority Claims" at bounding box center [72, 262] width 98 height 9
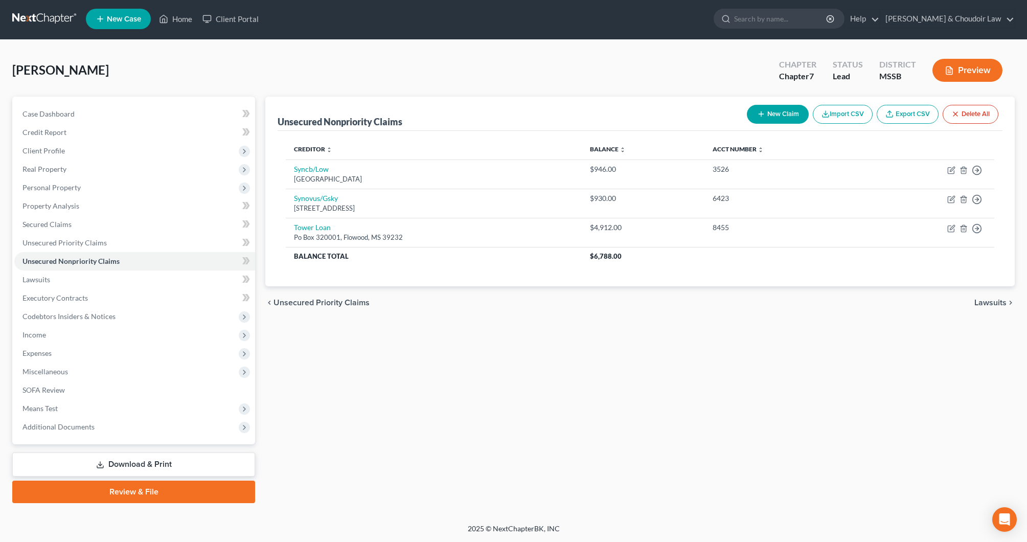
scroll to position [2, 0]
click at [92, 220] on link "Secured Claims" at bounding box center [134, 224] width 241 height 18
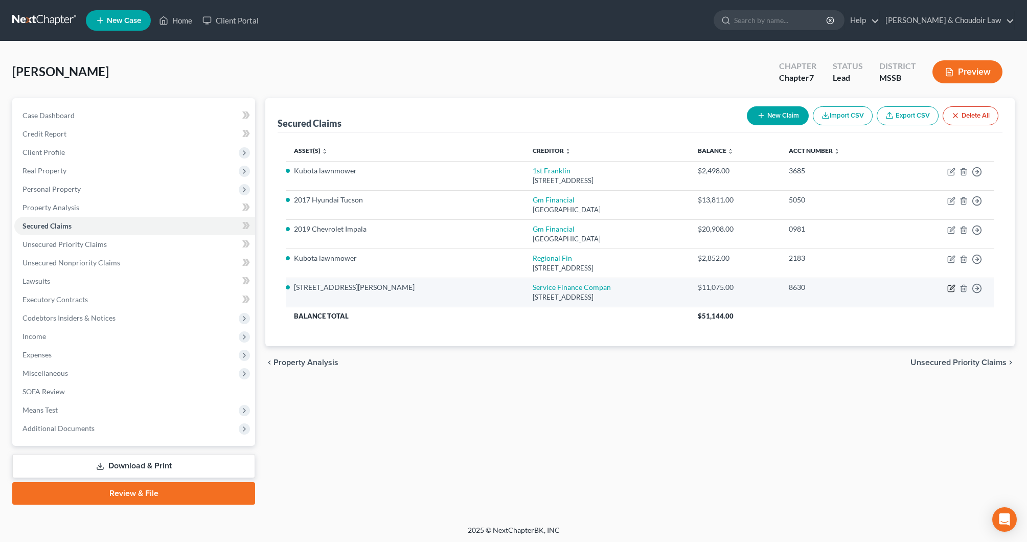
click at [949, 288] on icon "button" at bounding box center [952, 288] width 8 height 8
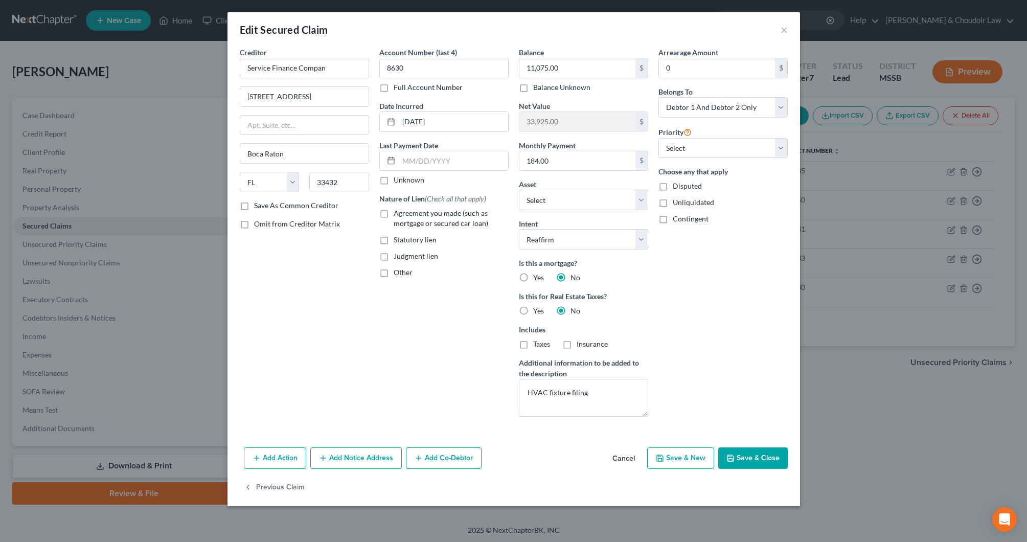
click at [757, 457] on button "Save & Close" at bounding box center [753, 457] width 70 height 21
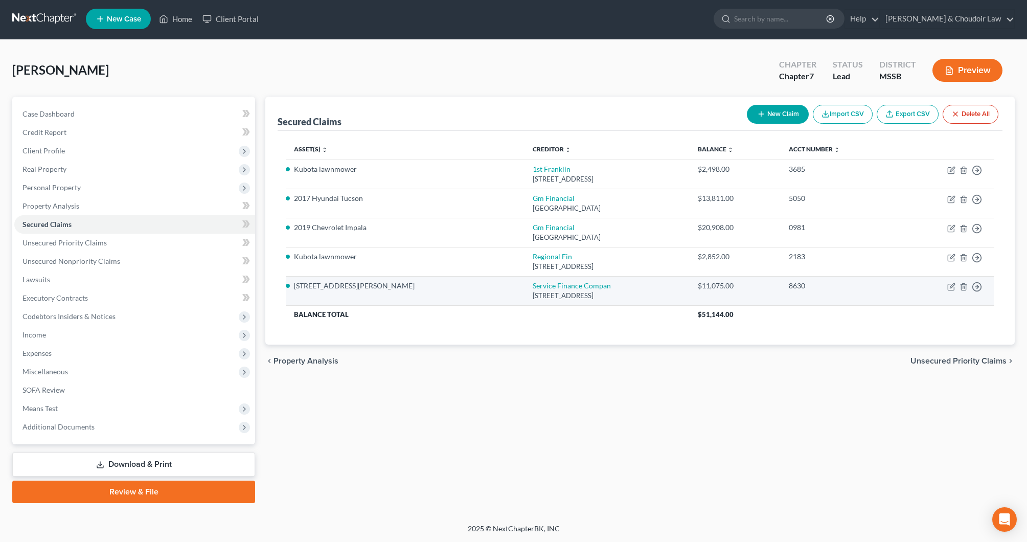
scroll to position [2, 0]
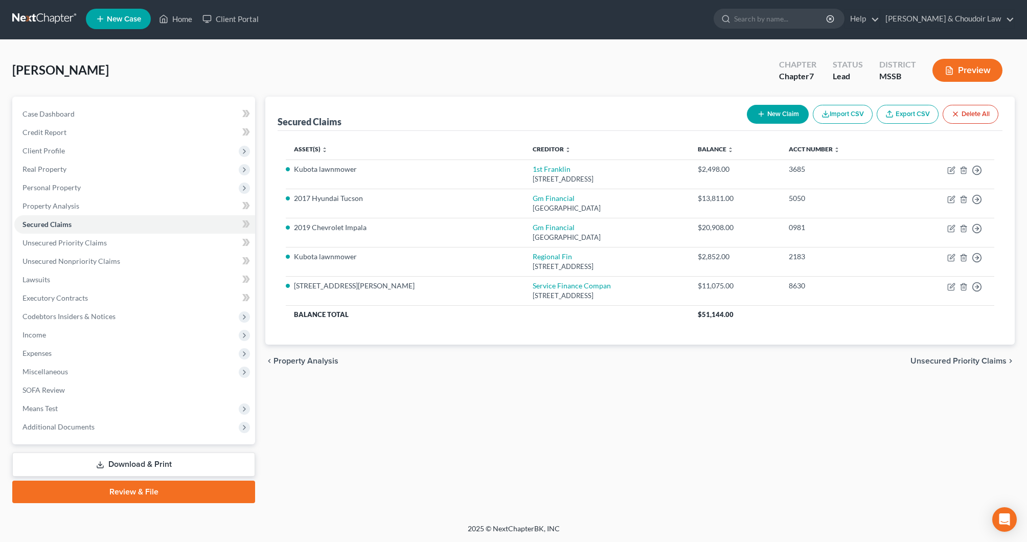
click at [784, 114] on button "New Claim" at bounding box center [778, 114] width 62 height 19
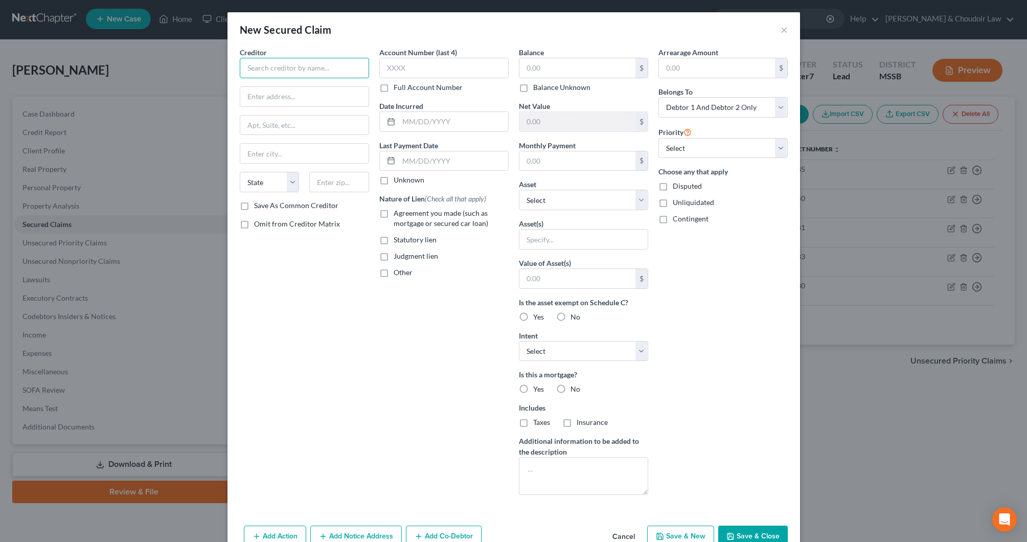
click at [344, 74] on input "text" at bounding box center [304, 68] width 129 height 20
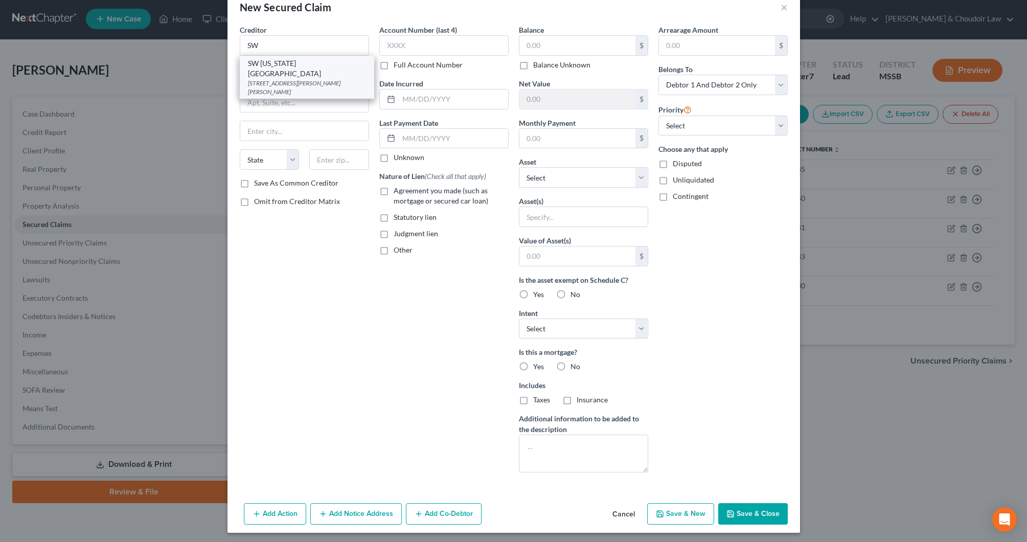
click at [335, 73] on div "SW [US_STATE][GEOGRAPHIC_DATA]" at bounding box center [307, 68] width 118 height 20
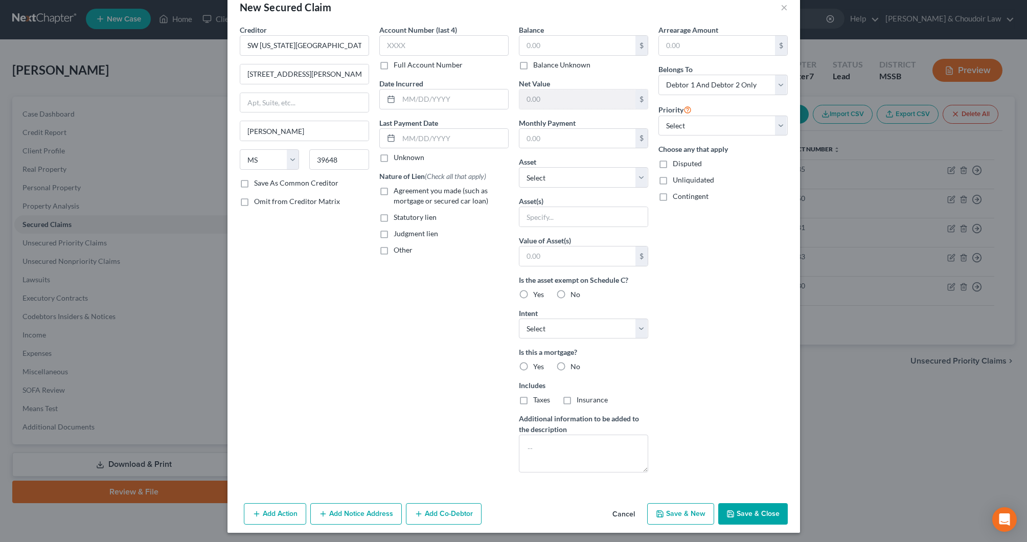
scroll to position [22, 0]
drag, startPoint x: 332, startPoint y: 75, endPoint x: 204, endPoint y: 72, distance: 127.9
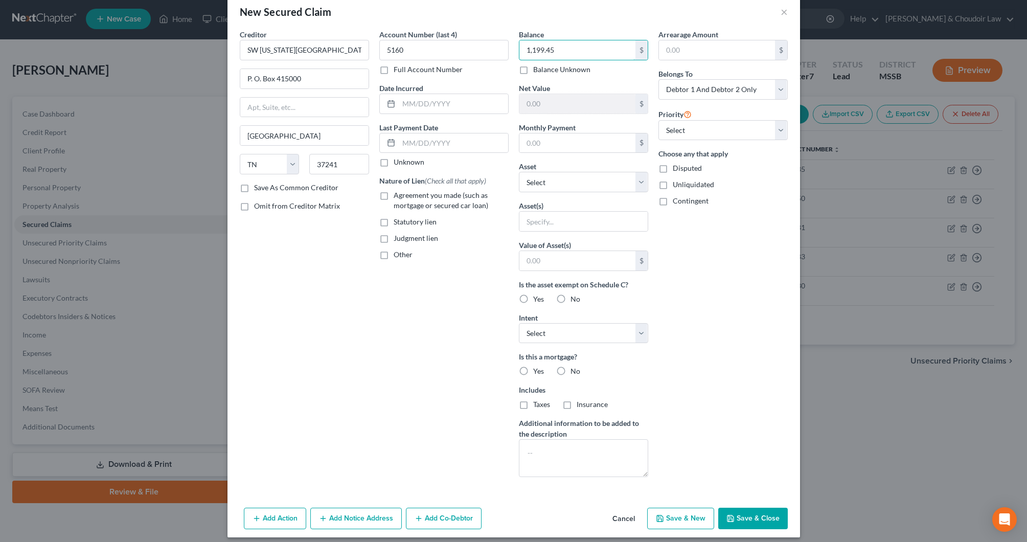
scroll to position [21, 0]
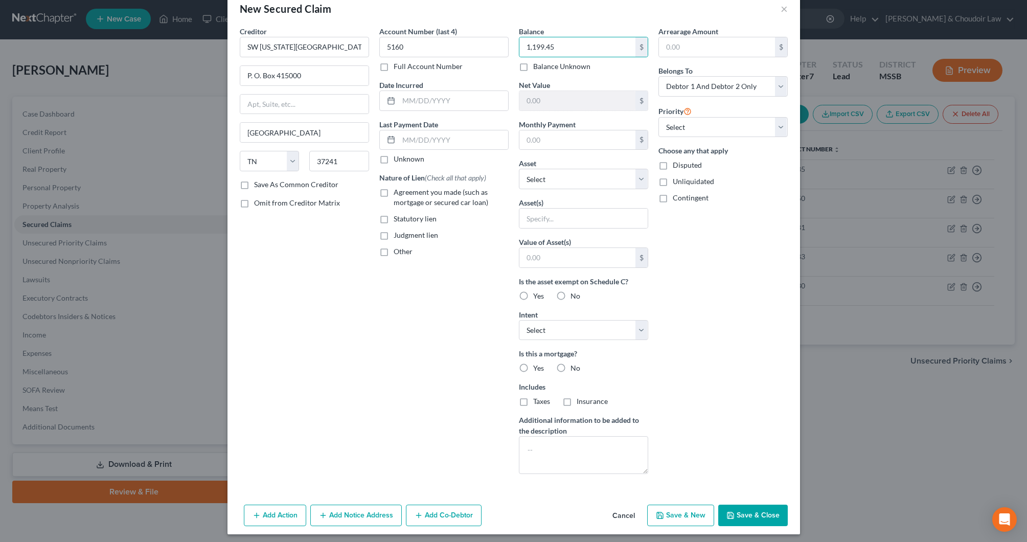
click at [752, 525] on button "Save & Close" at bounding box center [753, 515] width 70 height 21
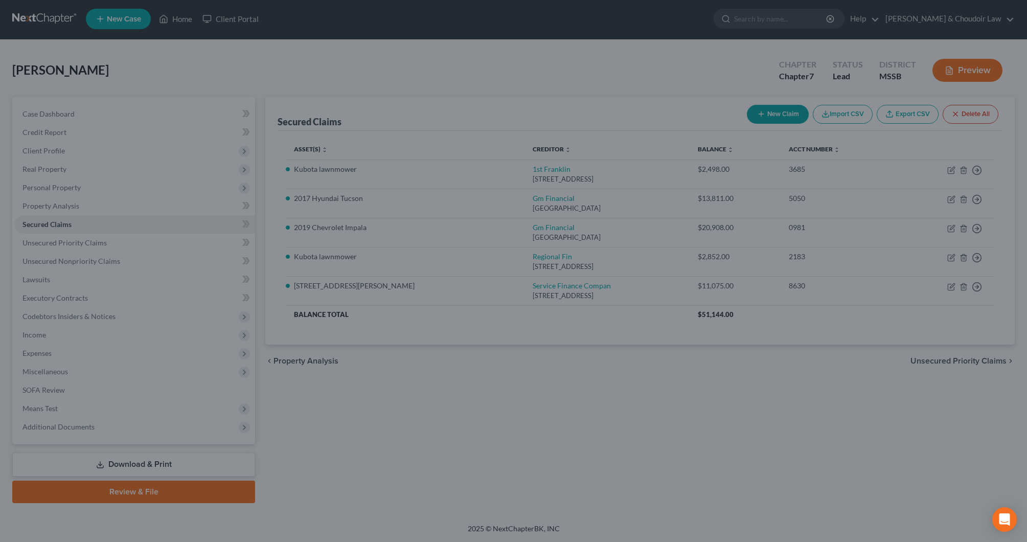
scroll to position [0, 0]
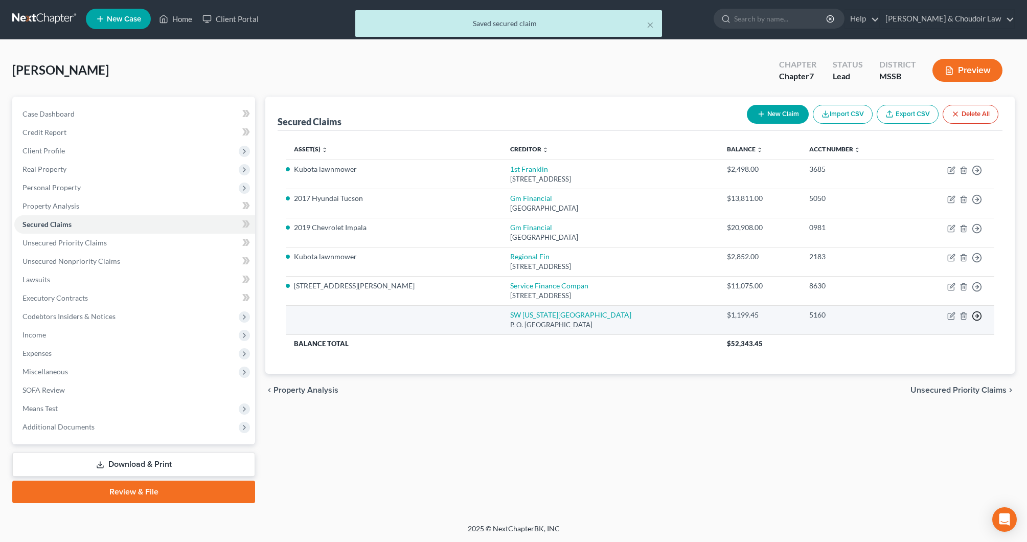
click at [978, 311] on icon "button" at bounding box center [977, 316] width 10 height 10
click at [924, 340] on link "Move to F" at bounding box center [930, 340] width 85 height 17
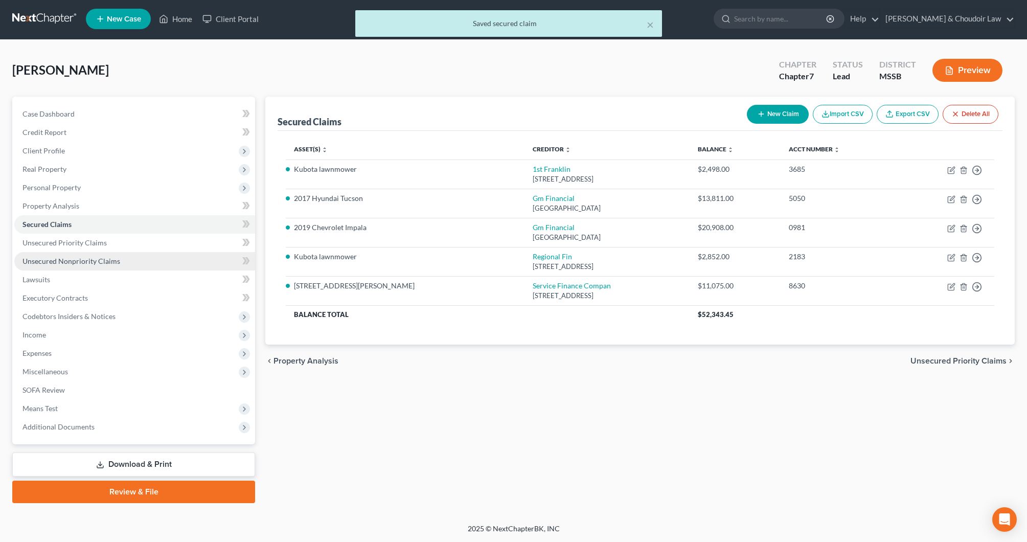
click at [91, 264] on span "Unsecured Nonpriority Claims" at bounding box center [72, 261] width 98 height 9
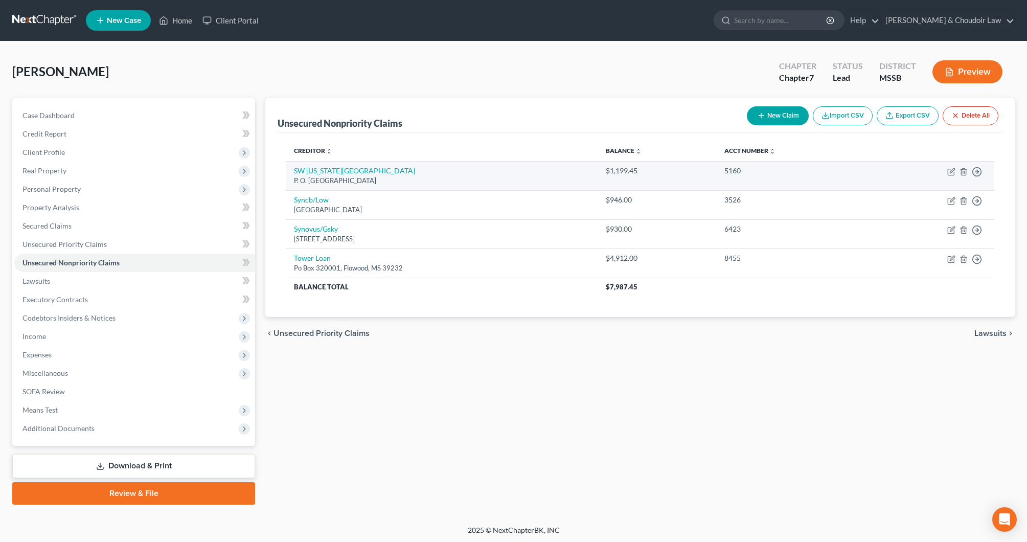
click at [956, 170] on td "Move to D Move to E Move to G Move to Notice Only" at bounding box center [931, 175] width 125 height 29
click at [954, 170] on icon "button" at bounding box center [952, 170] width 5 height 5
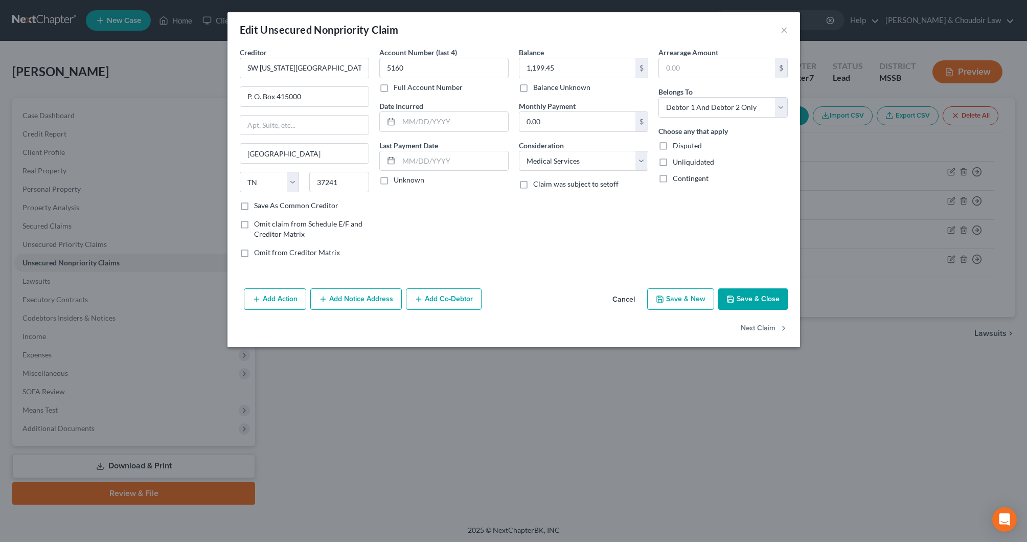
click at [739, 298] on button "Save & Close" at bounding box center [753, 298] width 70 height 21
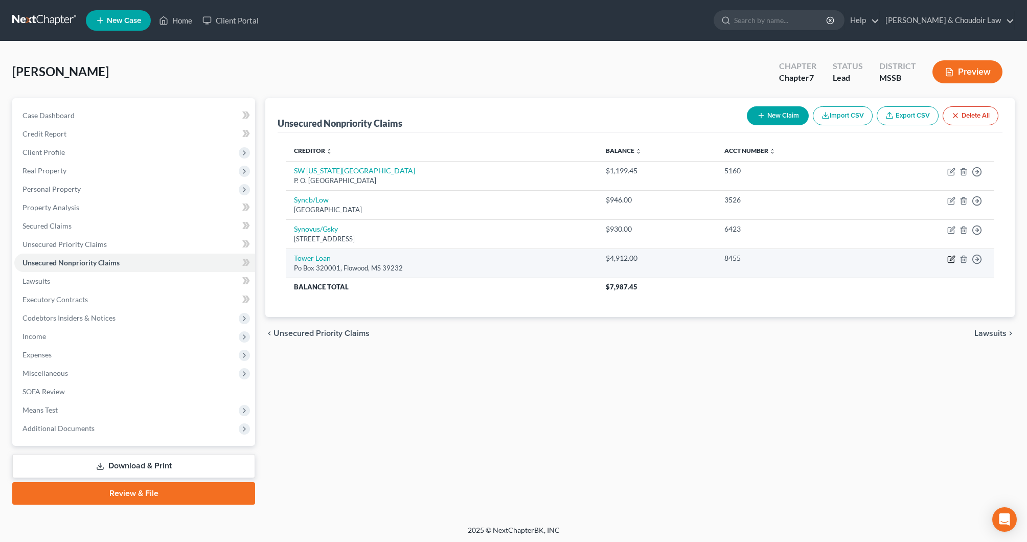
click at [953, 257] on icon "button" at bounding box center [952, 259] width 8 height 8
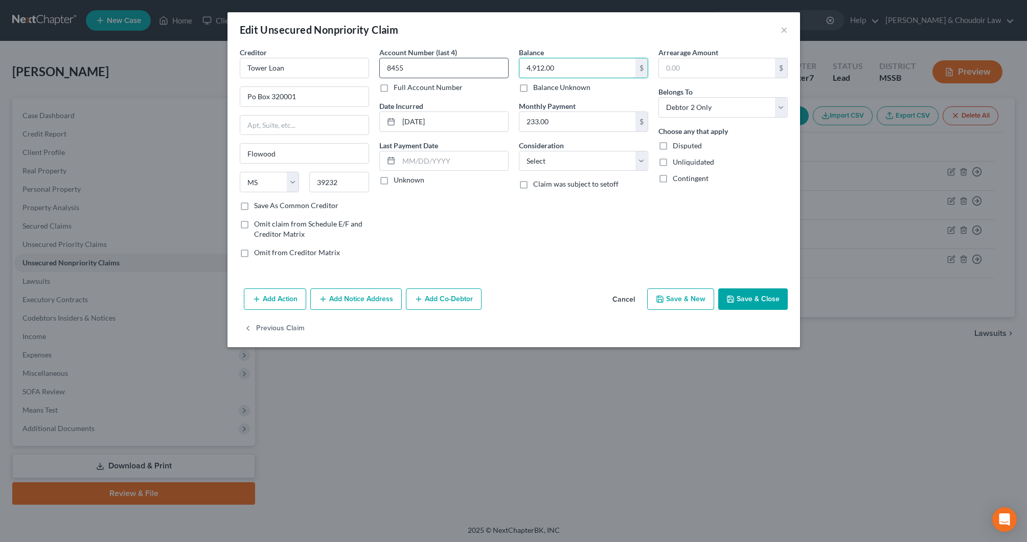
drag, startPoint x: 566, startPoint y: 69, endPoint x: 497, endPoint y: 66, distance: 69.6
click at [496, 66] on div "Creditor * [GEOGRAPHIC_DATA] Flowood State [US_STATE][GEOGRAPHIC_DATA] CA CO [G…" at bounding box center [514, 156] width 558 height 219
click at [595, 149] on div "Consideration Select Cable / Satellite Services Collection Agency Credit Card D…" at bounding box center [583, 155] width 129 height 31
click at [756, 302] on button "Save & Close" at bounding box center [753, 298] width 70 height 21
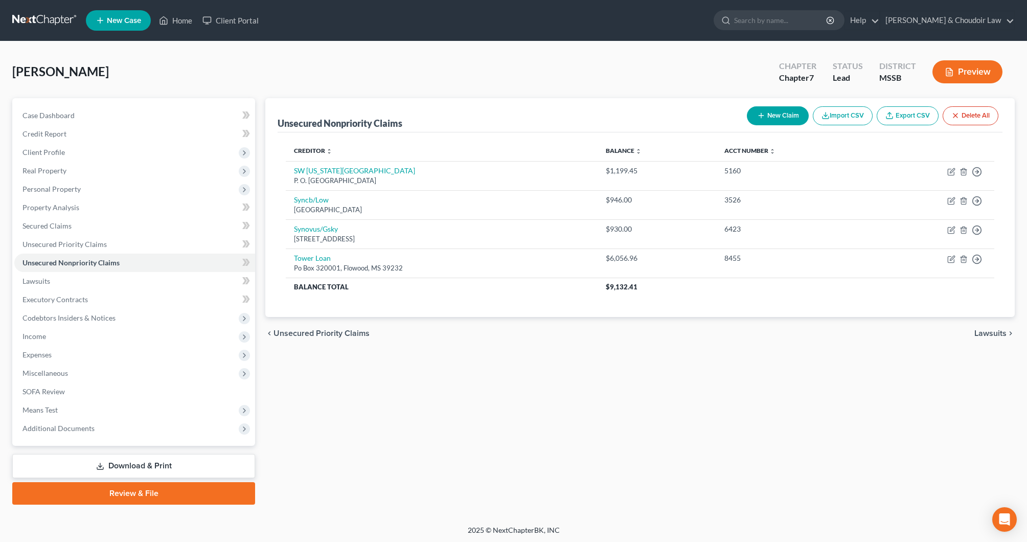
click at [781, 118] on button "New Claim" at bounding box center [778, 115] width 62 height 19
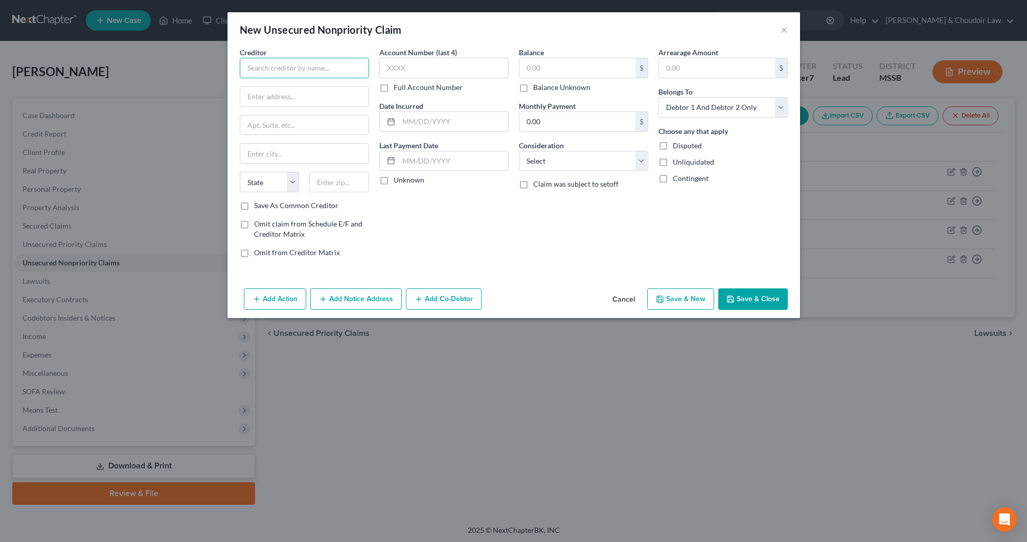
click at [343, 73] on input "text" at bounding box center [304, 68] width 129 height 20
click at [322, 92] on div "P. O. Box 94063, Palatine, IL 60094" at bounding box center [301, 95] width 106 height 9
click at [557, 71] on input "text" at bounding box center [578, 67] width 116 height 19
click at [552, 87] on label "Balance Unknown" at bounding box center [561, 87] width 57 height 10
click at [544, 87] on input "Balance Unknown" at bounding box center [540, 85] width 7 height 7
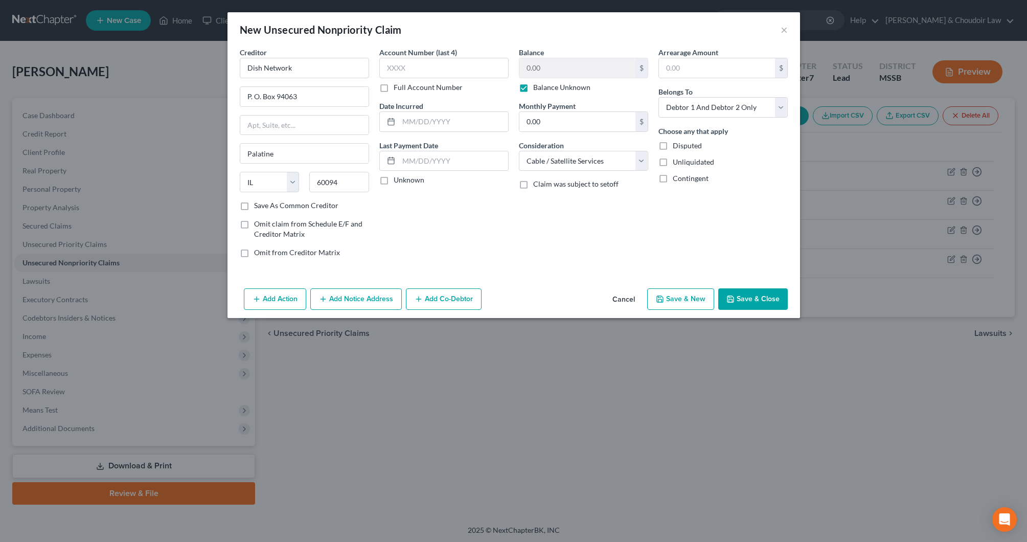
click at [740, 299] on button "Save & Close" at bounding box center [753, 298] width 70 height 21
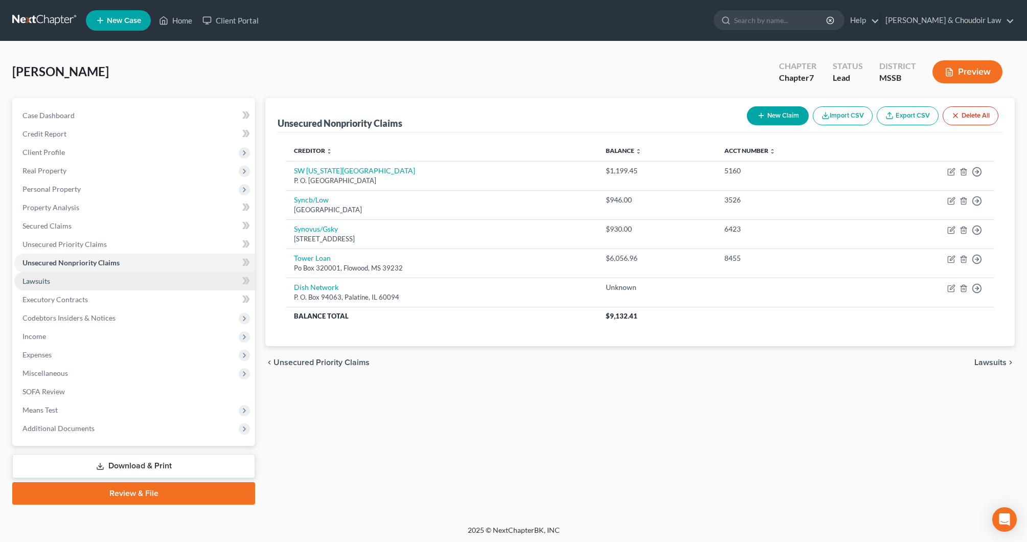
click at [42, 272] on link "Lawsuits" at bounding box center [134, 281] width 241 height 18
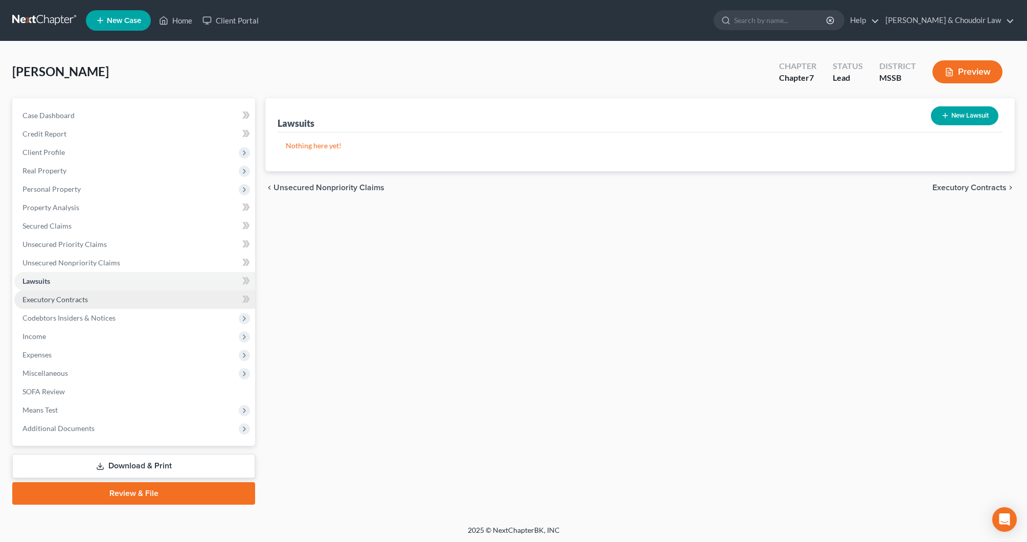
click at [56, 295] on span "Executory Contracts" at bounding box center [55, 299] width 65 height 9
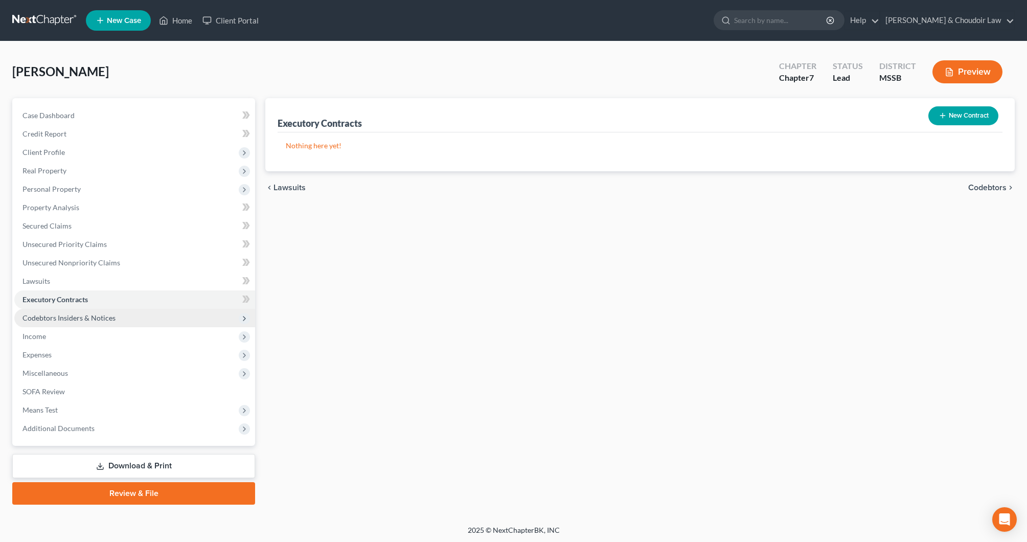
scroll to position [2, 0]
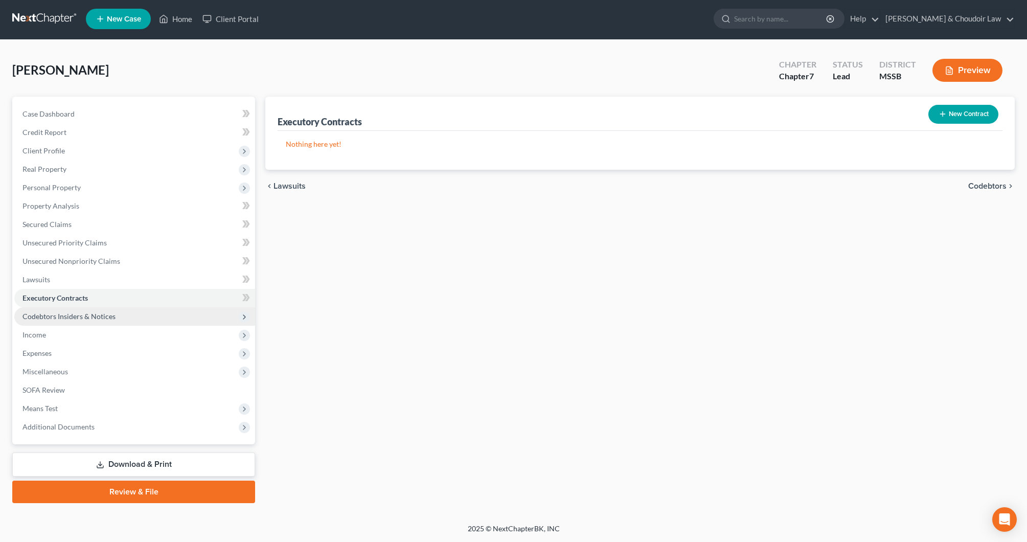
click at [68, 315] on span "Codebtors Insiders & Notices" at bounding box center [69, 316] width 93 height 9
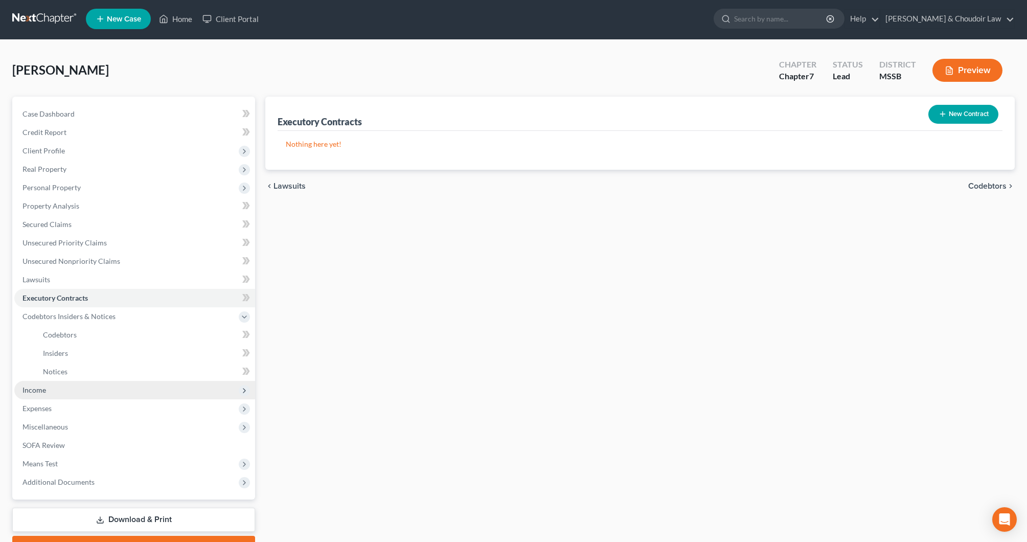
click at [43, 393] on span "Income" at bounding box center [35, 390] width 24 height 9
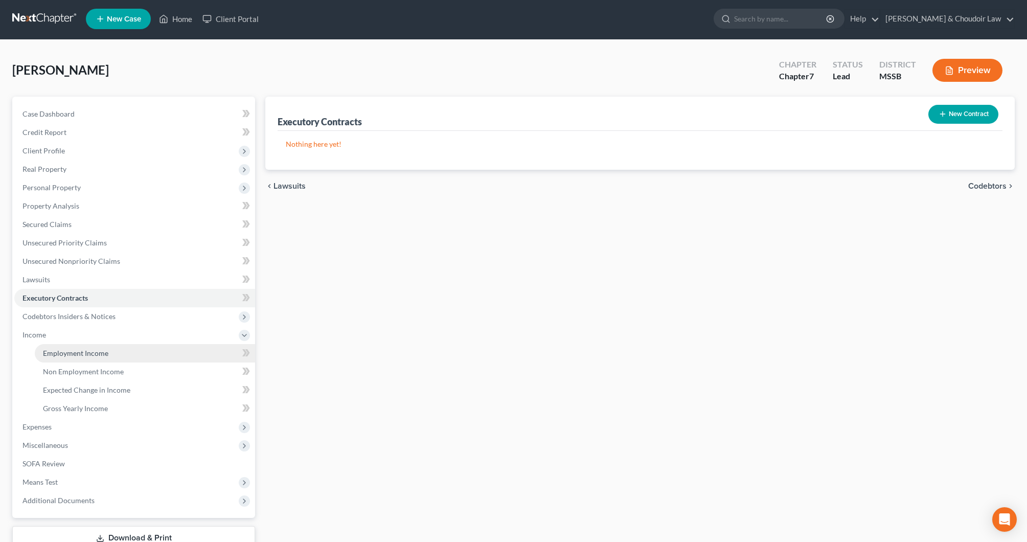
click at [66, 359] on link "Employment Income" at bounding box center [145, 353] width 220 height 18
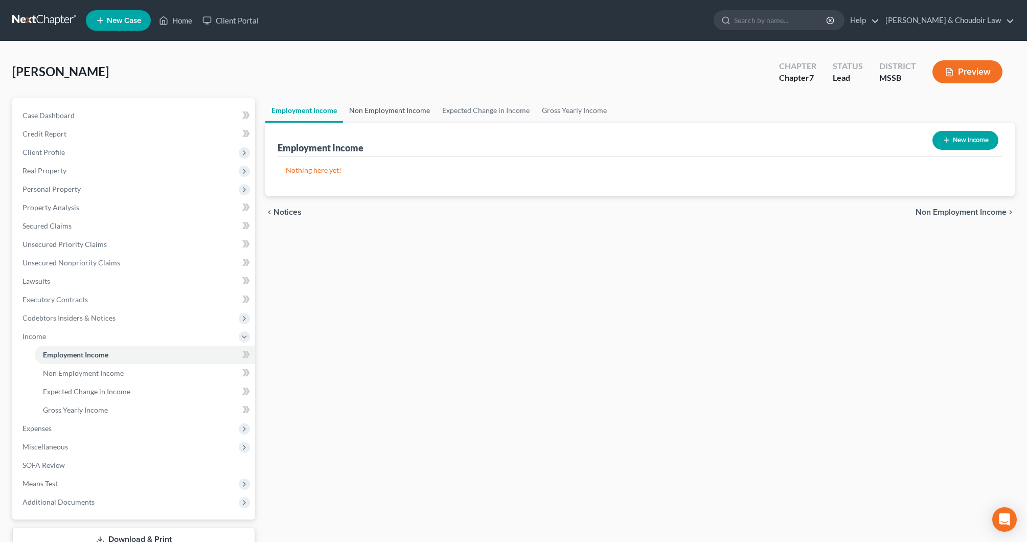
click at [393, 113] on link "Non Employment Income" at bounding box center [389, 110] width 93 height 25
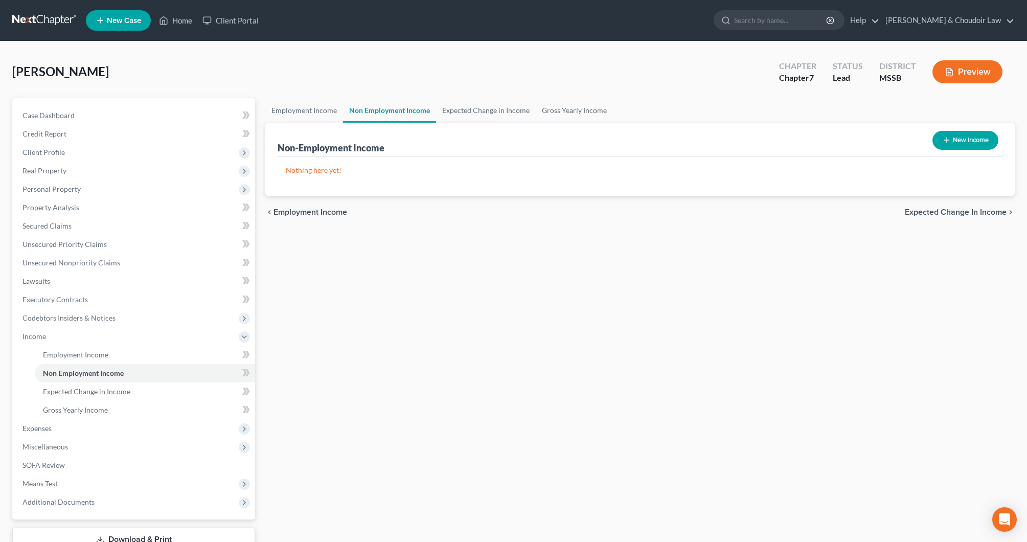
click at [983, 138] on button "New Income" at bounding box center [966, 140] width 66 height 19
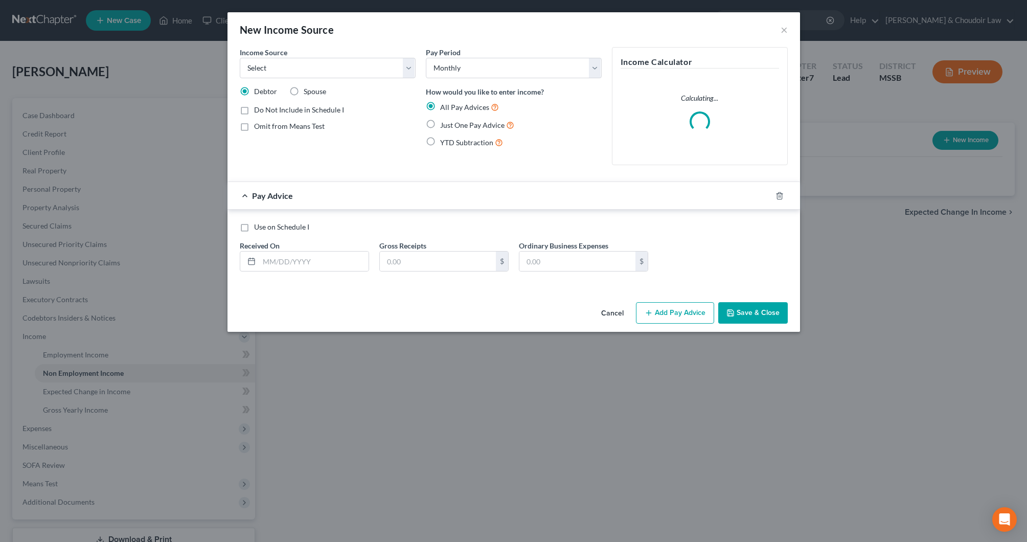
click at [446, 121] on span "Just One Pay Advice" at bounding box center [472, 125] width 64 height 9
click at [446, 121] on input "Just One Pay Advice" at bounding box center [447, 122] width 7 height 7
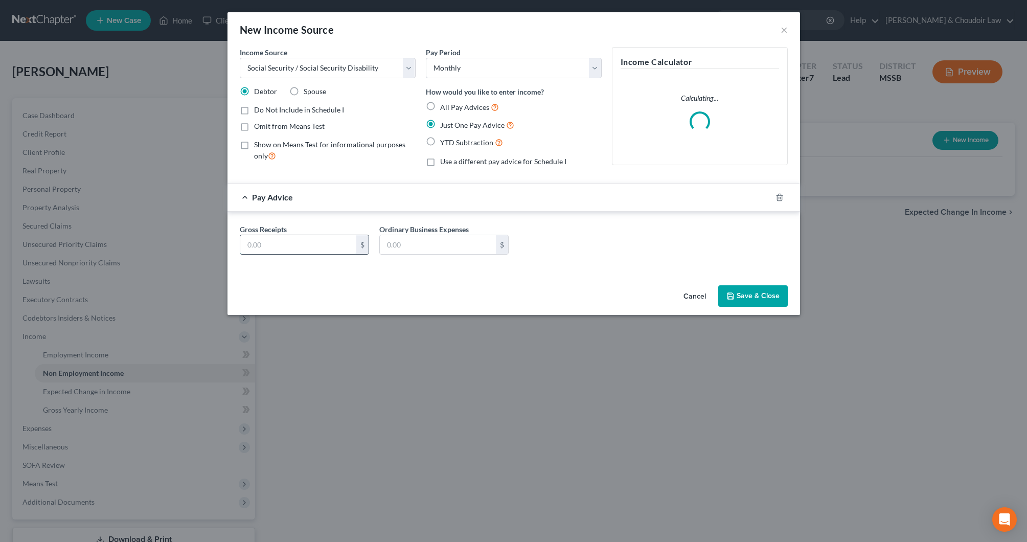
click at [311, 240] on input "text" at bounding box center [298, 244] width 116 height 19
click at [736, 293] on button "Save & Close" at bounding box center [753, 295] width 70 height 21
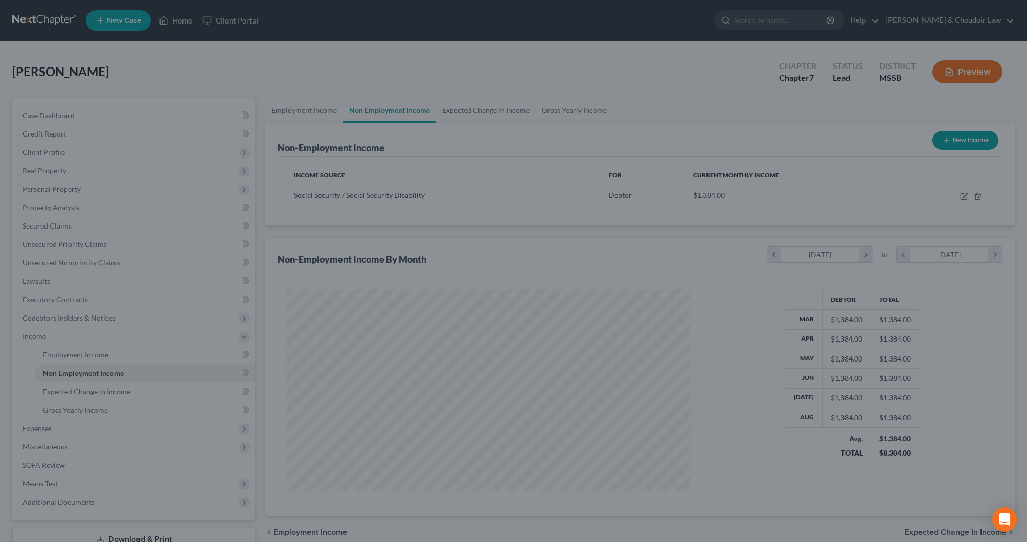
scroll to position [203, 425]
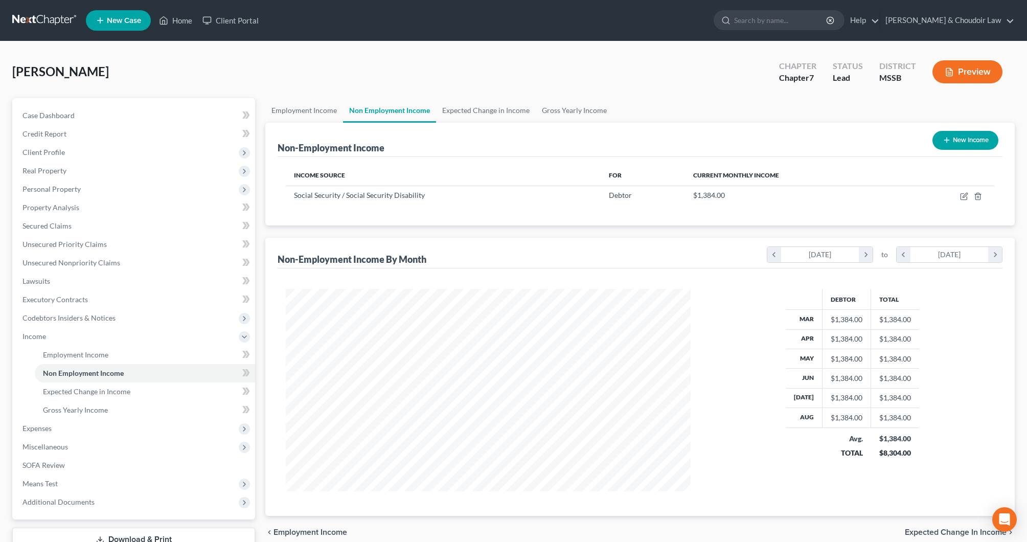
click at [975, 136] on button "New Income" at bounding box center [966, 140] width 66 height 19
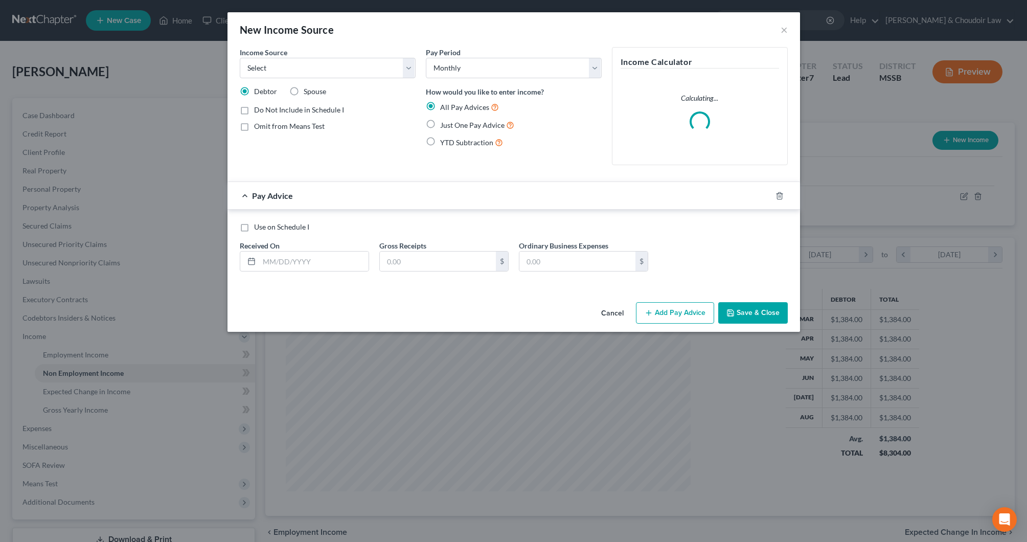
click at [304, 88] on span "Spouse" at bounding box center [315, 91] width 23 height 9
click at [308, 88] on input "Spouse" at bounding box center [311, 89] width 7 height 7
click at [307, 257] on input "text" at bounding box center [313, 261] width 109 height 19
click at [449, 127] on span "Just One Pay Advice" at bounding box center [472, 125] width 64 height 9
click at [449, 126] on input "Just One Pay Advice" at bounding box center [447, 122] width 7 height 7
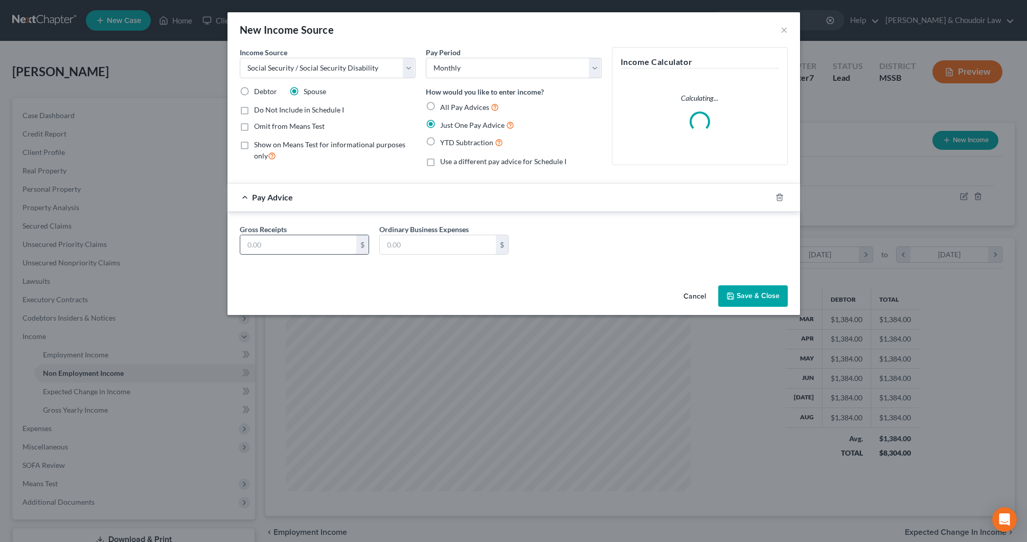
click at [326, 239] on input "text" at bounding box center [298, 244] width 116 height 19
click at [746, 293] on button "Save & Close" at bounding box center [753, 295] width 70 height 21
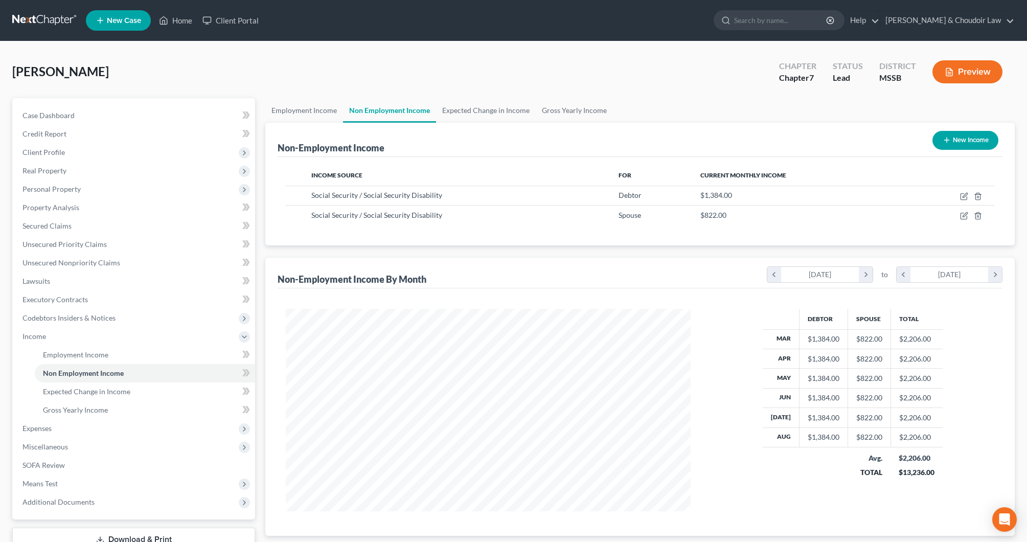
scroll to position [0, 0]
click at [504, 114] on link "Expected Change in Income" at bounding box center [486, 110] width 100 height 25
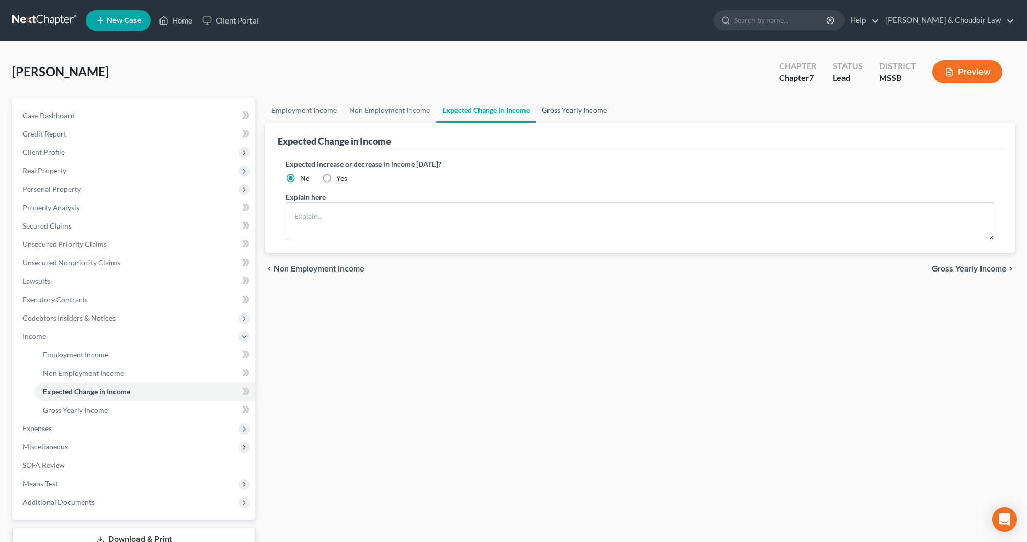
click at [586, 110] on link "Gross Yearly Income" at bounding box center [574, 110] width 77 height 25
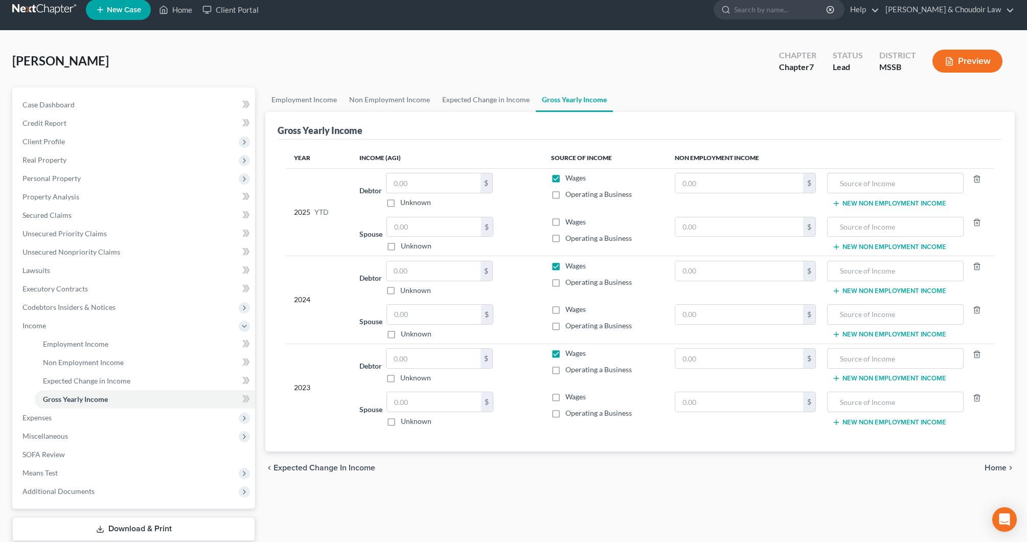
scroll to position [13, 0]
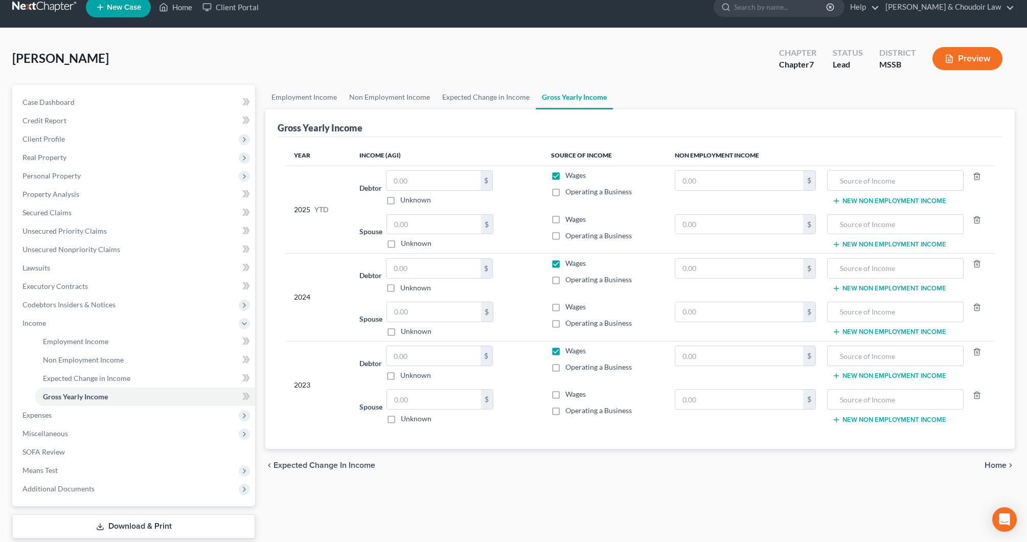
drag, startPoint x: 1, startPoint y: 126, endPoint x: -5, endPoint y: 126, distance: 6.1
click at [0, 126] on html "Home New Case Client Portal [PERSON_NAME] & Choudoir Law [EMAIL_ADDRESS][DOMAIN…" at bounding box center [513, 295] width 1027 height 617
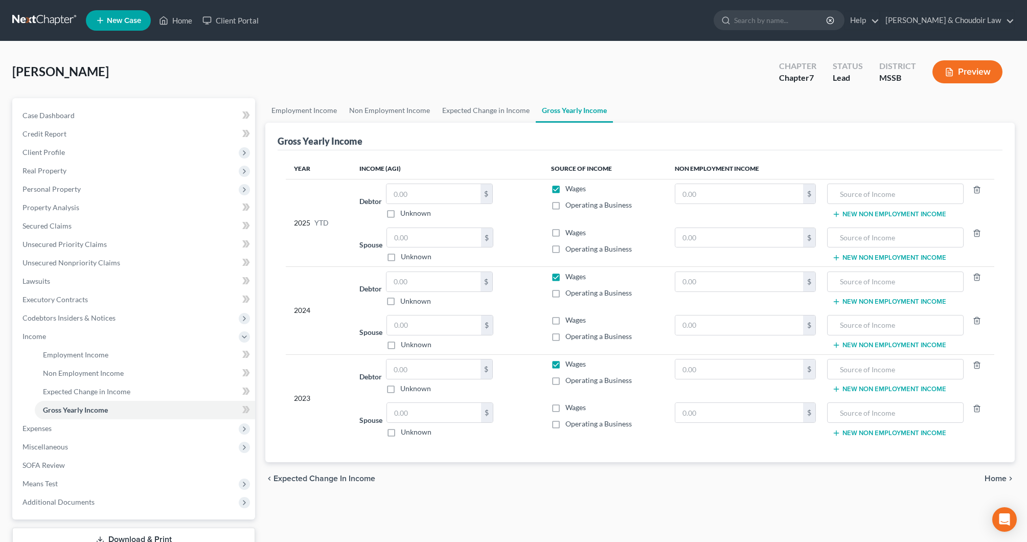
scroll to position [0, 0]
click at [413, 214] on label "Unknown" at bounding box center [415, 213] width 31 height 10
click at [411, 214] on input "Unknown" at bounding box center [407, 211] width 7 height 7
click at [416, 257] on label "Unknown" at bounding box center [416, 257] width 31 height 10
click at [412, 257] on input "Unknown" at bounding box center [408, 255] width 7 height 7
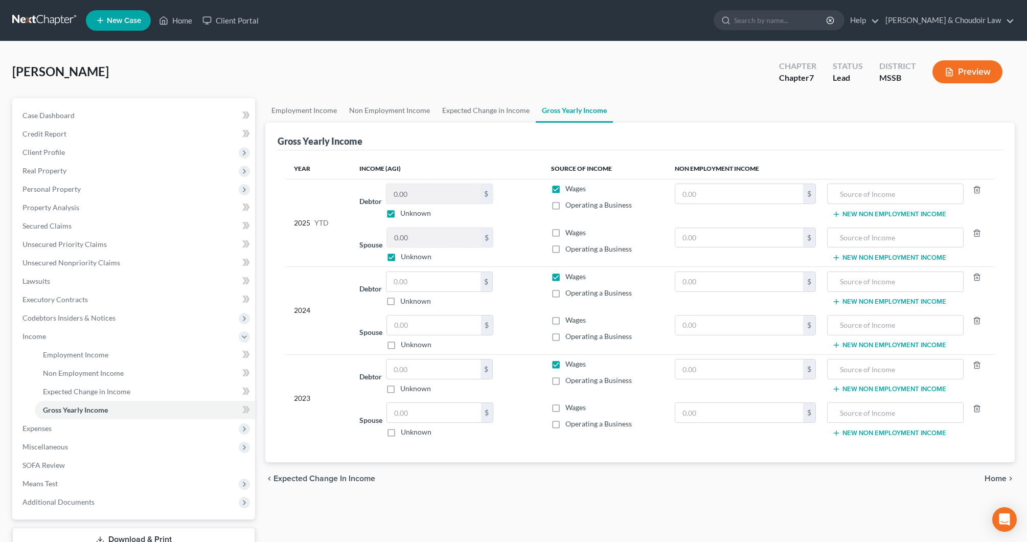
click at [415, 257] on label "Unknown" at bounding box center [416, 257] width 31 height 10
click at [412, 257] on input "Unknown" at bounding box center [408, 255] width 7 height 7
click at [412, 210] on label "Unknown" at bounding box center [415, 213] width 31 height 10
click at [411, 210] on input "Unknown" at bounding box center [407, 211] width 7 height 7
click at [425, 286] on input "text" at bounding box center [434, 281] width 94 height 19
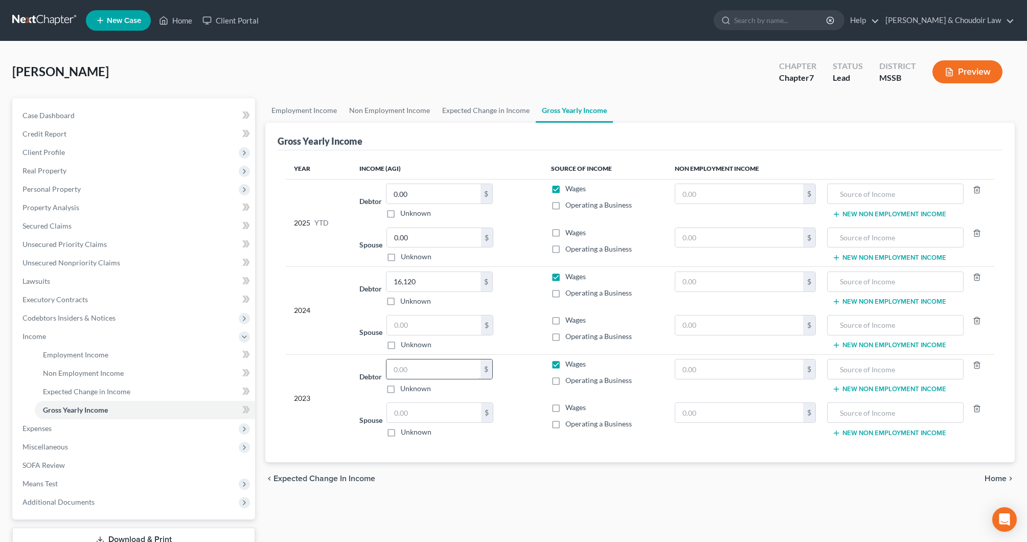
click at [435, 371] on input "text" at bounding box center [434, 368] width 94 height 19
click at [856, 195] on input "text" at bounding box center [896, 193] width 126 height 19
click at [904, 242] on input "text" at bounding box center [896, 237] width 126 height 19
click at [777, 193] on input "text" at bounding box center [740, 193] width 128 height 19
click at [770, 239] on input "text" at bounding box center [740, 237] width 128 height 19
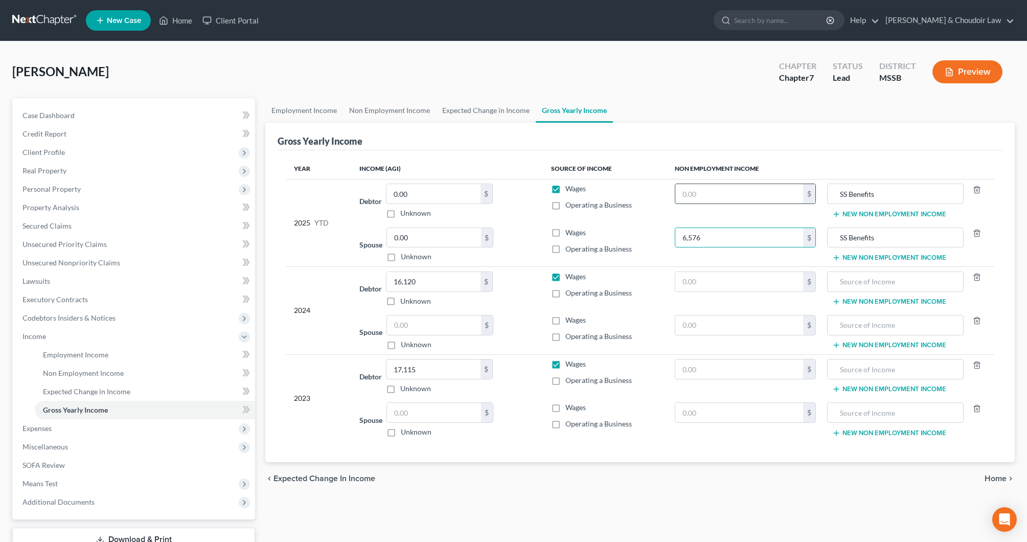
click at [771, 201] on input "text" at bounding box center [740, 193] width 128 height 19
click at [38, 426] on span "Expenses" at bounding box center [37, 428] width 29 height 9
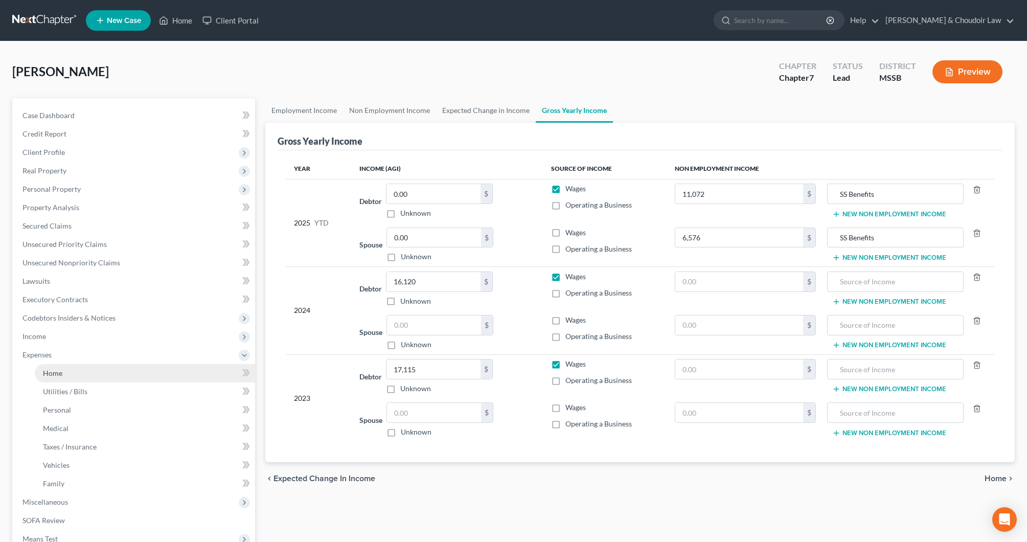
click at [66, 375] on link "Home" at bounding box center [145, 373] width 220 height 18
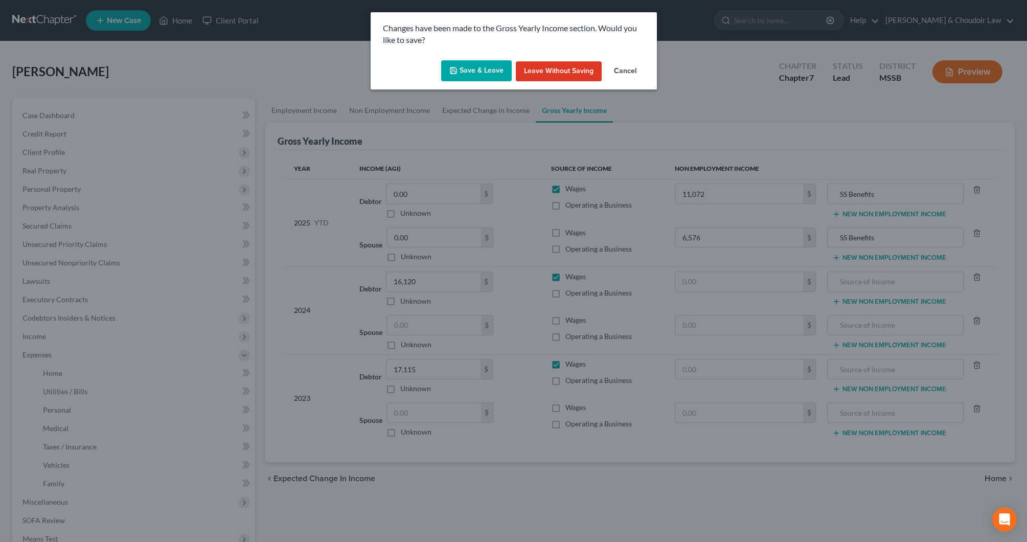
click at [489, 68] on button "Save & Leave" at bounding box center [476, 70] width 71 height 21
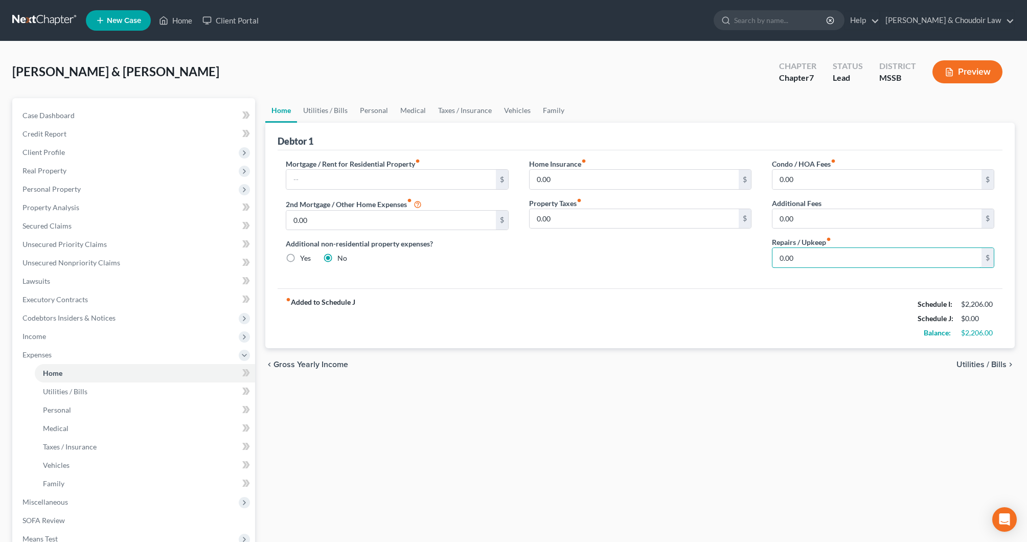
drag, startPoint x: 815, startPoint y: 259, endPoint x: 682, endPoint y: 254, distance: 133.1
click at [686, 255] on div "Mortgage / Rent for Residential Property fiber_manual_record $ 2nd Mortgage / O…" at bounding box center [640, 218] width 729 height 118
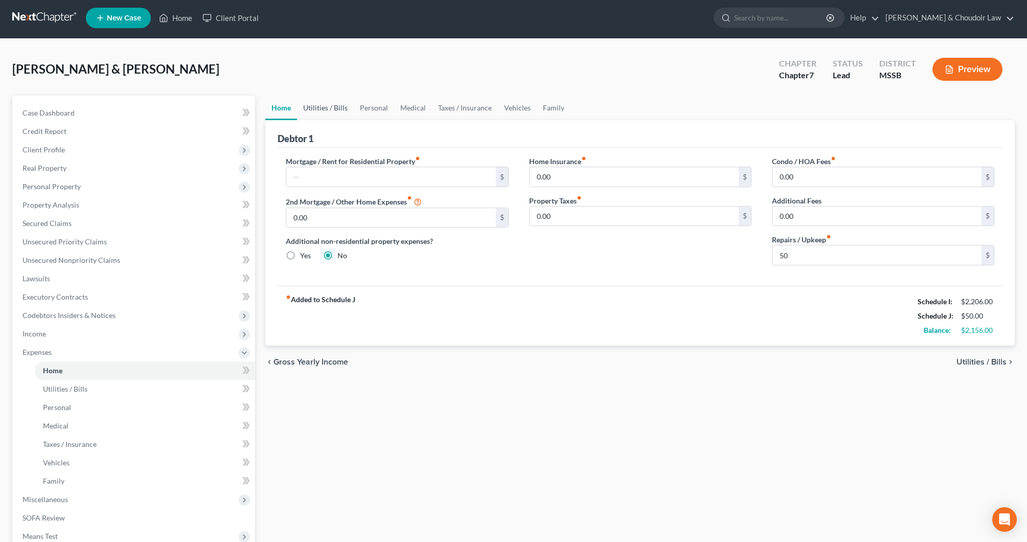
click at [325, 107] on link "Utilities / Bills" at bounding box center [325, 108] width 57 height 25
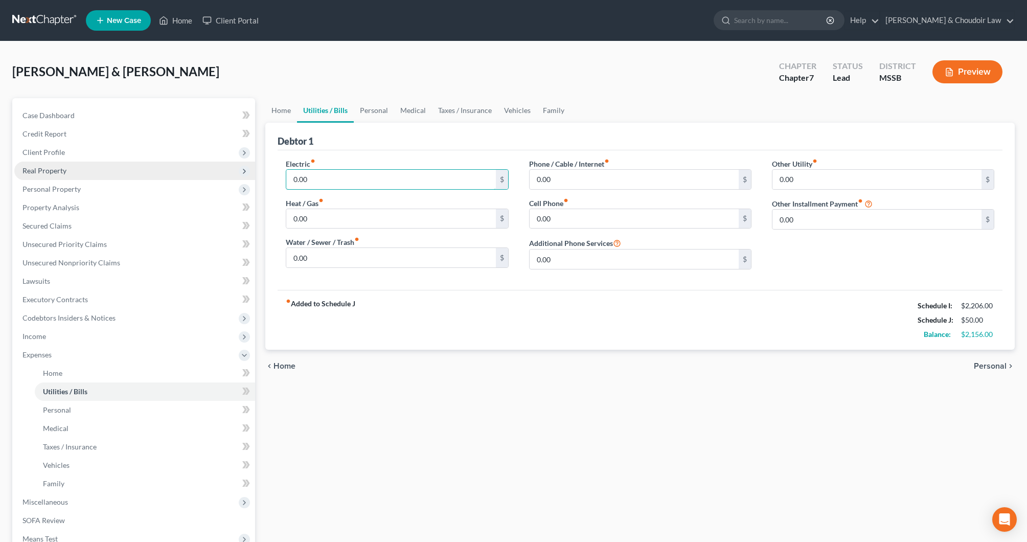
drag, startPoint x: 305, startPoint y: 179, endPoint x: 240, endPoint y: 175, distance: 65.6
click at [240, 175] on div "Petition Navigation Case Dashboard Payments Invoices Payments Payments Credit R…" at bounding box center [513, 365] width 1013 height 535
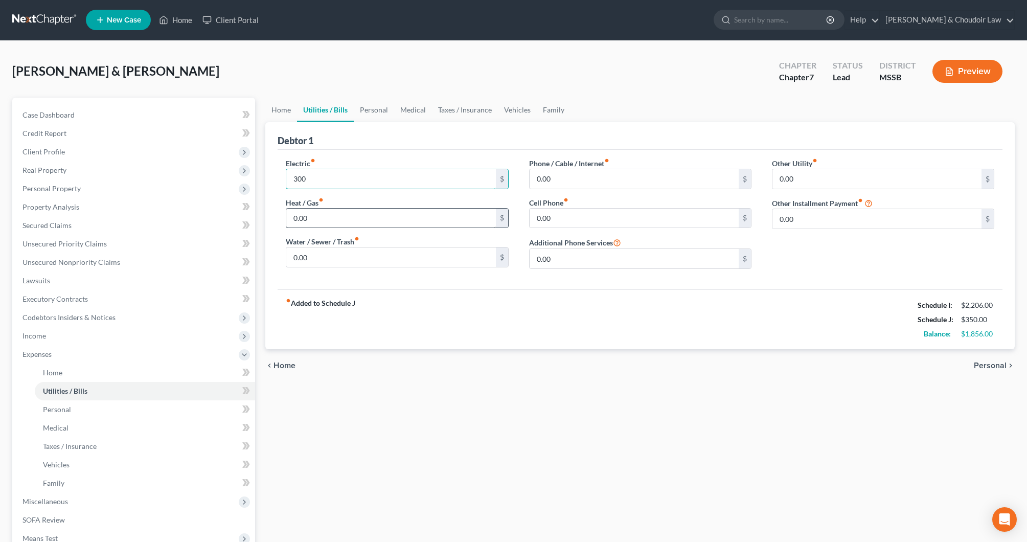
scroll to position [1, 0]
drag, startPoint x: 324, startPoint y: 218, endPoint x: 254, endPoint y: 216, distance: 70.1
click at [254, 216] on div "Petition Navigation Case Dashboard Payments Invoices Payments Payments Credit R…" at bounding box center [513, 365] width 1013 height 535
drag, startPoint x: 314, startPoint y: 260, endPoint x: 259, endPoint y: 258, distance: 55.8
click at [259, 258] on div "Petition Navigation Case Dashboard Payments Invoices Payments Payments Credit R…" at bounding box center [513, 365] width 1013 height 535
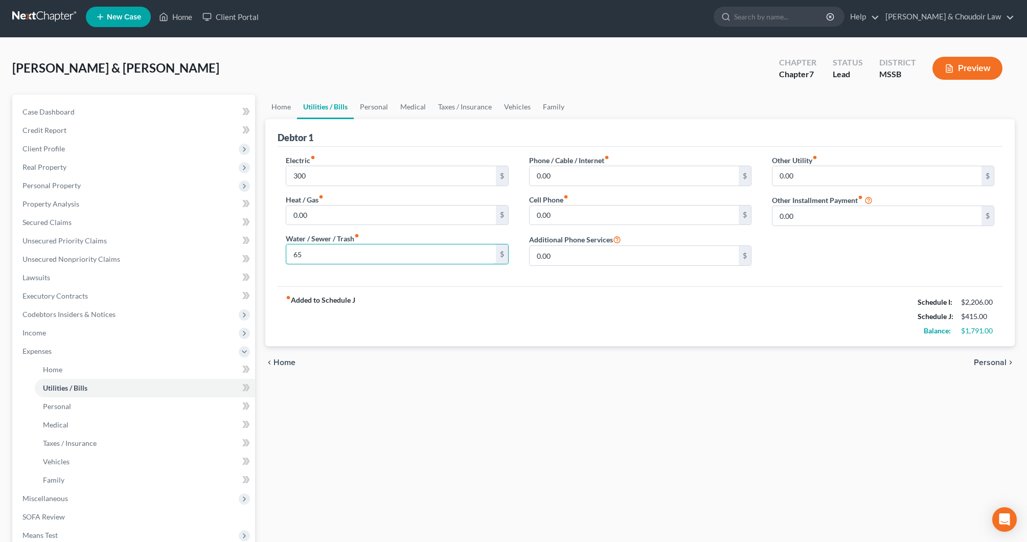
scroll to position [4, 0]
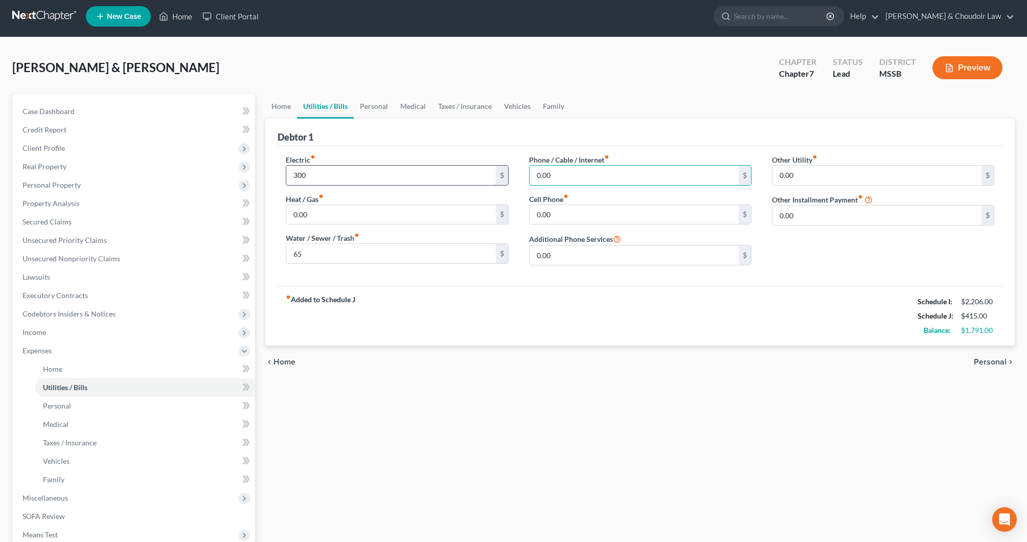
drag, startPoint x: 575, startPoint y: 181, endPoint x: 489, endPoint y: 179, distance: 85.9
drag, startPoint x: 556, startPoint y: 215, endPoint x: 511, endPoint y: 214, distance: 45.0
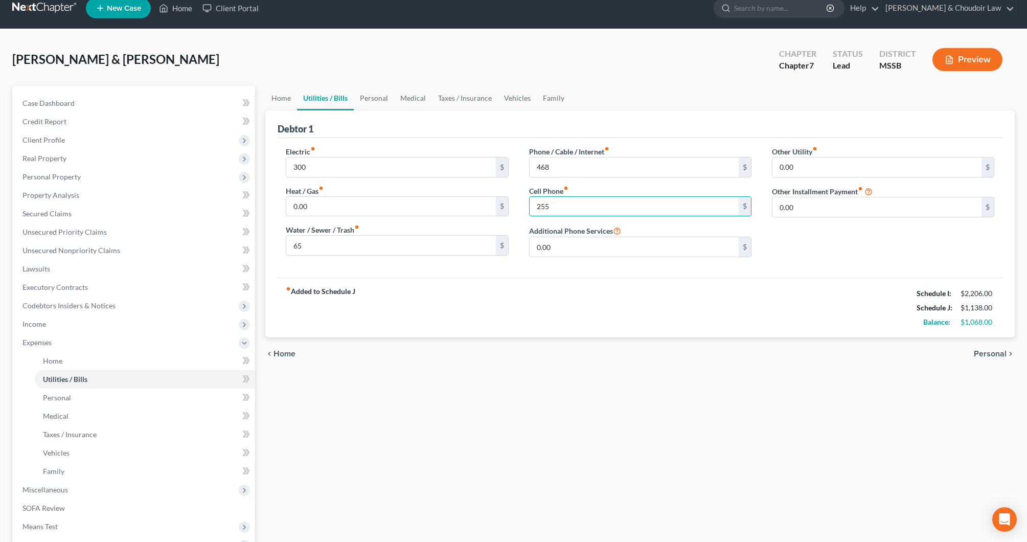
scroll to position [12, 0]
click at [366, 98] on link "Personal" at bounding box center [374, 98] width 40 height 25
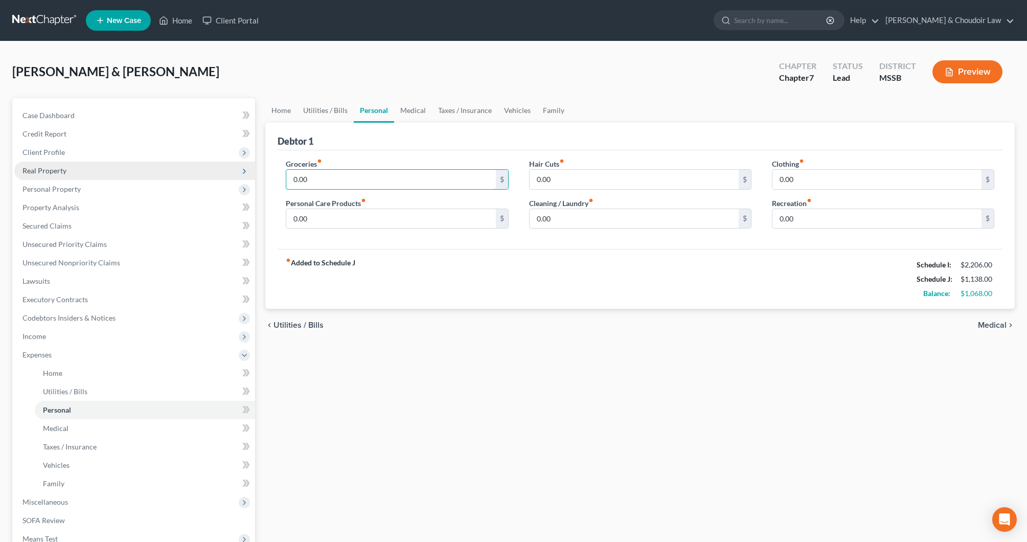
drag, startPoint x: 335, startPoint y: 177, endPoint x: 203, endPoint y: 168, distance: 133.2
click at [206, 169] on div "Petition Navigation Case Dashboard Payments Invoices Payments Payments Credit R…" at bounding box center [513, 365] width 1013 height 535
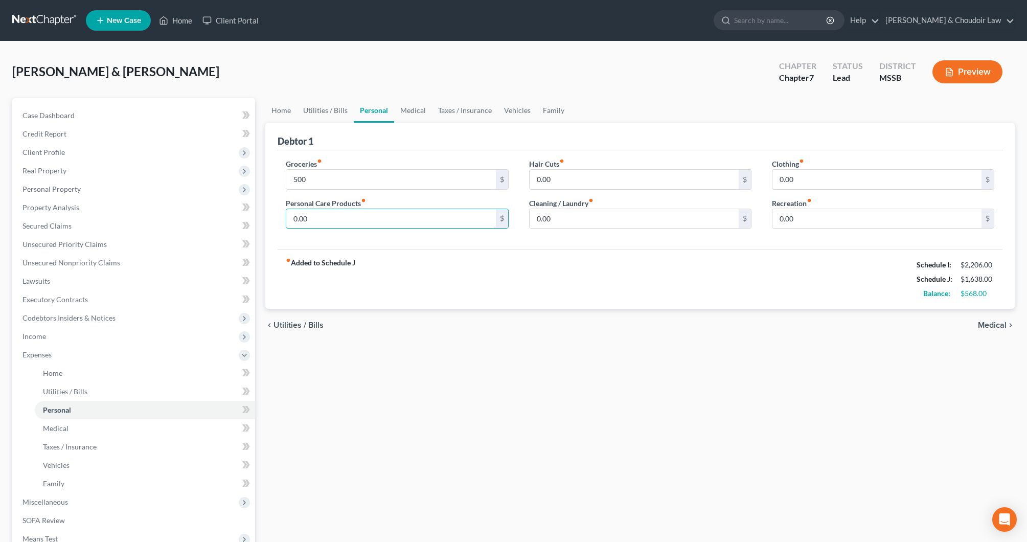
drag, startPoint x: 320, startPoint y: 217, endPoint x: 260, endPoint y: 215, distance: 60.4
click at [260, 215] on div "Petition Navigation Case Dashboard Payments Invoices Payments Payments Credit R…" at bounding box center [513, 365] width 1013 height 535
drag, startPoint x: 546, startPoint y: 221, endPoint x: 500, endPoint y: 219, distance: 46.0
click at [500, 219] on div "Groceries fiber_manual_record 500 $ Personal Care Products fiber_manual_record …" at bounding box center [640, 198] width 729 height 79
drag, startPoint x: 561, startPoint y: 178, endPoint x: 501, endPoint y: 175, distance: 60.4
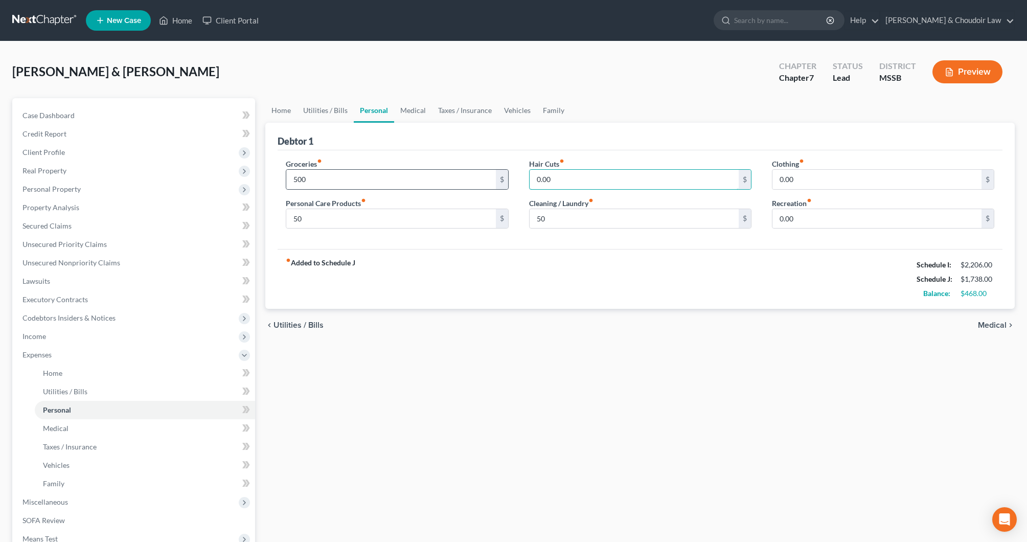
click at [501, 175] on div "Groceries fiber_manual_record 500 $ Personal Care Products fiber_manual_record …" at bounding box center [640, 198] width 729 height 79
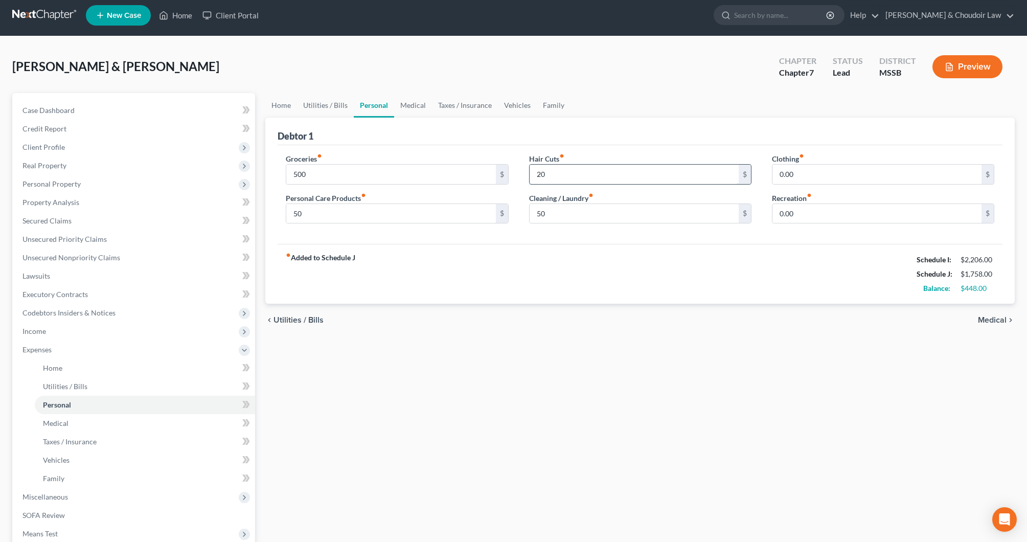
scroll to position [5, 0]
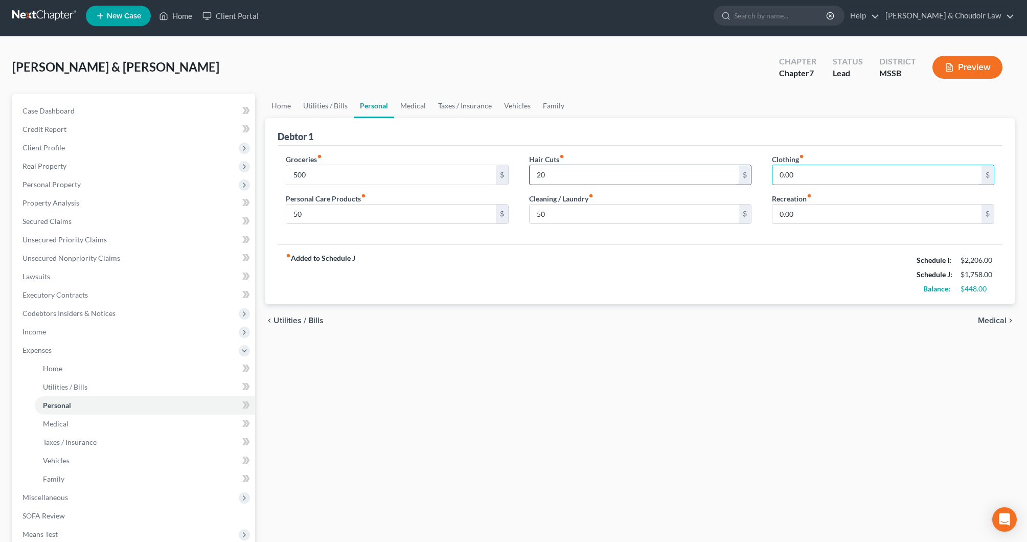
drag, startPoint x: 815, startPoint y: 173, endPoint x: 699, endPoint y: 173, distance: 116.6
click at [699, 173] on div "Groceries fiber_manual_record 500 $ Personal Care Products fiber_manual_record …" at bounding box center [640, 193] width 729 height 79
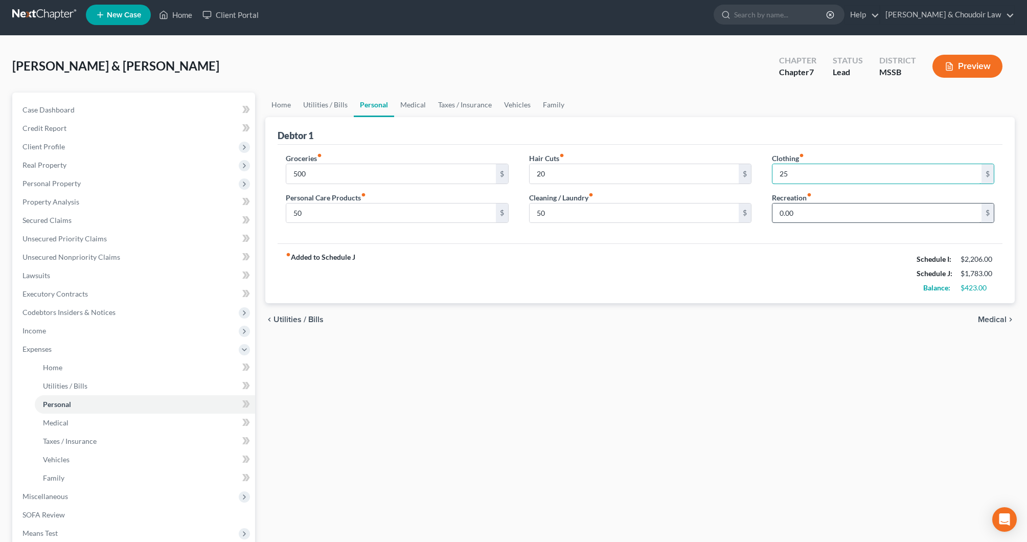
scroll to position [6, 0]
drag, startPoint x: 797, startPoint y: 210, endPoint x: 732, endPoint y: 209, distance: 65.0
click at [732, 209] on div "Groceries fiber_manual_record 500 $ Personal Care Products fiber_manual_record …" at bounding box center [640, 192] width 729 height 79
drag, startPoint x: 411, startPoint y: 107, endPoint x: 411, endPoint y: 113, distance: 6.2
click at [411, 107] on link "Medical" at bounding box center [413, 105] width 38 height 25
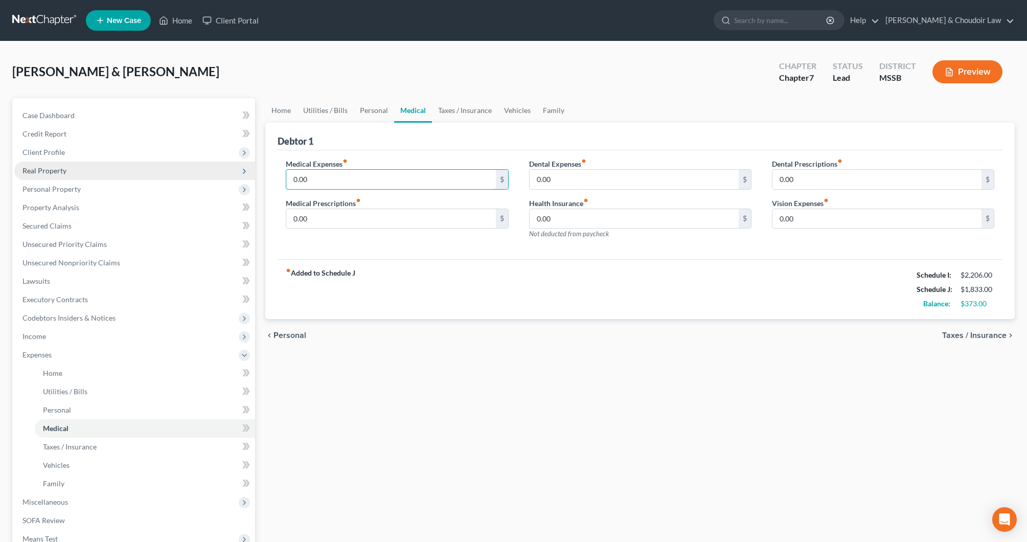
drag, startPoint x: 306, startPoint y: 181, endPoint x: 254, endPoint y: 177, distance: 52.2
click at [254, 177] on div "Petition Navigation Case Dashboard Payments Invoices Payments Payments Credit R…" at bounding box center [513, 365] width 1013 height 535
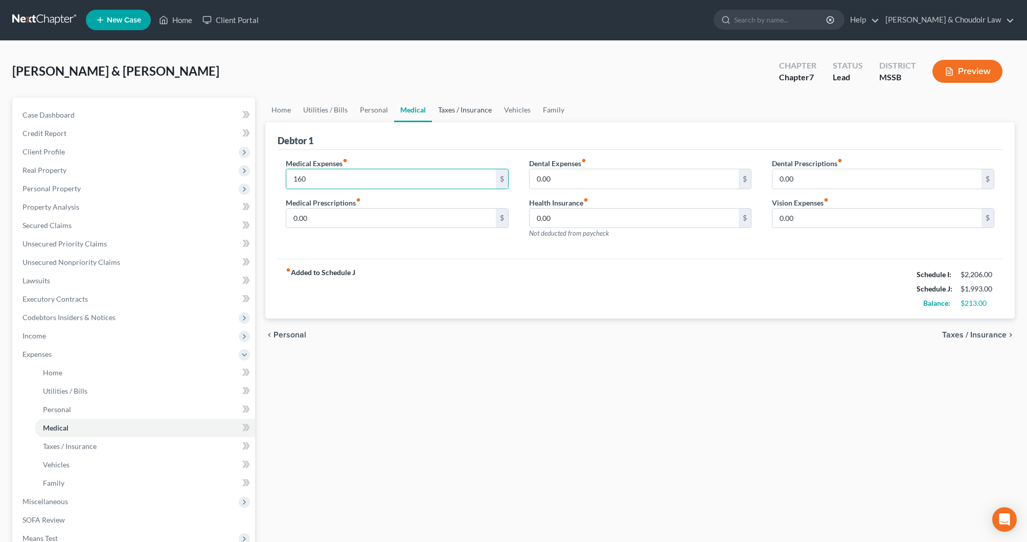
click at [466, 111] on link "Taxes / Insurance" at bounding box center [465, 110] width 66 height 25
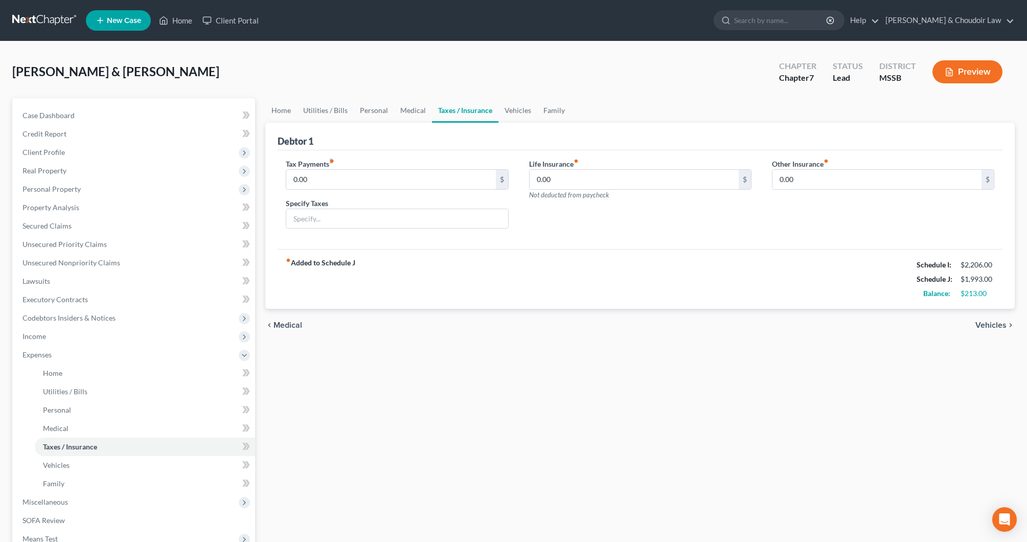
click at [331, 166] on label "Tax Payments fiber_manual_record" at bounding box center [310, 164] width 49 height 11
drag, startPoint x: 339, startPoint y: 179, endPoint x: 251, endPoint y: 176, distance: 88.5
click at [251, 176] on div "Petition Navigation Case Dashboard Payments Invoices Payments Payments Credit R…" at bounding box center [513, 365] width 1013 height 535
click at [517, 110] on link "Vehicles" at bounding box center [518, 110] width 39 height 25
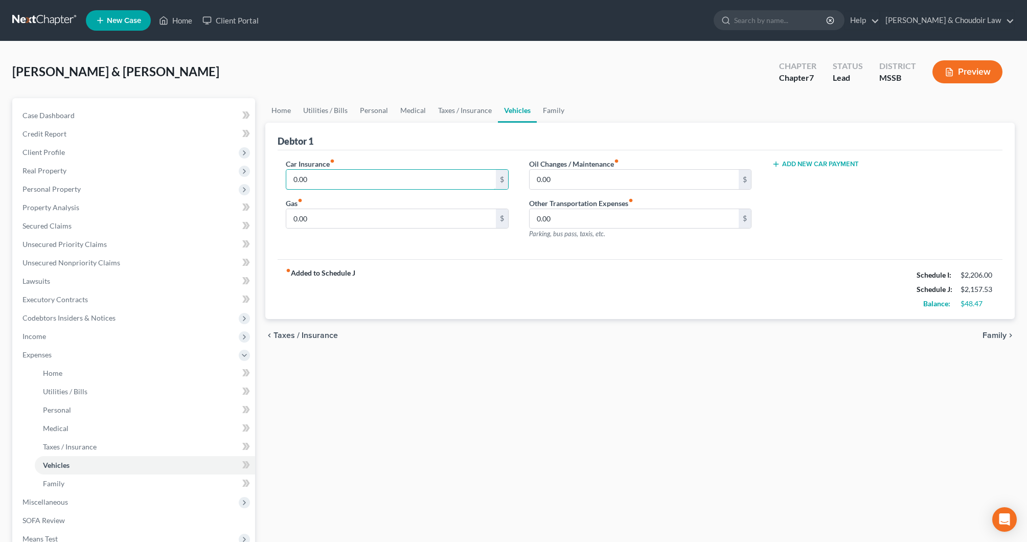
drag, startPoint x: 326, startPoint y: 178, endPoint x: 260, endPoint y: 180, distance: 66.0
click at [260, 180] on div "Home Utilities / Bills Personal Medical Taxes / Insurance Vehicles Family Debto…" at bounding box center [640, 365] width 760 height 535
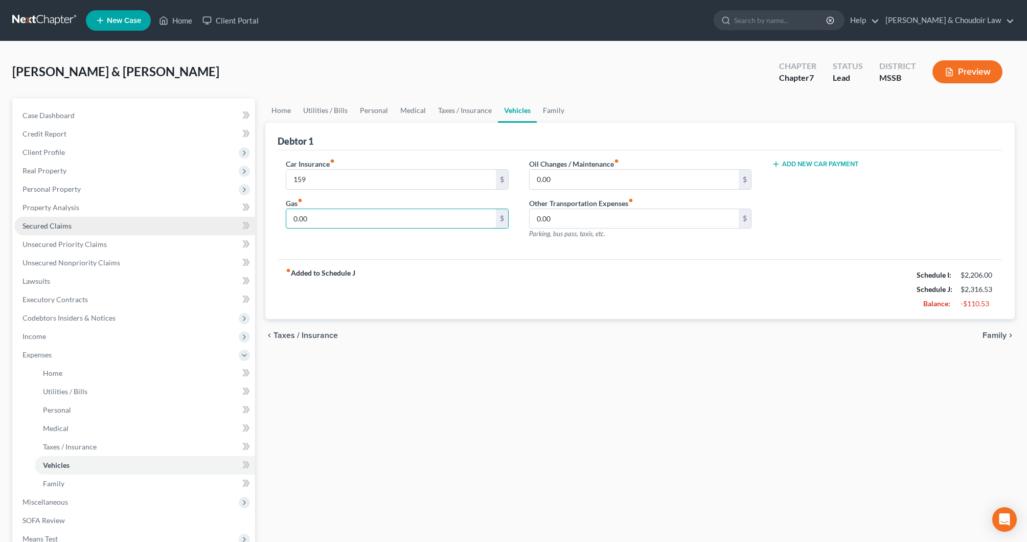
drag, startPoint x: 330, startPoint y: 216, endPoint x: 238, endPoint y: 217, distance: 92.1
click at [238, 217] on div "Petition Navigation Case Dashboard Payments Invoices Payments Payments Credit R…" at bounding box center [513, 365] width 1013 height 535
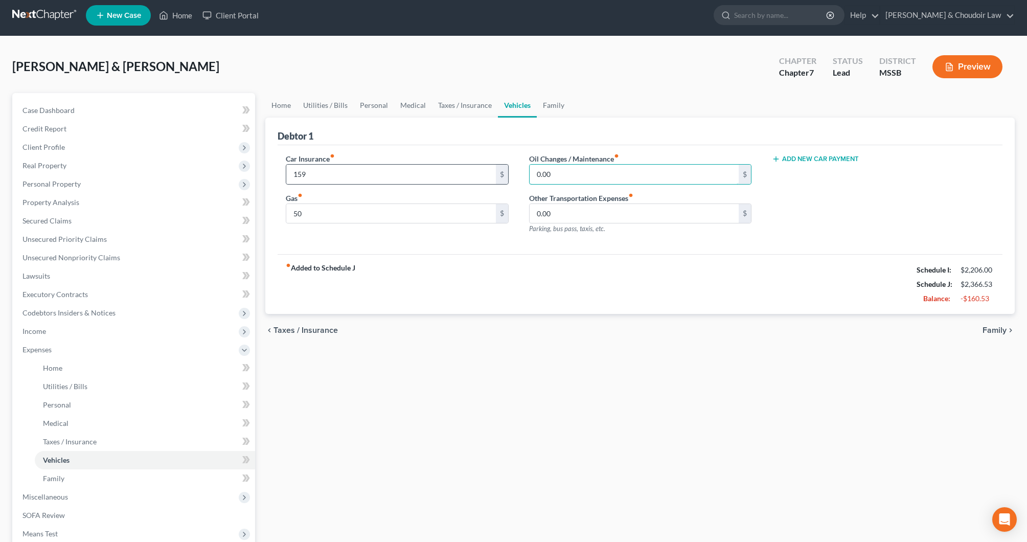
drag, startPoint x: 568, startPoint y: 174, endPoint x: 504, endPoint y: 173, distance: 64.4
click at [504, 173] on div "Car Insurance fiber_manual_record 159 $ Gas fiber_manual_record 50 $ Oil Change…" at bounding box center [640, 197] width 729 height 89
click at [326, 102] on link "Utilities / Bills" at bounding box center [325, 105] width 57 height 25
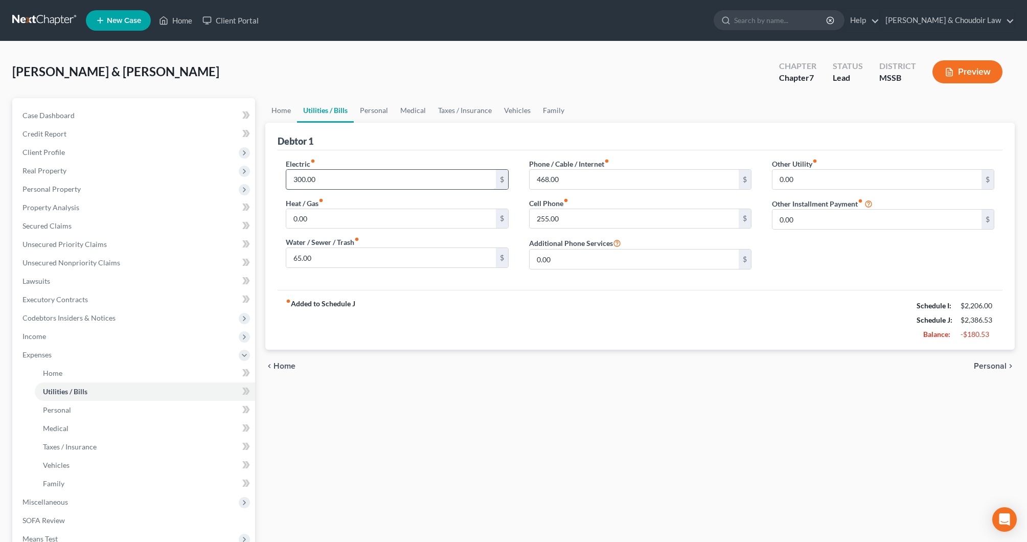
click at [323, 184] on input "300.00" at bounding box center [390, 179] width 209 height 19
drag, startPoint x: 257, startPoint y: 181, endPoint x: 242, endPoint y: 179, distance: 14.9
click at [241, 180] on div "Petition Navigation Case Dashboard Payments Invoices Payments Payments Credit R…" at bounding box center [513, 365] width 1013 height 535
click at [584, 146] on div "Debtor 1" at bounding box center [640, 137] width 725 height 28
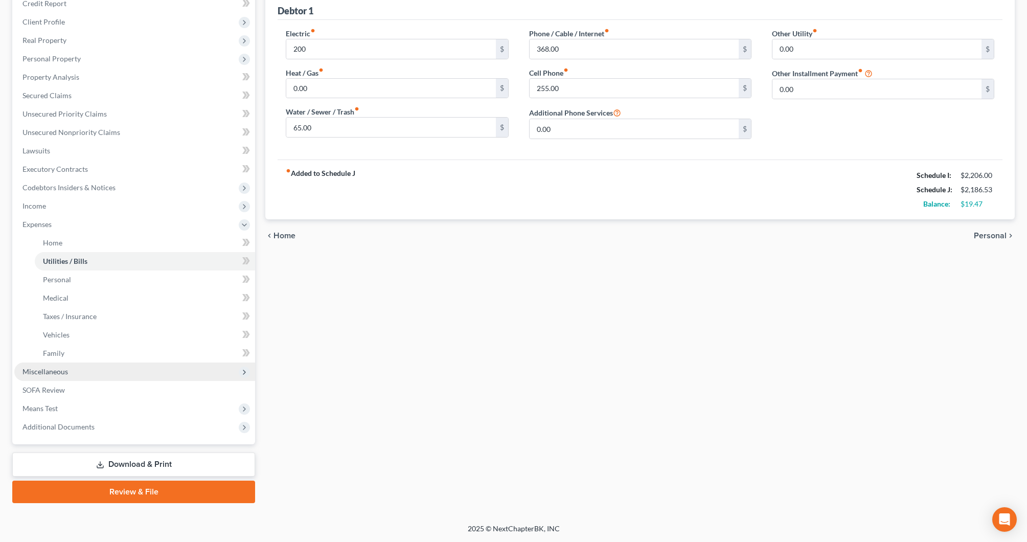
click at [76, 374] on span "Miscellaneous" at bounding box center [134, 372] width 241 height 18
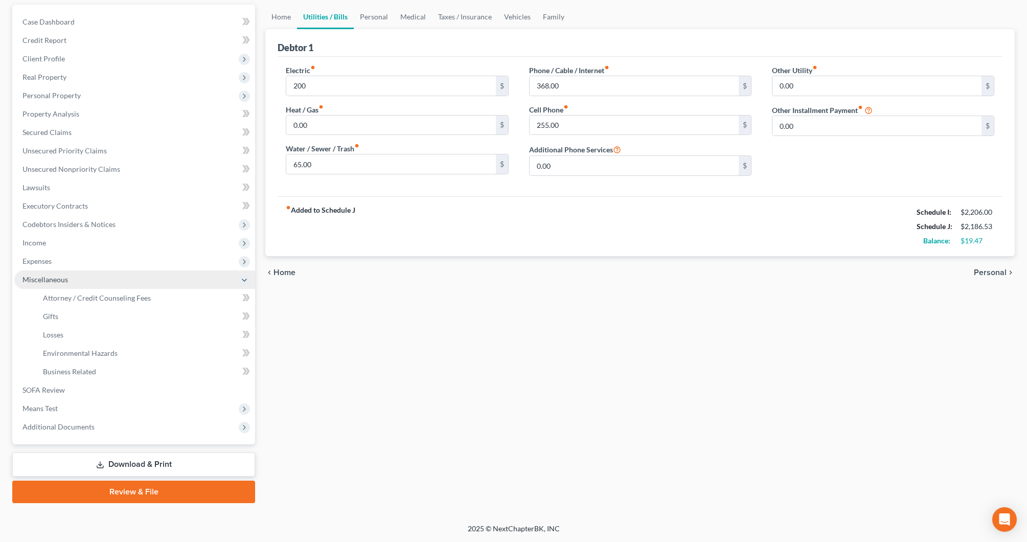
scroll to position [94, 0]
click at [92, 303] on link "Attorney / Credit Counseling Fees" at bounding box center [145, 298] width 220 height 18
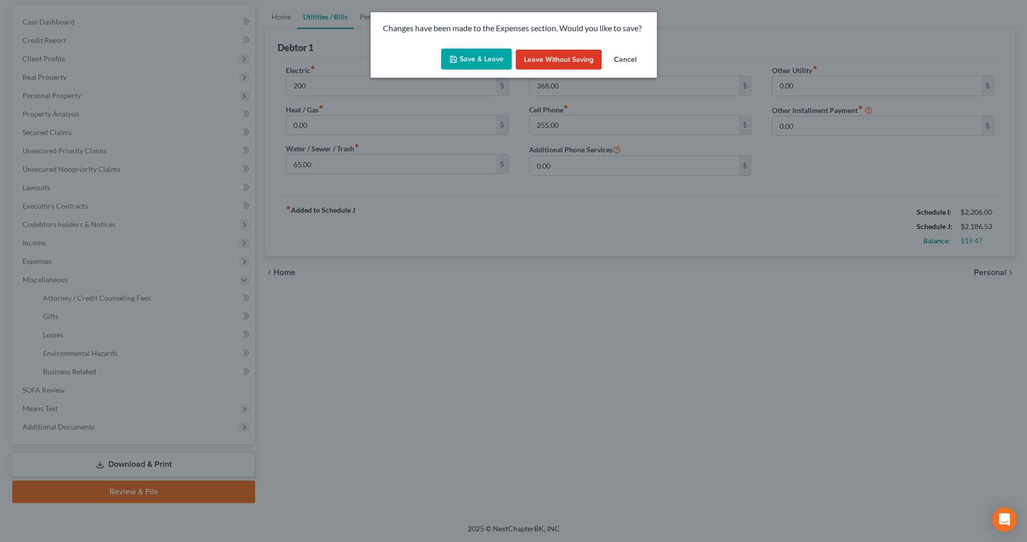
click at [469, 62] on button "Save & Leave" at bounding box center [476, 59] width 71 height 21
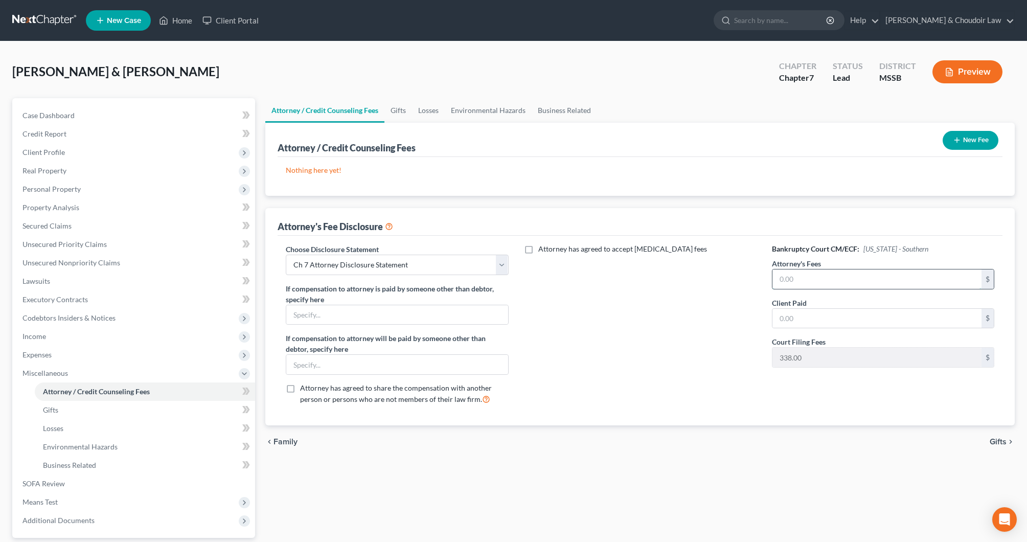
click at [837, 276] on input "text" at bounding box center [877, 278] width 209 height 19
click at [862, 322] on input "text" at bounding box center [877, 318] width 209 height 19
click at [690, 384] on div "Attorney has agreed to accept [MEDICAL_DATA] fees" at bounding box center [640, 328] width 243 height 169
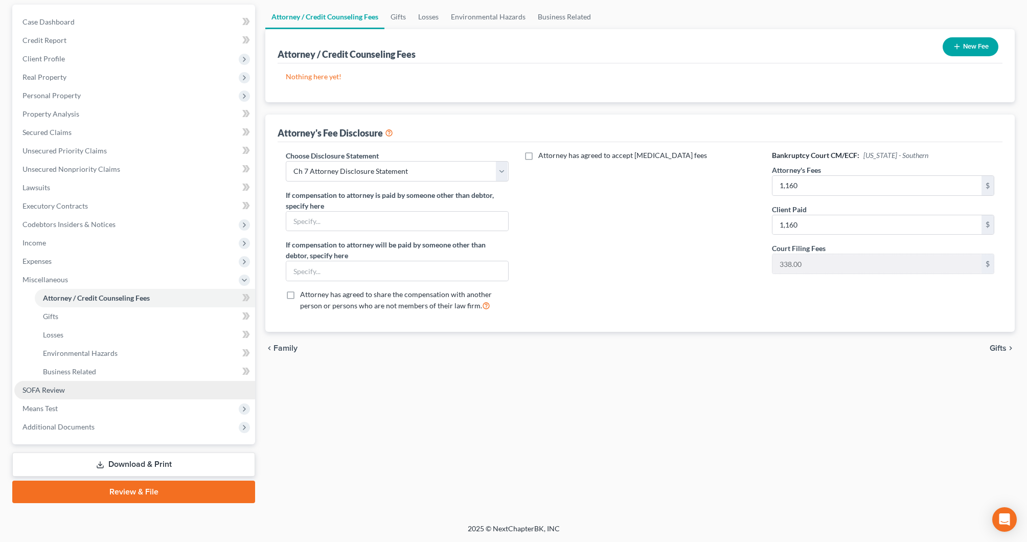
click at [39, 390] on span "SOFA Review" at bounding box center [44, 390] width 42 height 9
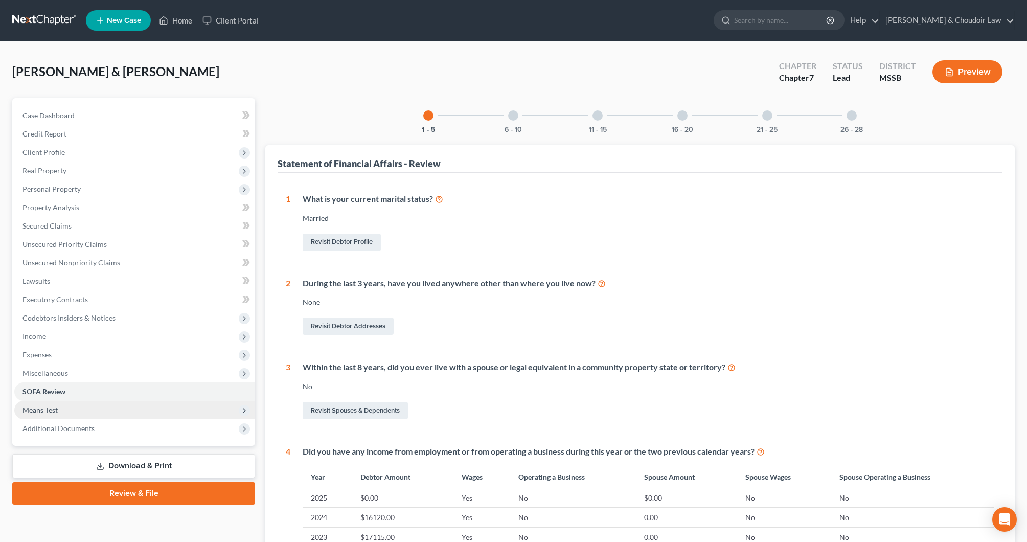
click at [57, 415] on span "Means Test" at bounding box center [134, 410] width 241 height 18
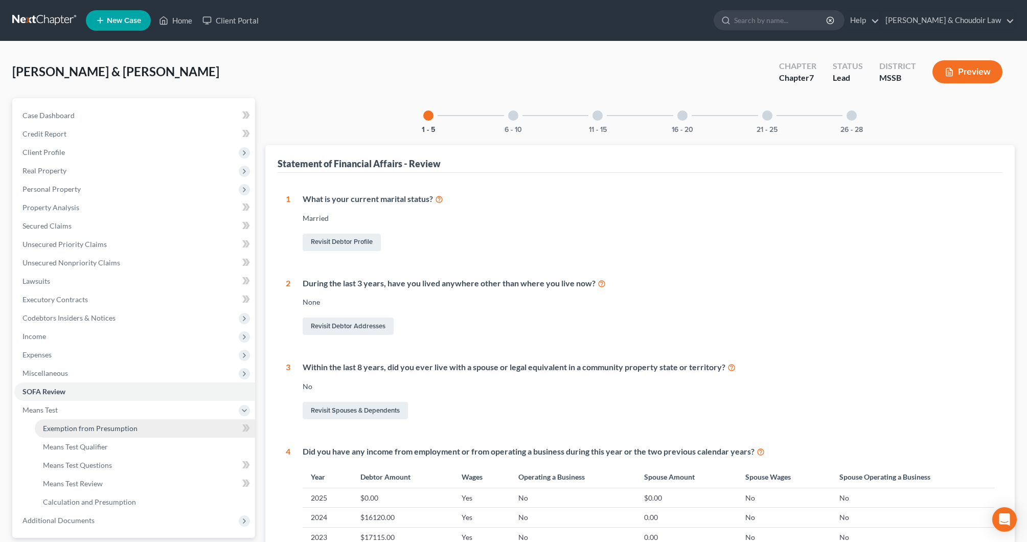
click at [63, 425] on span "Exemption from Presumption" at bounding box center [90, 428] width 95 height 9
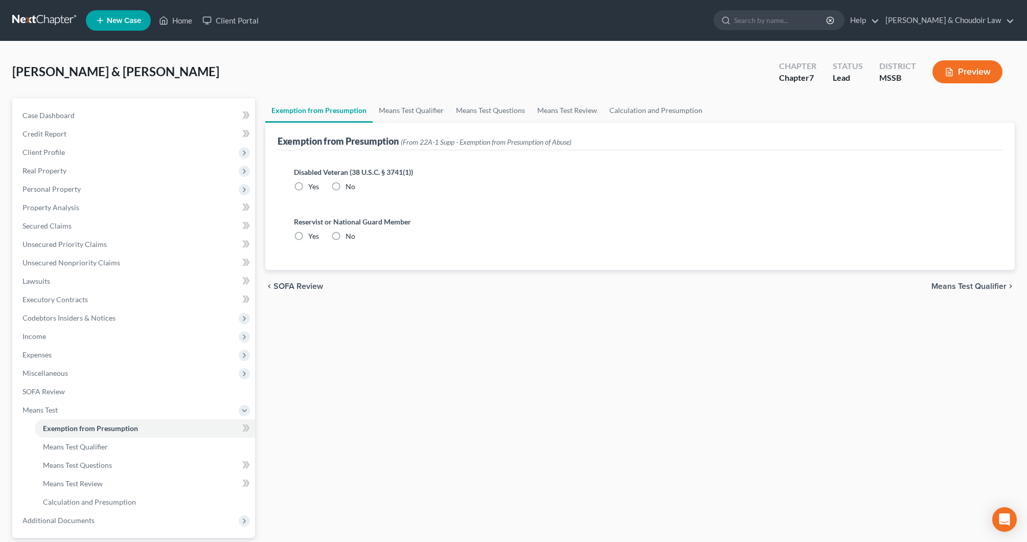
click at [346, 186] on label "No" at bounding box center [351, 187] width 10 height 10
click at [350, 186] on input "No" at bounding box center [353, 185] width 7 height 7
click at [346, 233] on label "No" at bounding box center [351, 236] width 10 height 10
click at [350, 233] on input "No" at bounding box center [353, 234] width 7 height 7
click at [670, 106] on link "Calculation and Presumption" at bounding box center [655, 110] width 105 height 25
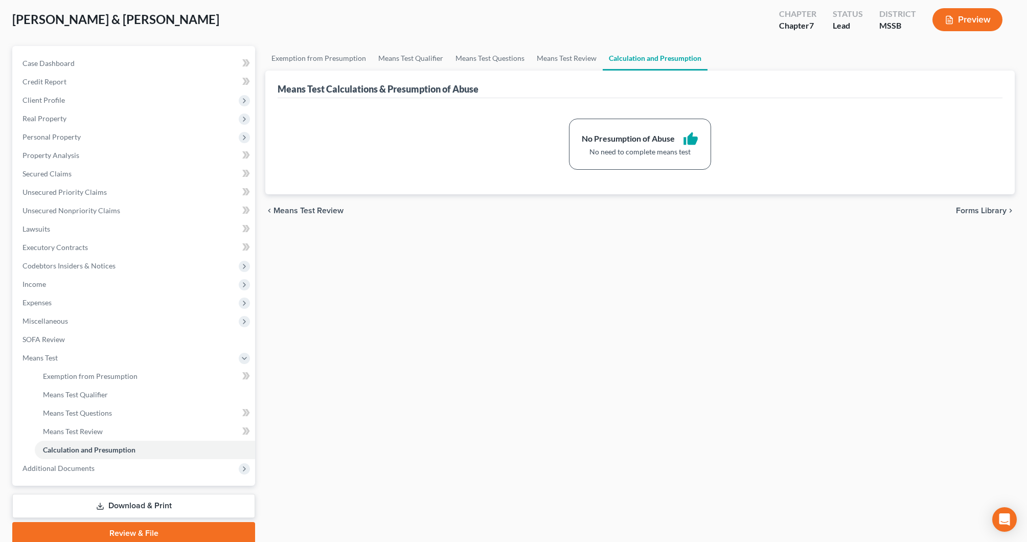
scroll to position [88, 0]
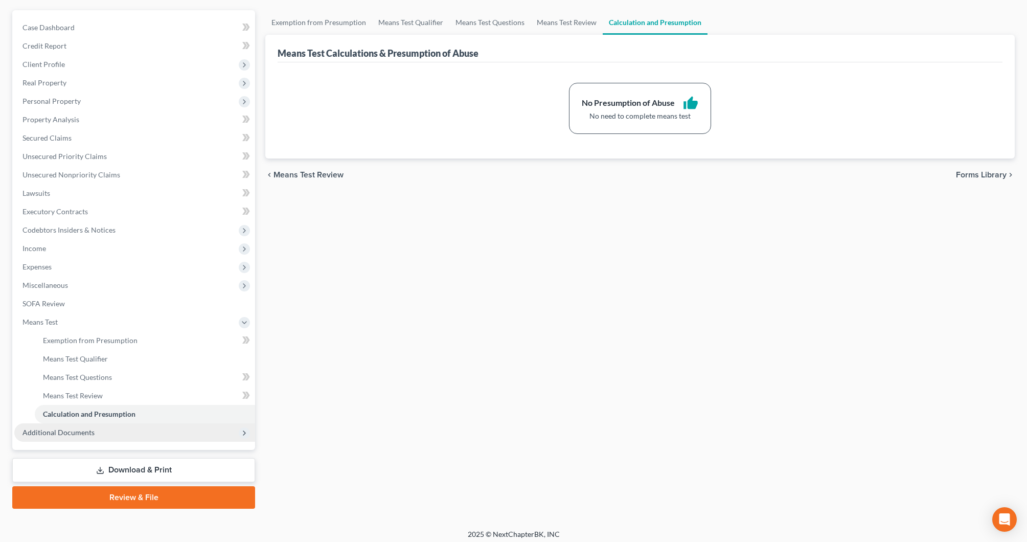
click at [83, 435] on span "Additional Documents" at bounding box center [59, 432] width 72 height 9
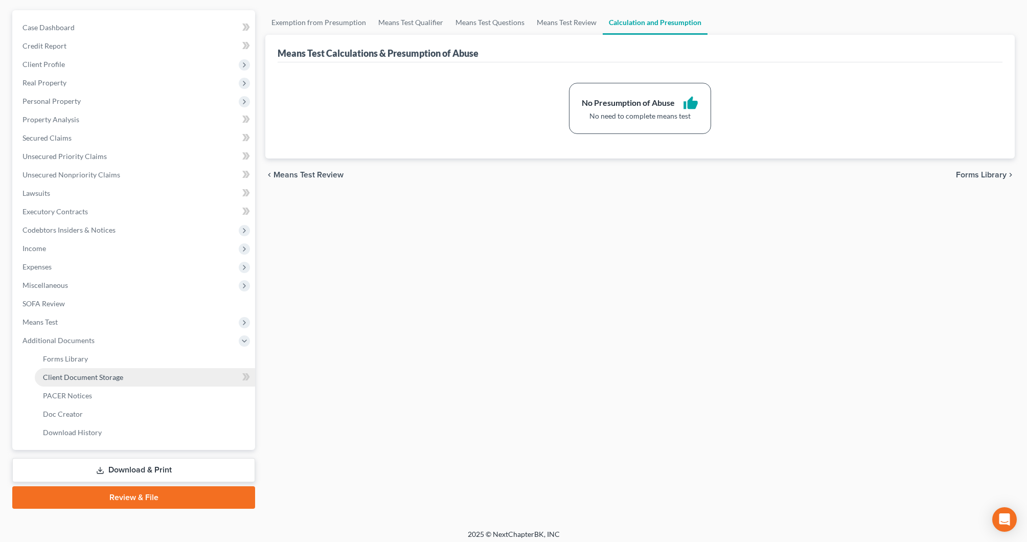
click at [85, 379] on span "Client Document Storage" at bounding box center [83, 377] width 80 height 9
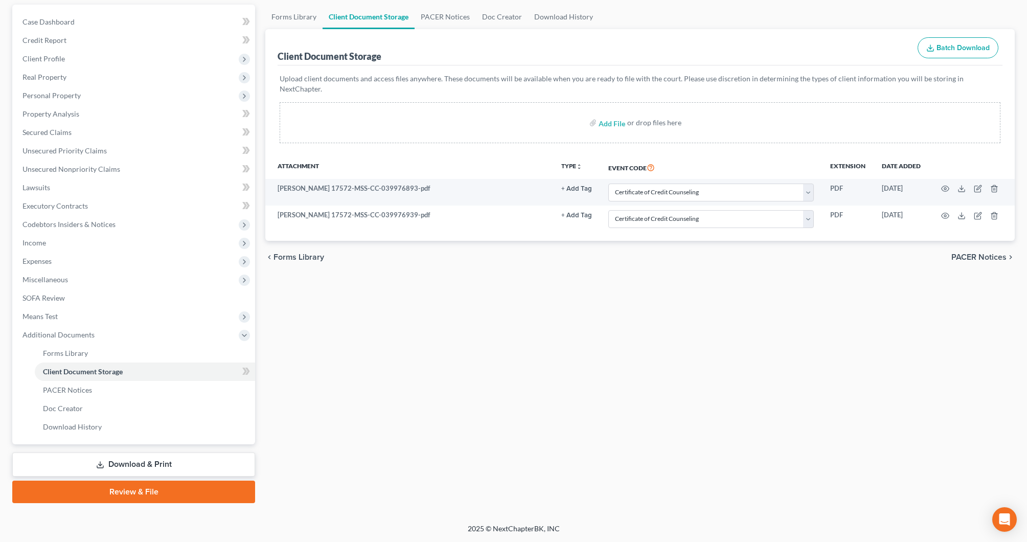
click at [138, 468] on link "Download & Print" at bounding box center [133, 465] width 243 height 24
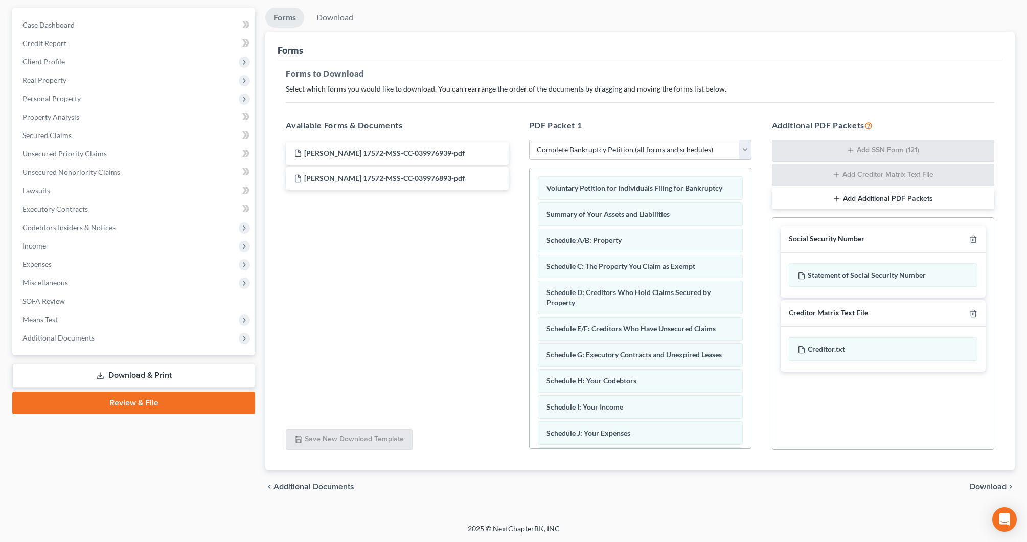
scroll to position [90, 1]
click at [987, 485] on span "Download" at bounding box center [988, 487] width 37 height 8
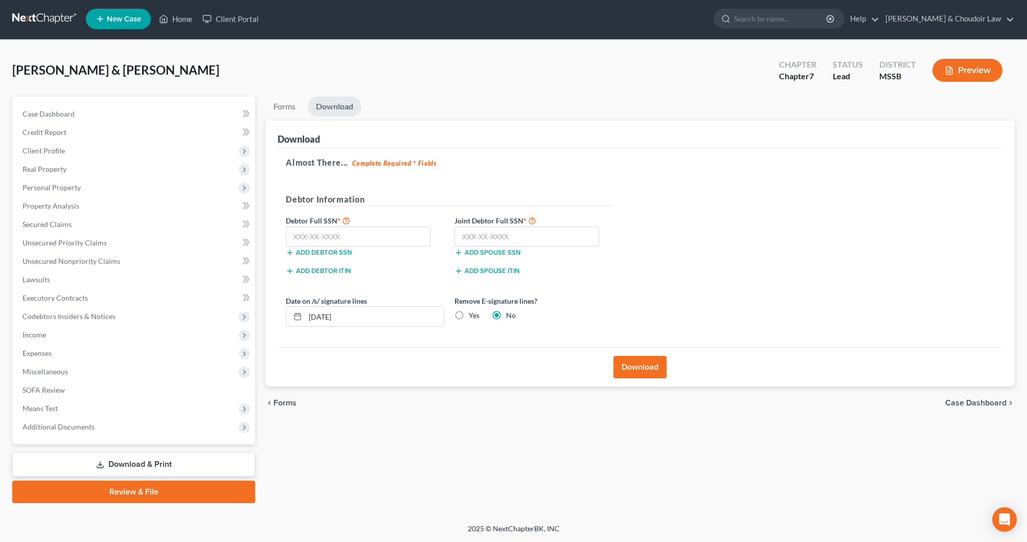
scroll to position [2, 0]
click at [378, 235] on input "text" at bounding box center [358, 237] width 145 height 20
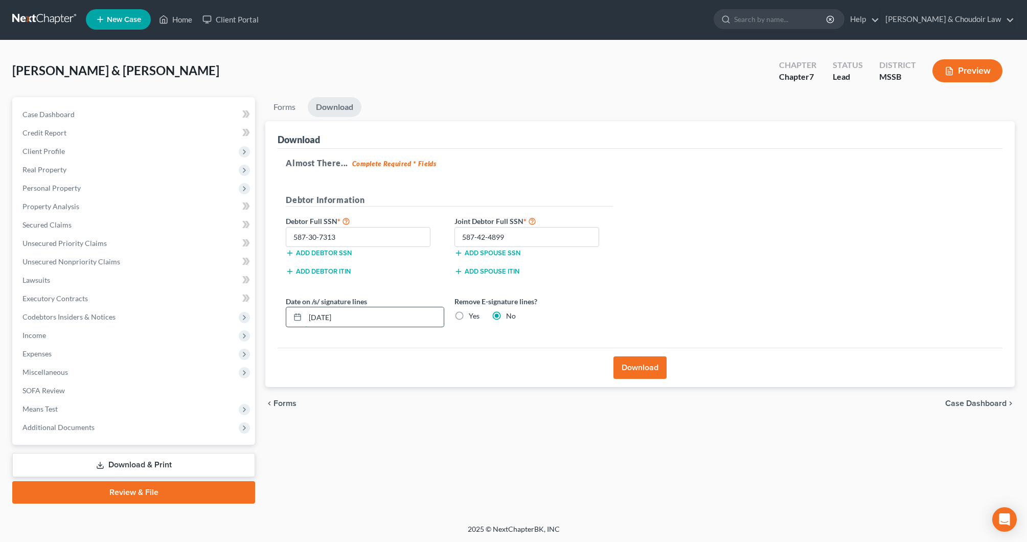
click at [328, 316] on input "[DATE]" at bounding box center [374, 316] width 139 height 19
click at [469, 320] on label "Yes" at bounding box center [474, 316] width 11 height 10
click at [473, 318] on input "Yes" at bounding box center [476, 314] width 7 height 7
click at [629, 365] on button "Download" at bounding box center [640, 367] width 53 height 23
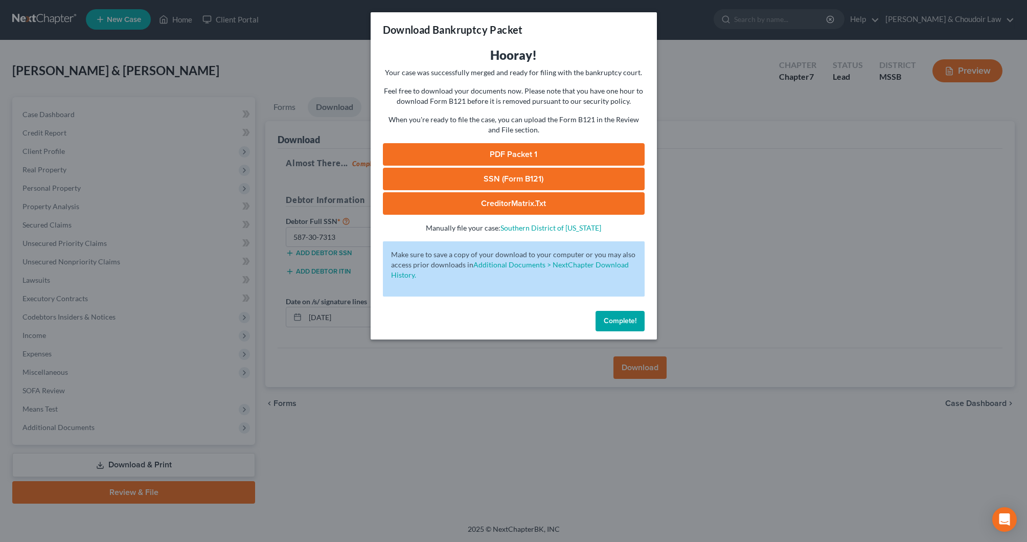
click at [564, 155] on link "PDF Packet 1" at bounding box center [514, 154] width 262 height 23
click at [488, 178] on link "SSN (Form B121)" at bounding box center [514, 179] width 262 height 23
